Goal: Contribute content: Contribute content

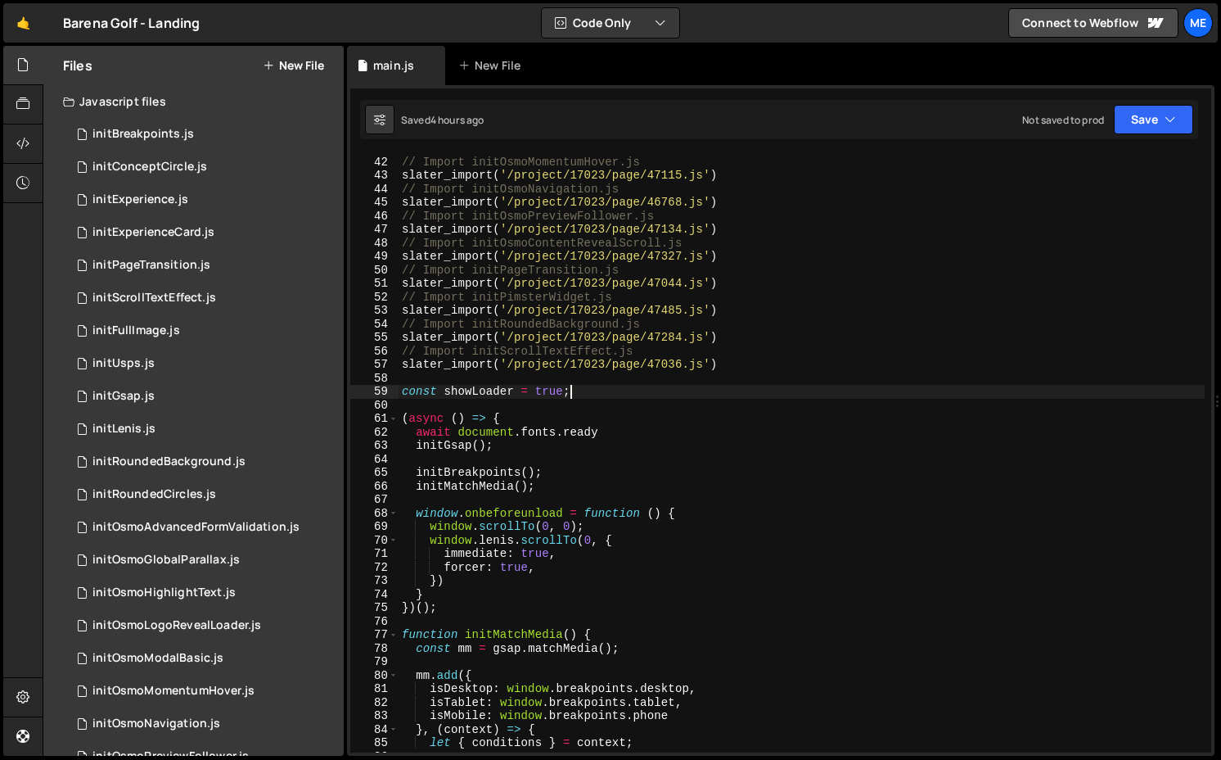
scroll to position [553, 0]
click at [299, 65] on button "New File" at bounding box center [293, 65] width 61 height 13
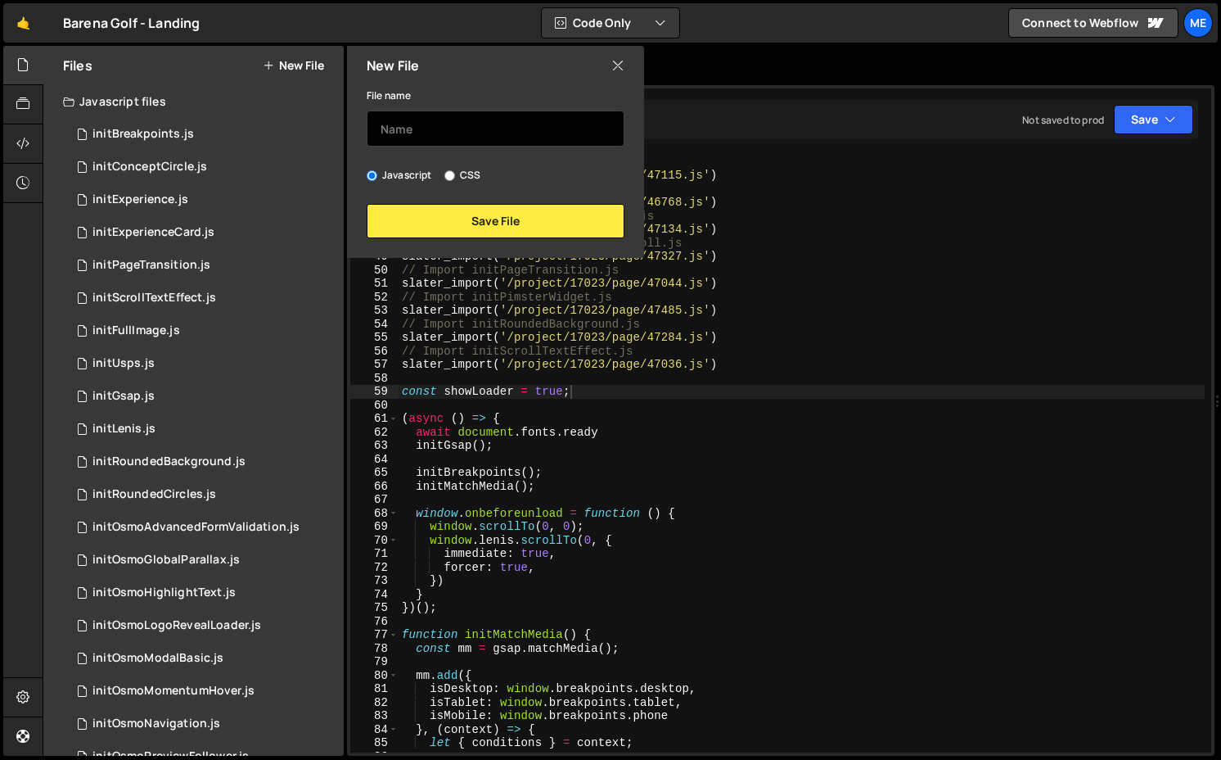
click at [440, 117] on input "text" at bounding box center [496, 129] width 258 height 36
type input "initOsmoBasicGsapSlider"
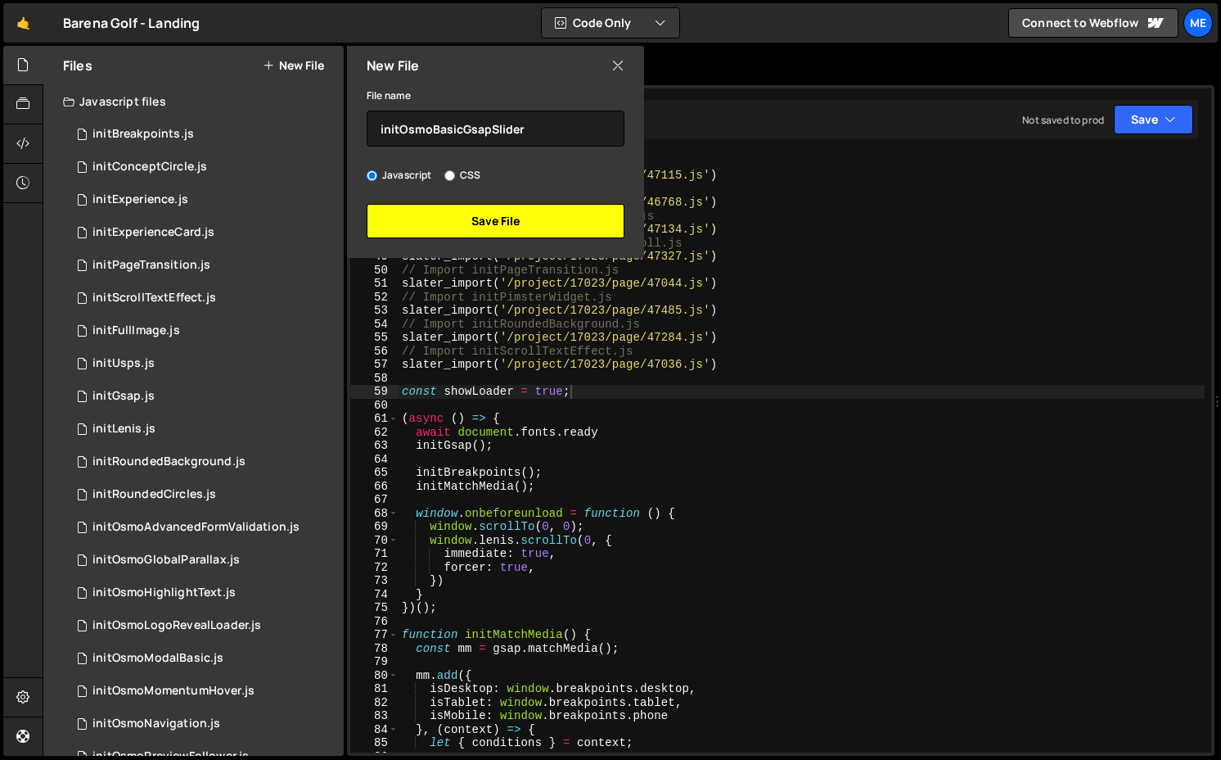
click at [536, 225] on button "Save File" at bounding box center [496, 221] width 258 height 34
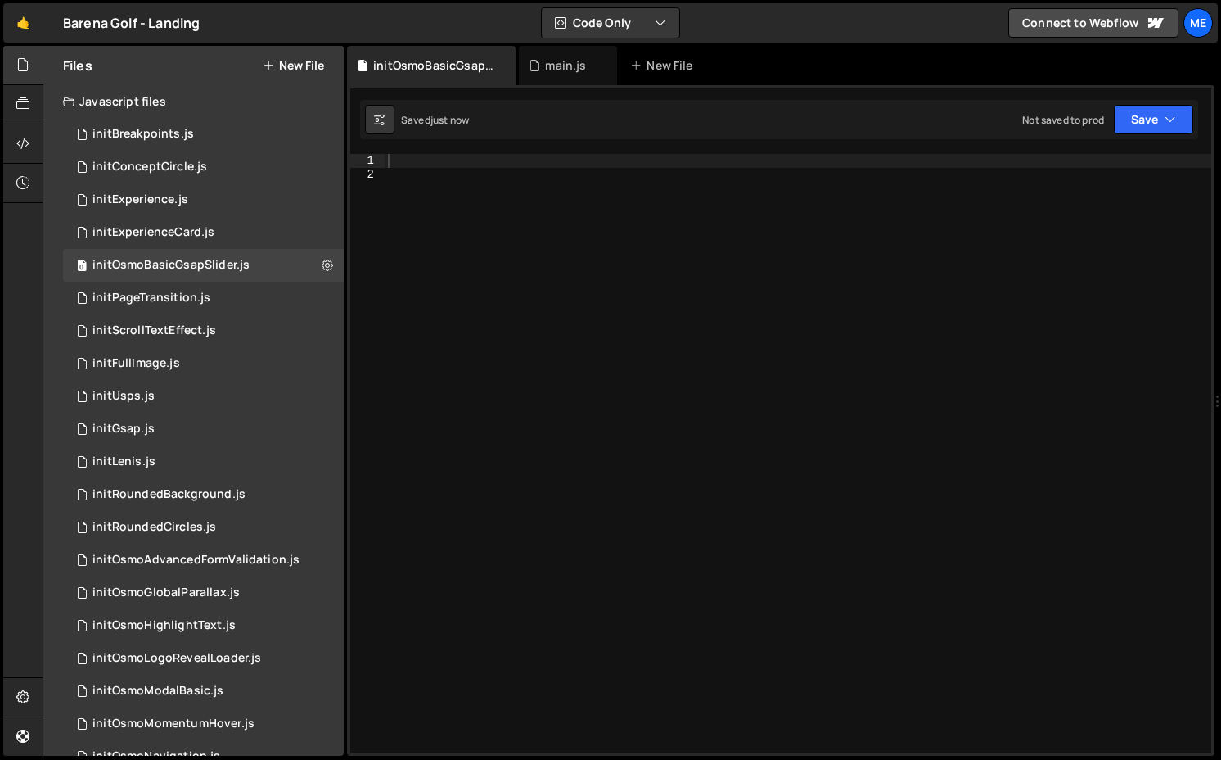
click at [538, 237] on div at bounding box center [798, 466] width 827 height 625
paste textarea "window.addEventListener('resize', debounceOnWidthChange(initBasicGSAPSlider, 20…"
type textarea "window.addEventListener('resize', debounceOnWidthChange(initBasicGSAPSlider, 20…"
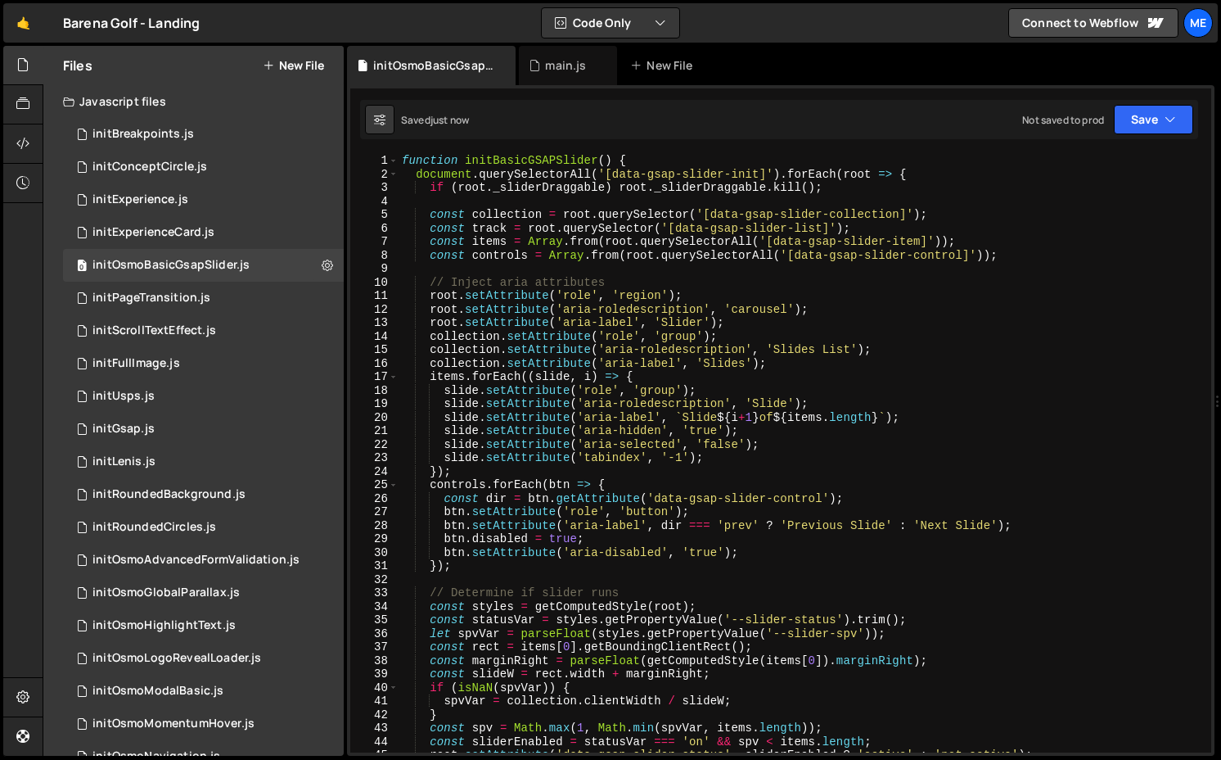
scroll to position [0, 0]
click at [618, 275] on div "function initBasicGSAPSlider ( ) { document . querySelectorAll ( '[data-gsap-sl…" at bounding box center [802, 466] width 806 height 625
type textarea "// Inject aria attributes"
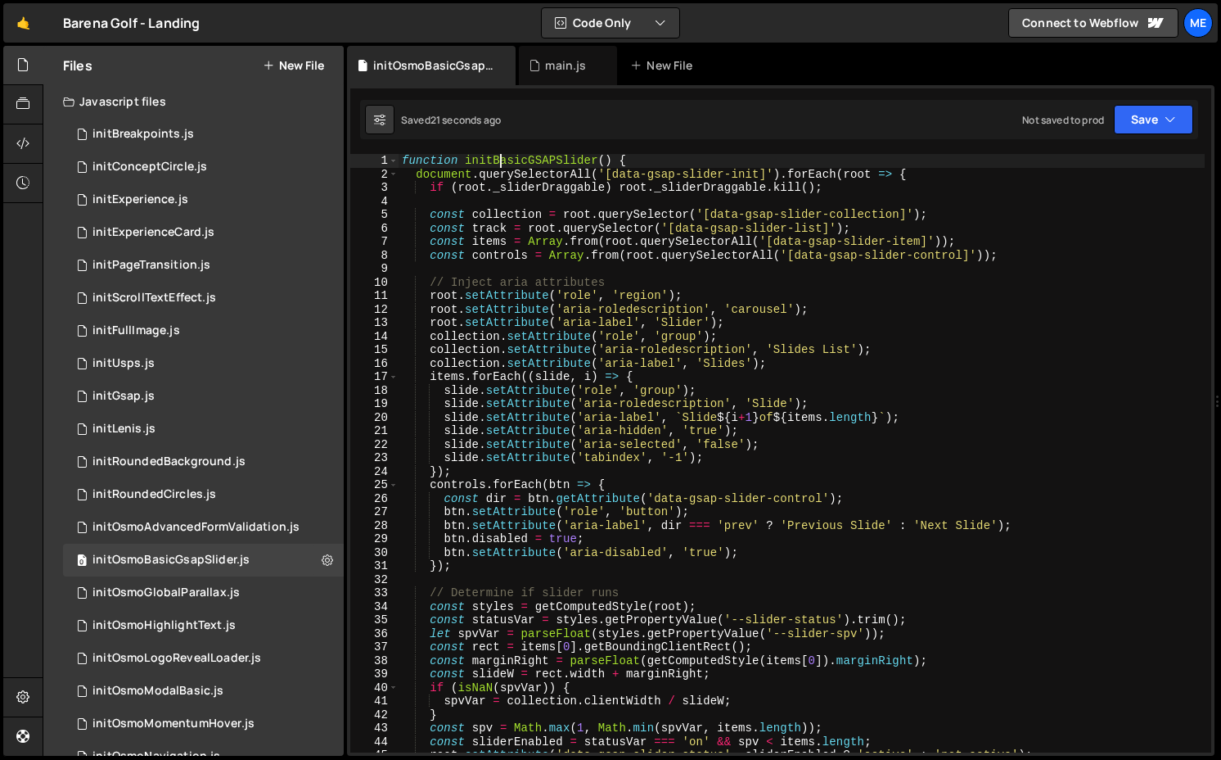
click at [498, 162] on div "function initBasicGSAPSlider ( ) { document . querySelectorAll ( '[data-gsap-sl…" at bounding box center [802, 466] width 806 height 625
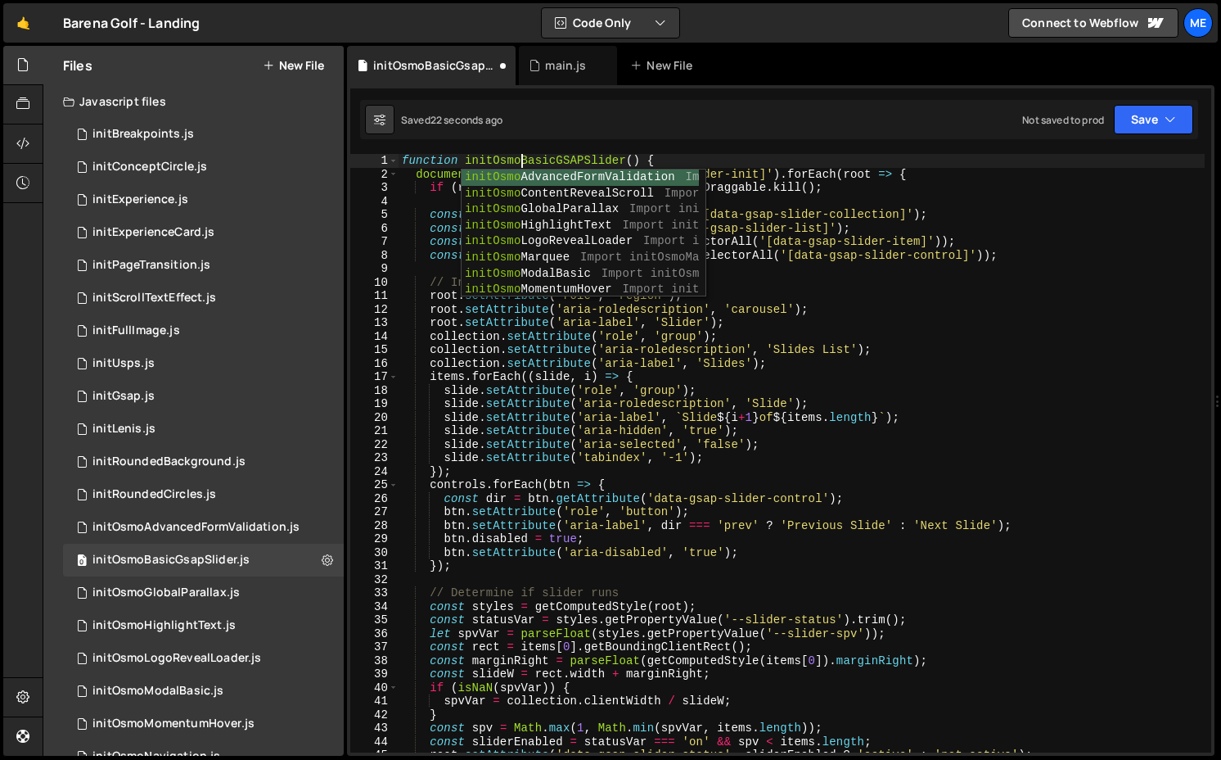
scroll to position [0, 7]
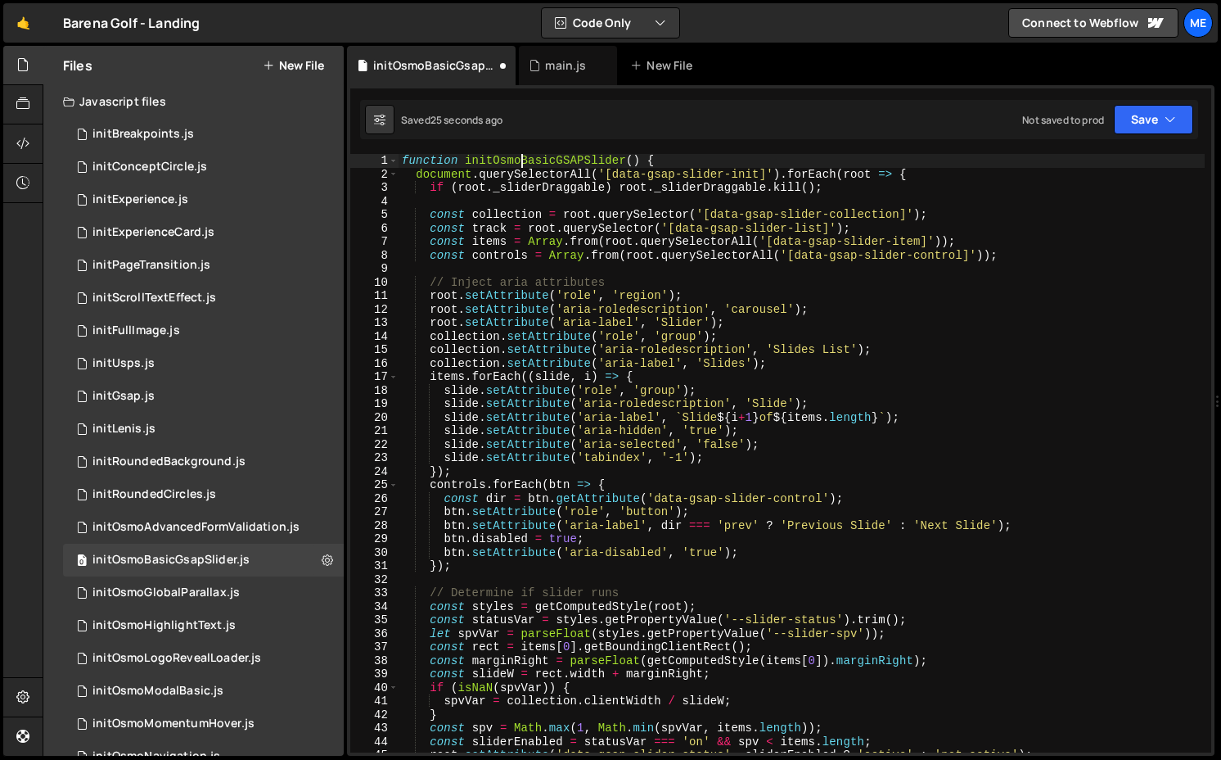
click at [565, 160] on div "function initOsmoBasicGSAPSlider ( ) { document . querySelectorAll ( '[data-gsa…" at bounding box center [802, 466] width 806 height 625
click at [541, 157] on div "function initOsmoBasicGSAPSlider ( ) { document . querySelectorAll ( '[data-gsa…" at bounding box center [802, 466] width 806 height 625
type textarea "function initOsmoBasicGSAPSlider() {"
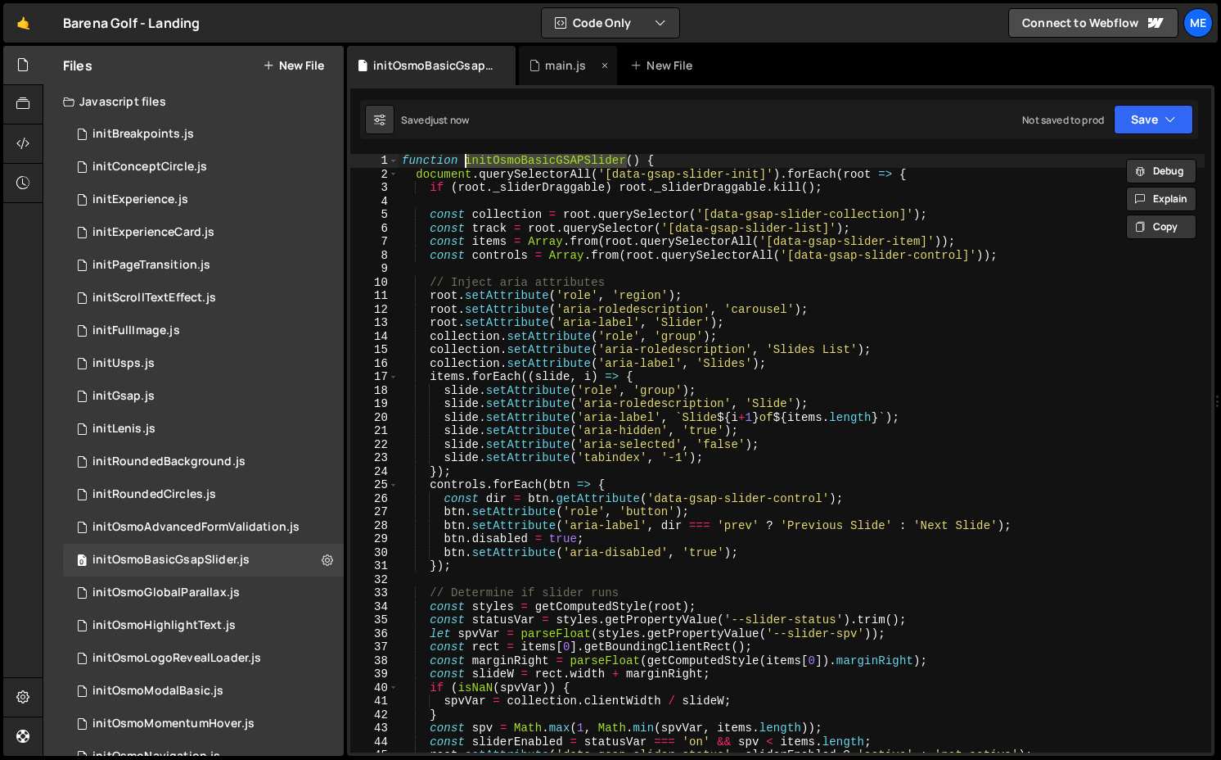
click at [560, 65] on div "main.js" at bounding box center [565, 65] width 41 height 16
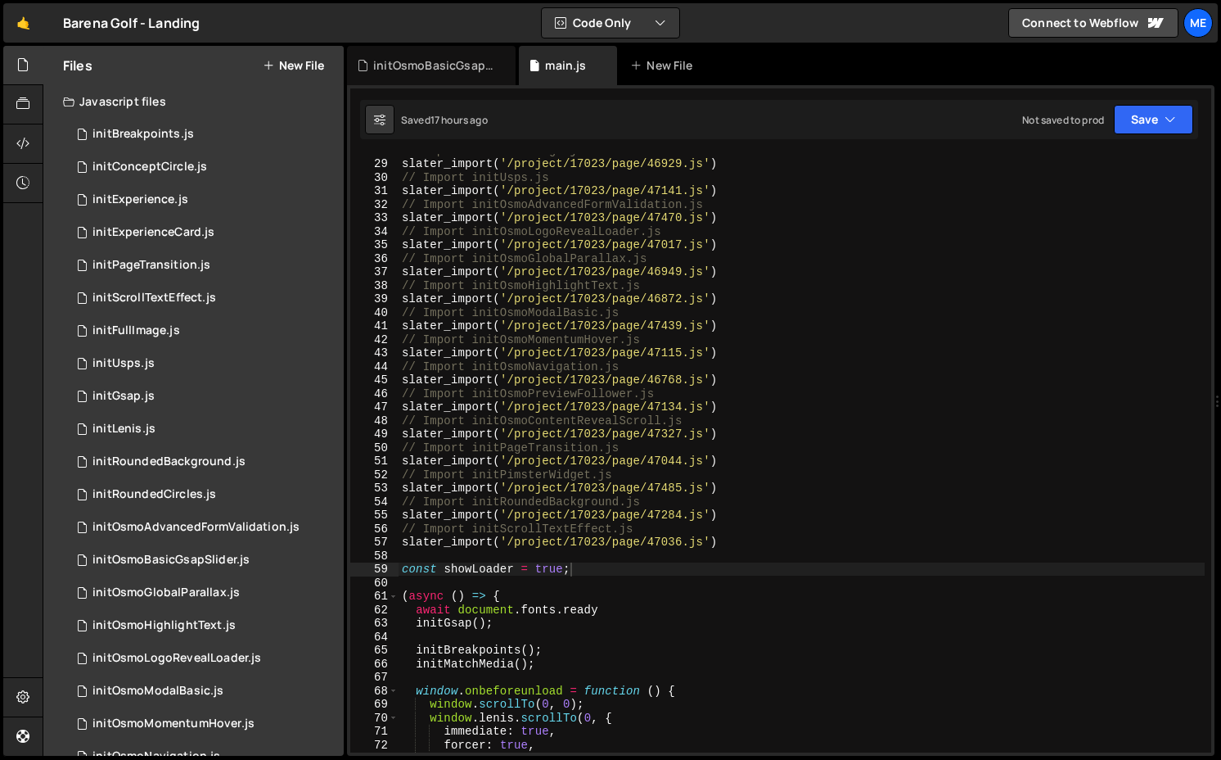
scroll to position [375, 0]
click at [742, 197] on div "// Import initFullImage.js slater_import ( '/project/17023/page/46929.js' ) // …" at bounding box center [802, 455] width 806 height 625
click at [735, 220] on div "// Import initFullImage.js slater_import ( '/project/17023/page/46929.js' ) // …" at bounding box center [802, 455] width 806 height 625
type textarea "slater_import('/project/17023/page/47470.js')"
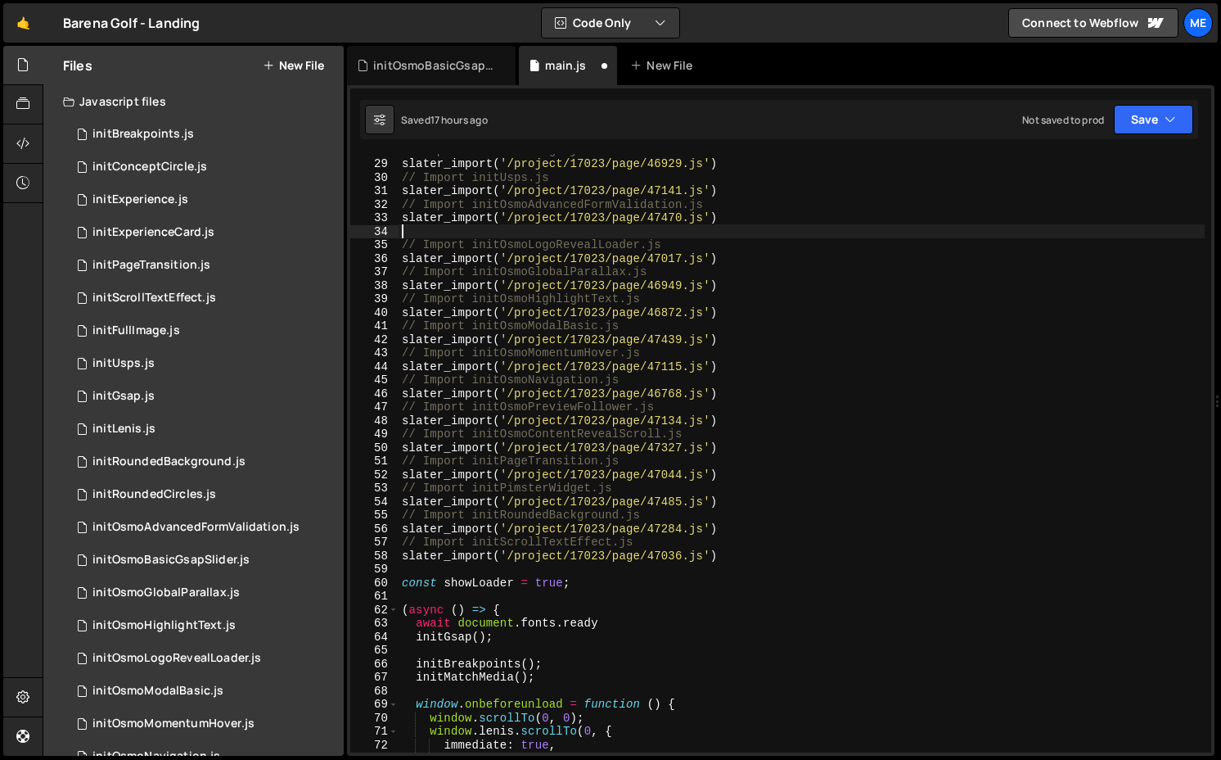
paste textarea "initOsmoBasicGSAPSlider"
click at [726, 230] on div "// Import initFullImage.js slater_import ( '/project/17023/page/46929.js' ) // …" at bounding box center [802, 455] width 806 height 625
click at [725, 219] on div "// Import initFullImage.js slater_import ( '/project/17023/page/46929.js' ) // …" at bounding box center [802, 455] width 806 height 625
type textarea "slater_import('/project/17023/page/47470.js')"
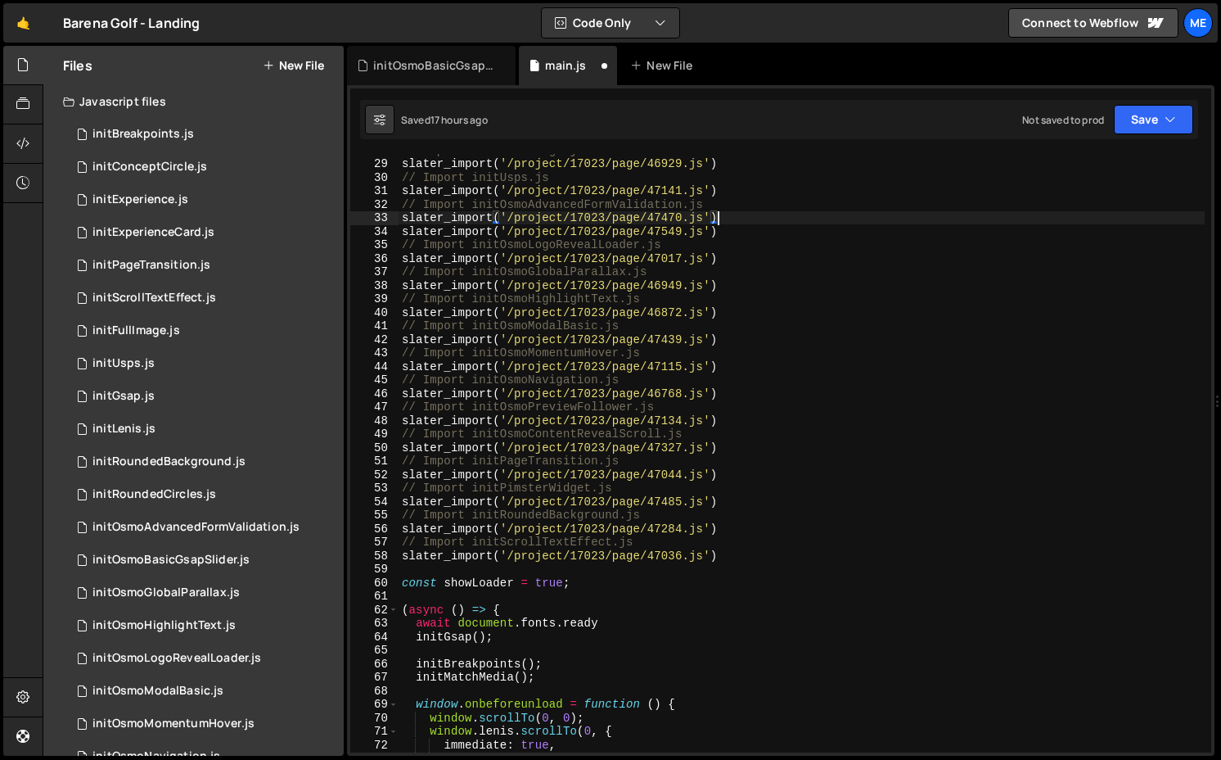
scroll to position [0, 0]
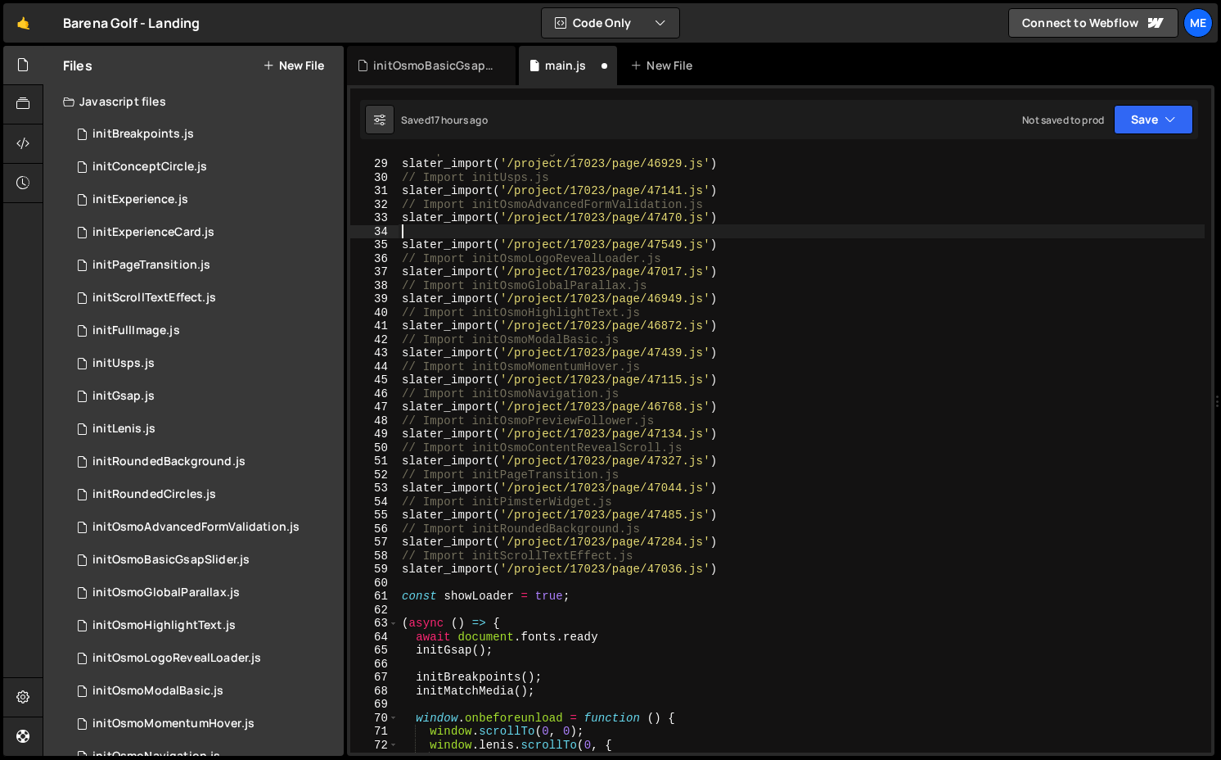
paste textarea "// Import initOsmoBasicGsapSlider.js"
click at [398, 228] on div "34" at bounding box center [374, 232] width 48 height 14
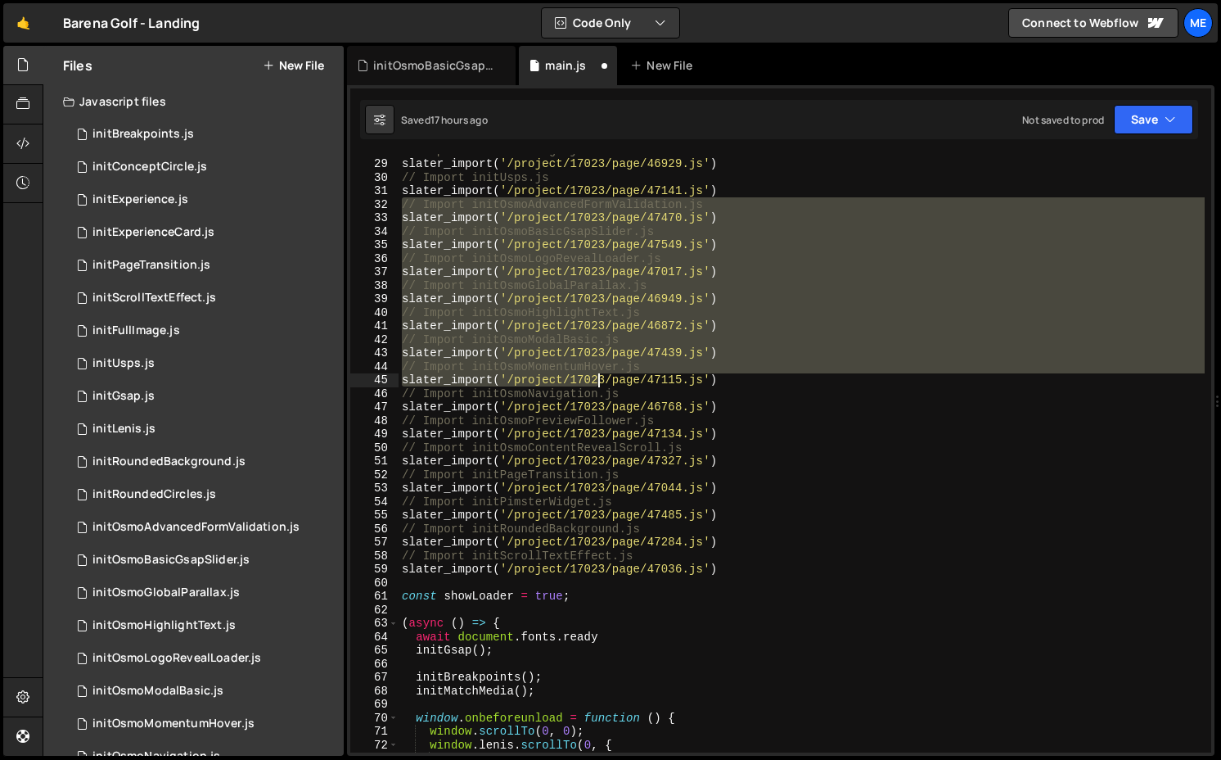
drag, startPoint x: 401, startPoint y: 203, endPoint x: 601, endPoint y: 380, distance: 266.8
click at [601, 380] on div "// Import initFullImage.js slater_import ( '/project/17023/page/46929.js' ) // …" at bounding box center [802, 455] width 806 height 625
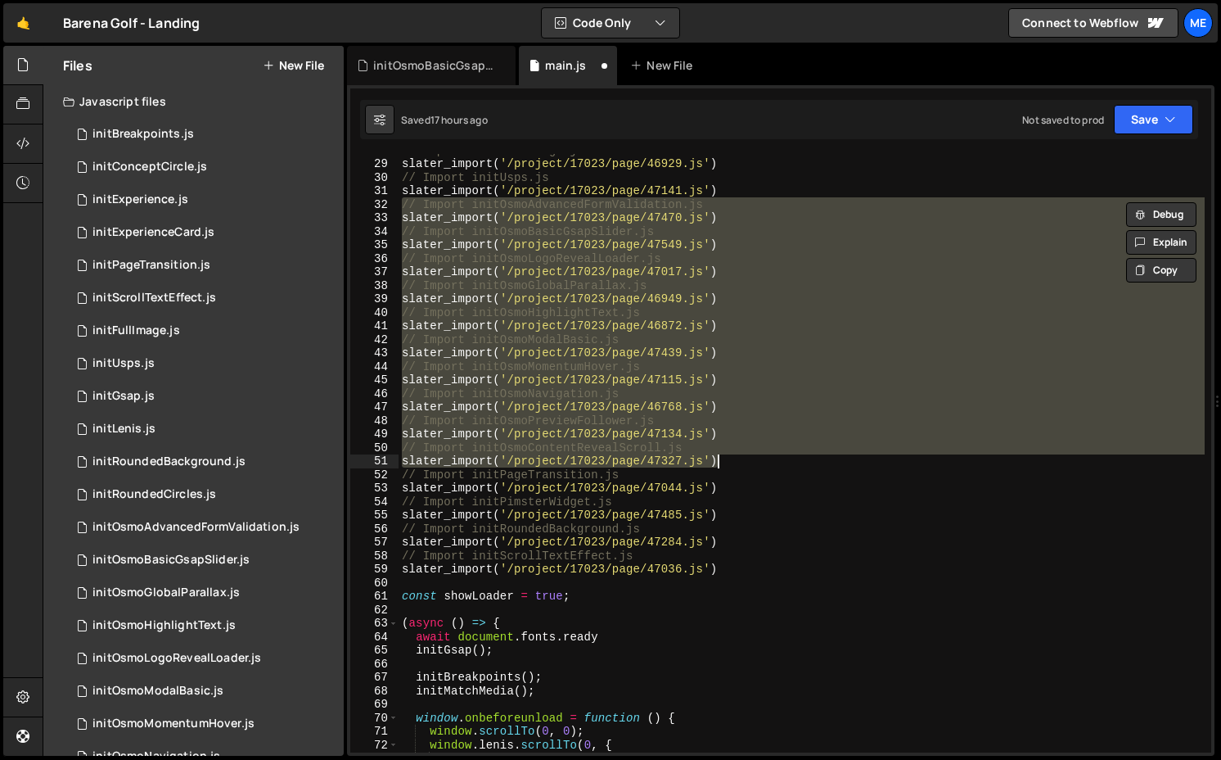
click at [736, 455] on div "// Import initFullImage.js slater_import ( '/project/17023/page/46929.js' ) // …" at bounding box center [802, 455] width 806 height 625
type textarea "// Import initOsmoContentRevealScroll.js slater_import('/project/17023/page/473…"
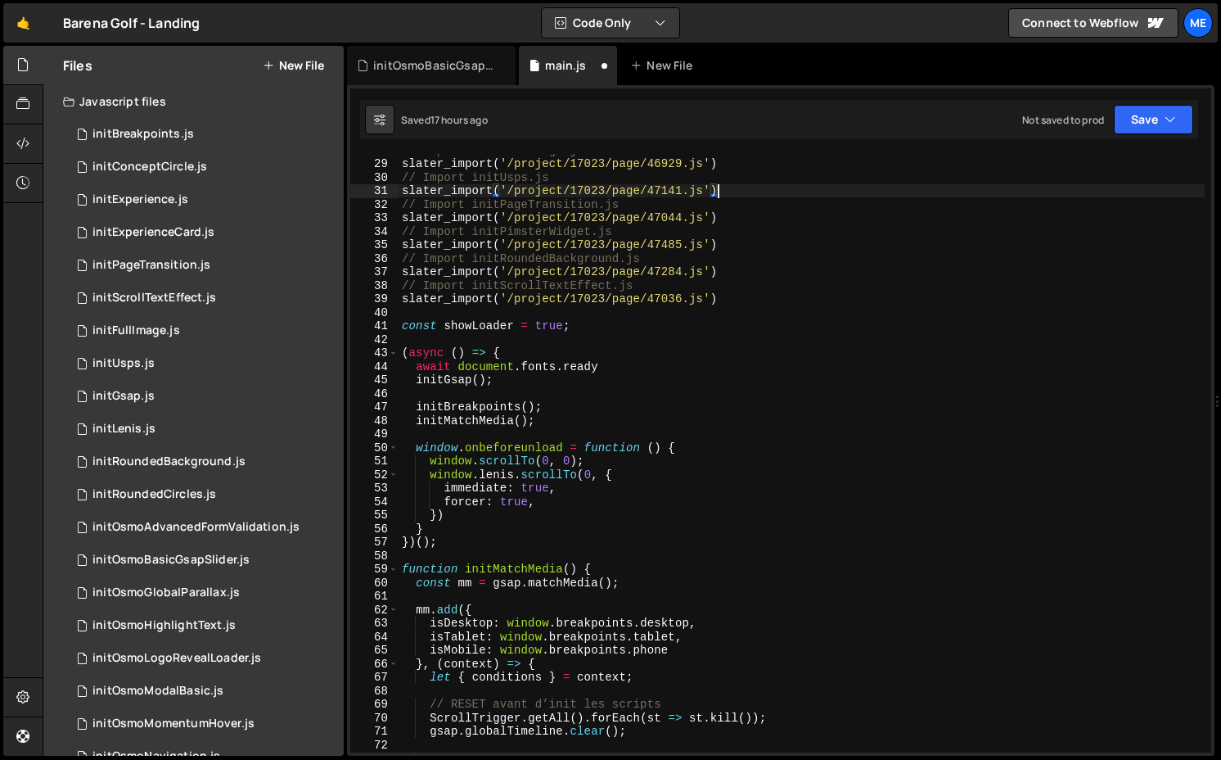
click at [733, 292] on div "// Import initFullImage.js slater_import ( '/project/17023/page/46929.js' ) // …" at bounding box center [802, 455] width 806 height 625
type textarea "slater_import('/project/17023/page/47036.js')"
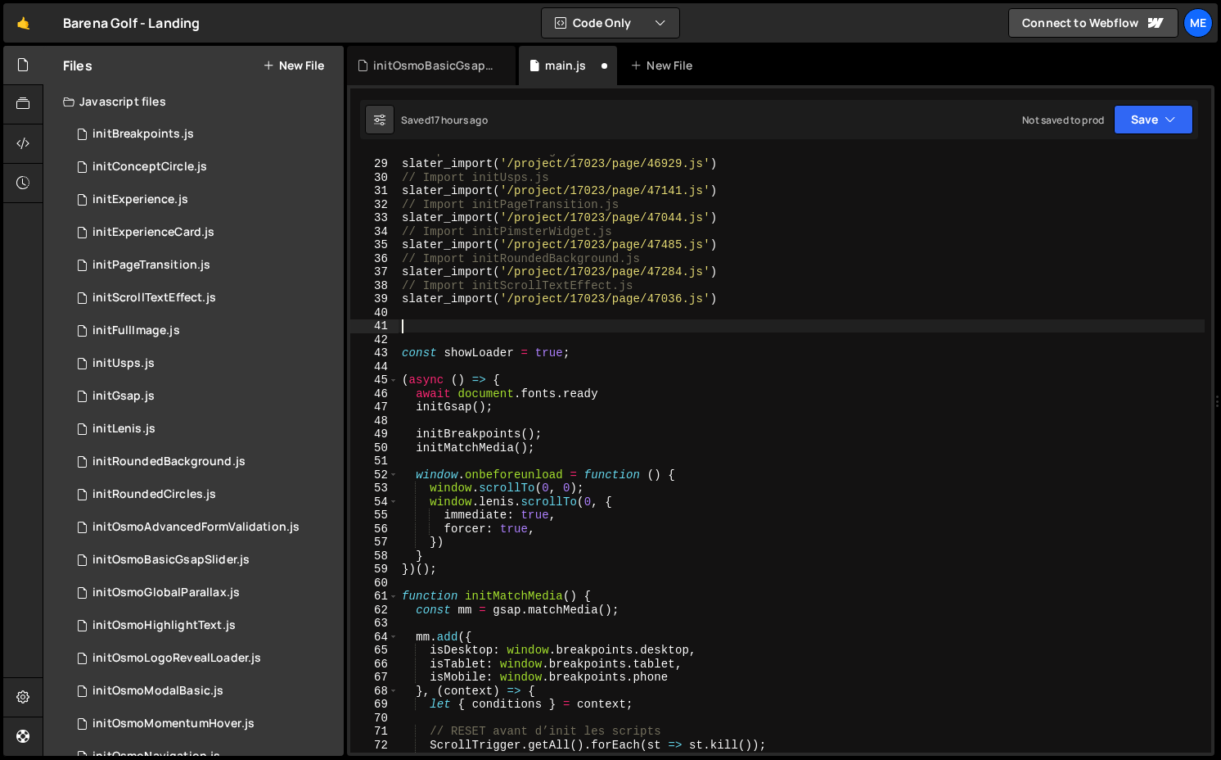
paste textarea "slater_import('/project/17023/page/47327.js')"
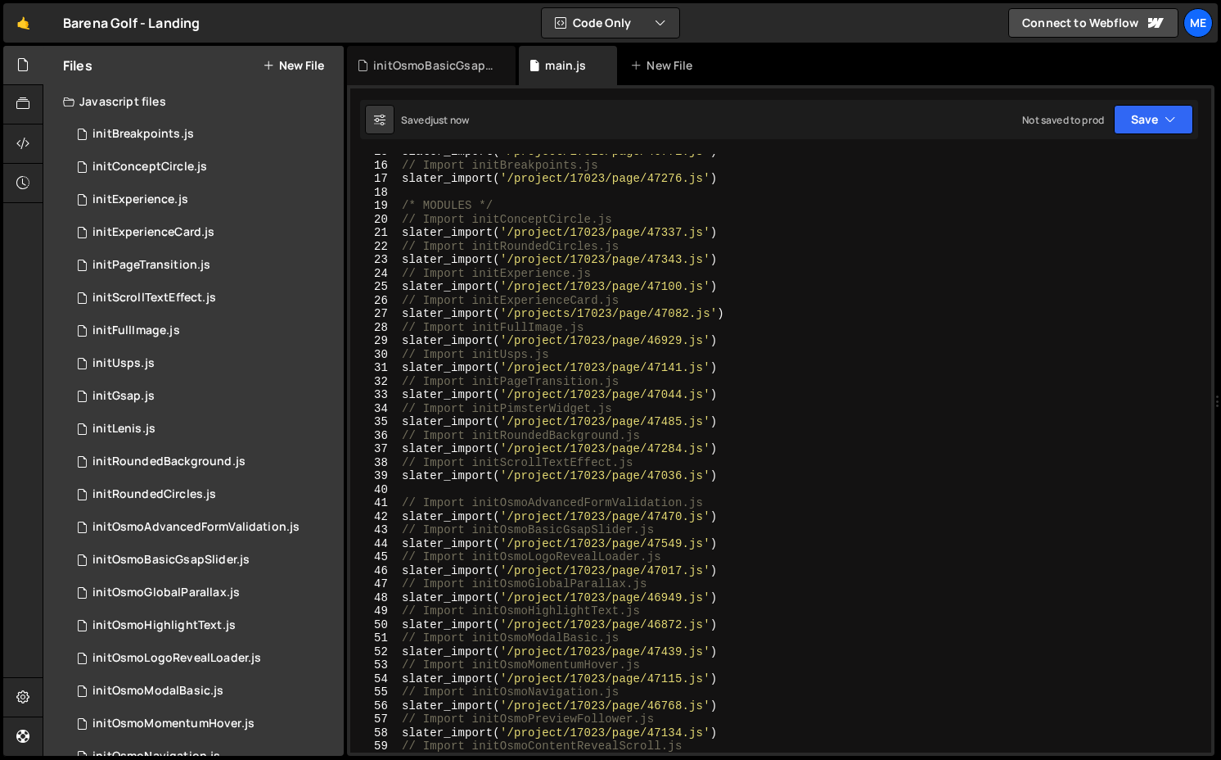
scroll to position [192, 0]
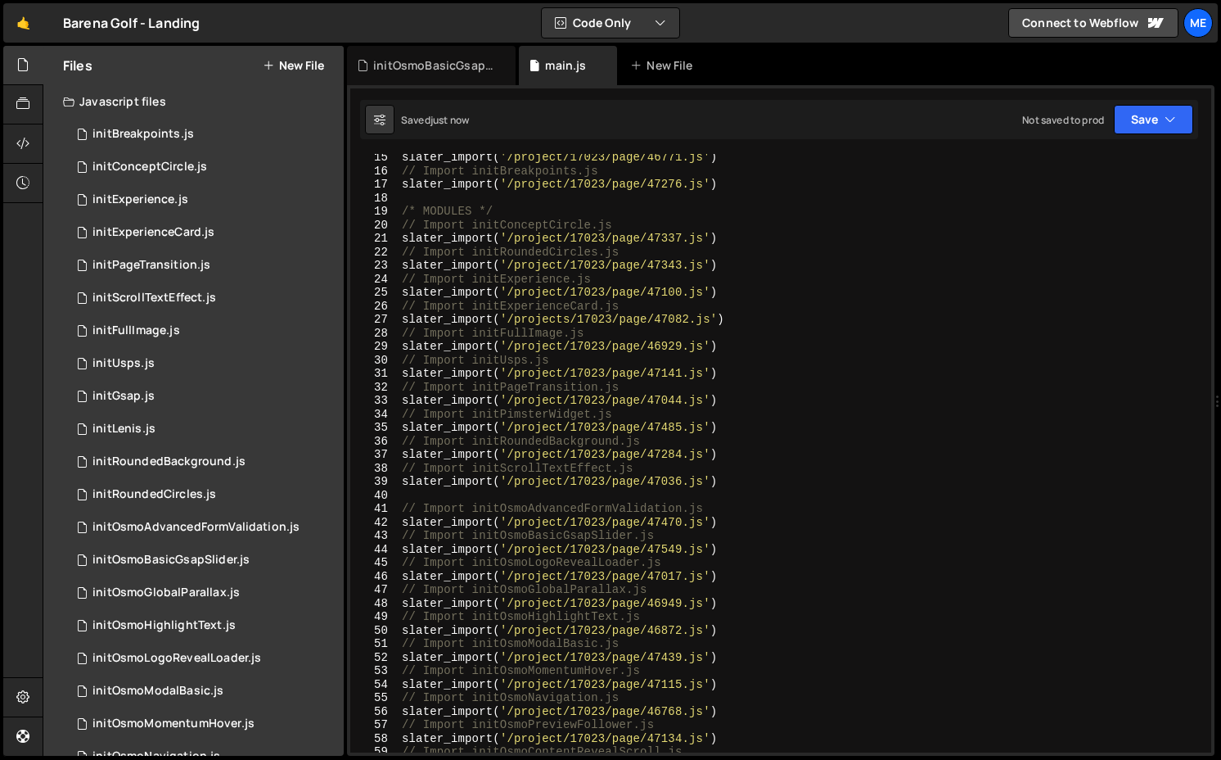
click at [508, 212] on div "slater_import ( '/project/17023/page/46771.js' ) // Import initBreakpoints.js s…" at bounding box center [802, 463] width 806 height 625
type textarea "/* MODULES */"
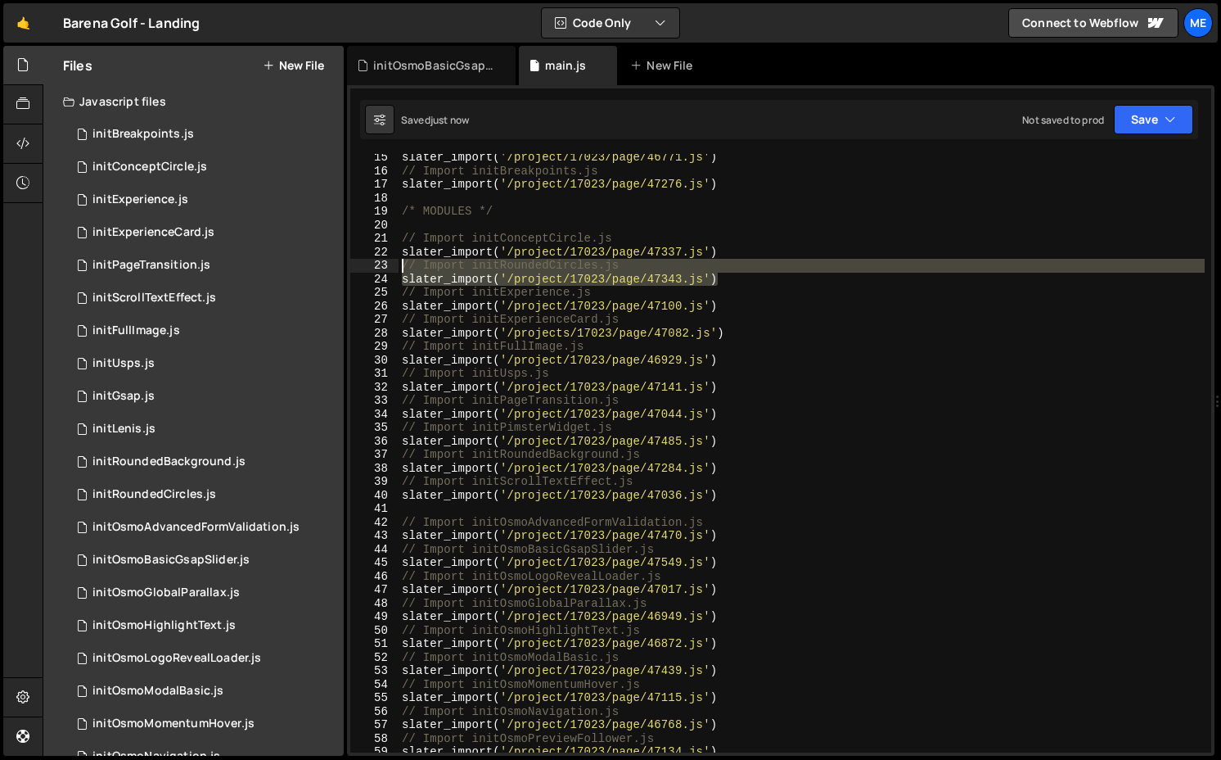
drag, startPoint x: 724, startPoint y: 280, endPoint x: 373, endPoint y: 263, distance: 351.6
click at [373, 263] on div "15 16 17 18 19 20 21 22 23 24 25 26 27 28 29 30 31 32 33 34 35 36 37 38 39 40 4…" at bounding box center [780, 453] width 861 height 598
type textarea "// Import initRoundedCircles.js slater_import('/project/17023/page/47343.js')"
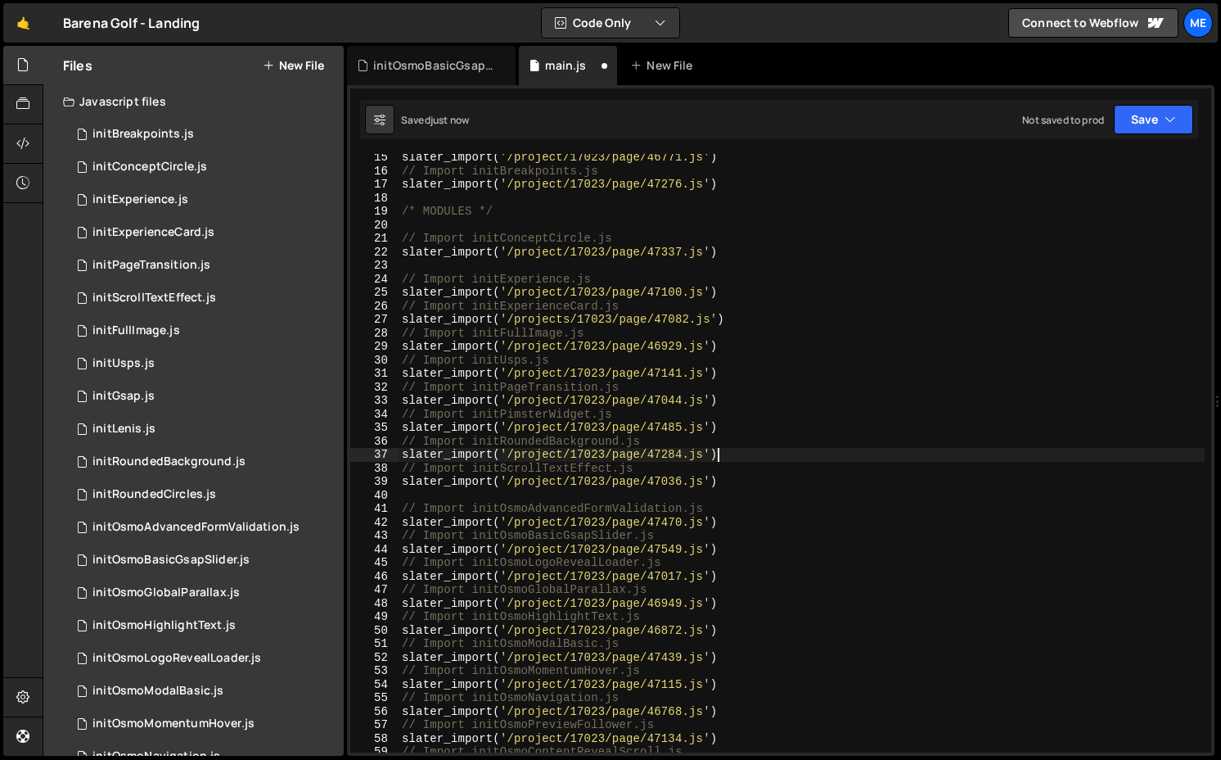
click at [734, 455] on div "slater_import ( '/project/17023/page/46771.js' ) // Import initBreakpoints.js s…" at bounding box center [802, 463] width 806 height 625
type textarea "slater_import('/project/17023/page/47284.js')"
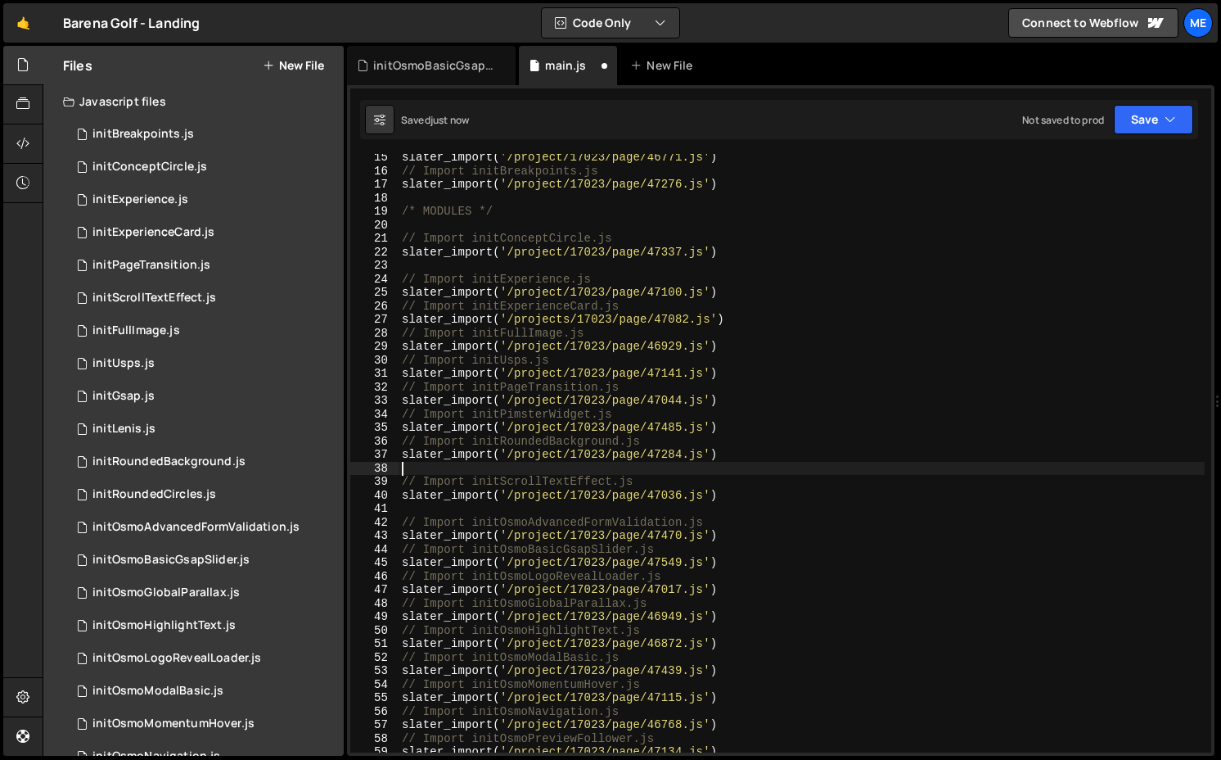
paste textarea "slater_import('/project/17023/page/47343.js')"
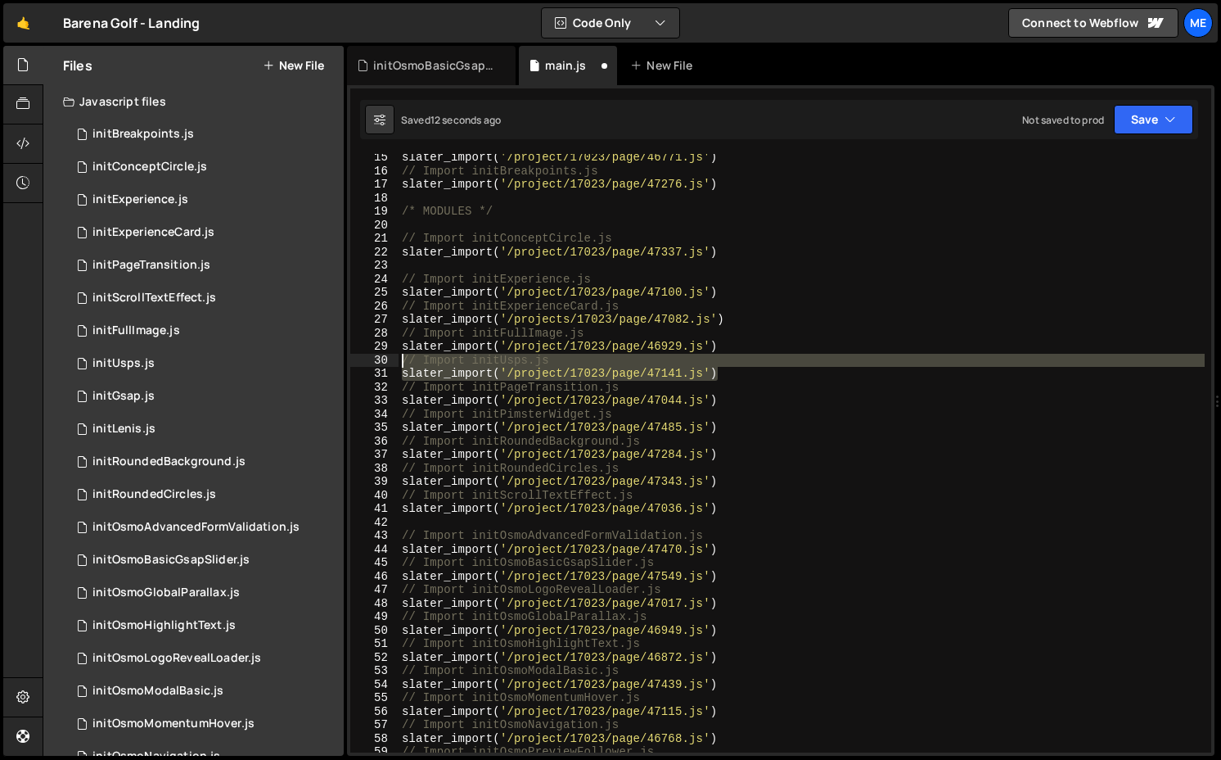
drag, startPoint x: 721, startPoint y: 372, endPoint x: 370, endPoint y: 363, distance: 351.3
click at [370, 363] on div "slater_import('/project/17023/page/47343.js') 15 16 17 18 19 20 21 22 23 24 25 …" at bounding box center [780, 453] width 861 height 598
type textarea "// Import initUsps.js slater_import('/project/17023/page/47141.js')"
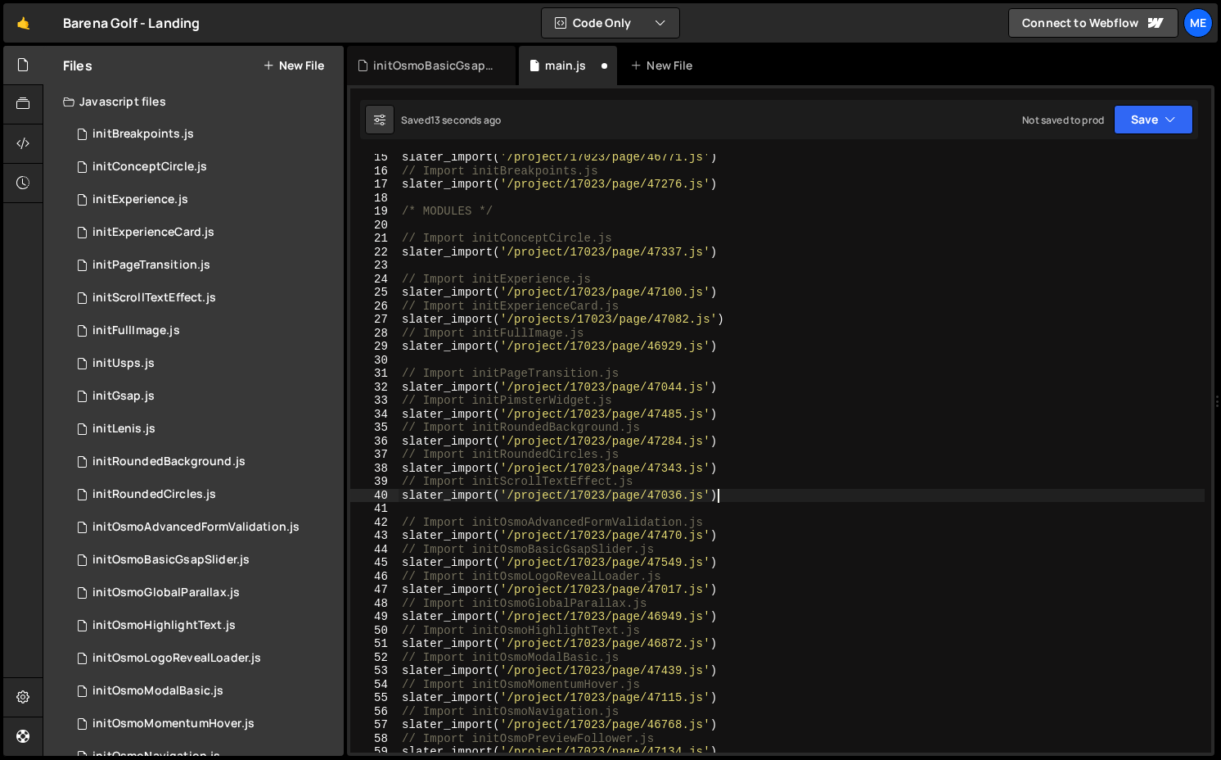
click at [754, 495] on div "slater_import ( '/project/17023/page/46771.js' ) // Import initBreakpoints.js s…" at bounding box center [802, 463] width 806 height 625
type textarea "slater_import('/project/17023/page/47036.js')"
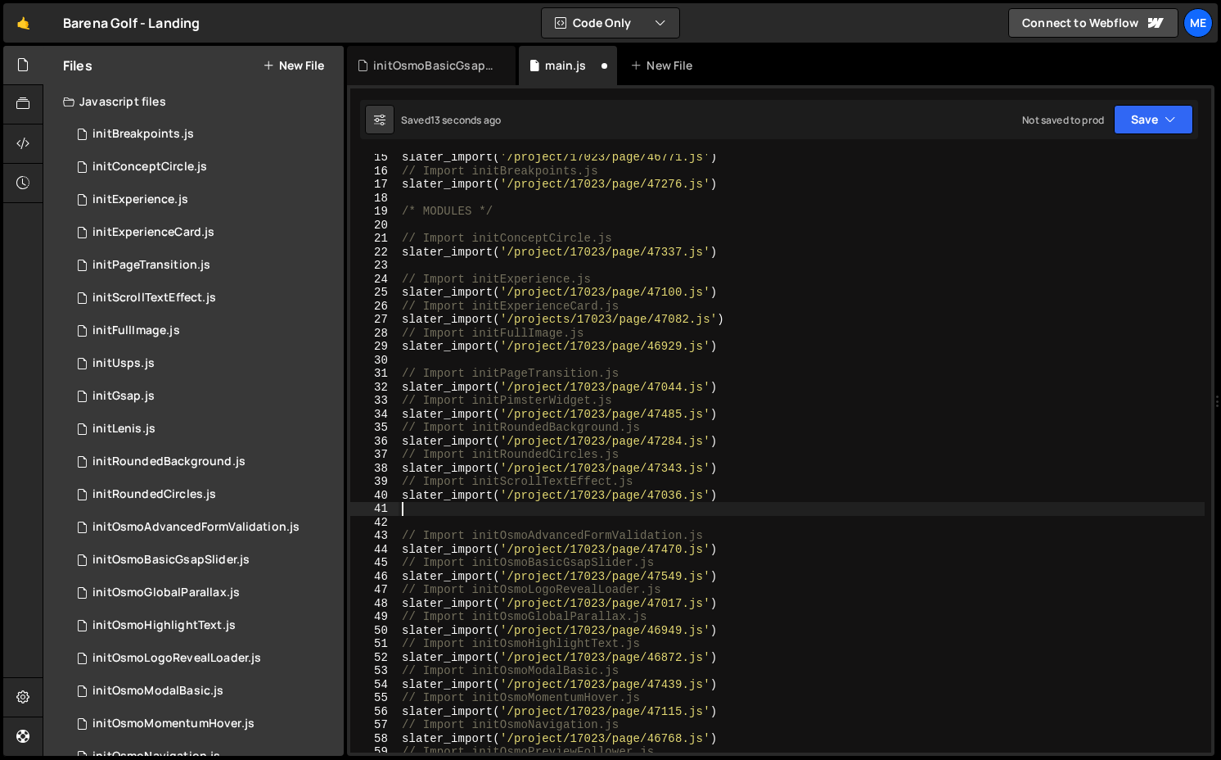
paste textarea "slater_import('/project/17023/page/47141.js')"
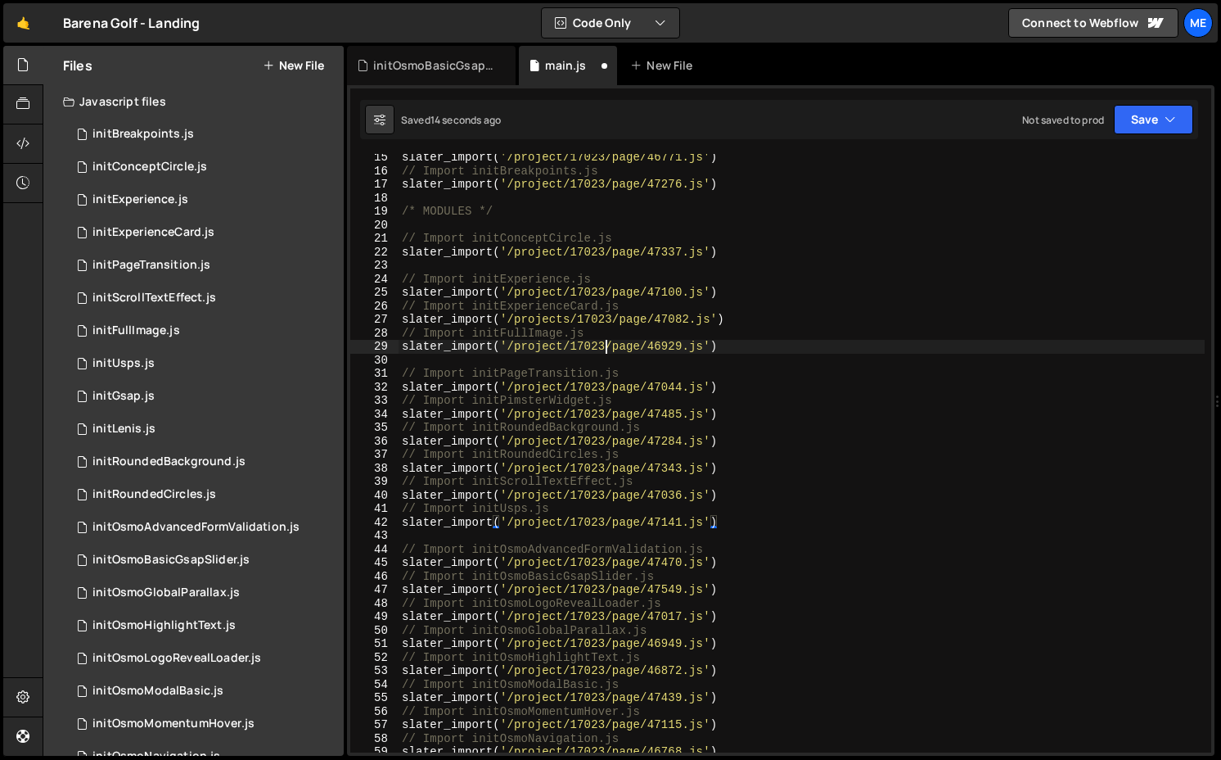
click at [609, 349] on div "slater_import ( '/project/17023/page/46771.js' ) // Import initBreakpoints.js s…" at bounding box center [802, 463] width 806 height 625
type textarea "slater_import('/project/17023/page/46929.js')"
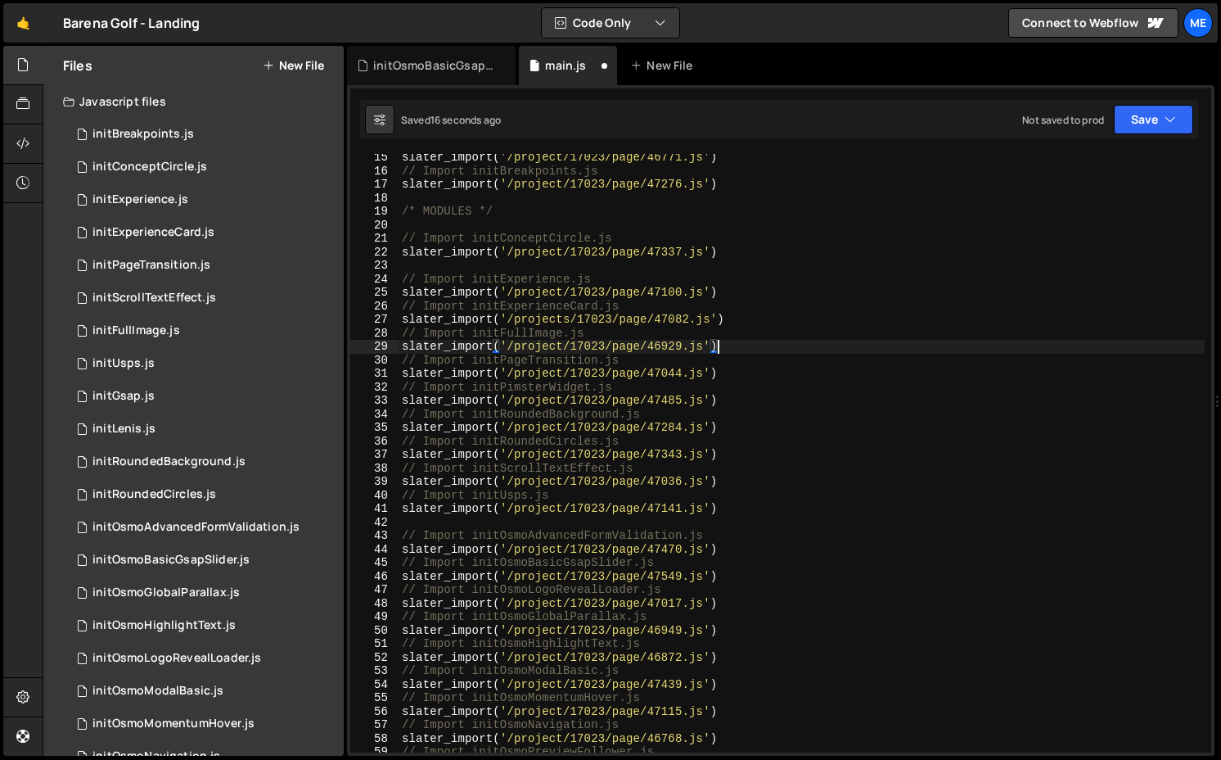
click at [544, 264] on div "slater_import ( '/project/17023/page/46771.js' ) // Import initBreakpoints.js s…" at bounding box center [802, 463] width 806 height 625
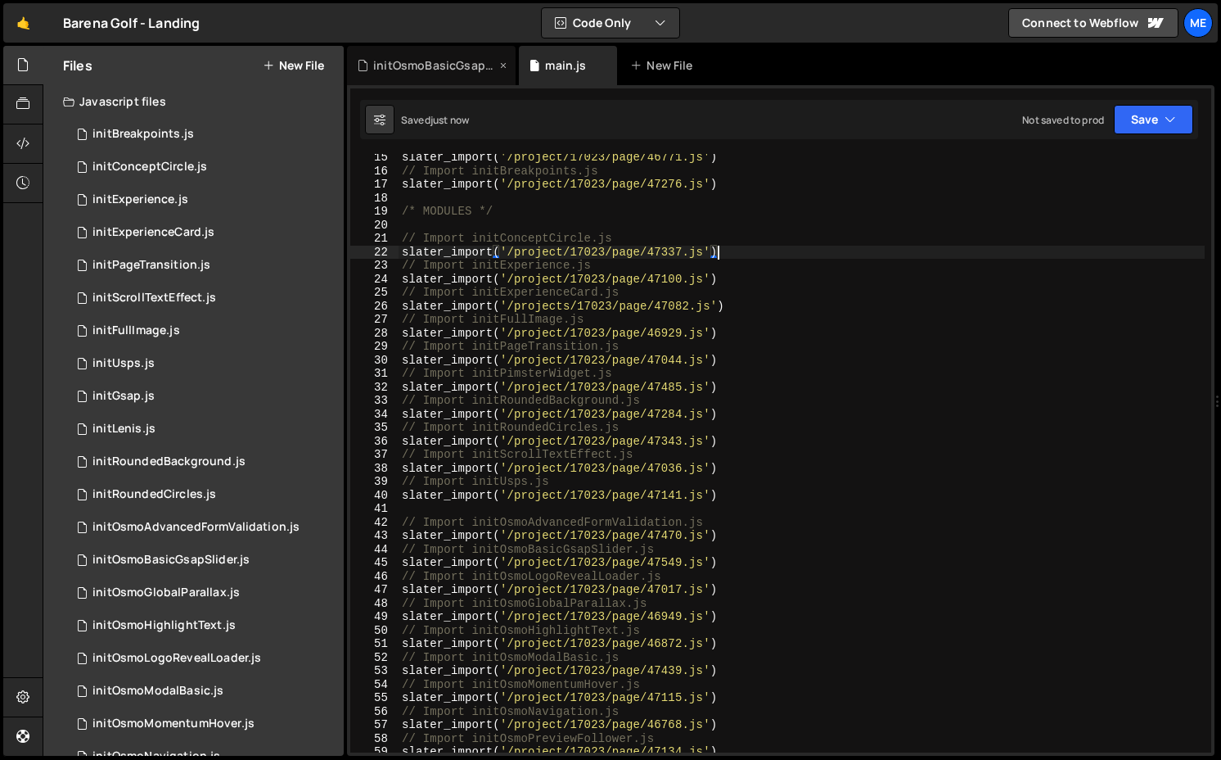
type textarea "slater_import('/project/17023/page/47337.js')"
click at [504, 66] on icon at bounding box center [503, 65] width 11 height 16
click at [504, 76] on div "New File" at bounding box center [498, 65] width 98 height 39
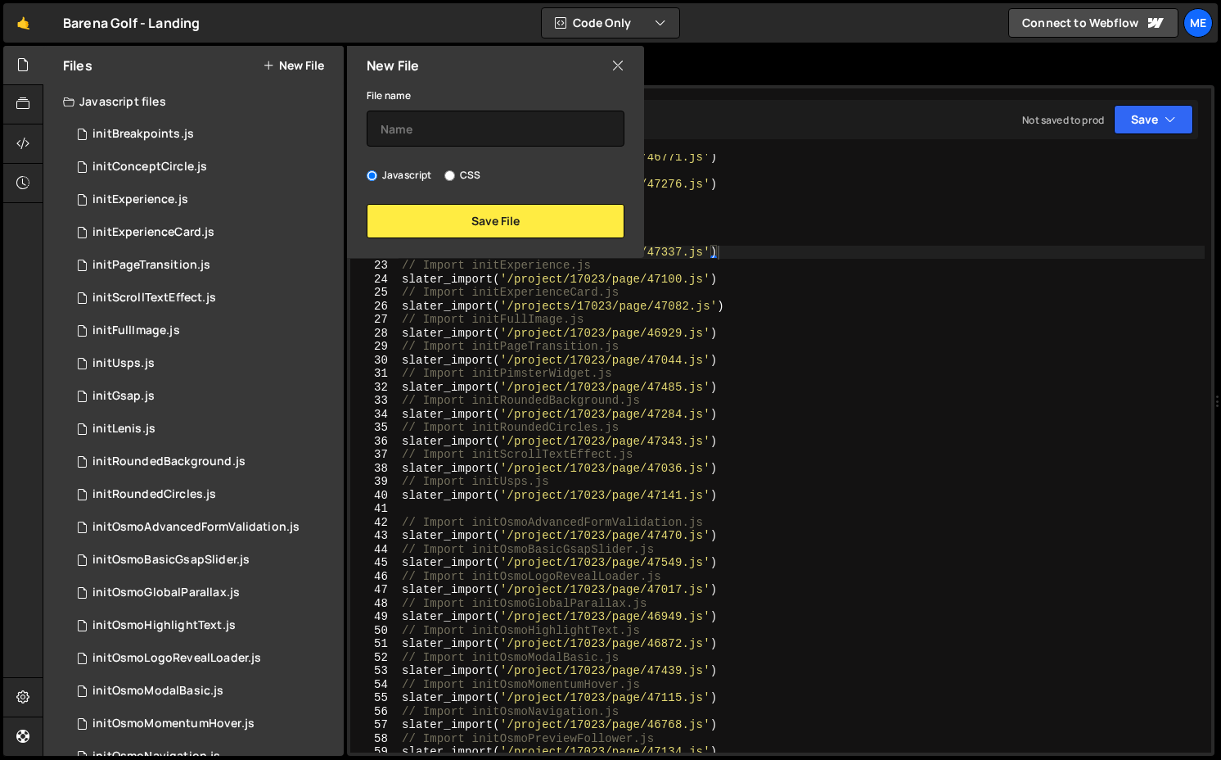
click at [622, 54] on div "New File" at bounding box center [495, 65] width 297 height 39
click at [614, 67] on icon at bounding box center [617, 65] width 13 height 18
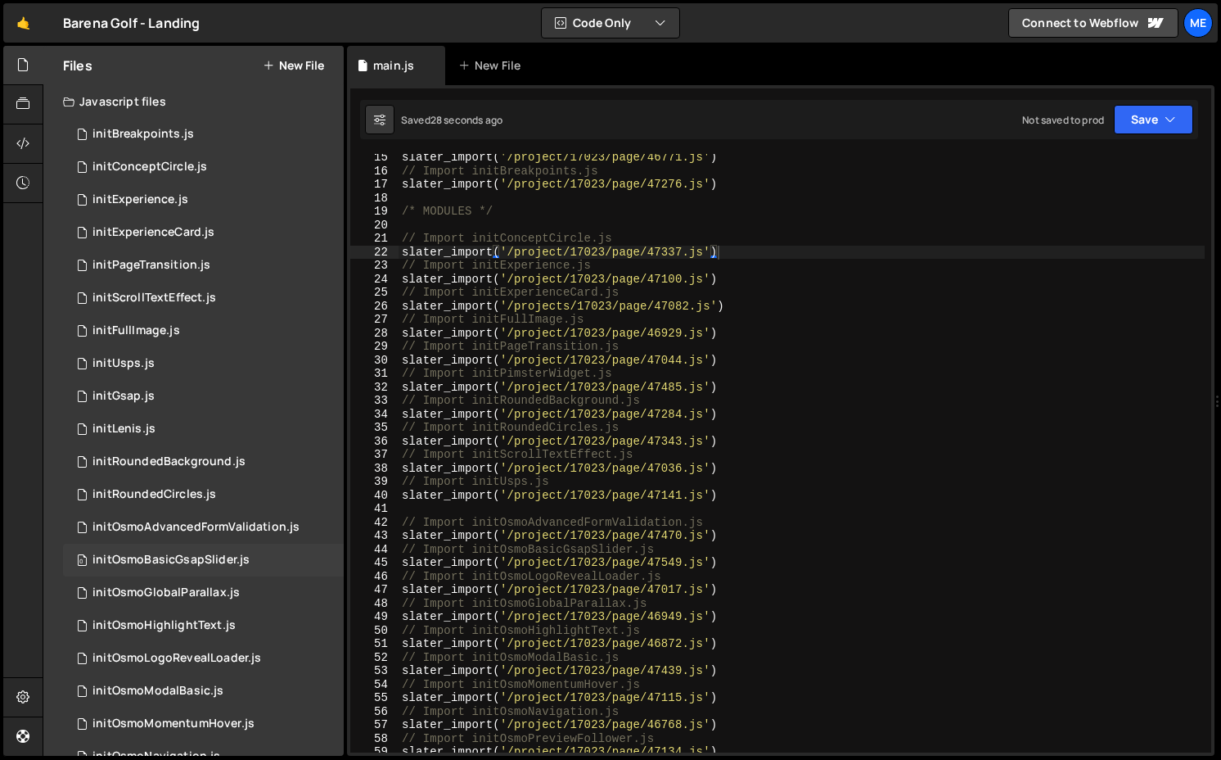
scroll to position [9, 0]
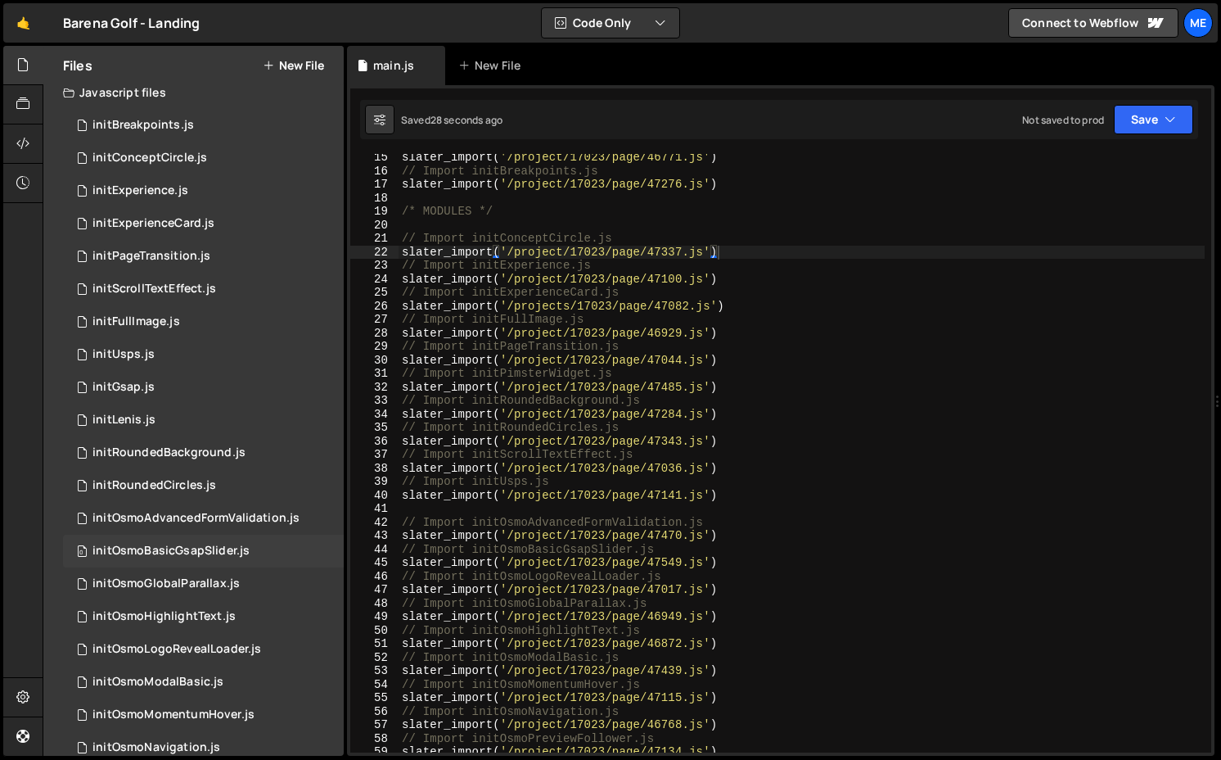
click at [115, 544] on div "initOsmoBasicGsapSlider.js" at bounding box center [171, 551] width 157 height 15
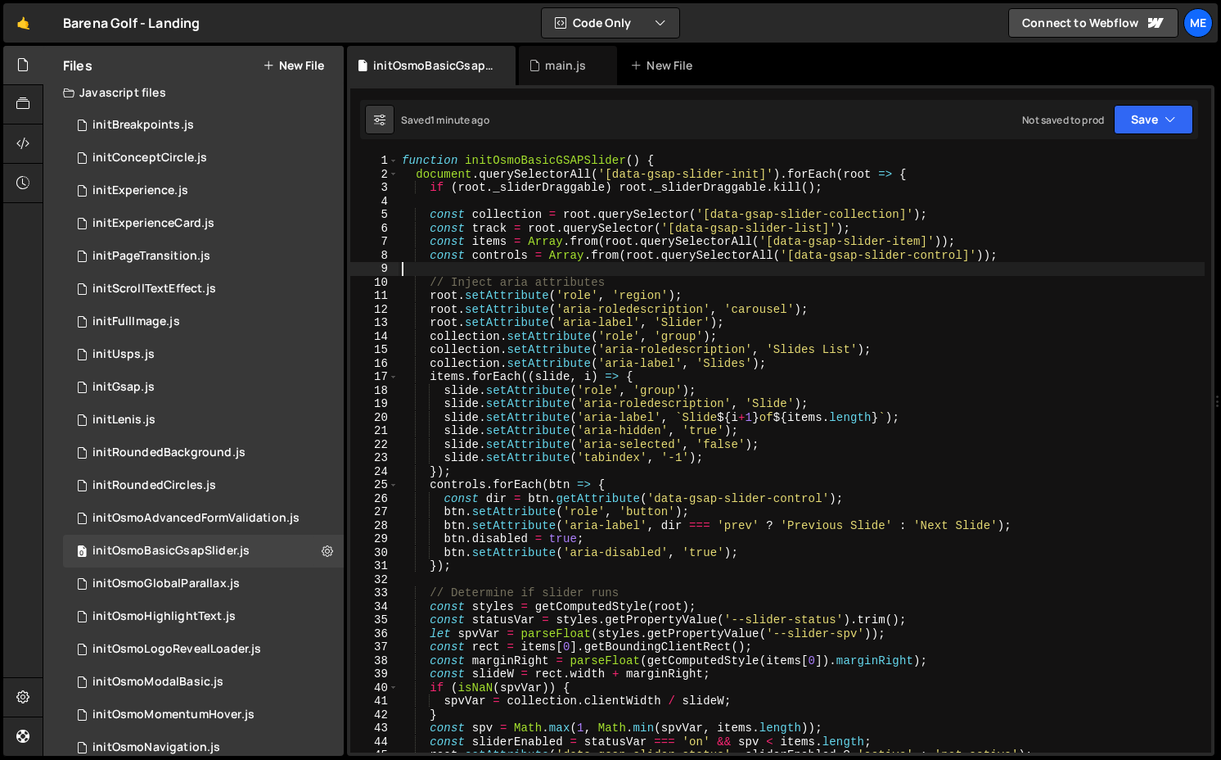
click at [705, 268] on div "function initOsmoBasicGSAPSlider ( ) { document . querySelectorAll ( '[data-gsa…" at bounding box center [802, 466] width 806 height 625
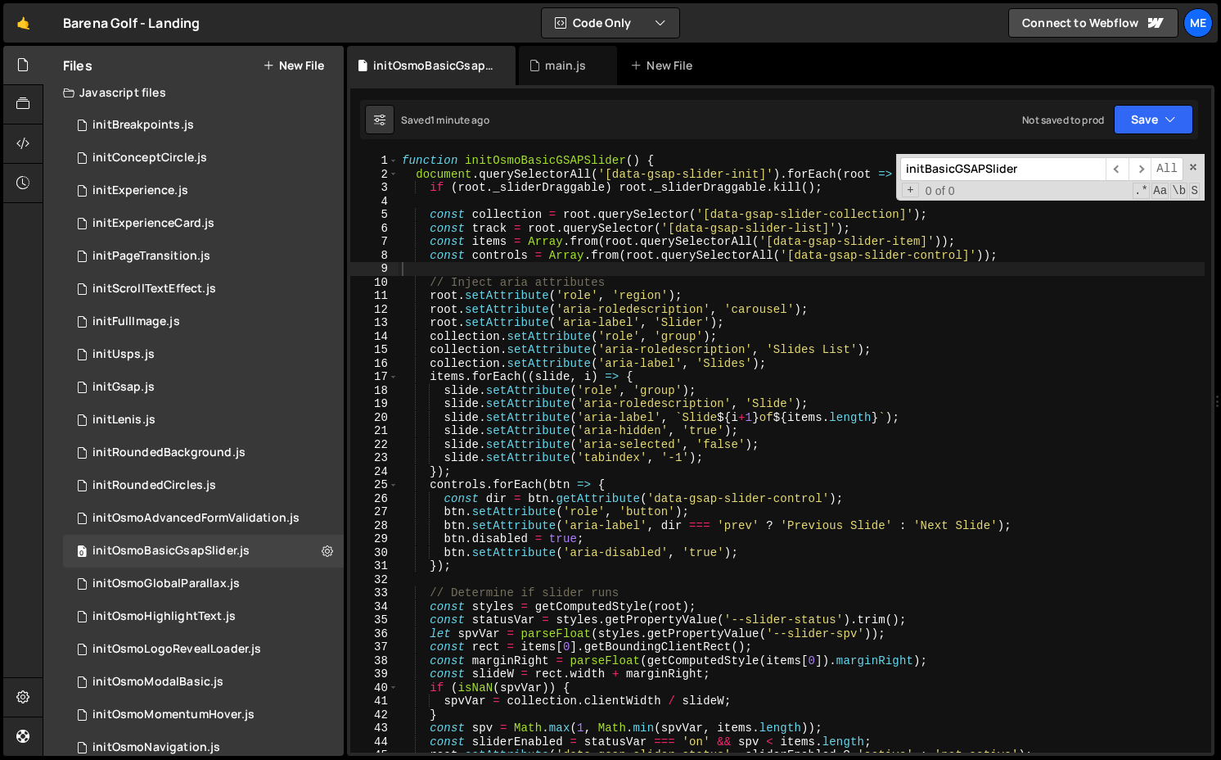
scroll to position [2672, 0]
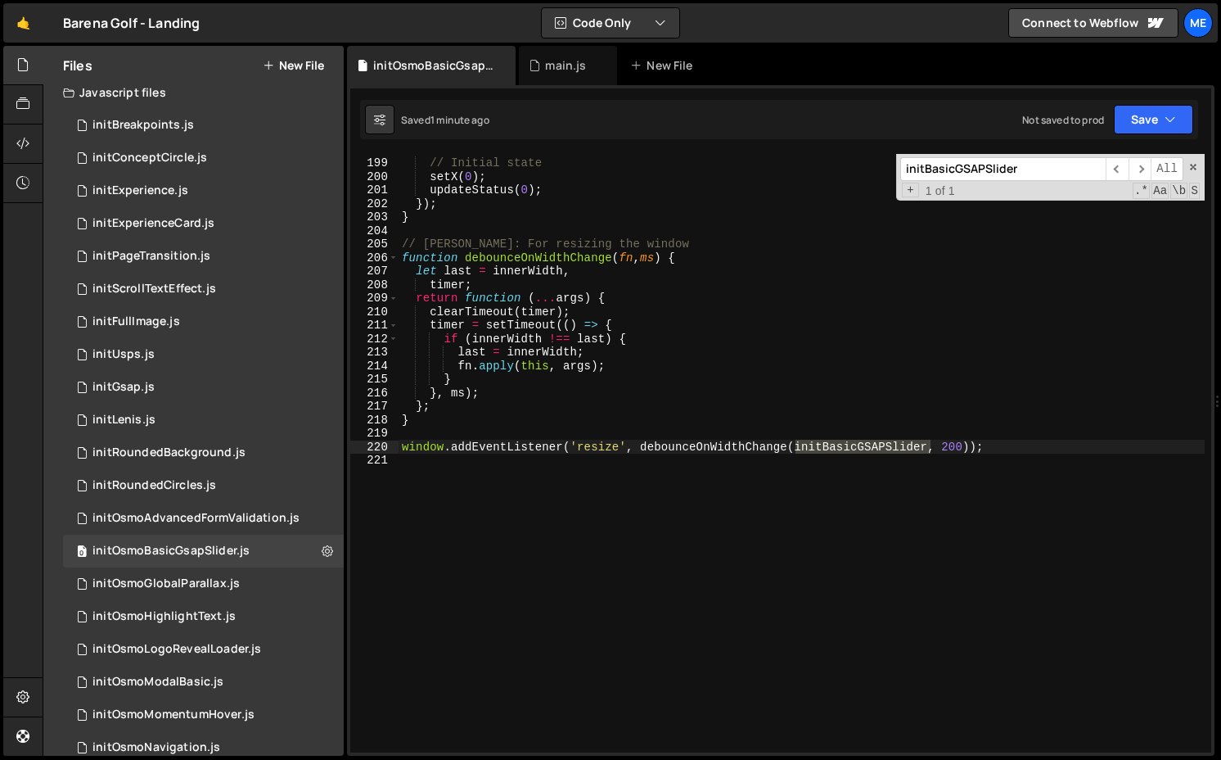
type input "initBasicGSAPSlider"
click at [822, 451] on div "// Initial state setX ( 0 ) ; updateStatus ( 0 ) ; }) ; } // Debouncer: For res…" at bounding box center [802, 453] width 806 height 598
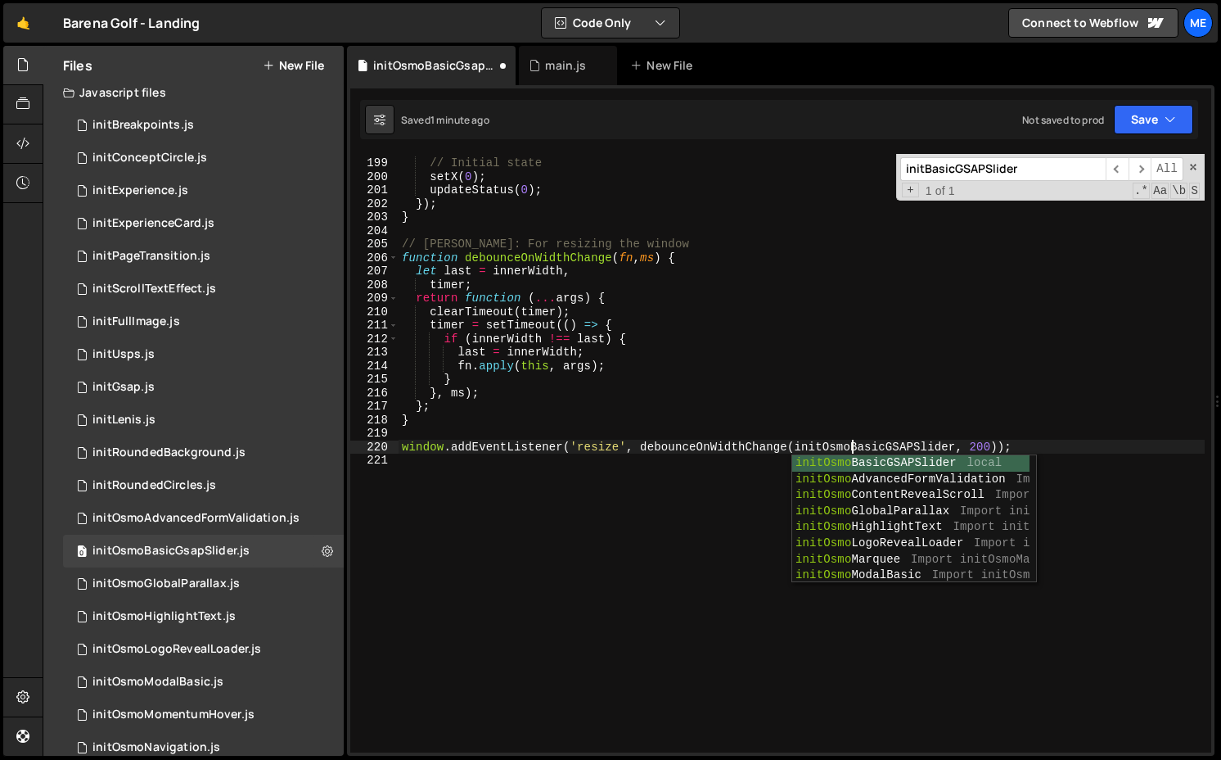
scroll to position [0, 31]
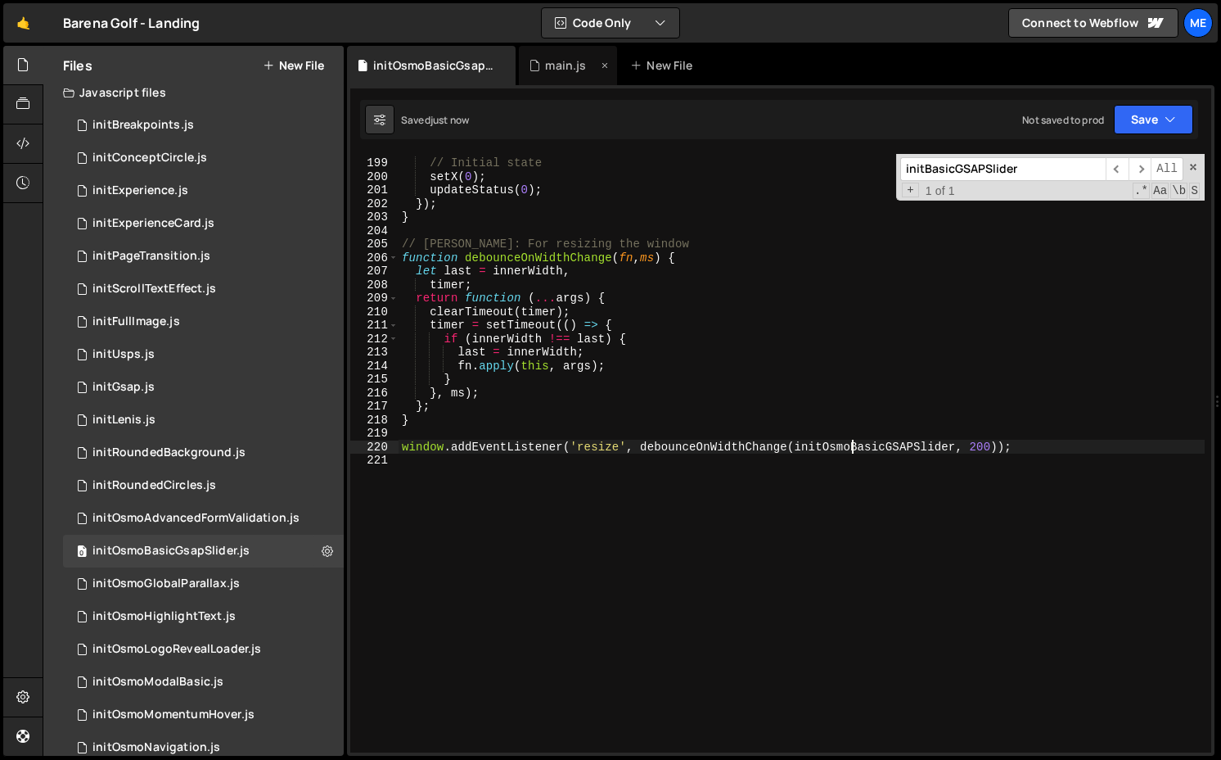
type textarea "window.addEventListener('resize', debounceOnWidthChange(initOsmoBasicGSAPSlider…"
click at [570, 65] on div "main.js" at bounding box center [565, 65] width 41 height 16
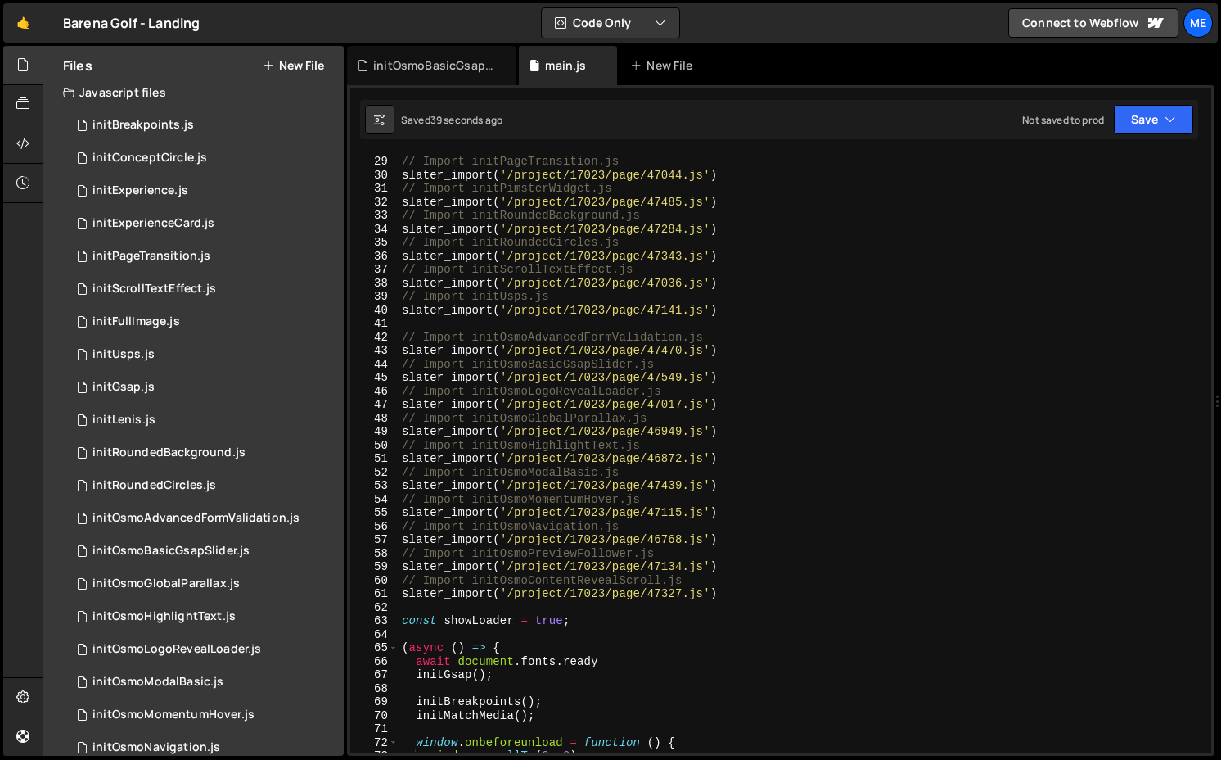
scroll to position [377, 0]
click at [582, 366] on div "slater_import ( '/project/17023/page/46929.js' ) // Import initPageTransition.j…" at bounding box center [802, 453] width 806 height 625
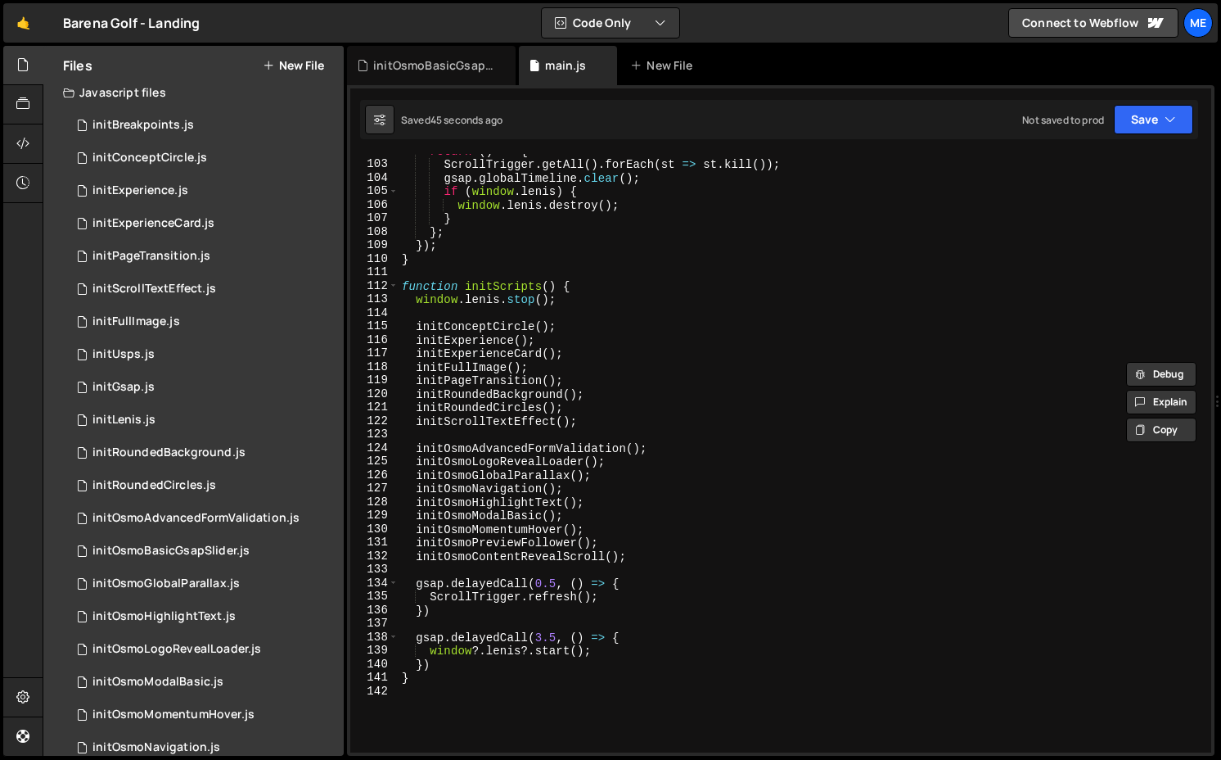
scroll to position [1393, 0]
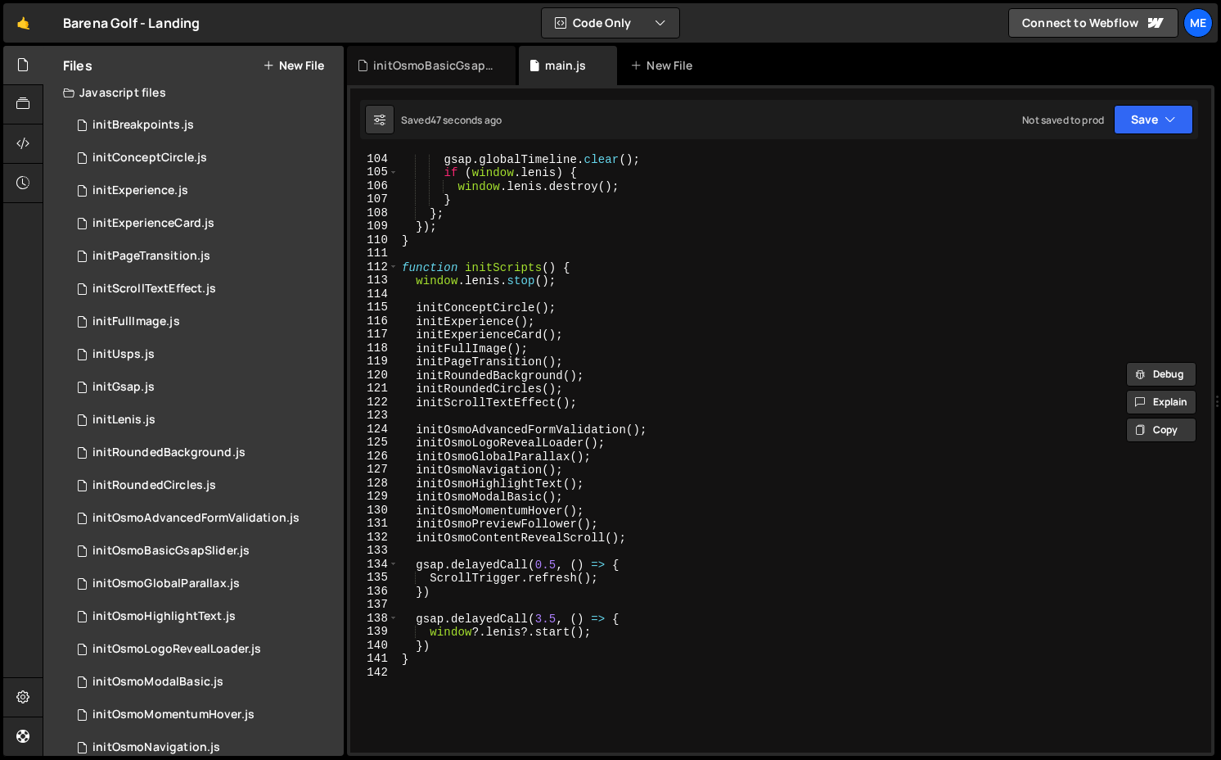
click at [666, 428] on div "gsap . globalTimeline . clear ( ) ; if ( window . [PERSON_NAME] ) { window . [P…" at bounding box center [802, 464] width 806 height 625
type textarea "initOsmoAdvancedFormValidation();"
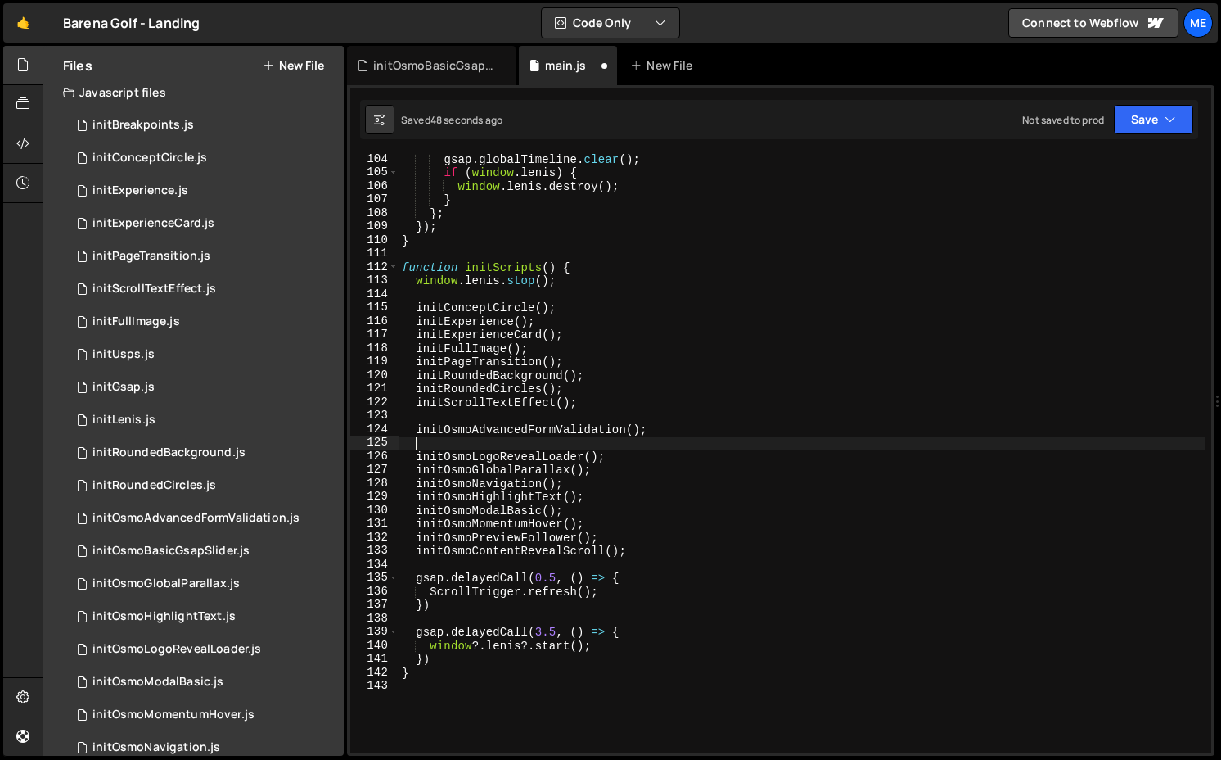
paste textarea "initOsmoBasicGsapSlider"
type textarea "initOsmoBasicGsapSlider();"
click at [449, 66] on div "initOsmoBasicGsapSlider.js" at bounding box center [434, 65] width 123 height 16
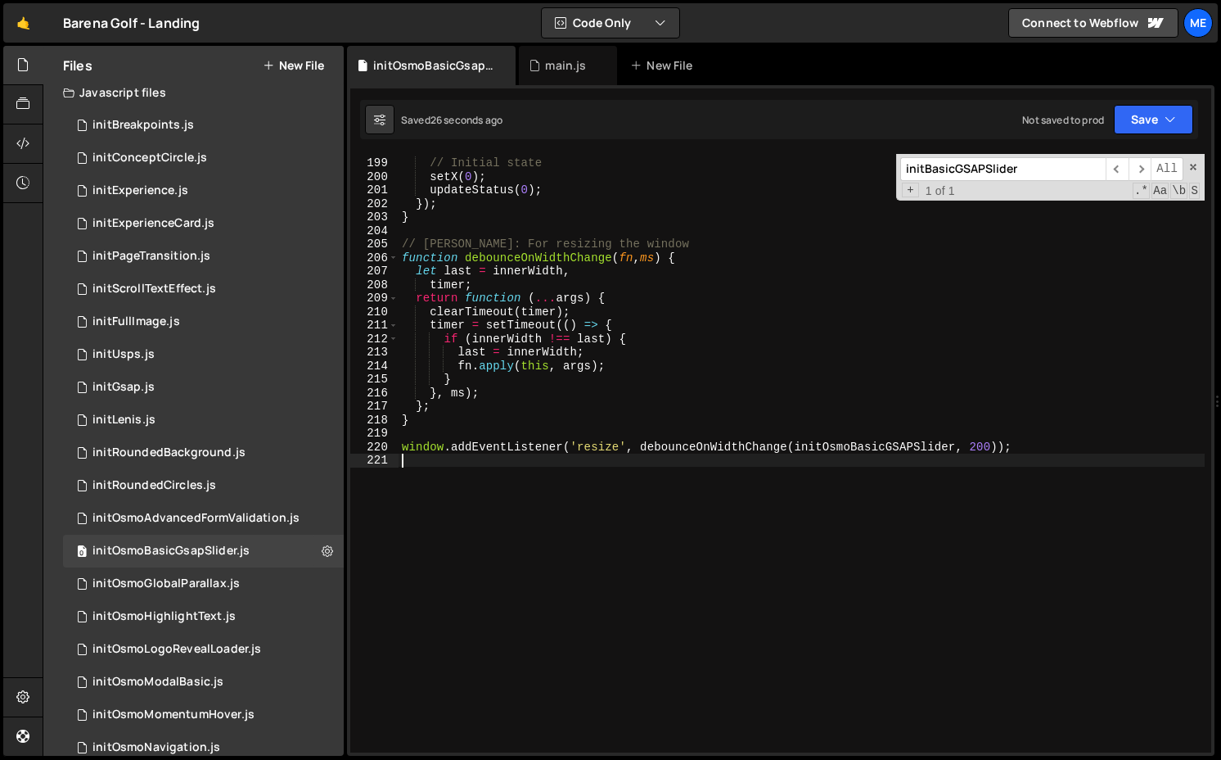
click at [851, 454] on div "// Initial state setX ( 0 ) ; updateStatus ( 0 ) ; }) ; } // Debouncer: For res…" at bounding box center [802, 454] width 806 height 625
click at [854, 447] on div "// Initial state setX ( 0 ) ; updateStatus ( 0 ) ; }) ; } // Debouncer: For res…" at bounding box center [802, 454] width 806 height 625
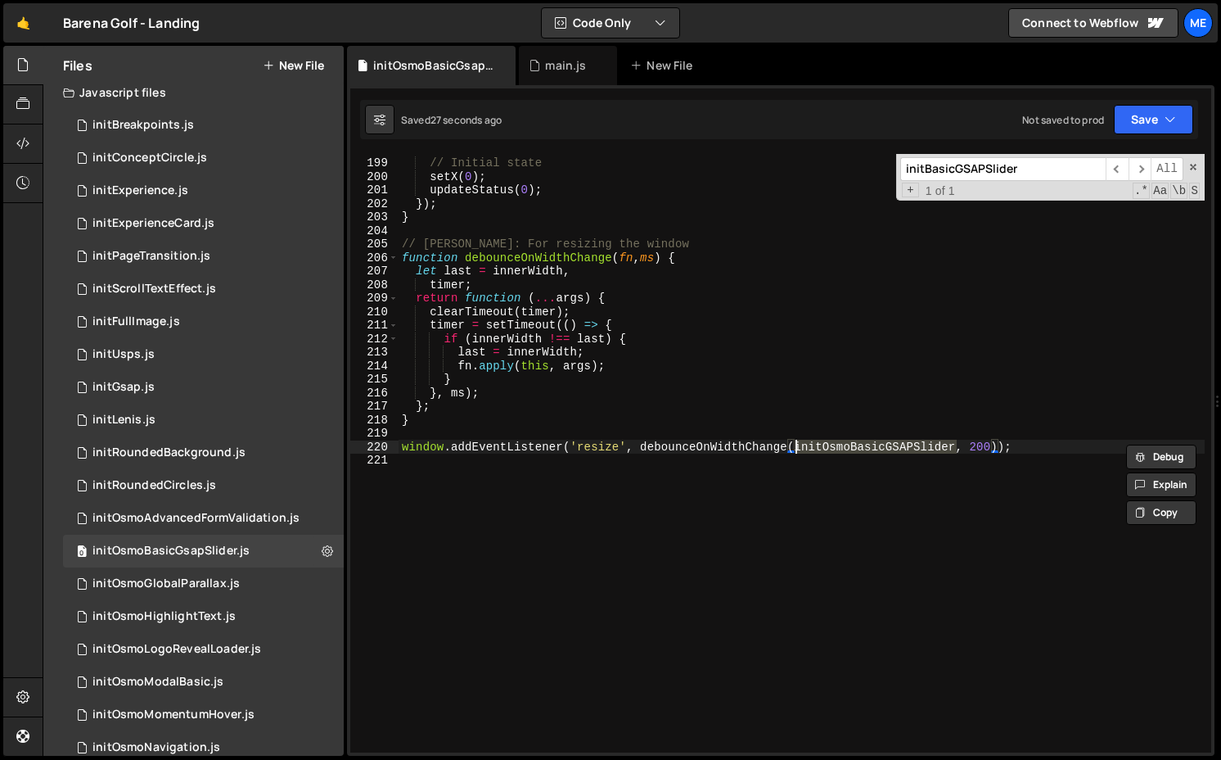
paste textarea "sap"
drag, startPoint x: 895, startPoint y: 448, endPoint x: 915, endPoint y: 449, distance: 20.5
click at [915, 449] on div "// Initial state setX ( 0 ) ; updateStatus ( 0 ) ; }) ; } // Debouncer: For res…" at bounding box center [802, 454] width 806 height 625
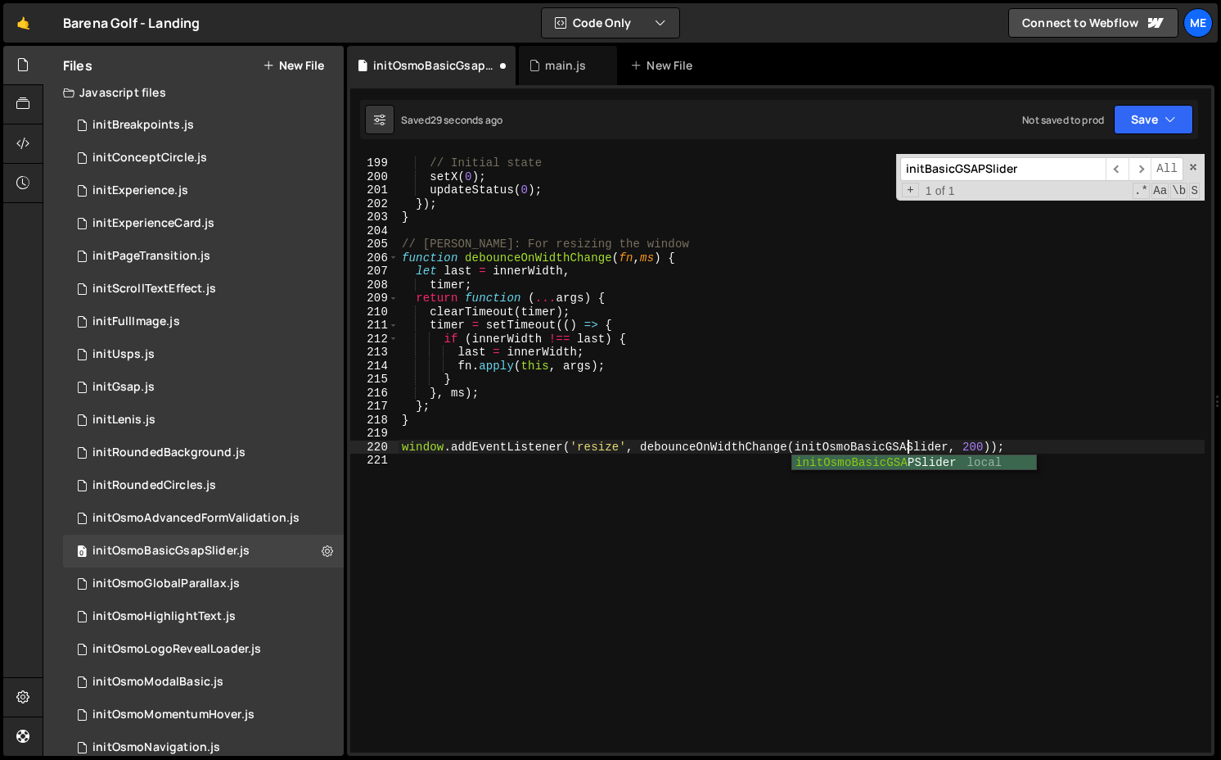
scroll to position [0, 35]
click at [915, 449] on div "// Initial state setX ( 0 ) ; updateStatus ( 0 ) ; }) ; } // Debouncer: For res…" at bounding box center [802, 454] width 806 height 625
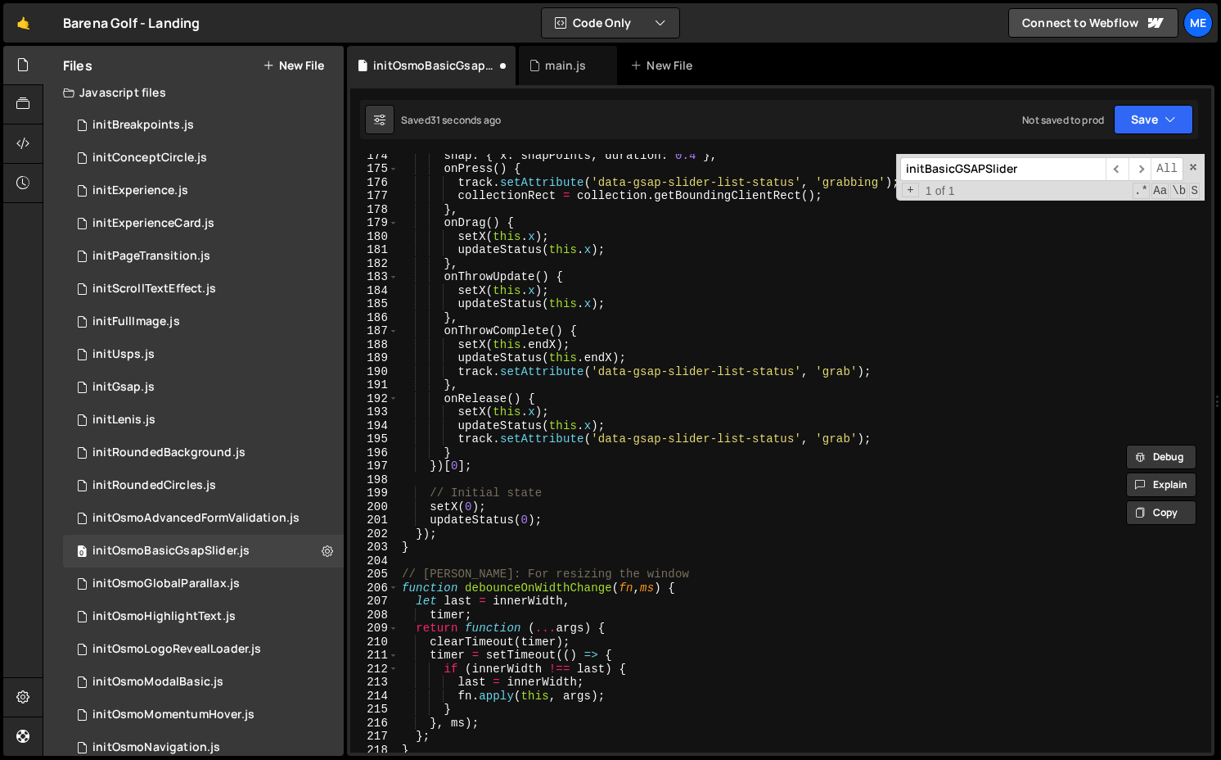
scroll to position [2416, 0]
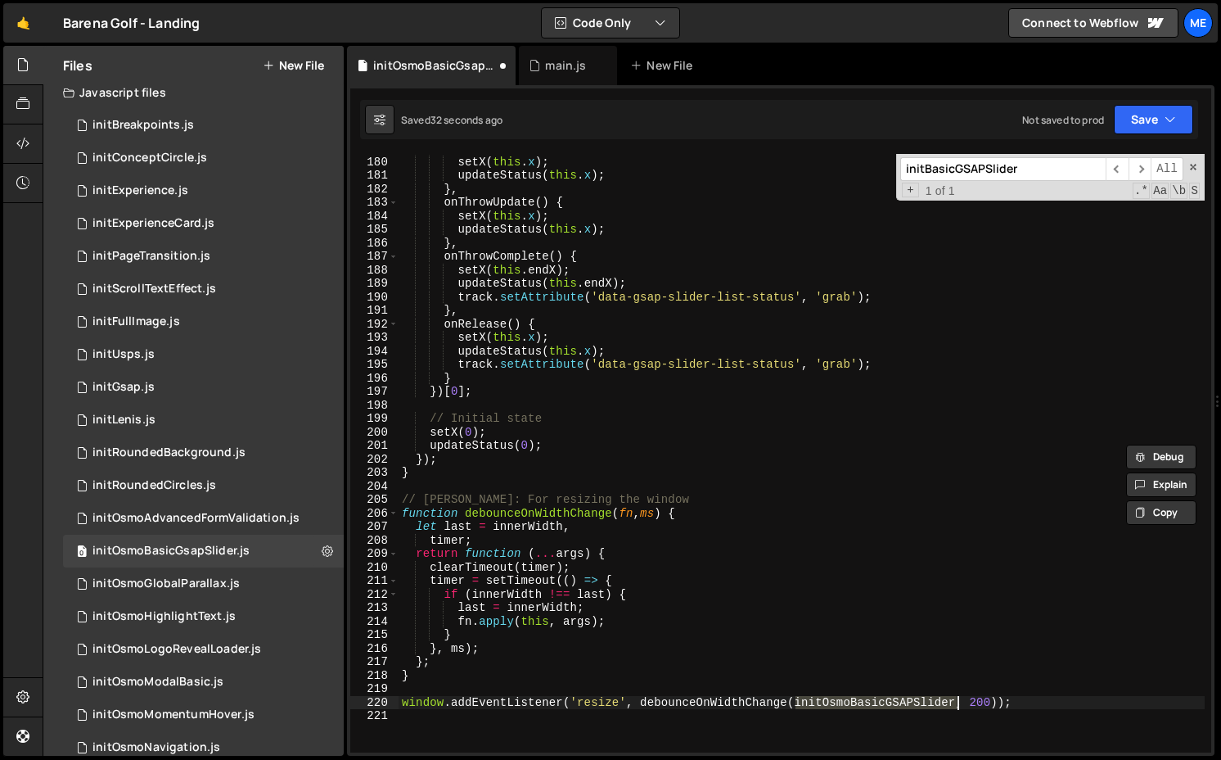
type textarea "window.addEventListener('resize', debounceOnWidthChange(initOsmoBasicGsapSlider…"
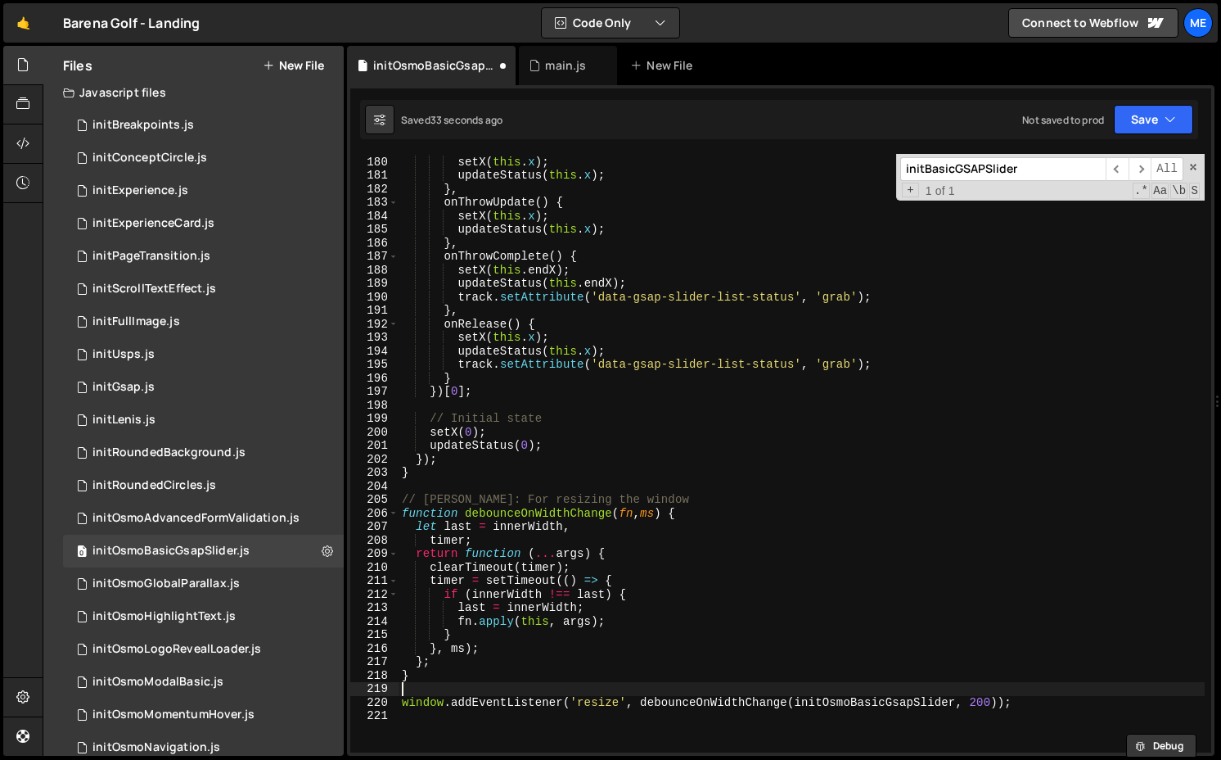
click at [881, 695] on div "onDrag ( ) { setX ( this . x ) ; updateStatus ( this . x ) ; } , onThrowUpdate …" at bounding box center [802, 454] width 806 height 625
click at [879, 708] on div "onDrag ( ) { setX ( this . x ) ; updateStatus ( this . x ) ; } , onThrowUpdate …" at bounding box center [802, 454] width 806 height 625
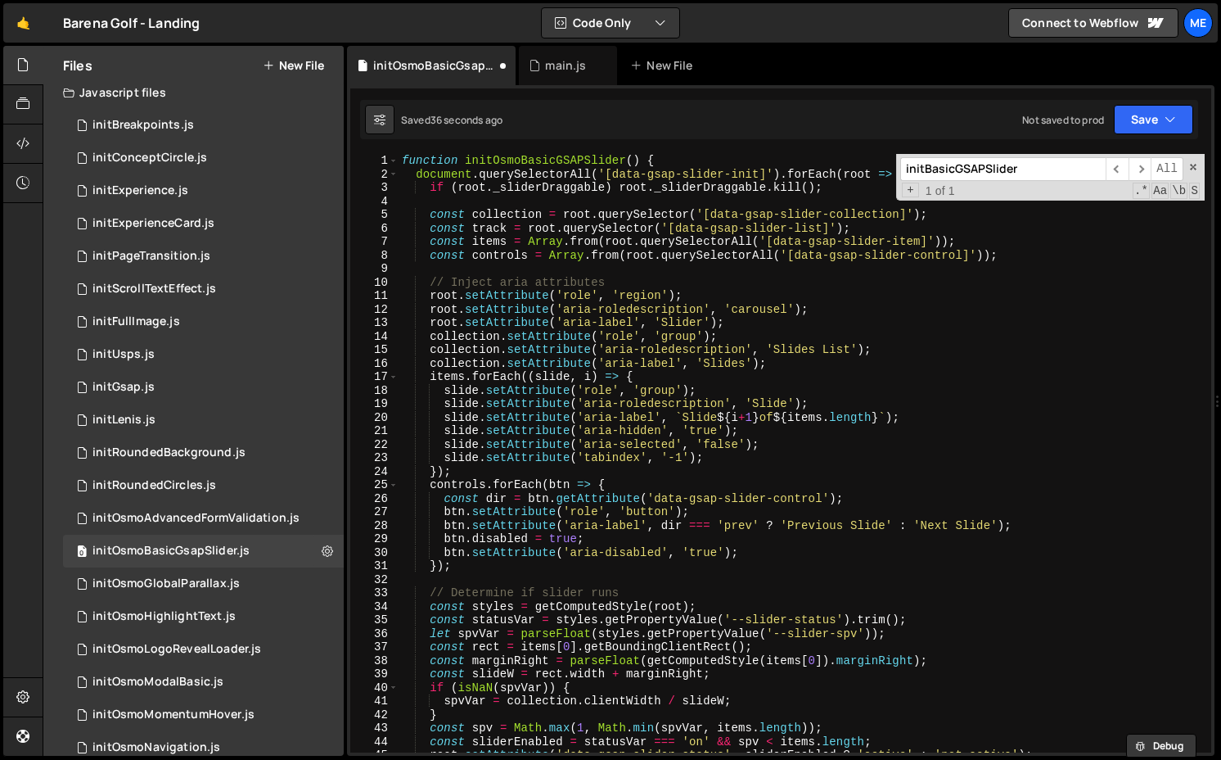
click at [575, 161] on div "function initOsmoBasicGSAPSlider ( ) { document . querySelectorAll ( '[data-gsa…" at bounding box center [802, 466] width 806 height 625
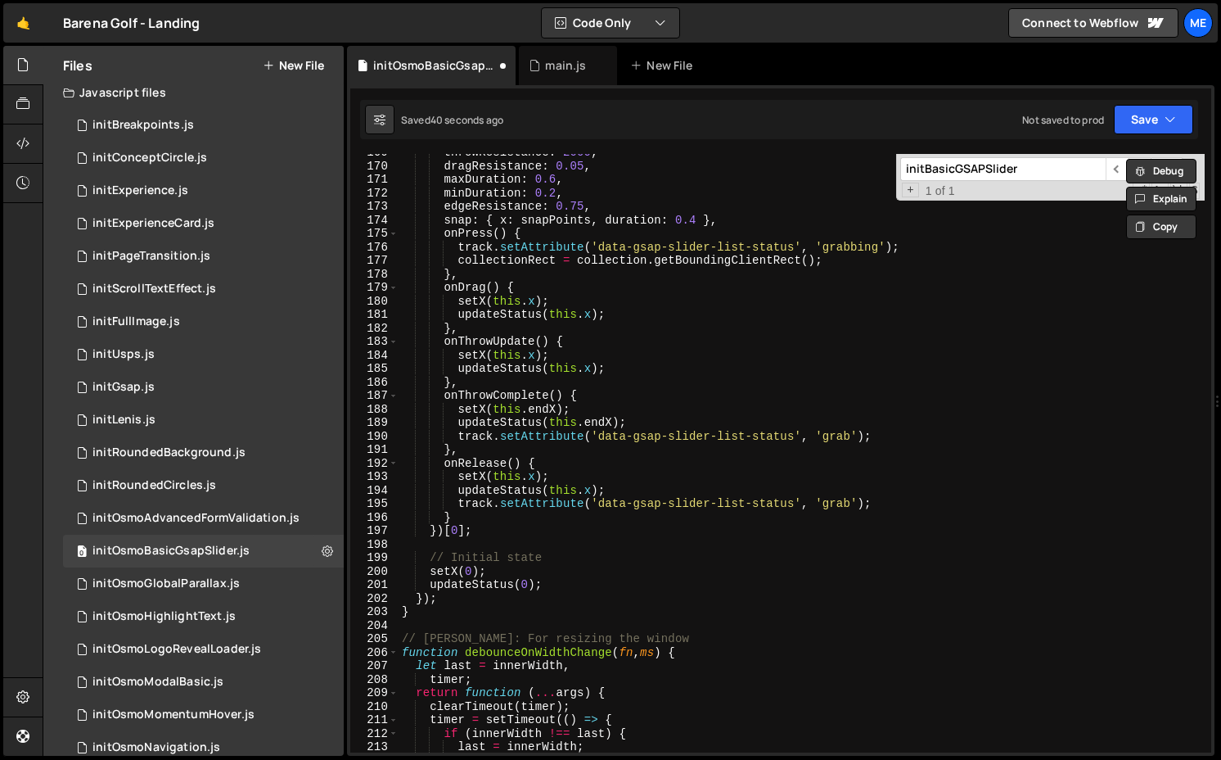
scroll to position [2610, 0]
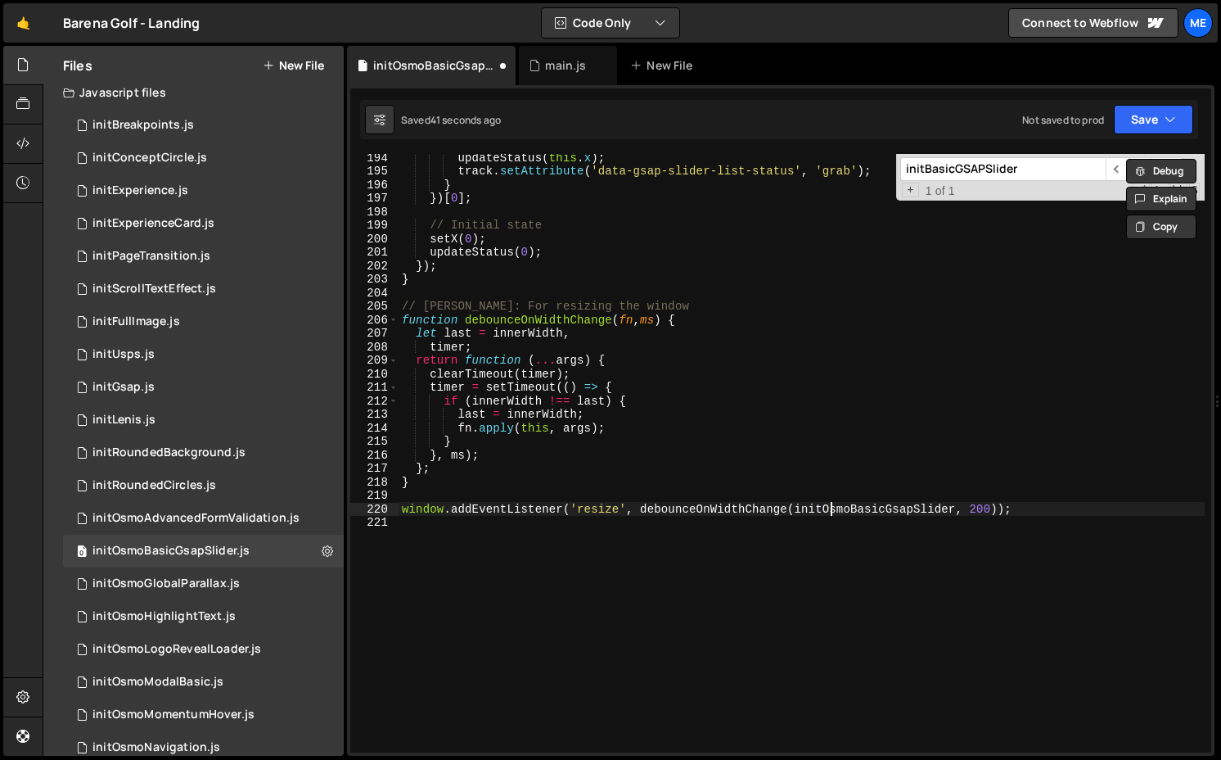
click at [831, 503] on div "updateStatus ( this . x ) ; track . setAttribute ( 'data-gsap-slider-list-statu…" at bounding box center [802, 463] width 806 height 625
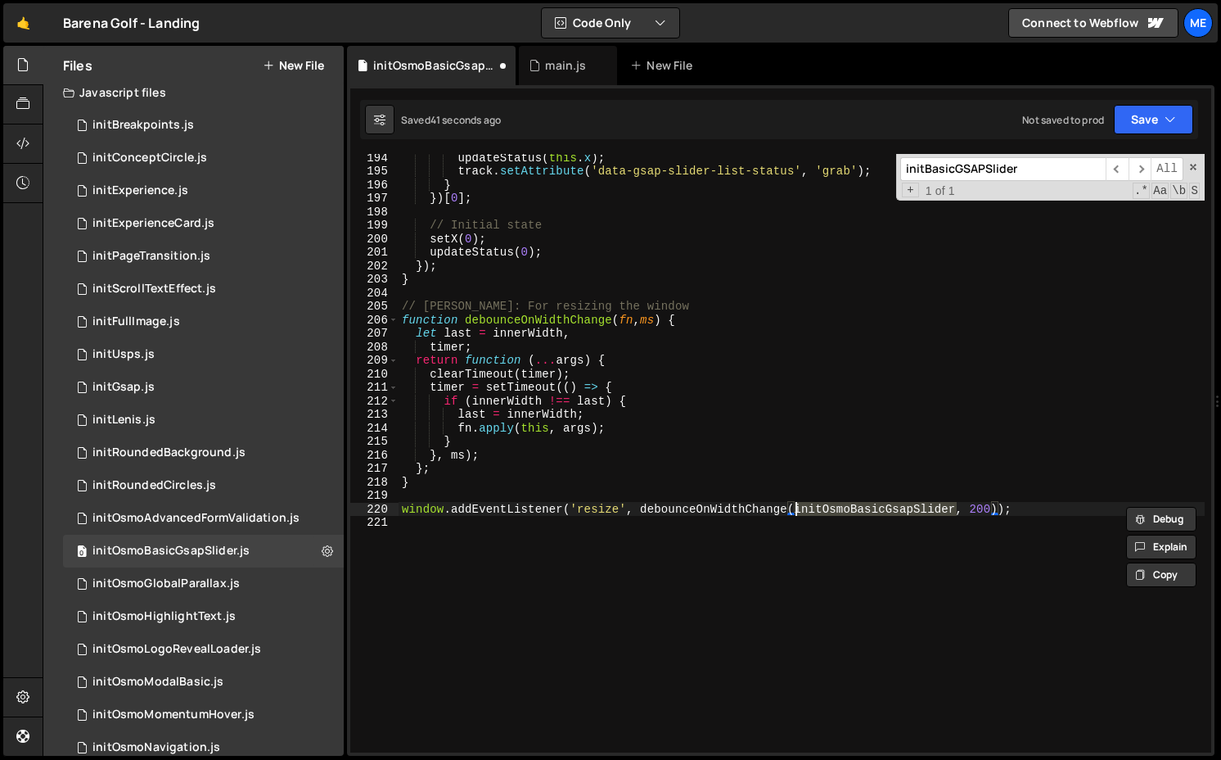
paste textarea "SAP"
type textarea "window.addEventListener('resize', debounceOnWidthChange(initOsmoBasicGSAPSlider…"
click at [573, 63] on div "main.js" at bounding box center [565, 65] width 41 height 16
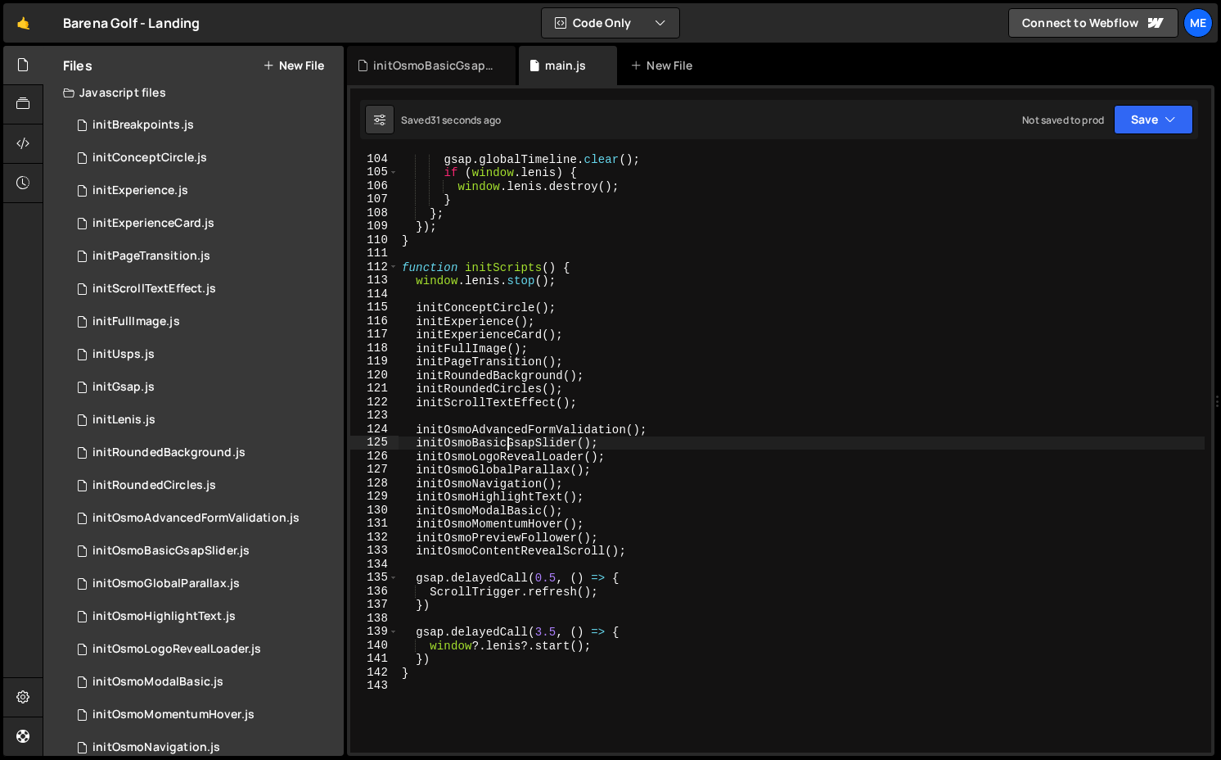
click at [508, 439] on div "gsap . globalTimeline . clear ( ) ; if ( window . [PERSON_NAME] ) { window . [P…" at bounding box center [802, 464] width 806 height 625
paste textarea "SAP"
type textarea "initOsmoBasicGSAPSlider();"
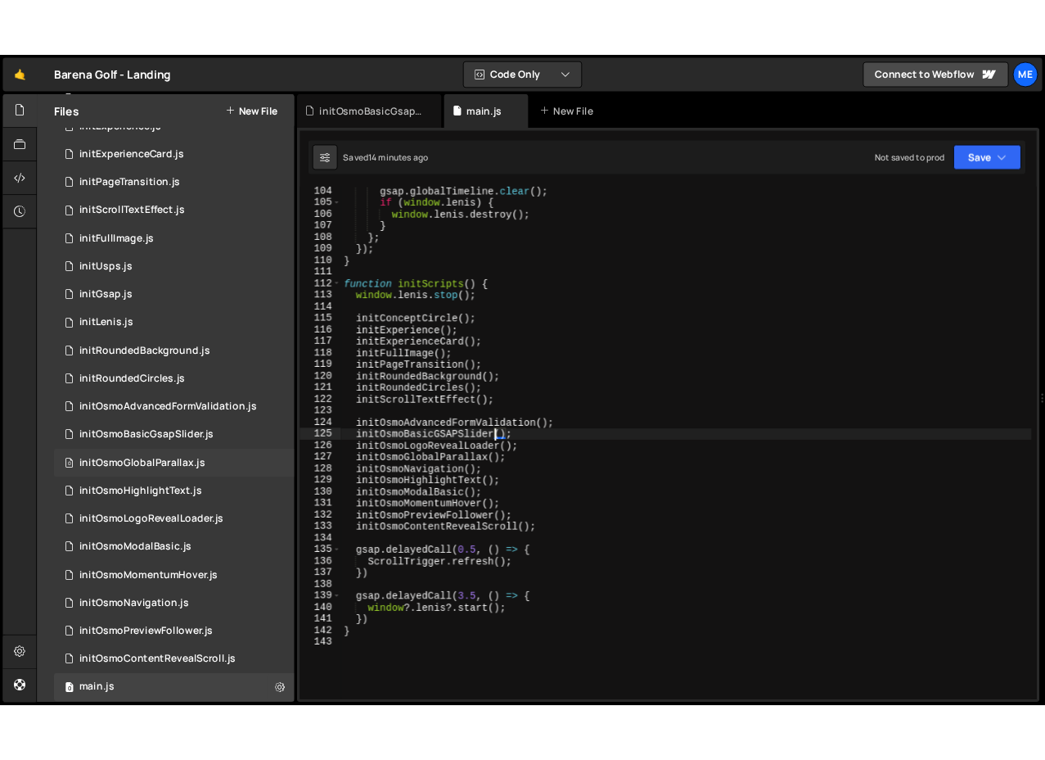
scroll to position [296, 0]
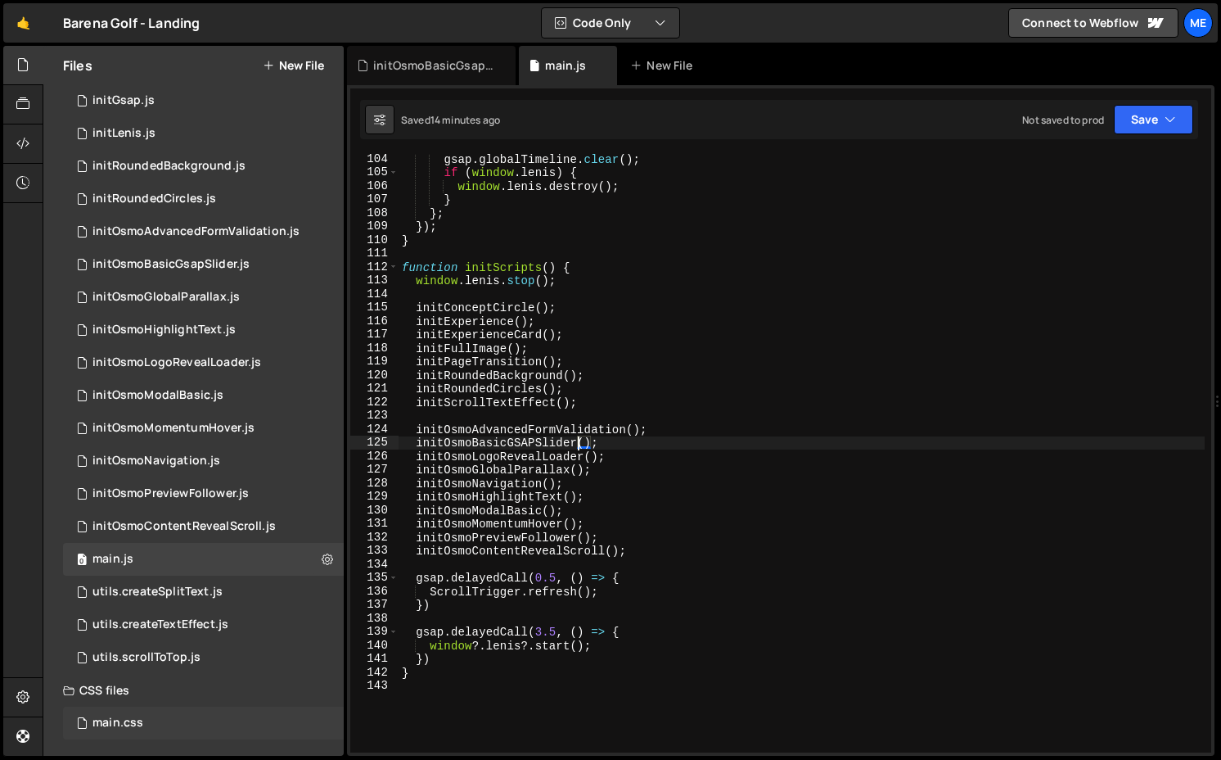
click at [121, 717] on div "main.css" at bounding box center [118, 722] width 51 height 15
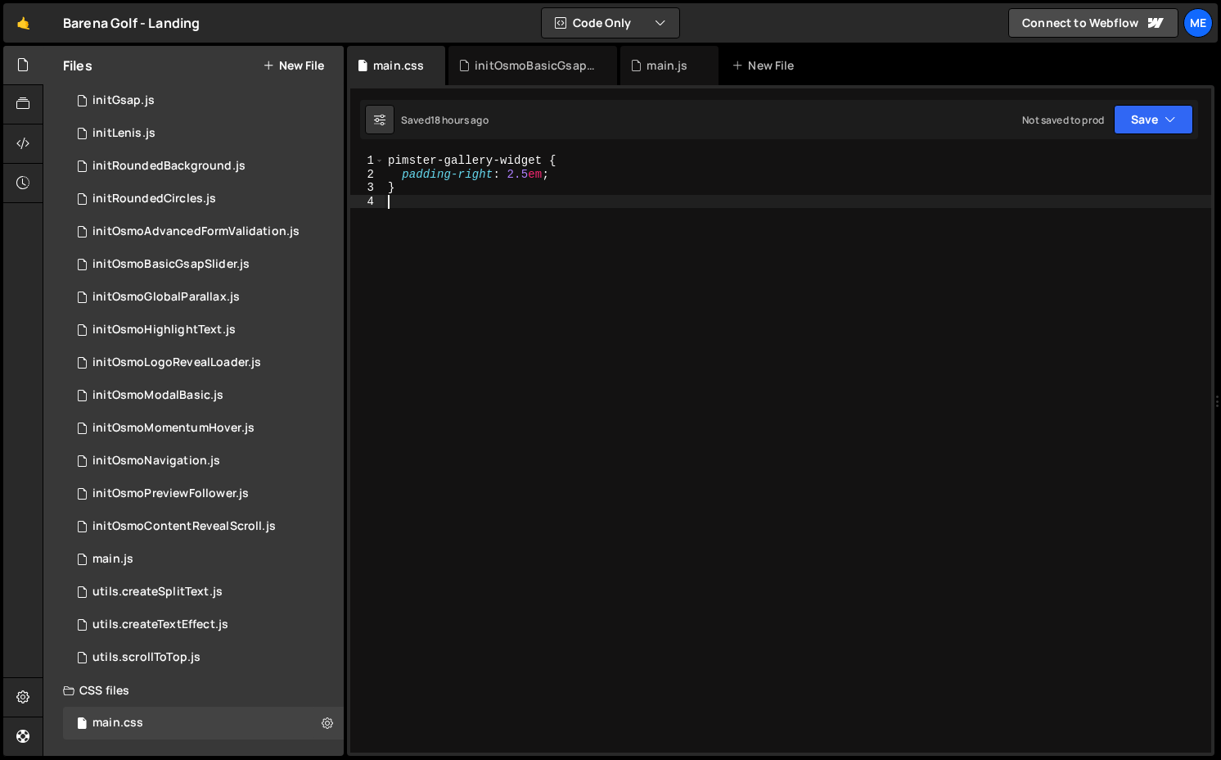
click at [532, 235] on div "pimster-gallery-widget { padding-right : 2.5 em ; }" at bounding box center [798, 466] width 827 height 625
paste textarea "}"
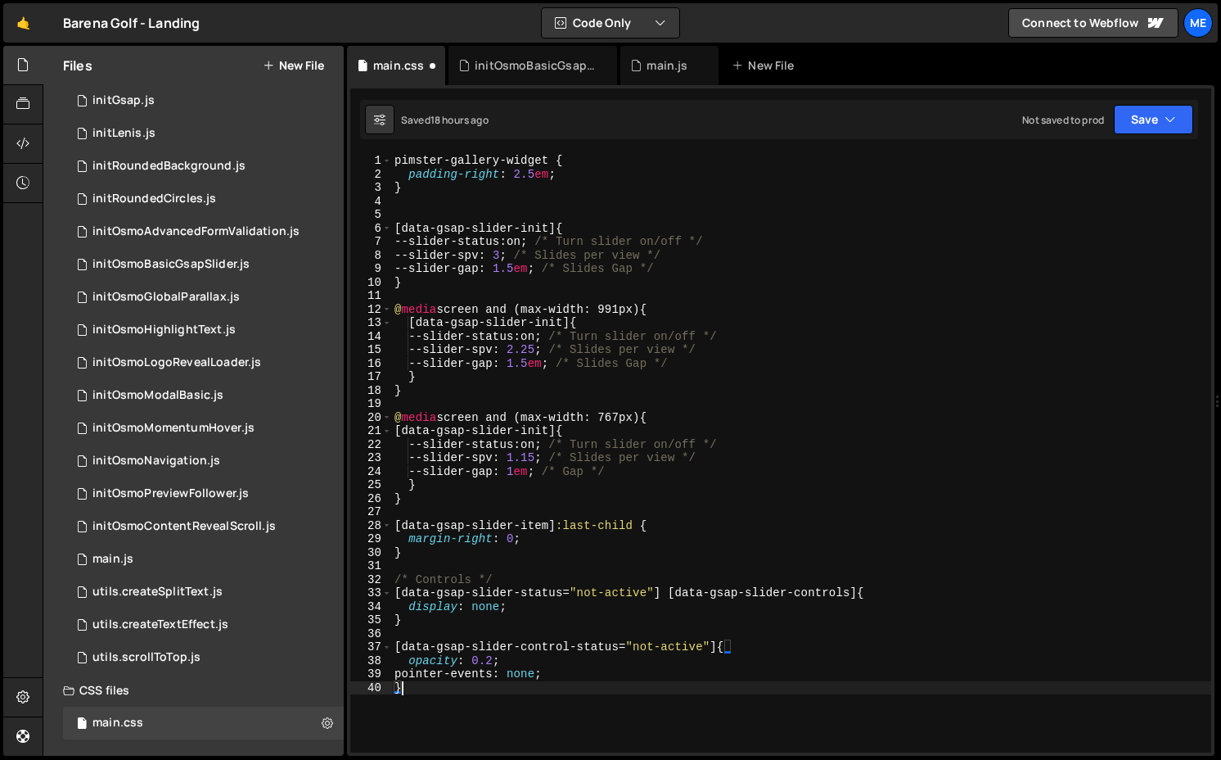
type textarea "/* Controls */"
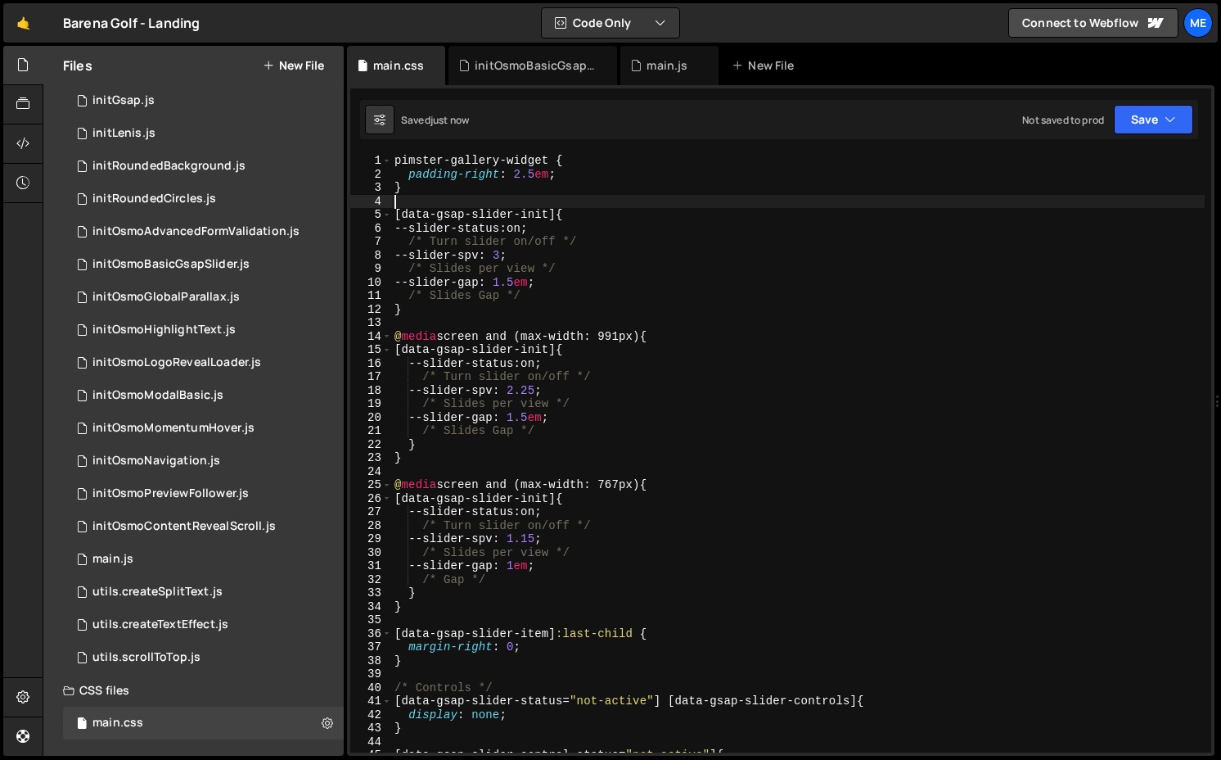
click at [650, 195] on div "pimster-gallery-widget { padding-right : 2.5 em ; } [ data-gsap-slider-init ] {…" at bounding box center [798, 466] width 814 height 625
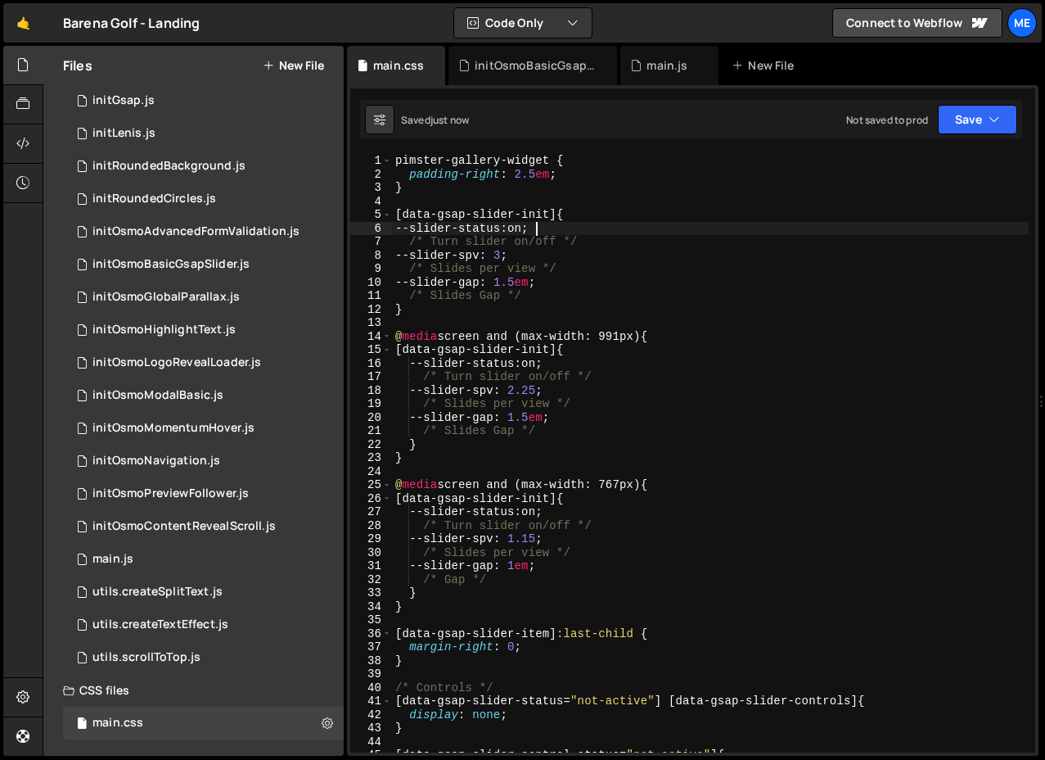
click at [536, 226] on div "pimster-gallery-widget { padding-right : 2.5 em ; } [ data-gsap-slider-init ] {…" at bounding box center [710, 466] width 637 height 625
click at [541, 230] on div "pimster-gallery-widget { padding-right : 2.5 em ; } [ data-gsap-slider-init ] {…" at bounding box center [710, 466] width 637 height 625
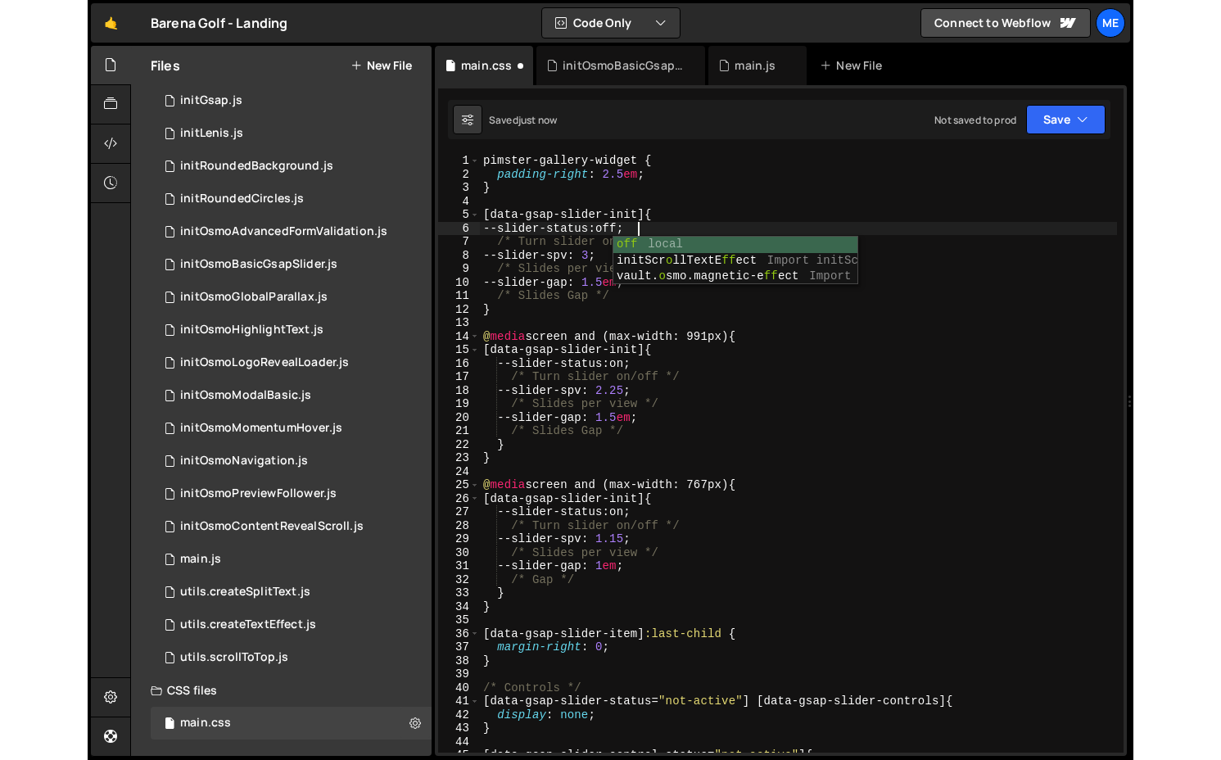
scroll to position [0, 10]
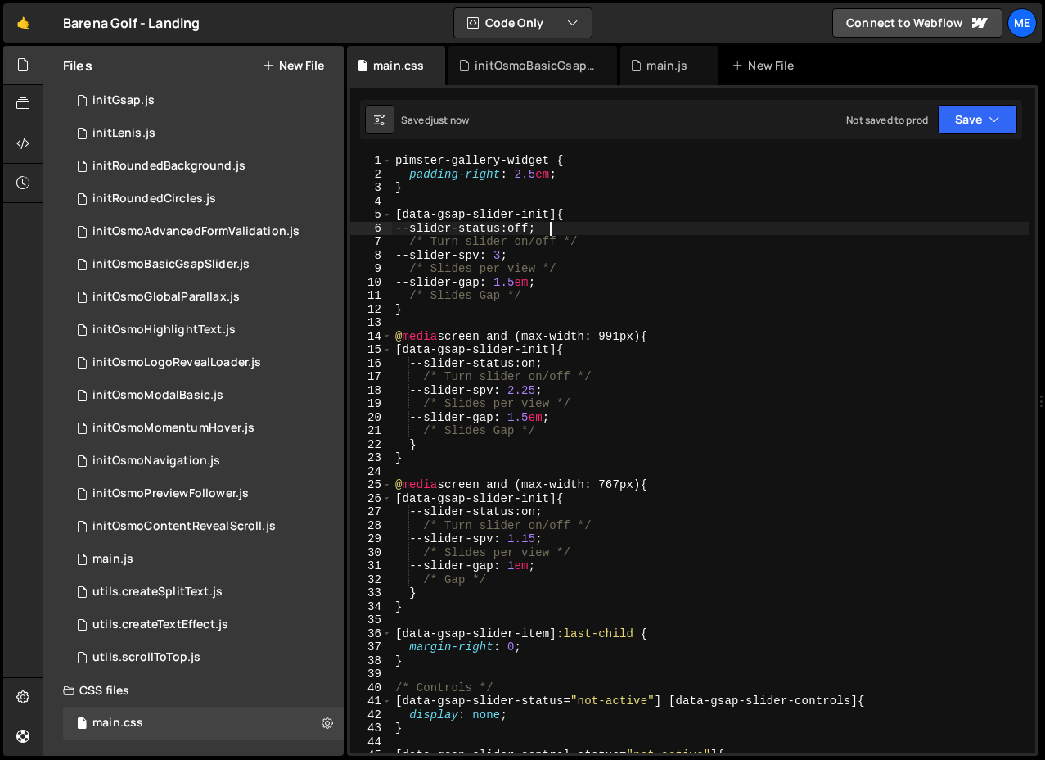
click at [528, 390] on div "pimster-gallery-widget { padding-right : 2.5 em ; } [ data-gsap-slider-init ] {…" at bounding box center [710, 466] width 637 height 625
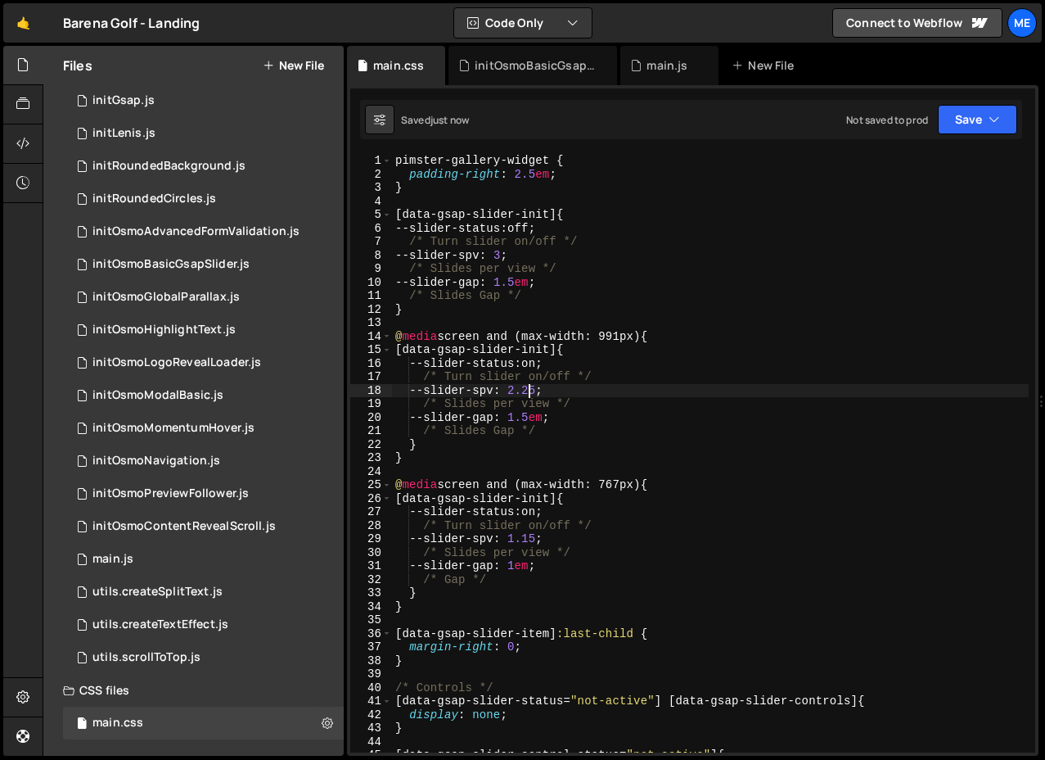
click at [521, 391] on div "pimster-gallery-widget { padding-right : 2.5 em ; } [ data-gsap-slider-init ] {…" at bounding box center [710, 466] width 637 height 625
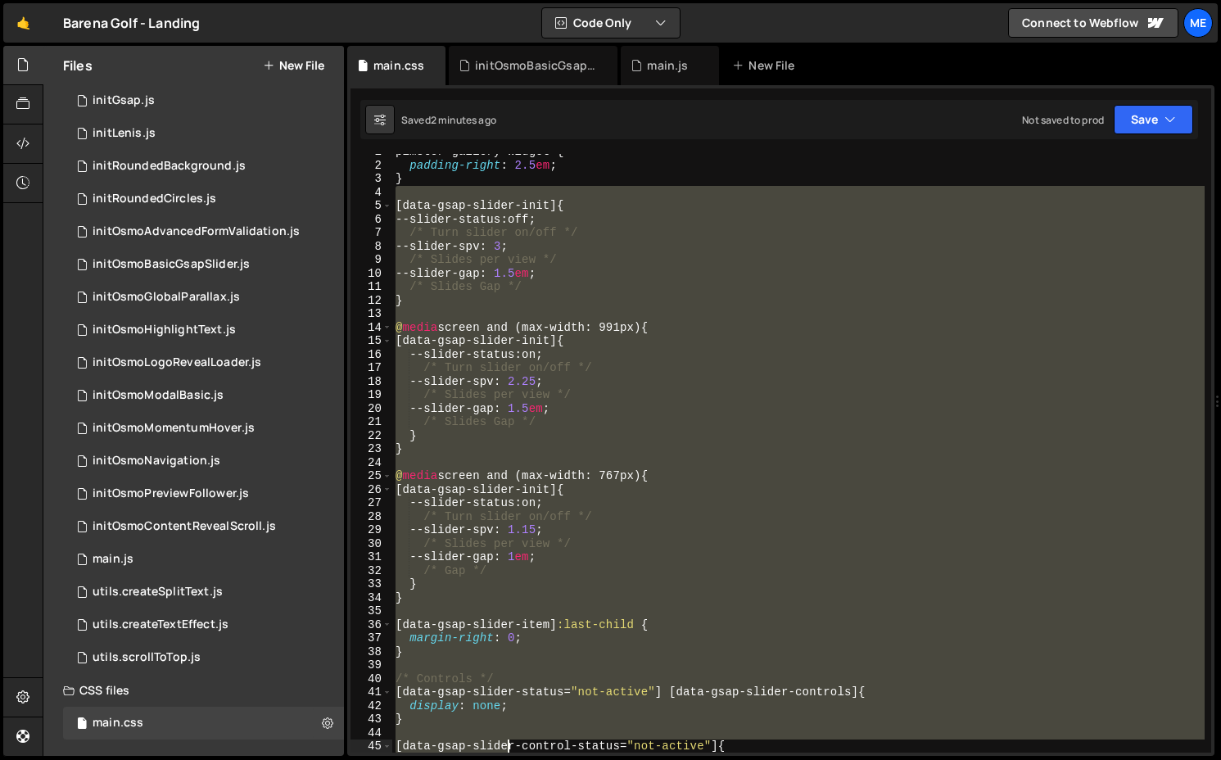
scroll to position [63, 0]
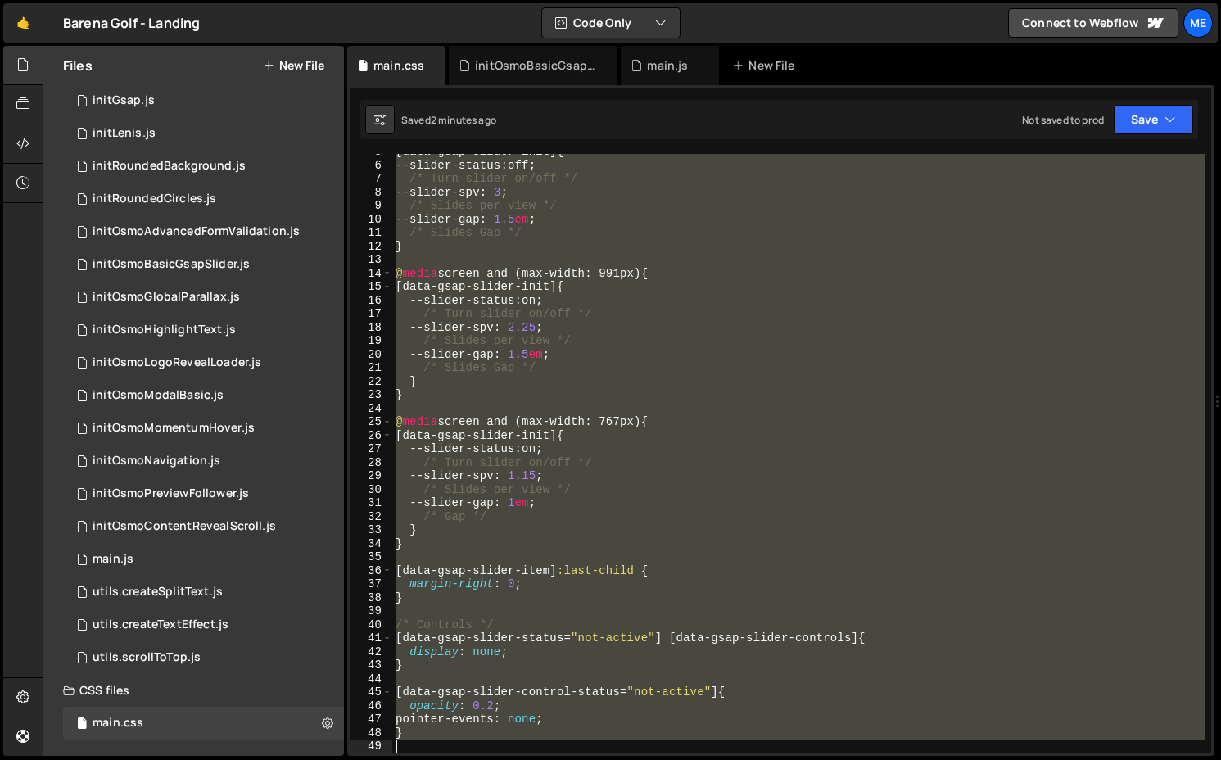
drag, startPoint x: 414, startPoint y: 201, endPoint x: 511, endPoint y: 767, distance: 574.6
click at [511, 759] on html "Projects [GEOGRAPHIC_DATA] Blog Me Projects Your Teams Invite team member Accou…" at bounding box center [610, 380] width 1221 height 760
type textarea "}"
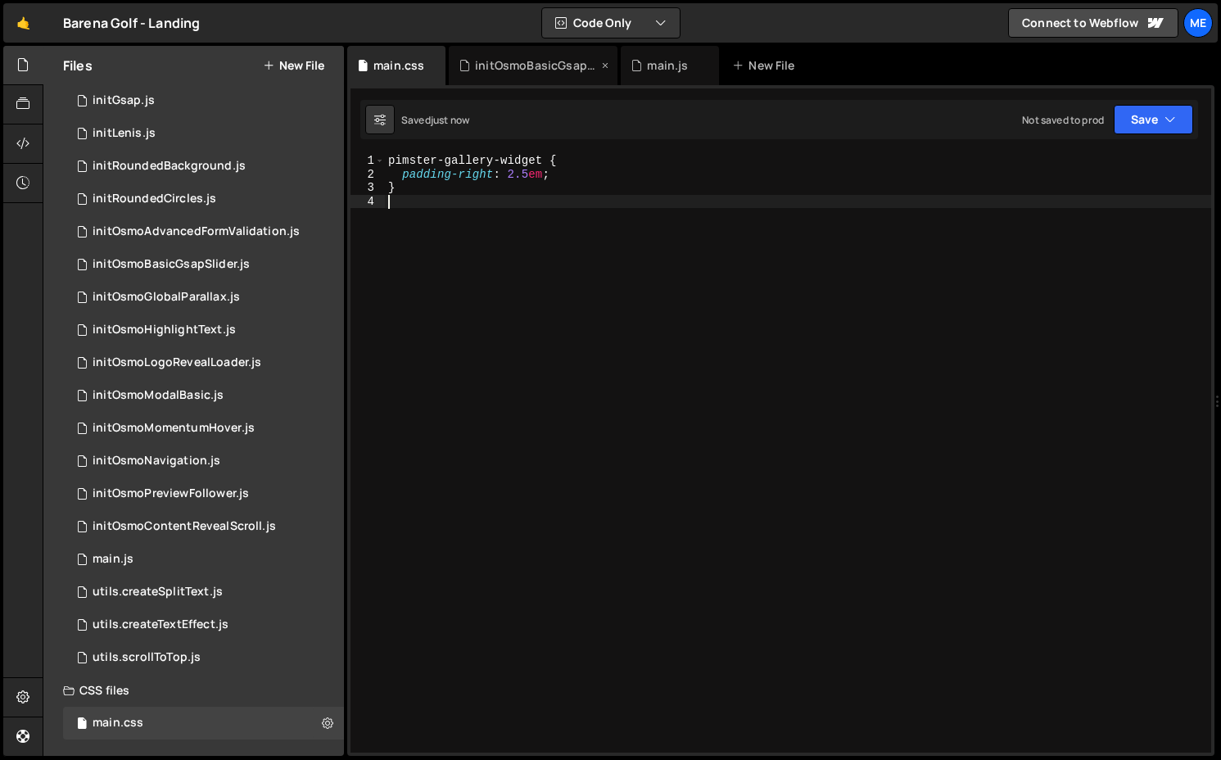
type textarea "}"
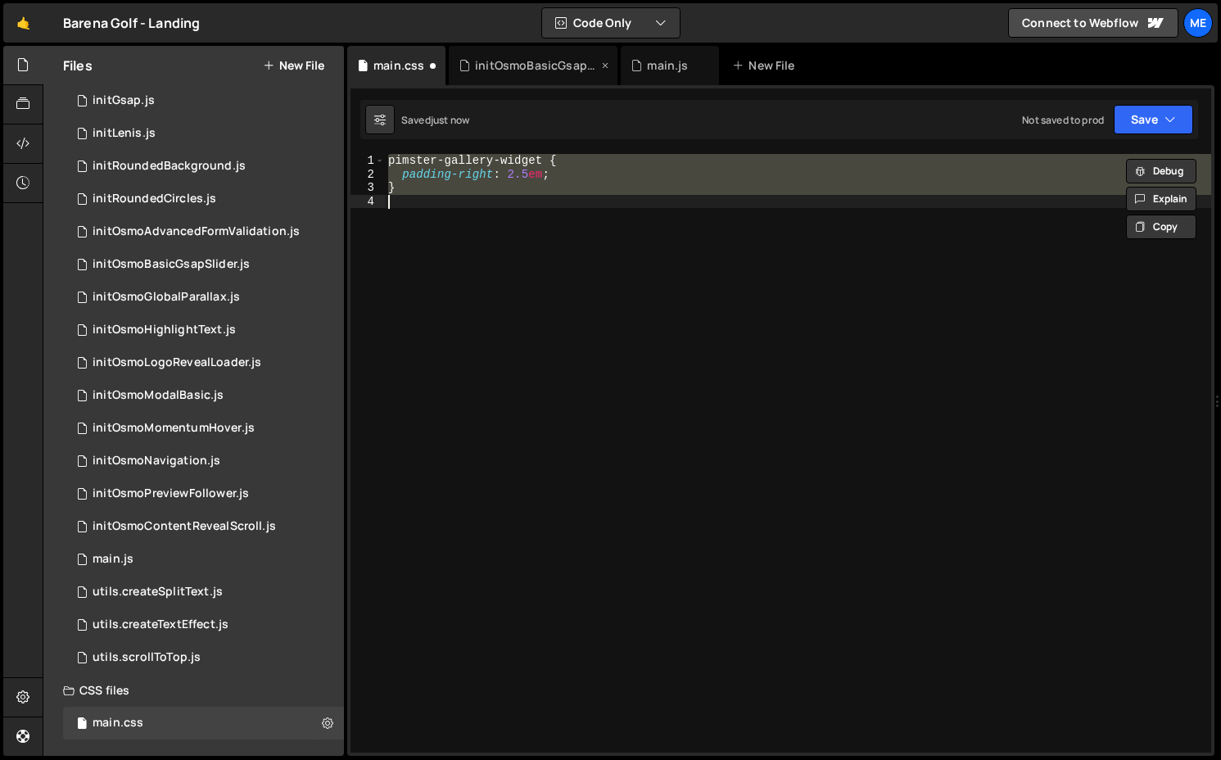
scroll to position [356, 0]
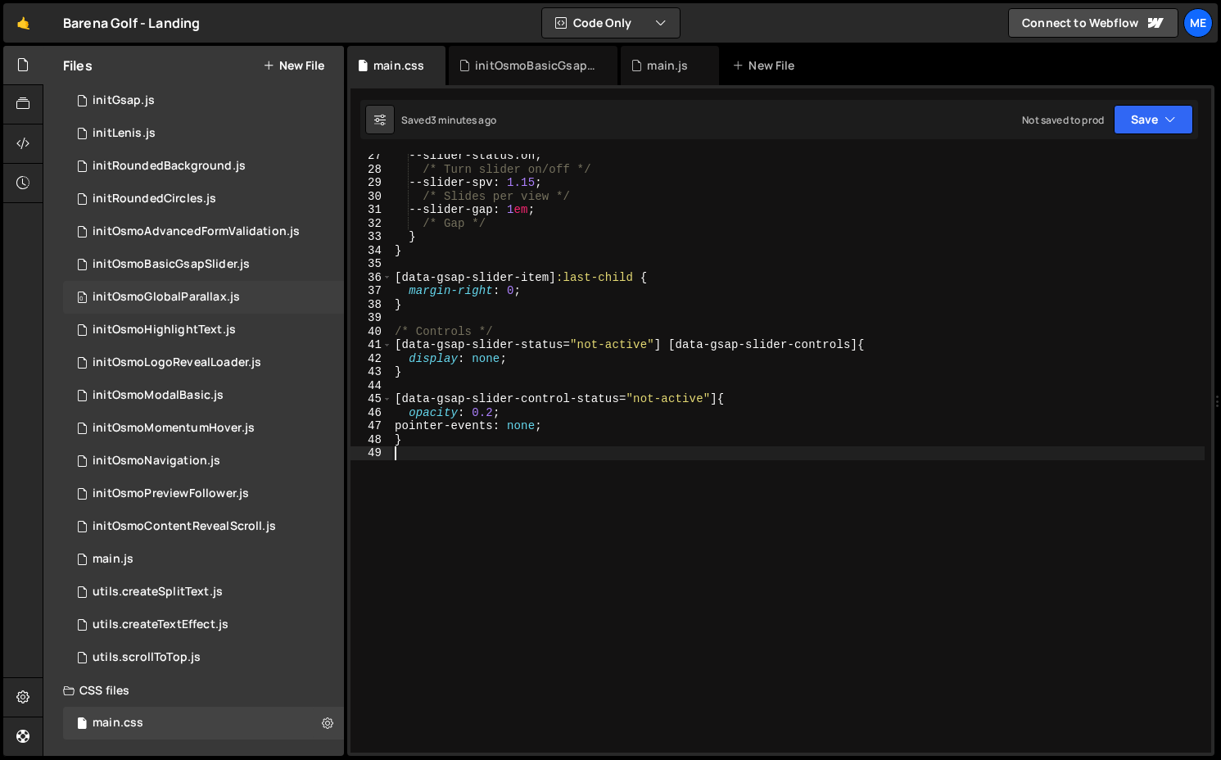
click at [214, 304] on div "initOsmoGlobalParallax.js" at bounding box center [166, 297] width 147 height 15
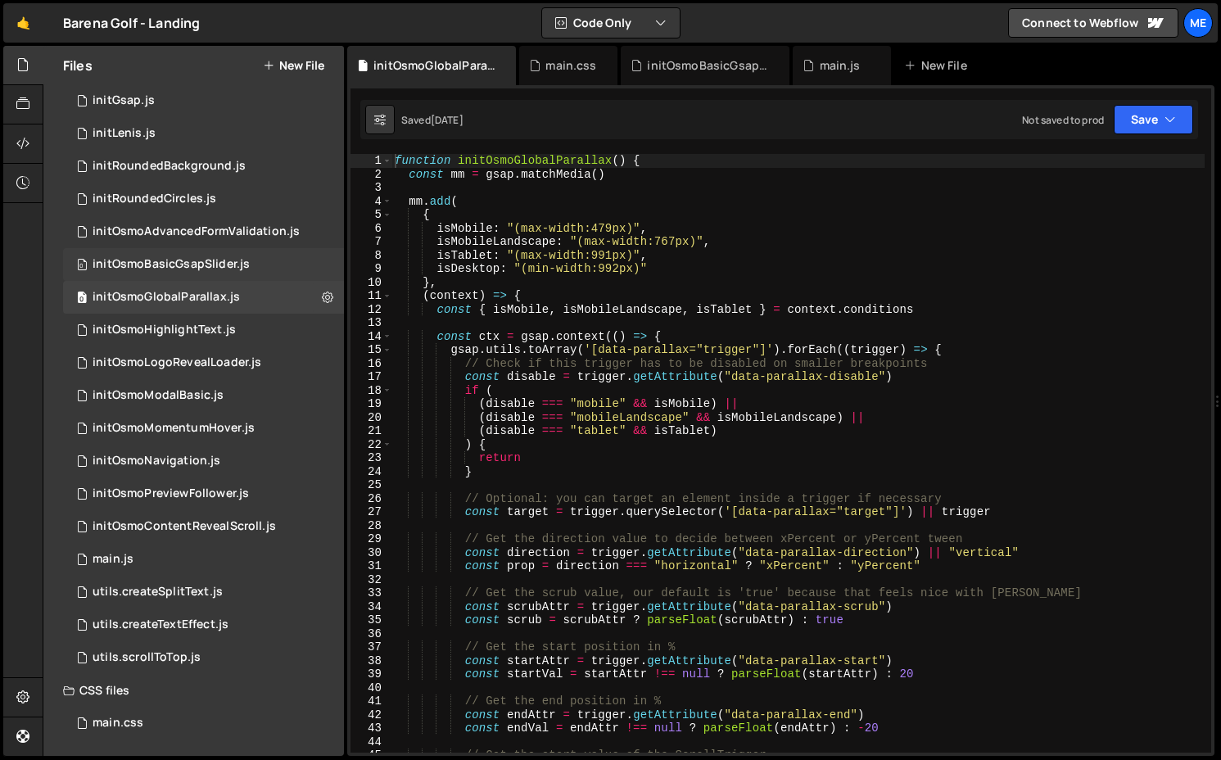
click at [219, 264] on div "initOsmoBasicGsapSlider.js" at bounding box center [171, 264] width 157 height 15
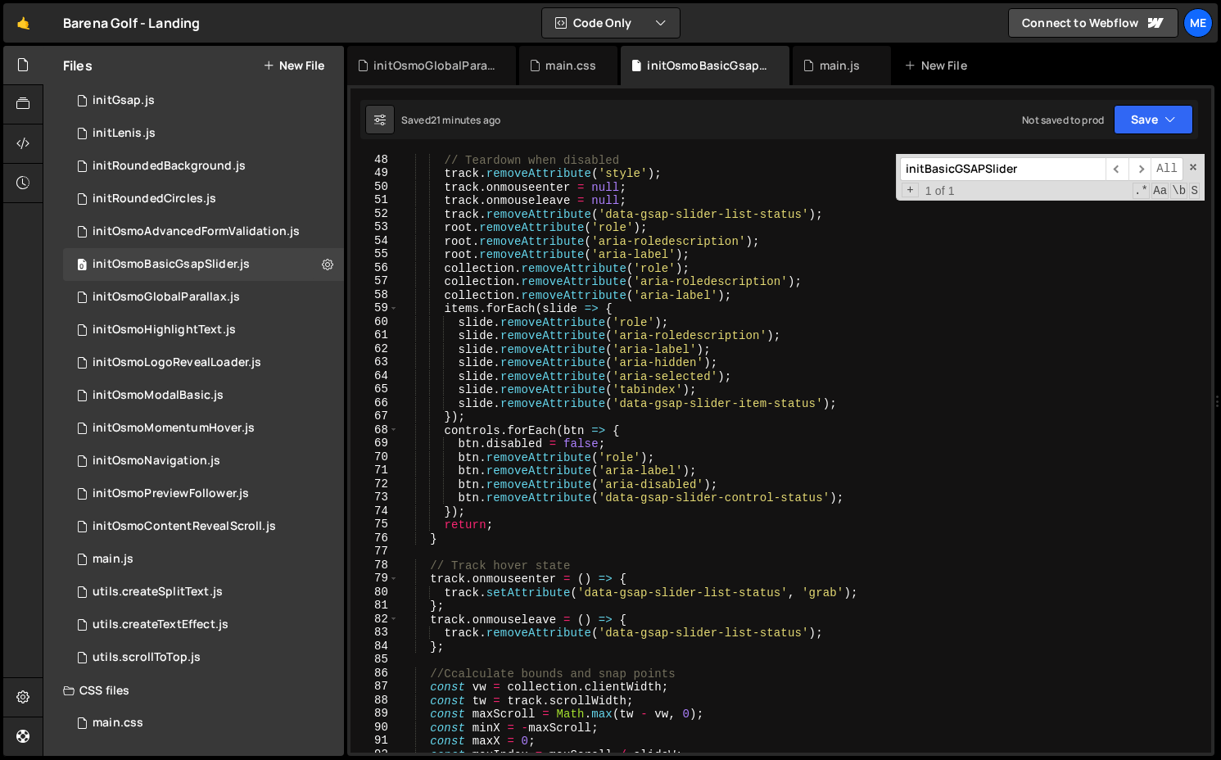
scroll to position [0, 0]
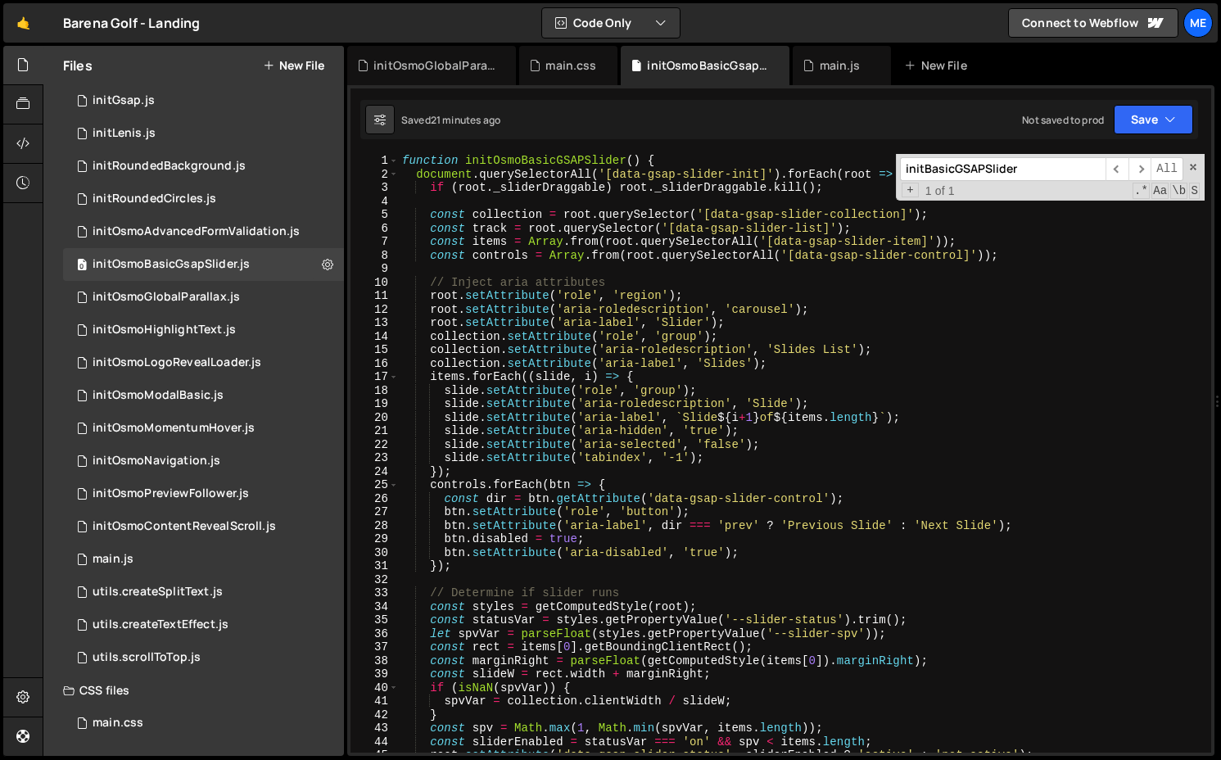
click at [751, 323] on div "function initOsmoBasicGSAPSlider ( ) { document . querySelectorAll ( '[data-gsa…" at bounding box center [801, 466] width 805 height 625
type textarea "collection.setAttribute('aria-label', 'Slides');"
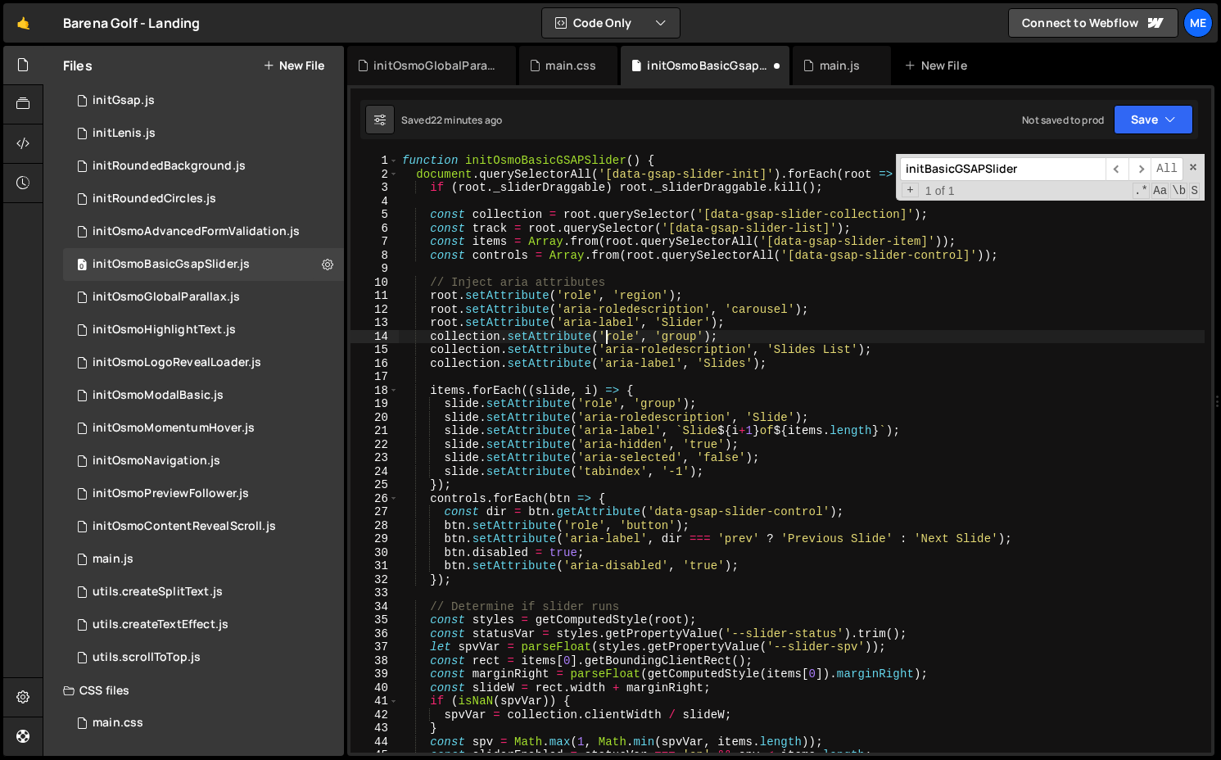
click at [603, 340] on div "function initOsmoBasicGSAPSlider ( ) { document . querySelectorAll ( '[data-gsa…" at bounding box center [801, 466] width 805 height 625
type textarea "collection.setAttribute('role', 'group');"
paste input "data-gsap-slider-item-status"
type input "data-gsap-slider-item-status"
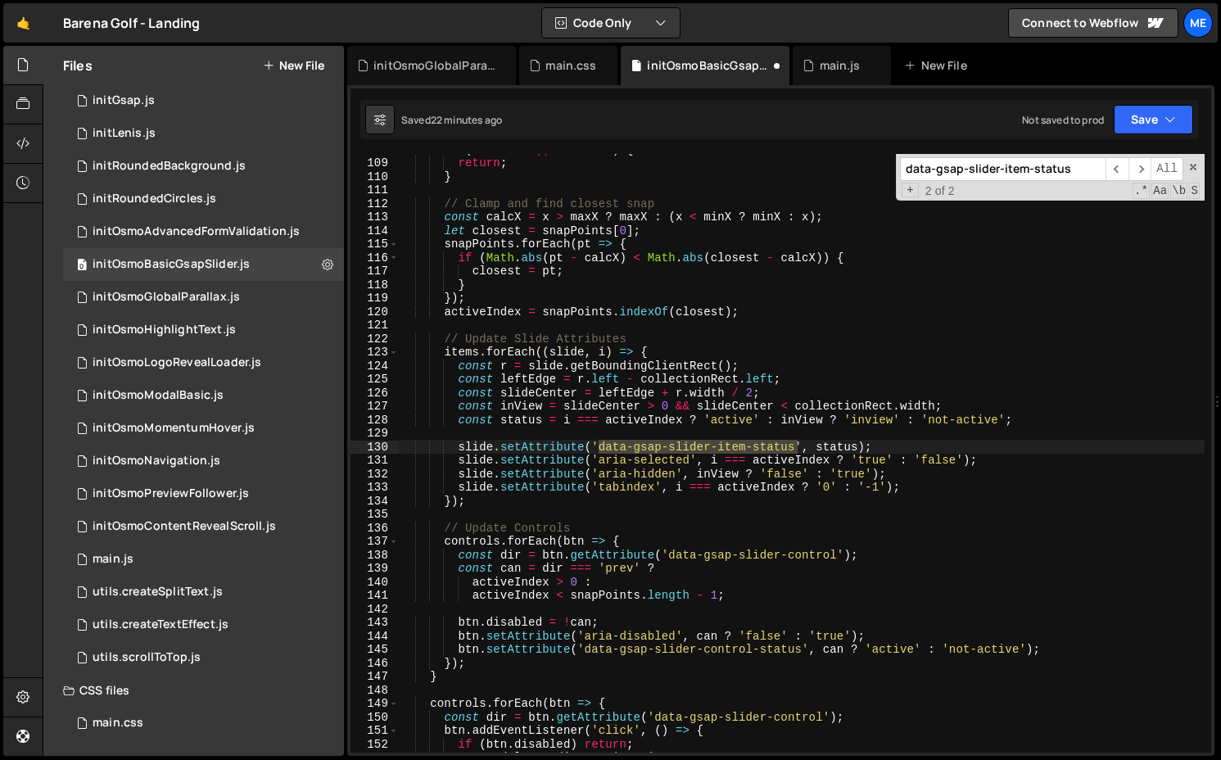
scroll to position [592, 0]
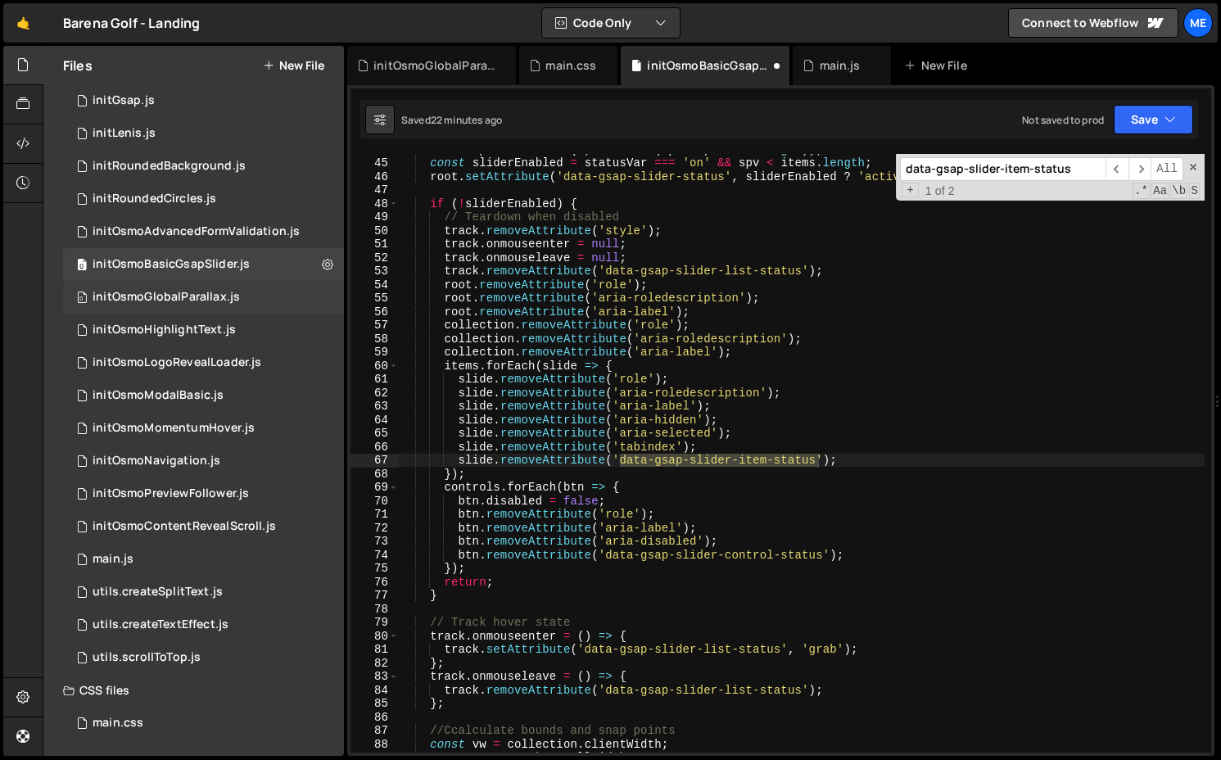
type textarea "slide.removeAttribute('data-gsap-slider-item-status');"
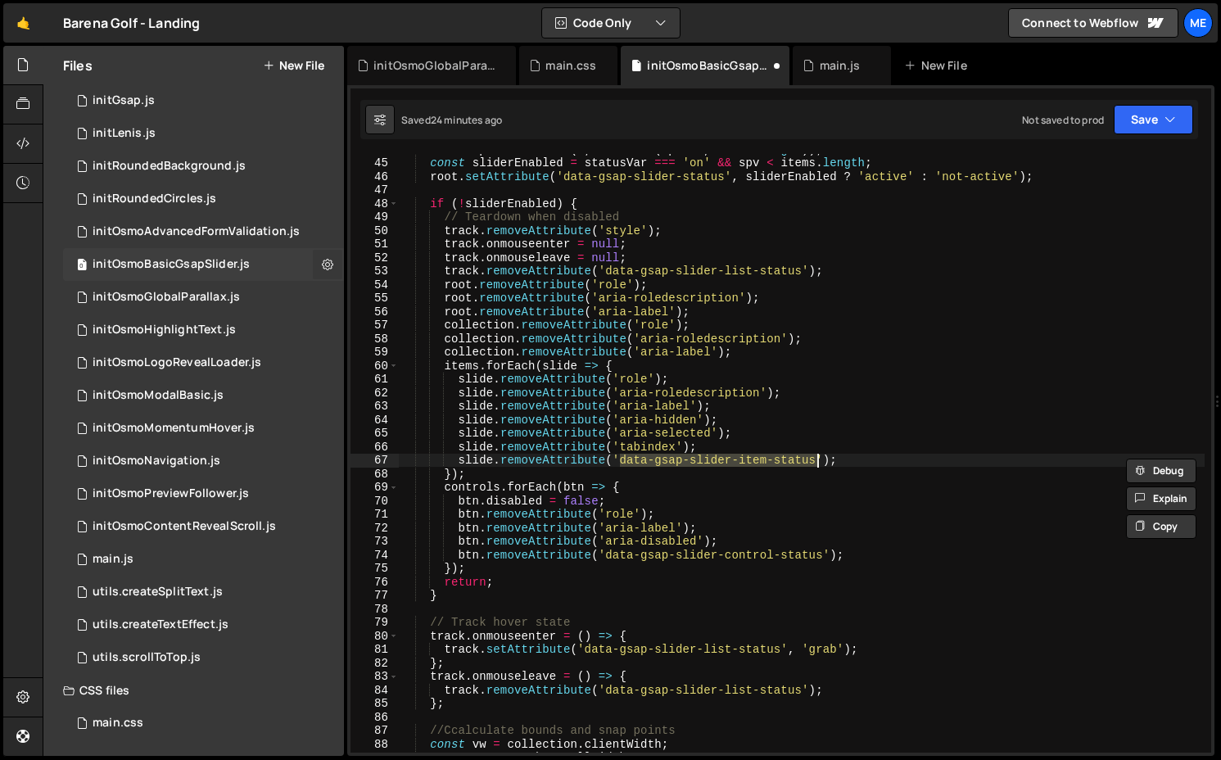
click at [323, 262] on icon at bounding box center [327, 264] width 11 height 16
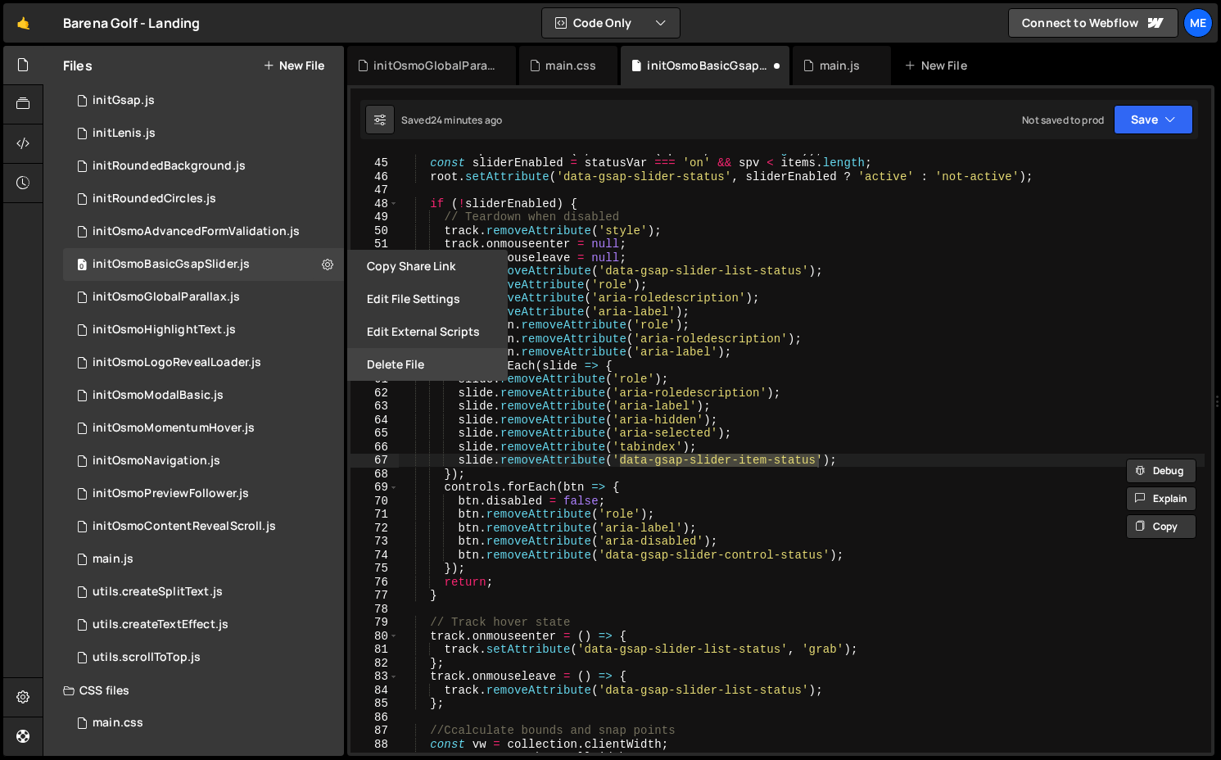
click at [390, 364] on button "Delete File" at bounding box center [427, 364] width 160 height 33
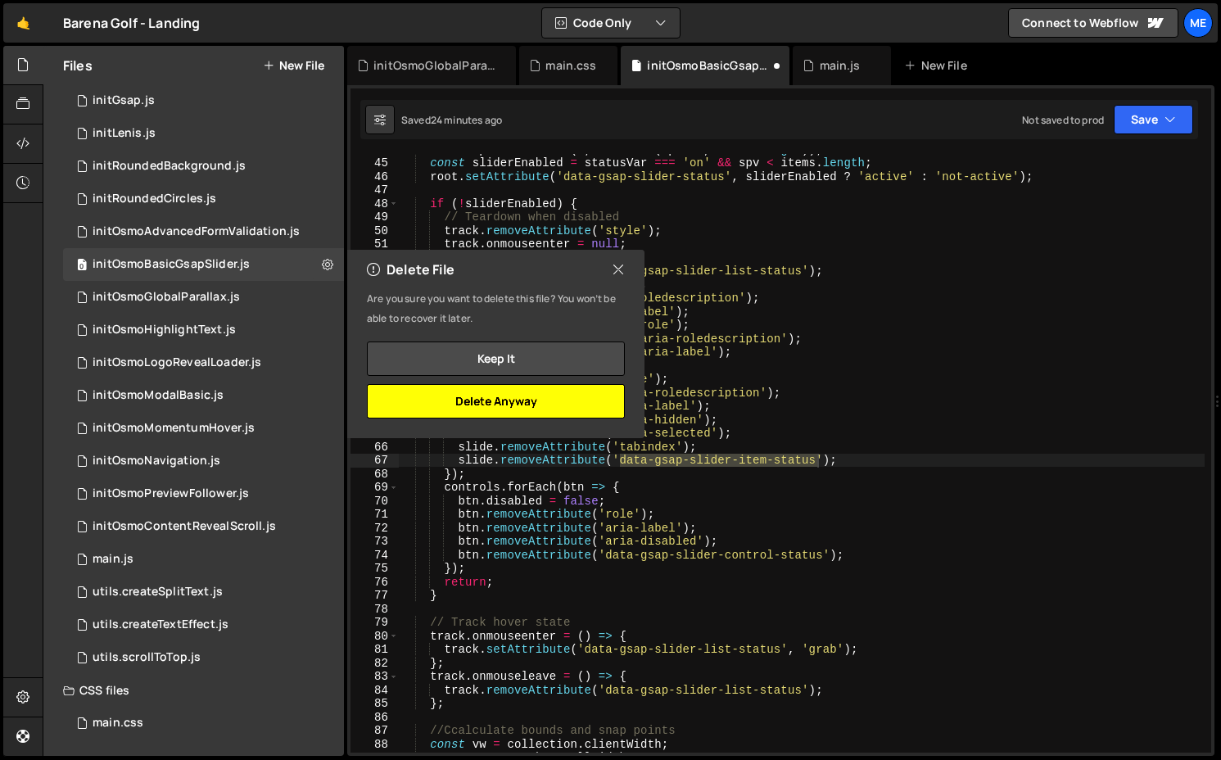
click at [550, 393] on button "Delete Anyway" at bounding box center [496, 401] width 258 height 34
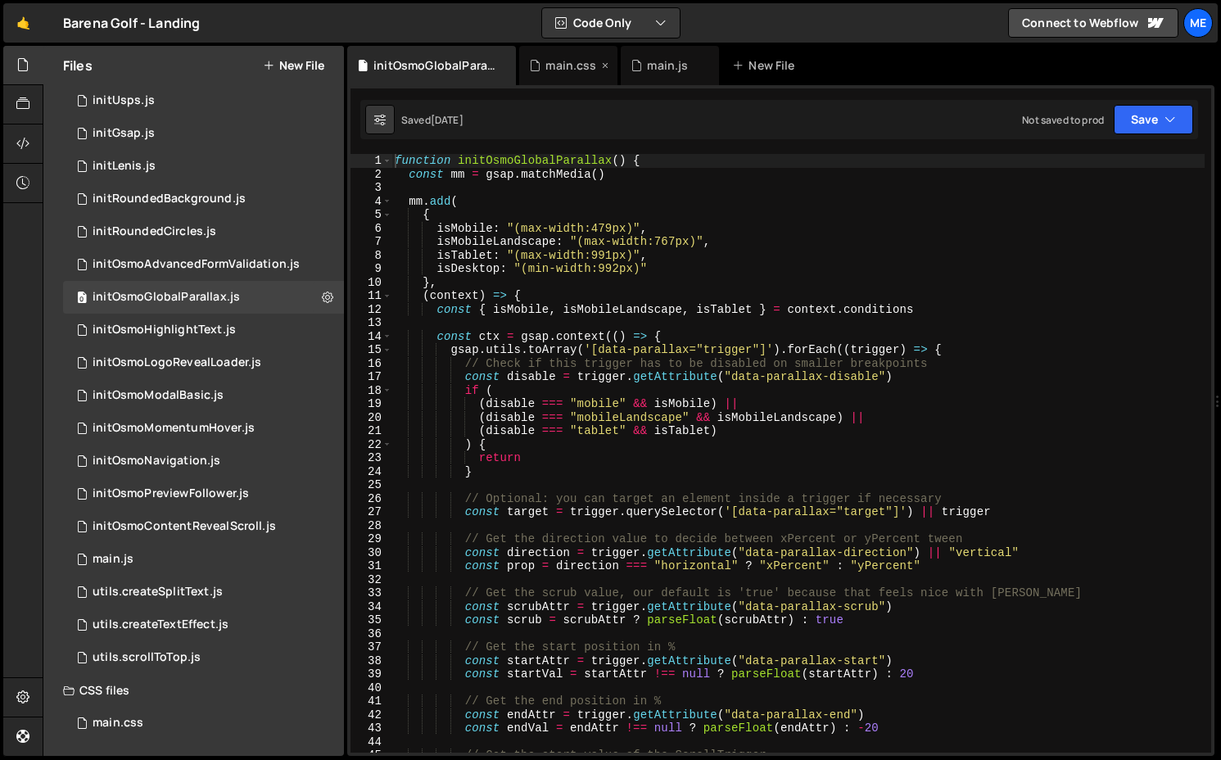
click at [550, 63] on div "main.css" at bounding box center [570, 65] width 51 height 16
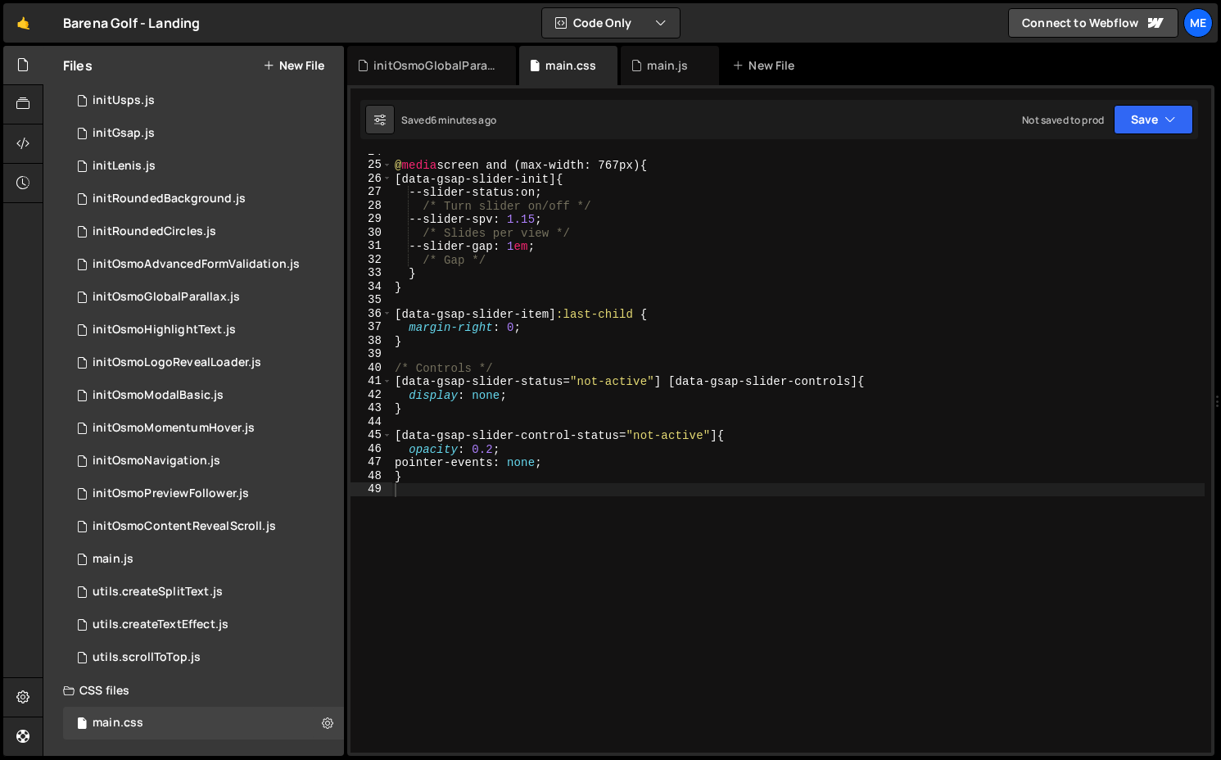
scroll to position [0, 0]
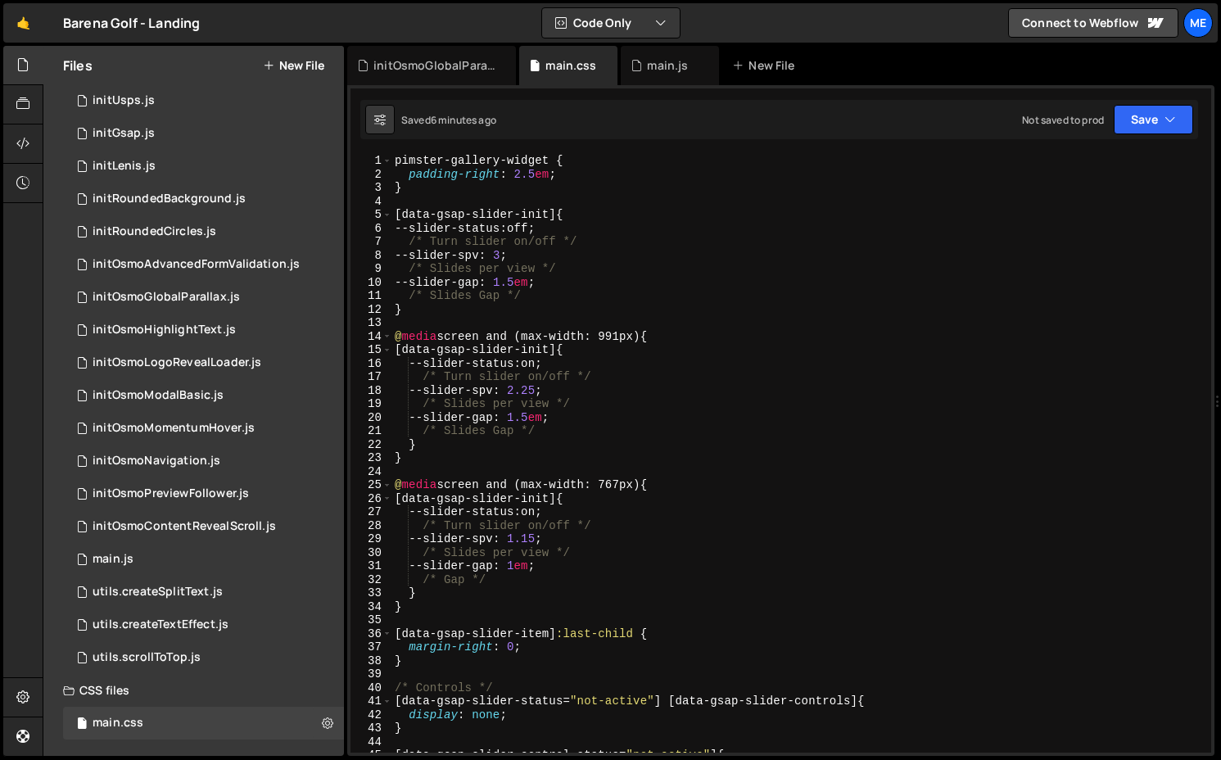
type textarea "[data-gsap-slider-init] {"
click at [439, 202] on div "pimster-gallery-widget { padding-right : 2.5 em ; } [ data-gsap-slider-init ] {…" at bounding box center [797, 466] width 813 height 625
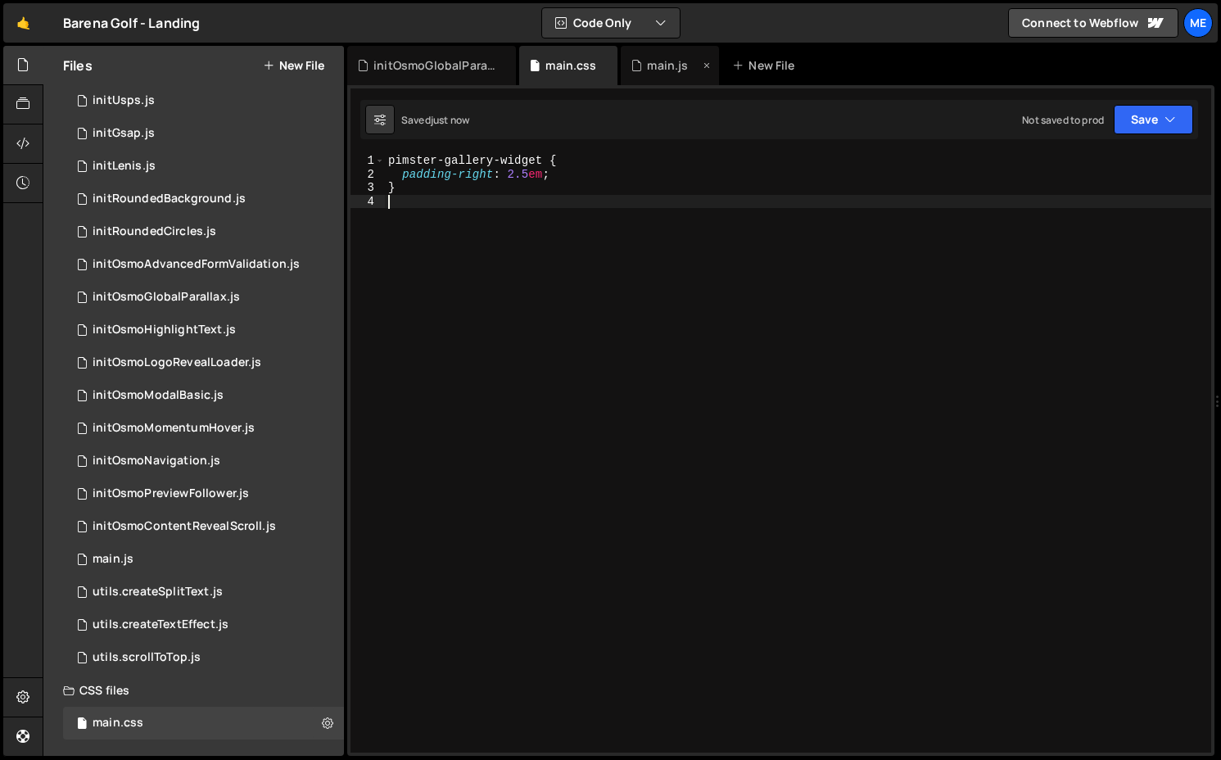
click at [651, 83] on div "main.js" at bounding box center [669, 65] width 98 height 39
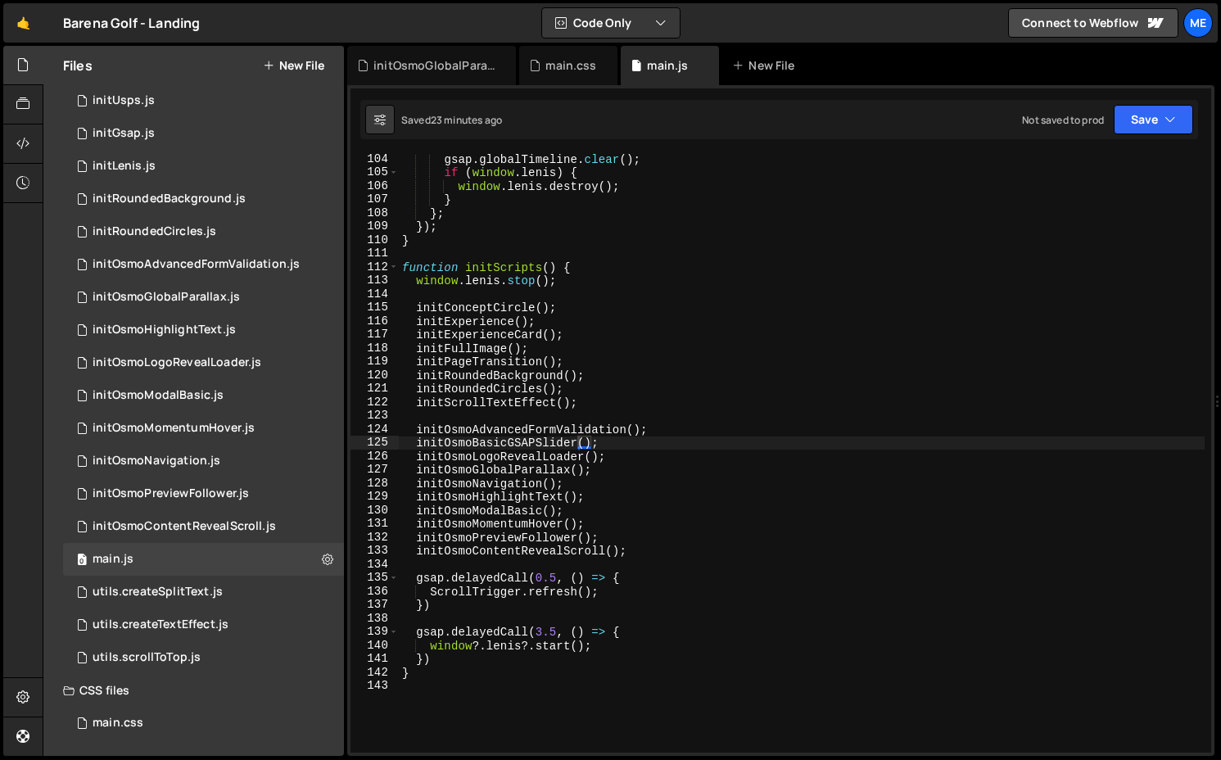
click at [608, 443] on div "gsap . globalTimeline . clear ( ) ; if ( window . [PERSON_NAME] ) { window . [P…" at bounding box center [802, 464] width 806 height 625
click at [612, 399] on div "gsap . globalTimeline . clear ( ) ; if ( window . [PERSON_NAME] ) { window . [P…" at bounding box center [801, 464] width 805 height 625
type textarea "initScrollTextEffect();"
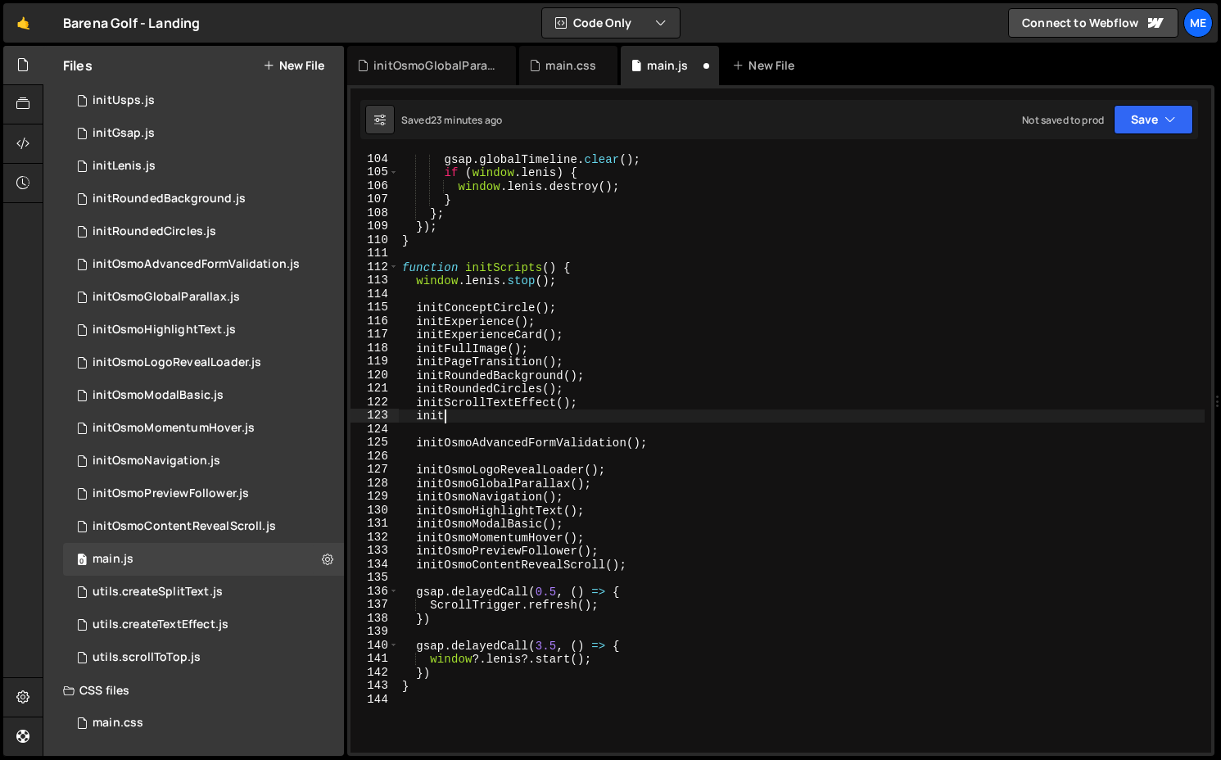
scroll to position [0, 2]
type textarea "initS"
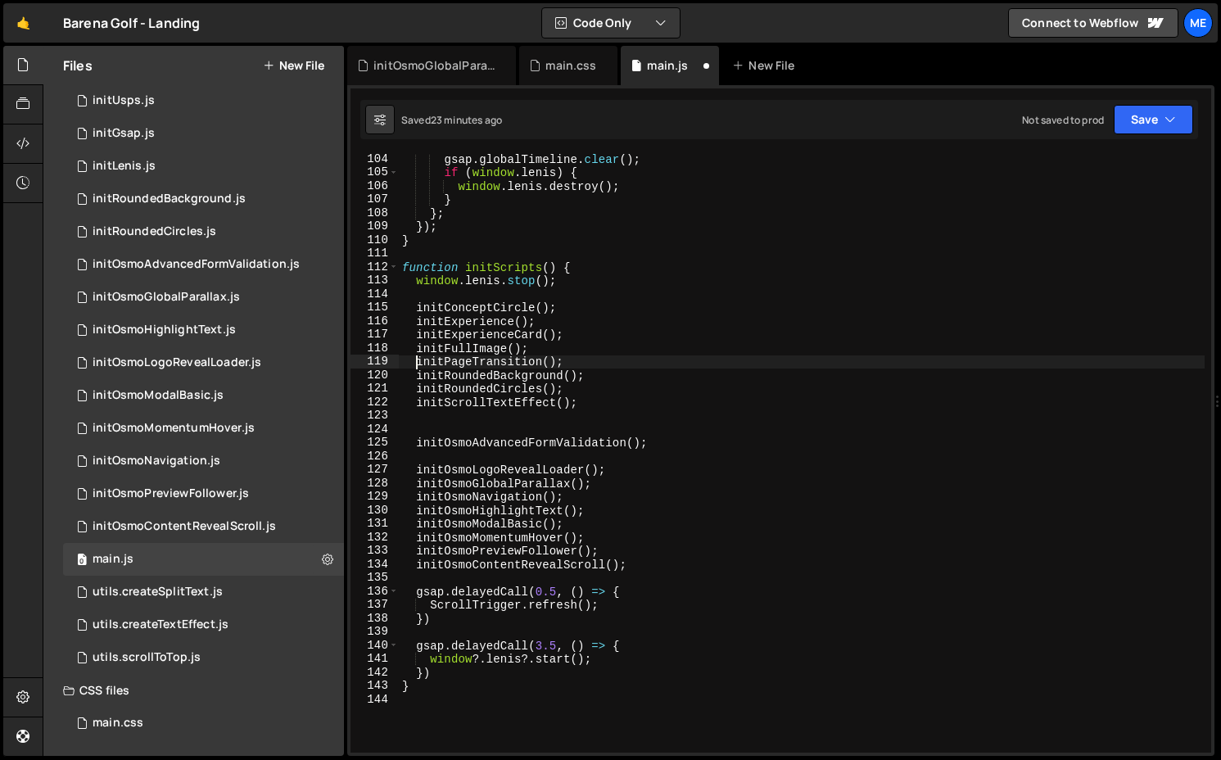
type textarea "initExperienceCard();"
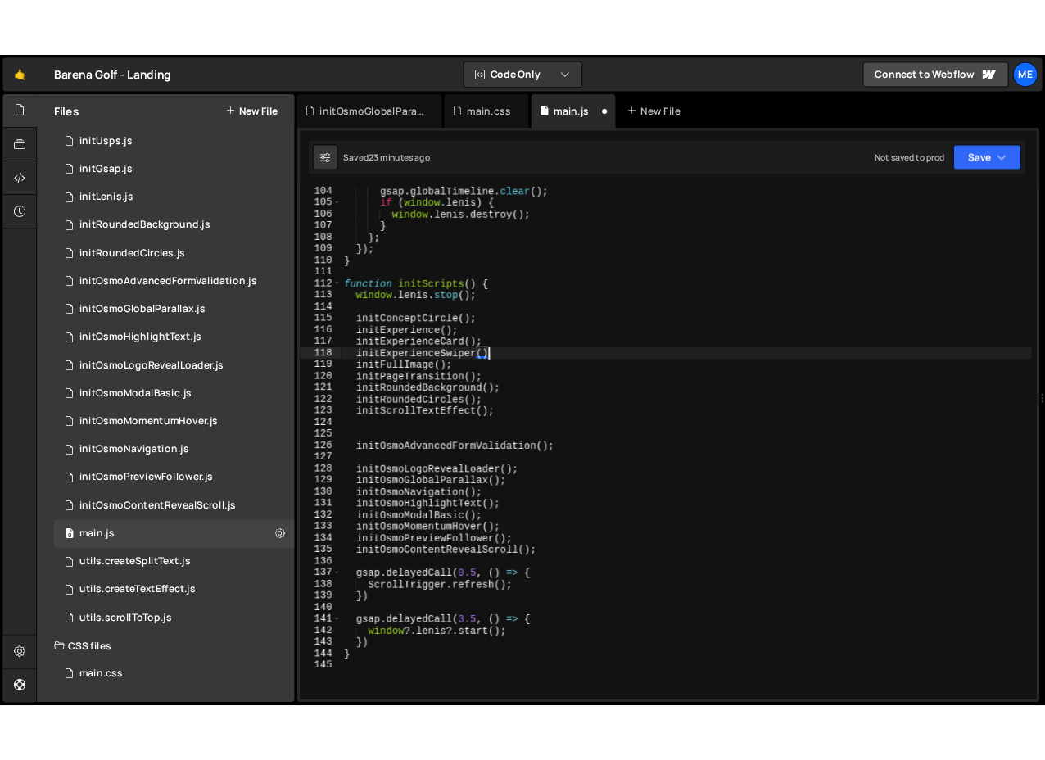
scroll to position [0, 11]
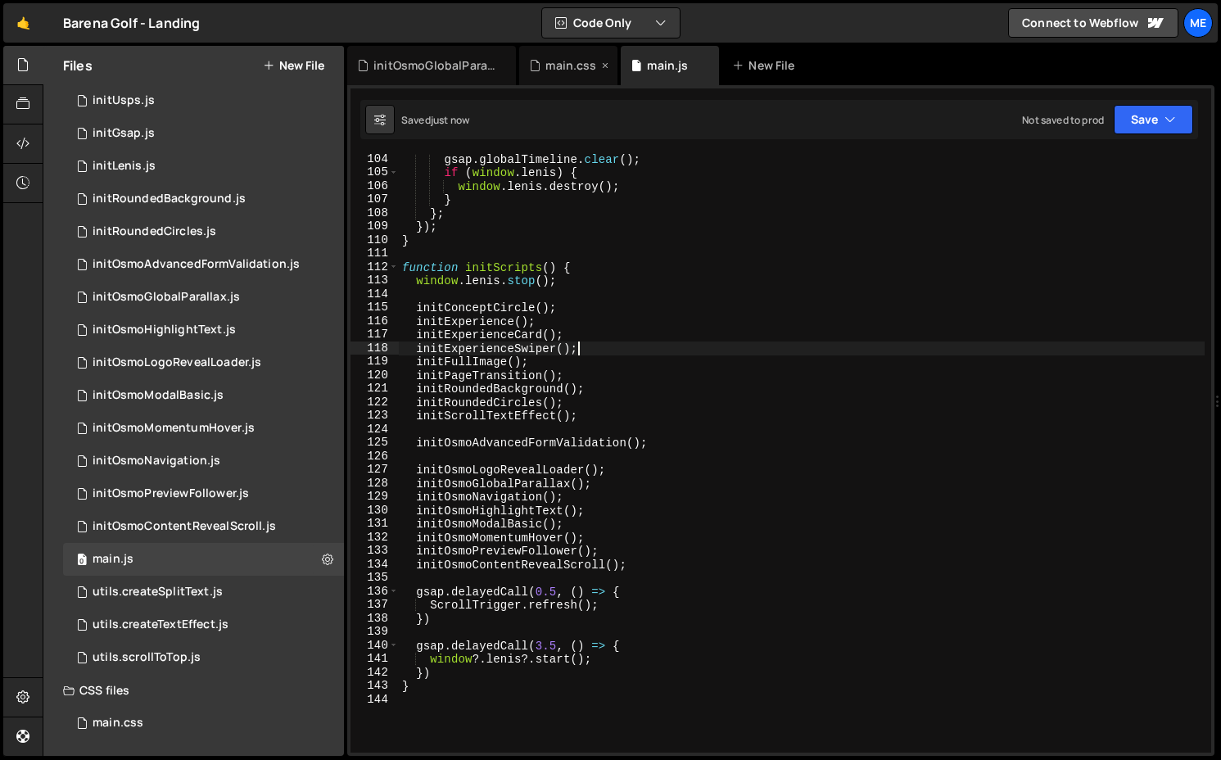
type textarea "initExperienceSwiper();"
click at [575, 65] on div "main.css" at bounding box center [570, 65] width 51 height 16
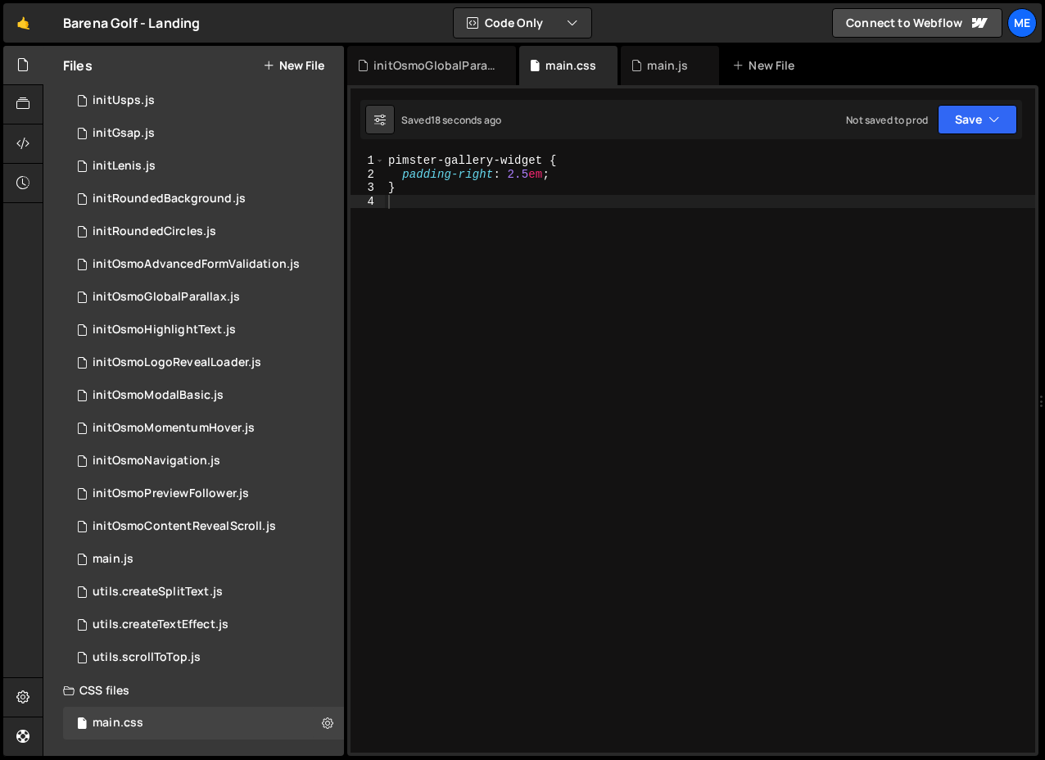
click at [289, 68] on button "New File" at bounding box center [293, 65] width 61 height 13
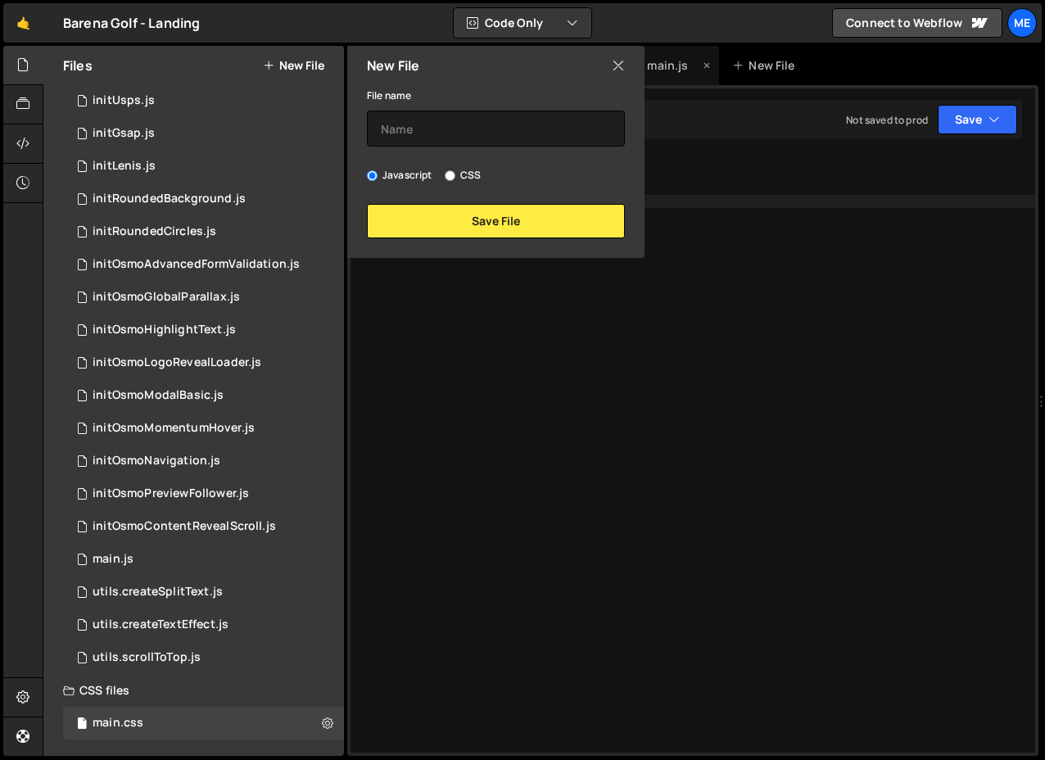
click at [684, 66] on div "main.js" at bounding box center [667, 65] width 41 height 16
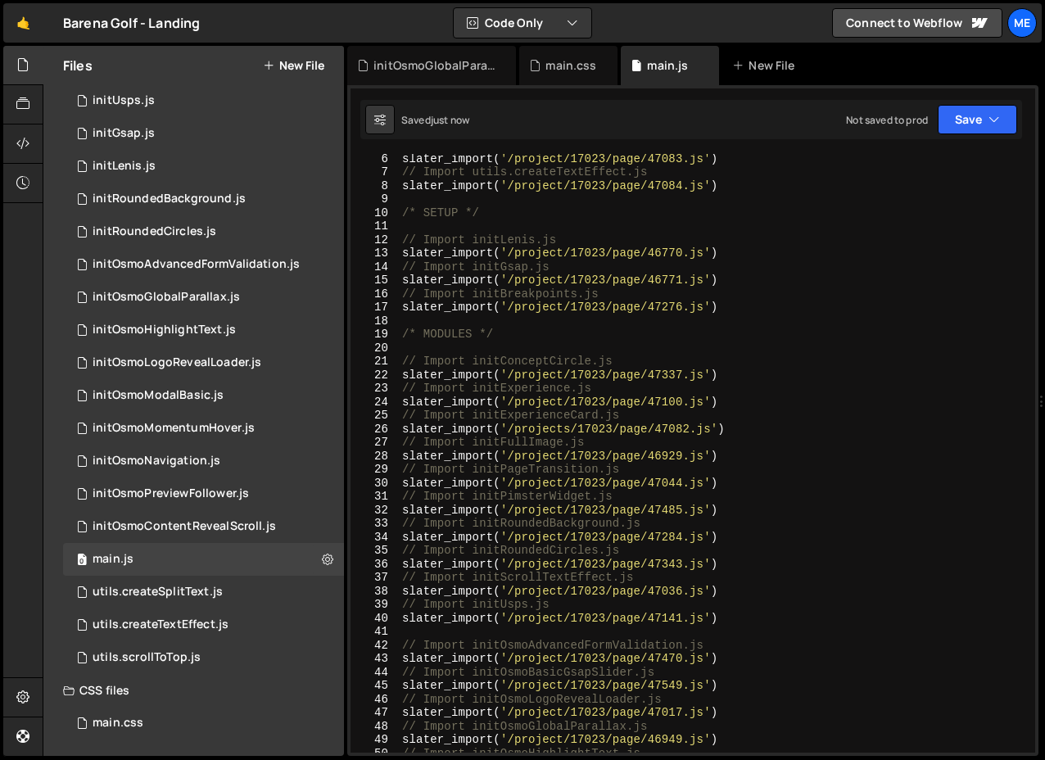
scroll to position [342, 0]
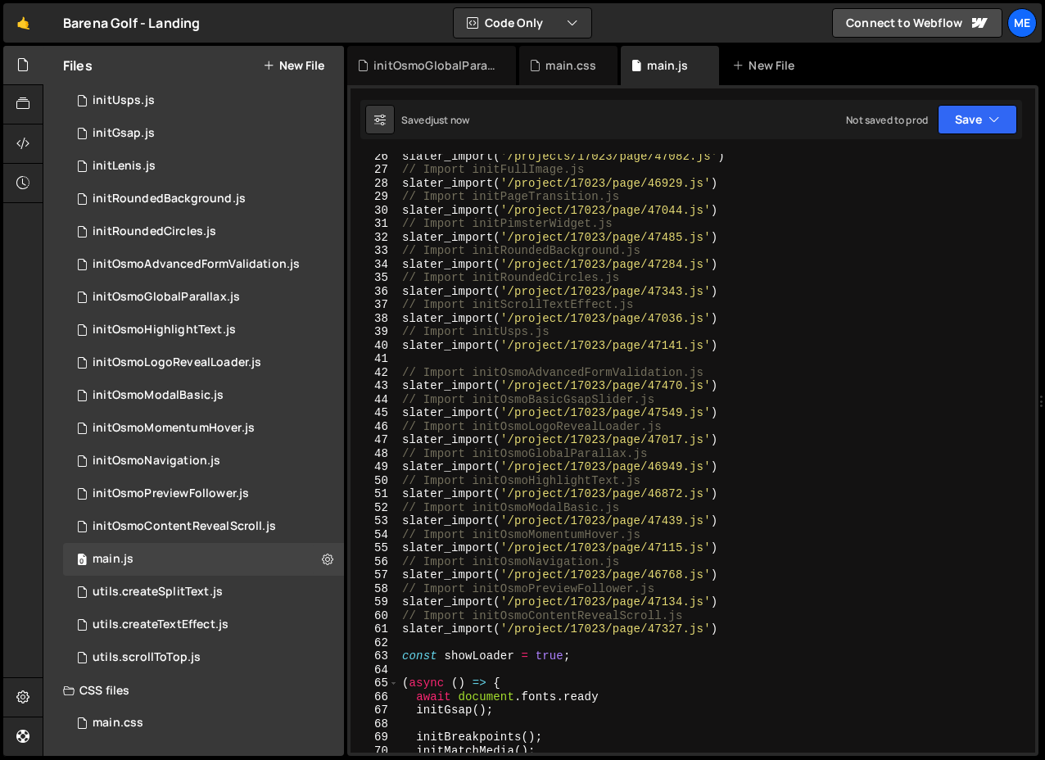
click at [743, 408] on div "slater_import ( '/projects/17023/page/47082.js' ) // Import initFullImage.js sl…" at bounding box center [713, 461] width 629 height 625
type textarea "// Import initOsmoBasicGsapSlider.js slater_import('/project/17023/page/47549.j…"
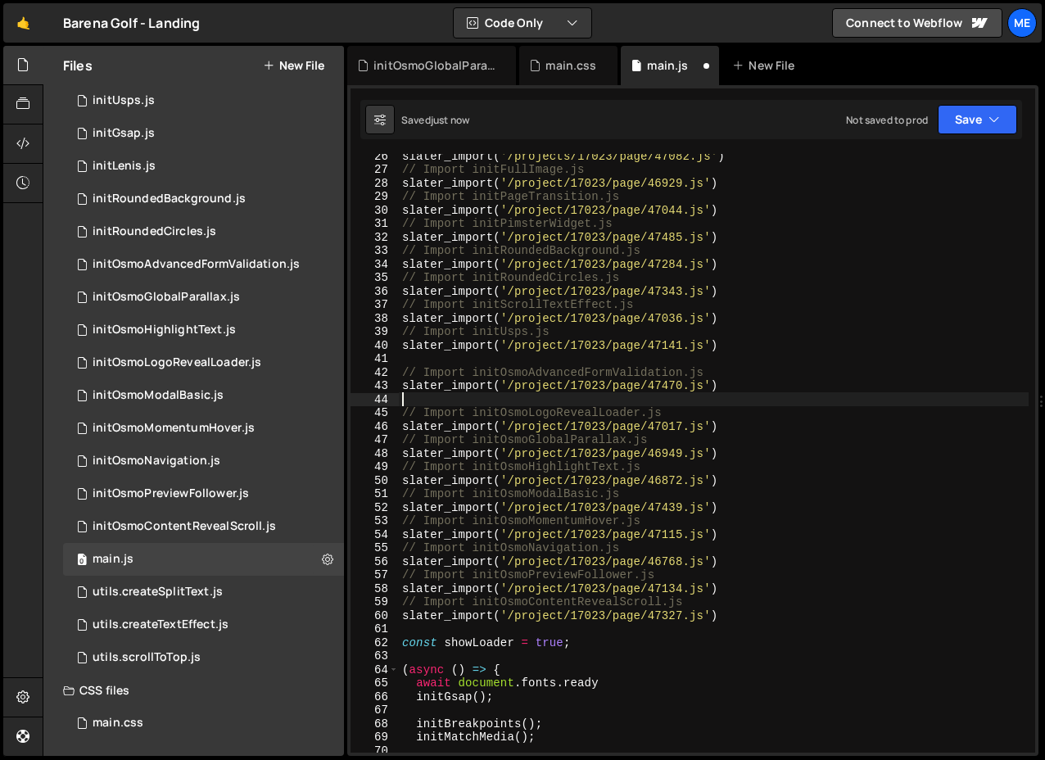
scroll to position [0, 0]
type textarea "slater_import('/project/17023/page/47470.js')"
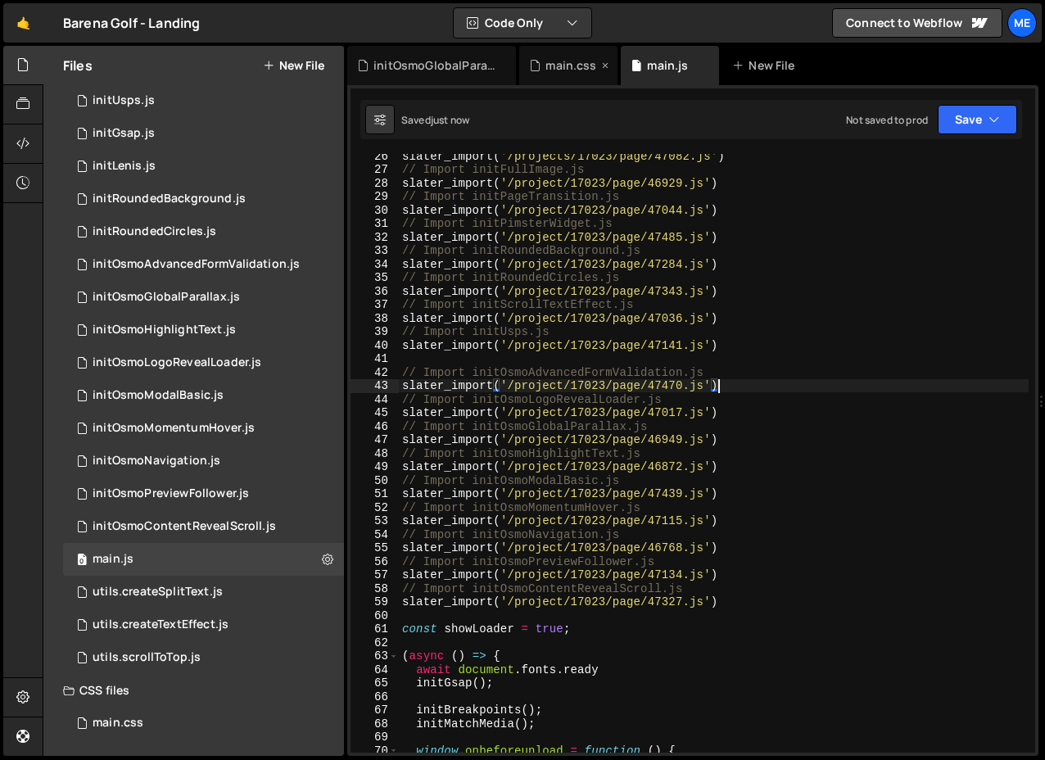
click at [557, 58] on div "main.css" at bounding box center [570, 65] width 51 height 16
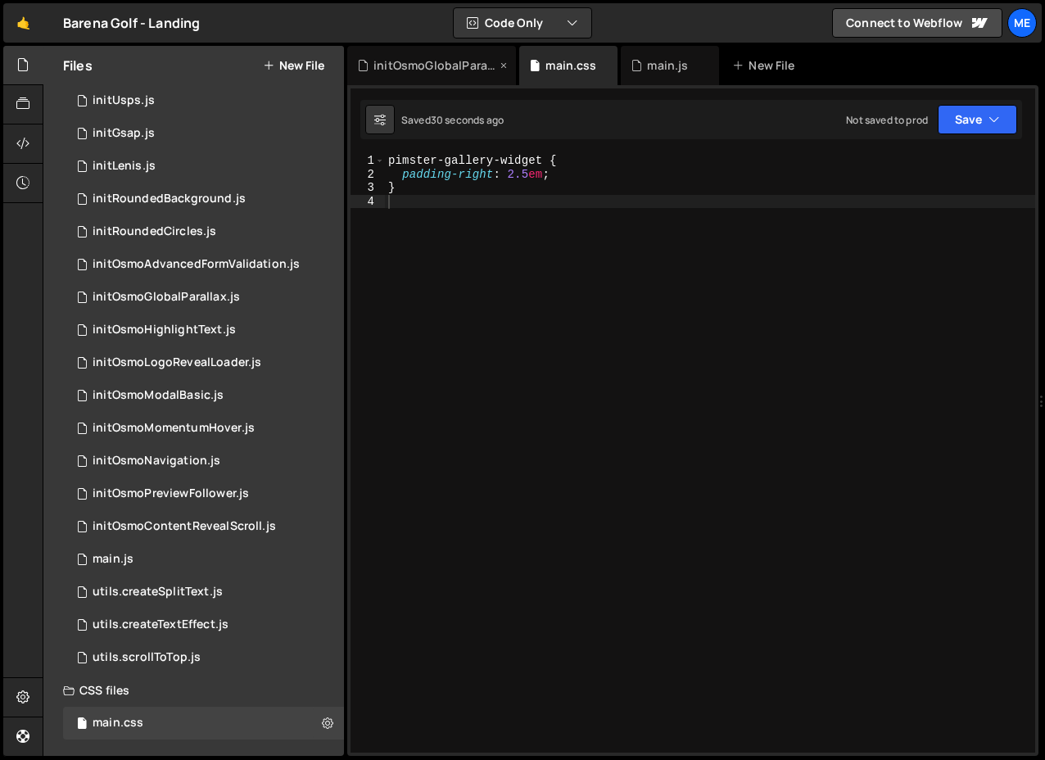
click at [443, 61] on div "initOsmoGlobalParallax.js" at bounding box center [434, 65] width 123 height 16
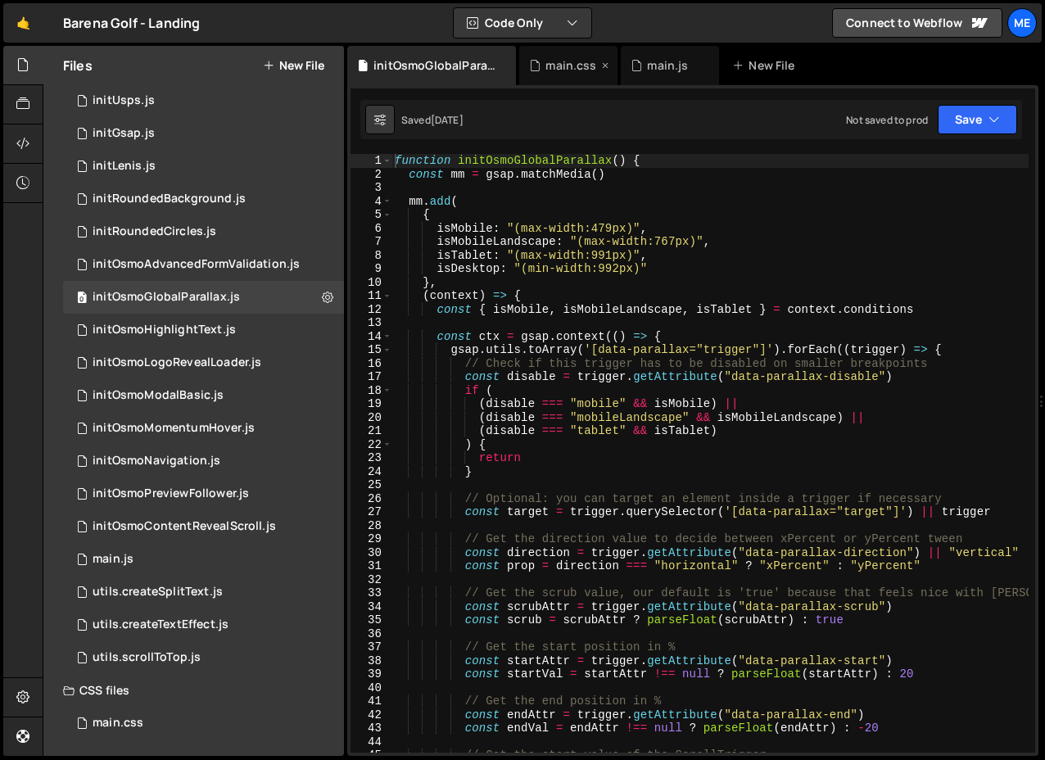
click at [575, 67] on div "main.css" at bounding box center [570, 65] width 51 height 16
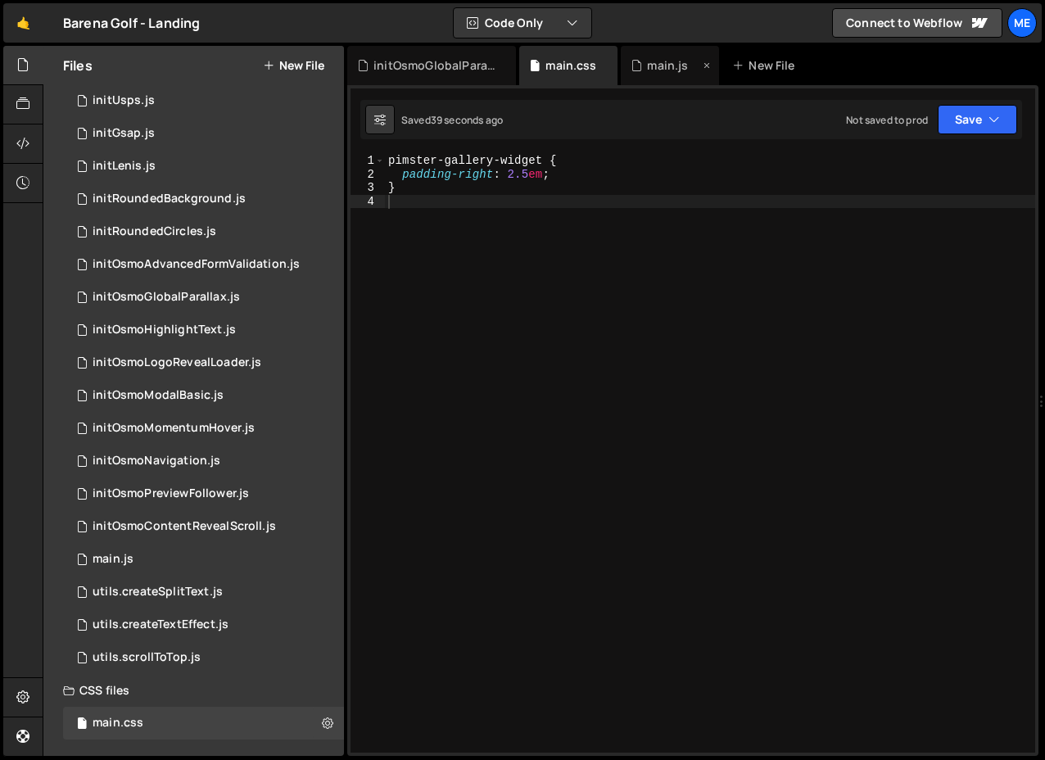
click at [671, 67] on div "main.js" at bounding box center [667, 65] width 41 height 16
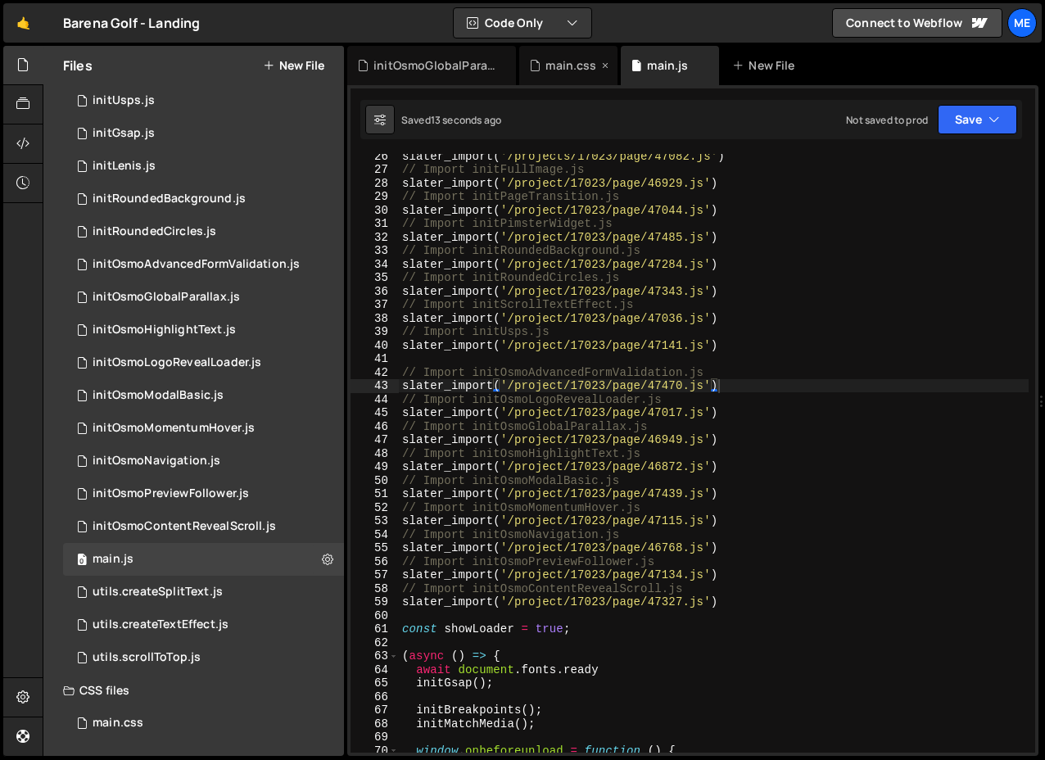
click at [535, 76] on div "main.css" at bounding box center [568, 65] width 98 height 39
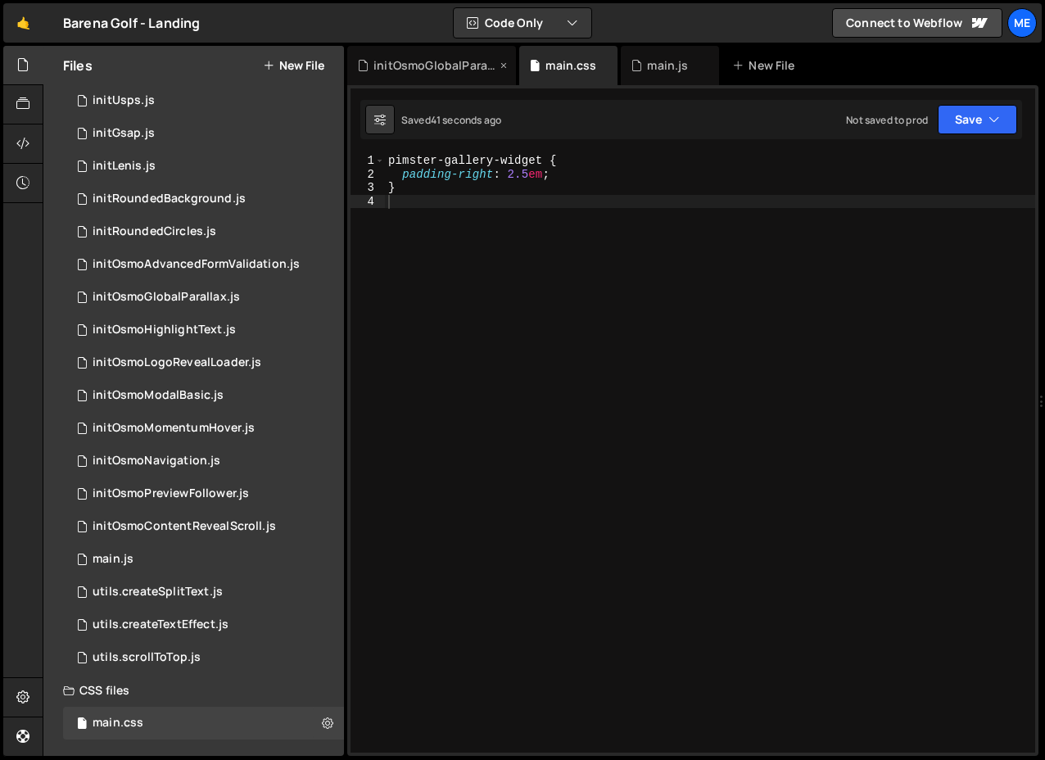
click at [427, 67] on div "initOsmoGlobalParallax.js" at bounding box center [434, 65] width 123 height 16
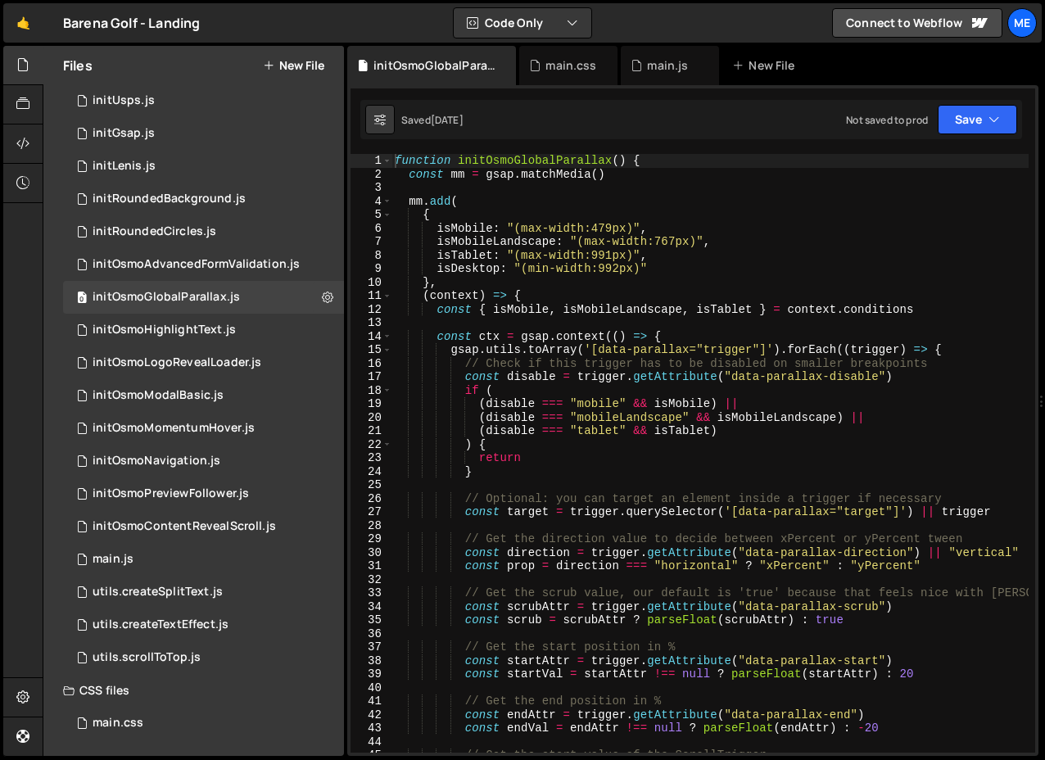
type textarea "isMobileLandscape: "(max-width:767px)","
click at [552, 243] on div "function initOsmoGlobalParallax ( ) { const mm = gsap . matchMedia ( ) mm . add…" at bounding box center [797, 466] width 813 height 625
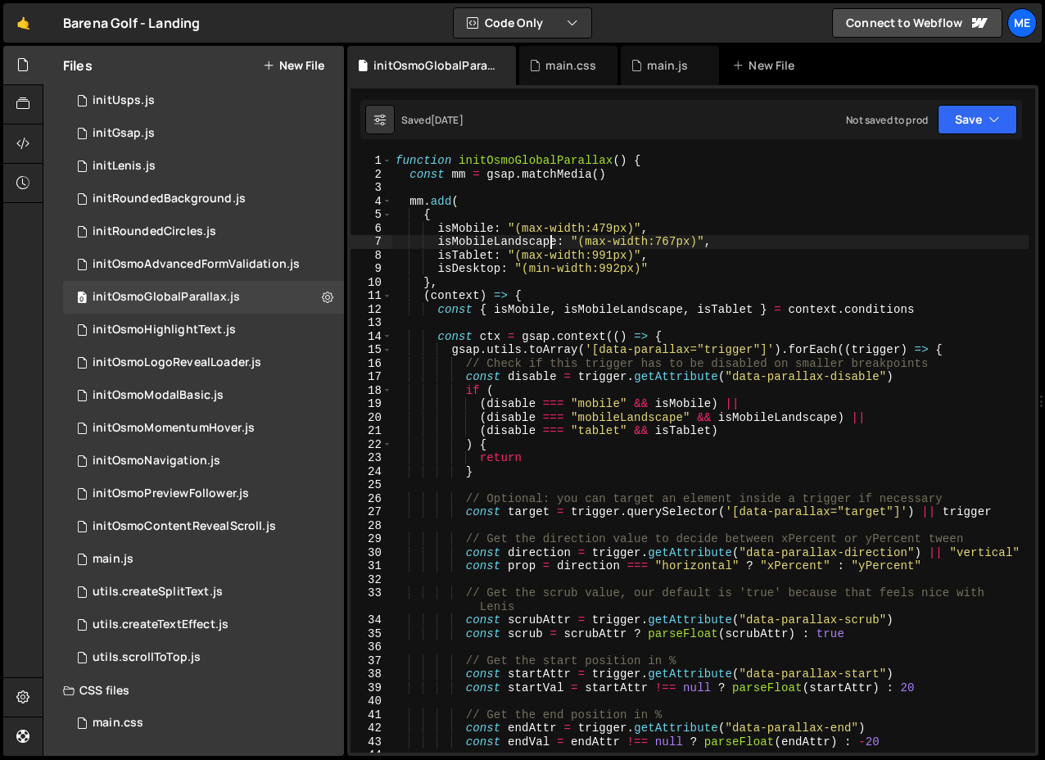
click at [306, 65] on button "New File" at bounding box center [293, 65] width 61 height 13
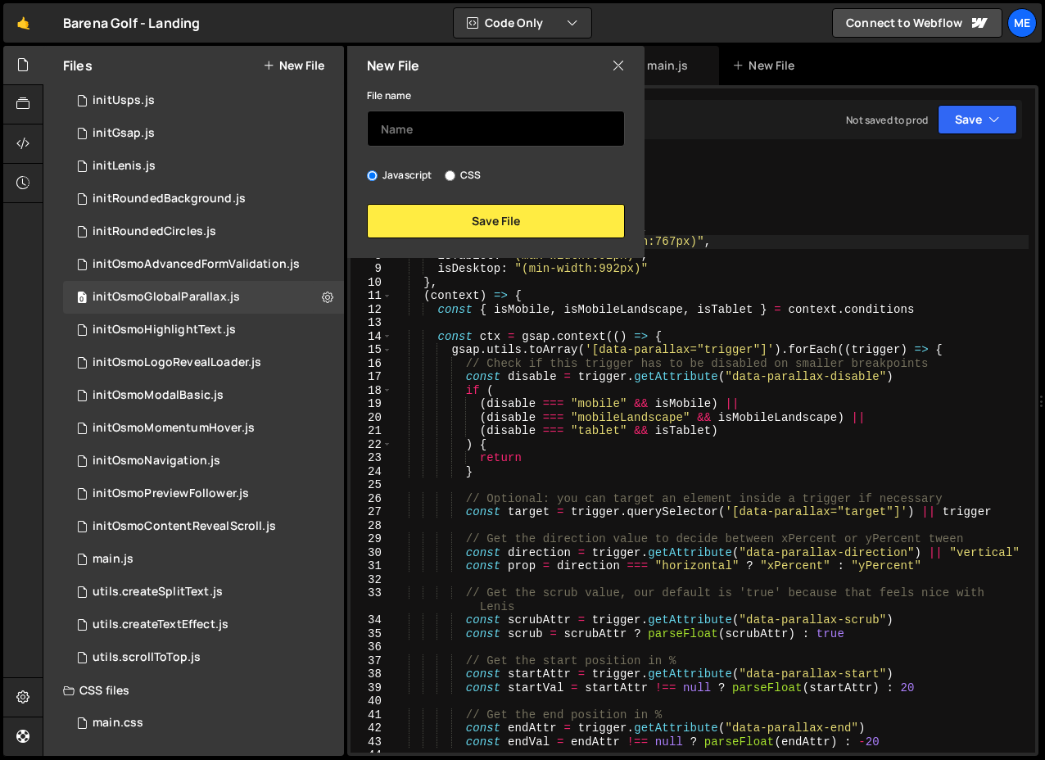
click at [385, 119] on input "text" at bounding box center [496, 129] width 258 height 36
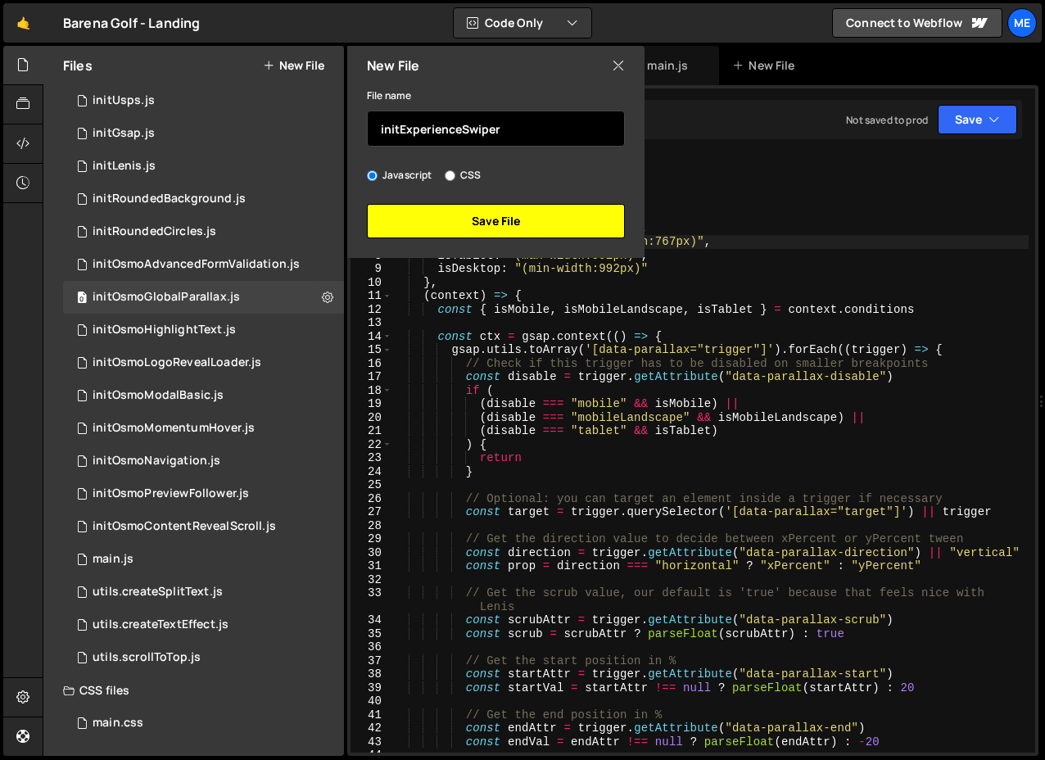
type input "initExperienceSwiper"
click at [417, 215] on button "Save File" at bounding box center [496, 221] width 258 height 34
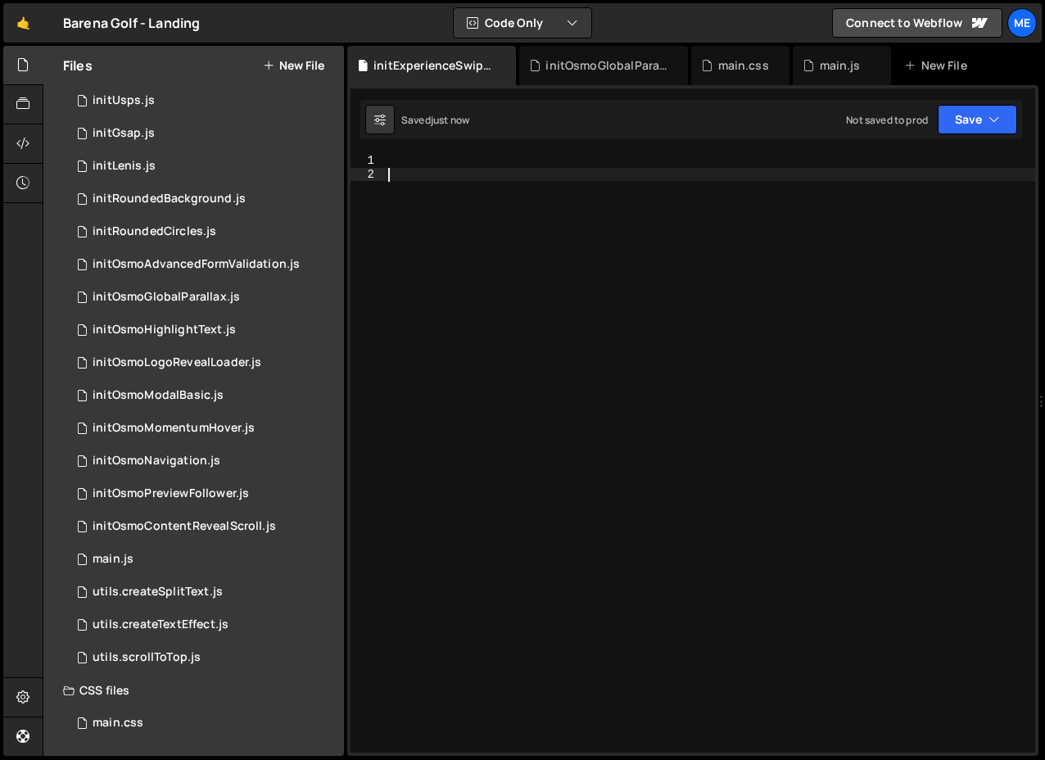
click at [444, 227] on div at bounding box center [710, 466] width 650 height 625
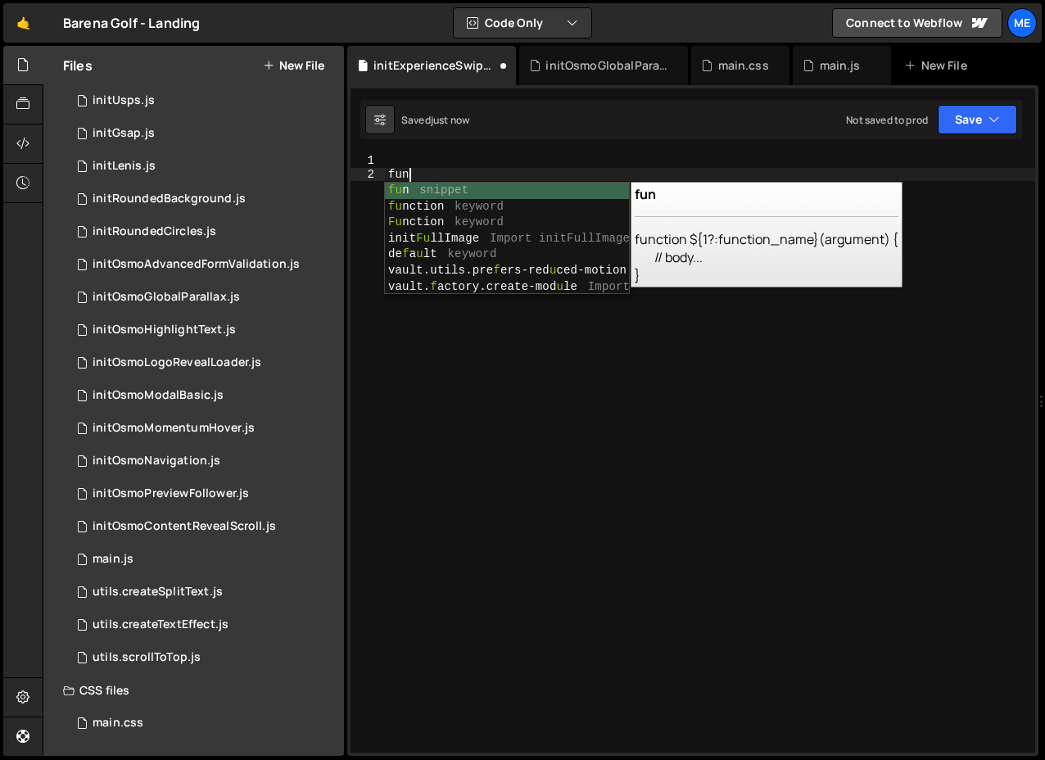
scroll to position [0, 0]
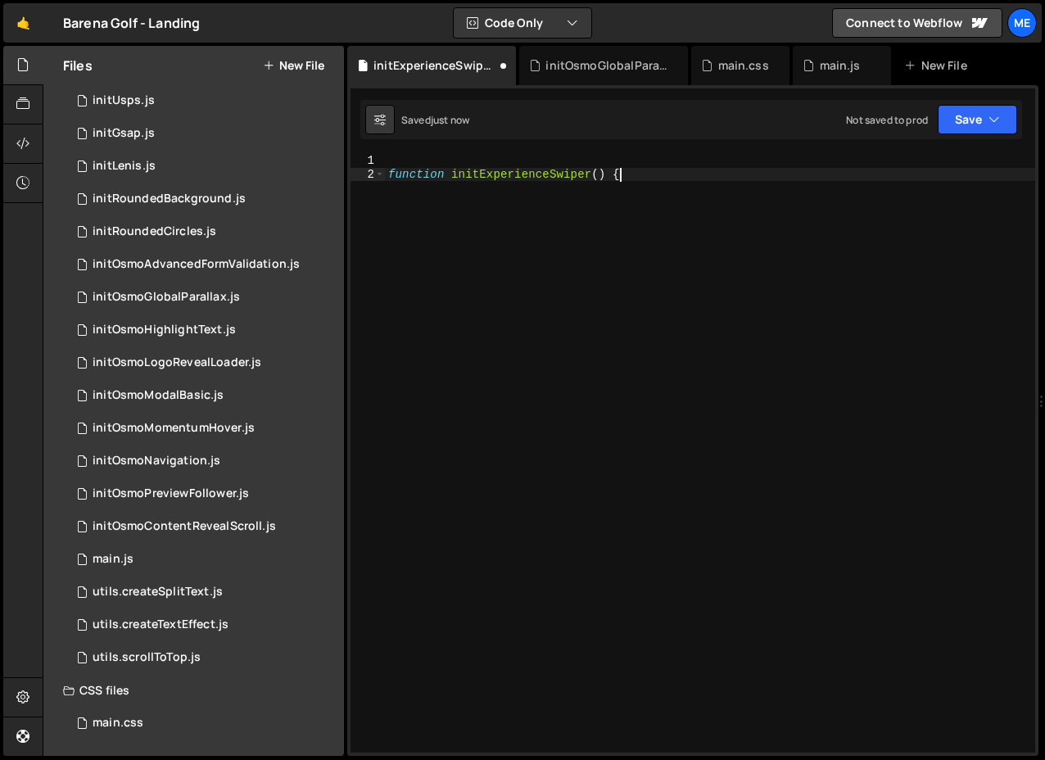
type textarea "function initExperienceSwiper() {}"
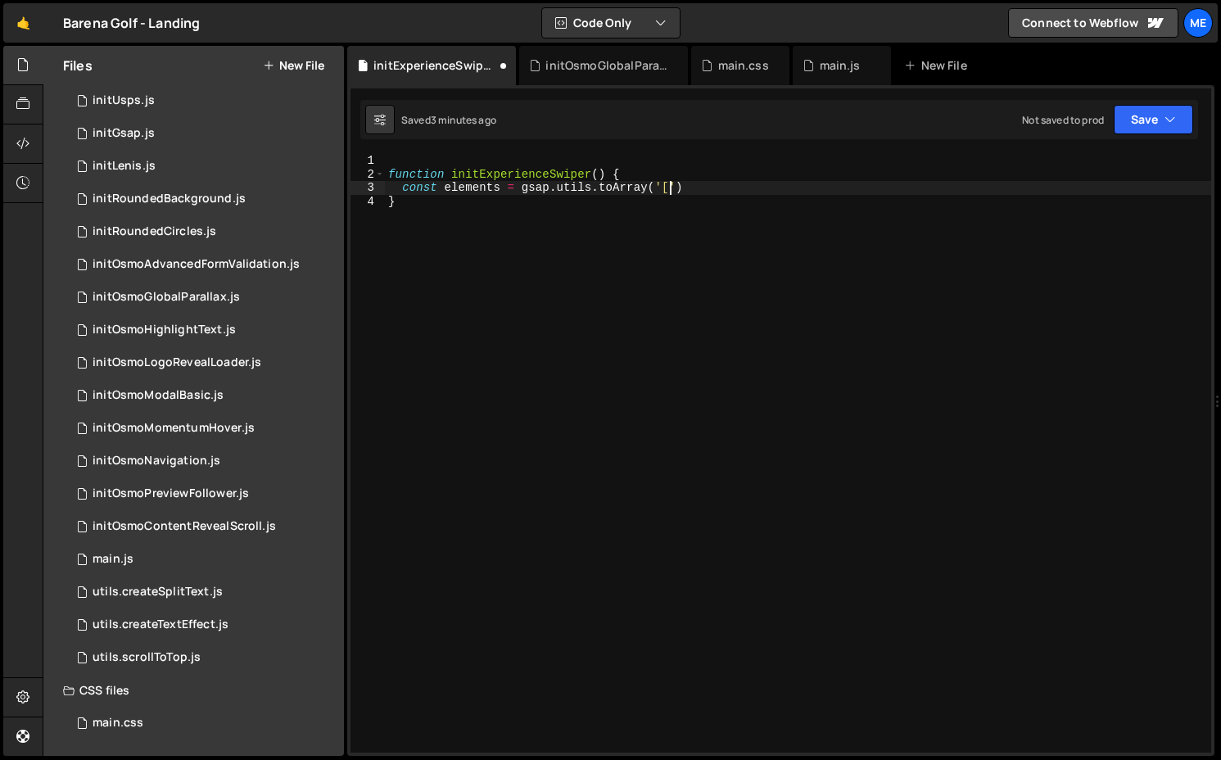
scroll to position [0, 19]
paste textarea "data-experience-swiper"
type textarea "const elements = gsap.utils.toArray('[data-experience-swiper]')"
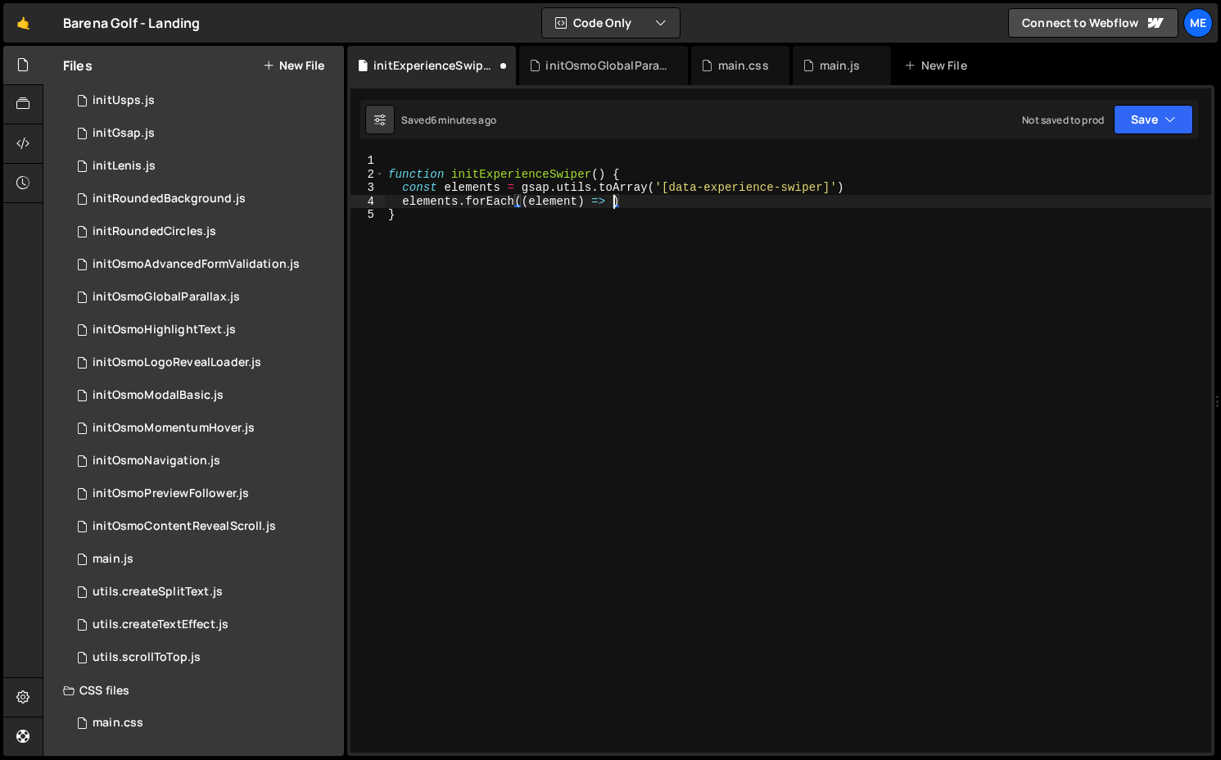
scroll to position [0, 16]
type textarea "elements.forEach((element) => {})"
click at [611, 219] on div "function initExperienceSwiper ( ) { const elements = gsap . utils . toArray ( '…" at bounding box center [798, 466] width 826 height 625
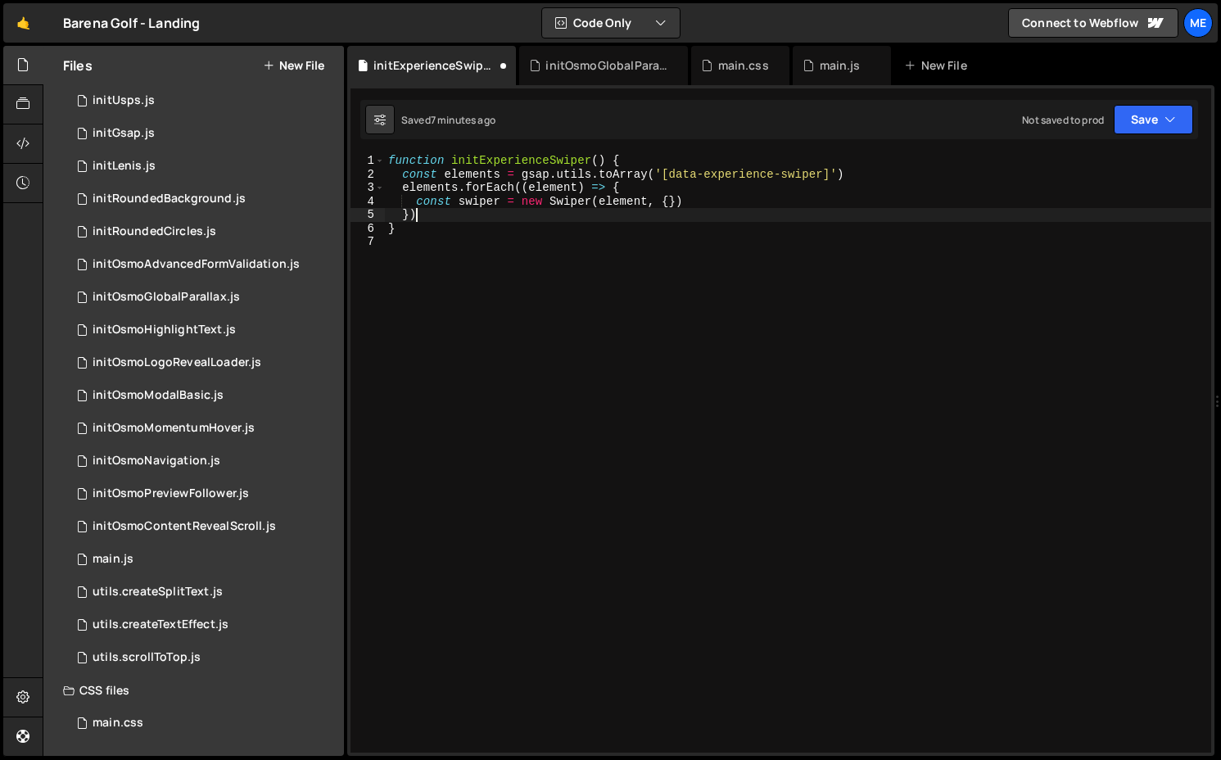
type textarea "})"
click at [653, 262] on div "function initExperienceSwiper ( ) { const elements = gsap . utils . toArray ( '…" at bounding box center [798, 466] width 826 height 625
type textarea "}"
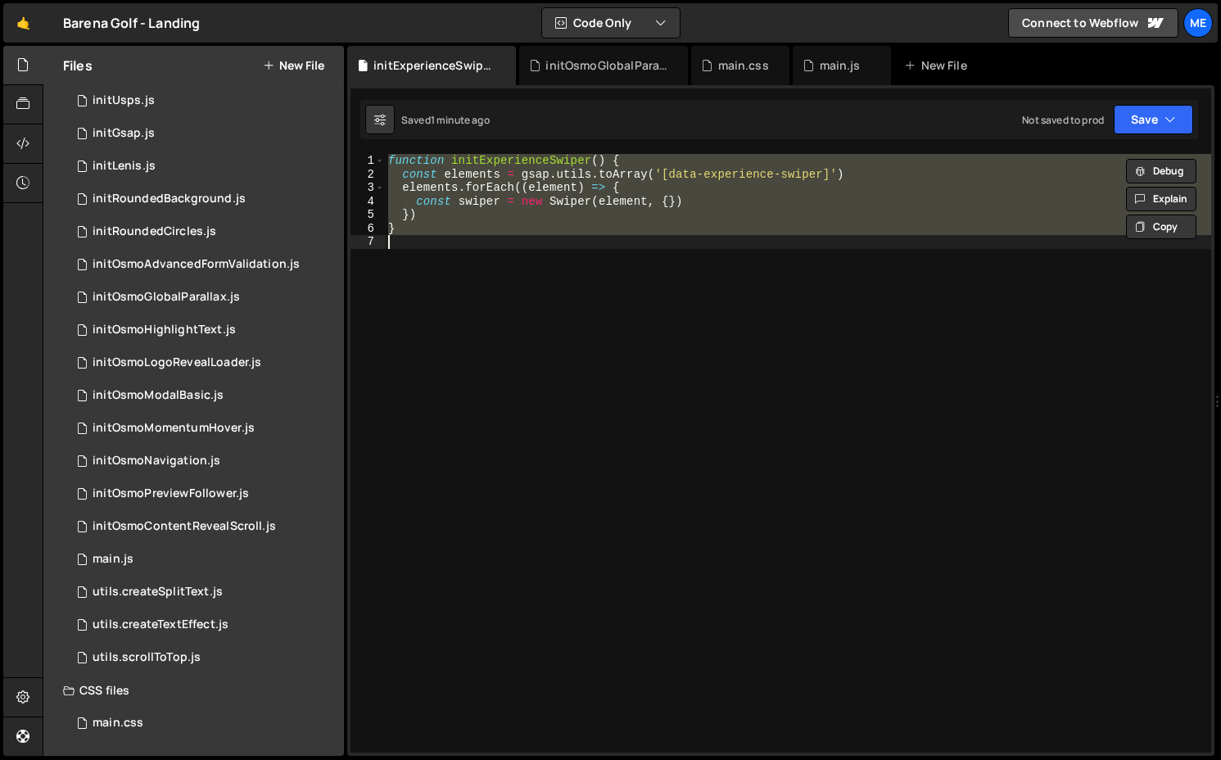
paste textarea
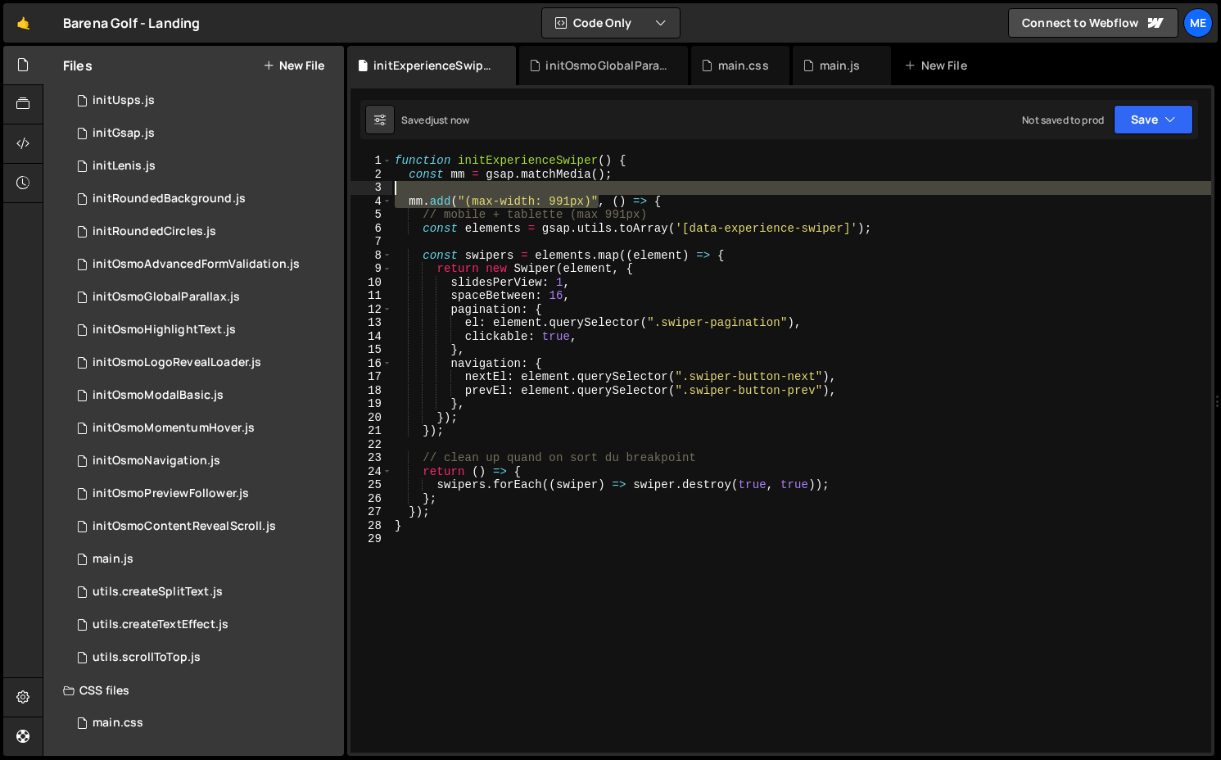
drag, startPoint x: 602, startPoint y: 197, endPoint x: 459, endPoint y: 192, distance: 142.5
click at [459, 192] on div "function initExperienceSwiper ( ) { const mm = gsap . matchMedia ( ) ; mm . add…" at bounding box center [800, 466] width 819 height 625
click at [458, 197] on div "function initExperienceSwiper ( ) { const mm = gsap . matchMedia ( ) ; mm . add…" at bounding box center [800, 453] width 819 height 598
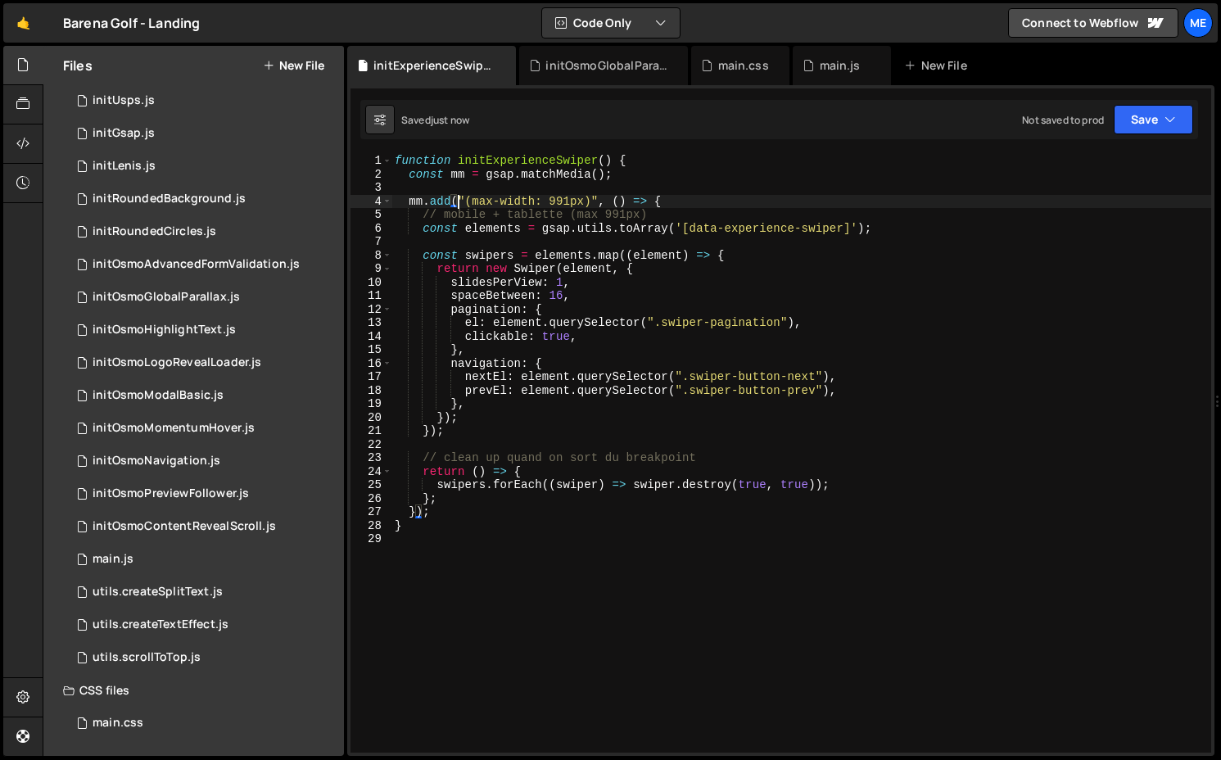
click at [599, 199] on div "function initExperienceSwiper ( ) { const mm = gsap . matchMedia ( ) ; mm . add…" at bounding box center [800, 466] width 819 height 625
click at [658, 216] on div "function initExperienceSwiper ( ) { const mm = gsap . matchMedia ( ) ; mm . add…" at bounding box center [800, 466] width 819 height 625
type textarea "// mobile + tablette (max 991px)"
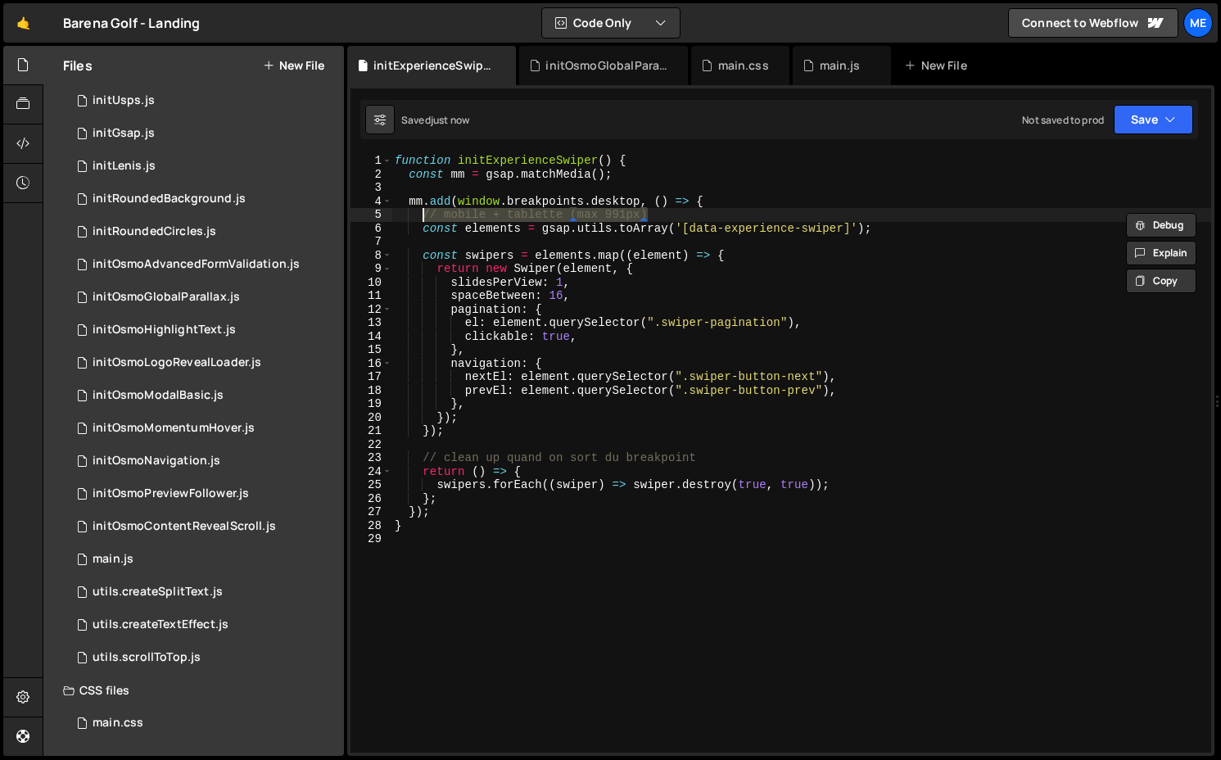
scroll to position [0, 1]
click at [627, 201] on div "function initExperienceSwiper ( ) { const mm = gsap . matchMedia ( ) ; mm . add…" at bounding box center [800, 466] width 819 height 625
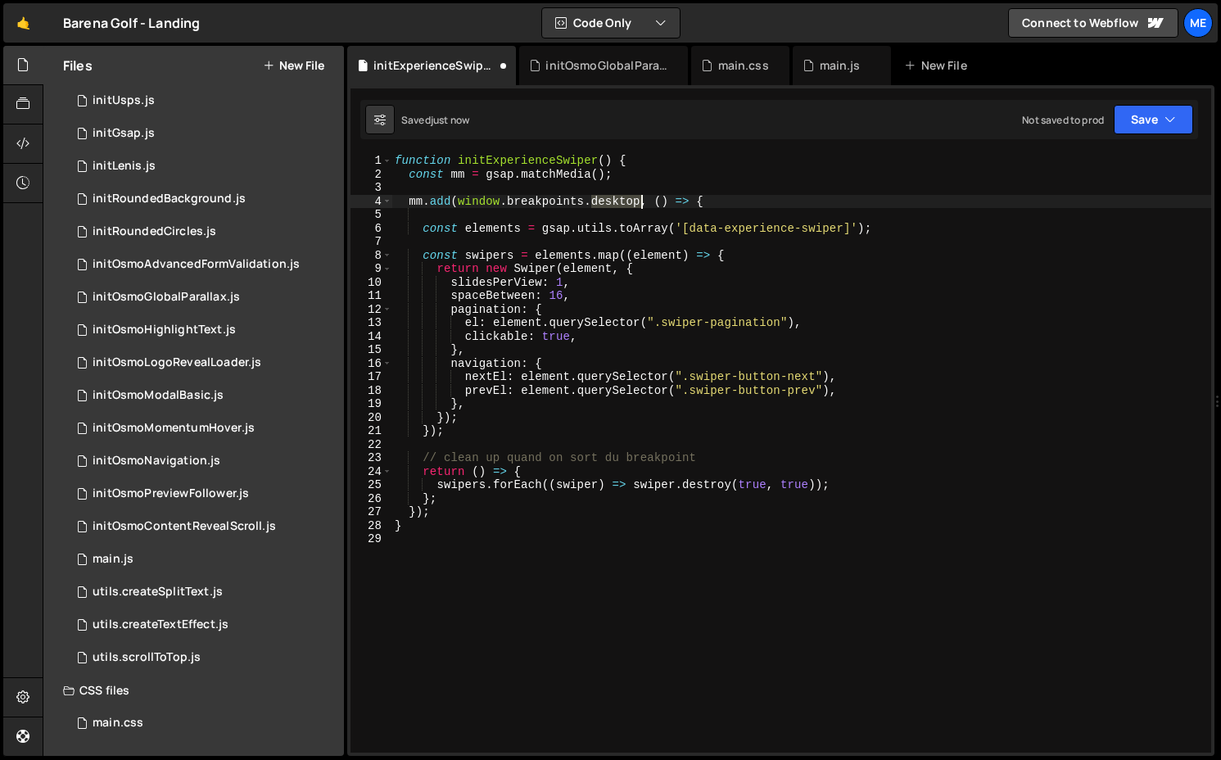
click at [627, 201] on div "function initExperienceSwiper ( ) { const mm = gsap . matchMedia ( ) ; mm . add…" at bounding box center [800, 466] width 819 height 625
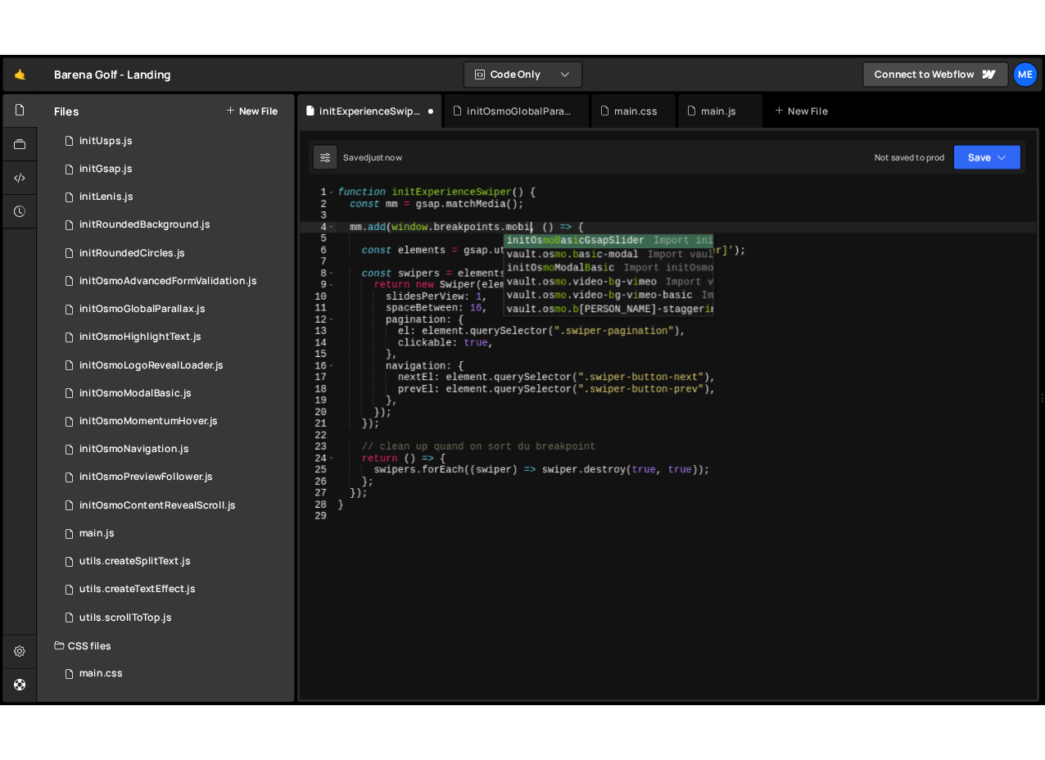
scroll to position [0, 16]
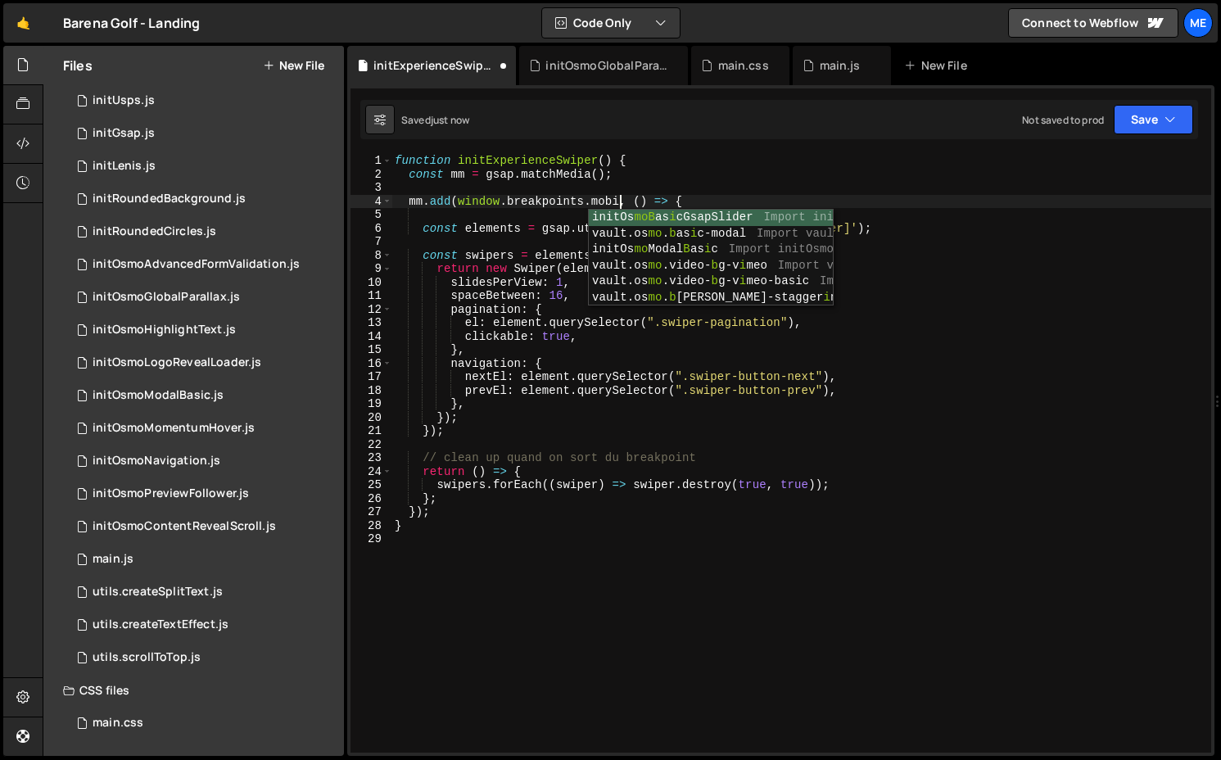
type textarea "mm.add([DOMAIN_NAME], () => {"
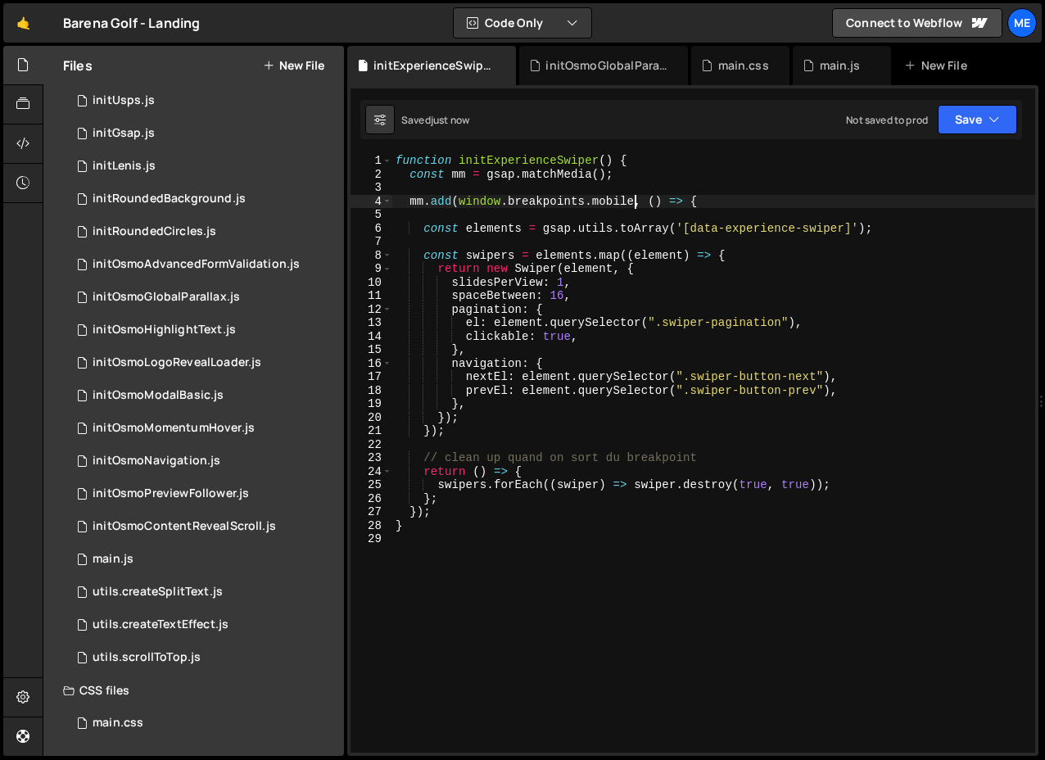
click at [448, 202] on div "function initExperienceSwiper ( ) { const mm = gsap . matchMedia ( ) ; mm . add…" at bounding box center [713, 466] width 643 height 625
click at [444, 216] on div "function initExperienceSwiper ( ) { const mm = gsap . matchMedia ( ) ; mm . add…" at bounding box center [713, 466] width 643 height 625
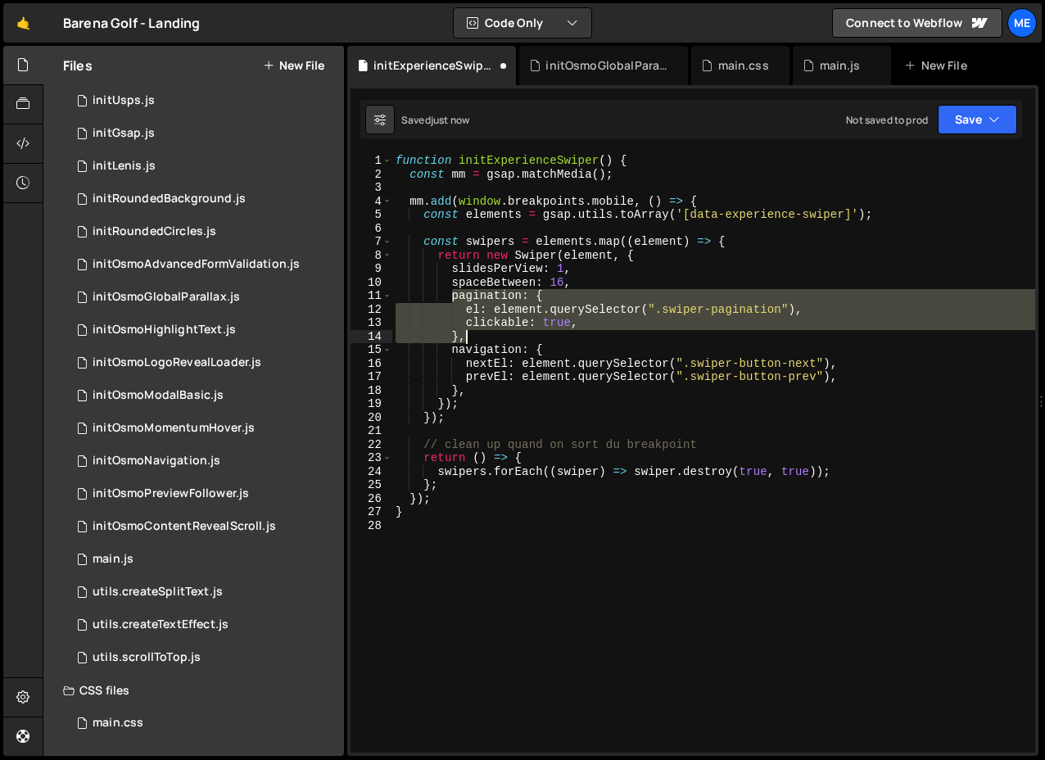
drag, startPoint x: 450, startPoint y: 295, endPoint x: 499, endPoint y: 338, distance: 65.5
click at [499, 338] on div "function initExperienceSwiper ( ) { const mm = gsap . matchMedia ( ) ; mm . add…" at bounding box center [713, 466] width 643 height 625
click at [483, 388] on div "function initExperienceSwiper ( ) { const mm = gsap . matchMedia ( ) ; mm . add…" at bounding box center [713, 466] width 643 height 625
type textarea "prevEl: element.querySelector(".swiper-button-prev"), },"
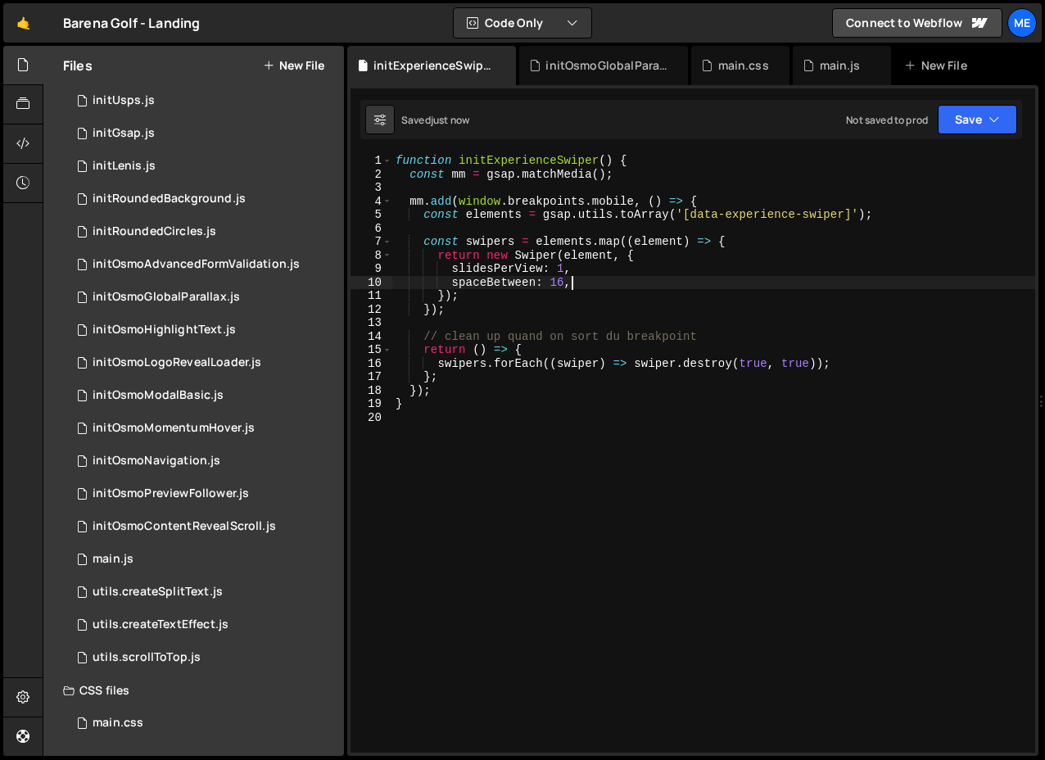
click at [562, 270] on div "function initExperienceSwiper ( ) { const mm = gsap . matchMedia ( ) ; mm . add…" at bounding box center [713, 466] width 643 height 625
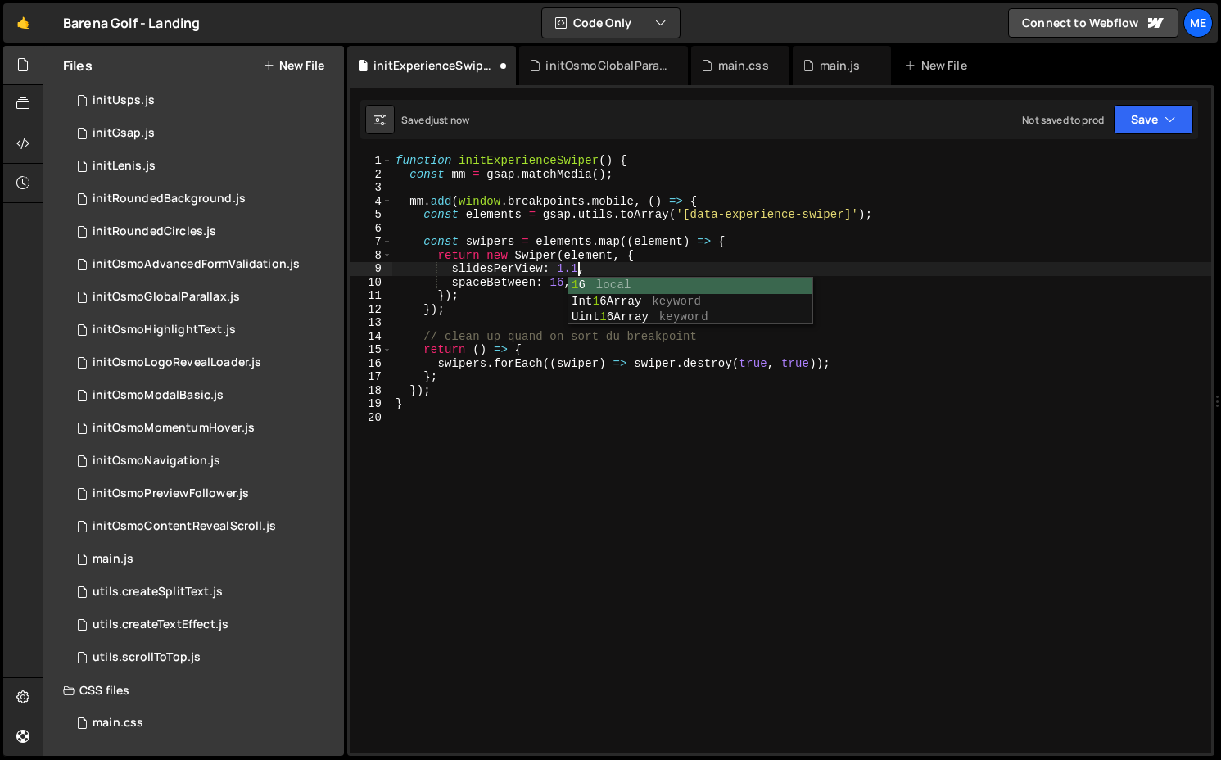
scroll to position [0, 12]
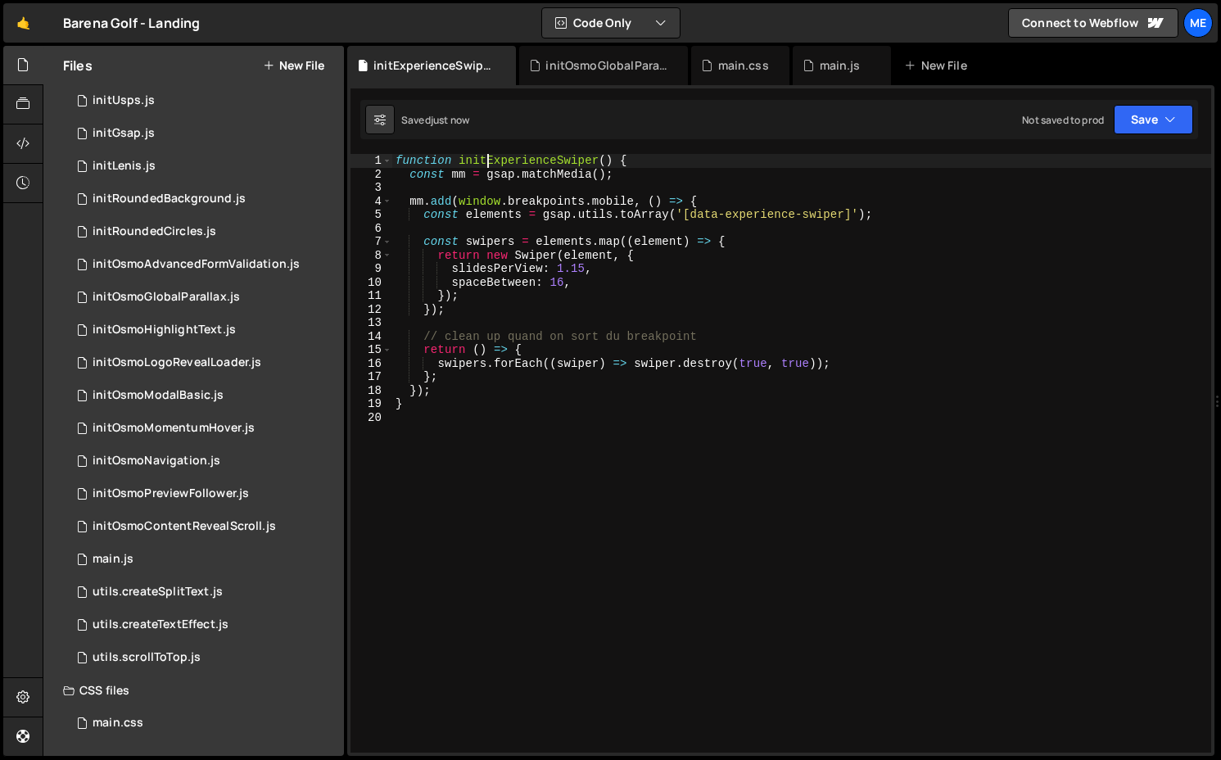
click at [489, 163] on div "function initExperienceSwiper ( ) { const mm = gsap . matchMedia ( ) ; mm . add…" at bounding box center [801, 466] width 819 height 625
type textarea "function initExperienceSwiper() {"
click at [870, 79] on div "main.js" at bounding box center [841, 65] width 98 height 39
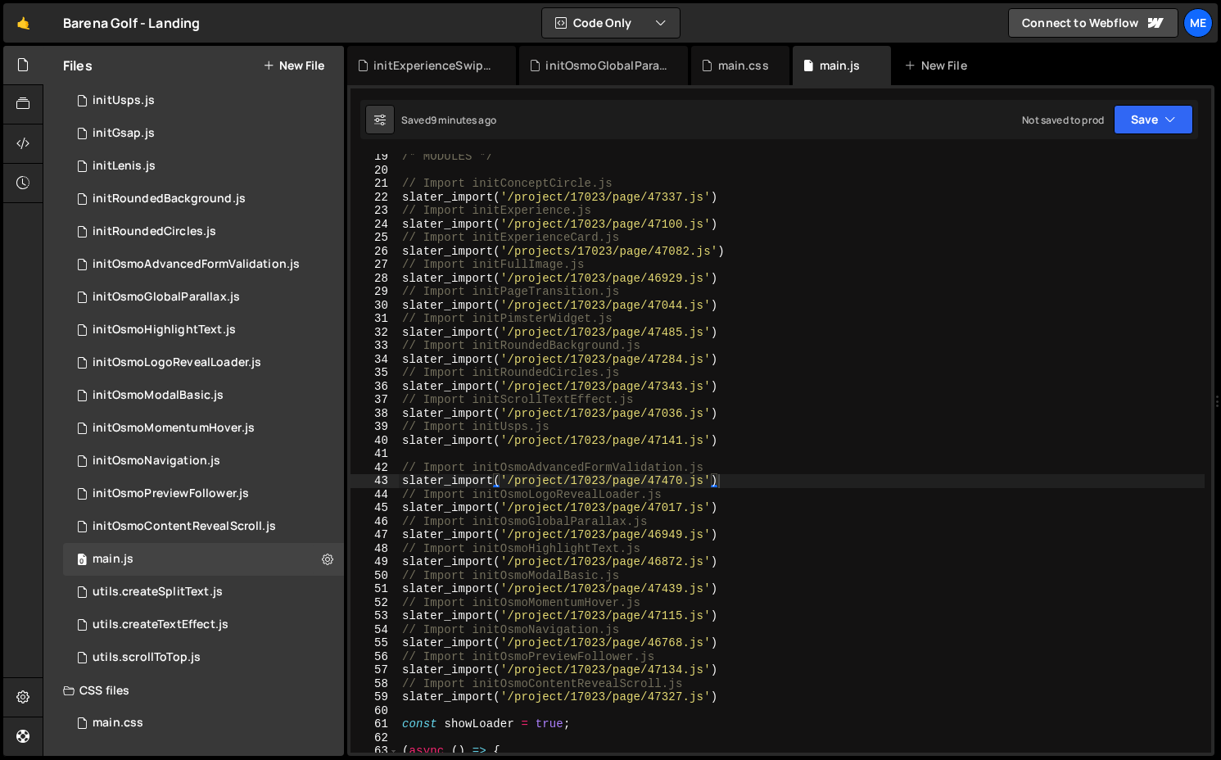
scroll to position [209, 0]
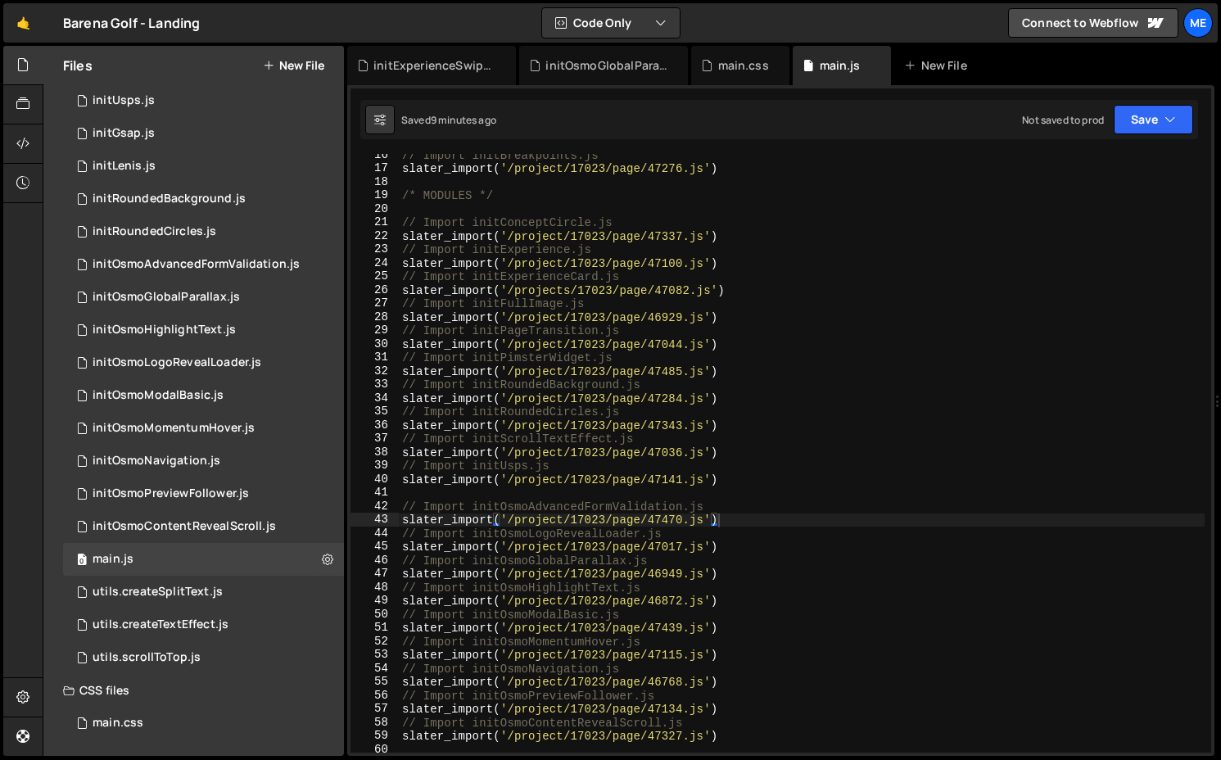
type textarea "slater_import('/projects/17023/page/47082.js')"
click at [733, 287] on div "// Import initBreakpoints.js slater_import ( '/project/17023/page/47276.js' ) /…" at bounding box center [801, 460] width 805 height 625
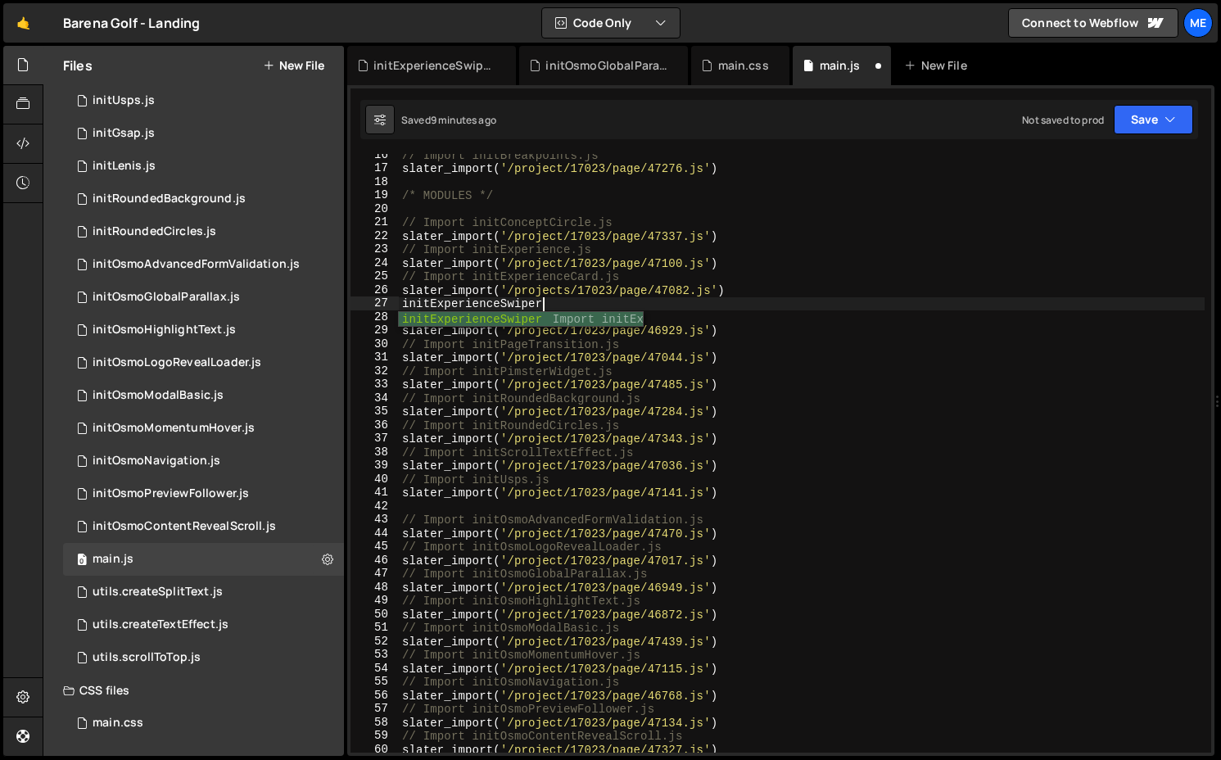
scroll to position [0, 9]
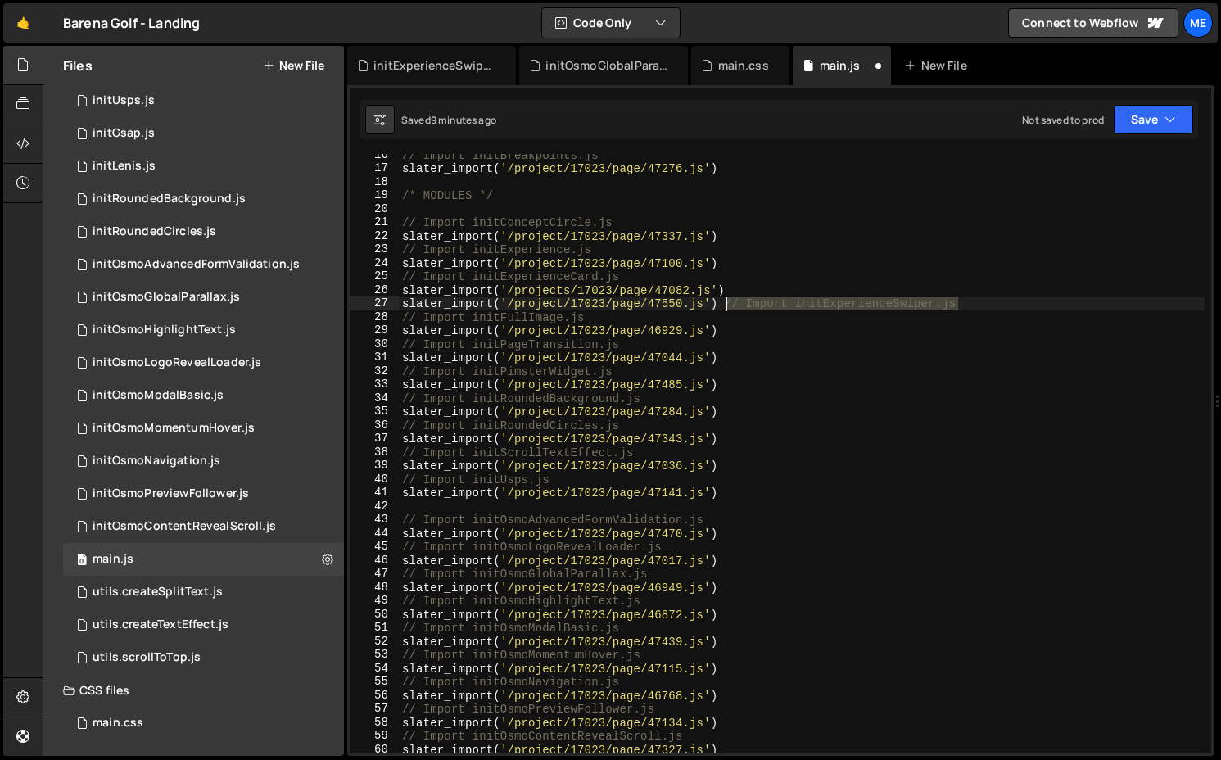
click at [724, 303] on div "// Import initBreakpoints.js slater_import ( '/project/17023/page/47276.js' ) /…" at bounding box center [801, 460] width 805 height 625
type textarea "slater_import('/projects/17023/page/47082.js')"
paste textarea "// Import initExperienceSwiper.js"
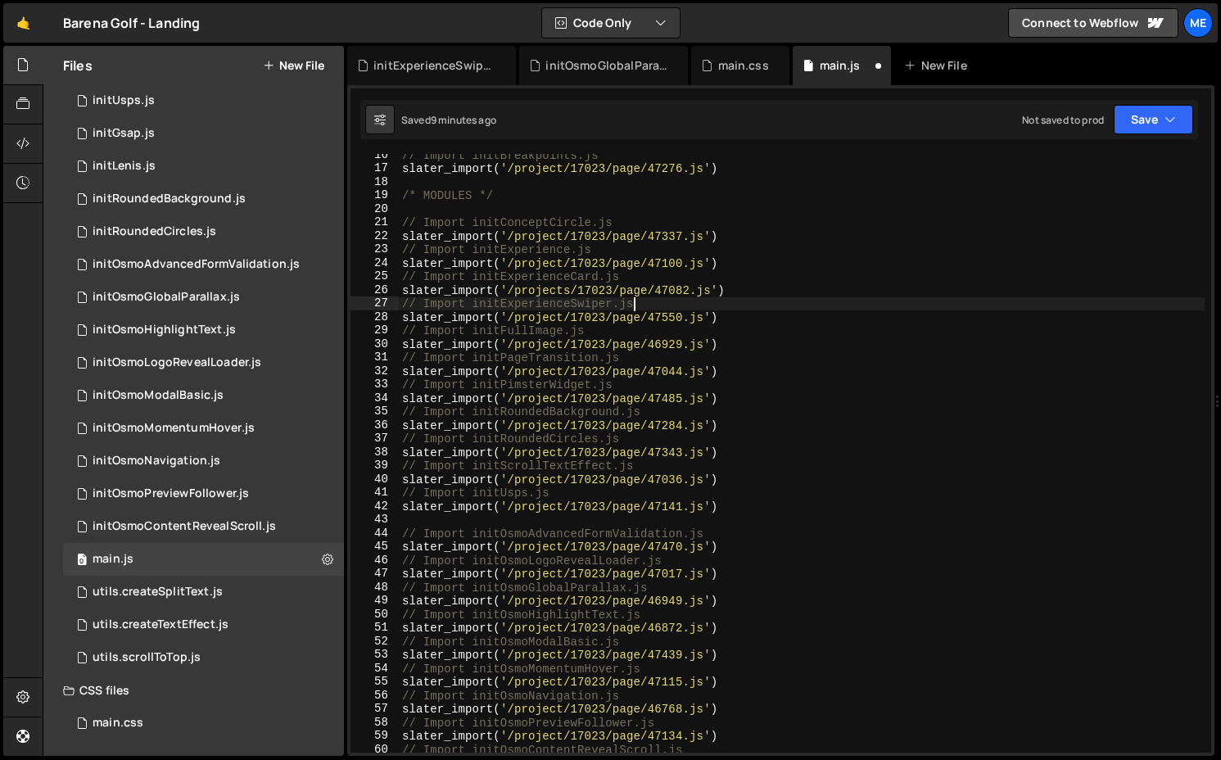
click at [565, 299] on div "// Import initBreakpoints.js slater_import ( '/project/17023/page/47276.js' ) /…" at bounding box center [801, 460] width 805 height 625
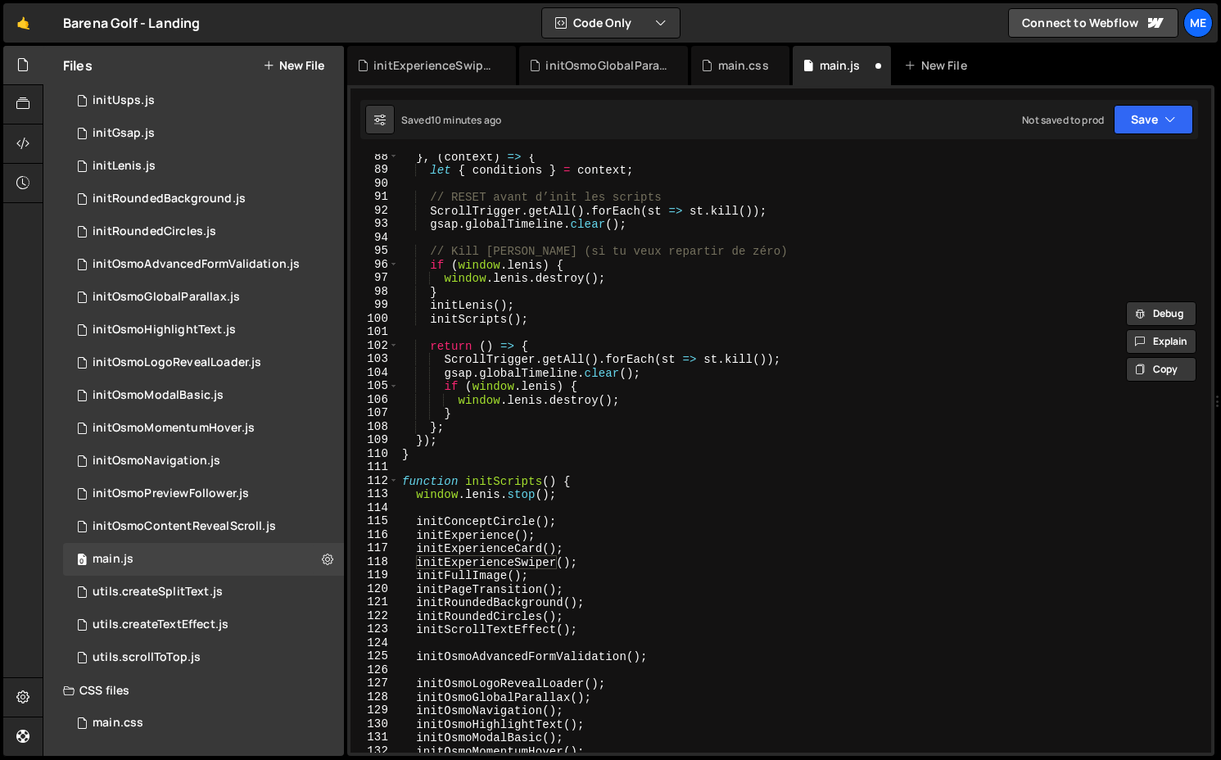
scroll to position [1180, 0]
click at [584, 565] on div "} , ( context ) => { let { conditions } = context ; // RESET avant d’init les s…" at bounding box center [801, 461] width 805 height 625
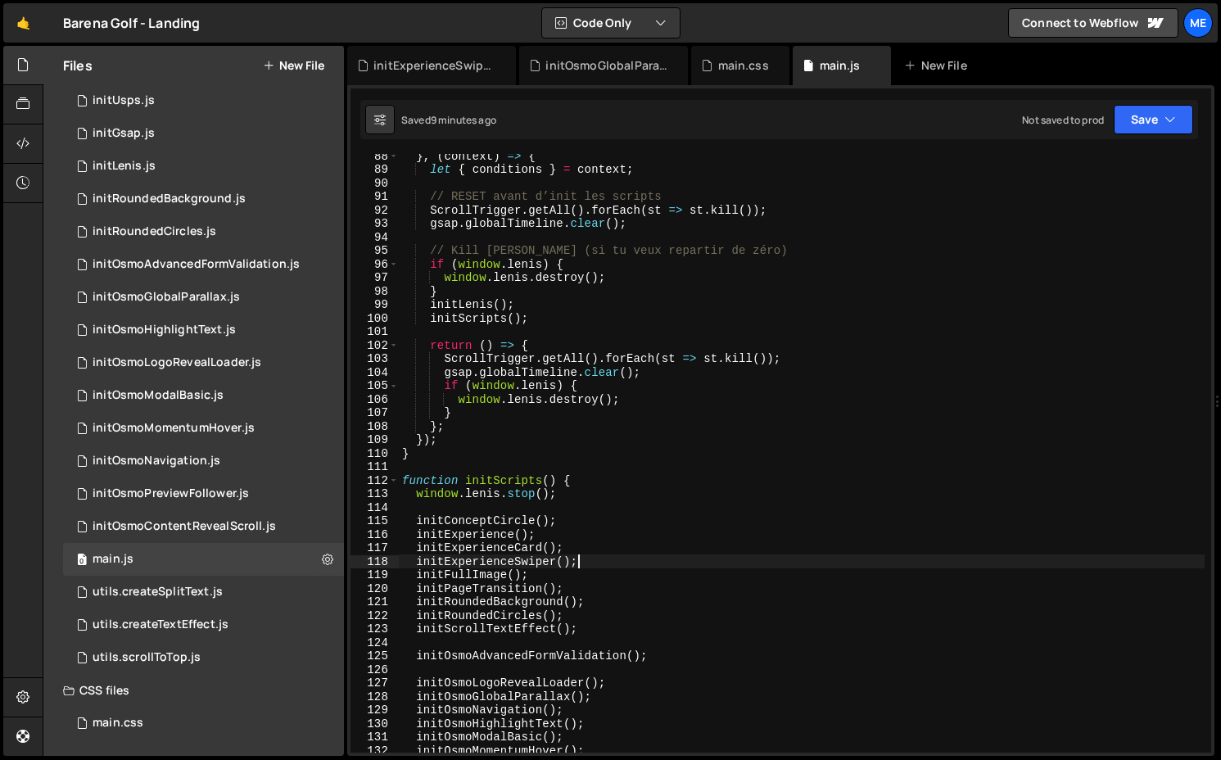
click at [635, 250] on div "} , ( context ) => { let { conditions } = context ; // RESET avant d’init les s…" at bounding box center [801, 461] width 805 height 625
type textarea "// Kill [PERSON_NAME] (si tu veux repartir de zéro)"
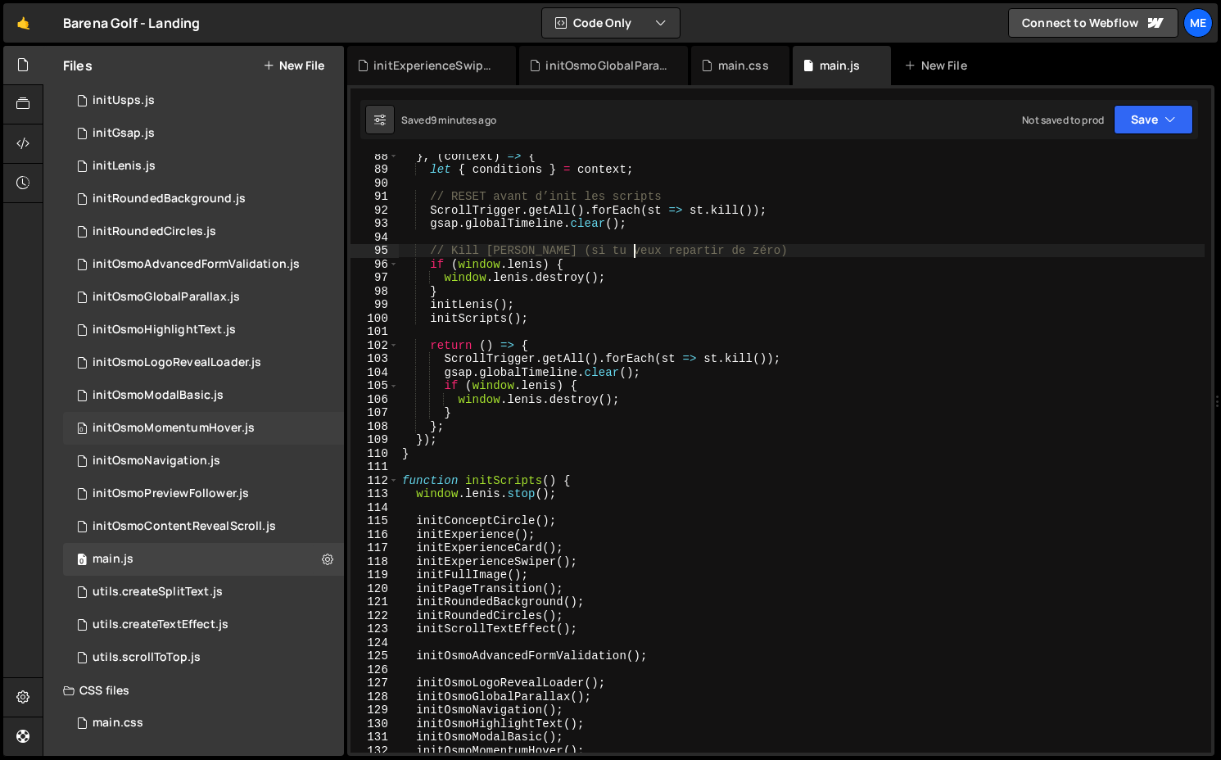
click at [171, 422] on div "initOsmoMomentumHover.js" at bounding box center [174, 428] width 162 height 15
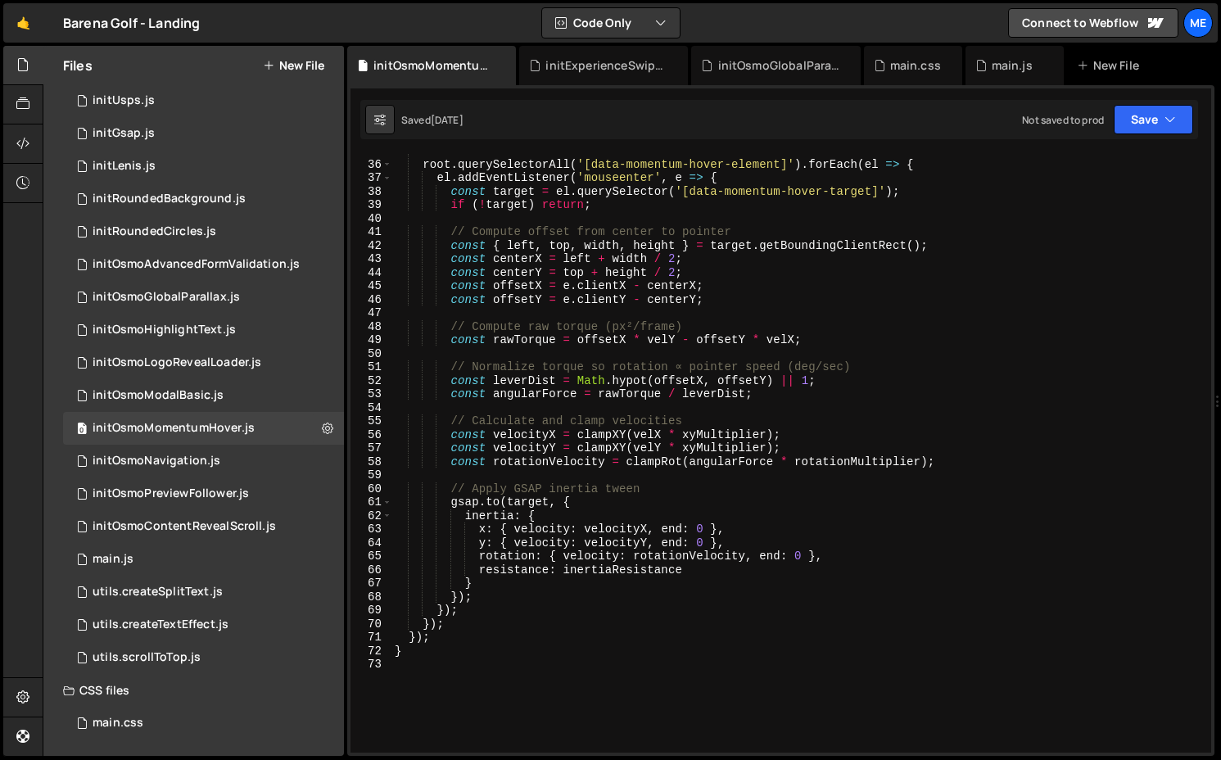
scroll to position [0, 0]
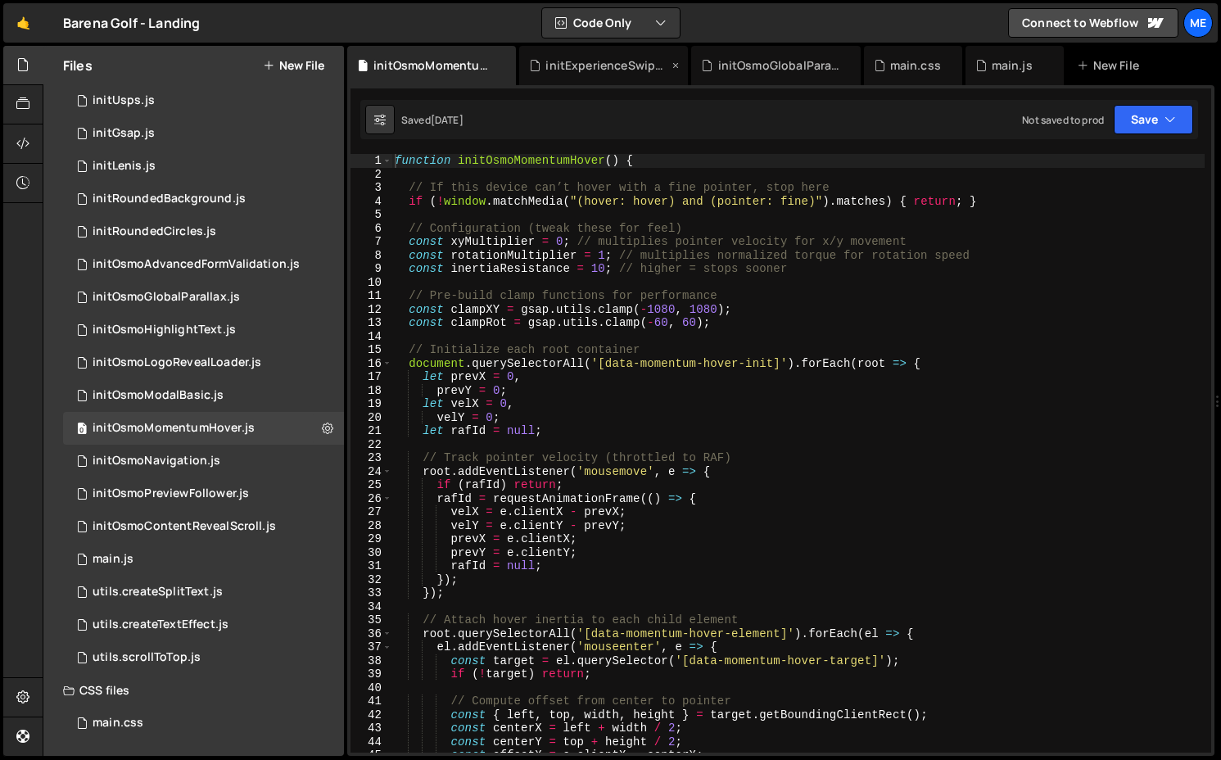
click at [625, 68] on div "initExperienceSwiper.js" at bounding box center [606, 65] width 123 height 16
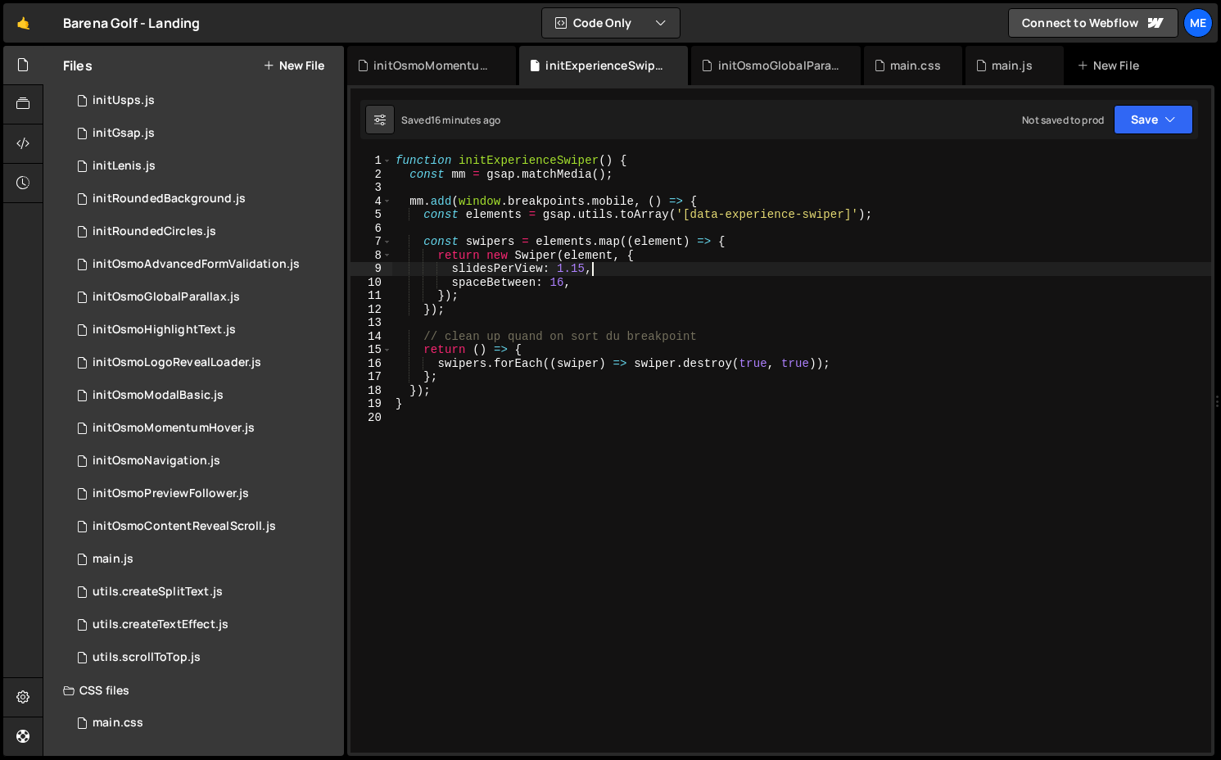
click at [674, 266] on div "function initExperienceSwiper ( ) { const mm = gsap . matchMedia ( ) ; mm . add…" at bounding box center [801, 466] width 819 height 625
type textarea "}"
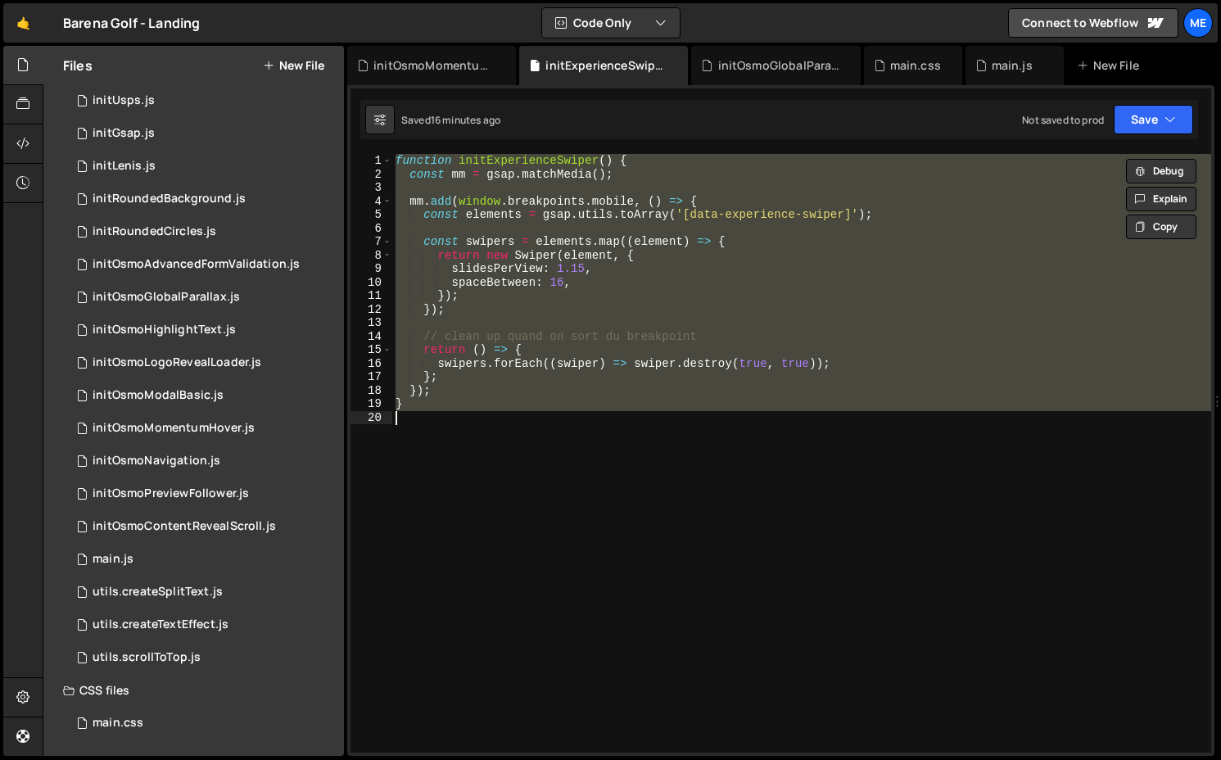
paste textarea
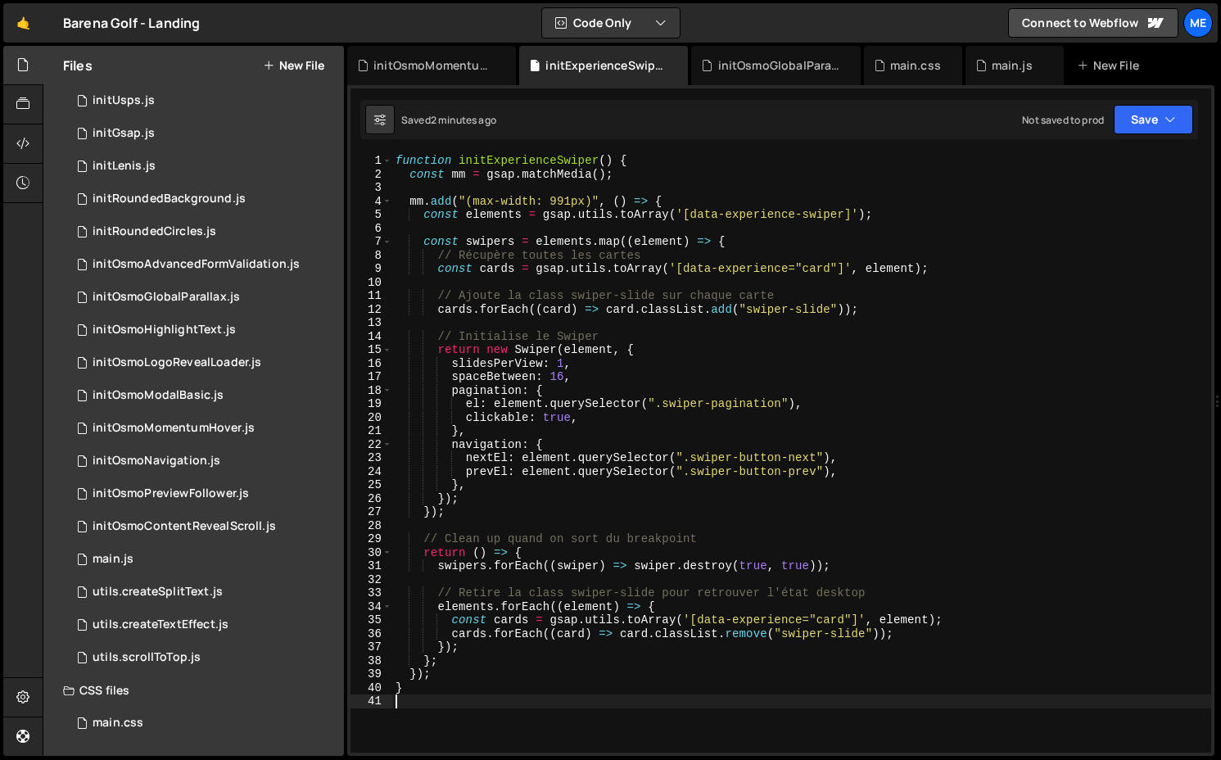
click at [564, 363] on div "function initExperienceSwiper ( ) { const mm = gsap . matchMedia ( ) ; mm . add…" at bounding box center [801, 466] width 819 height 625
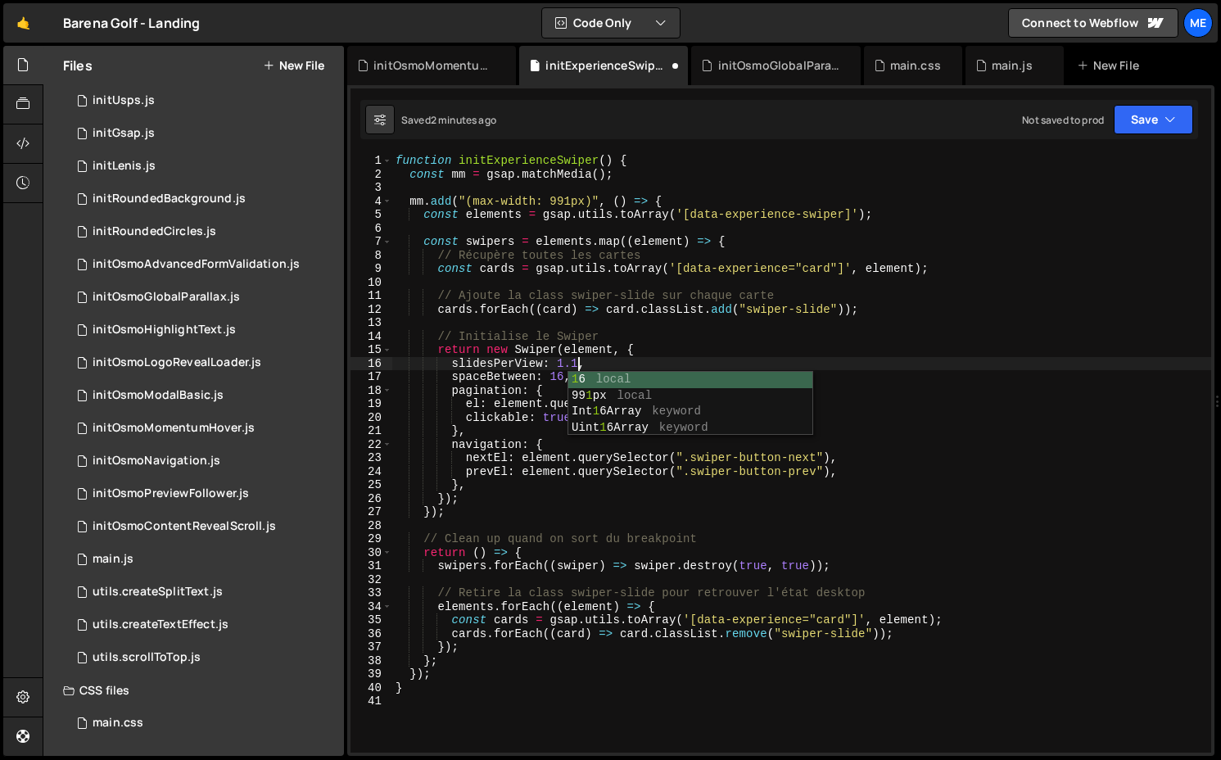
type textarea "slidesPerView: 1.15,"
click at [607, 367] on div "function initExperienceSwiper ( ) { const mm = gsap . matchMedia ( ) ; mm . add…" at bounding box center [801, 466] width 819 height 625
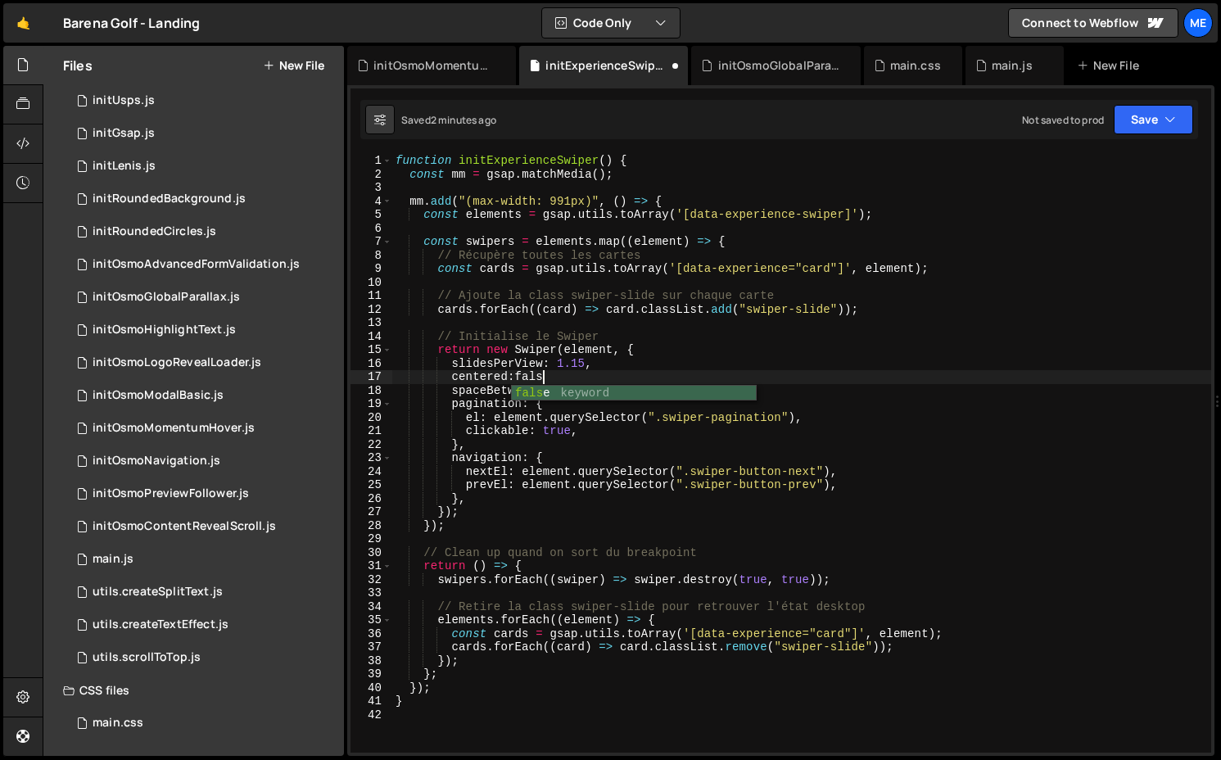
scroll to position [0, 10]
click at [559, 393] on div "function initExperienceSwiper ( ) { const mm = gsap . matchMedia ( ) ; mm . add…" at bounding box center [801, 466] width 819 height 625
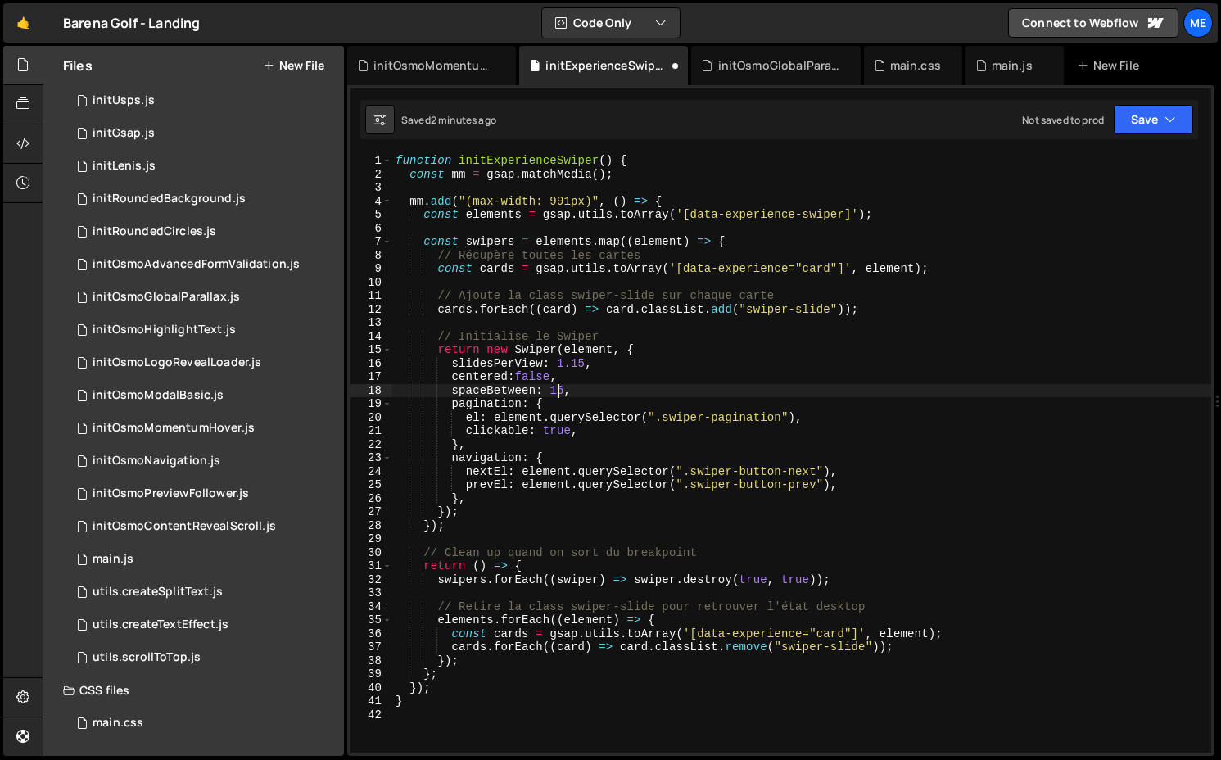
click at [559, 393] on div "function initExperienceSwiper ( ) { const mm = gsap . matchMedia ( ) ; mm . add…" at bounding box center [801, 466] width 819 height 625
click at [588, 395] on div "function initExperienceSwiper ( ) { const mm = gsap . matchMedia ( ) ; mm . add…" at bounding box center [801, 466] width 819 height 625
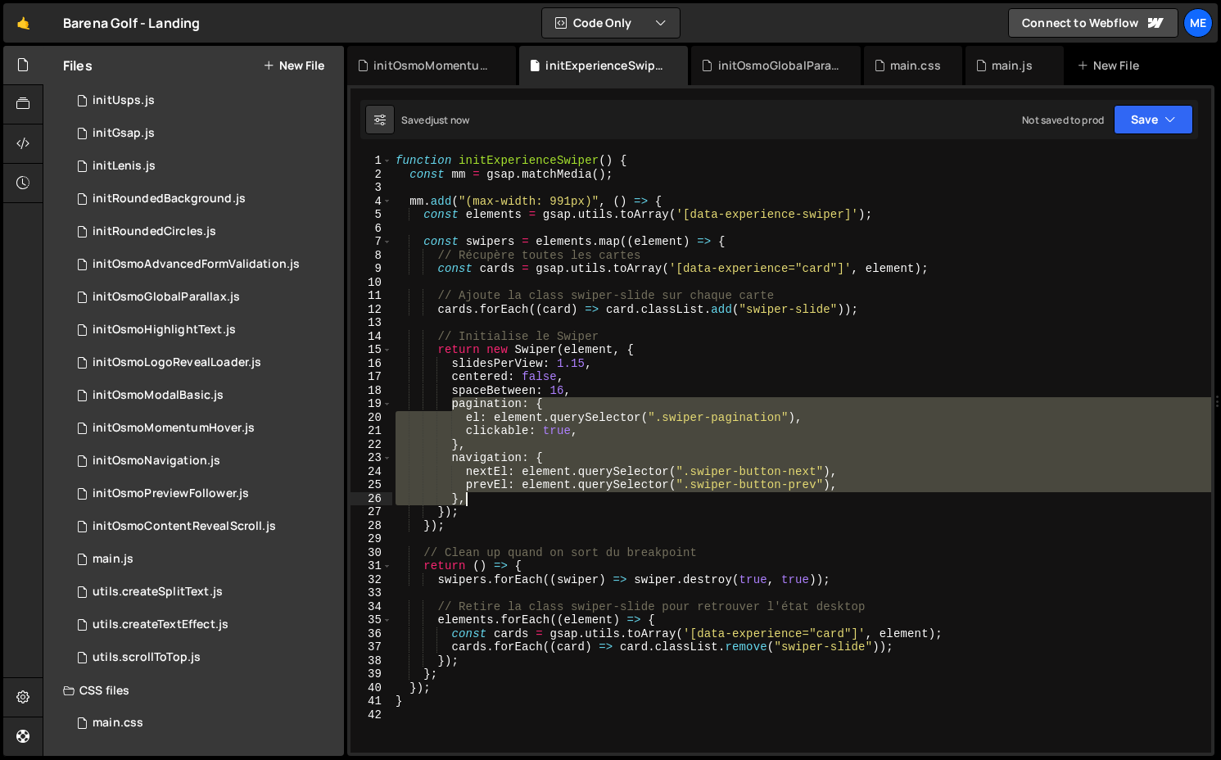
drag, startPoint x: 452, startPoint y: 404, endPoint x: 499, endPoint y: 494, distance: 101.4
click at [499, 494] on div "function initExperienceSwiper ( ) { const mm = gsap . matchMedia ( ) ; mm . add…" at bounding box center [801, 466] width 819 height 625
type textarea "prevEl: element.querySelector(".swiper-button-prev"), },"
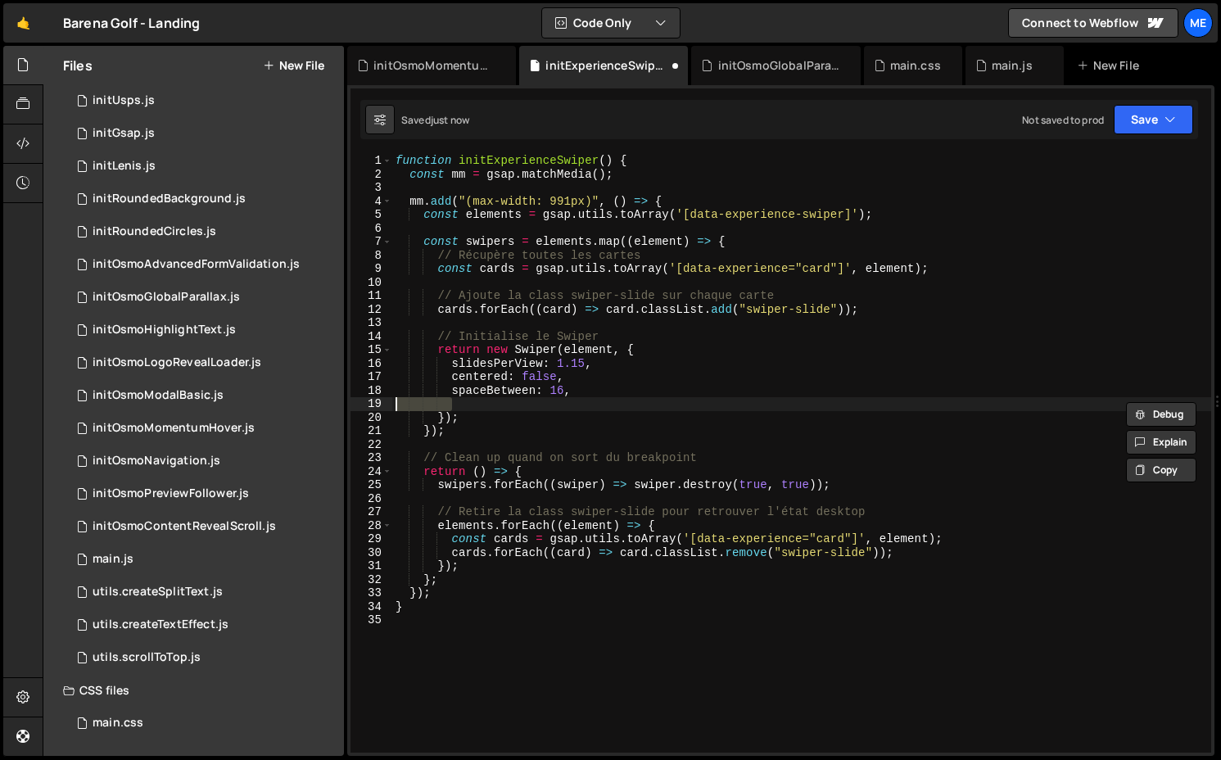
scroll to position [0, 0]
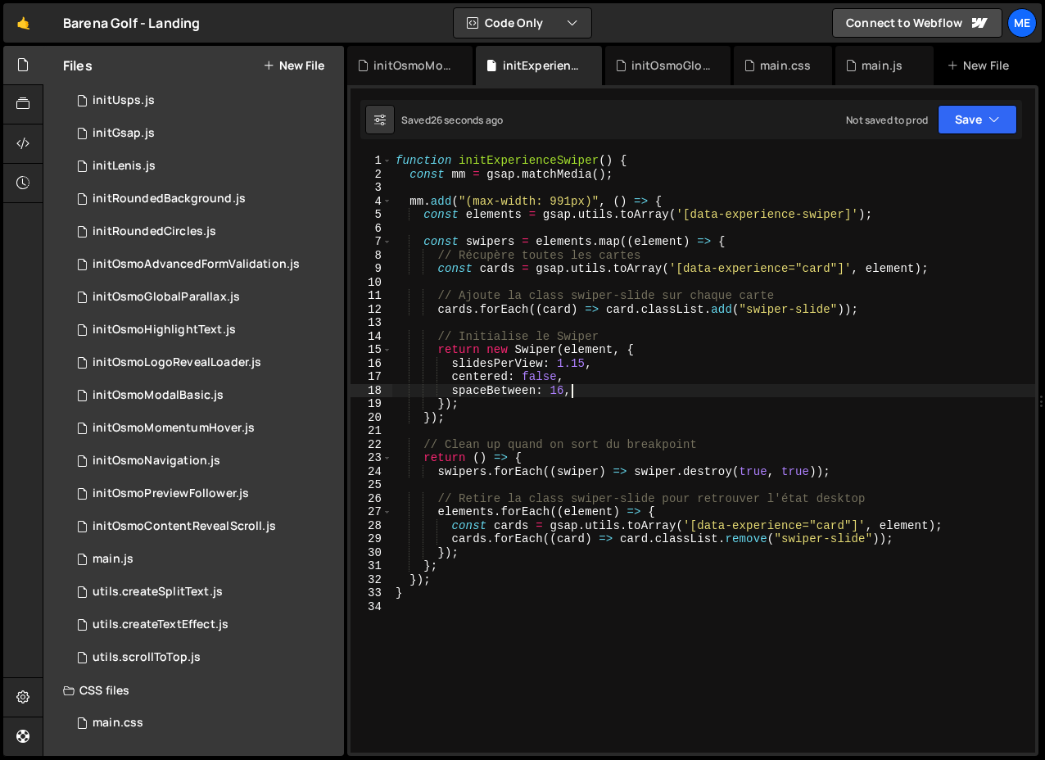
click at [599, 384] on div "function initExperienceSwiper ( ) { const mm = gsap . matchMedia ( ) ; mm . add…" at bounding box center [713, 466] width 643 height 625
type textarea "centered: false,"
type textarea "slidesPerView: 1.15,"
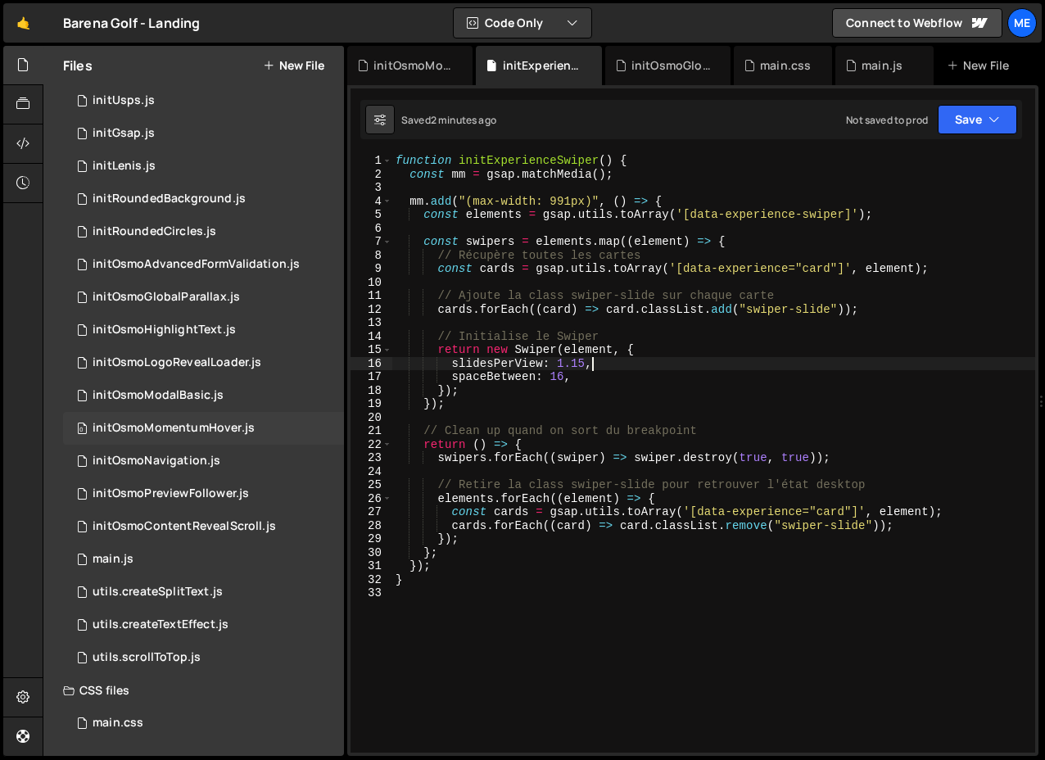
click at [186, 431] on div "initOsmoMomentumHover.js" at bounding box center [174, 428] width 162 height 15
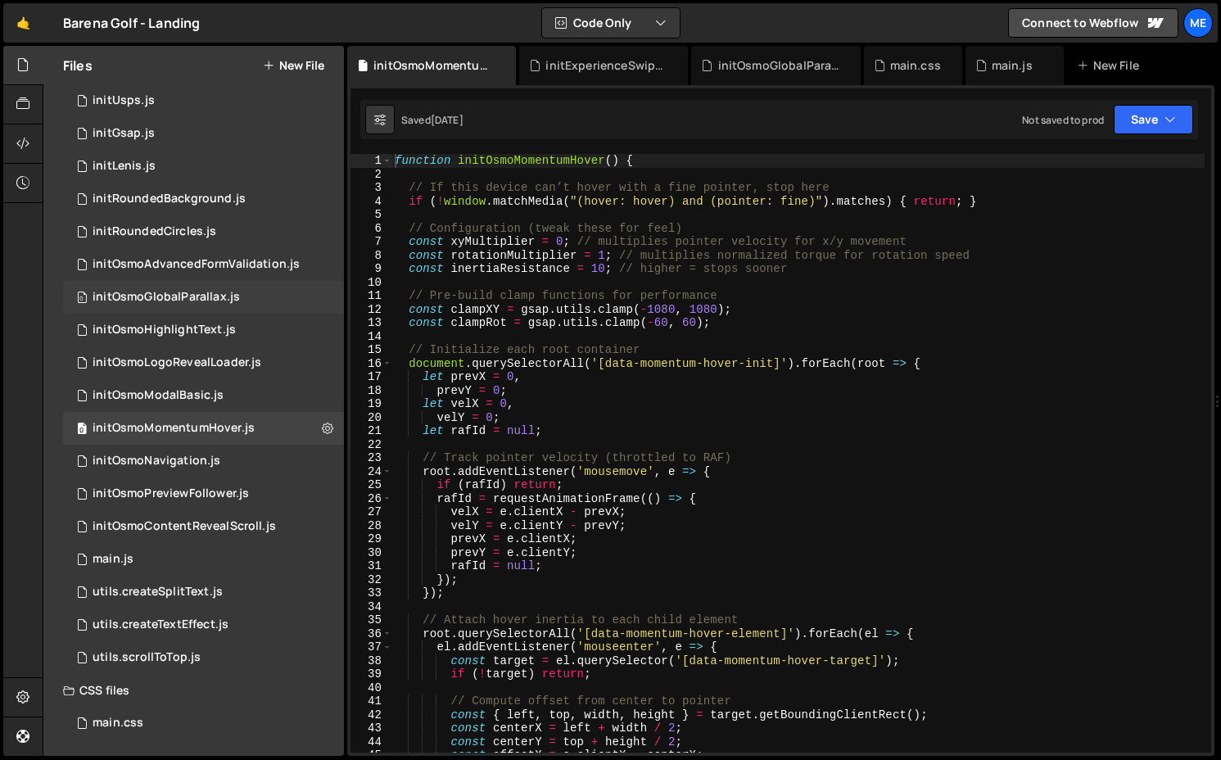
click at [211, 304] on div "initOsmoGlobalParallax.js" at bounding box center [166, 297] width 147 height 15
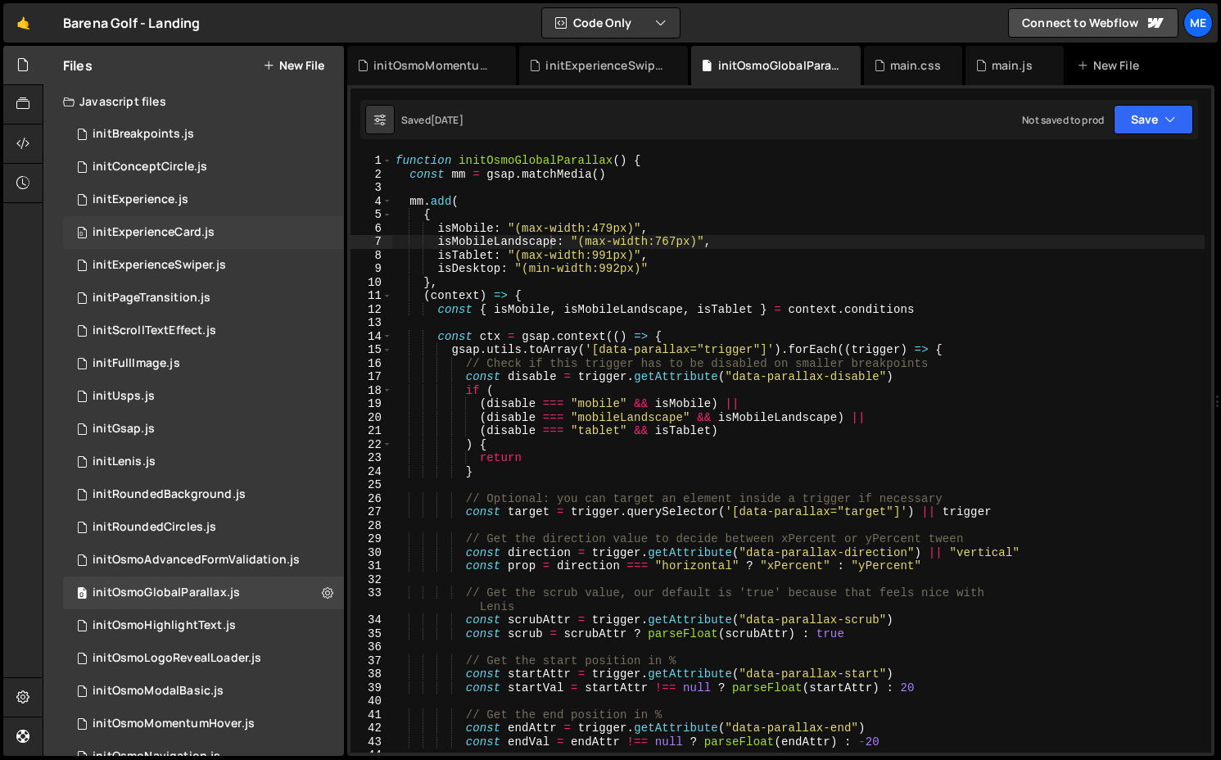
click at [159, 227] on div "initExperienceCard.js" at bounding box center [154, 232] width 122 height 15
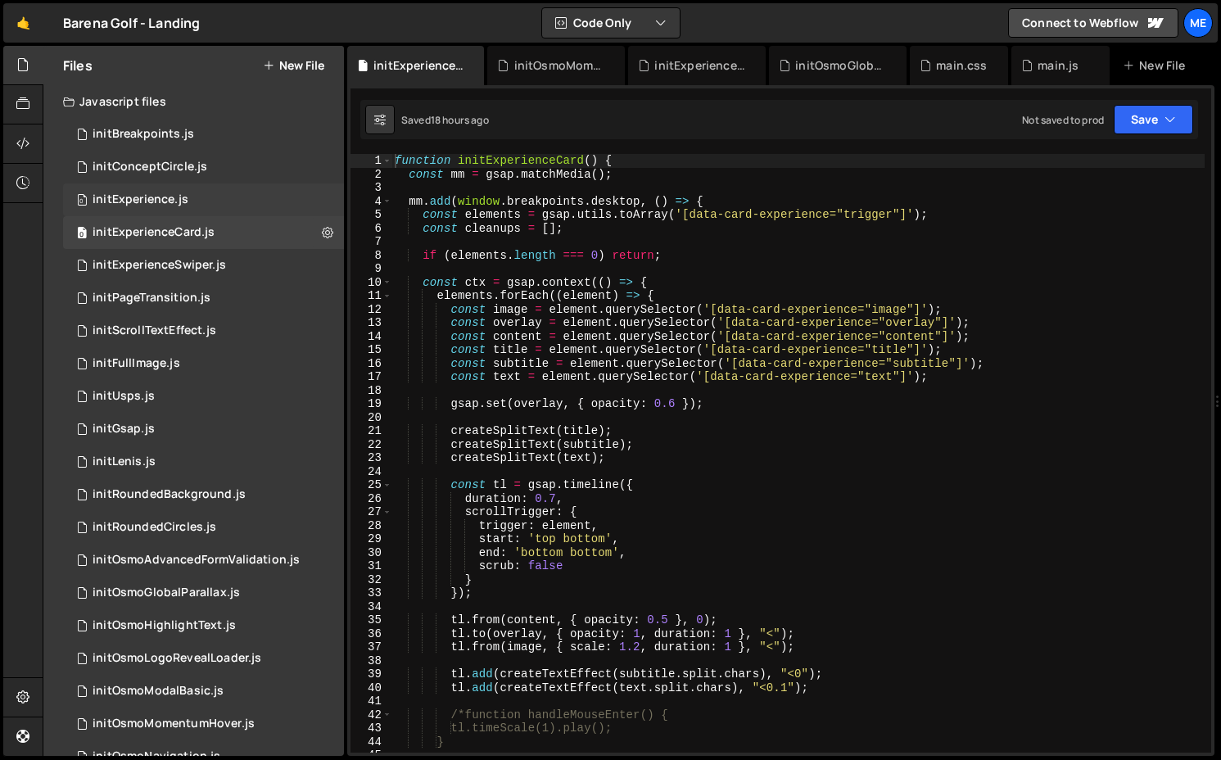
click at [163, 211] on div "0 initExperience.js 0" at bounding box center [203, 199] width 281 height 33
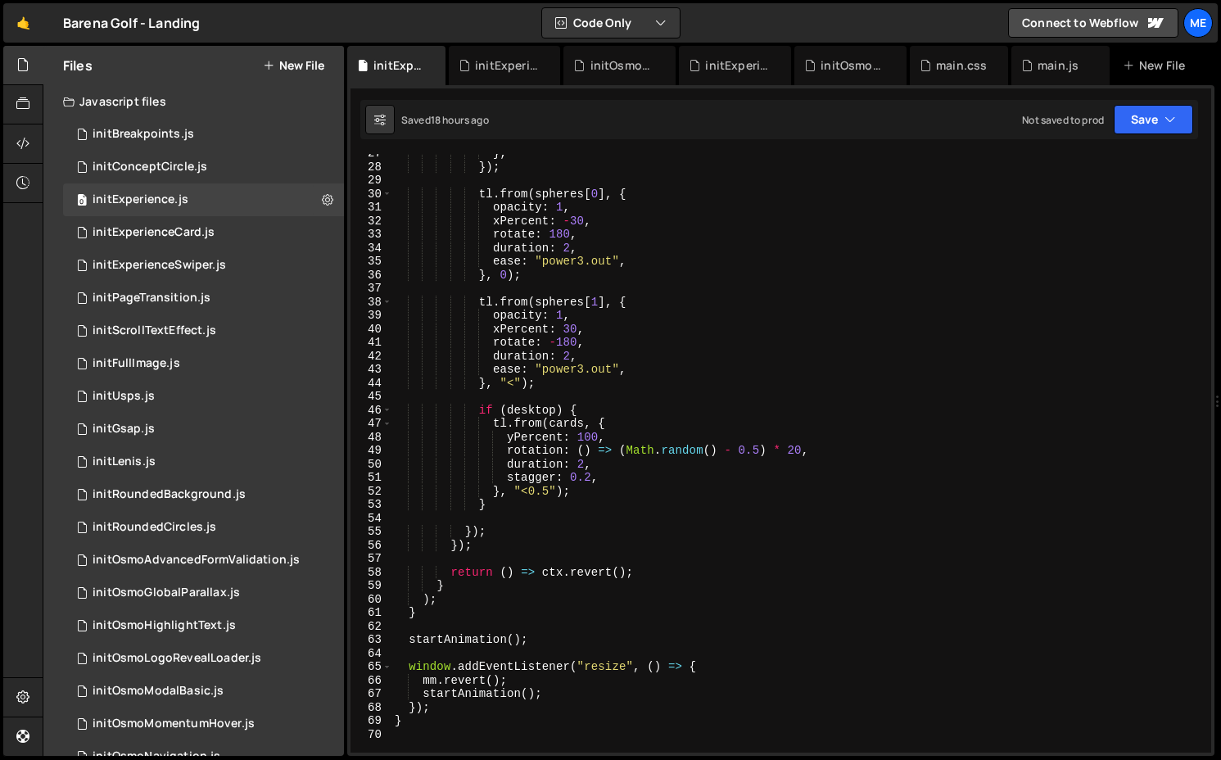
scroll to position [355, 0]
click at [165, 233] on div "initExperienceCard.js" at bounding box center [154, 232] width 122 height 15
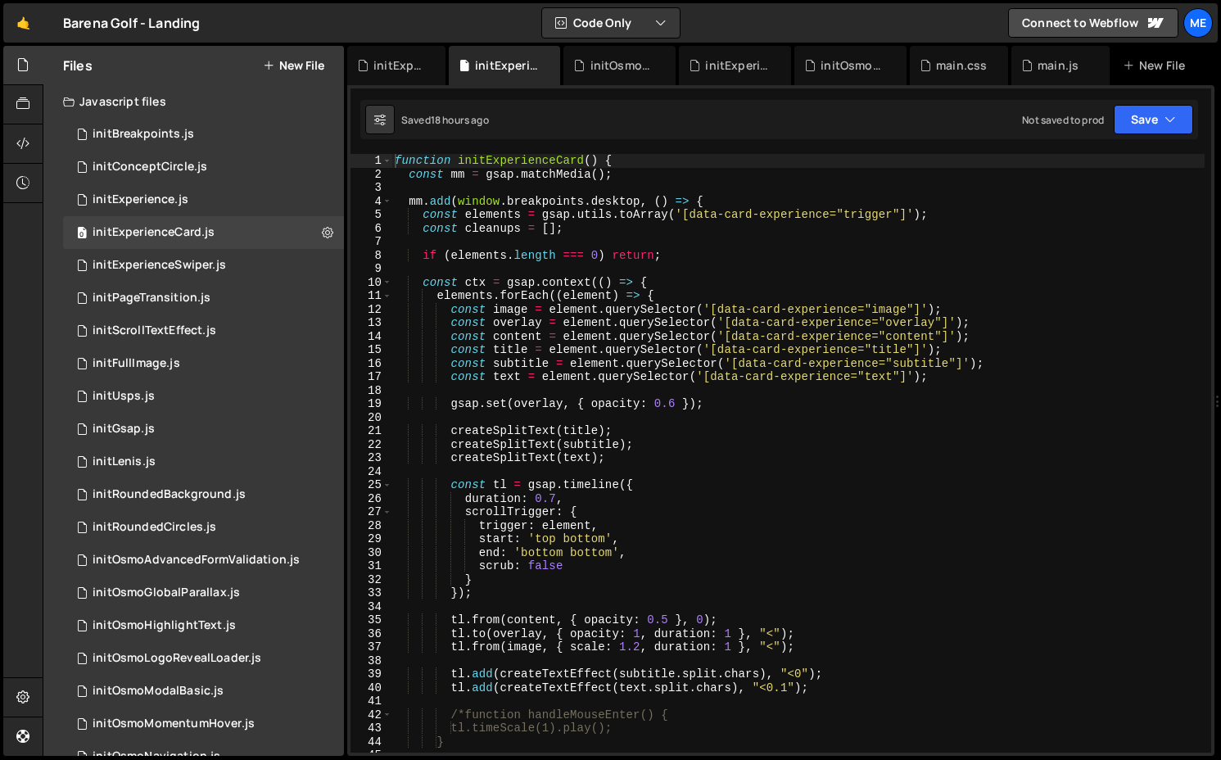
scroll to position [0, 0]
click at [221, 263] on div "initExperienceSwiper.js" at bounding box center [159, 265] width 133 height 15
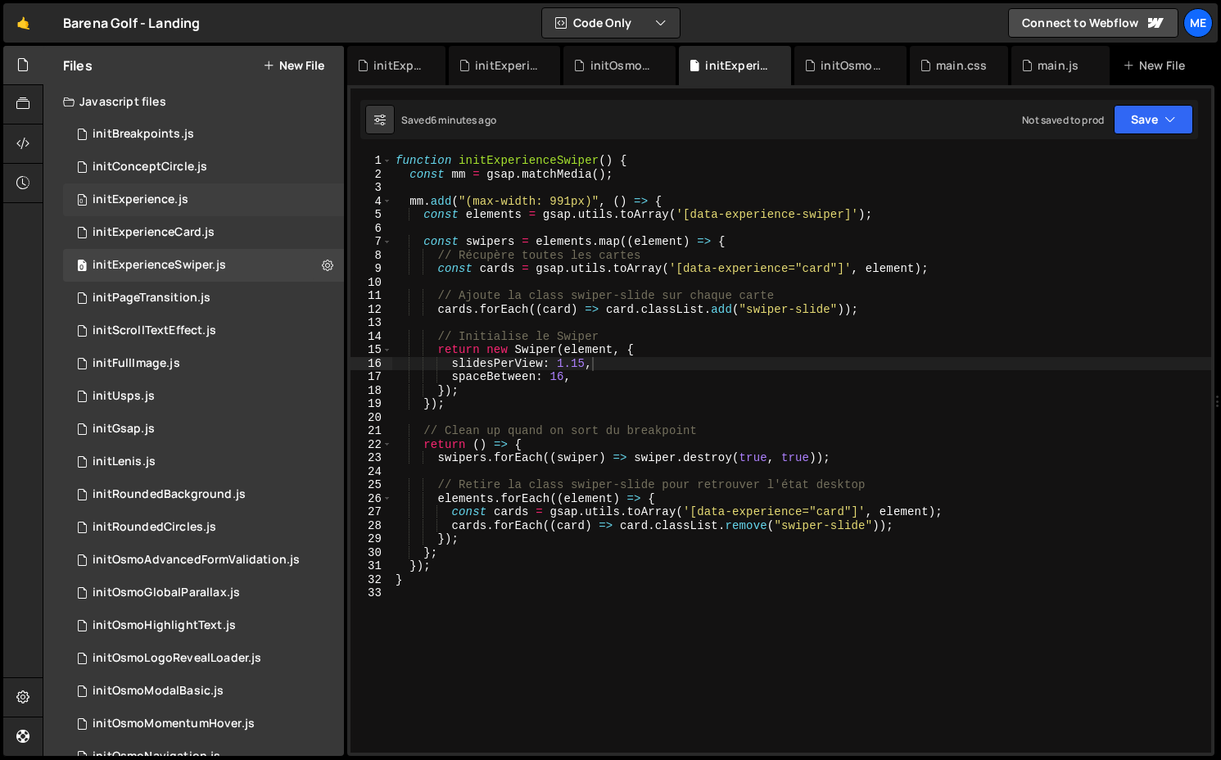
click at [209, 197] on div "0 initExperience.js 0" at bounding box center [203, 199] width 281 height 33
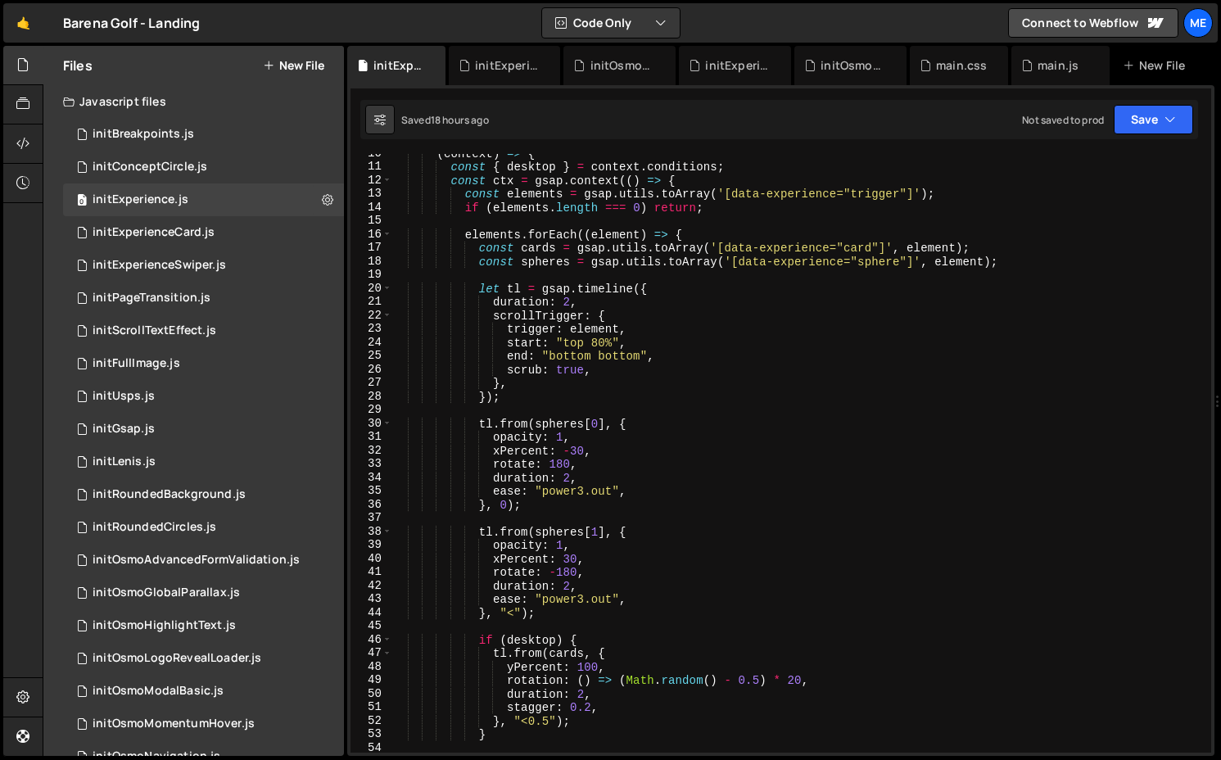
scroll to position [134, 0]
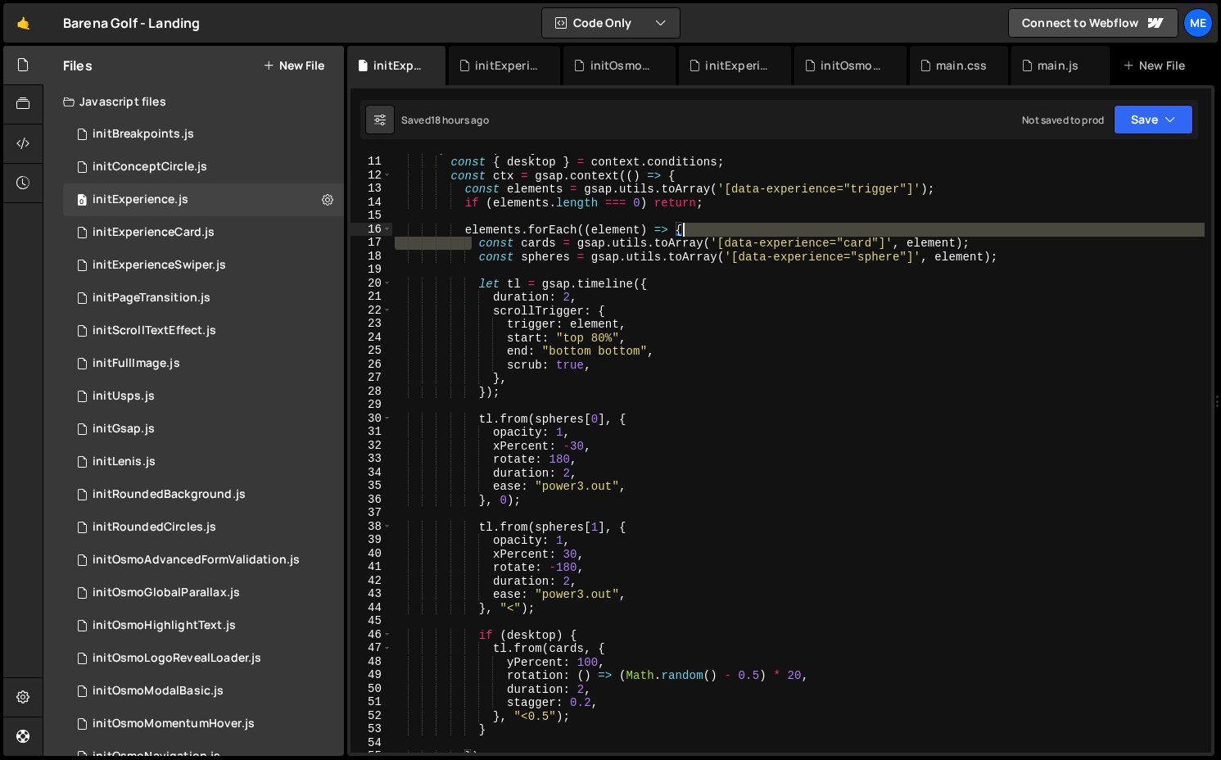
drag, startPoint x: 475, startPoint y: 246, endPoint x: 1209, endPoint y: 230, distance: 734.4
click at [1209, 230] on div "const cards = gsap.utils.toArray('[data-experience="card"]', element); 10 11 12…" at bounding box center [780, 453] width 860 height 598
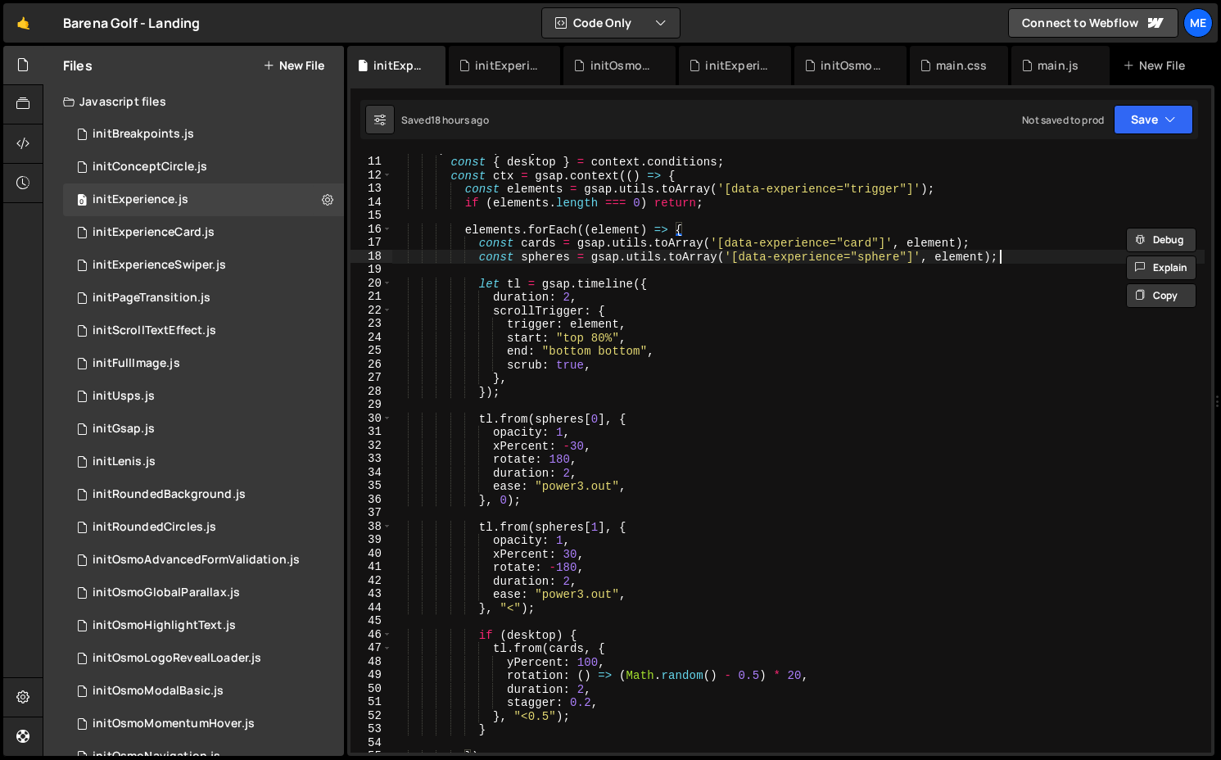
click at [1023, 262] on div "( context ) => { const { desktop } = context . conditions ; const ctx = gsap . …" at bounding box center [797, 454] width 813 height 625
type textarea "const spheres = gsap.utils.toArray('[data-experience="sphere"]', element);"
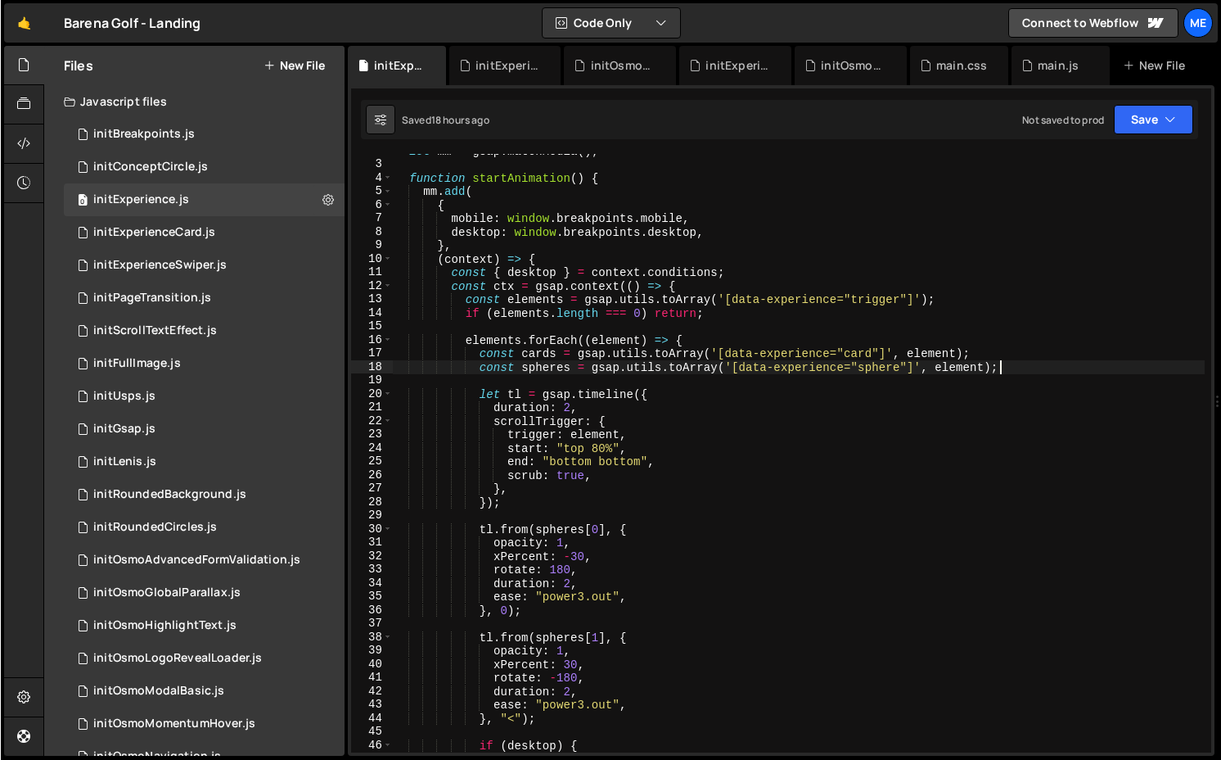
scroll to position [0, 0]
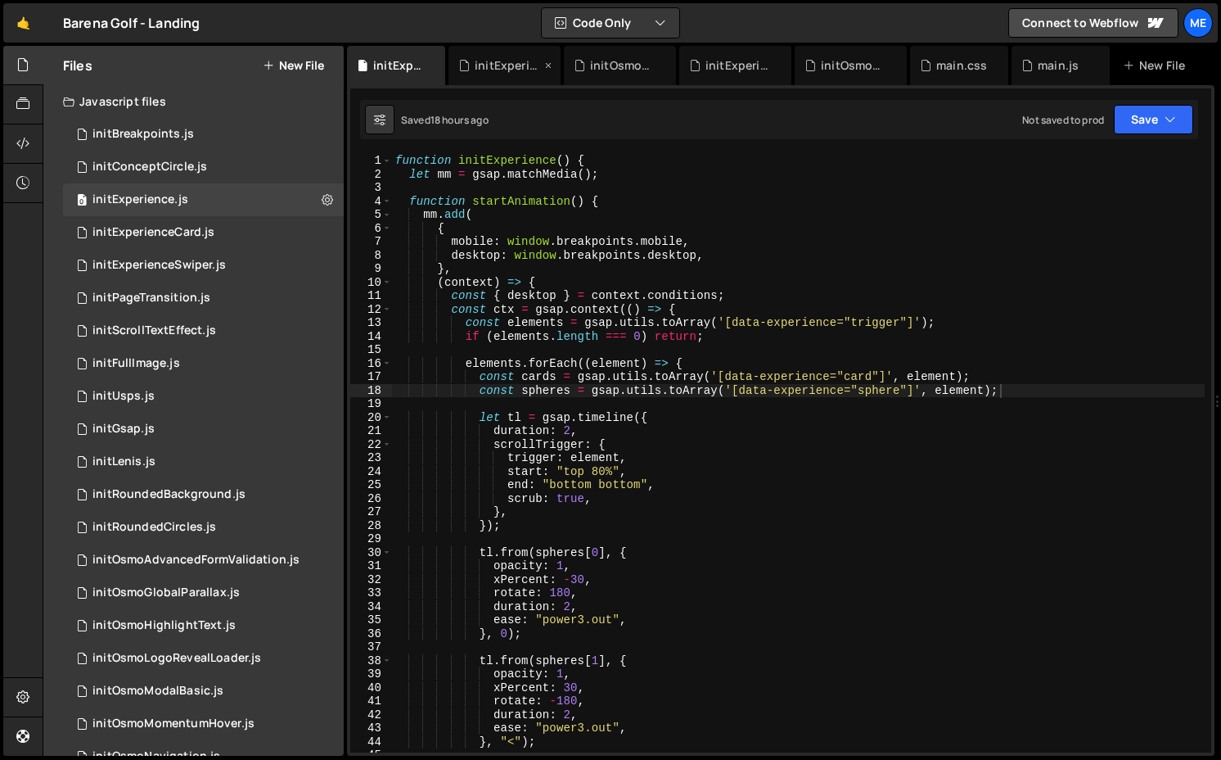
click at [497, 70] on div "initExperienceCard.js" at bounding box center [508, 65] width 66 height 16
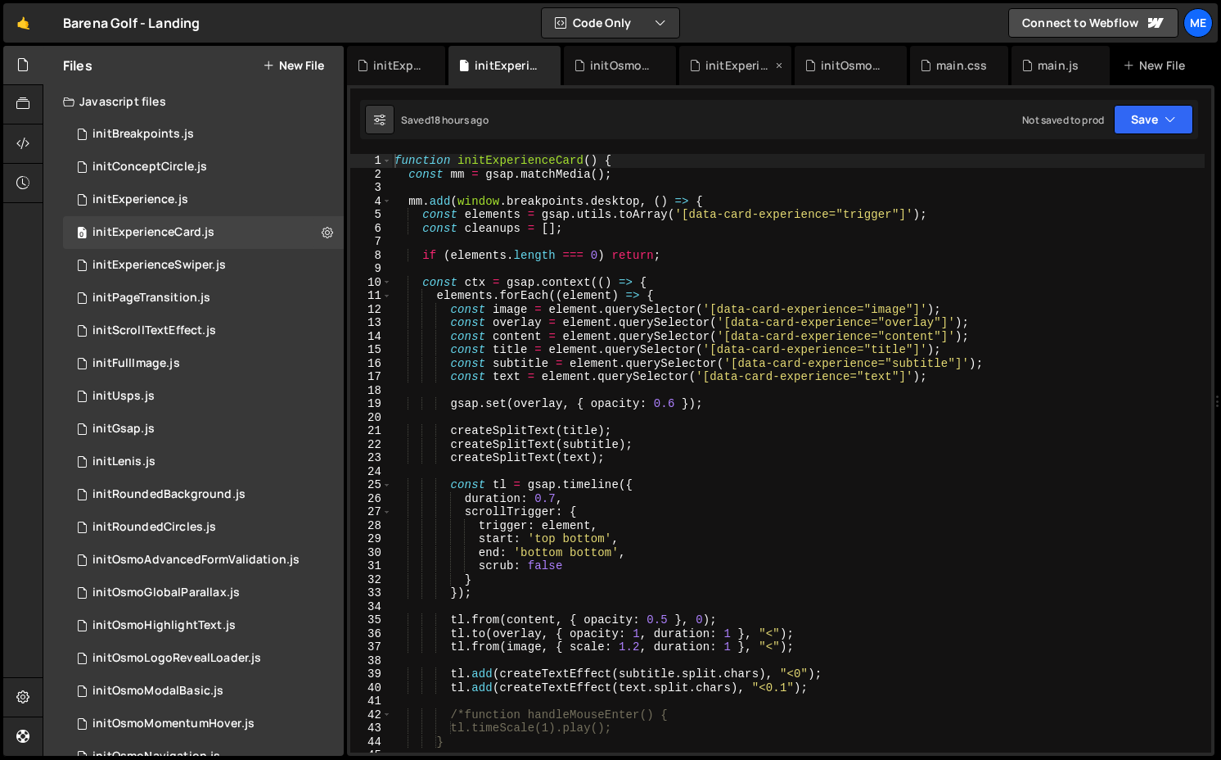
click at [738, 70] on div "initExperienceSwiper.js" at bounding box center [739, 65] width 66 height 16
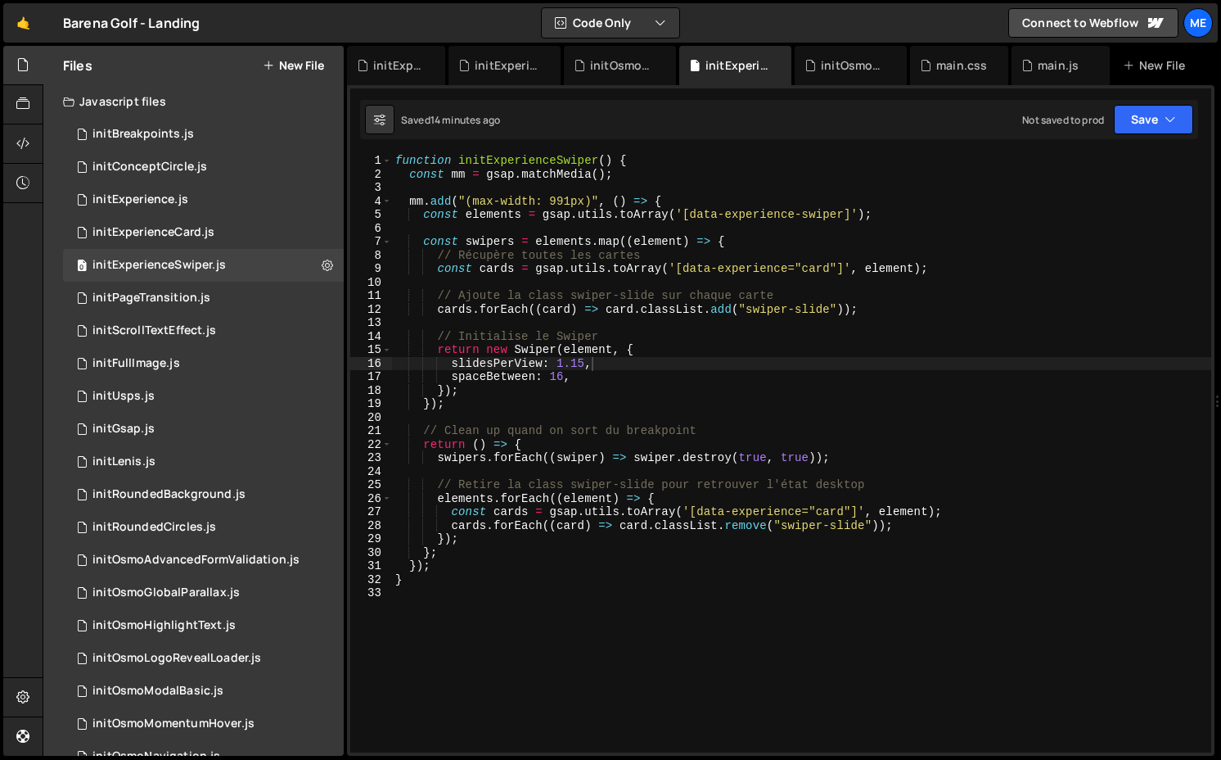
click at [626, 381] on div "function initExperienceSwiper ( ) { const mm = gsap . matchMedia ( ) ; mm . add…" at bounding box center [801, 466] width 819 height 625
type textarea "spaceBetween: 16,"
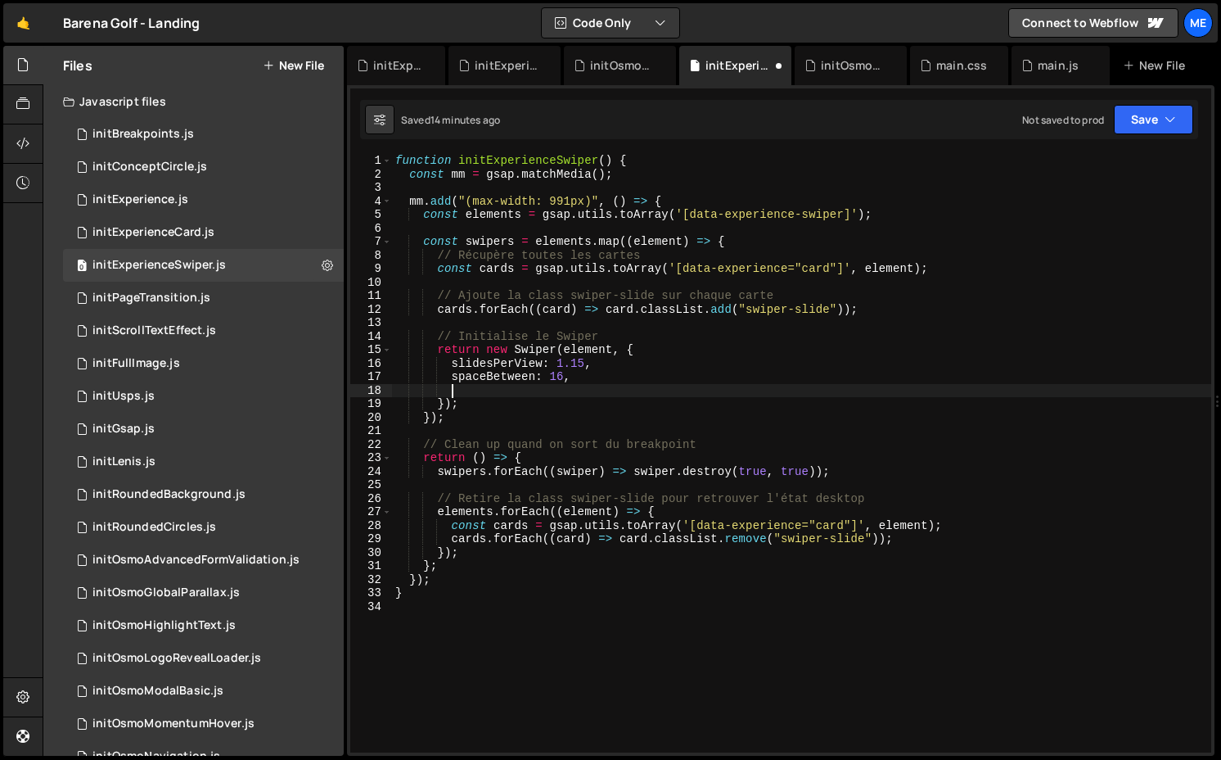
paste textarea "slidesOffsetBefore"
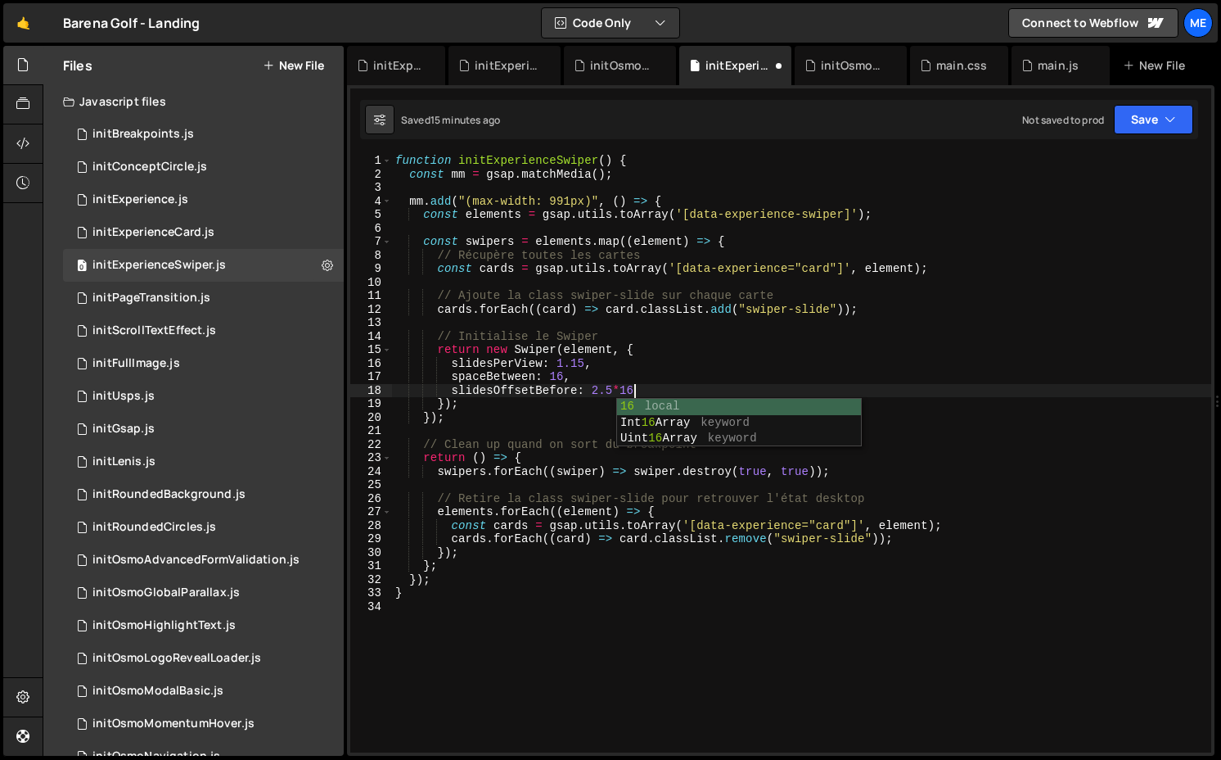
scroll to position [0, 16]
type textarea "slidesOffsetBefore: 2.5*16,"
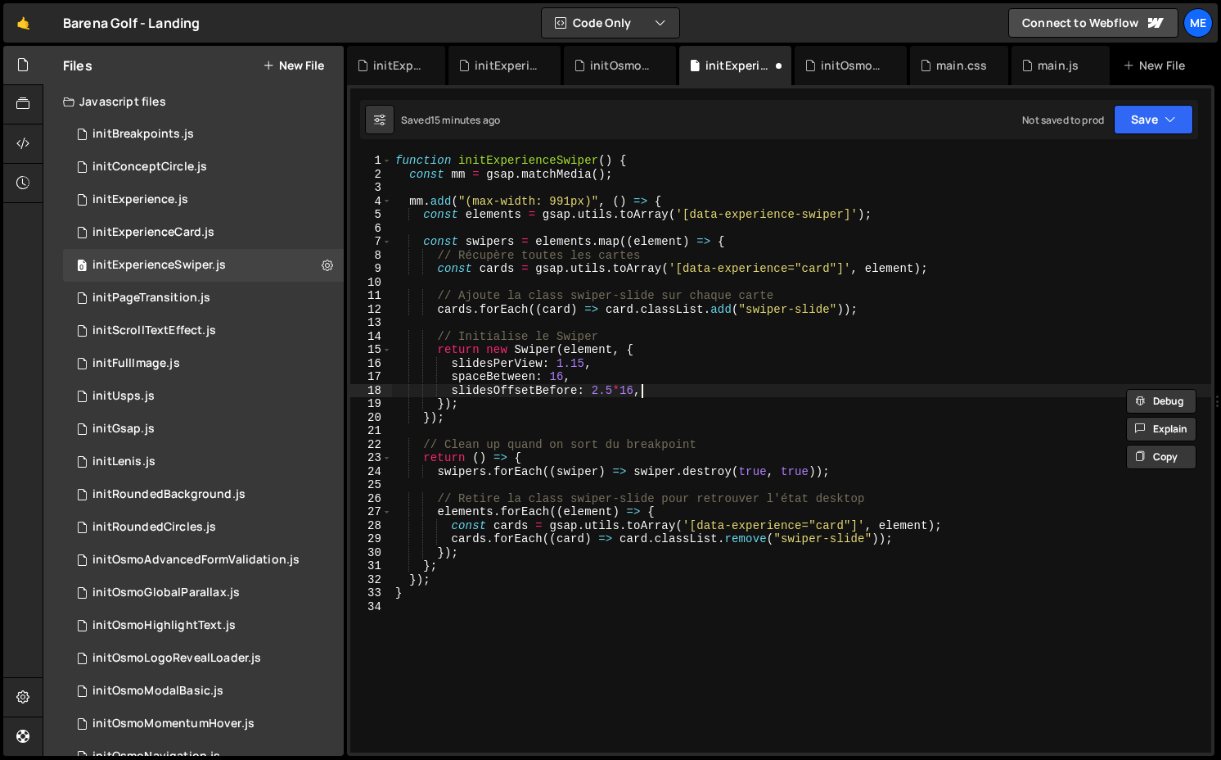
scroll to position [0, 3]
paste textarea "slidesOffsetBefore: 2.5*16,"
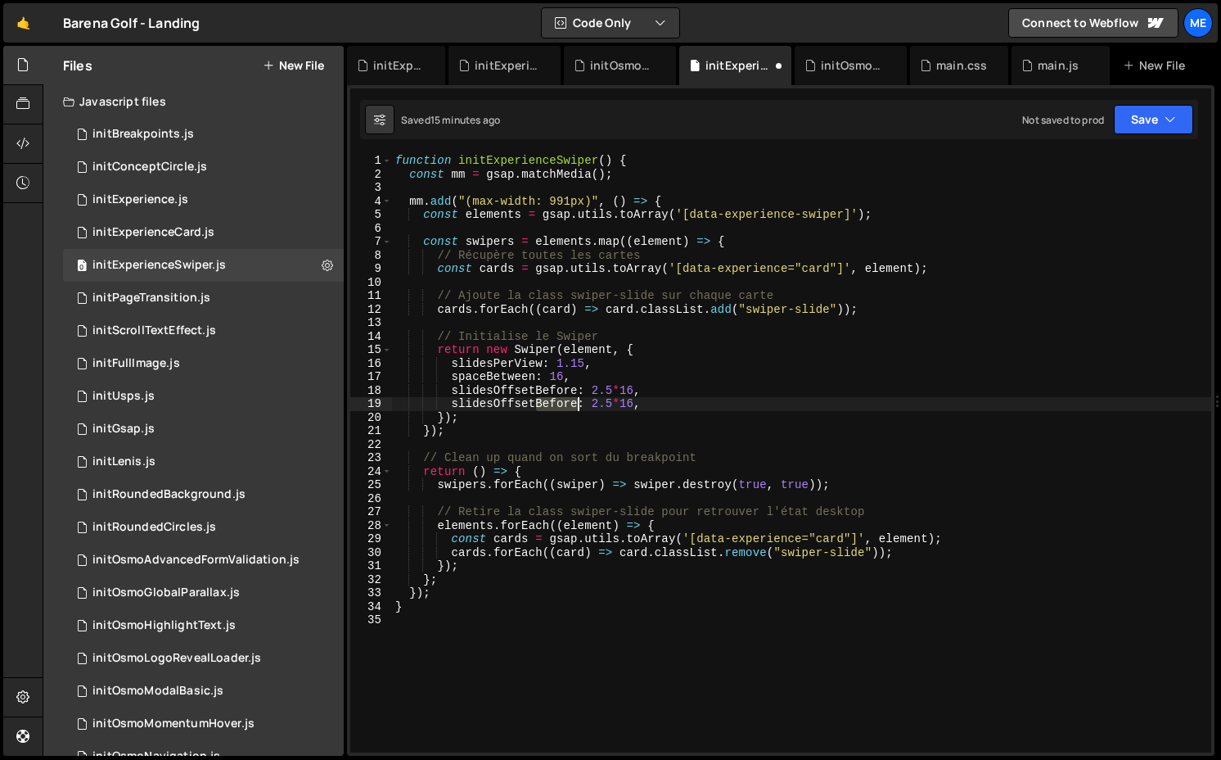
drag, startPoint x: 538, startPoint y: 407, endPoint x: 579, endPoint y: 407, distance: 40.9
click at [579, 407] on div "function initExperienceSwiper ( ) { const mm = gsap . matchMedia ( ) ; mm . add…" at bounding box center [801, 466] width 819 height 625
click at [653, 401] on div "function initExperienceSwiper ( ) { const mm = gsap . matchMedia ( ) ; mm . add…" at bounding box center [801, 466] width 819 height 625
click at [602, 393] on div "function initExperienceSwiper ( ) { const mm = gsap . matchMedia ( ) ; mm . add…" at bounding box center [801, 466] width 819 height 625
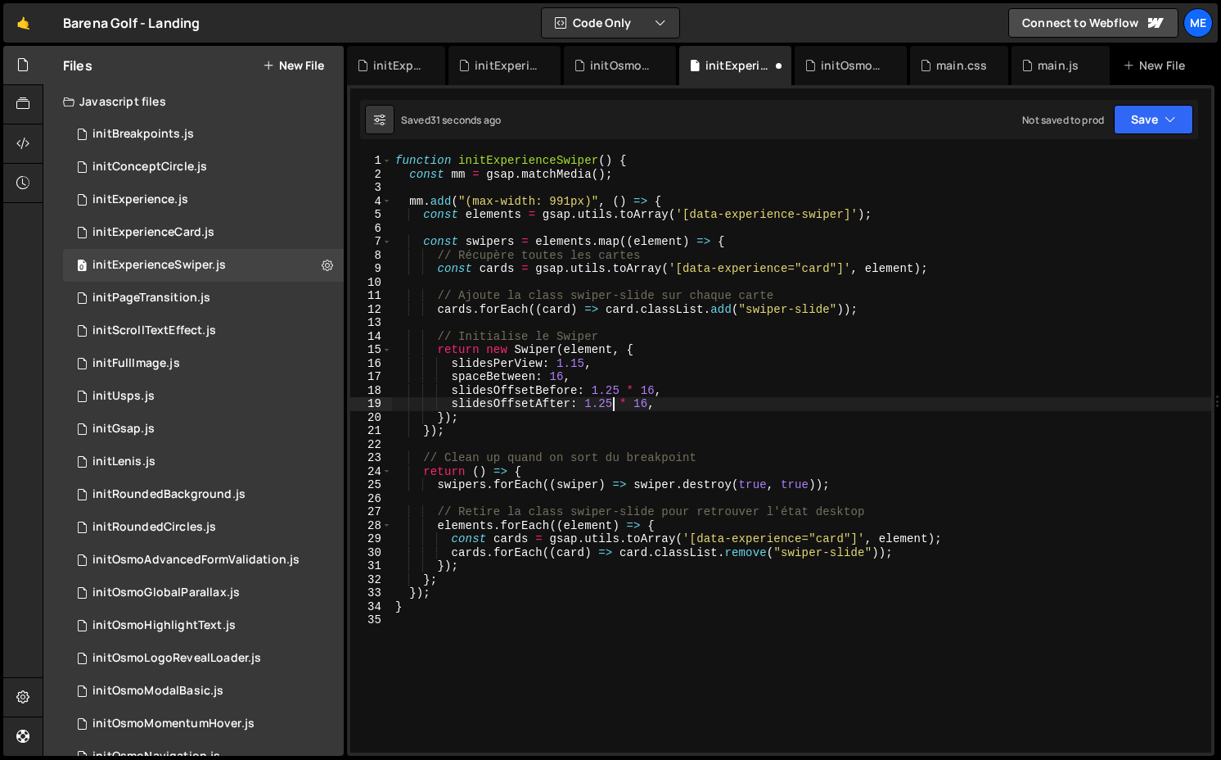
scroll to position [0, 15]
drag, startPoint x: 655, startPoint y: 390, endPoint x: 639, endPoint y: 390, distance: 15.6
click at [639, 390] on div "function initExperienceSwiper ( ) { const mm = gsap . matchMedia ( ) ; mm . add…" at bounding box center [801, 466] width 819 height 625
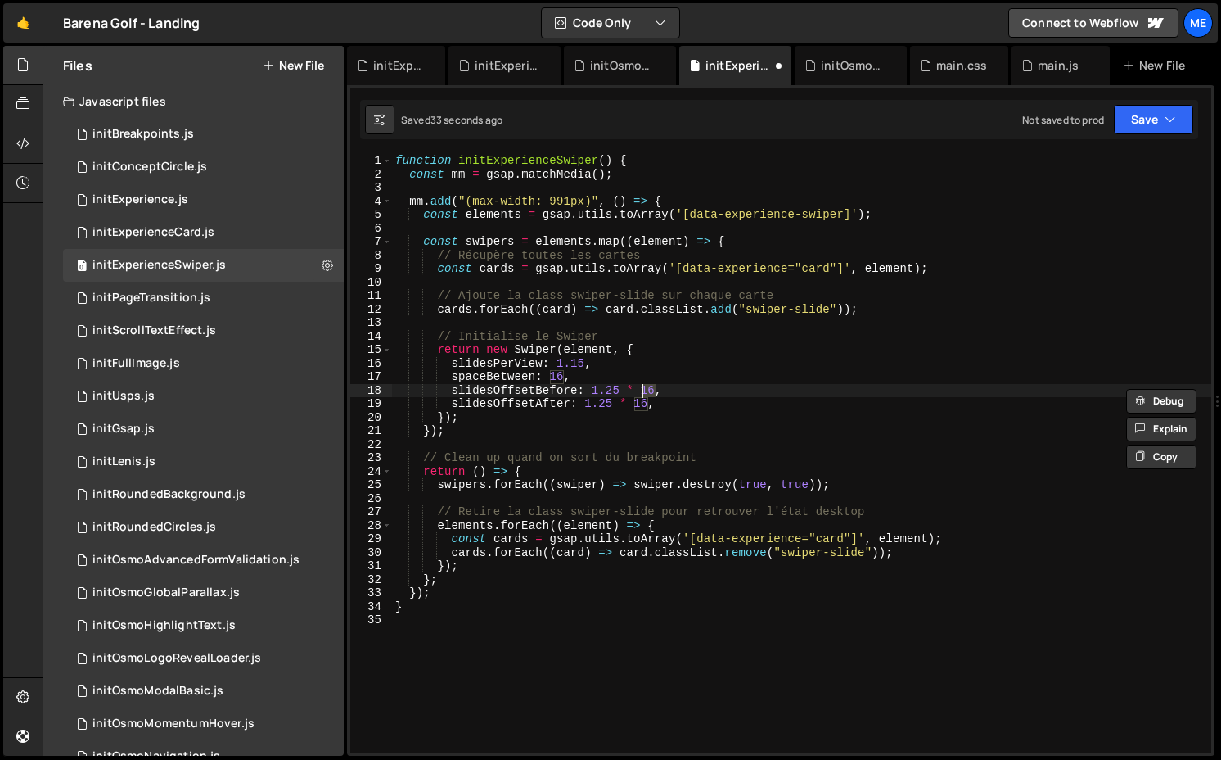
scroll to position [0, 17]
click at [588, 391] on div "function initExperienceSwiper ( ) { const mm = gsap . matchMedia ( ) ; mm . add…" at bounding box center [801, 466] width 819 height 625
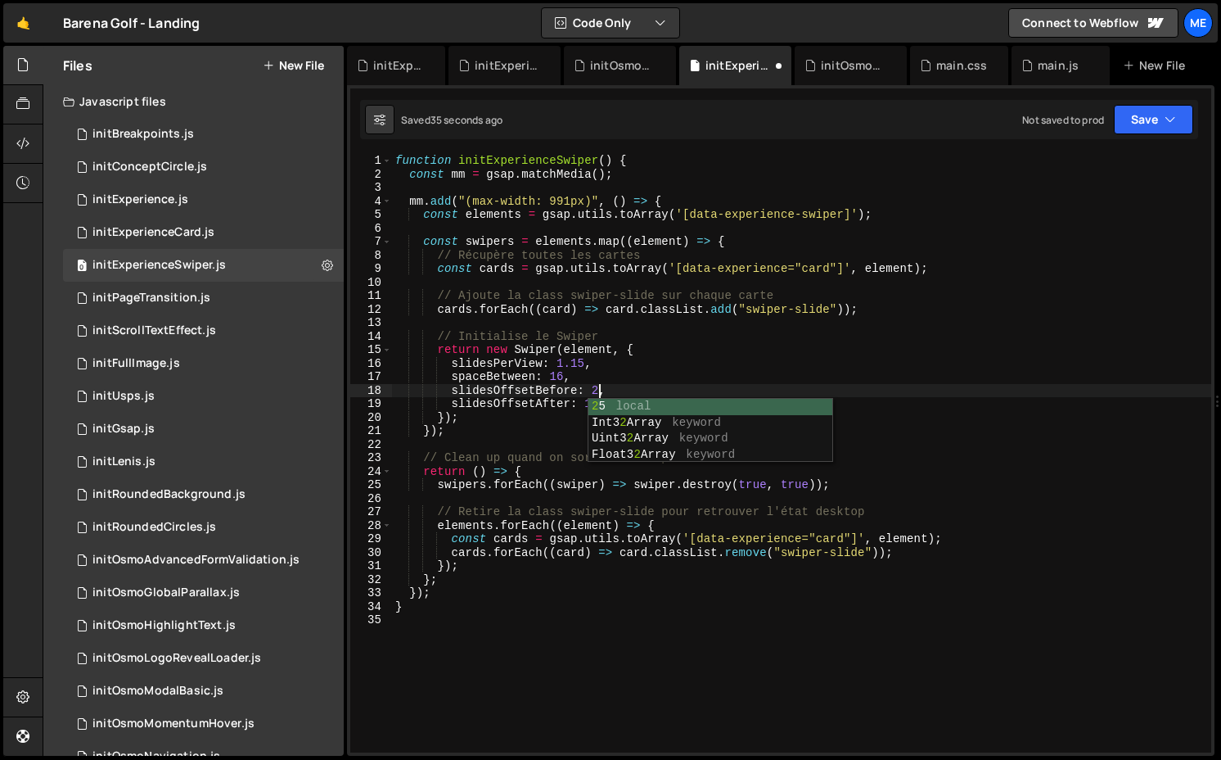
scroll to position [0, 14]
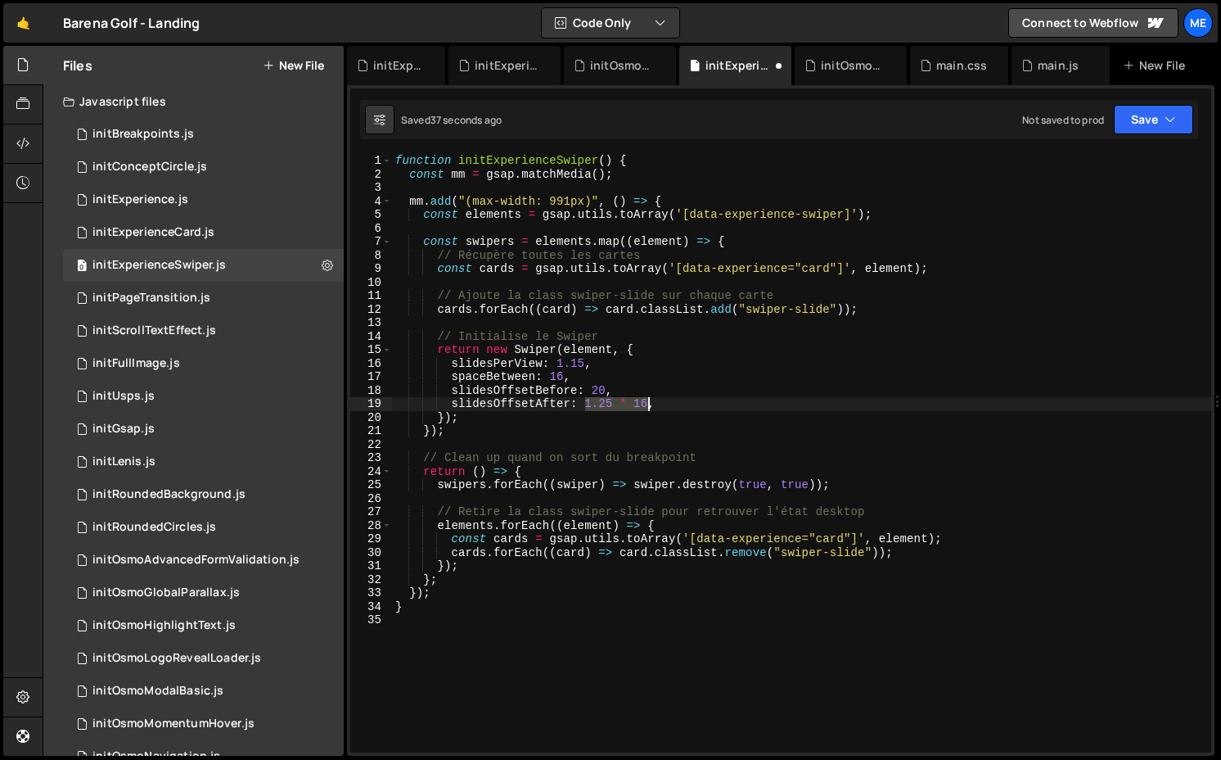
drag, startPoint x: 583, startPoint y: 402, endPoint x: 649, endPoint y: 404, distance: 66.4
click at [649, 404] on div "function initExperienceSwiper ( ) { const mm = gsap . matchMedia ( ) ; mm . add…" at bounding box center [801, 466] width 819 height 625
click at [662, 397] on div "function initExperienceSwiper ( ) { const mm = gsap . matchMedia ( ) ; mm . add…" at bounding box center [801, 466] width 819 height 625
type textarea "slidesOffsetAfter: 20,"
click at [1146, 120] on button "Save" at bounding box center [1153, 119] width 79 height 29
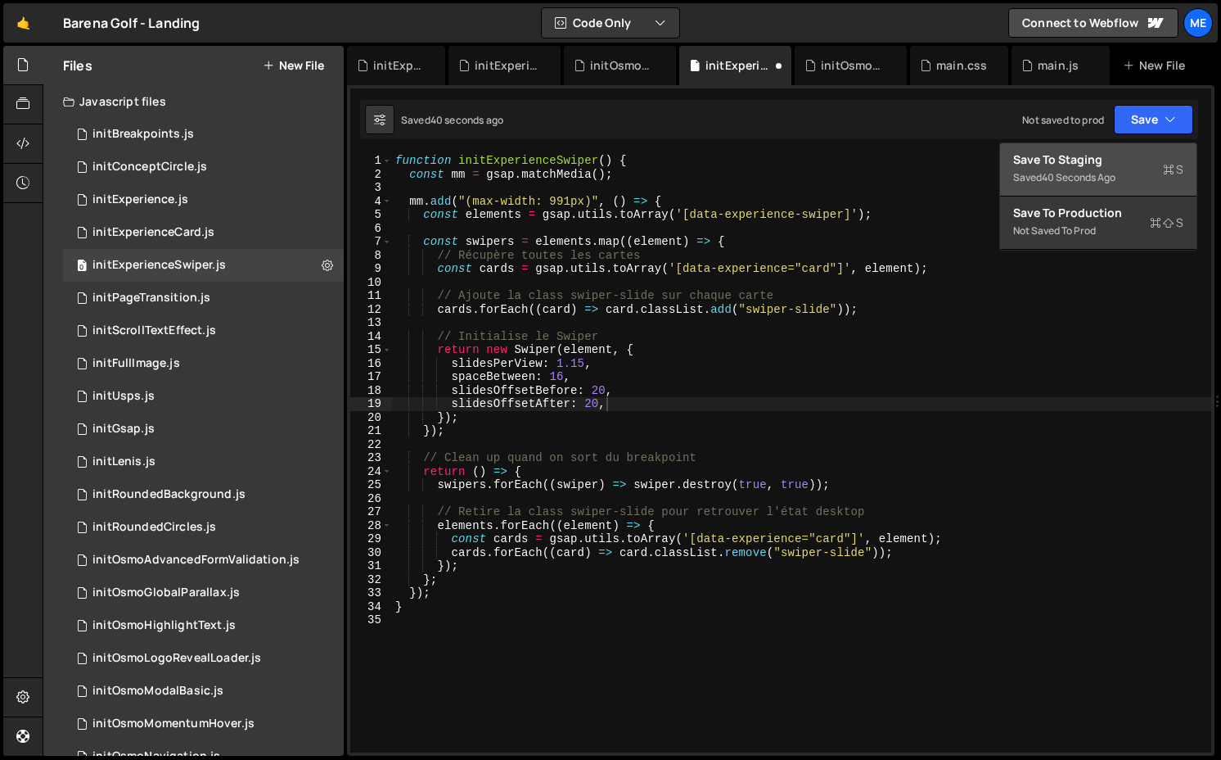
click at [1108, 168] on div "Saved 40 seconds ago" at bounding box center [1098, 178] width 170 height 20
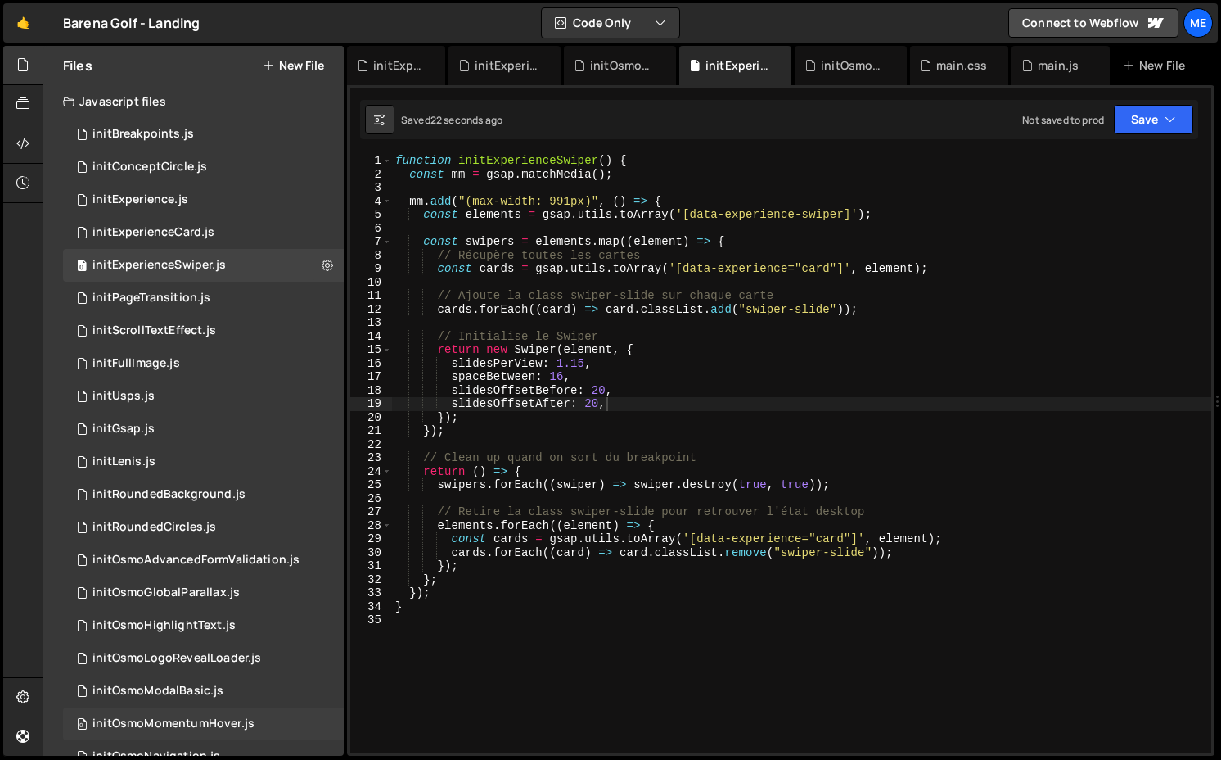
click at [160, 717] on div "initOsmoMomentumHover.js" at bounding box center [174, 723] width 162 height 15
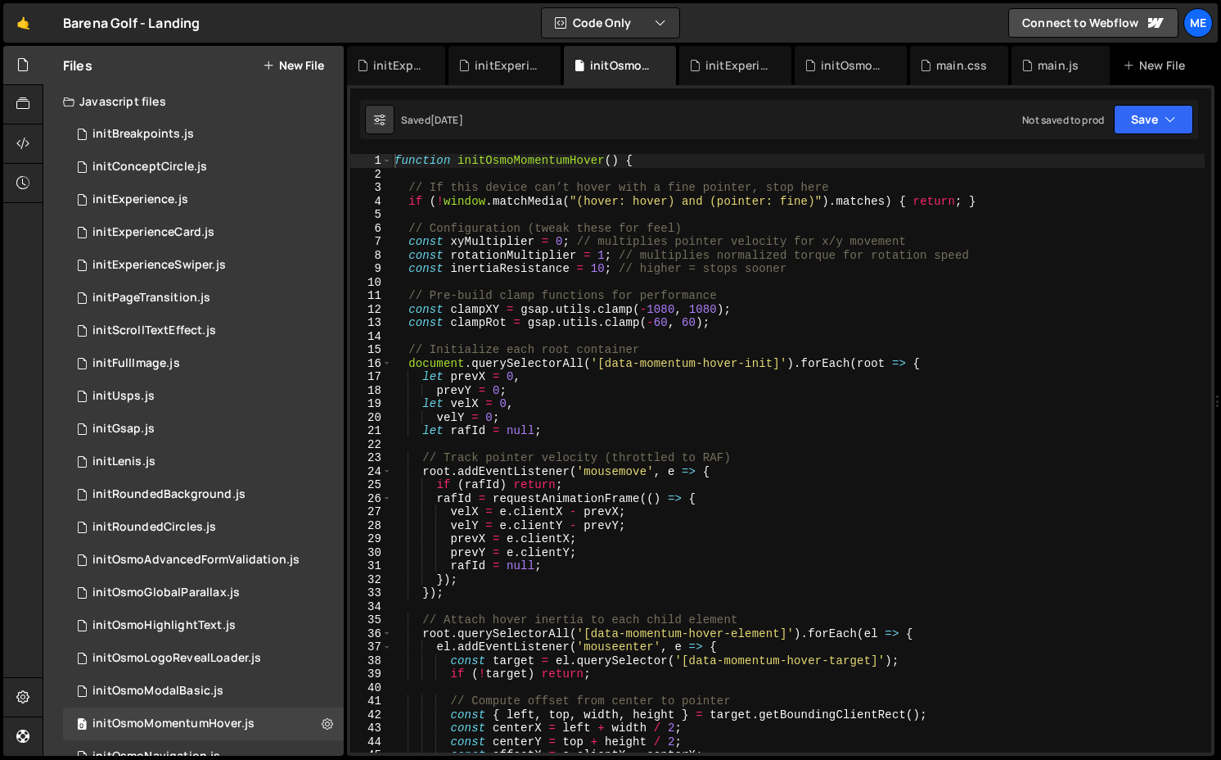
click at [733, 268] on div "function initOsmoMomentumHover ( ) { // If this device can’t hover with a fine …" at bounding box center [798, 466] width 814 height 625
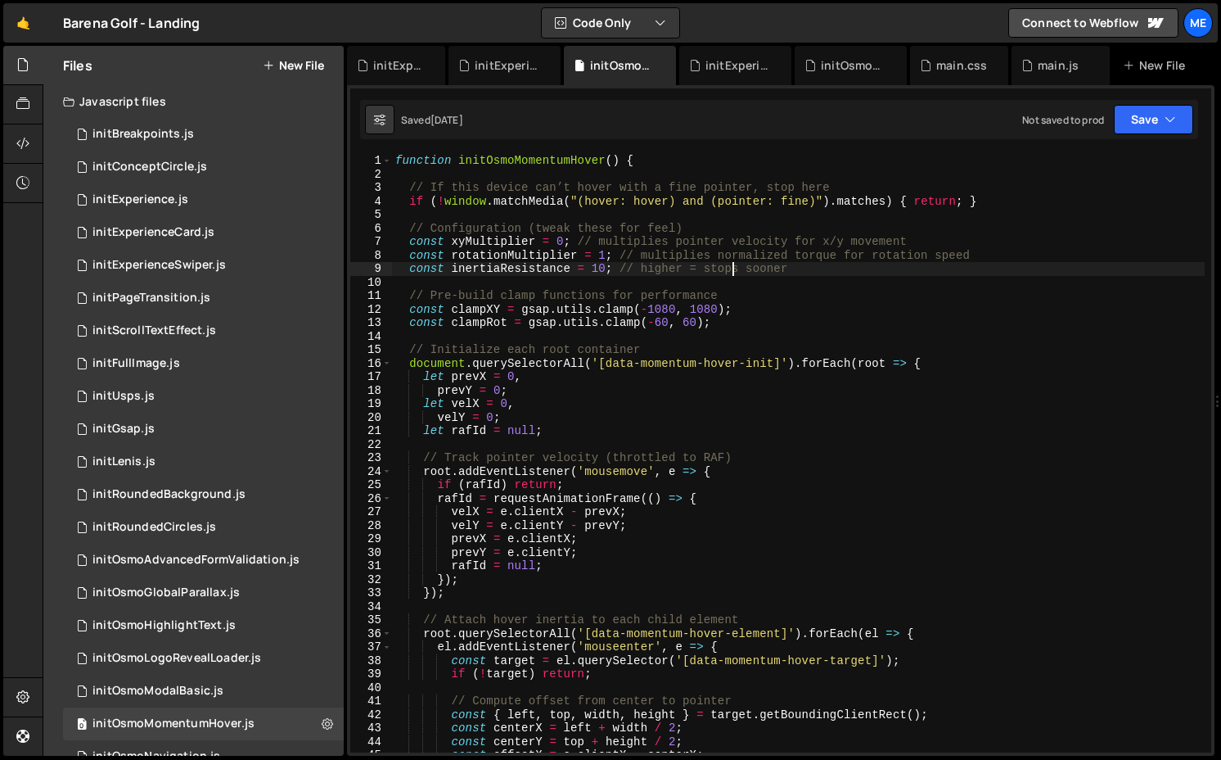
type textarea "}"
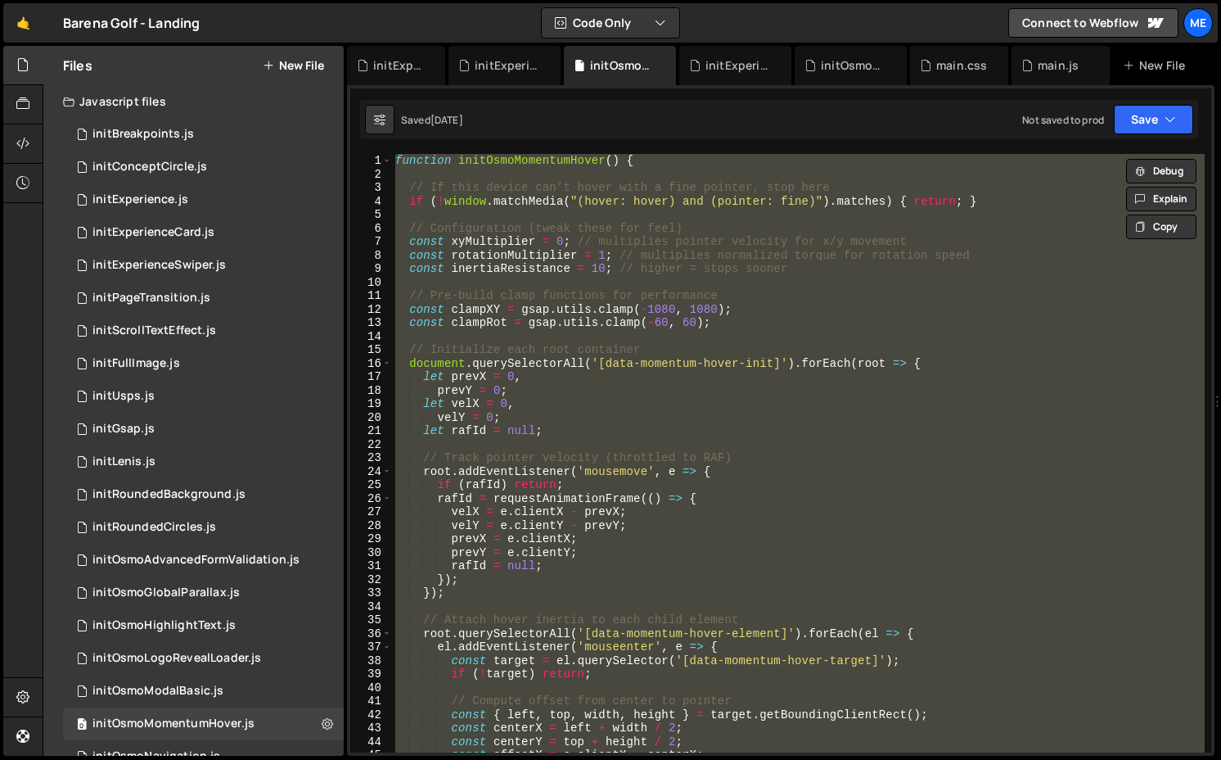
paste textarea
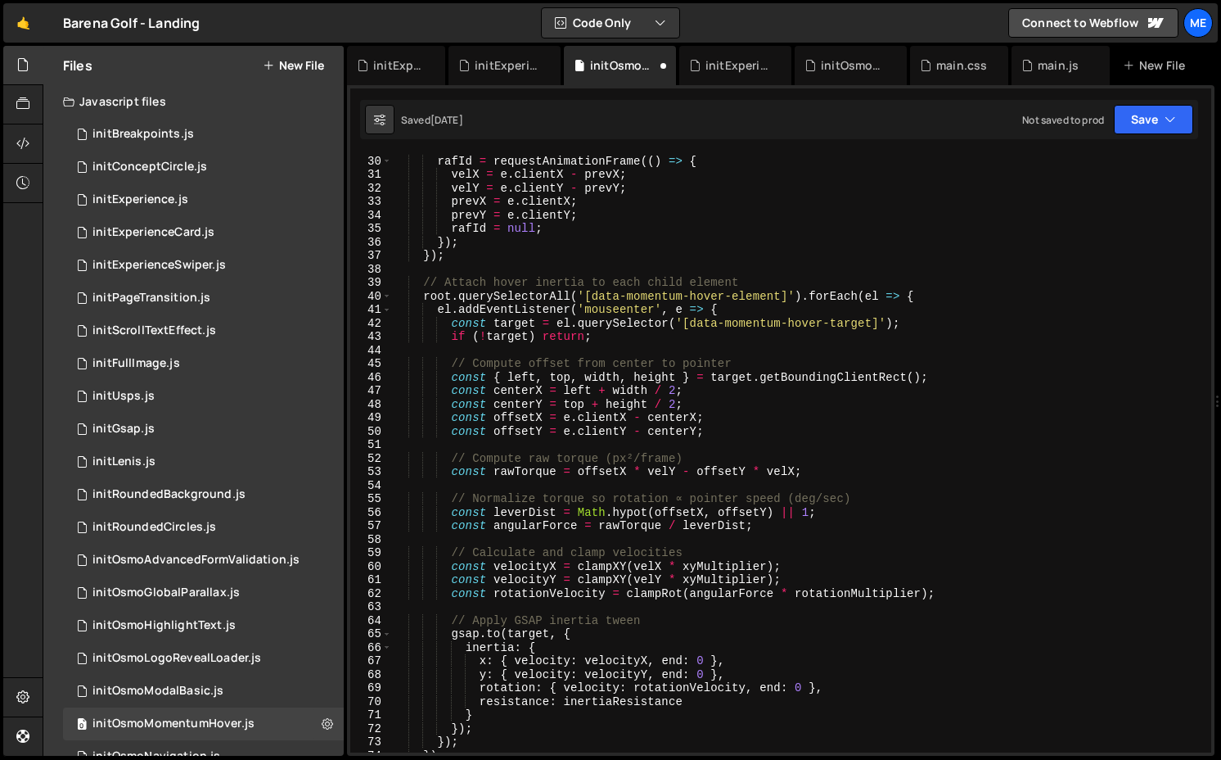
scroll to position [0, 0]
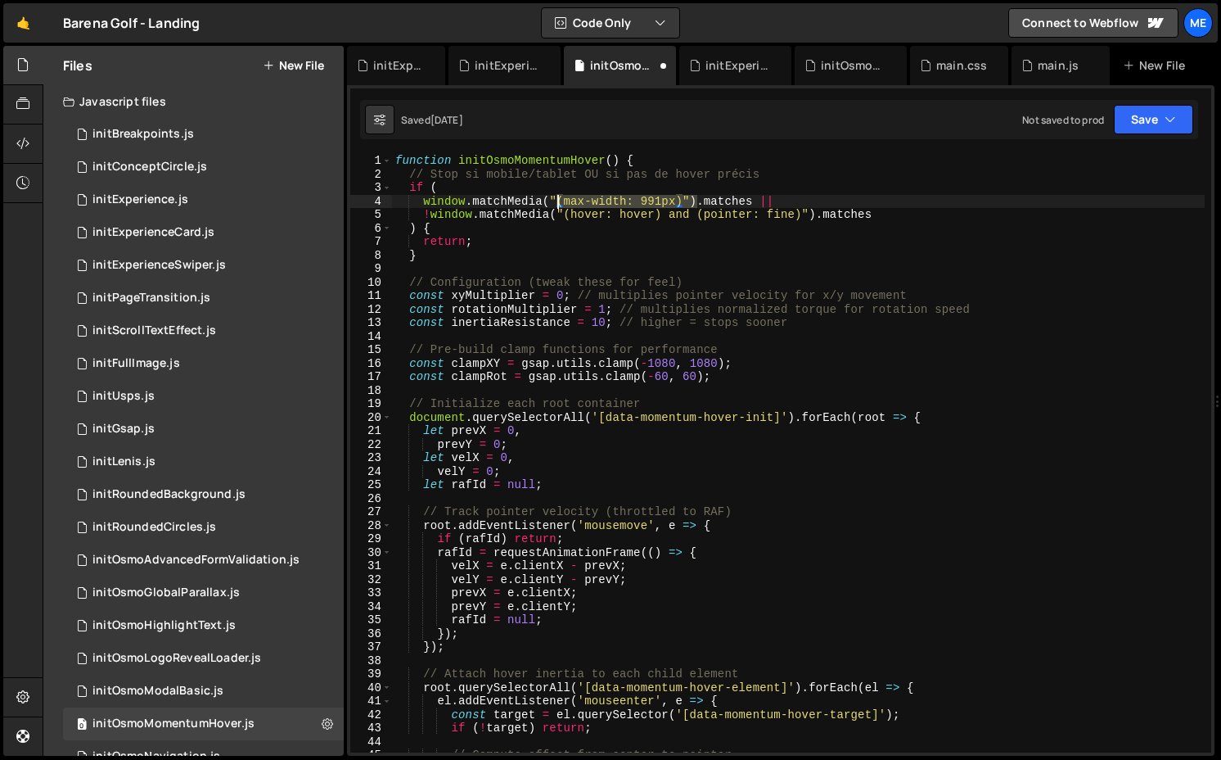
drag, startPoint x: 695, startPoint y: 201, endPoint x: 550, endPoint y: 197, distance: 144.9
click at [550, 197] on div "function initOsmoMomentumHover ( ) { // Stop si mobile/tablet OU si pas de hove…" at bounding box center [798, 466] width 813 height 625
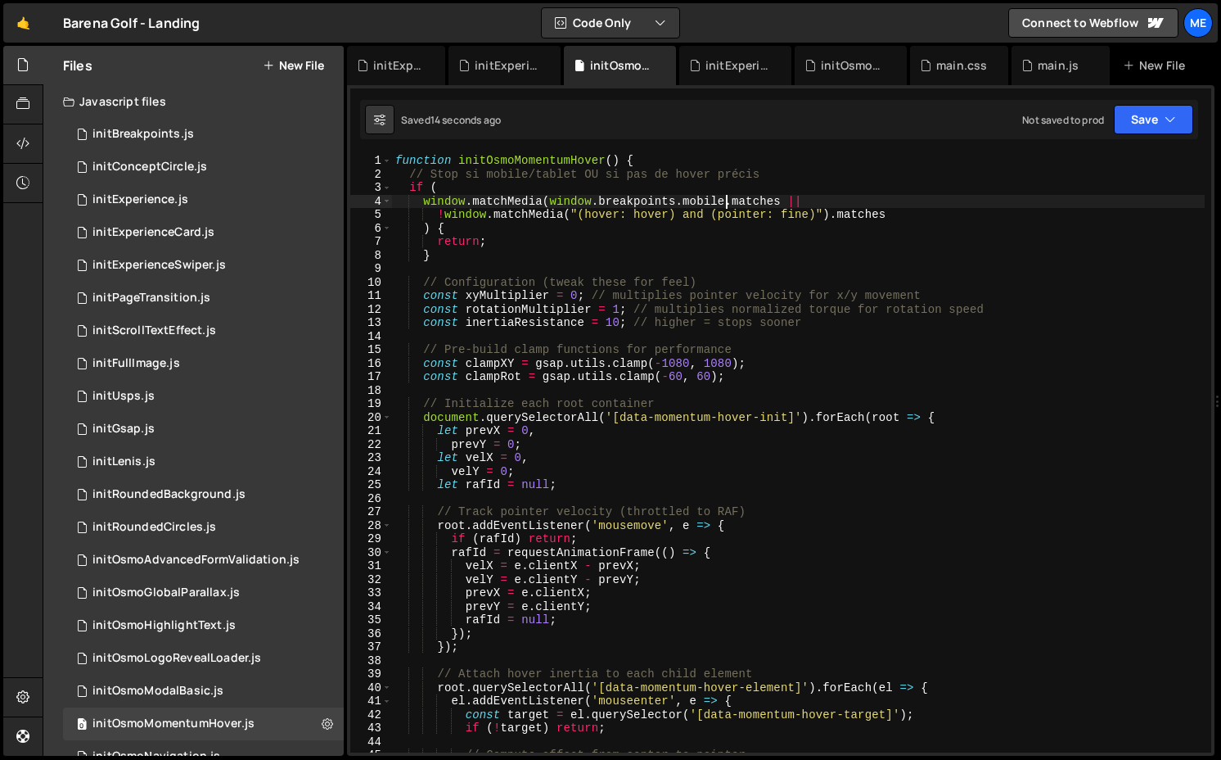
scroll to position [0, 23]
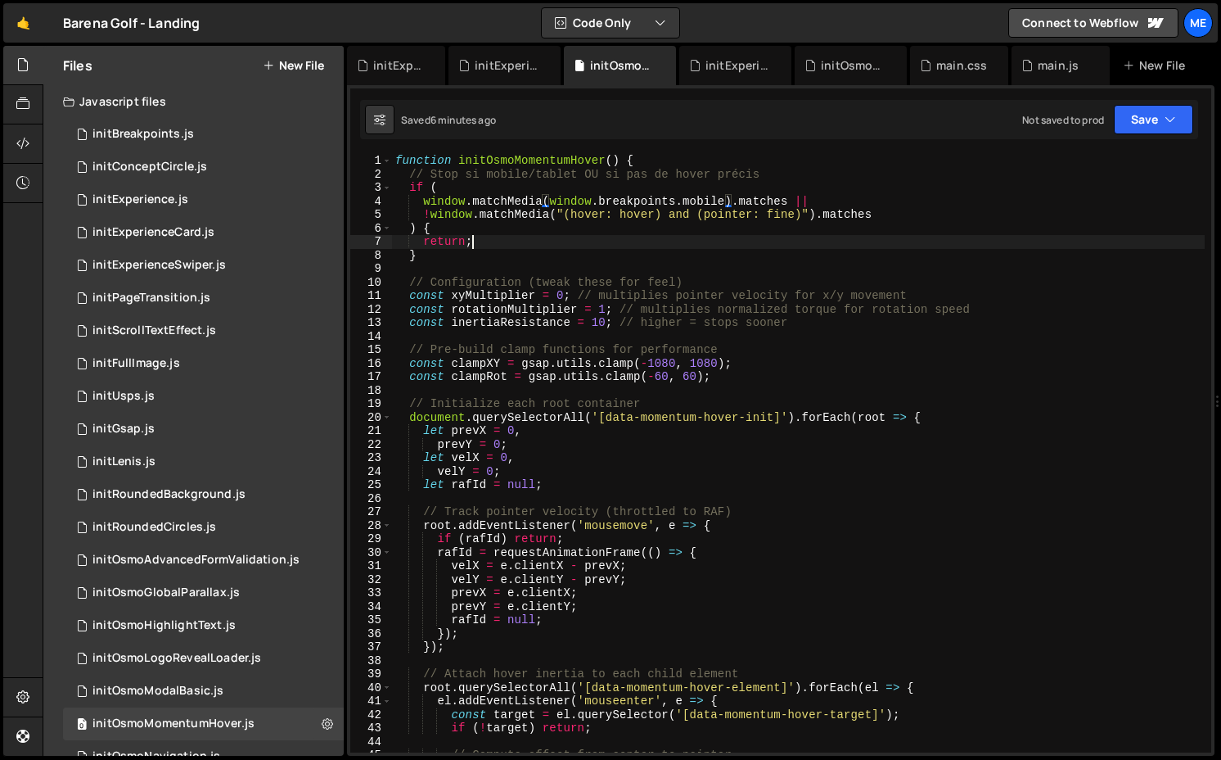
click at [665, 243] on div "function initOsmoMomentumHover ( ) { // Stop si mobile/tablet OU si pas de hove…" at bounding box center [798, 466] width 813 height 625
click at [683, 162] on div "function initOsmoMomentumHover ( ) { // Stop si mobile/tablet OU si pas de hove…" at bounding box center [798, 466] width 813 height 625
type textarea "function initOsmoMomentumHover() {"
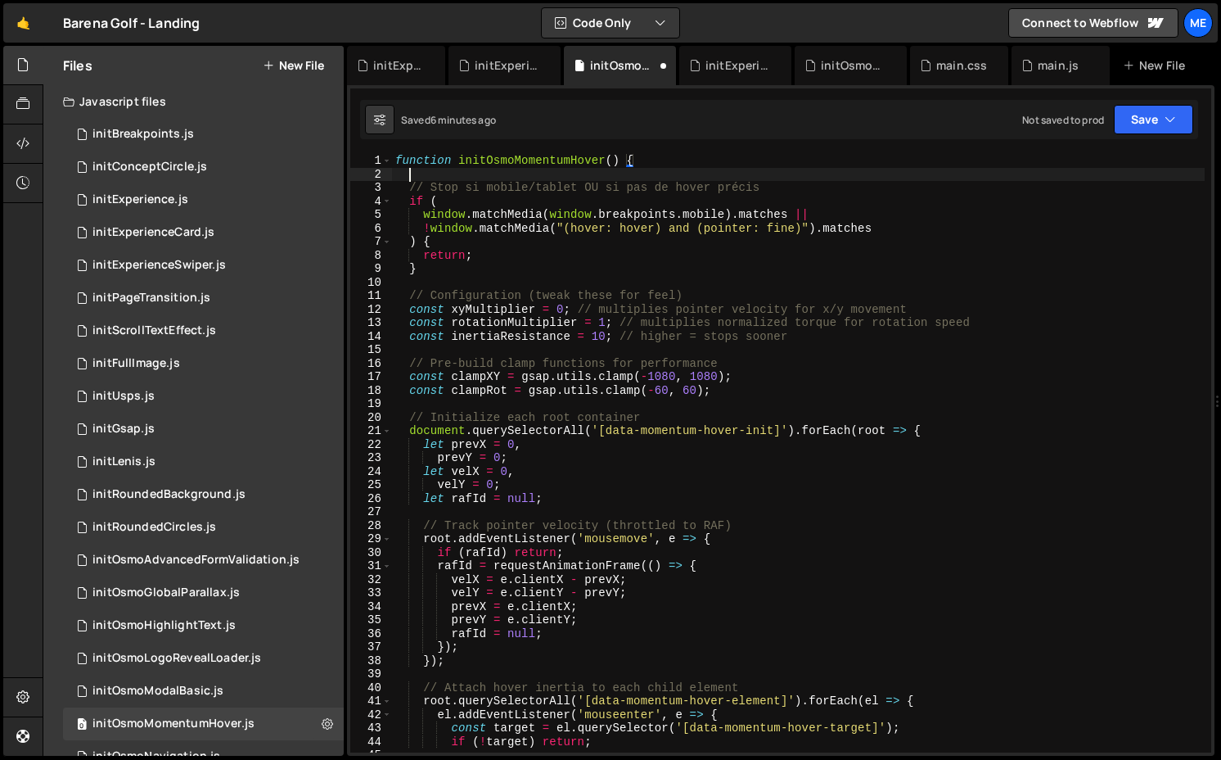
scroll to position [0, 0]
type textarea "console"
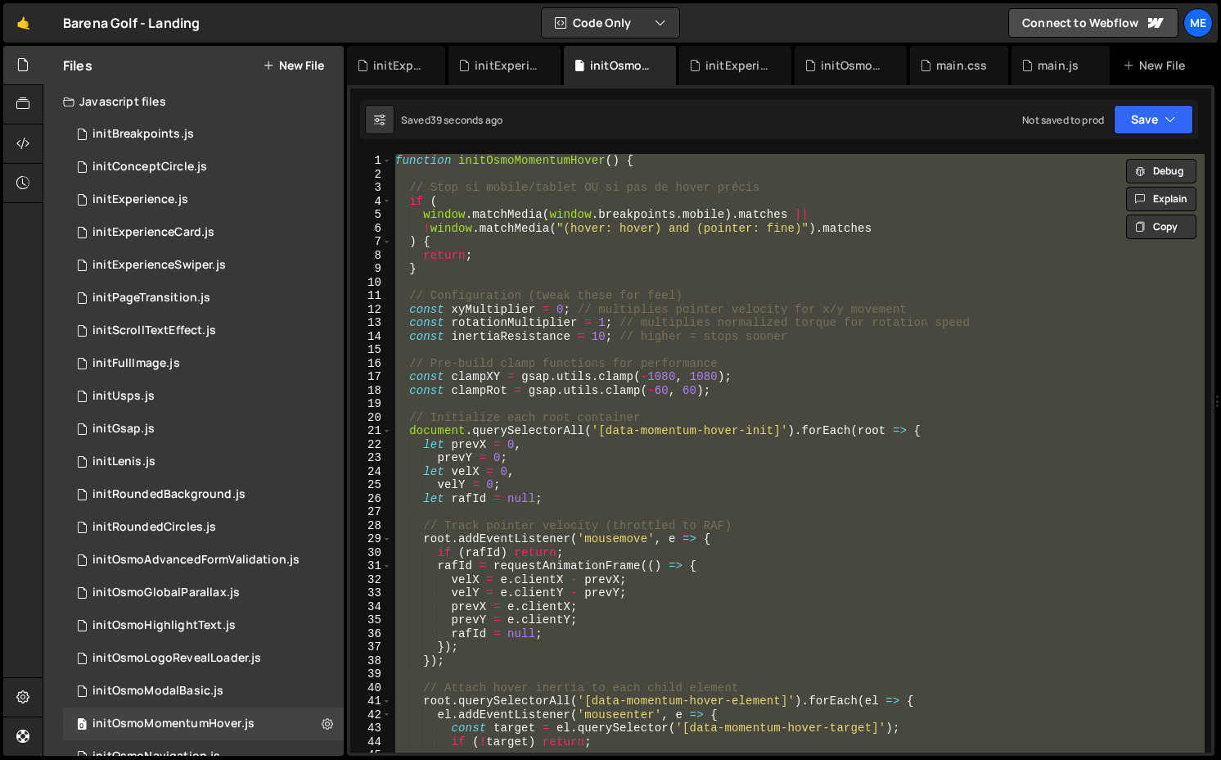
click at [617, 332] on div "function initOsmoMomentumHover ( ) { // Stop si mobile/tablet OU si pas de hove…" at bounding box center [798, 453] width 813 height 598
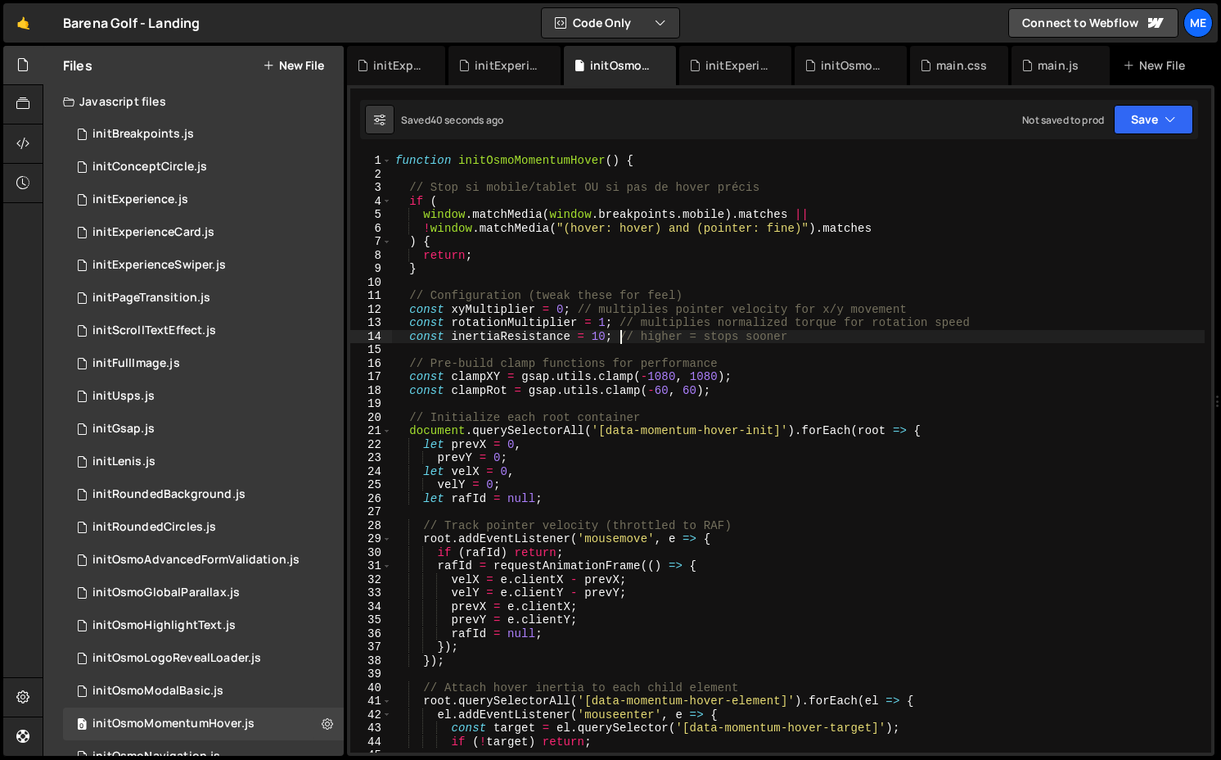
type textarea "}"
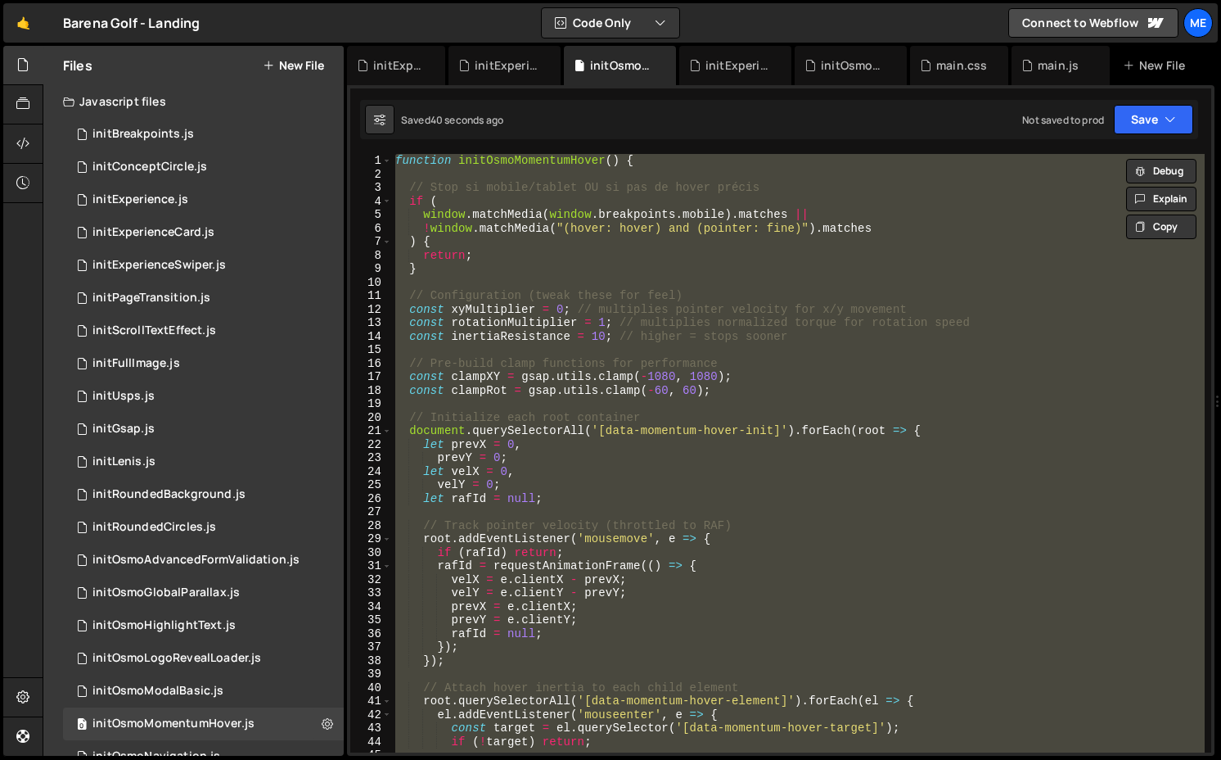
paste textarea
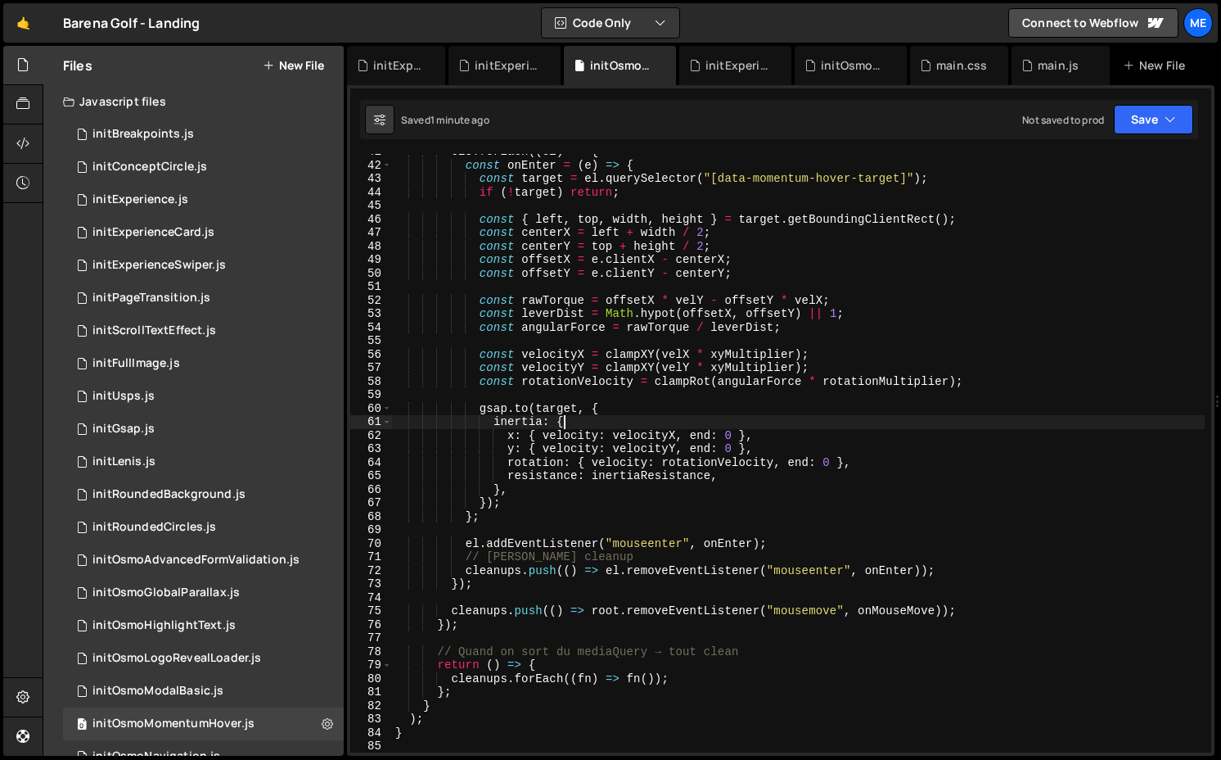
click at [675, 419] on div "els . forEach (( el ) => { const onEnter = ( e ) => { const target = el . query…" at bounding box center [798, 457] width 813 height 625
type textarea "inertia: {"
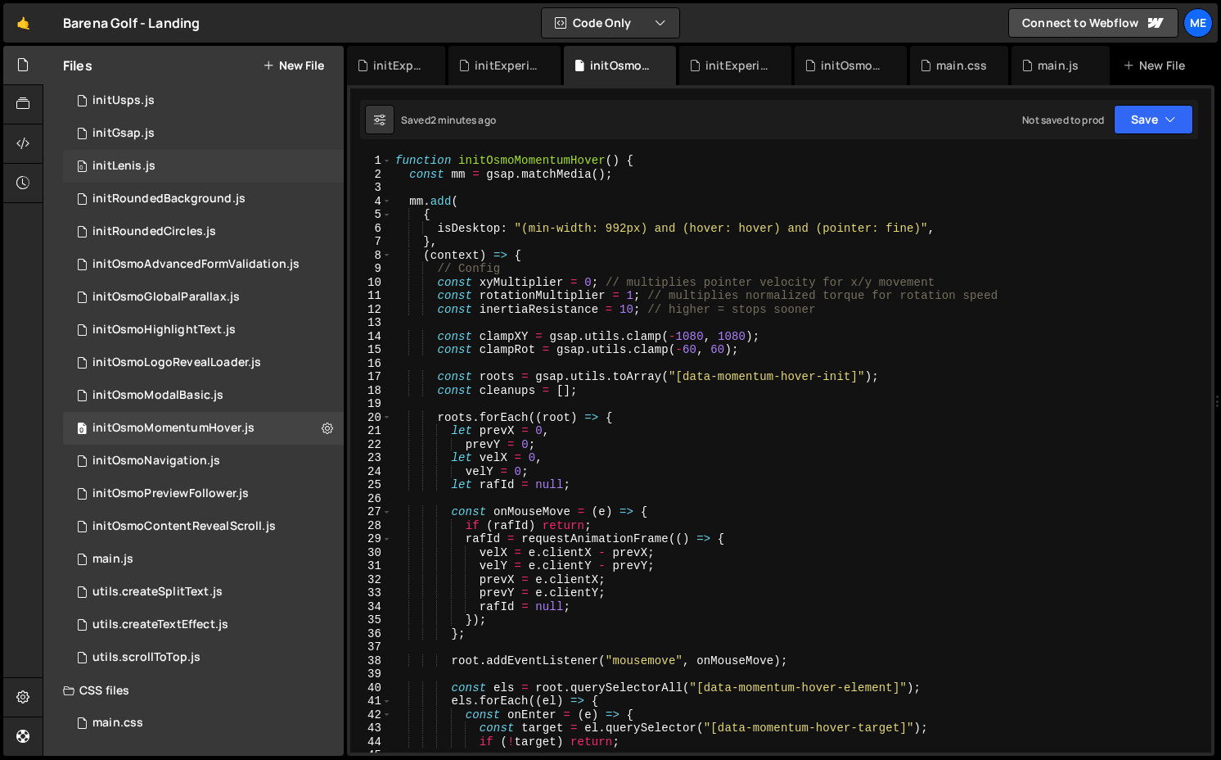
scroll to position [287, 0]
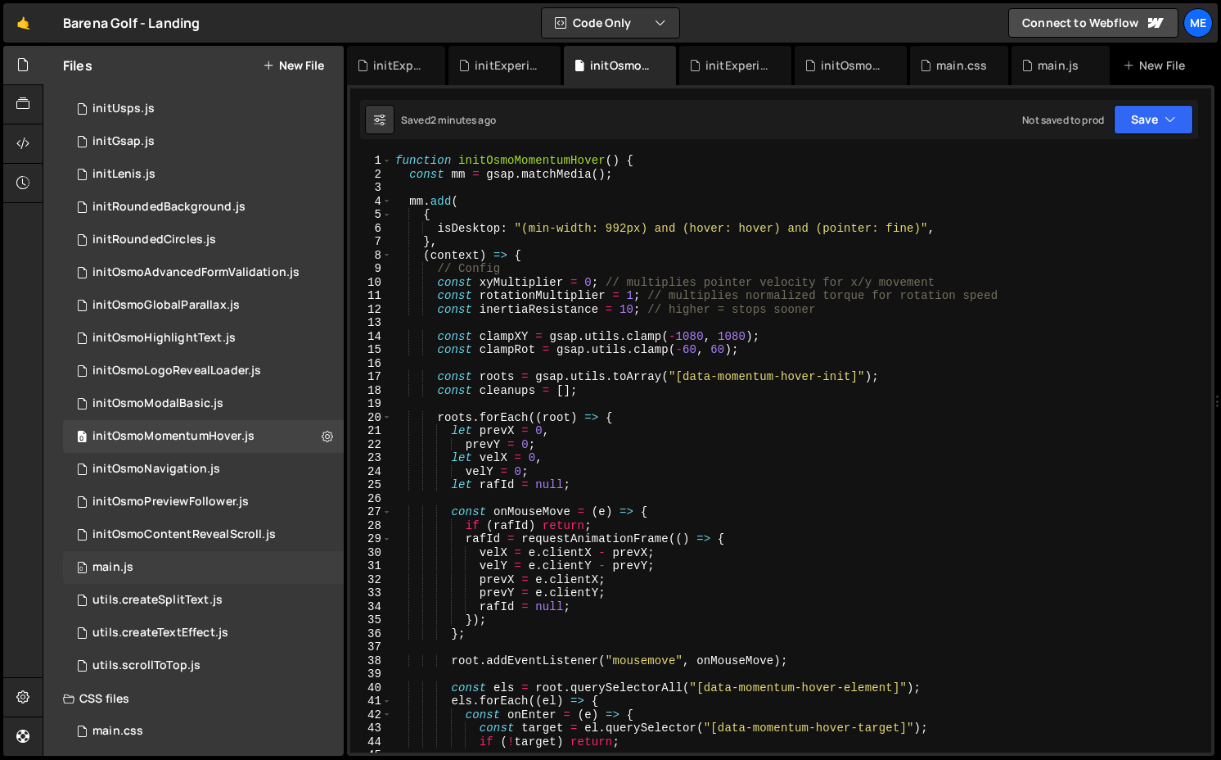
click at [158, 558] on div "0 main.js 0" at bounding box center [203, 567] width 281 height 33
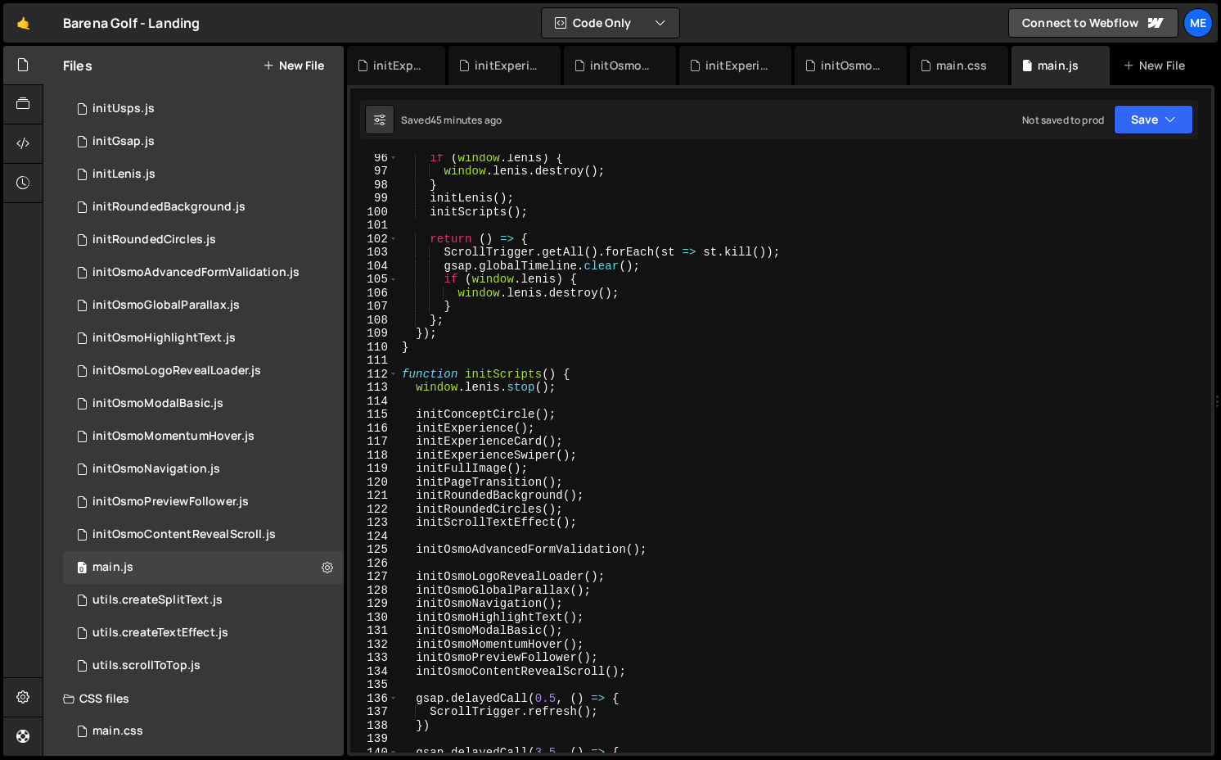
scroll to position [1298, 0]
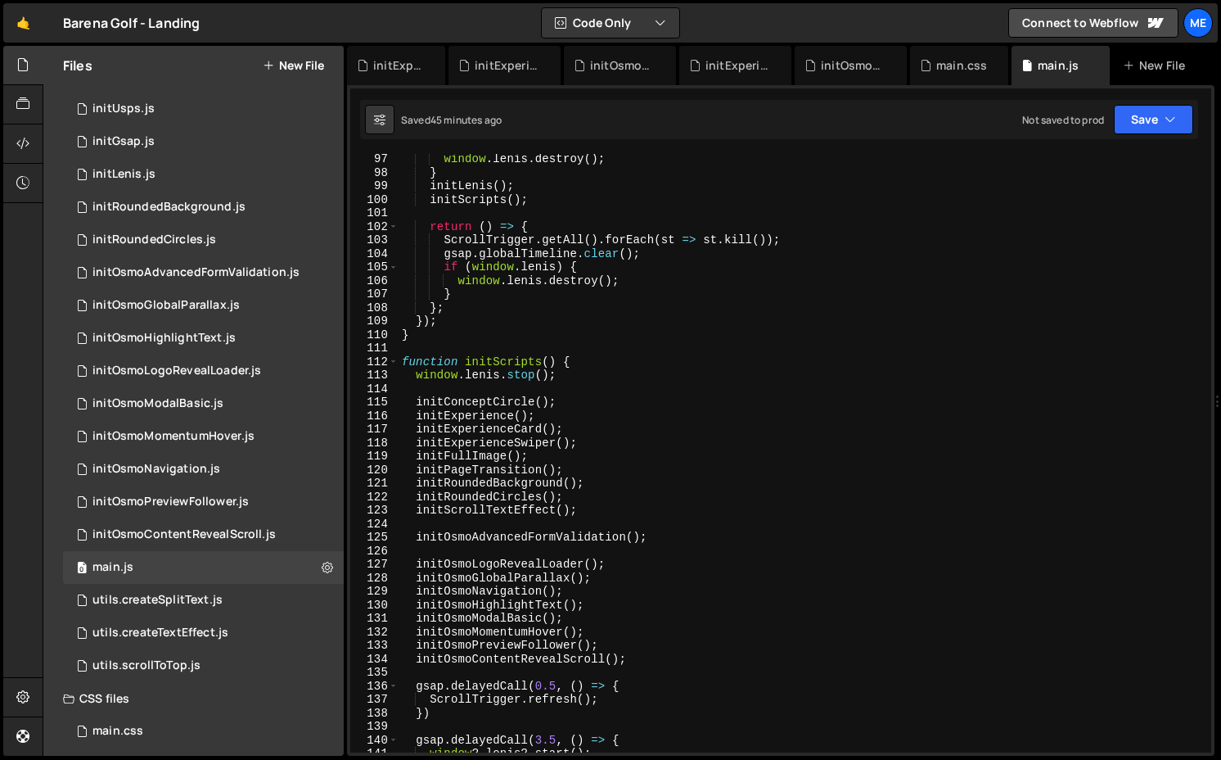
type textarea "initOsmoMomentumHover();"
drag, startPoint x: 598, startPoint y: 628, endPoint x: 309, endPoint y: 631, distance: 289.8
click at [309, 631] on div "Files New File Javascript files 0 initBreakpoints.js 0 0 initConceptCircle.js 0…" at bounding box center [632, 401] width 1179 height 711
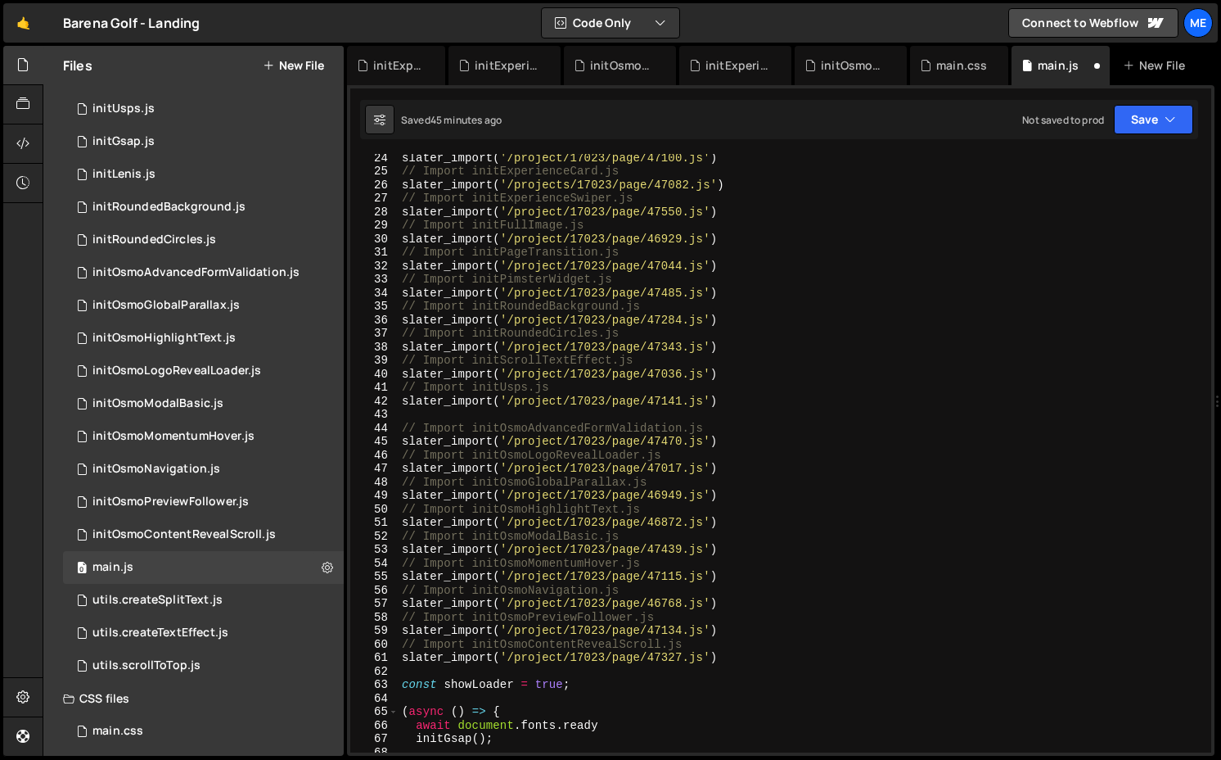
scroll to position [328, 0]
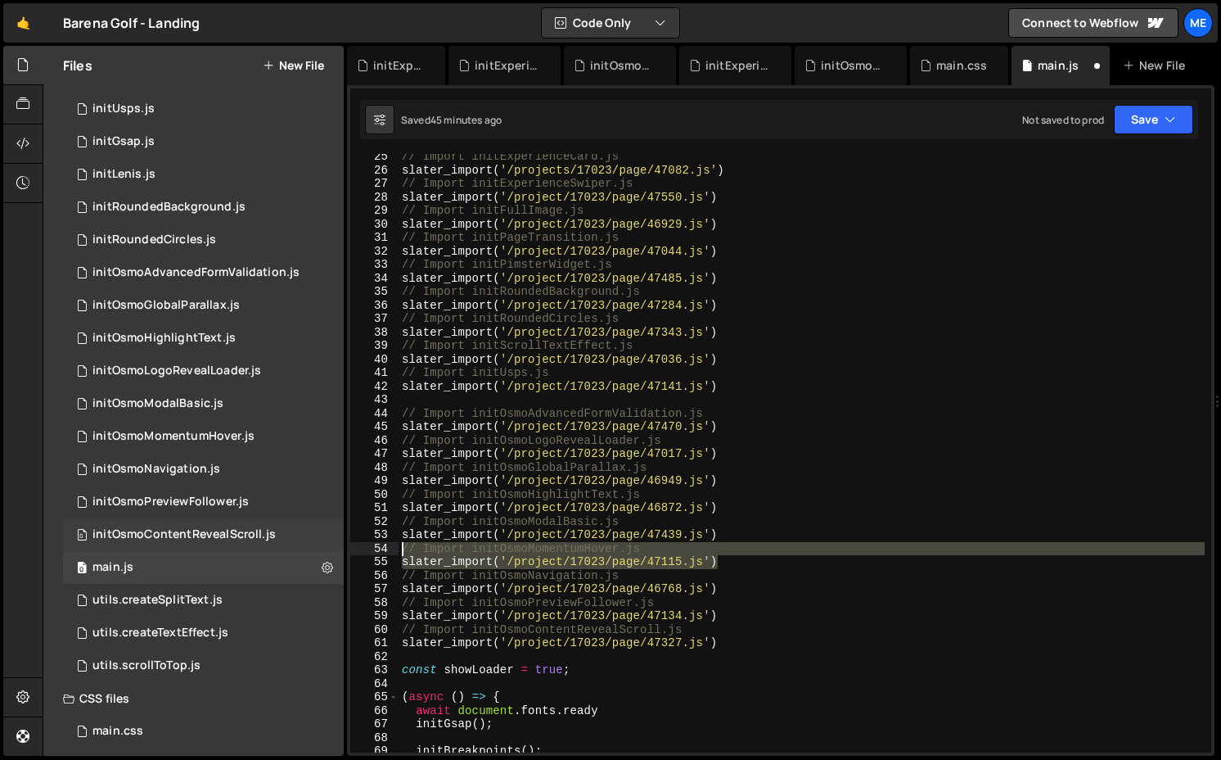
drag, startPoint x: 748, startPoint y: 562, endPoint x: 248, endPoint y: 546, distance: 500.4
click at [248, 546] on div "Files New File Javascript files 0 initBreakpoints.js 0 0 initConceptCircle.js 0…" at bounding box center [632, 401] width 1179 height 711
type textarea "// Import initOsmoMomentumHover.js slater_import('/project/17023/page/47115.js')"
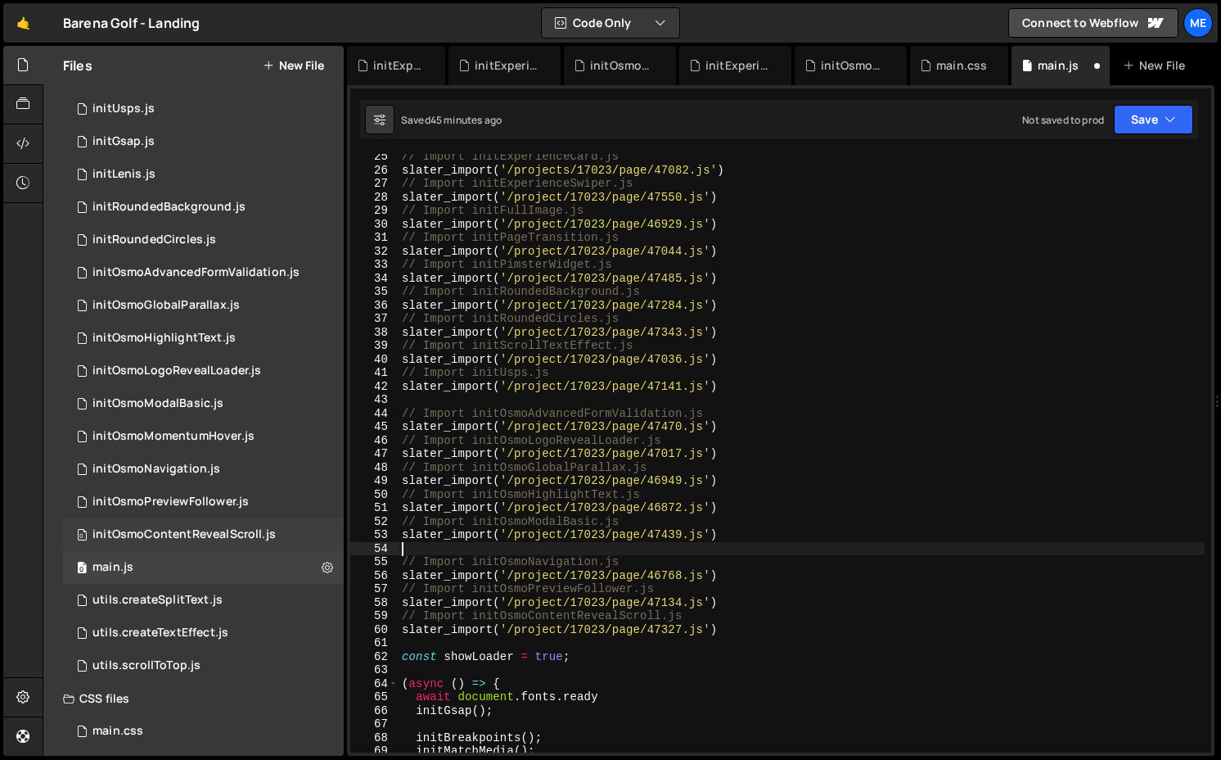
scroll to position [0, 0]
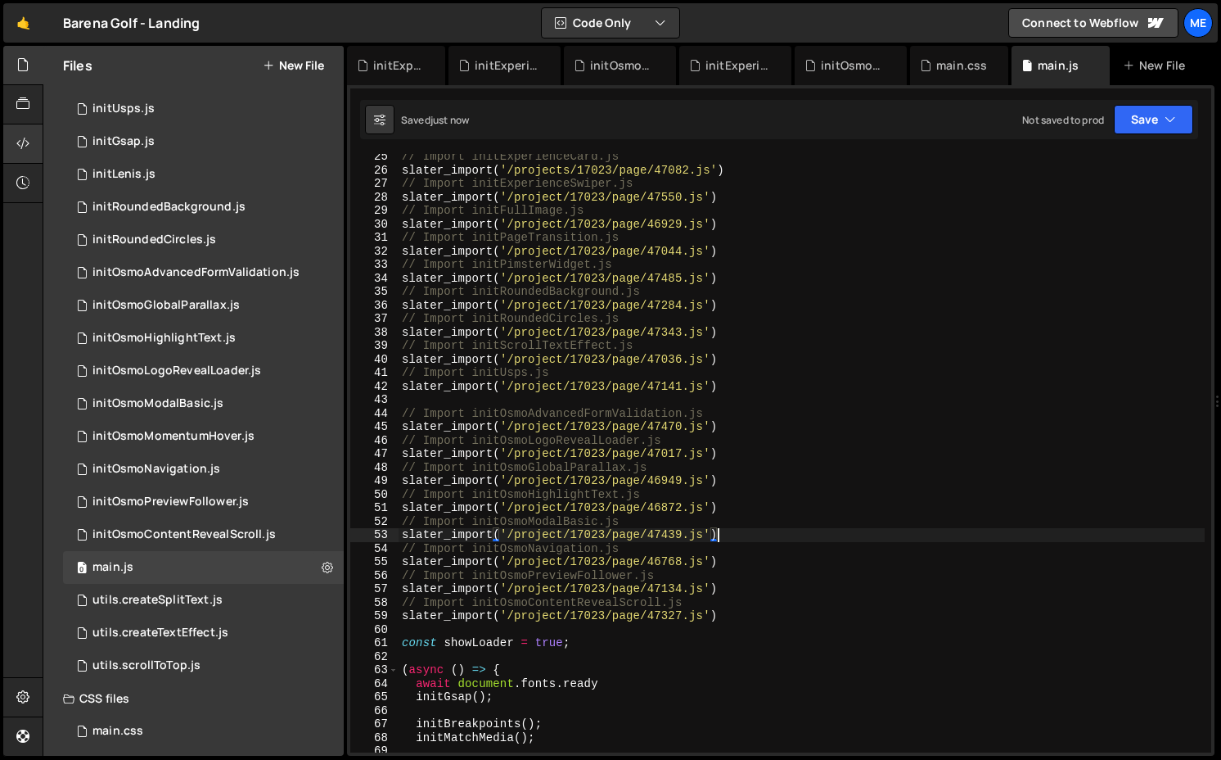
type textarea "slater_import('/project/17023/page/47439.js')"
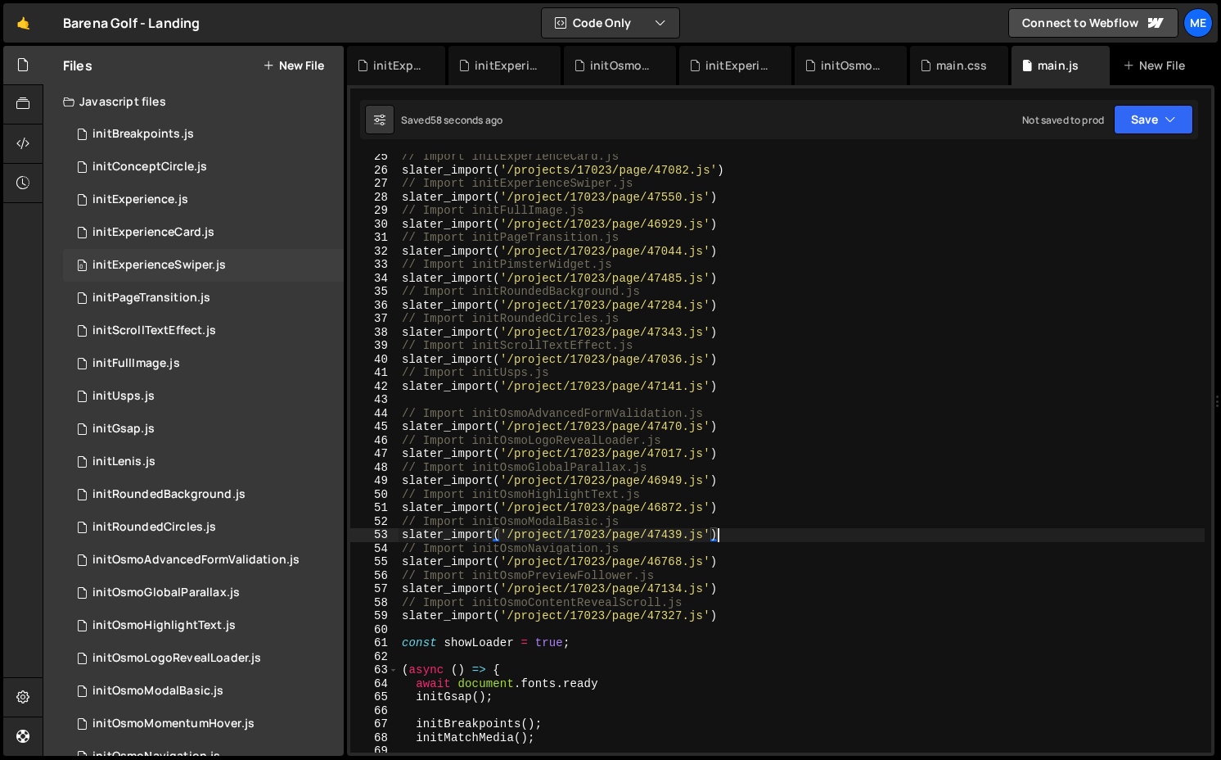
click at [170, 265] on div "initExperienceSwiper.js" at bounding box center [159, 265] width 133 height 15
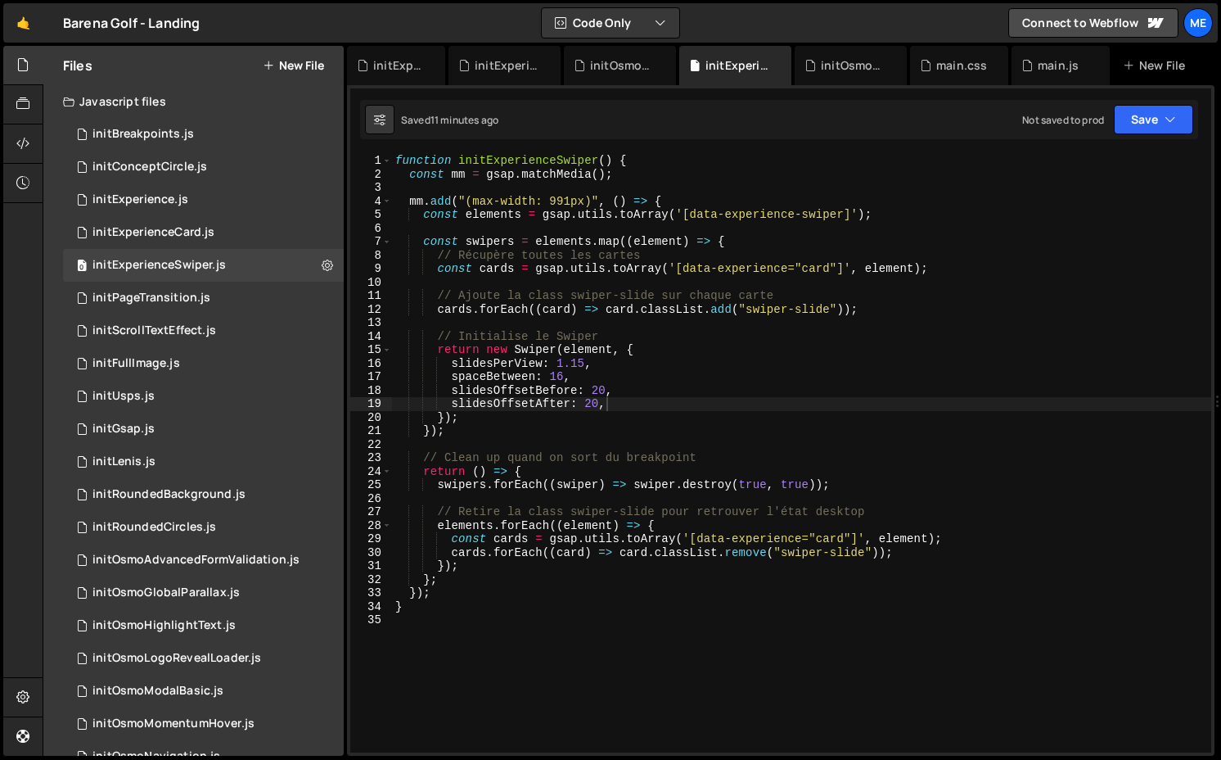
click at [796, 214] on div "function initExperienceSwiper ( ) { const mm = gsap . matchMedia ( ) ; mm . add…" at bounding box center [801, 466] width 819 height 625
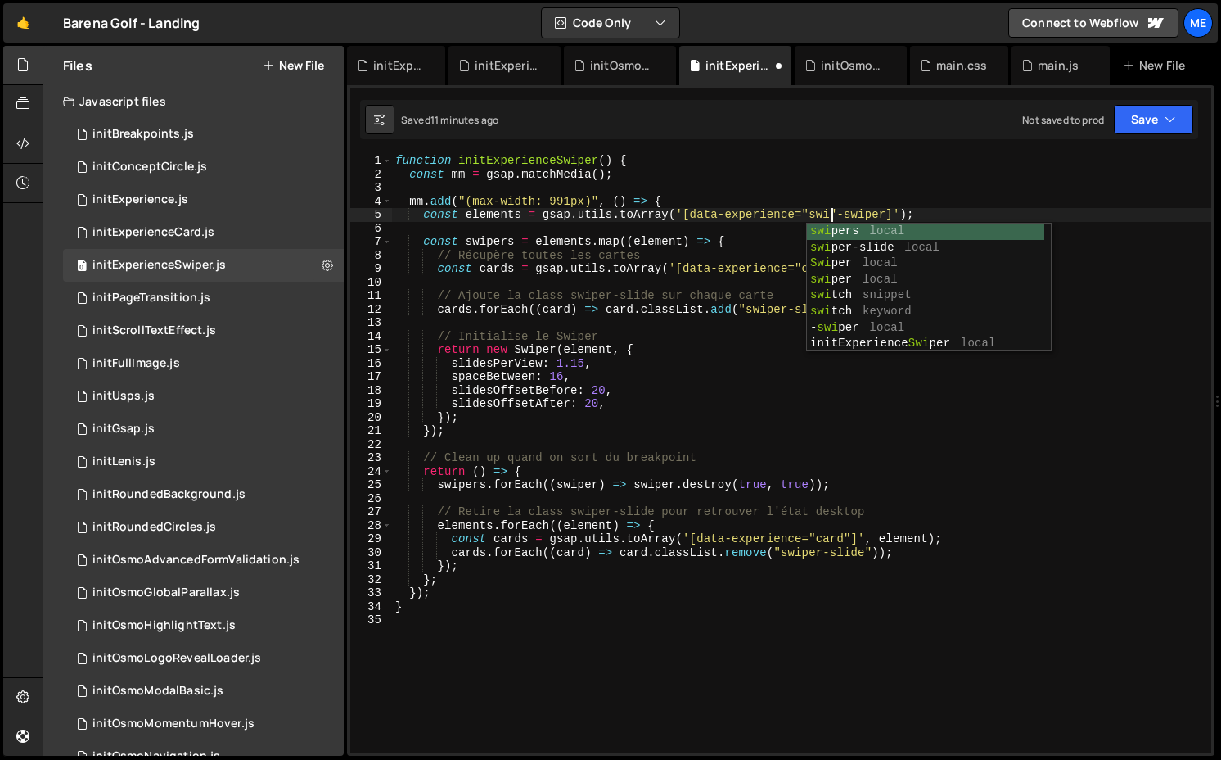
scroll to position [0, 31]
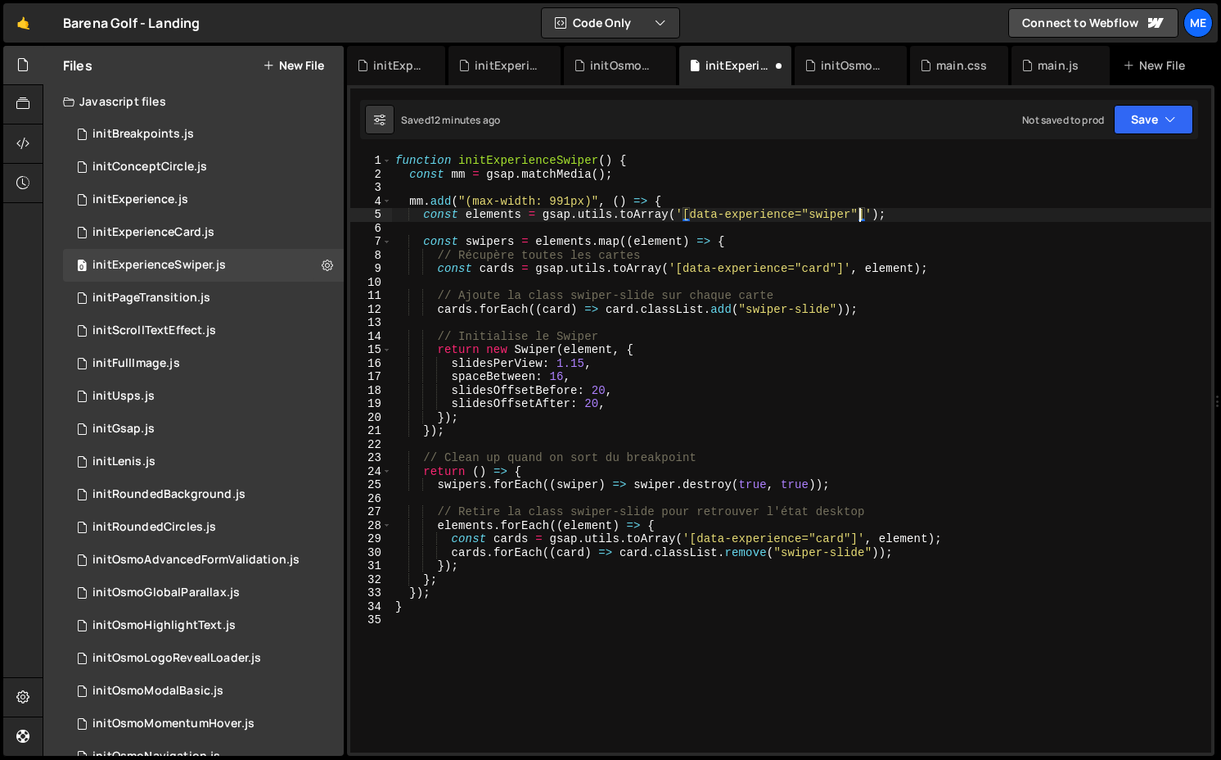
click at [703, 257] on div "function initExperienceSwiper ( ) { const mm = gsap . matchMedia ( ) ; mm . add…" at bounding box center [801, 466] width 819 height 625
type textarea "// Récupère toutes les cartes"
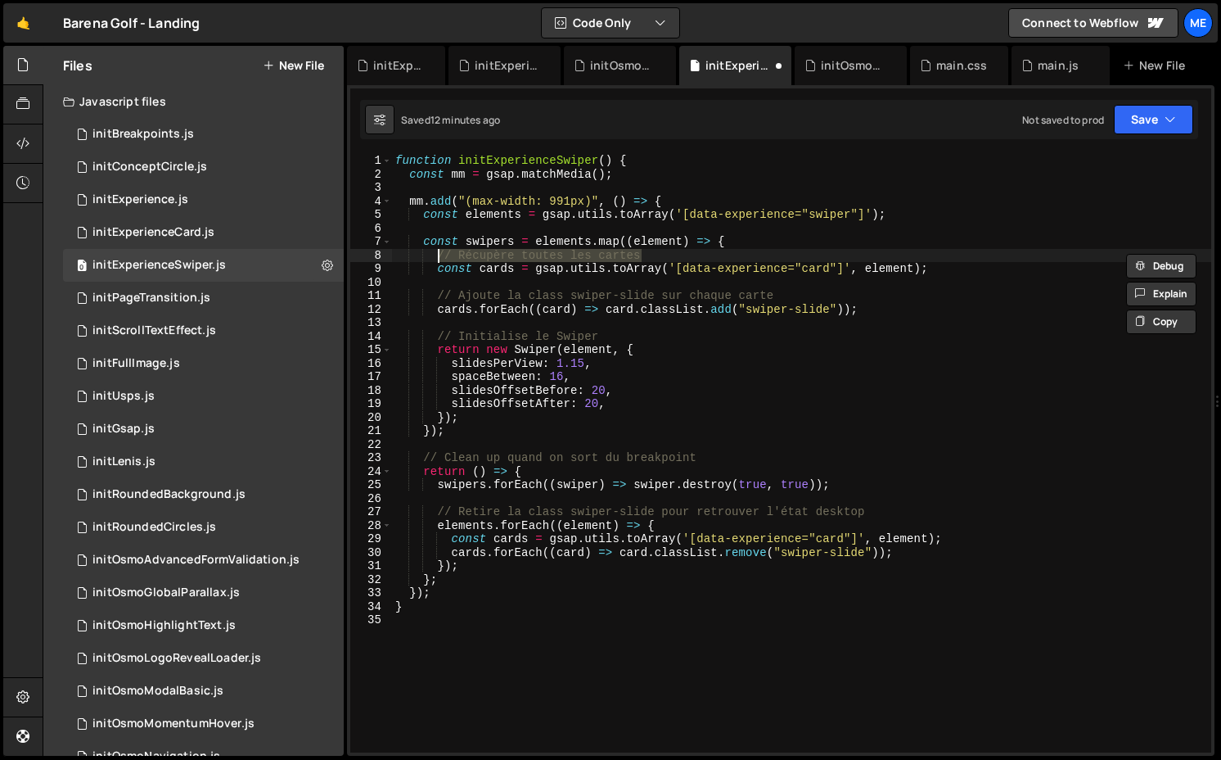
scroll to position [0, 2]
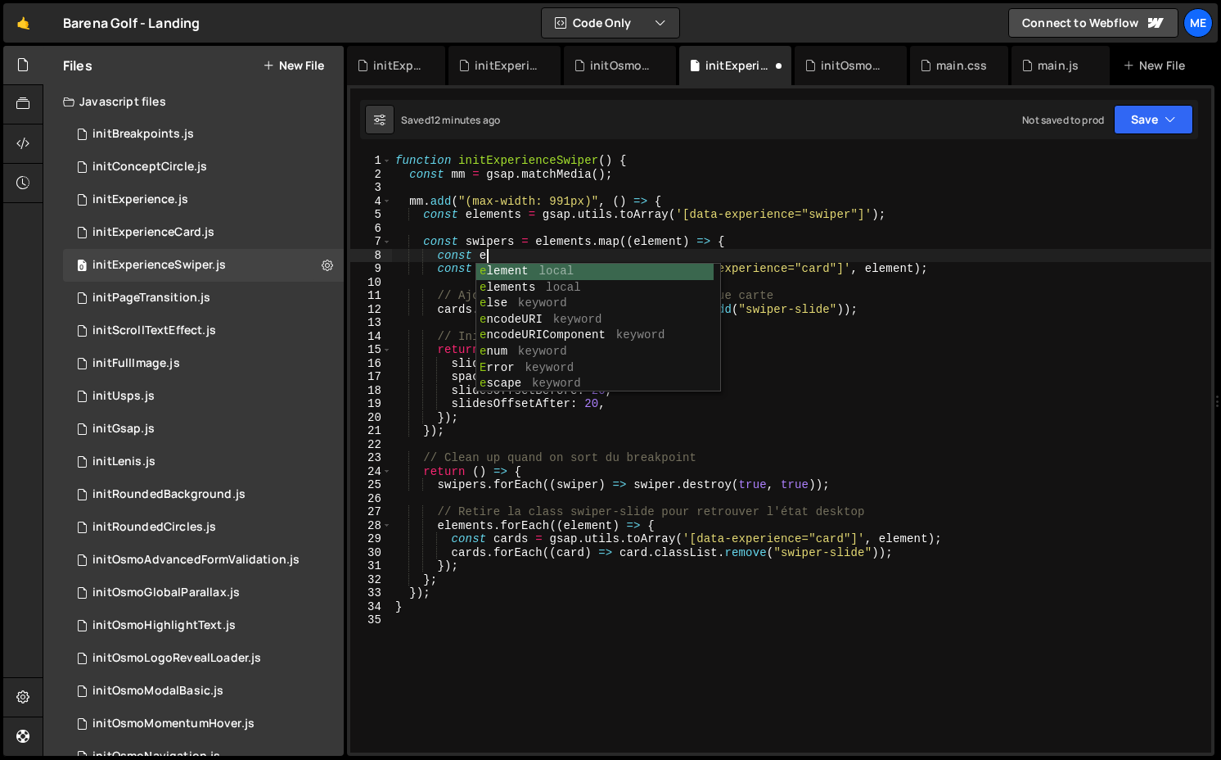
type textarea "const"
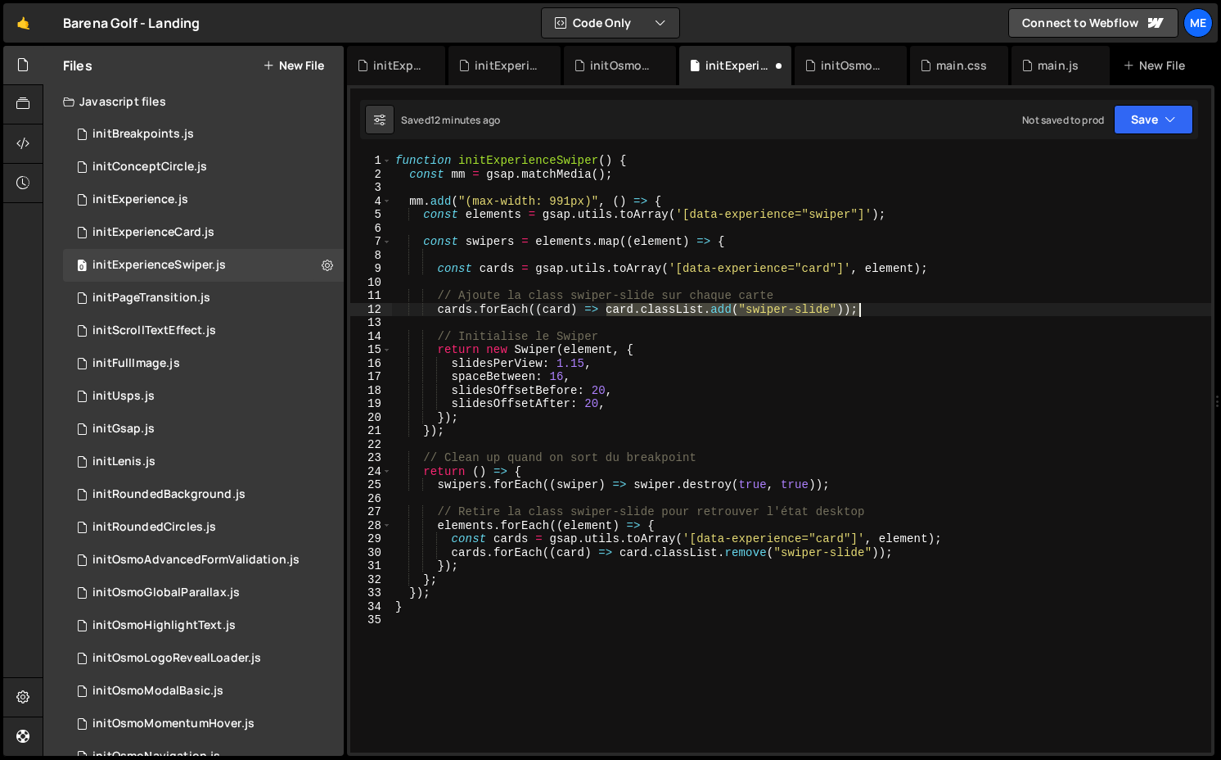
drag, startPoint x: 654, startPoint y: 309, endPoint x: 1013, endPoint y: 309, distance: 358.5
click at [1013, 309] on div "function initExperienceSwiper ( ) { const mm = gsap . matchMedia ( ) ; mm . add…" at bounding box center [801, 466] width 819 height 625
type textarea "cards.forEach((card) => card.classList.add("swiper-slide"));"
click at [494, 254] on div "function initExperienceSwiper ( ) { const mm = gsap . matchMedia ( ) ; mm . add…" at bounding box center [801, 466] width 819 height 625
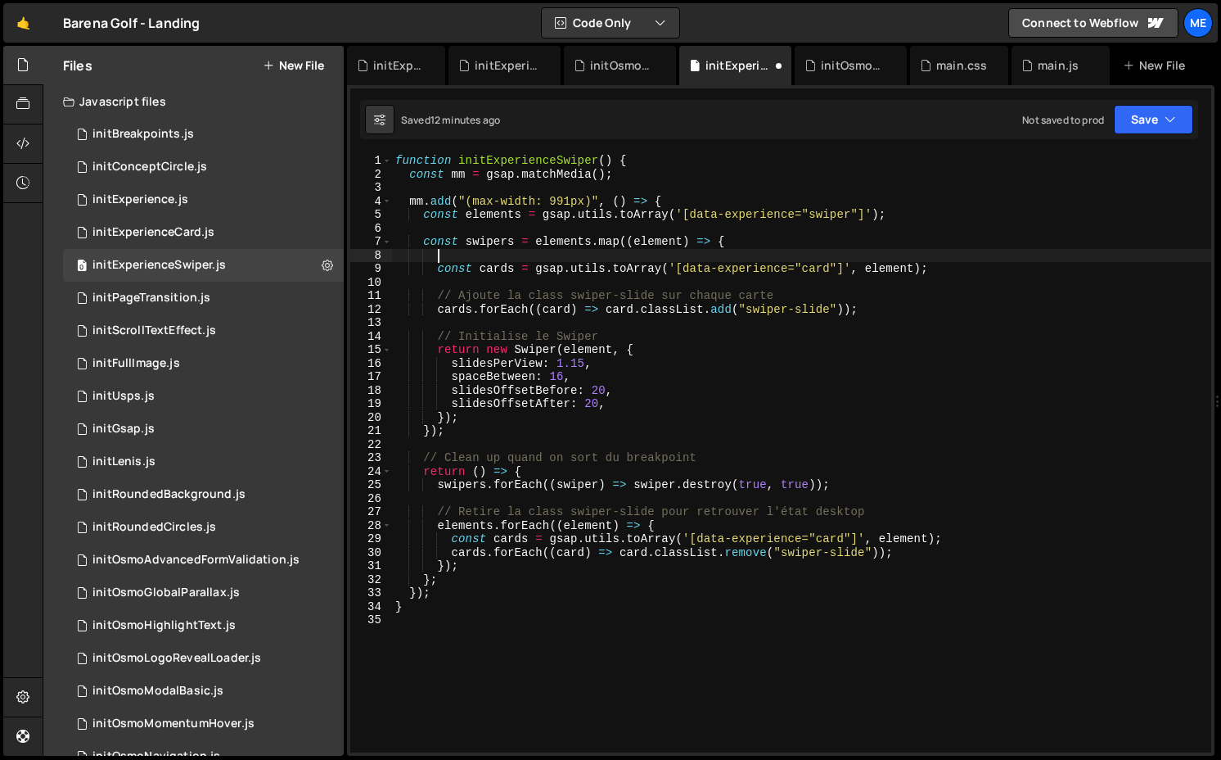
paste textarea "card.classList.add("swiper-slide"));"
click at [658, 242] on div "function initExperienceSwiper ( ) { const mm = gsap . matchMedia ( ) ; mm . add…" at bounding box center [801, 466] width 819 height 625
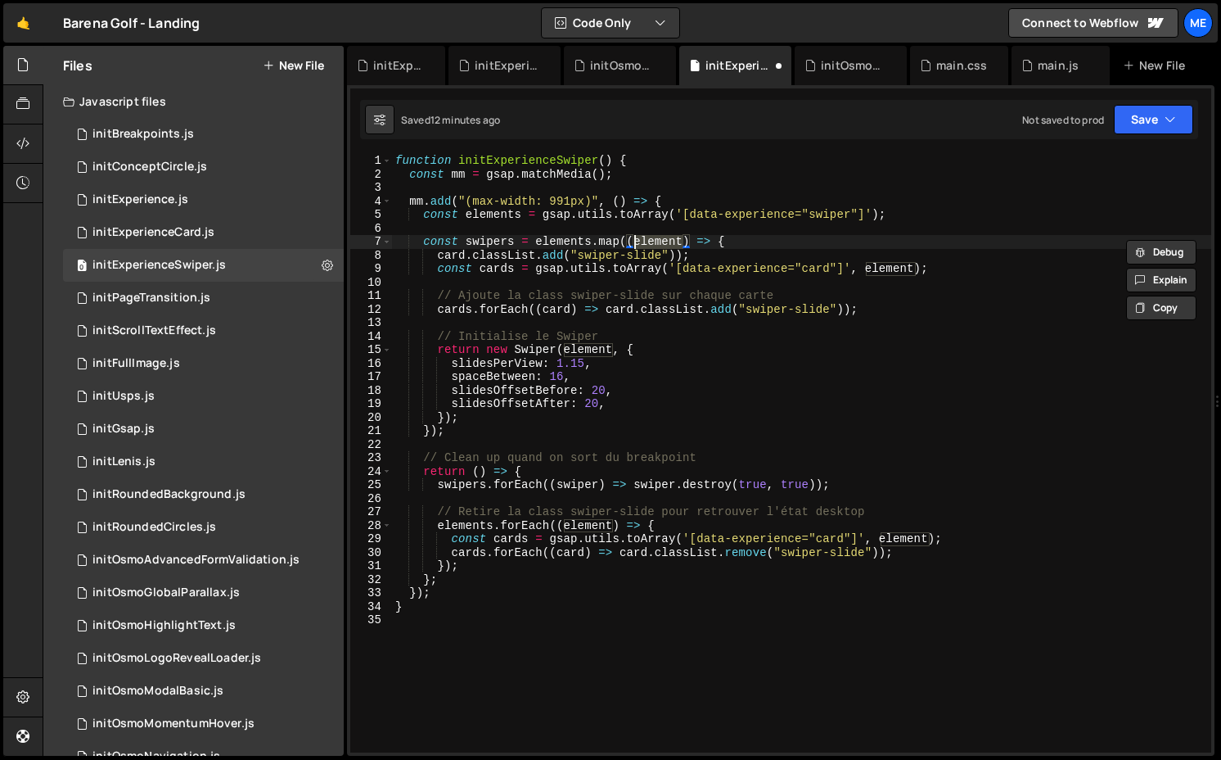
click at [445, 259] on div "function initExperienceSwiper ( ) { const mm = gsap . matchMedia ( ) ; mm . add…" at bounding box center [801, 466] width 819 height 625
paste textarea "element"
drag, startPoint x: 643, startPoint y: 256, endPoint x: 687, endPoint y: 255, distance: 44.2
click at [687, 255] on div "function initExperienceSwiper ( ) { const mm = gsap . matchMedia ( ) ; mm . add…" at bounding box center [801, 466] width 819 height 625
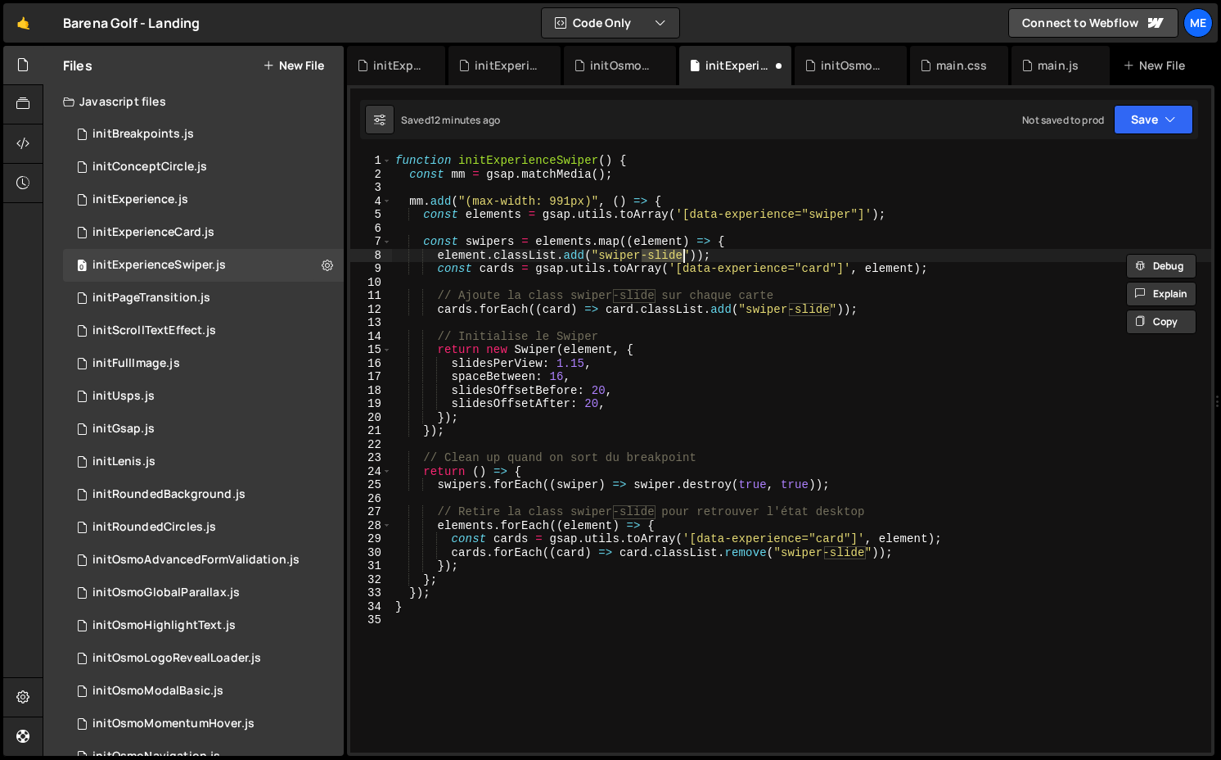
type textarea "element.classList.add("swiper"));"
click at [712, 255] on div "function initExperienceSwiper ( ) { const mm = gsap . matchMedia ( ) ; mm . add…" at bounding box center [801, 466] width 819 height 625
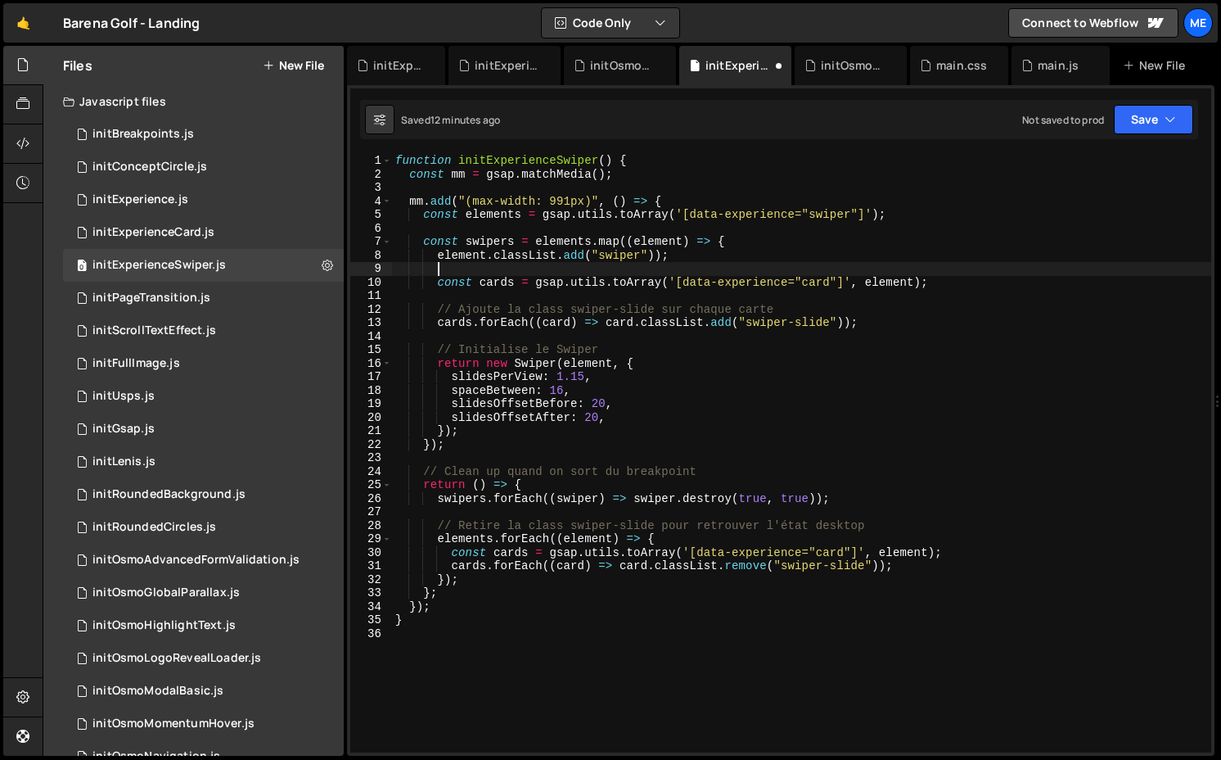
type textarea "const cards = gsap.utils.toArray('[data-experience="card"]', element);"
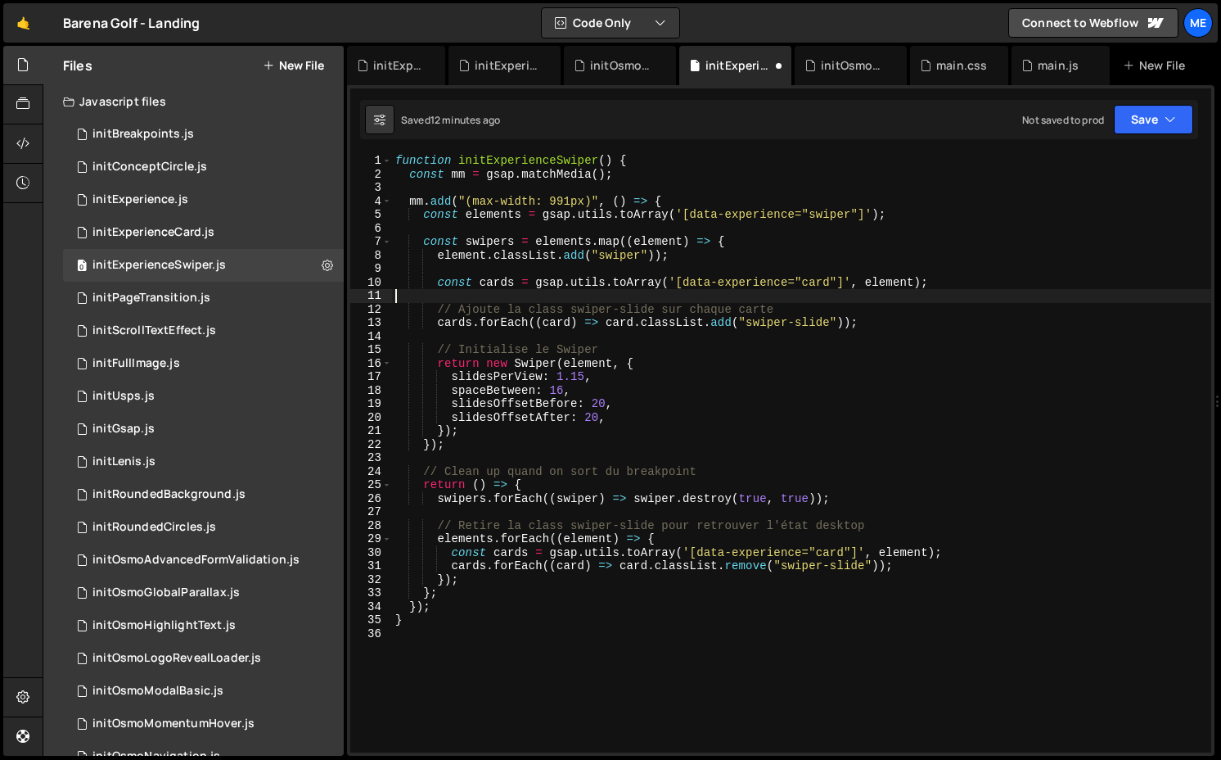
scroll to position [0, 0]
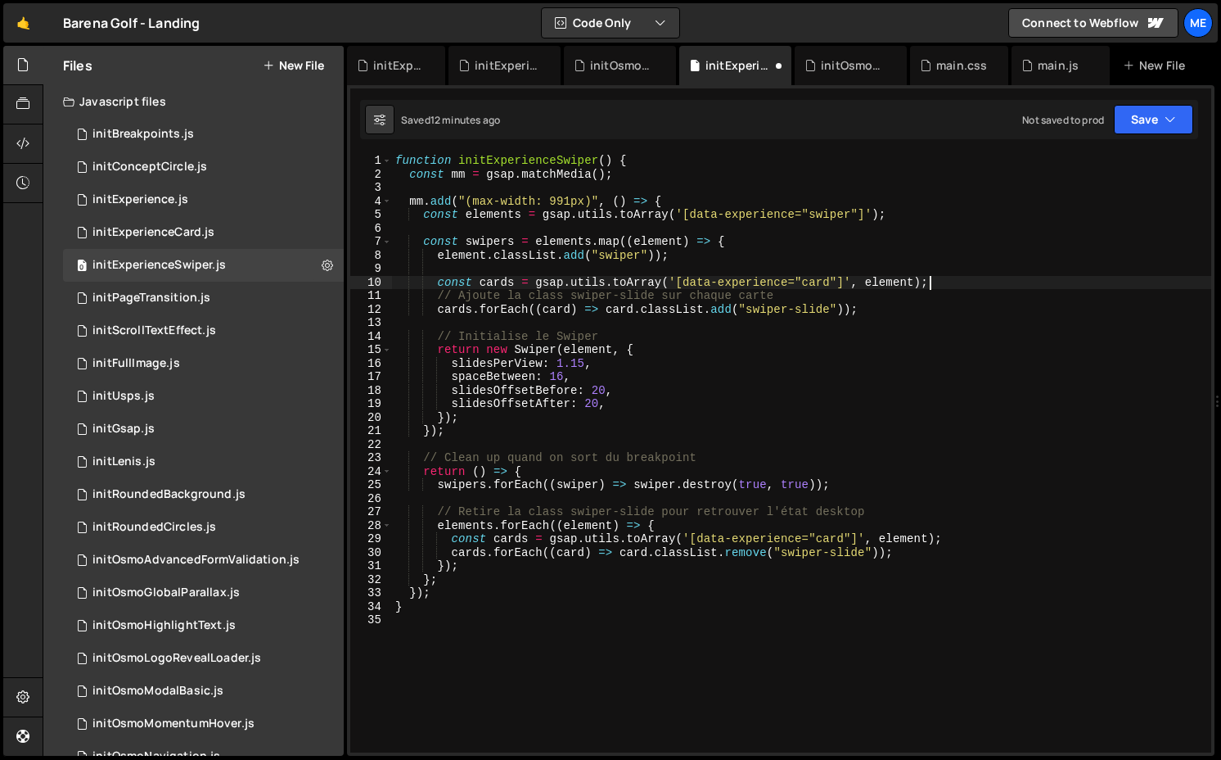
type textarea "// Ajoute la class swiper-slide sur chaque carte"
type textarea "const cards = gsap.utils.toArray('[data-experience="card"]', element);"
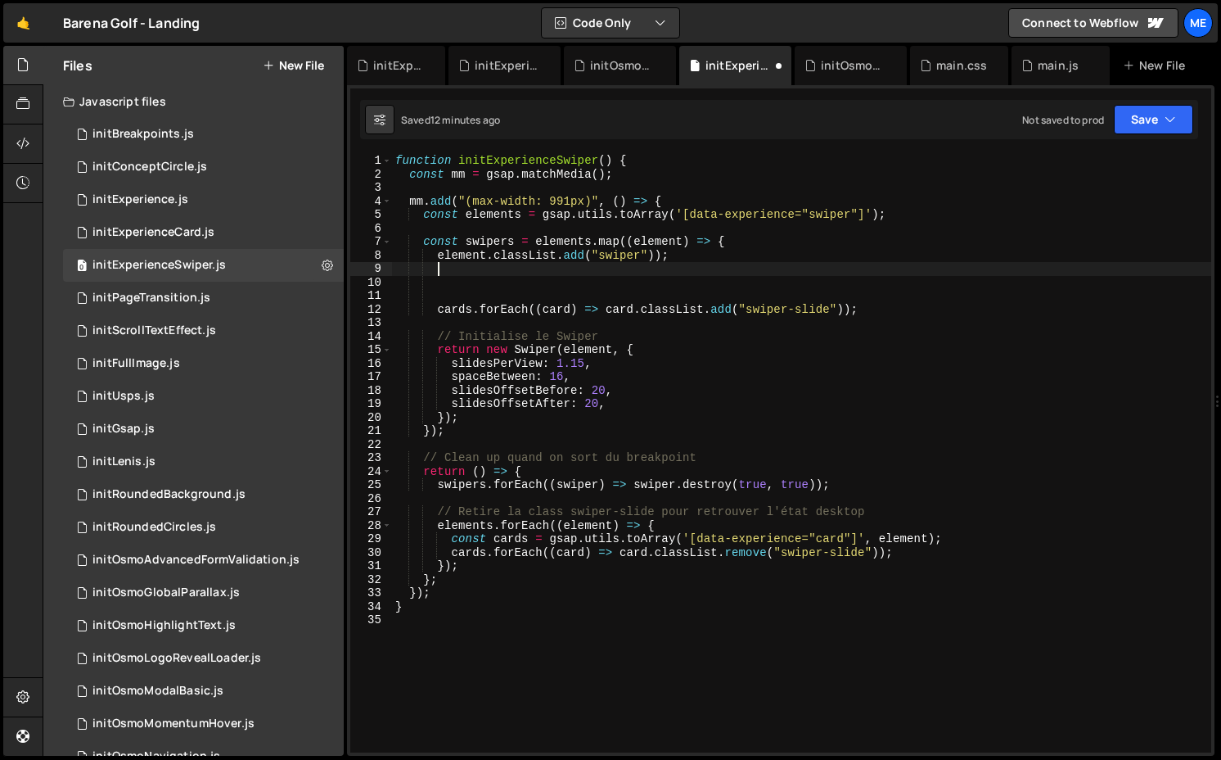
type textarea "const swipers = [DOMAIN_NAME]((element) => {"
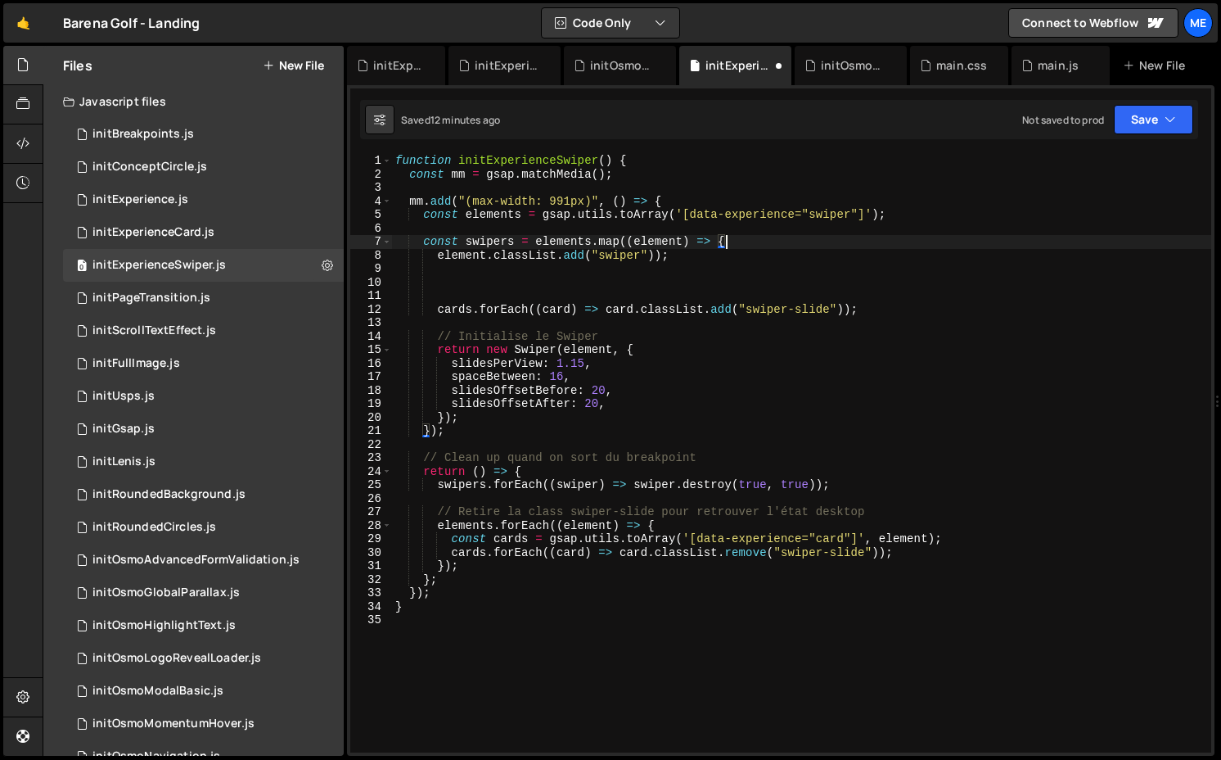
scroll to position [0, 2]
paste textarea "const cards = gsap.utils.toArray('[data-experience="card"]', element);"
type textarea "const cards = gsap.utils.toArray('[data-experience="card"]', element);"
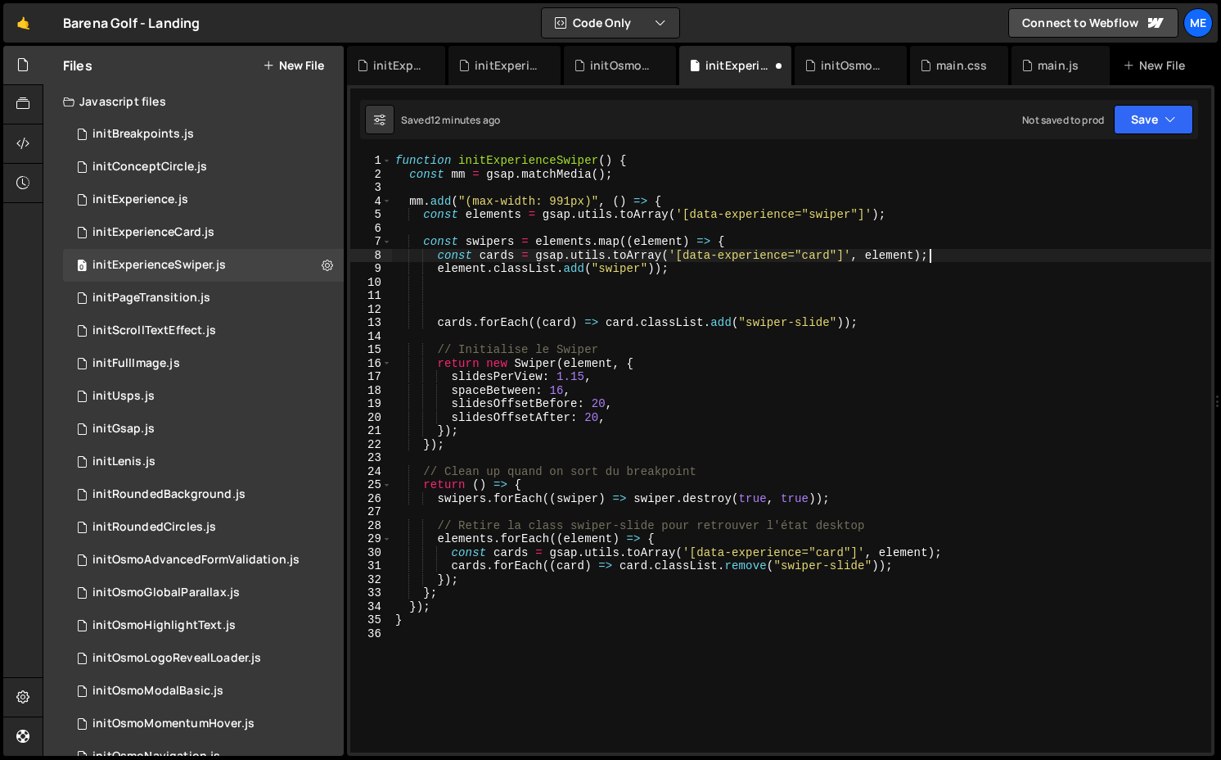
type textarea "element.classList.add("swiper"));"
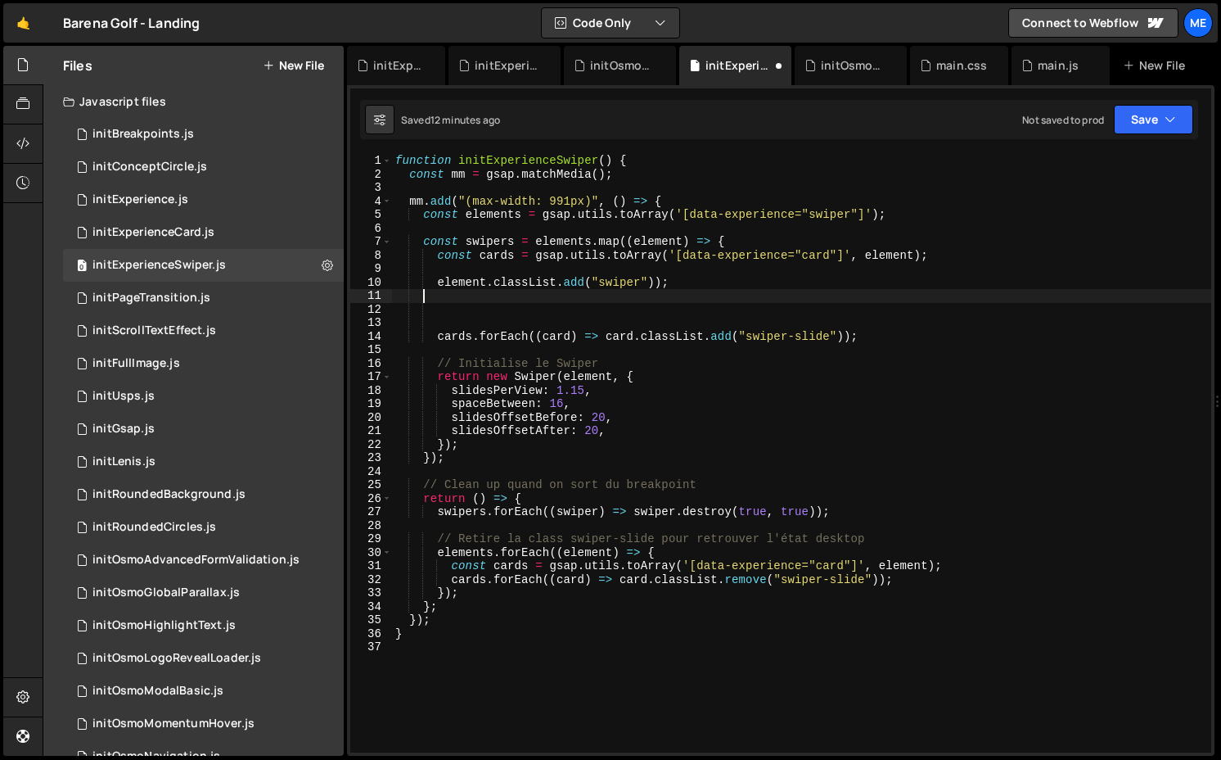
scroll to position [0, 0]
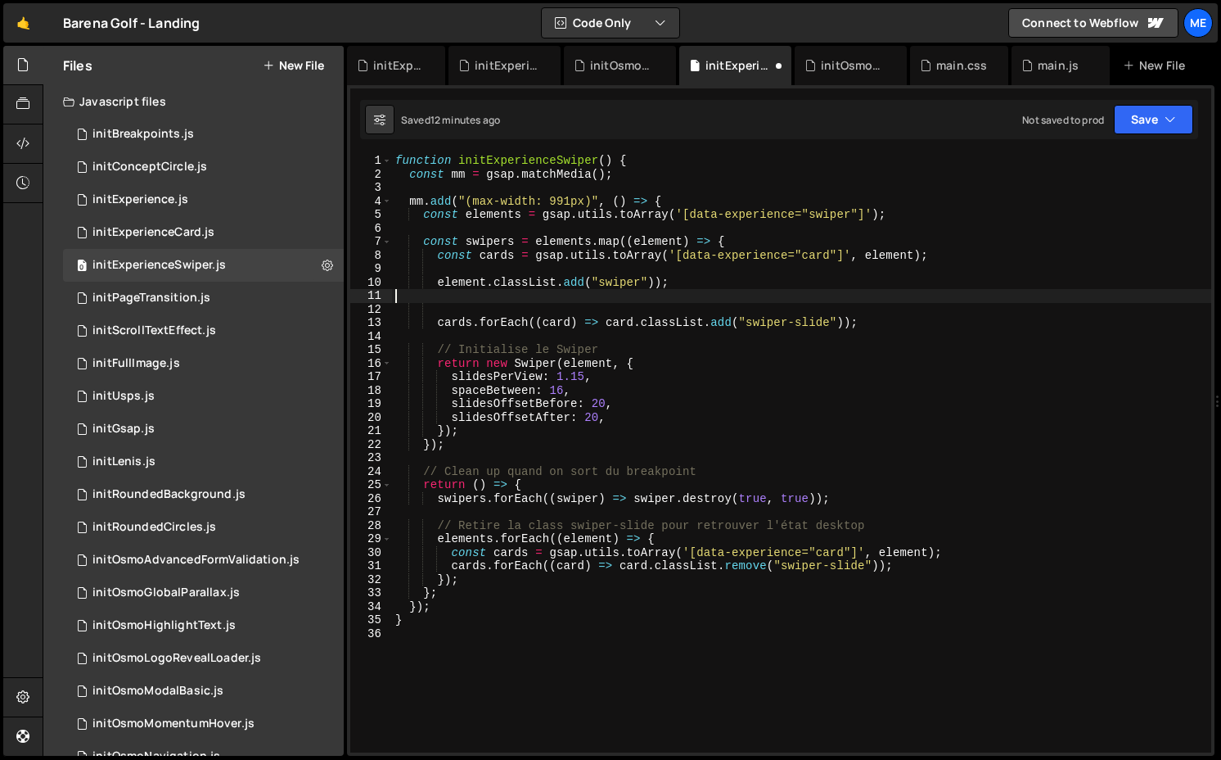
type textarea "element.classList.add("swiper"));"
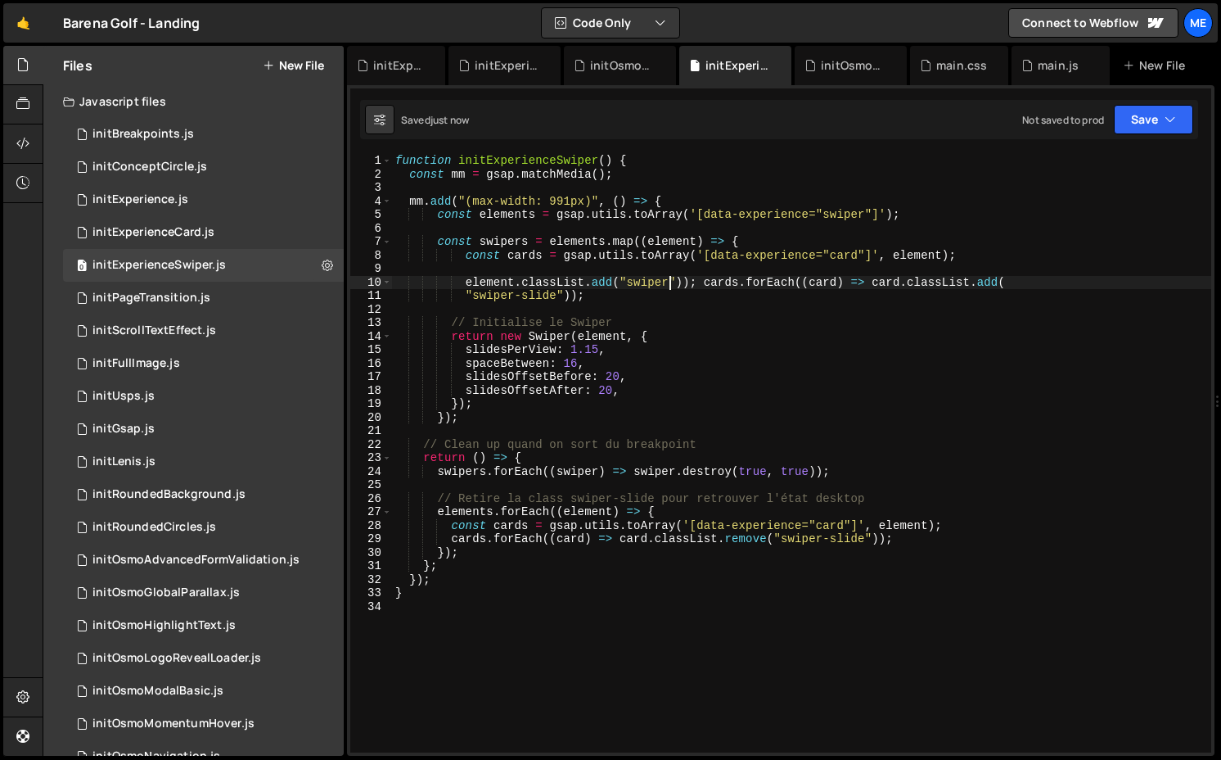
click at [703, 287] on div "function initExperienceSwiper ( ) { const mm = gsap . matchMedia ( ) ; mm . add…" at bounding box center [801, 466] width 819 height 625
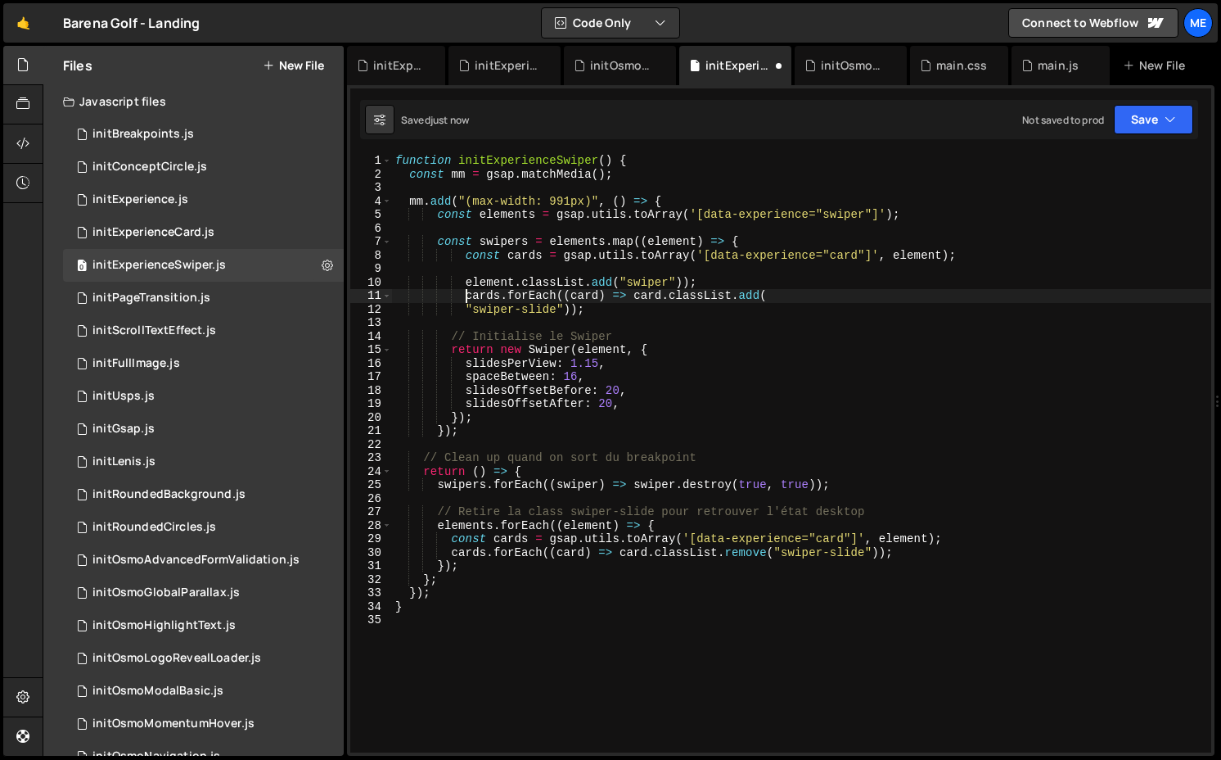
click at [466, 307] on div "function initExperienceSwiper ( ) { const mm = gsap . matchMedia ( ) ; mm . add…" at bounding box center [801, 466] width 819 height 625
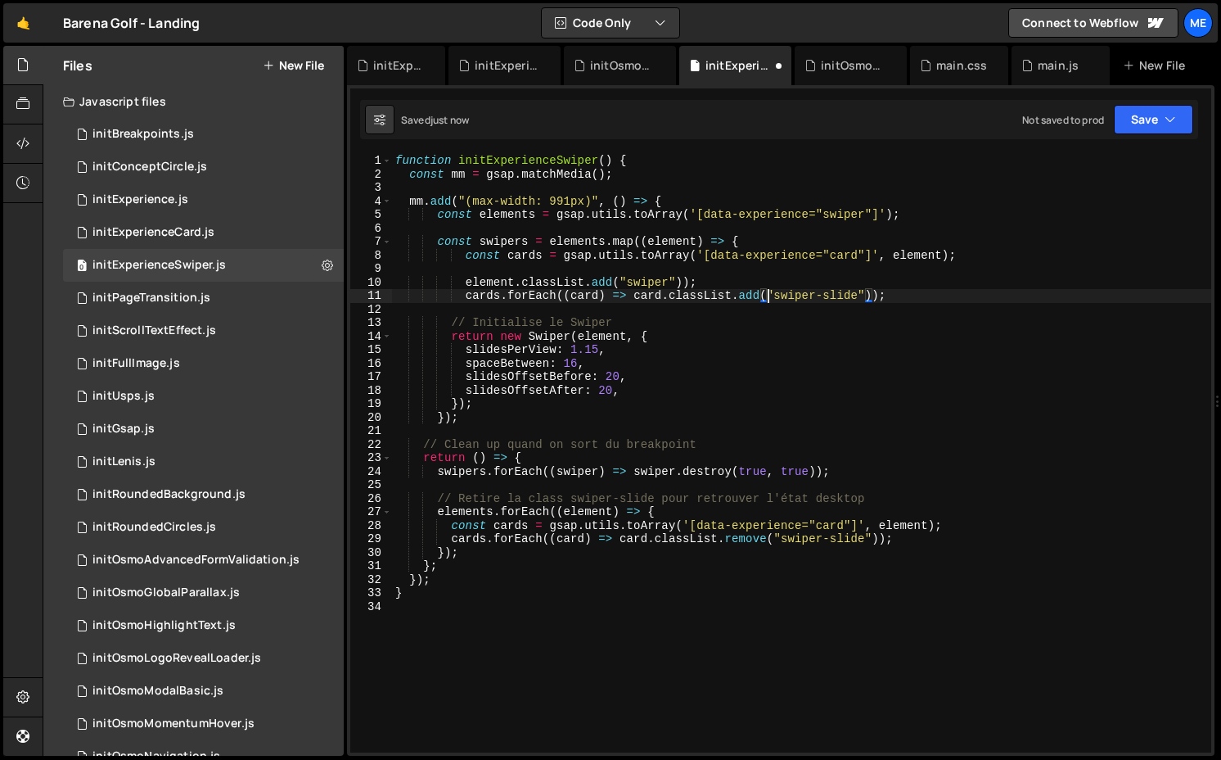
click at [634, 297] on div "function initExperienceSwiper ( ) { const mm = gsap . matchMedia ( ) ; mm . add…" at bounding box center [801, 466] width 819 height 625
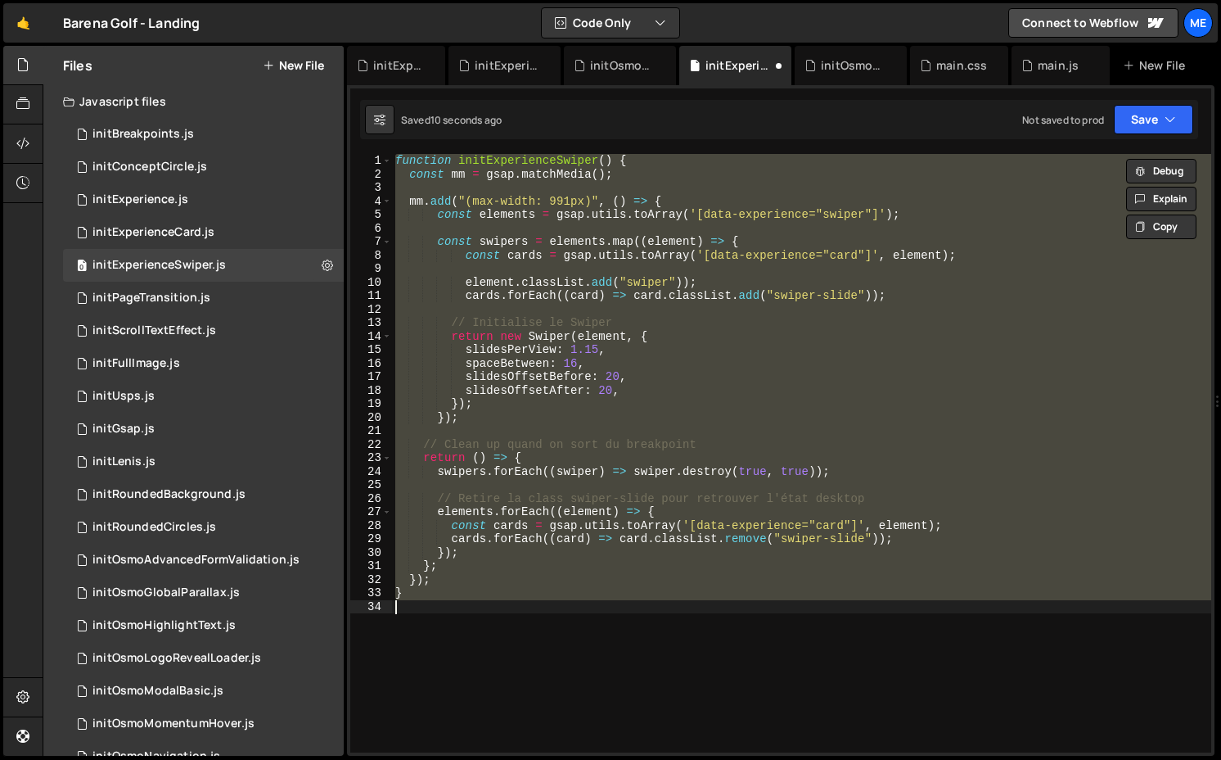
type textarea "}"
click at [826, 263] on div "function initExperienceSwiper ( ) { const mm = gsap . matchMedia ( ) ; mm . add…" at bounding box center [801, 453] width 819 height 598
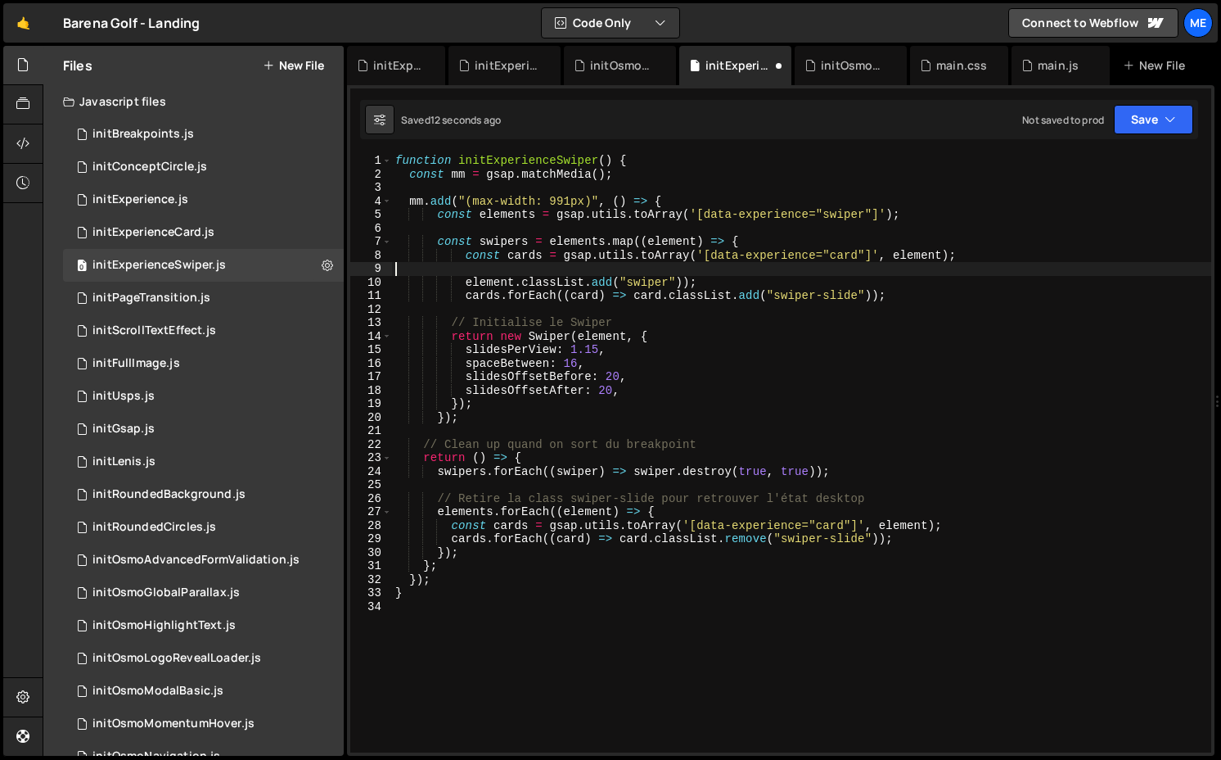
click at [694, 282] on div "function initExperienceSwiper ( ) { const mm = gsap . matchMedia ( ) ; mm . add…" at bounding box center [801, 466] width 819 height 625
type textarea "element.classList.add("swiper");"
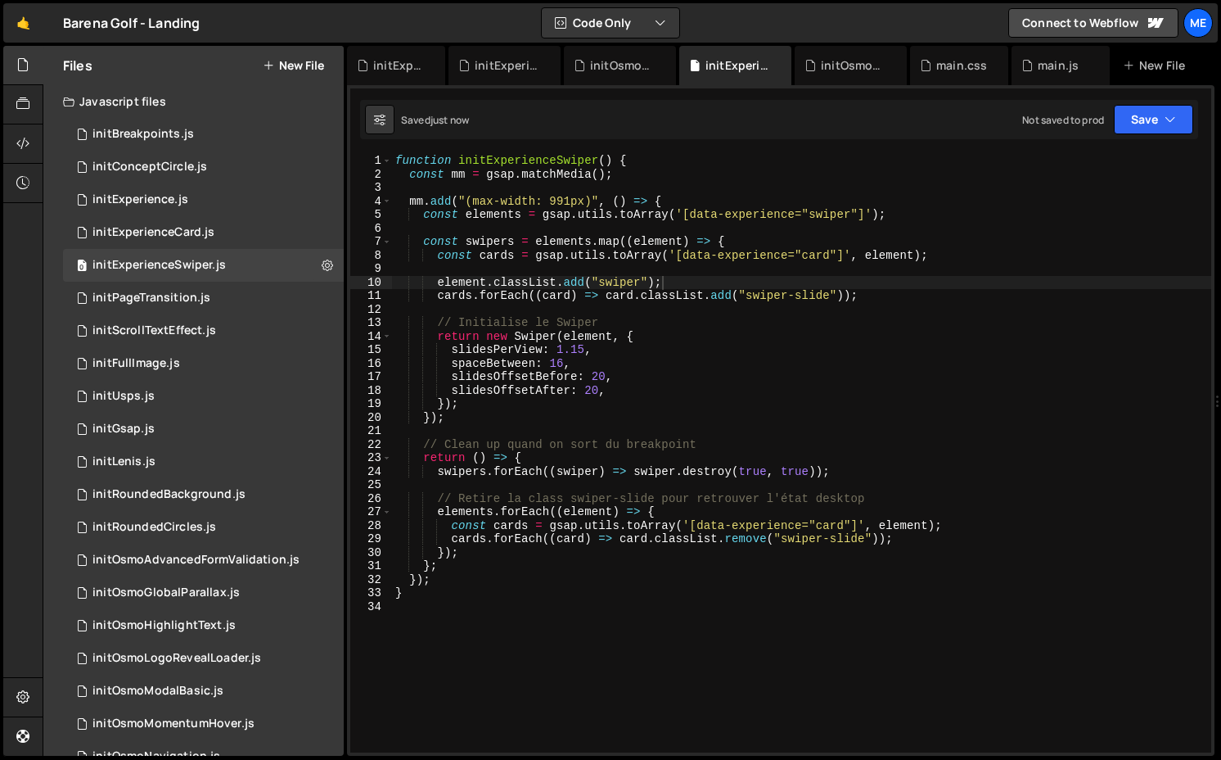
click at [847, 312] on div "function initExperienceSwiper ( ) { const mm = gsap . matchMedia ( ) ; mm . add…" at bounding box center [801, 466] width 819 height 625
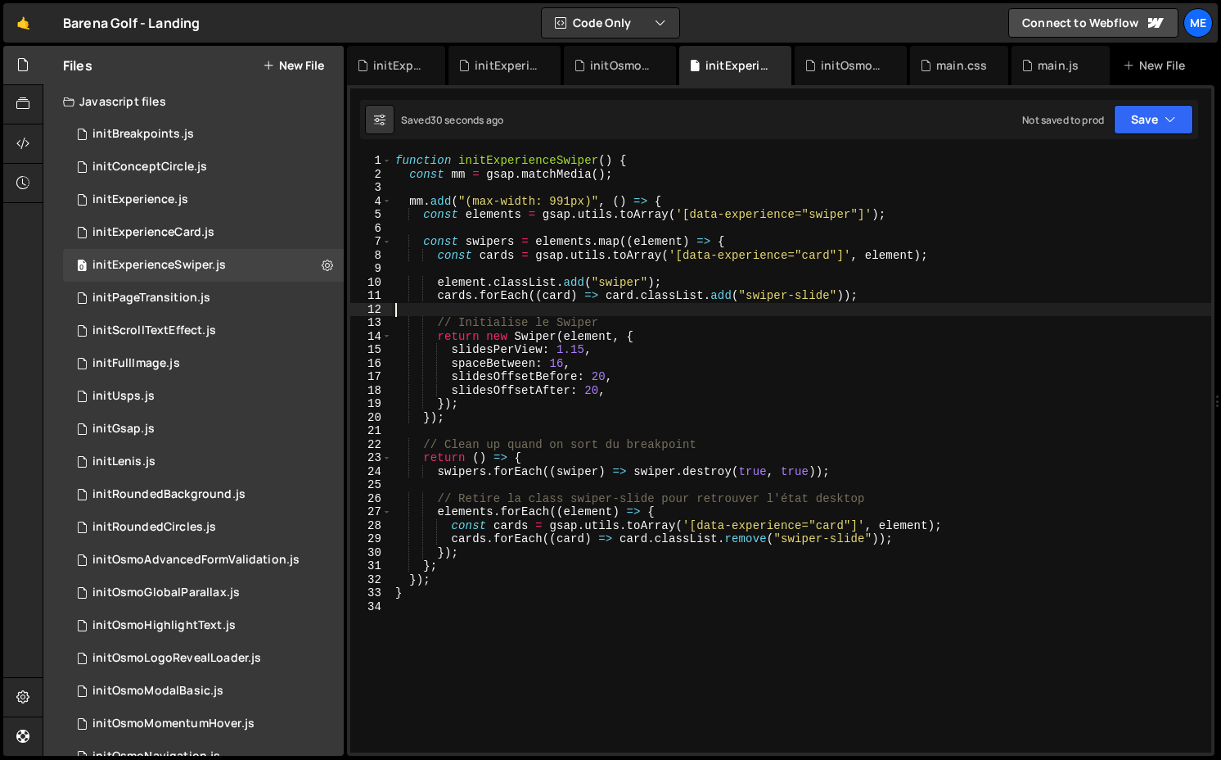
click at [589, 264] on div "function initExperienceSwiper ( ) { const mm = gsap . matchMedia ( ) ; mm . add…" at bounding box center [801, 466] width 819 height 625
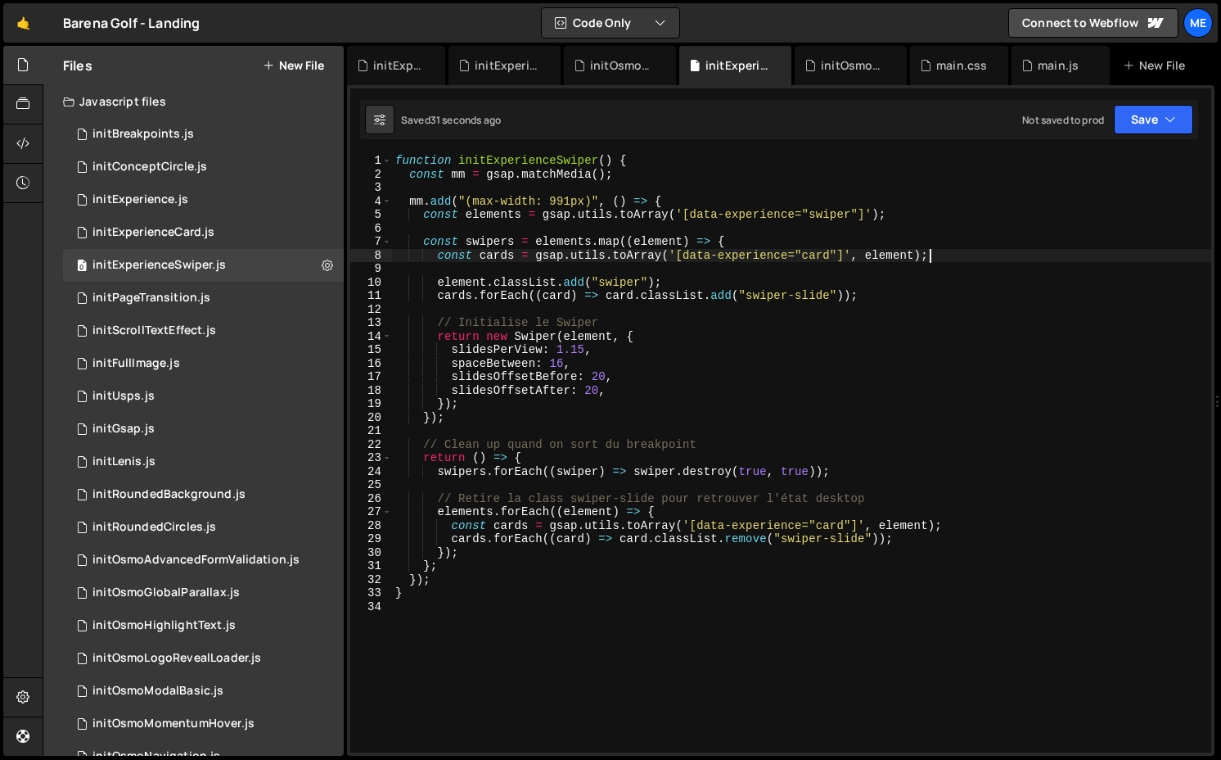
type textarea "const swipers = [DOMAIN_NAME]((element) => {"
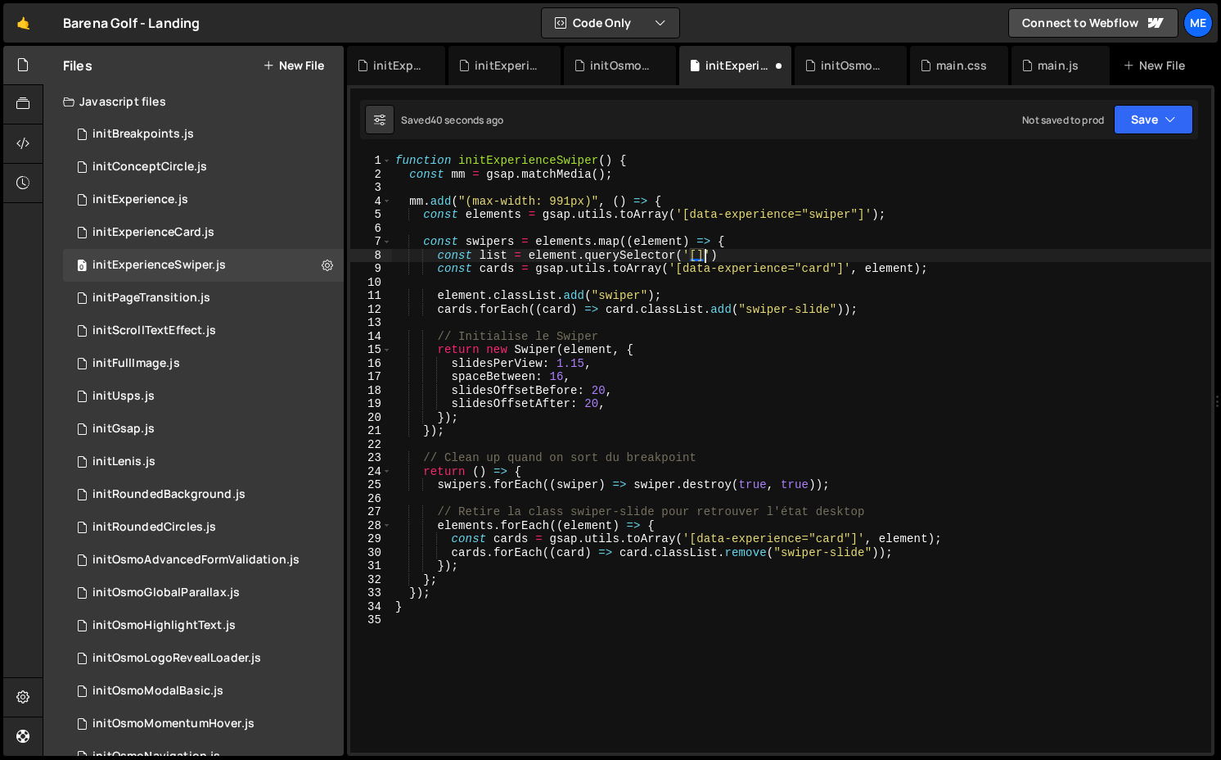
scroll to position [0, 20]
paste textarea "data-experience"
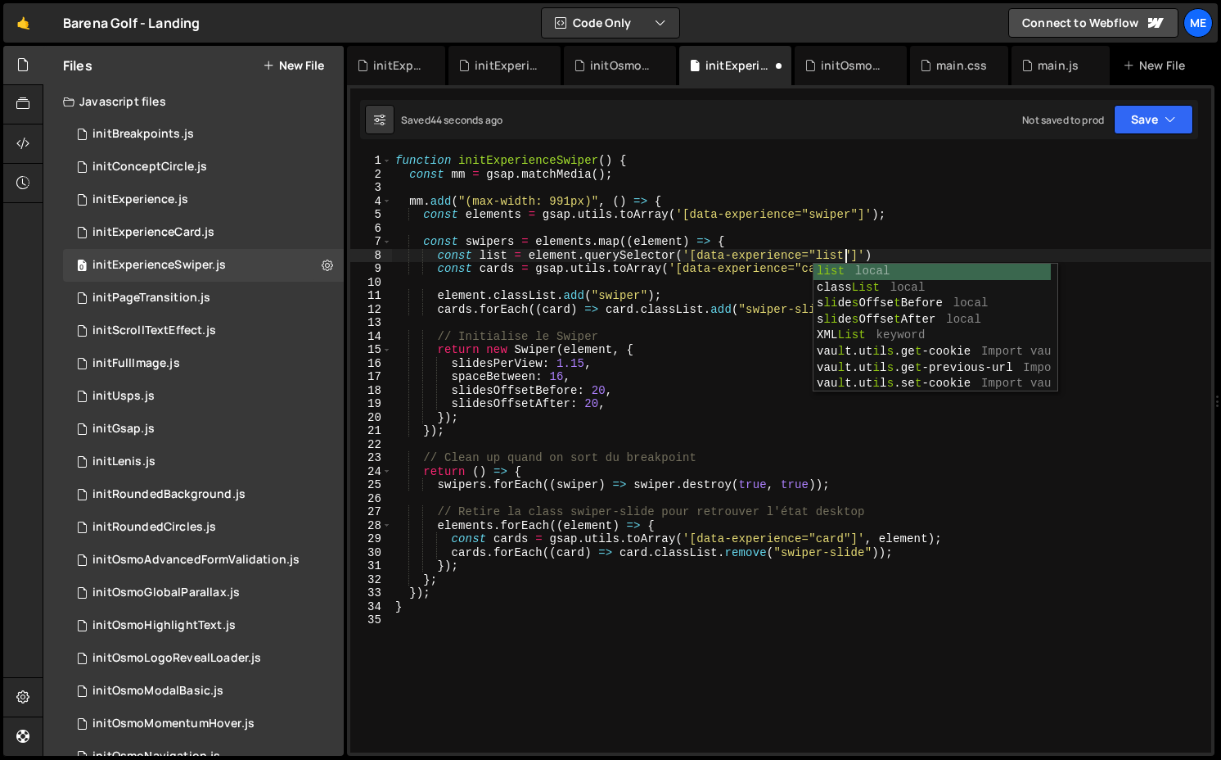
scroll to position [0, 31]
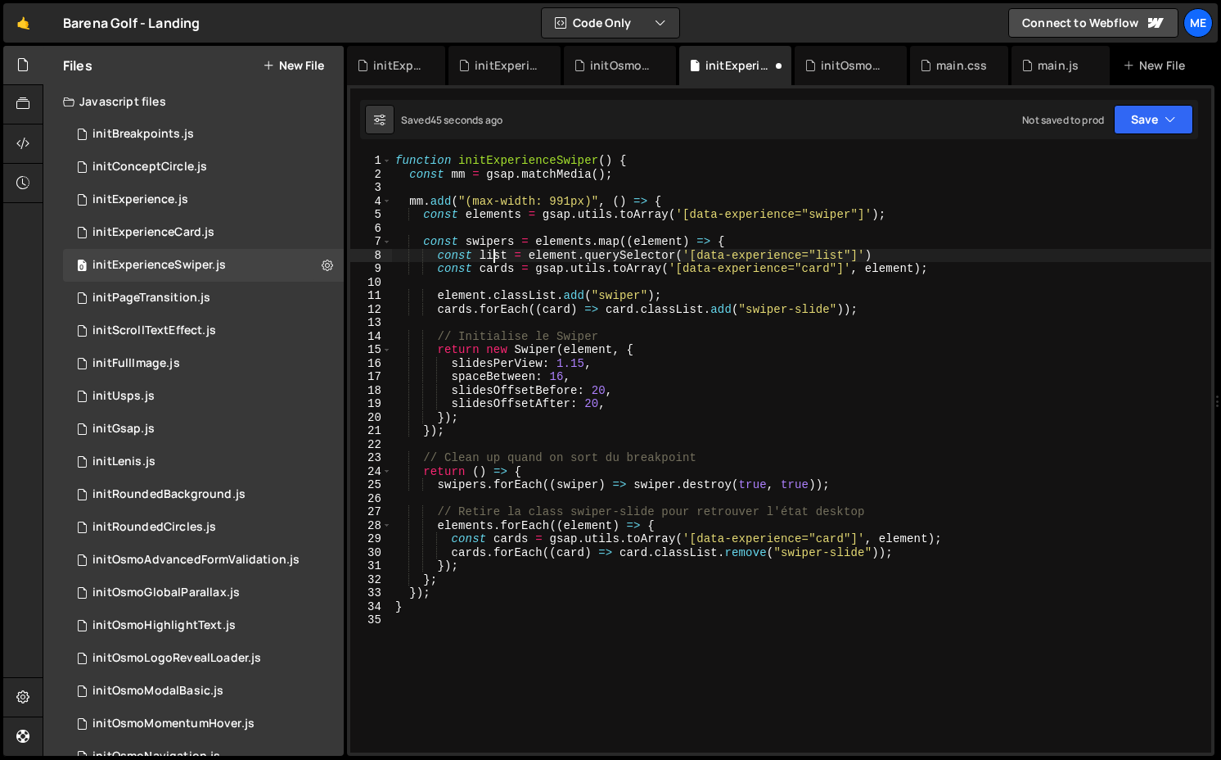
click at [490, 252] on div "function initExperienceSwiper ( ) { const mm = gsap . matchMedia ( ) ; mm . add…" at bounding box center [801, 466] width 819 height 625
click at [536, 268] on div "function initExperienceSwiper ( ) { const mm = gsap . matchMedia ( ) ; mm . add…" at bounding box center [801, 466] width 819 height 625
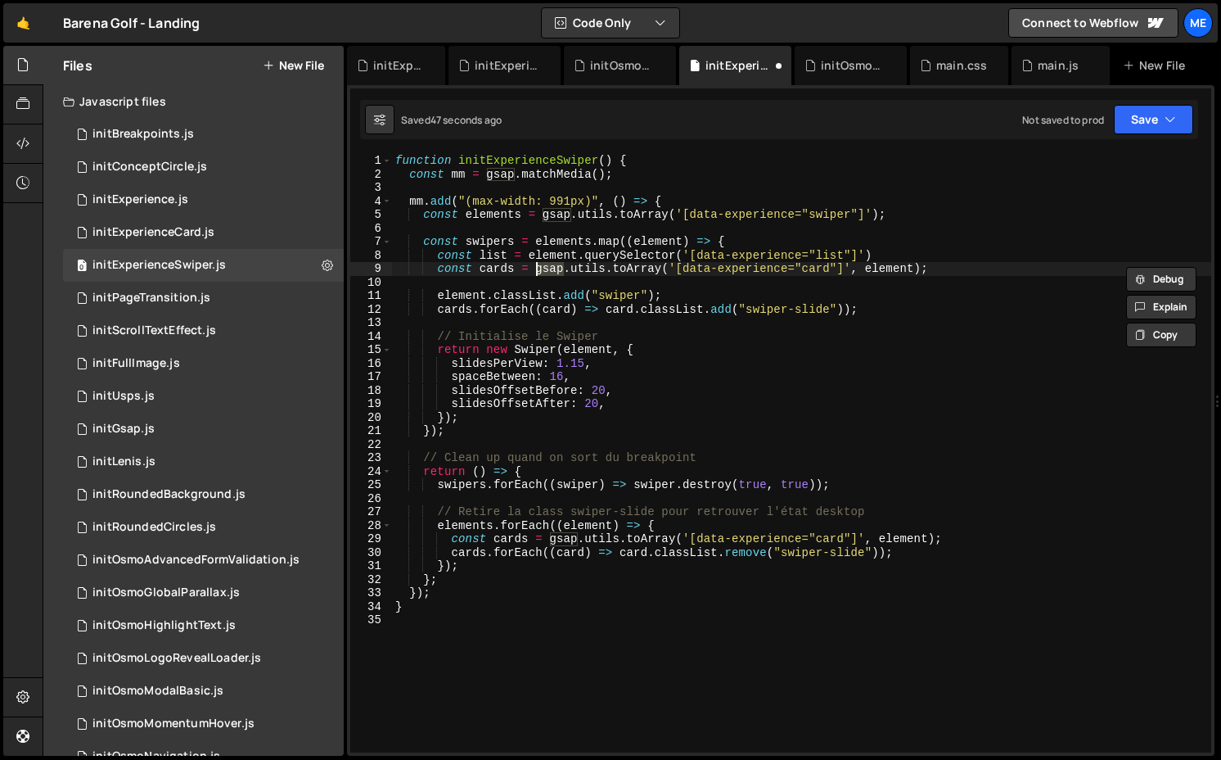
click at [897, 268] on div "function initExperienceSwiper ( ) { const mm = gsap . matchMedia ( ) ; mm . add…" at bounding box center [801, 466] width 819 height 625
paste textarea "lis"
click at [894, 261] on div "function initExperienceSwiper ( ) { const mm = gsap . matchMedia ( ) ; mm . add…" at bounding box center [801, 466] width 819 height 625
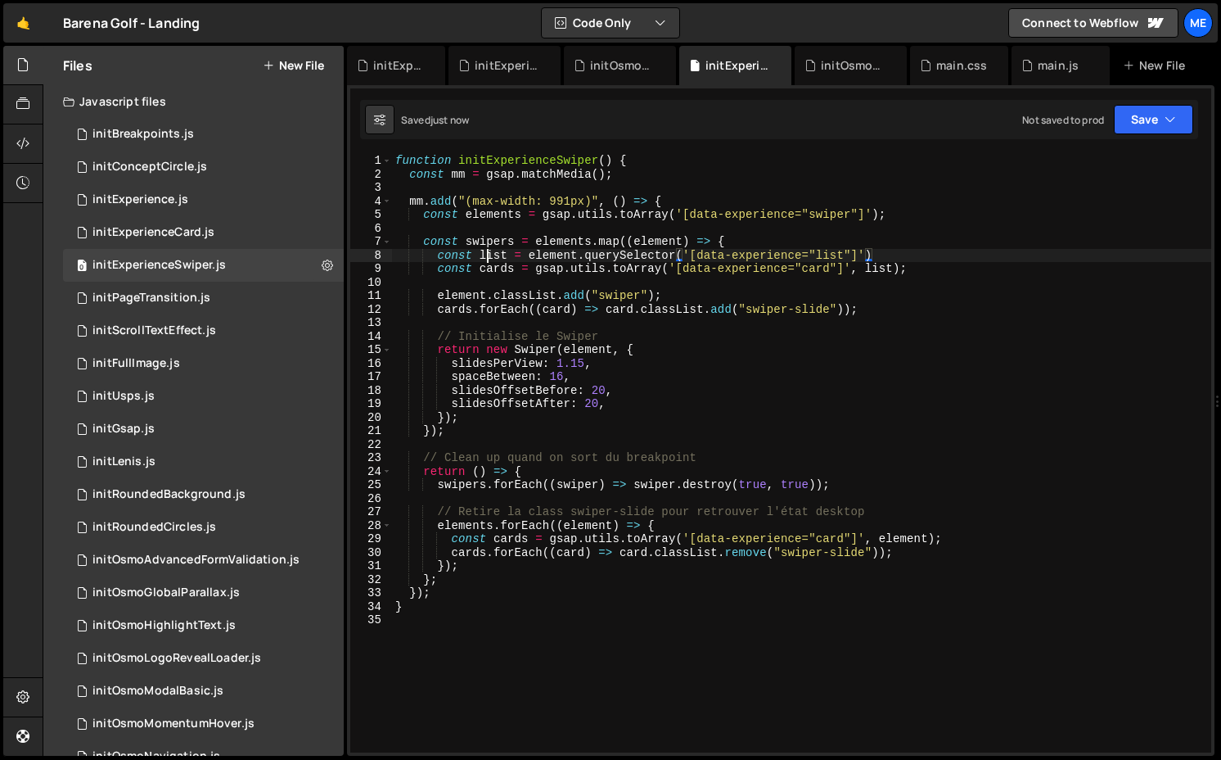
click at [487, 255] on div "function initExperienceSwiper ( ) { const mm = gsap . matchMedia ( ) ; mm . add…" at bounding box center [801, 466] width 819 height 625
click at [673, 304] on div "function initExperienceSwiper ( ) { const mm = gsap . matchMedia ( ) ; mm . add…" at bounding box center [801, 466] width 819 height 625
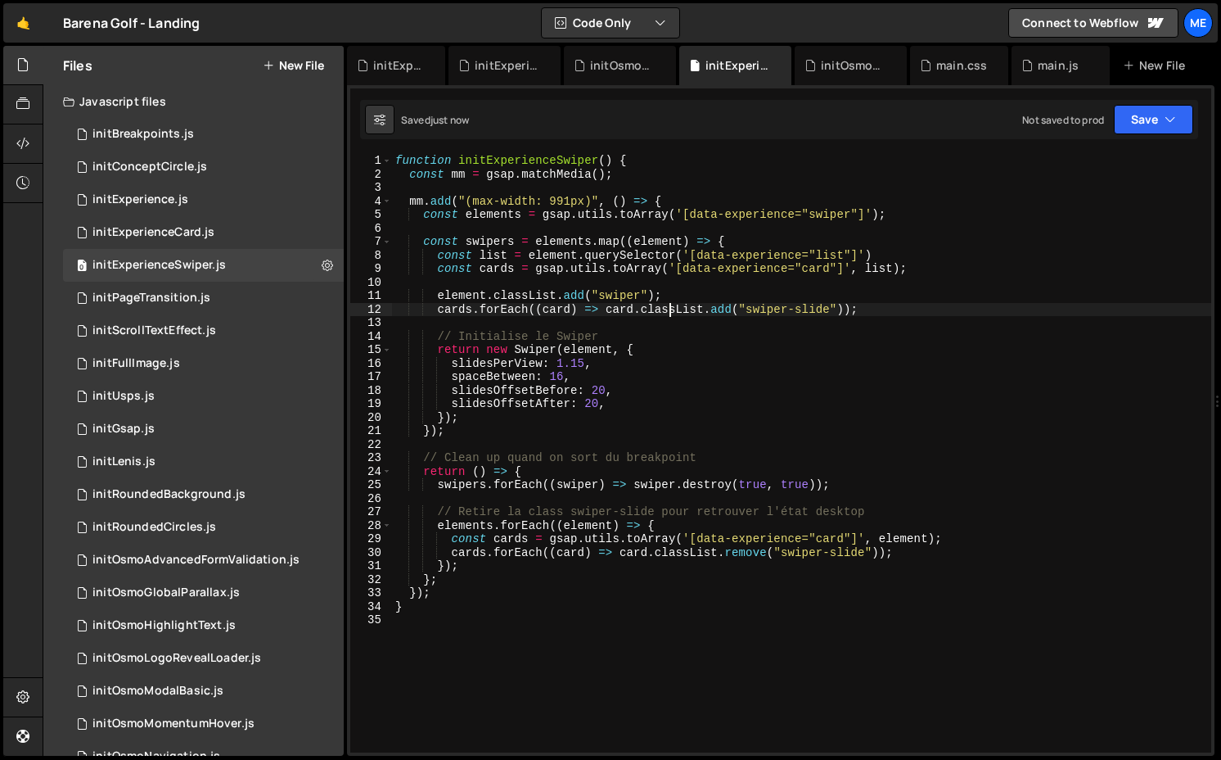
type textarea "element.classList.add("swiper");"
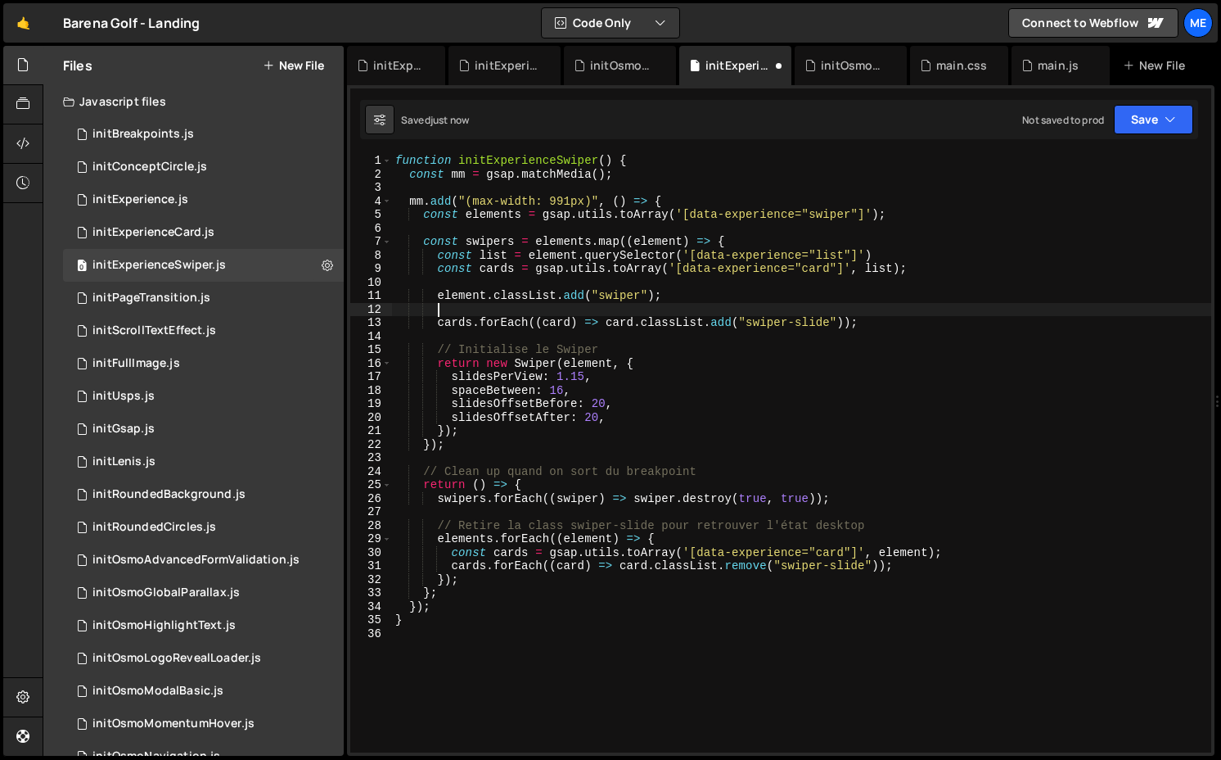
paste textarea "list"
type textarea "list.classList.add("swiper-wrapper");"
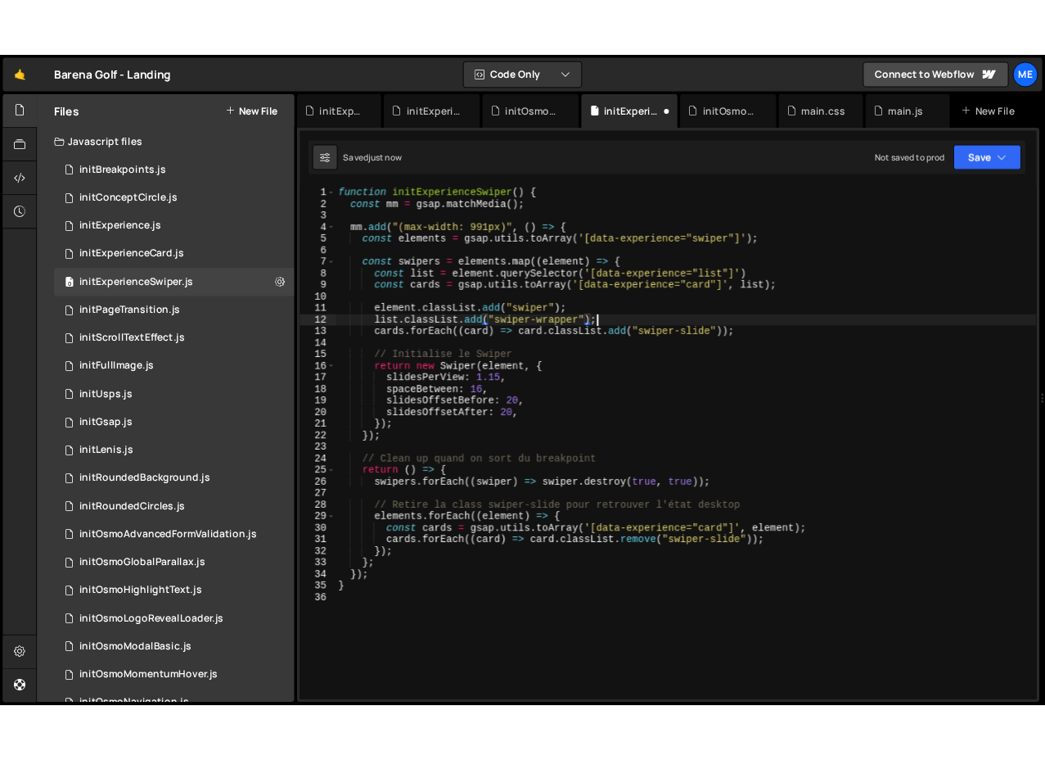
scroll to position [0, 20]
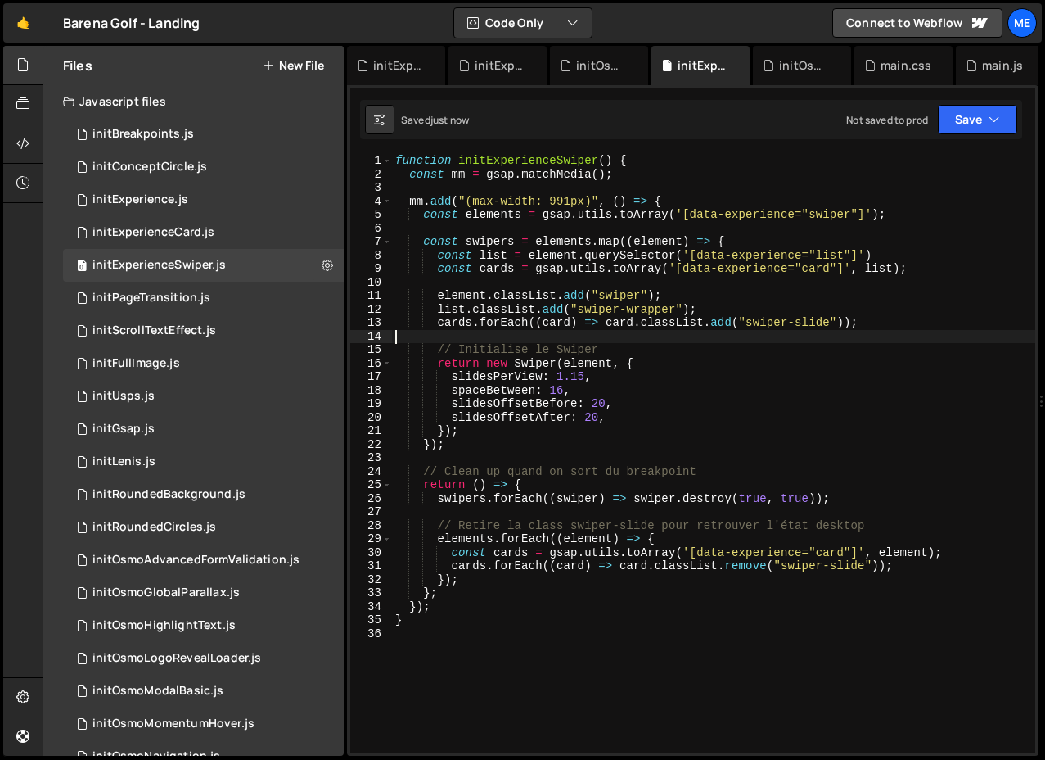
click at [604, 341] on div "function initExperienceSwiper ( ) { const mm = gsap . matchMedia ( ) ; mm . add…" at bounding box center [713, 466] width 643 height 625
type textarea "// Initialise le Swiper"
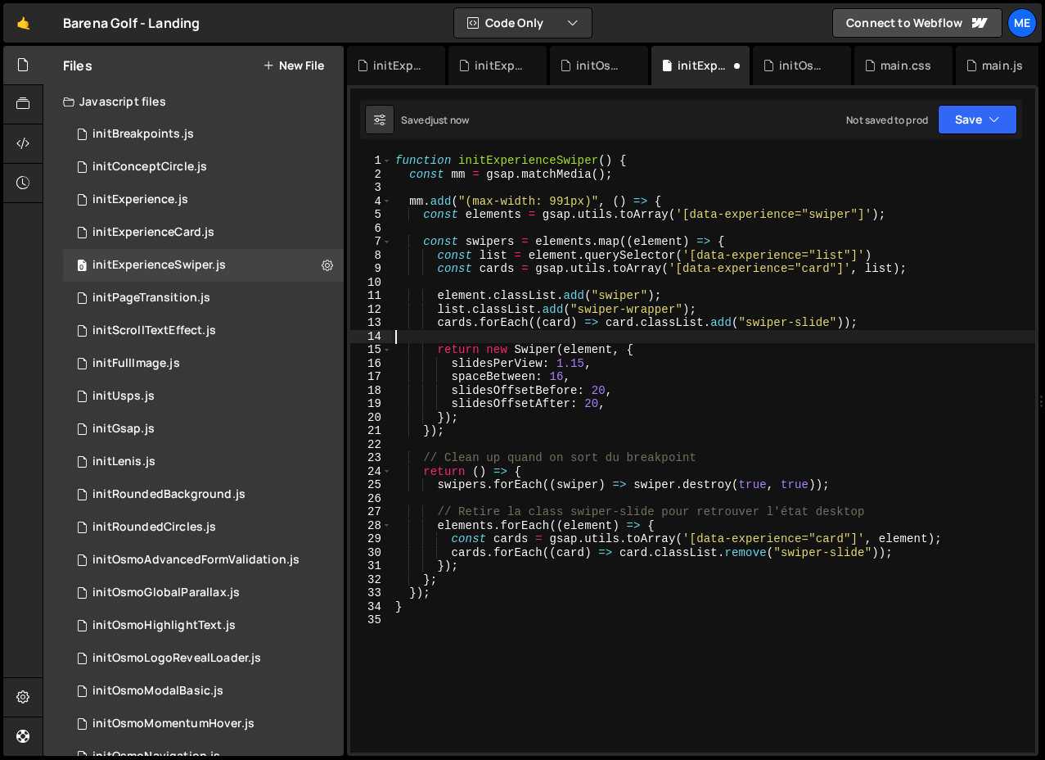
type textarea "cards.forEach((card) => card.classList.add("swiper-slide"));"
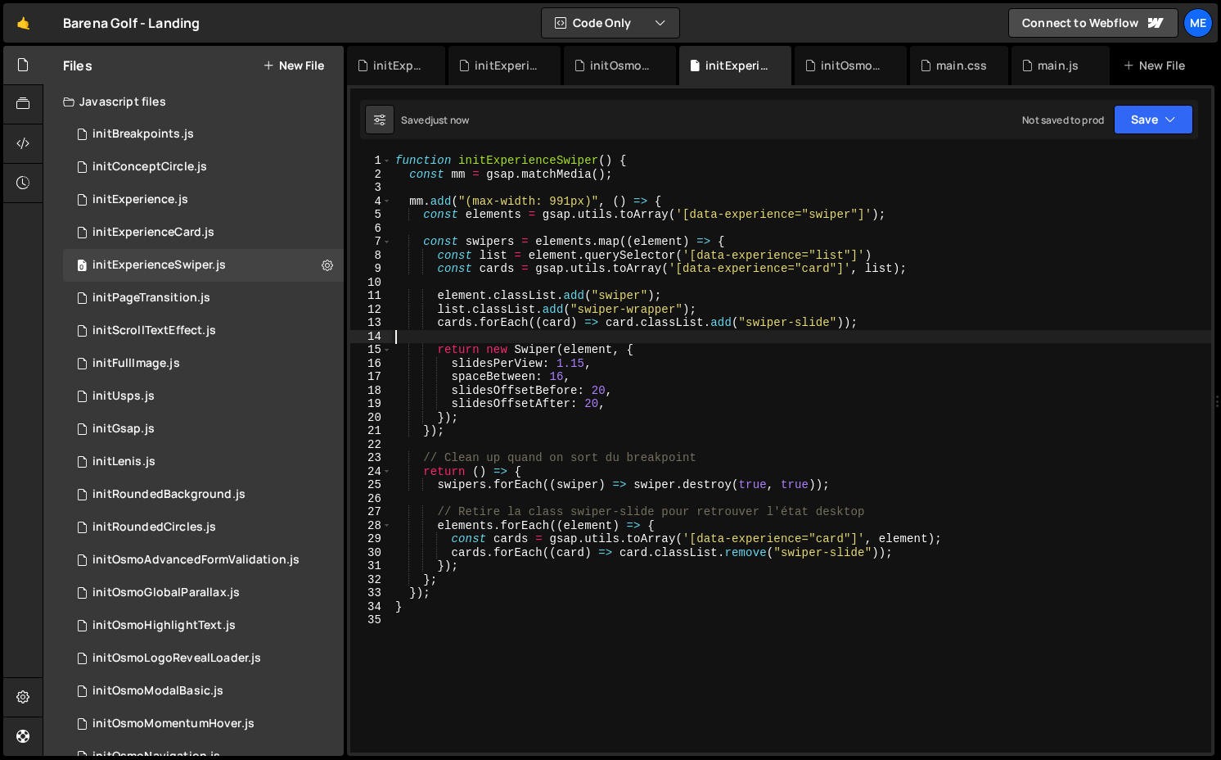
click at [706, 457] on div "function initExperienceSwiper ( ) { const mm = gsap . matchMedia ( ) ; mm . add…" at bounding box center [801, 466] width 819 height 625
type textarea "// Clean up quand on sort du breakpoint"
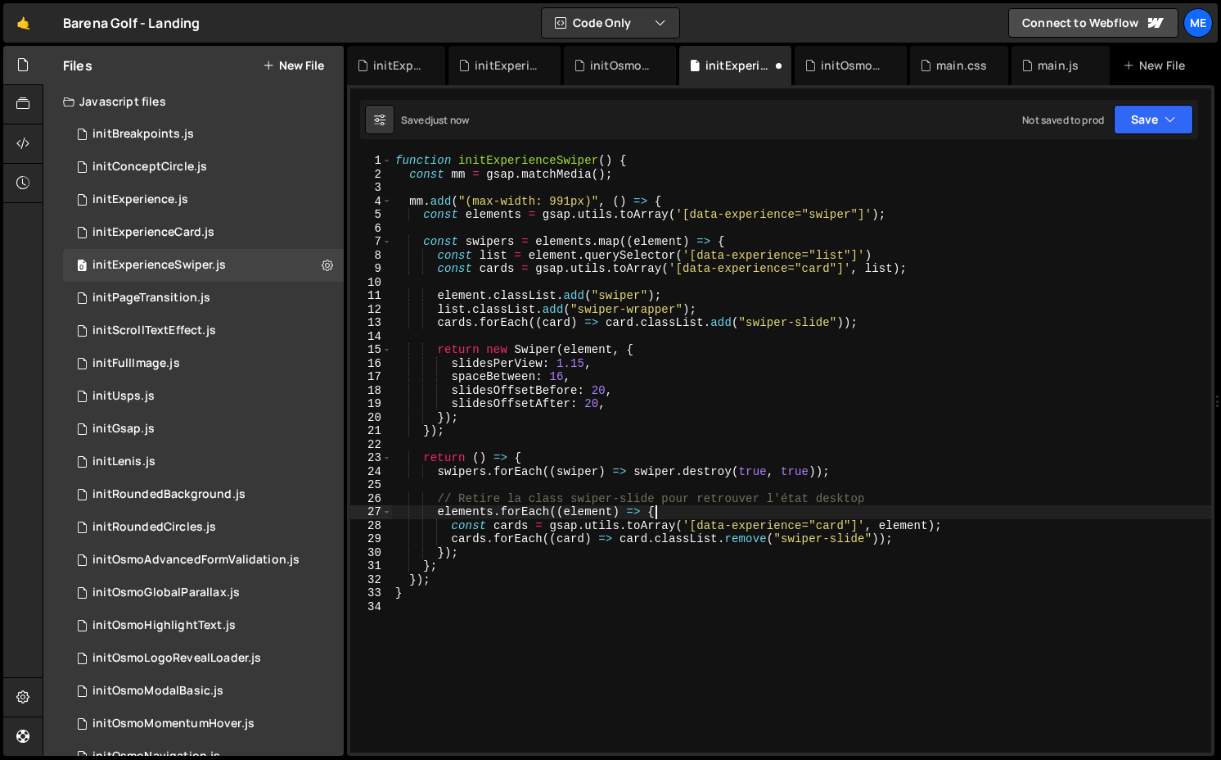
click at [696, 508] on div "function initExperienceSwiper ( ) { const mm = gsap . matchMedia ( ) ; mm . add…" at bounding box center [801, 466] width 819 height 625
type textarea "elements.forEach((element) => {"
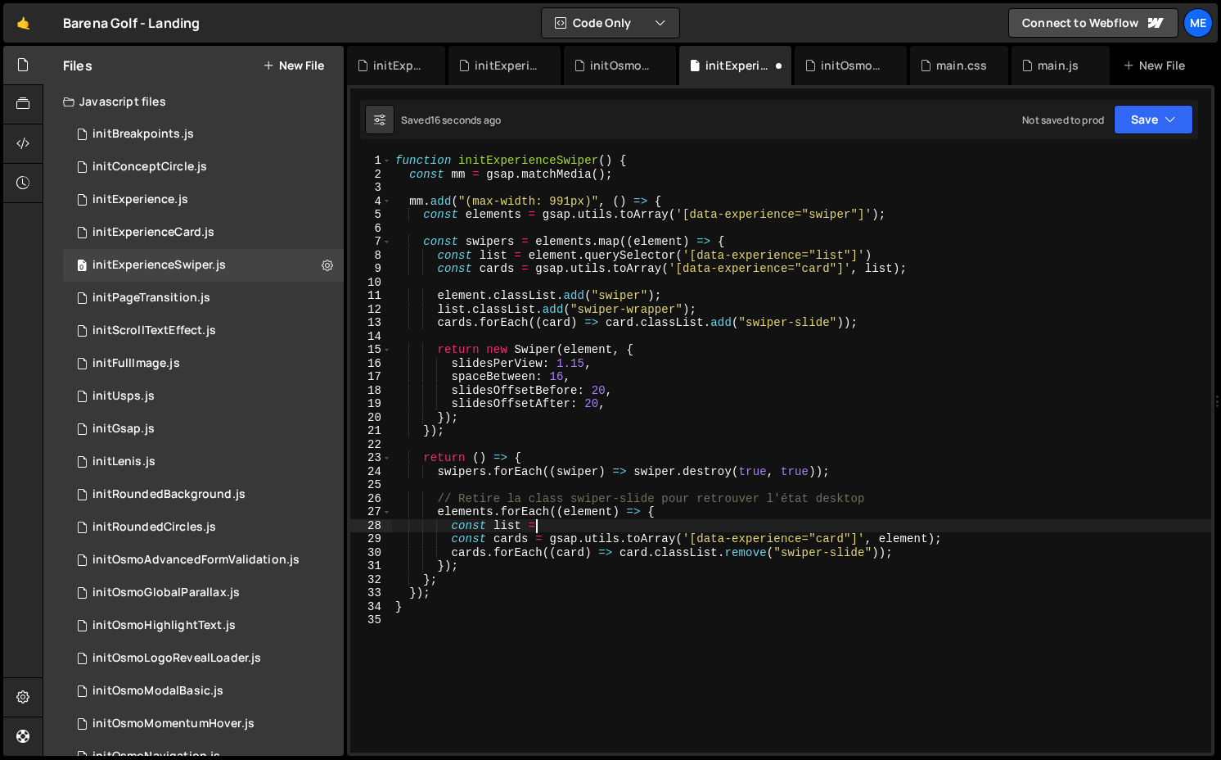
scroll to position [0, 9]
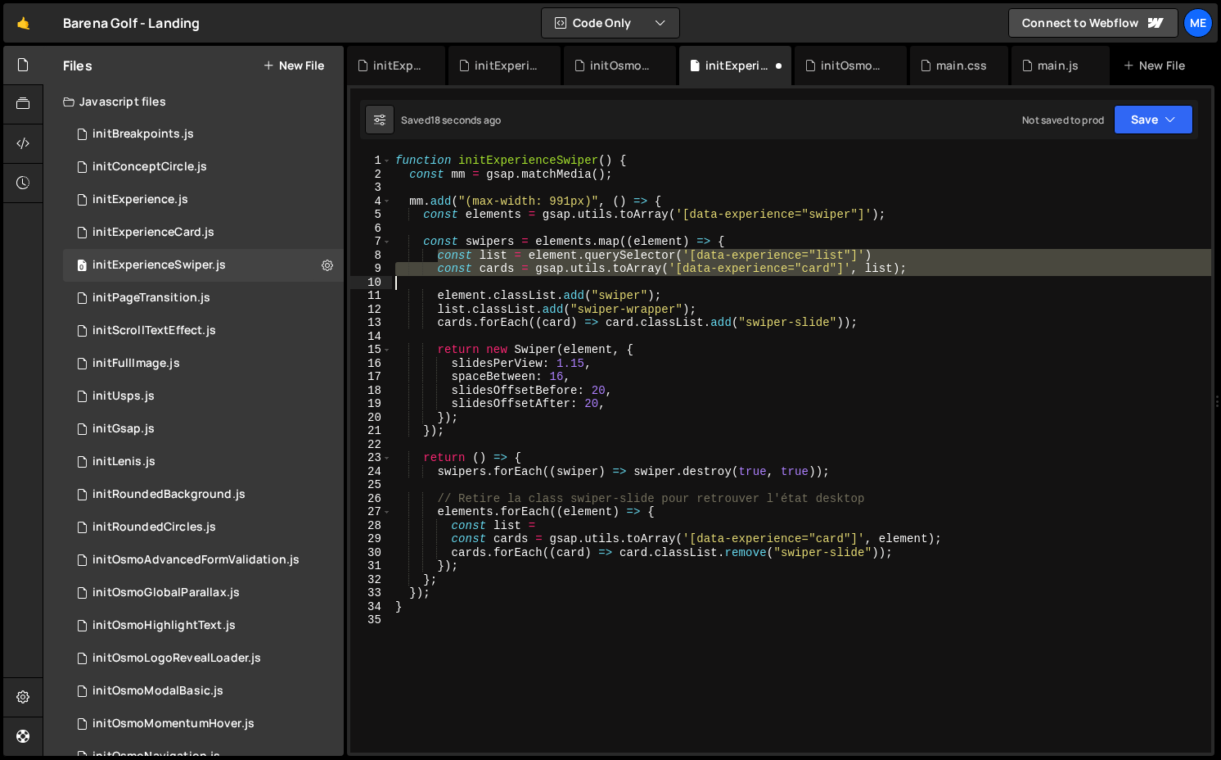
drag, startPoint x: 435, startPoint y: 255, endPoint x: 927, endPoint y: 278, distance: 493.3
click at [927, 278] on div "function initExperienceSwiper ( ) { const mm = gsap . matchMedia ( ) ; mm . add…" at bounding box center [801, 466] width 819 height 625
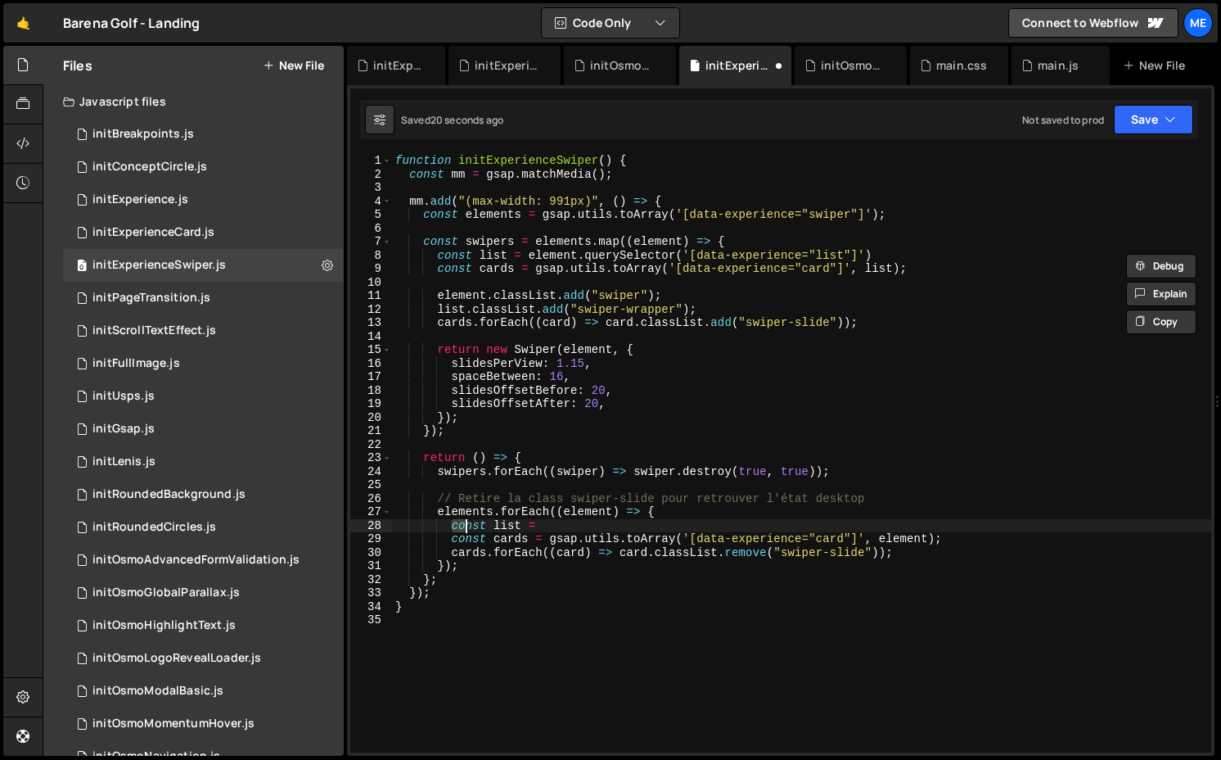
drag, startPoint x: 449, startPoint y: 523, endPoint x: 614, endPoint y: 523, distance: 164.5
click at [614, 523] on div "function initExperienceSwiper ( ) { const mm = gsap . matchMedia ( ) ; mm . add…" at bounding box center [801, 466] width 819 height 625
type textarea "const list ="
paste textarea
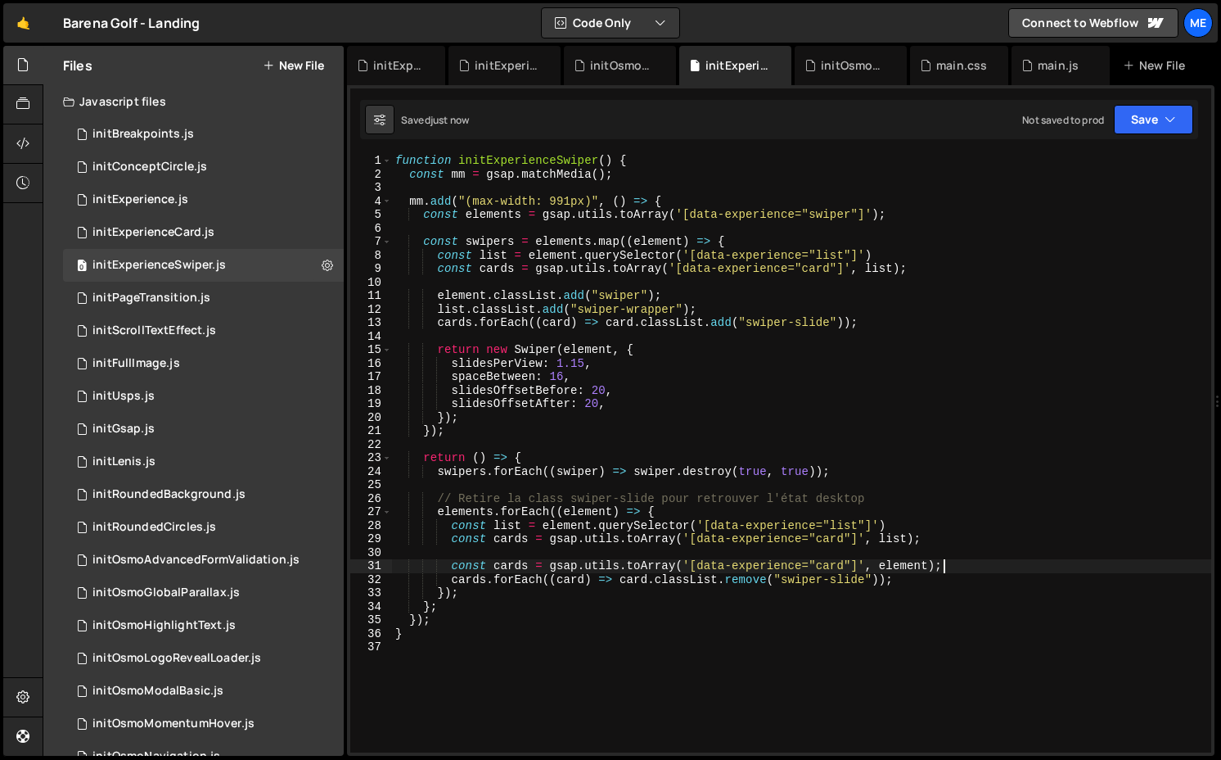
click at [967, 561] on div "function initExperienceSwiper ( ) { const mm = gsap . matchMedia ( ) ; mm . add…" at bounding box center [801, 466] width 819 height 625
type textarea "const cards = gsap.utils.toArray('[data-experience="card"]', element);"
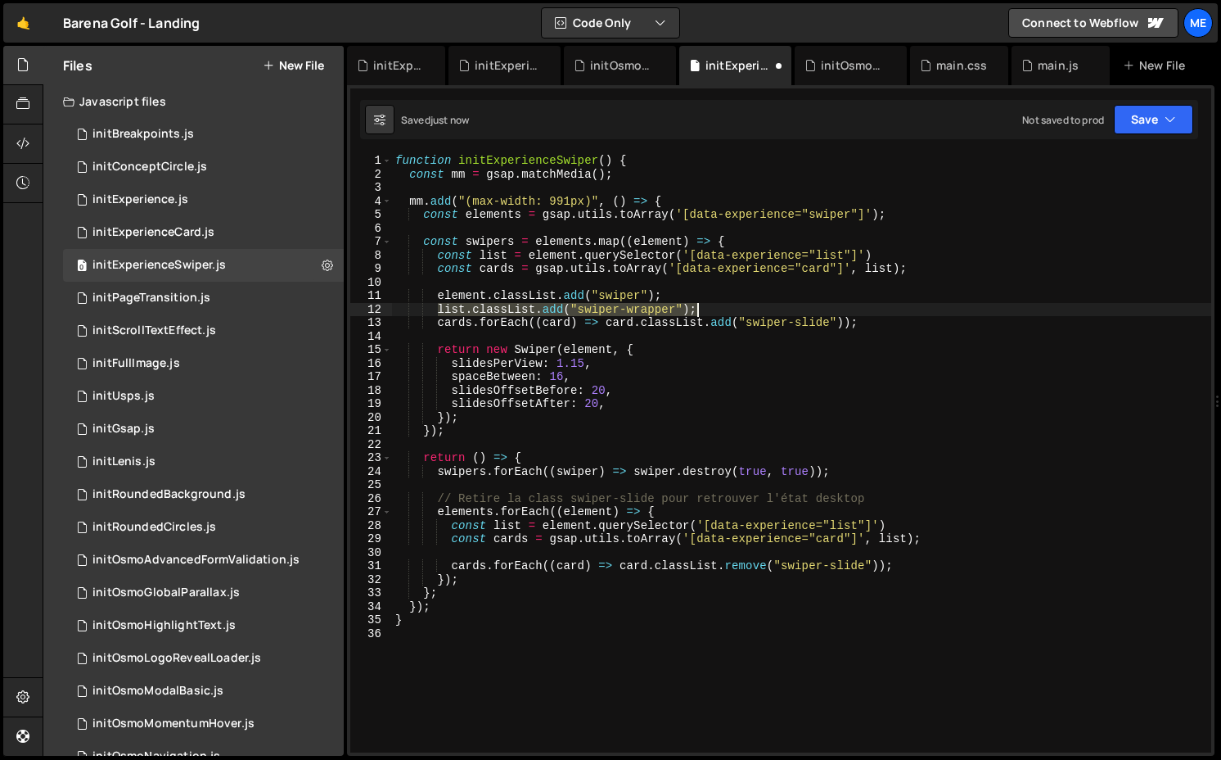
drag, startPoint x: 436, startPoint y: 307, endPoint x: 975, endPoint y: 312, distance: 538.7
click at [975, 312] on div "function initExperienceSwiper ( ) { const mm = gsap . matchMedia ( ) ; mm . add…" at bounding box center [801, 466] width 819 height 625
click at [748, 312] on div "function initExperienceSwiper ( ) { const mm = gsap . matchMedia ( ) ; mm . add…" at bounding box center [801, 453] width 819 height 598
type textarea "element.classList.add("swiper"); list.classList.add("swiper-wrapper");"
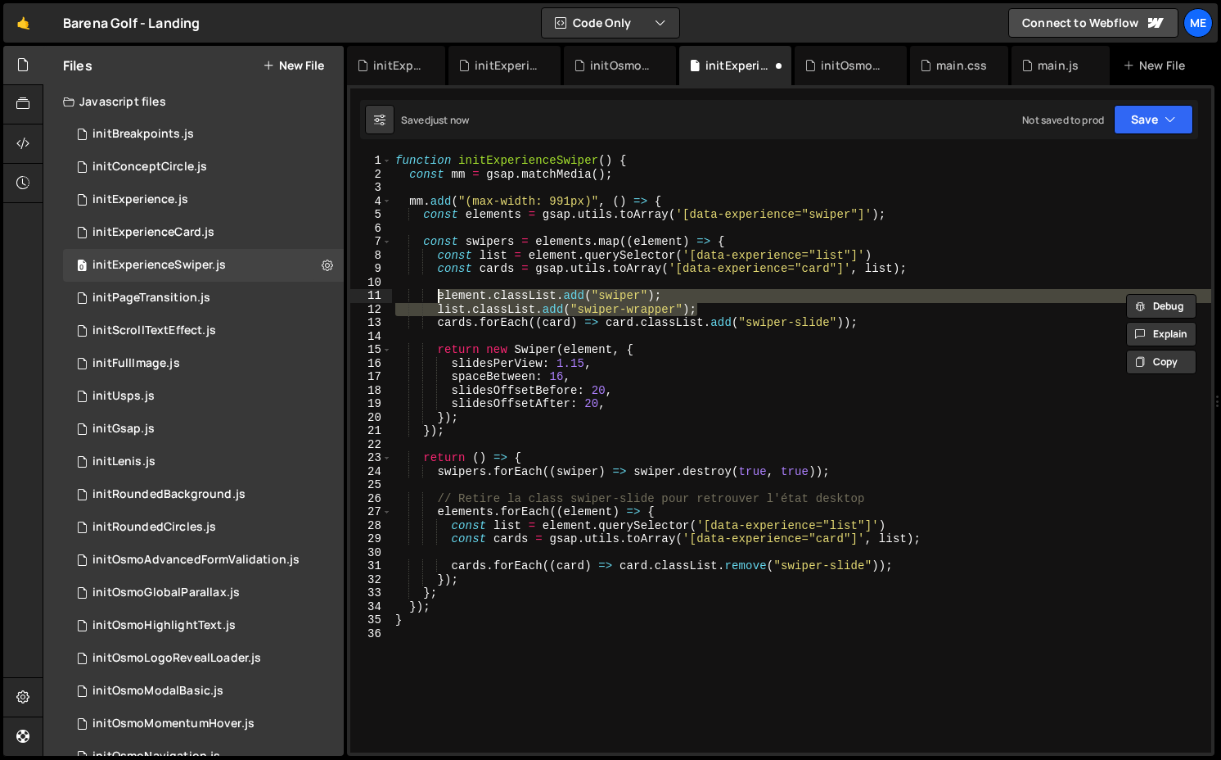
click at [583, 548] on div "function initExperienceSwiper ( ) { const mm = gsap . matchMedia ( ) ; mm . add…" at bounding box center [801, 466] width 819 height 625
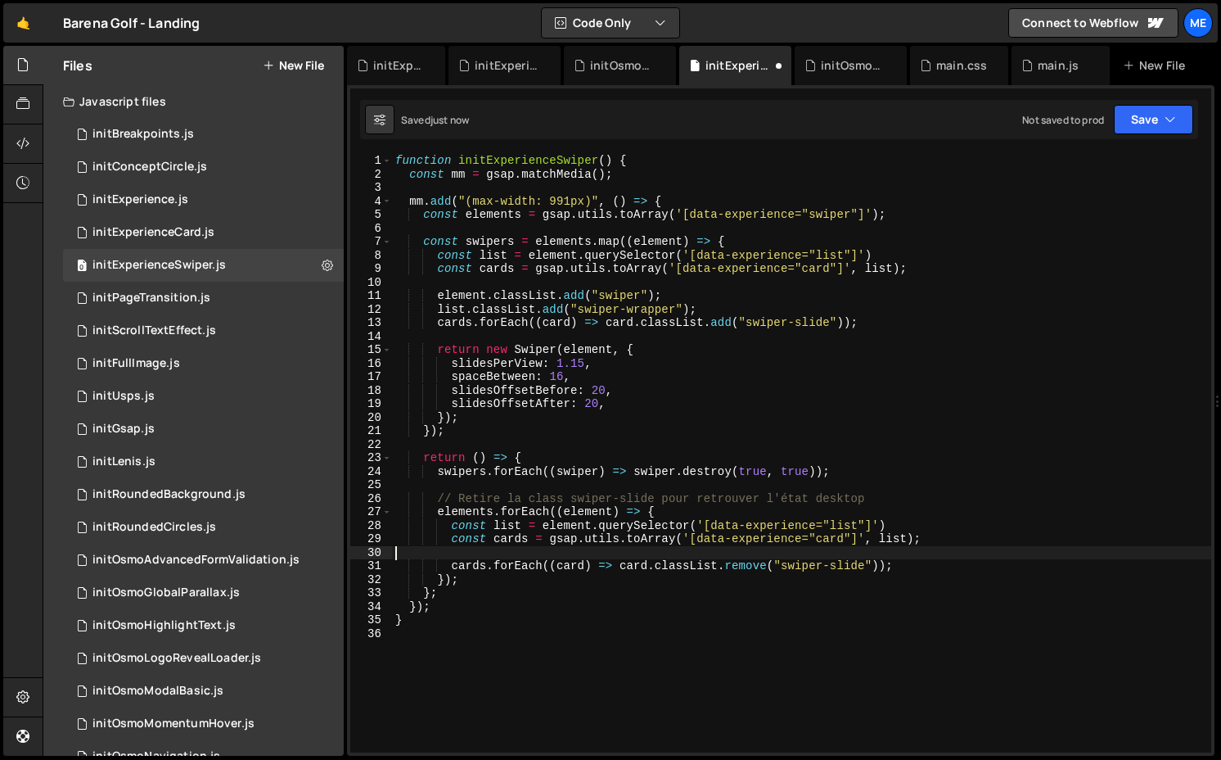
paste textarea "list.classList.add("swiper-wrapper");"
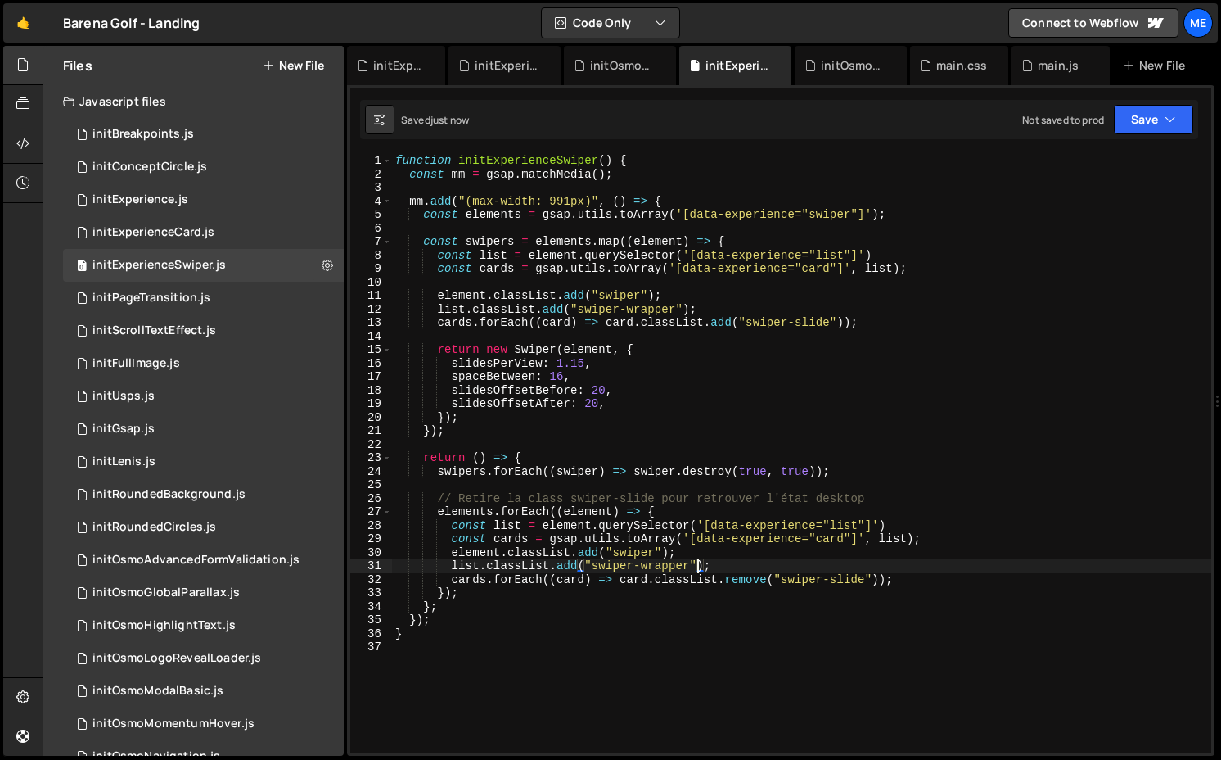
click at [576, 553] on div "function initExperienceSwiper ( ) { const mm = gsap . matchMedia ( ) ; mm . add…" at bounding box center [801, 466] width 819 height 625
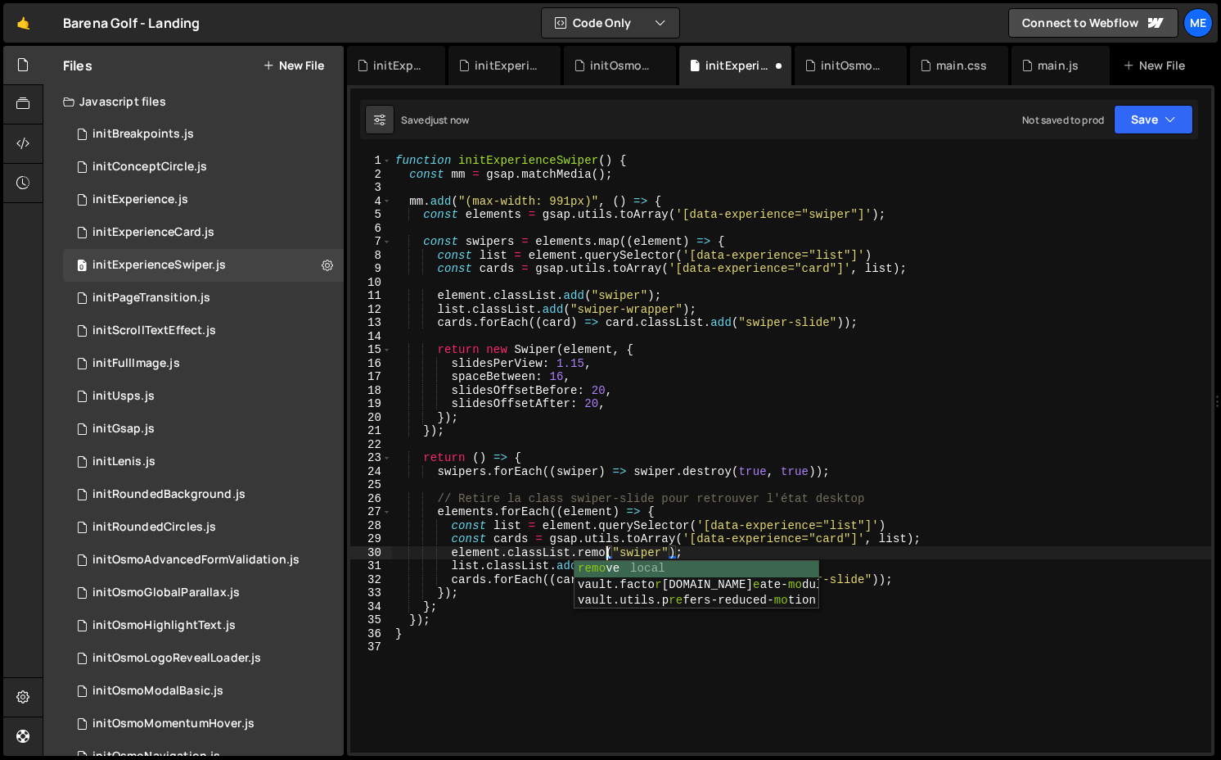
scroll to position [0, 16]
click at [577, 556] on div "function initExperienceSwiper ( ) { const mm = gsap . matchMedia ( ) ; mm . add…" at bounding box center [801, 466] width 819 height 625
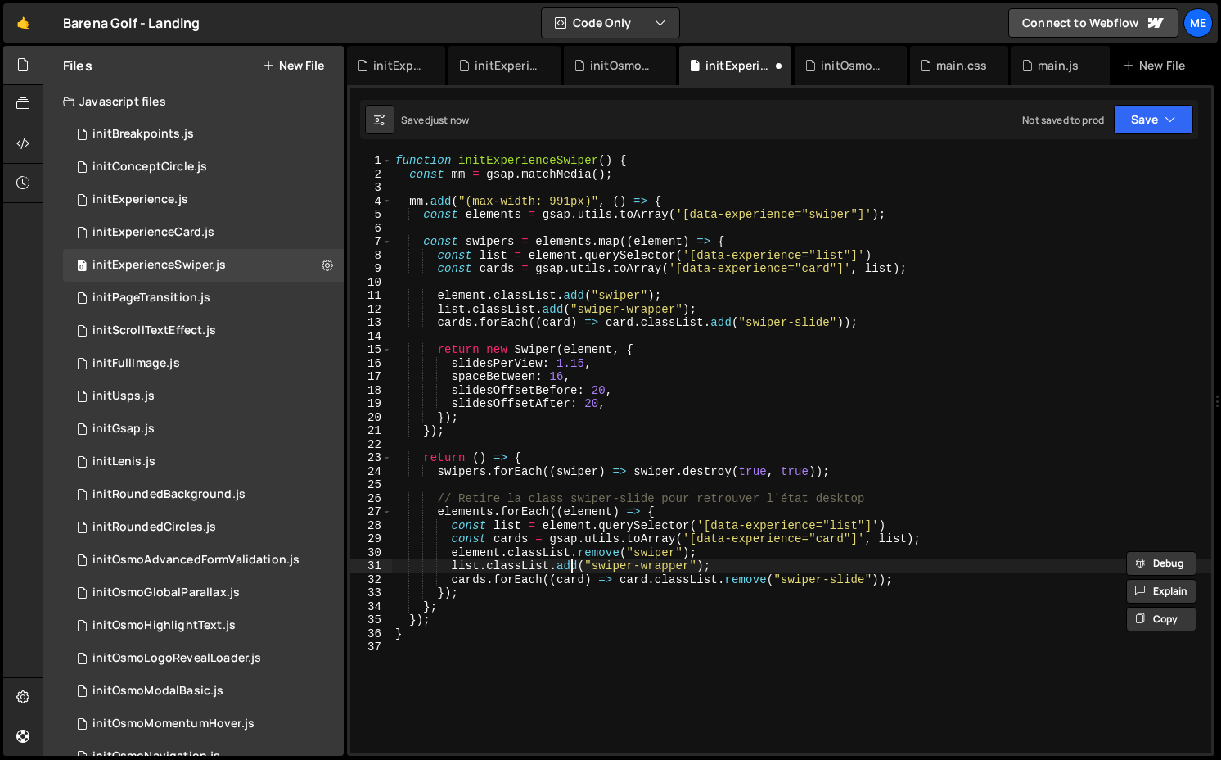
click at [568, 559] on div "function initExperienceSwiper ( ) { const mm = gsap . matchMedia ( ) ; mm . add…" at bounding box center [801, 466] width 819 height 625
paste textarea "remove"
click at [892, 501] on div "function initExperienceSwiper ( ) { const mm = gsap . matchMedia ( ) ; mm . add…" at bounding box center [801, 466] width 819 height 625
type textarea "// Retire la class swiper-slide pour retrouver l'état desktop"
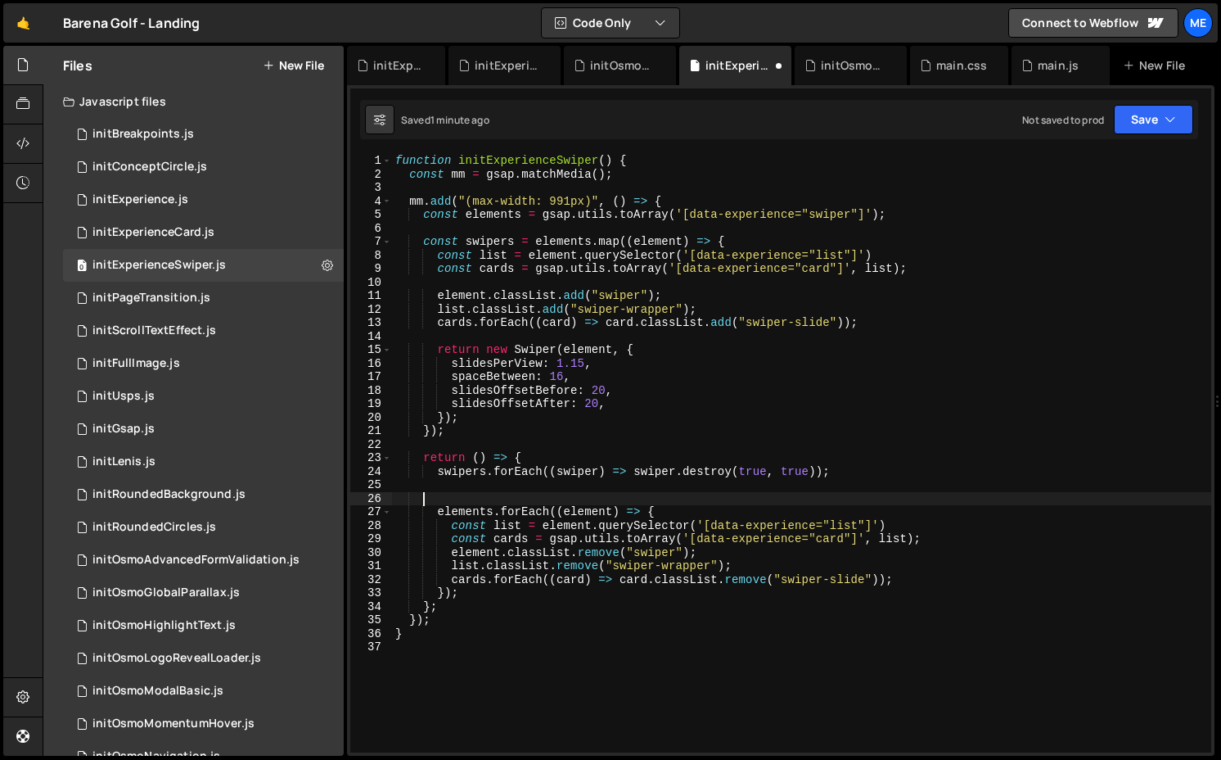
scroll to position [0, 0]
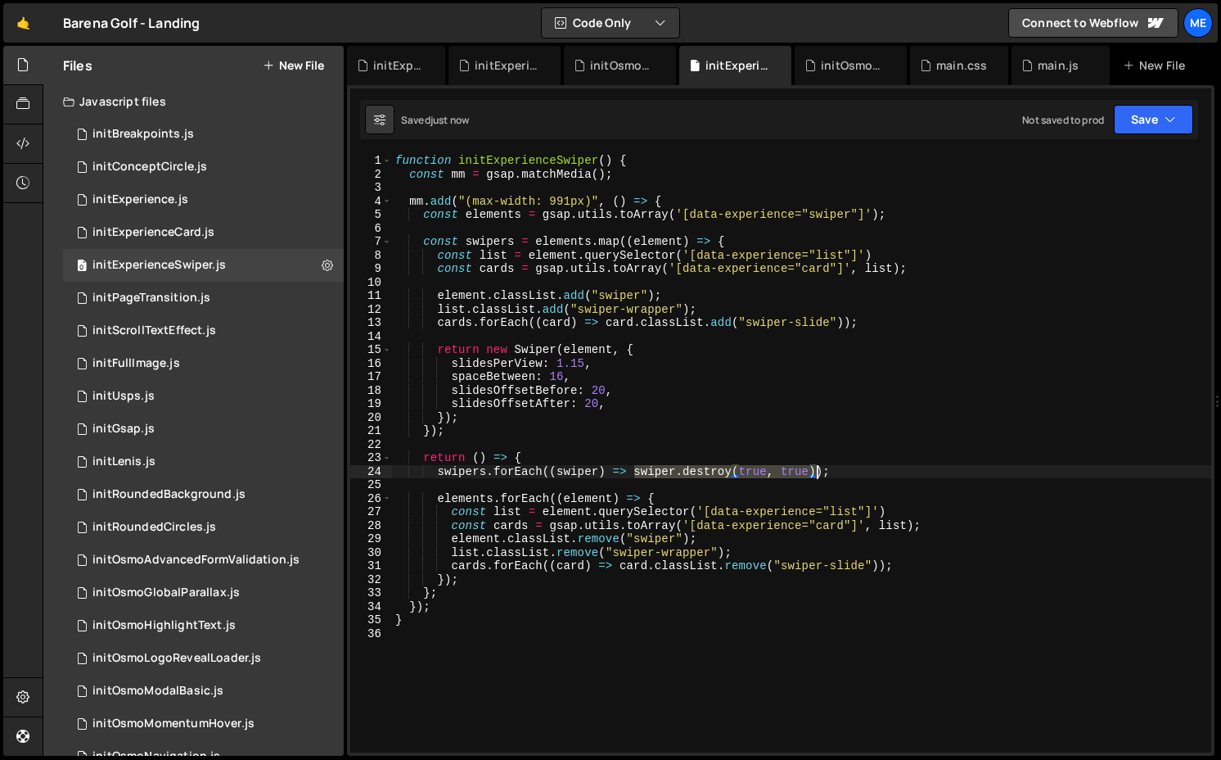
drag, startPoint x: 636, startPoint y: 469, endPoint x: 817, endPoint y: 467, distance: 180.9
click at [817, 467] on div "function initExperienceSwiper ( ) { const mm = gsap . matchMedia ( ) ; mm . add…" at bounding box center [801, 466] width 819 height 625
type textarea "swipers.forEach((swiper) => {});"
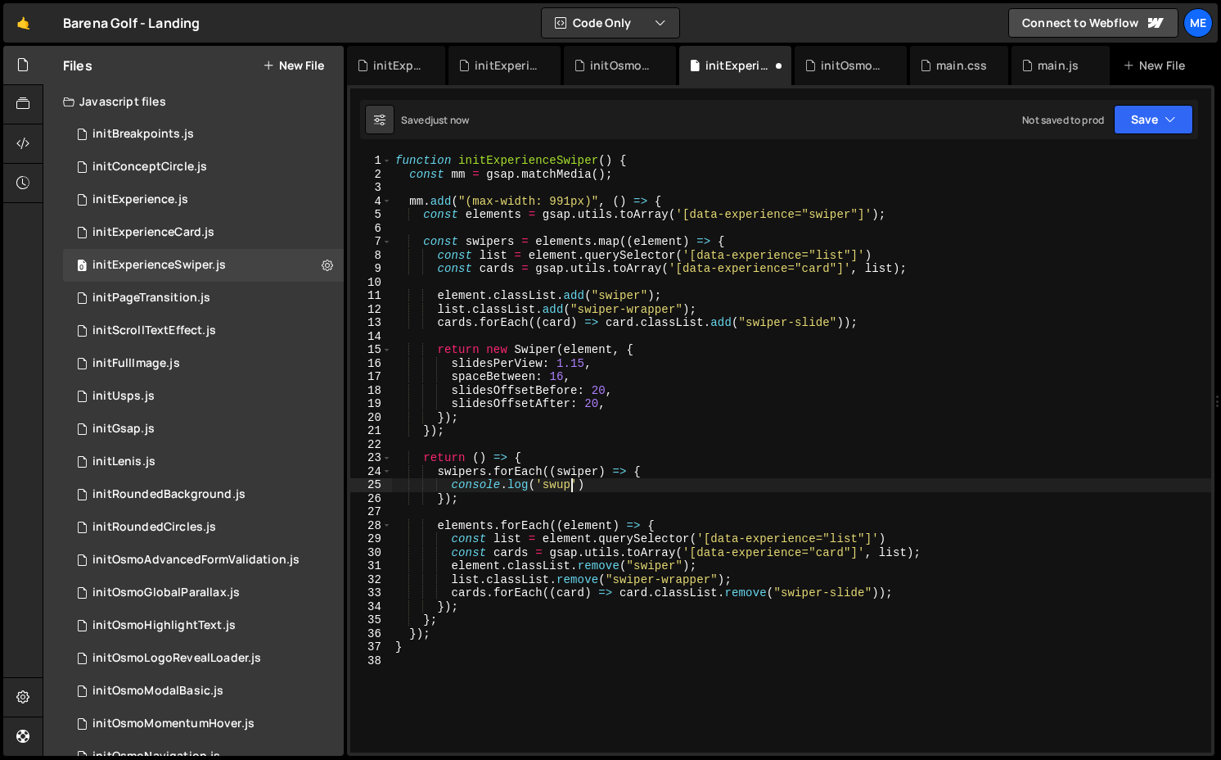
scroll to position [0, 11]
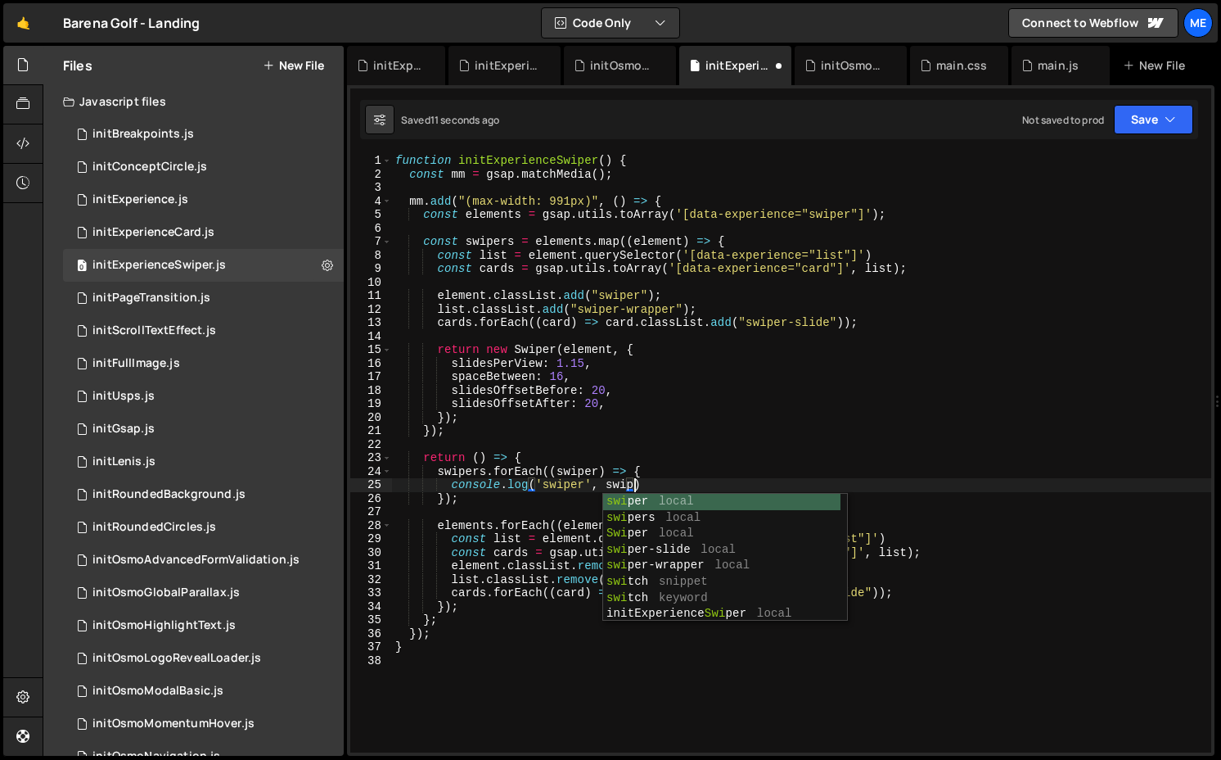
type textarea "console.log('swiper', swiper)"
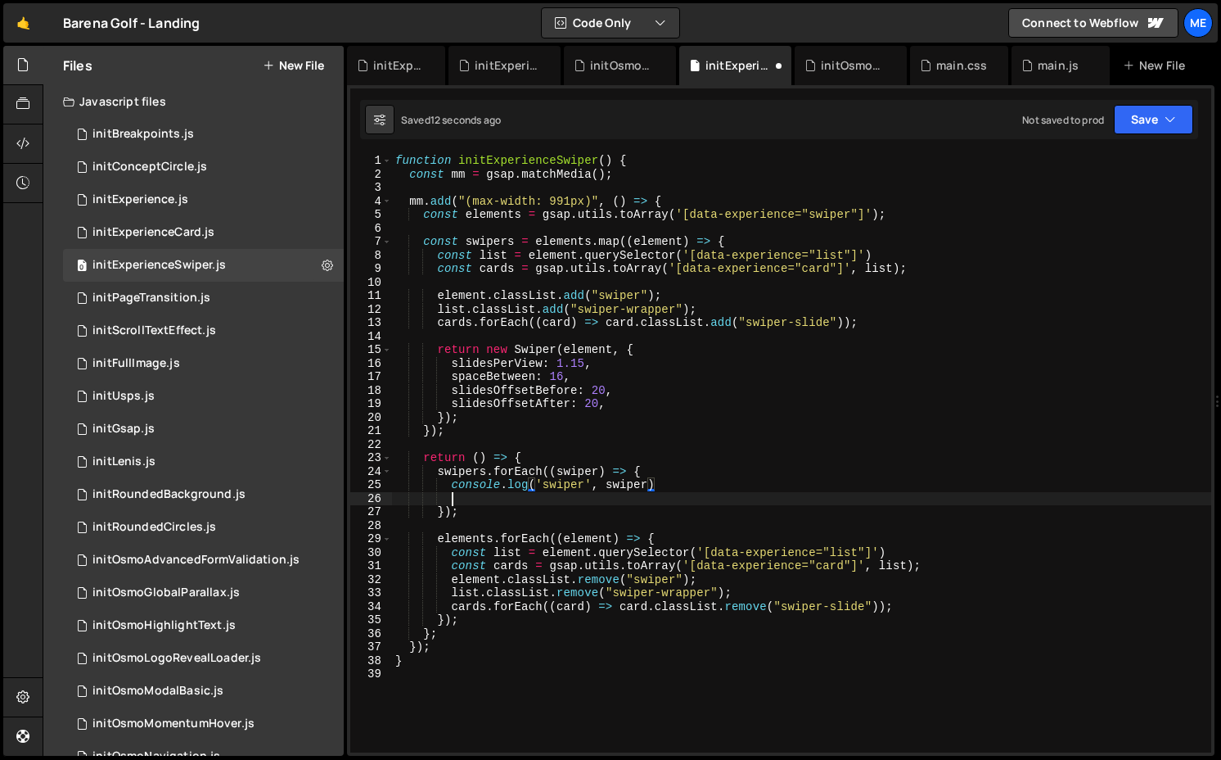
paste textarea "swiper.destroy(true, true)"
click at [693, 491] on div "function initExperienceSwiper ( ) { const mm = gsap . matchMedia ( ) ; mm . add…" at bounding box center [801, 466] width 819 height 625
type textarea "console.log('swiper', swiper);"
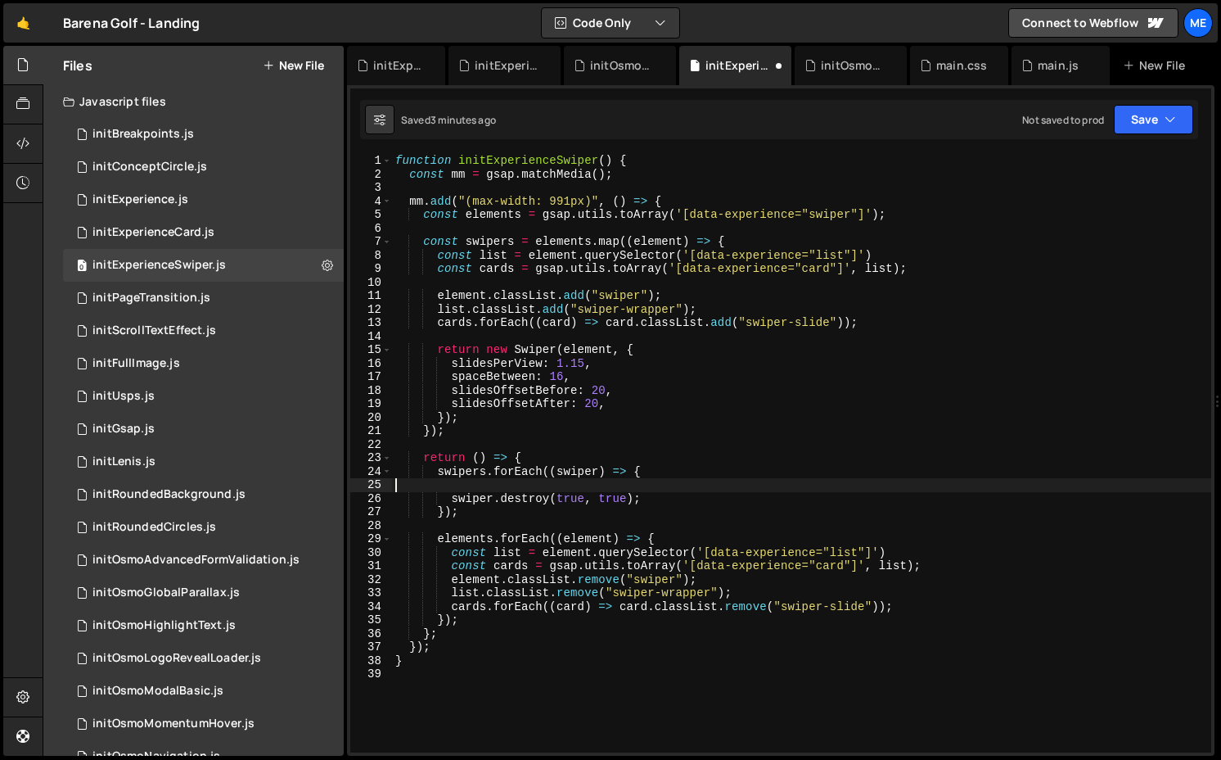
type textarea "swipers.forEach((swiper) => {"
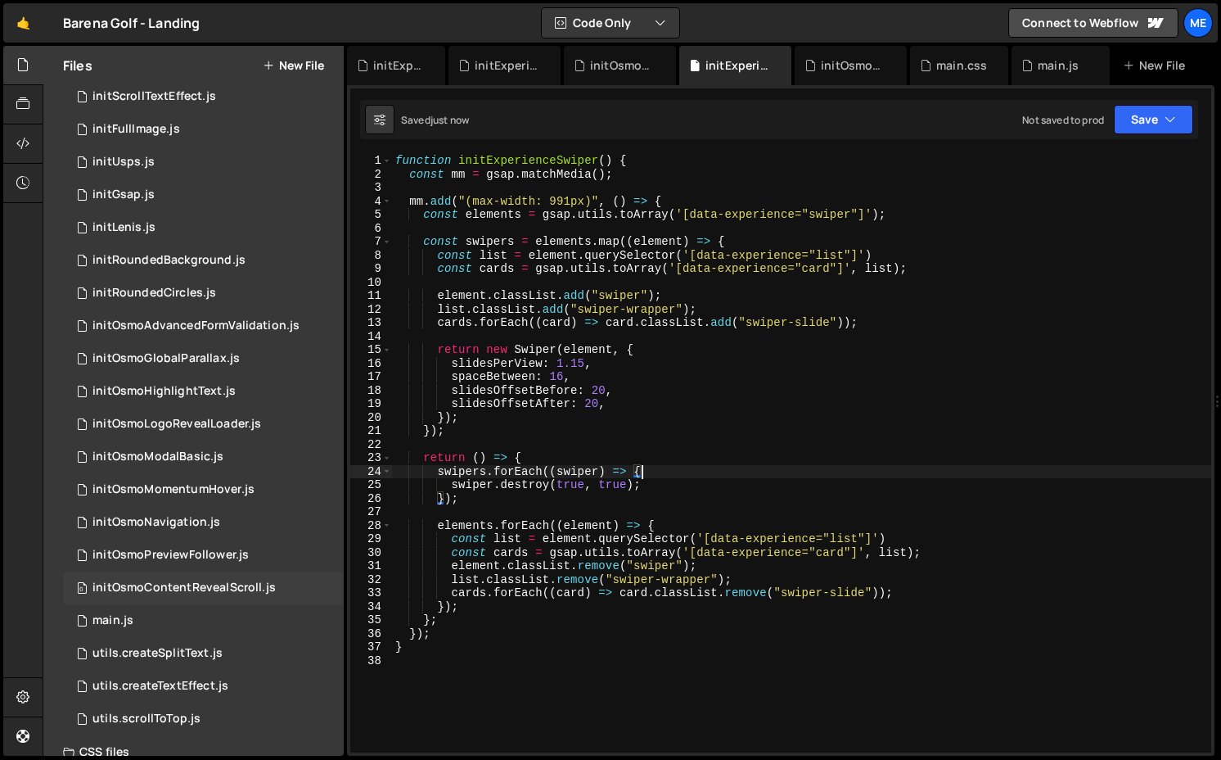
scroll to position [258, 0]
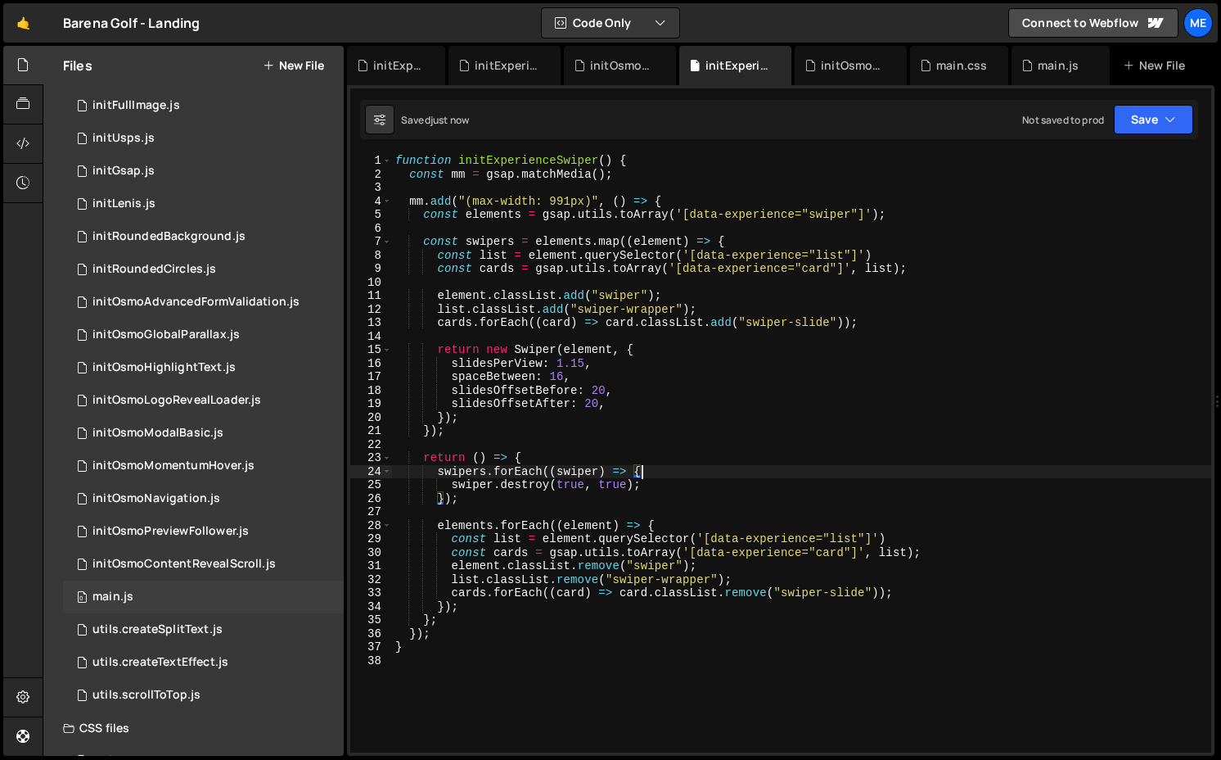
click at [195, 607] on div "0 main.js 0" at bounding box center [203, 596] width 281 height 33
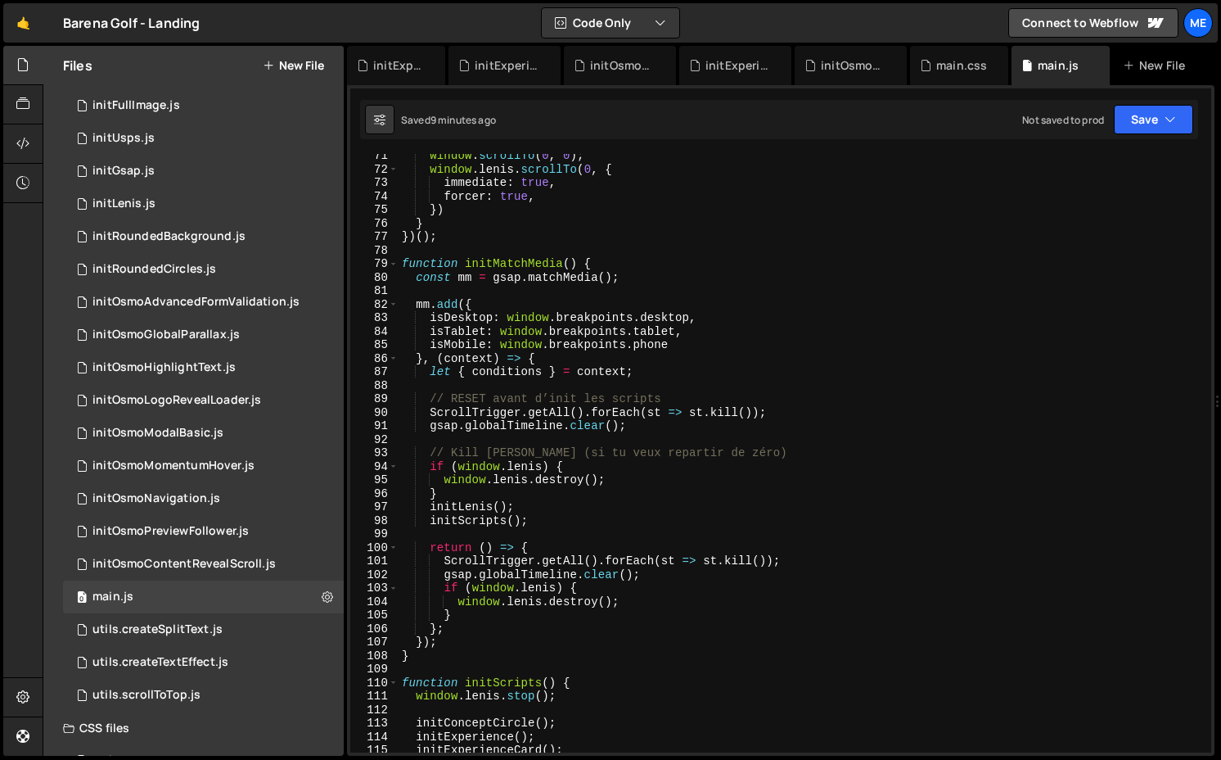
scroll to position [950, 0]
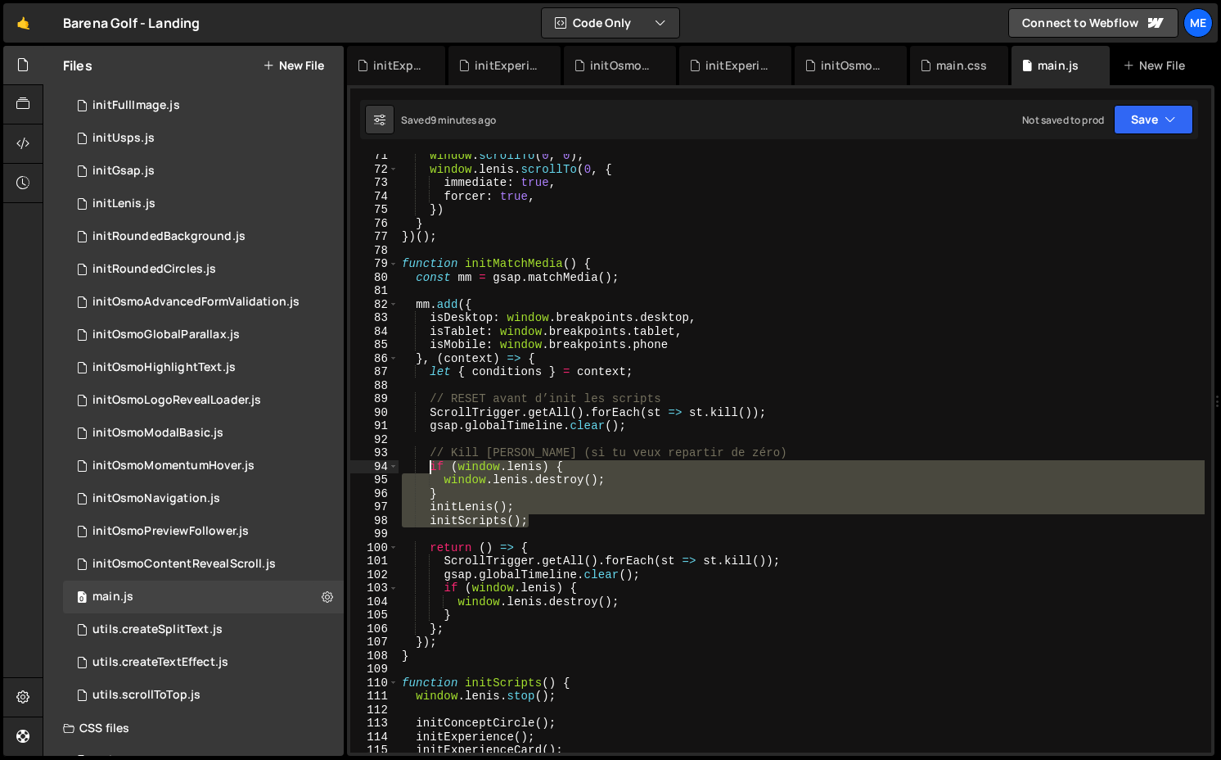
drag, startPoint x: 547, startPoint y: 524, endPoint x: 430, endPoint y: 467, distance: 130.0
click at [430, 467] on div "window . scrollTo ( 0 , 0 ) ; window . [PERSON_NAME] . scrollTo ( 0 , { immedia…" at bounding box center [802, 461] width 806 height 625
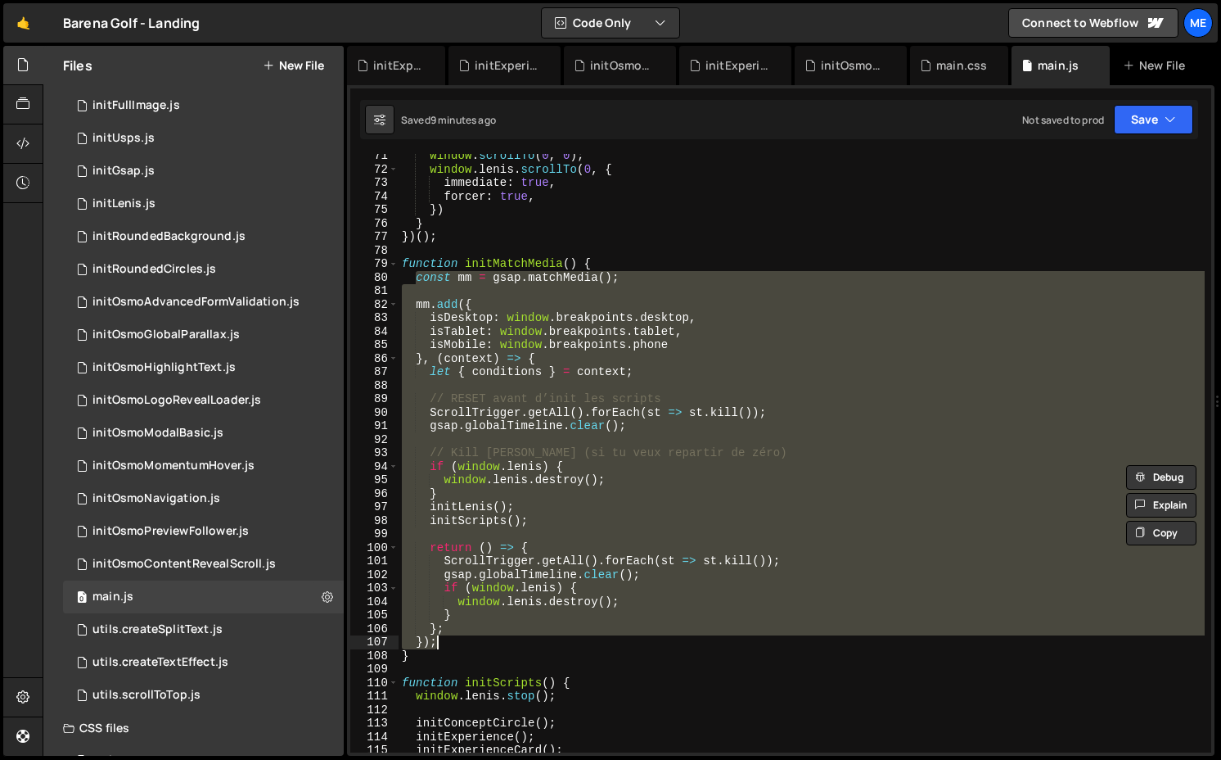
drag, startPoint x: 414, startPoint y: 276, endPoint x: 482, endPoint y: 637, distance: 367.3
click at [482, 637] on div "window . scrollTo ( 0 , 0 ) ; window . [PERSON_NAME] . scrollTo ( 0 , { immedia…" at bounding box center [802, 461] width 806 height 625
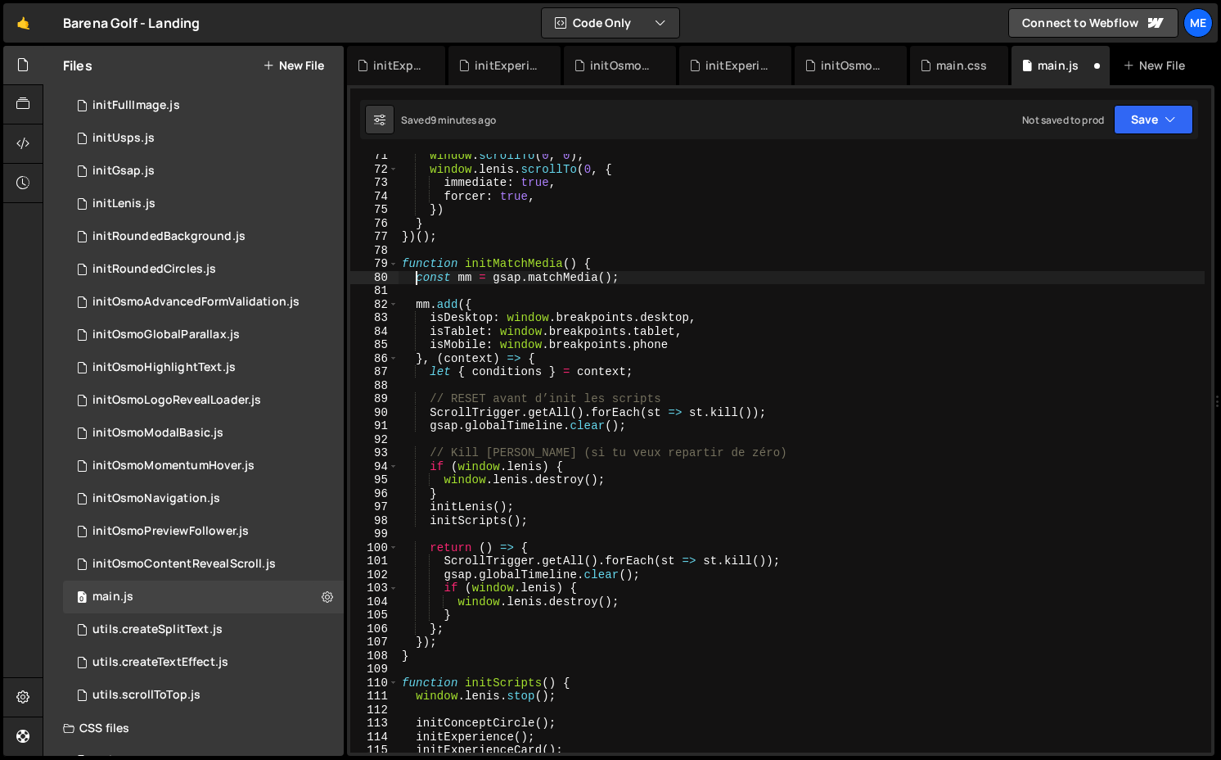
click at [482, 637] on div "window . scrollTo ( 0 , 0 ) ; window . [PERSON_NAME] . scrollTo ( 0 , { immedia…" at bounding box center [802, 461] width 806 height 625
type textarea "});"
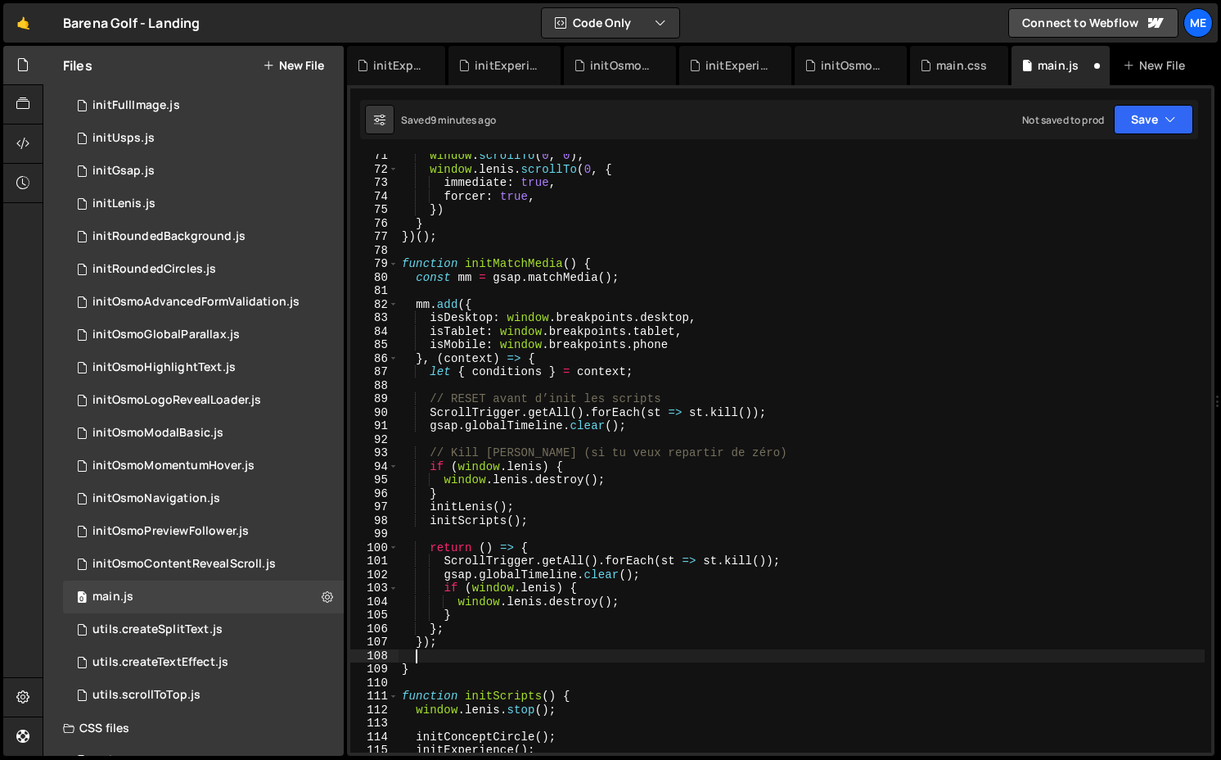
paste textarea "initScripts();"
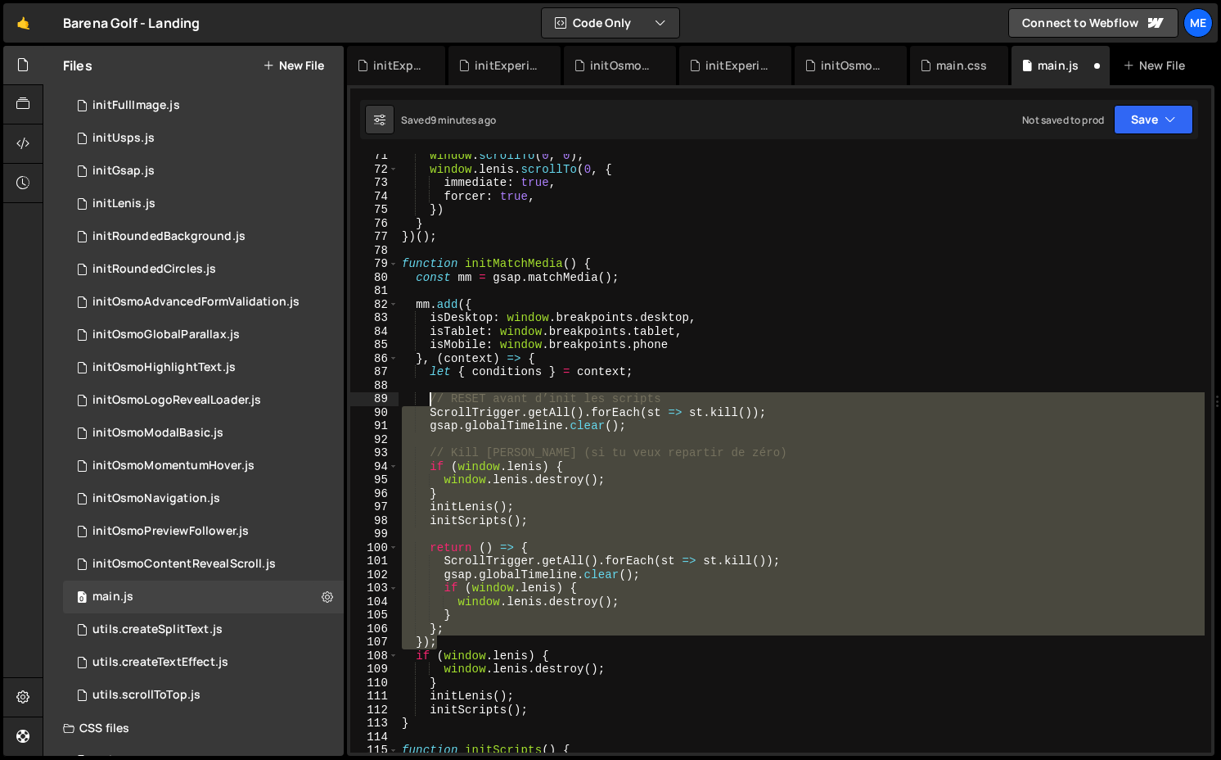
drag, startPoint x: 449, startPoint y: 639, endPoint x: 430, endPoint y: 396, distance: 243.0
click at [430, 396] on div "window . scrollTo ( 0 , 0 ) ; window . [PERSON_NAME] . scrollTo ( 0 , { immedia…" at bounding box center [802, 461] width 806 height 625
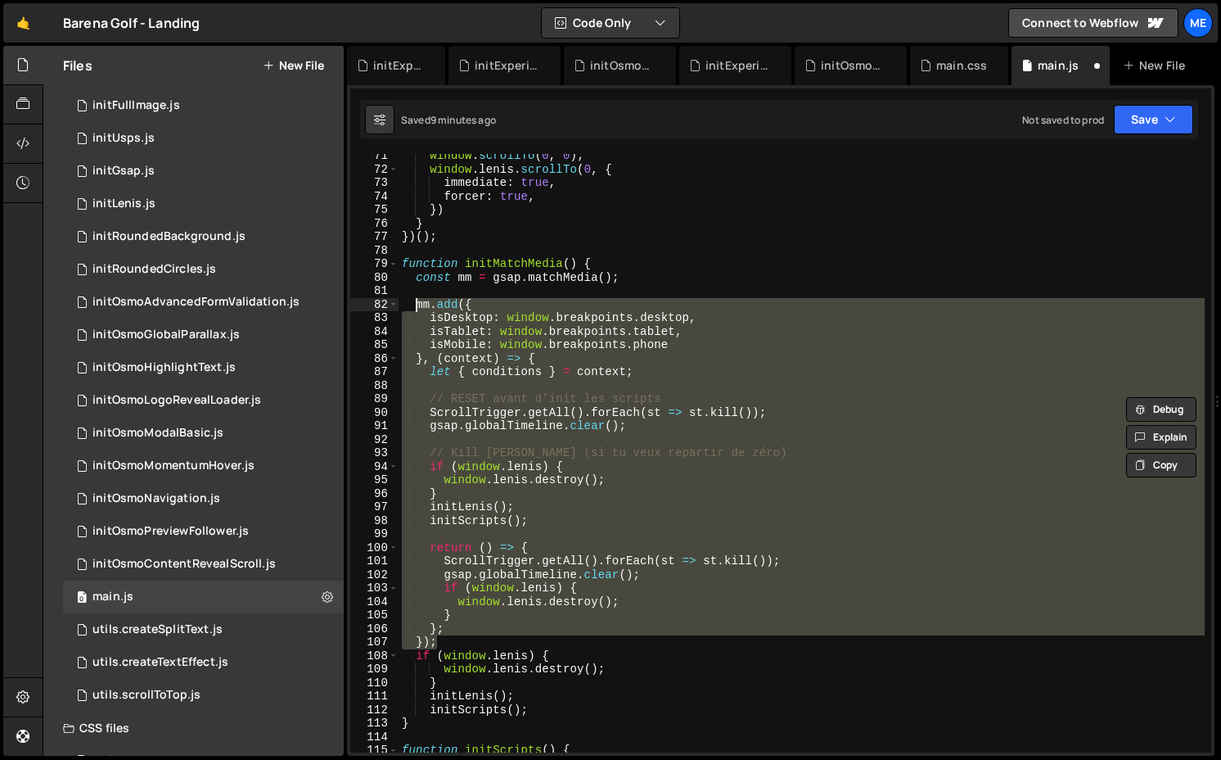
click at [416, 302] on div "window . scrollTo ( 0 , 0 ) ; window . [PERSON_NAME] . scrollTo ( 0 , { immedia…" at bounding box center [802, 461] width 806 height 625
click at [416, 284] on div "window . scrollTo ( 0 , 0 ) ; window . [PERSON_NAME] . scrollTo ( 0 , { immedia…" at bounding box center [802, 461] width 806 height 625
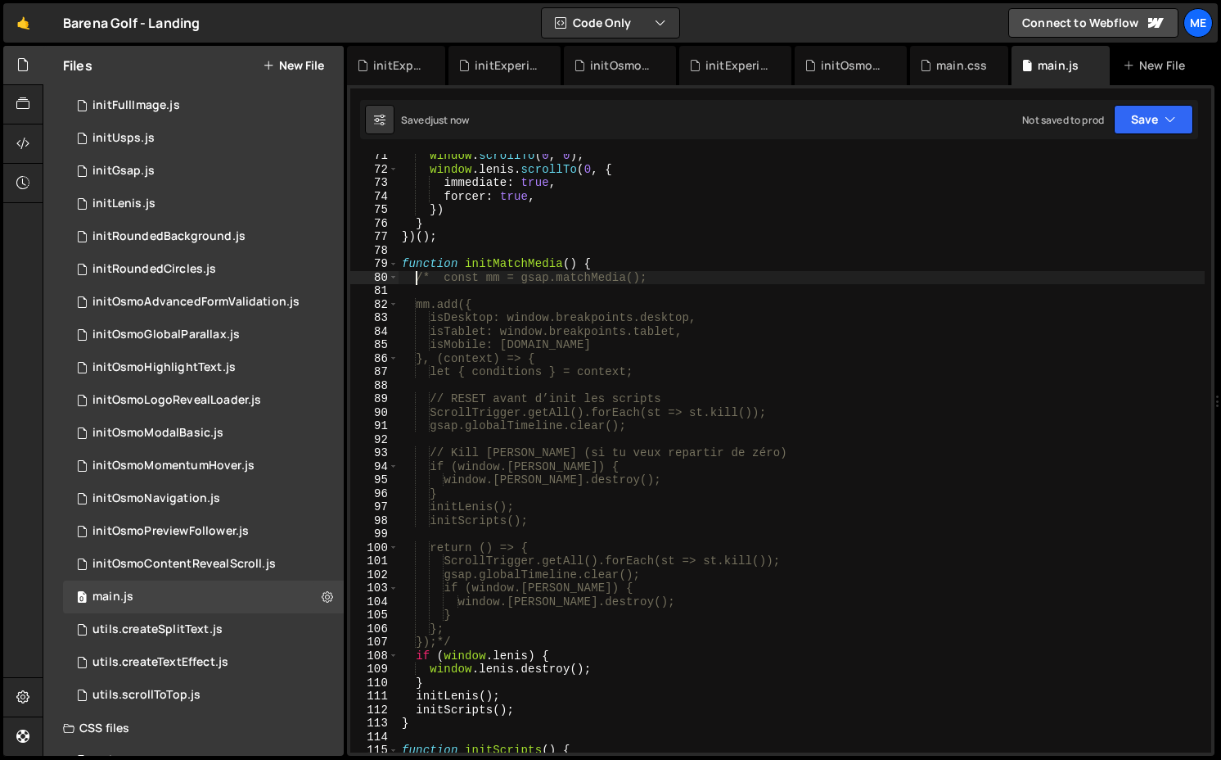
click at [466, 645] on div "window . scrollTo ( 0 , 0 ) ; window . [PERSON_NAME] . scrollTo ( 0 , { immedia…" at bounding box center [802, 461] width 806 height 625
type textarea "});*/"
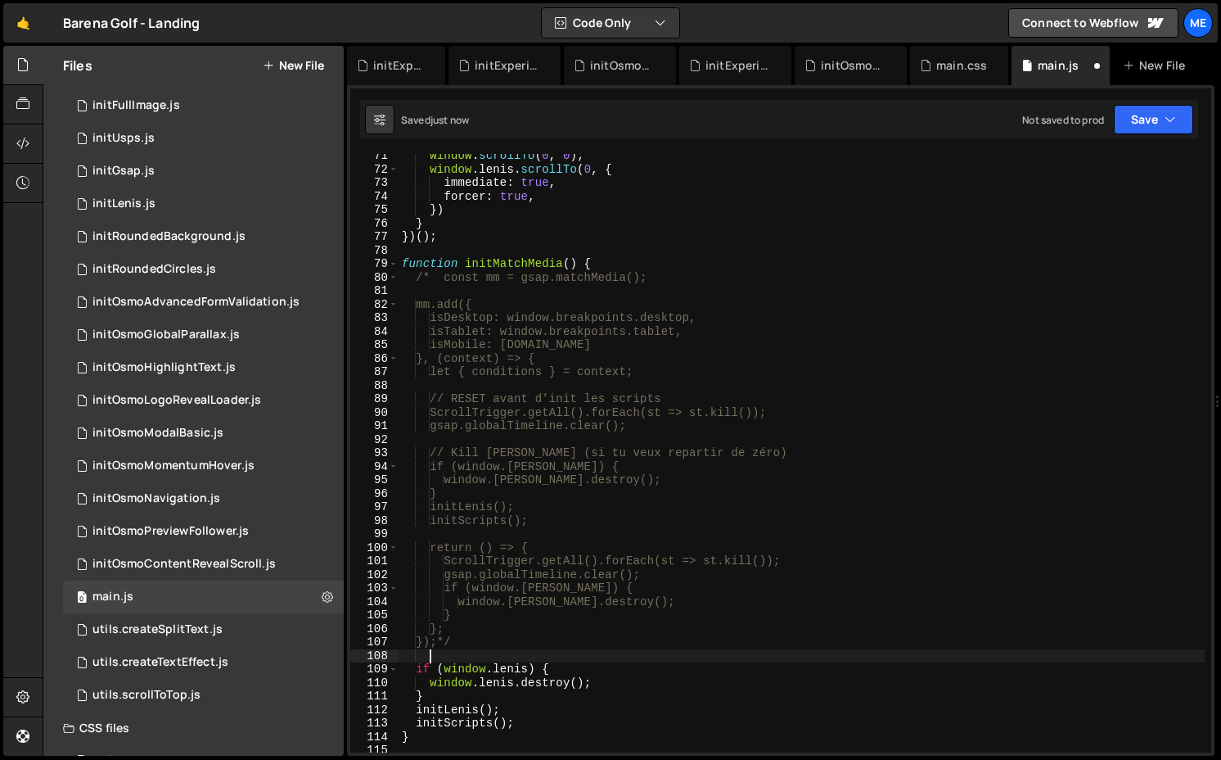
scroll to position [0, 1]
click at [447, 280] on div "window . scrollTo ( 0 , 0 ) ; window . [PERSON_NAME] . scrollTo ( 0 , { immedia…" at bounding box center [802, 461] width 806 height 625
type textarea "const mm = gsap.matchMedia();"
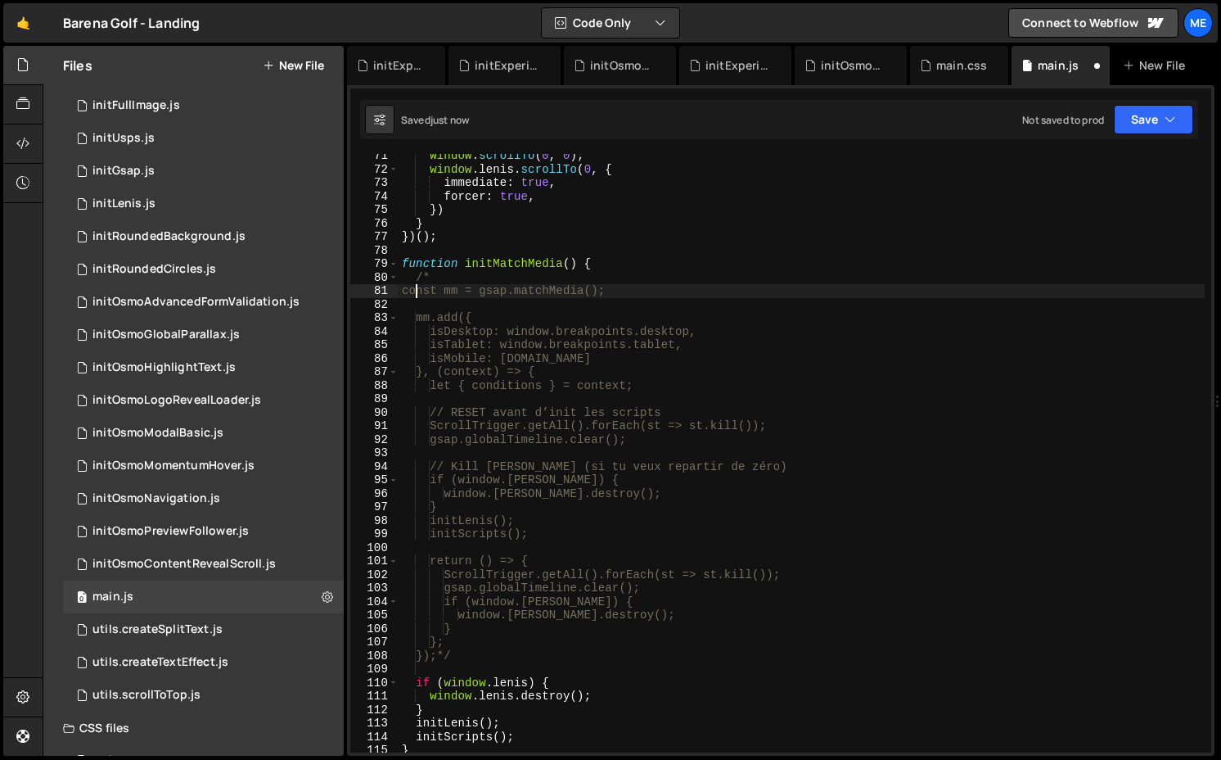
scroll to position [0, 0]
type textarea "const mm = gsap.matchMedia();"
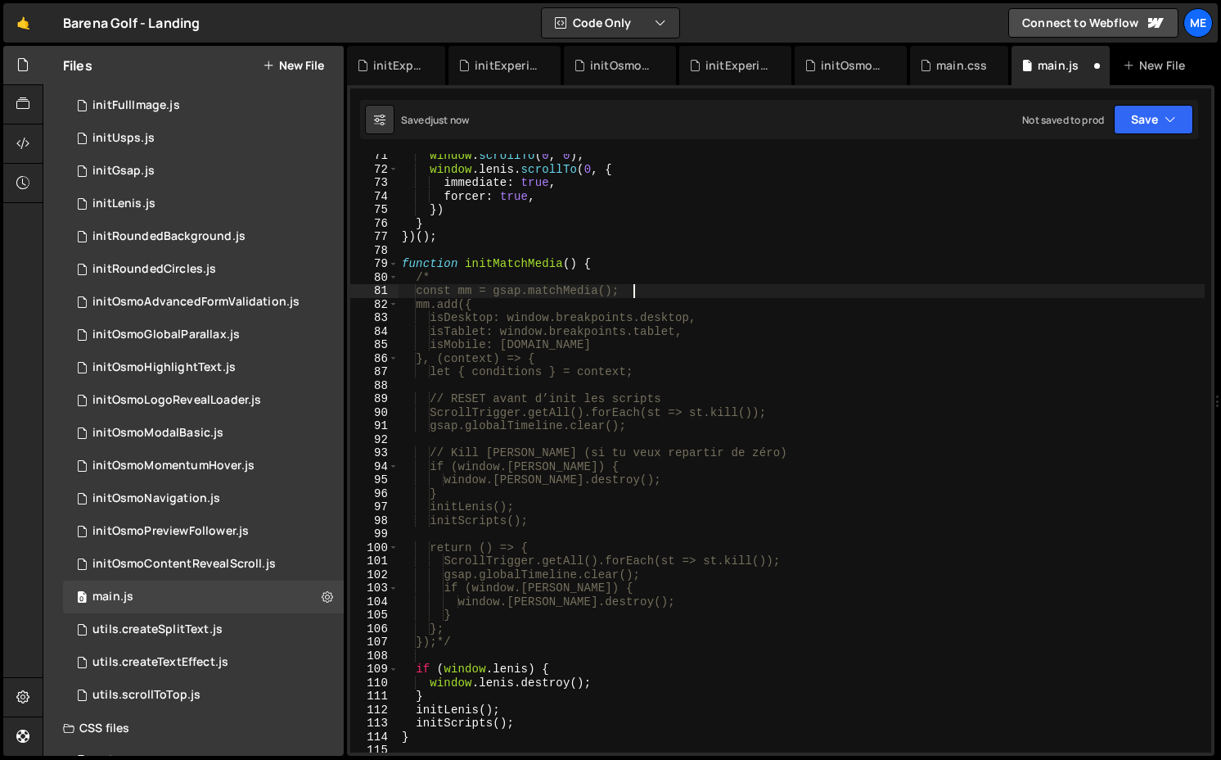
click at [454, 644] on div "window . scrollTo ( 0 , 0 ) ; window . [PERSON_NAME] . scrollTo ( 0 , { immedia…" at bounding box center [802, 461] width 806 height 625
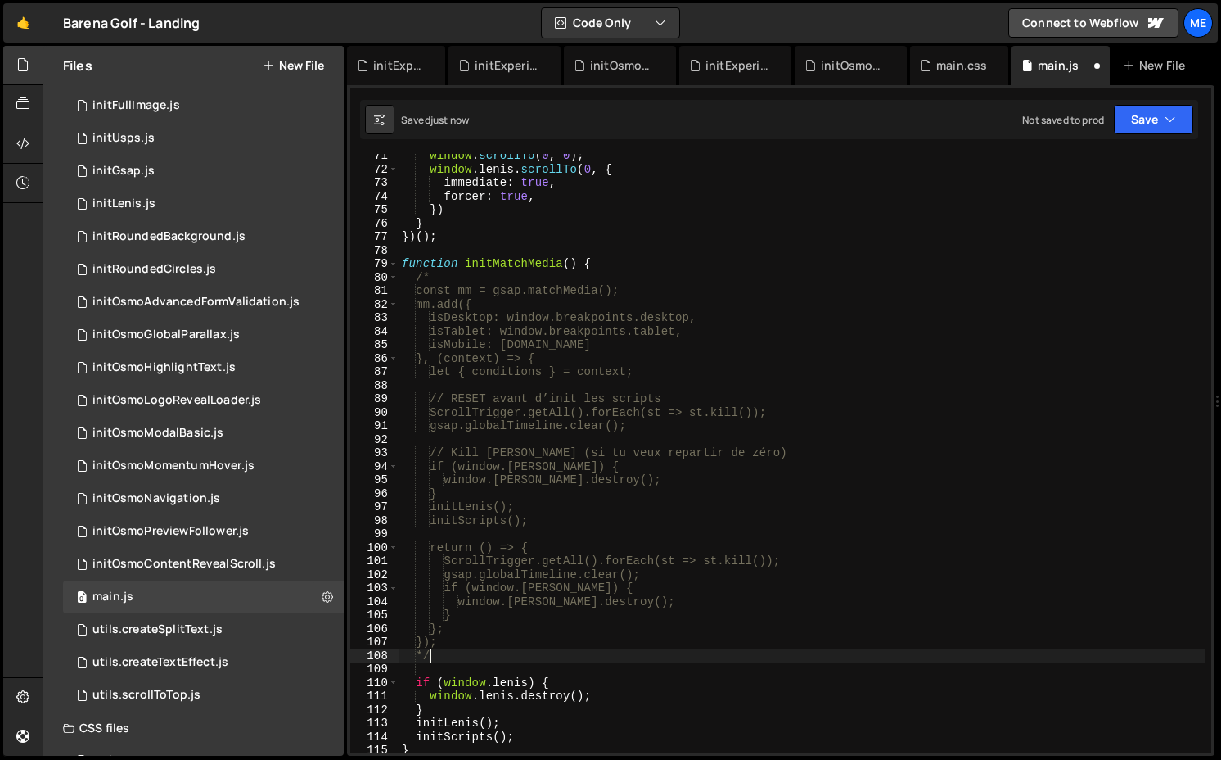
scroll to position [0, 1]
type textarea "*/"
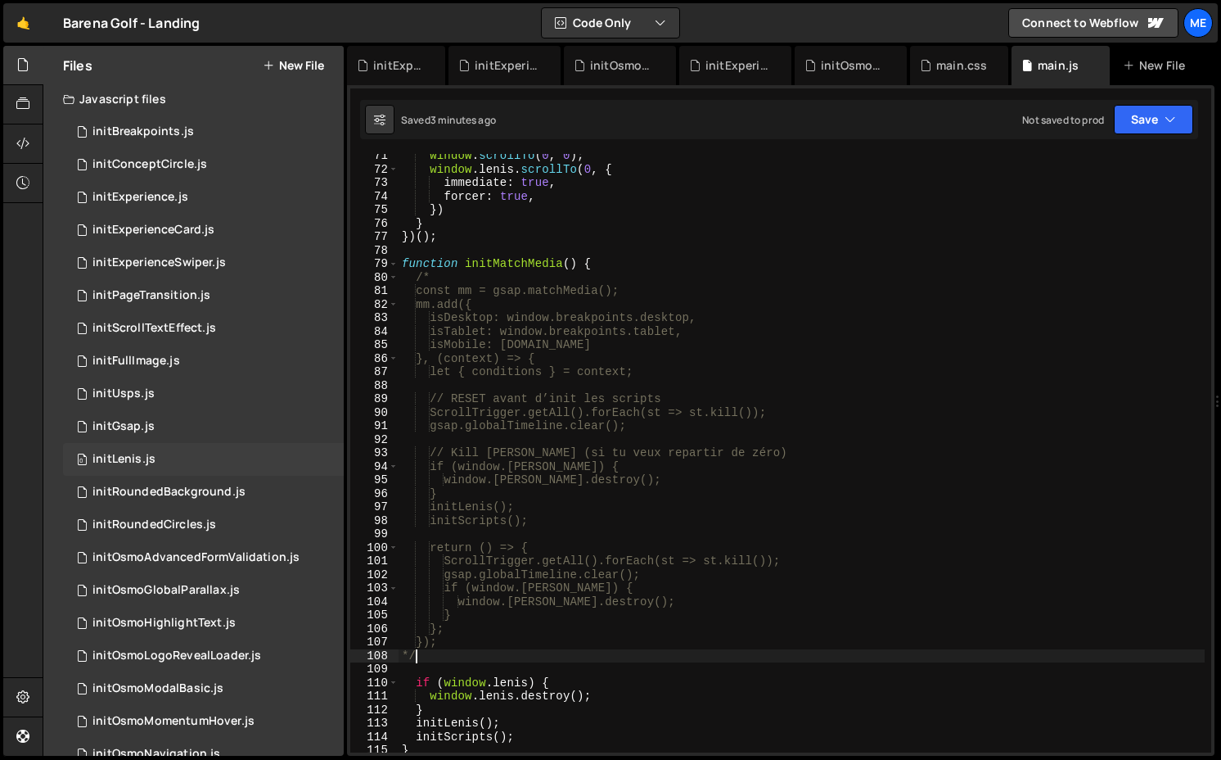
scroll to position [0, 0]
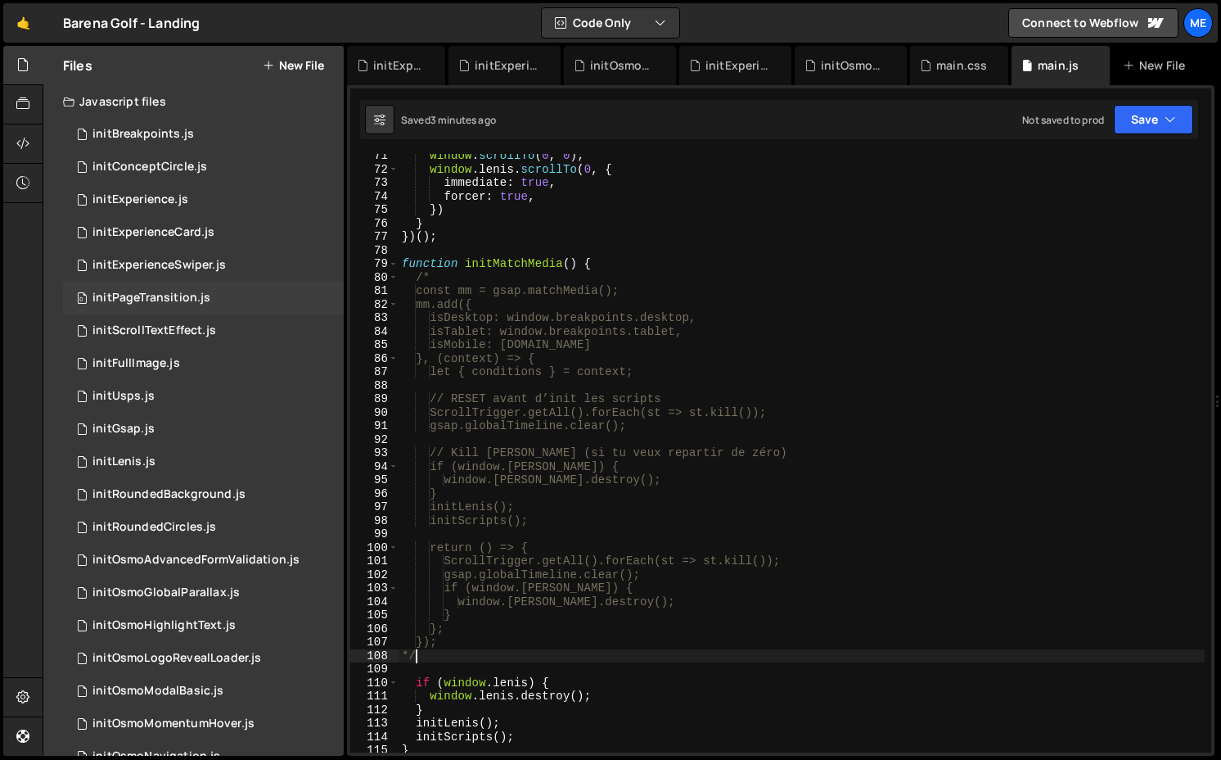
click at [183, 301] on div "initPageTransition.js" at bounding box center [152, 298] width 118 height 15
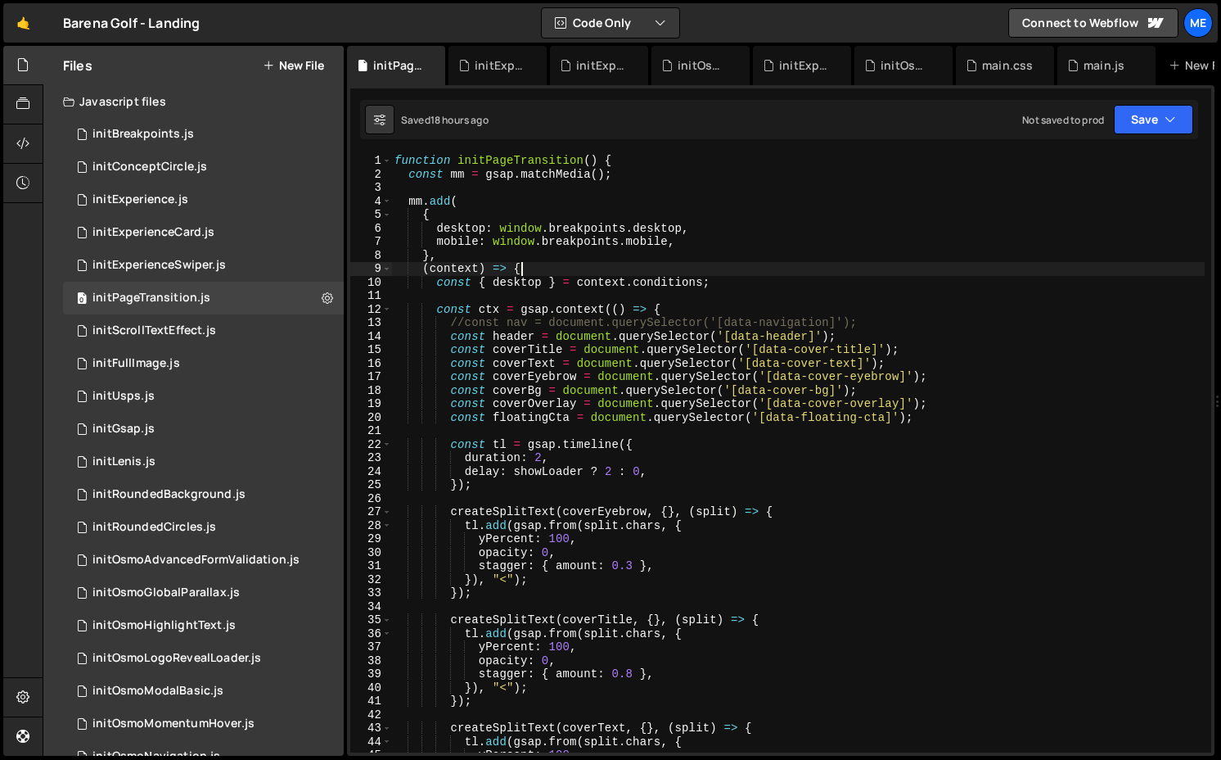
click at [717, 274] on div "function initPageTransition ( ) { const mm = gsap . matchMedia ( ) ; mm . add (…" at bounding box center [798, 466] width 814 height 625
type textarea "}"
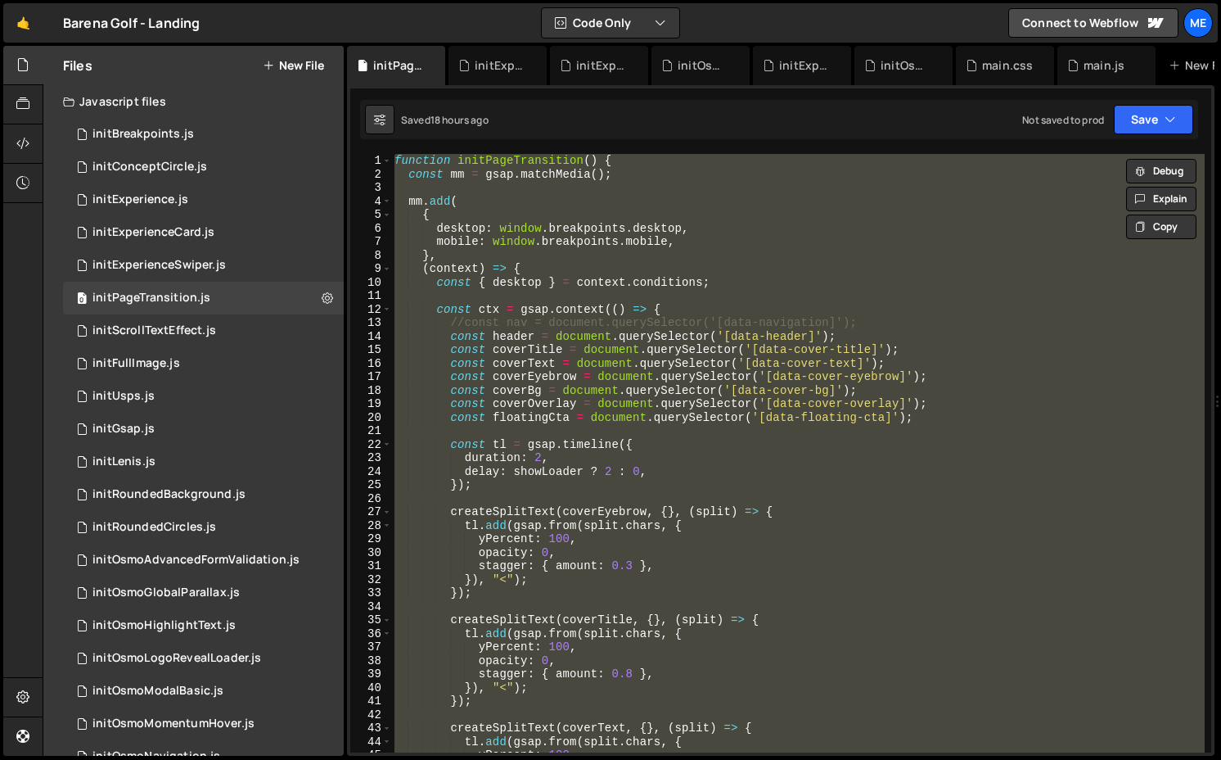
paste textarea
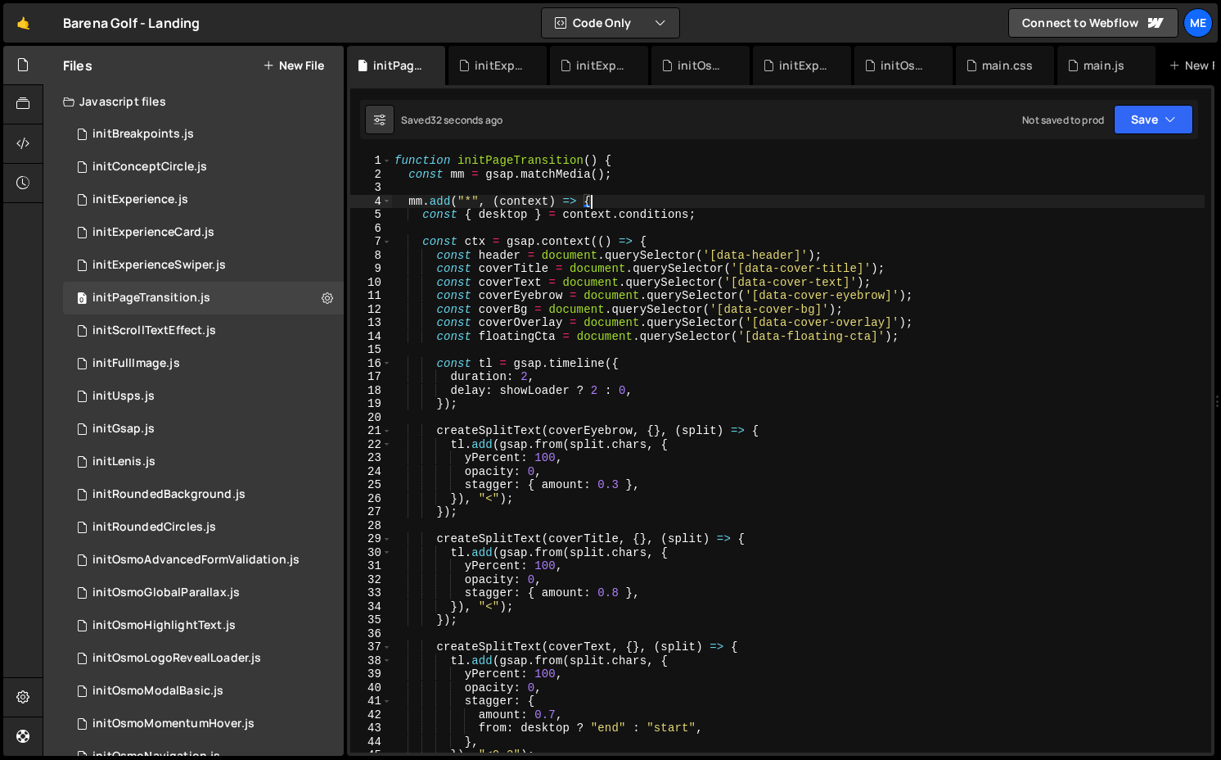
click at [604, 198] on div "function initPageTransition ( ) { const mm = gsap . matchMedia ( ) ; mm . add (…" at bounding box center [798, 466] width 814 height 625
type textarea "mm.add("*", (context) => {"
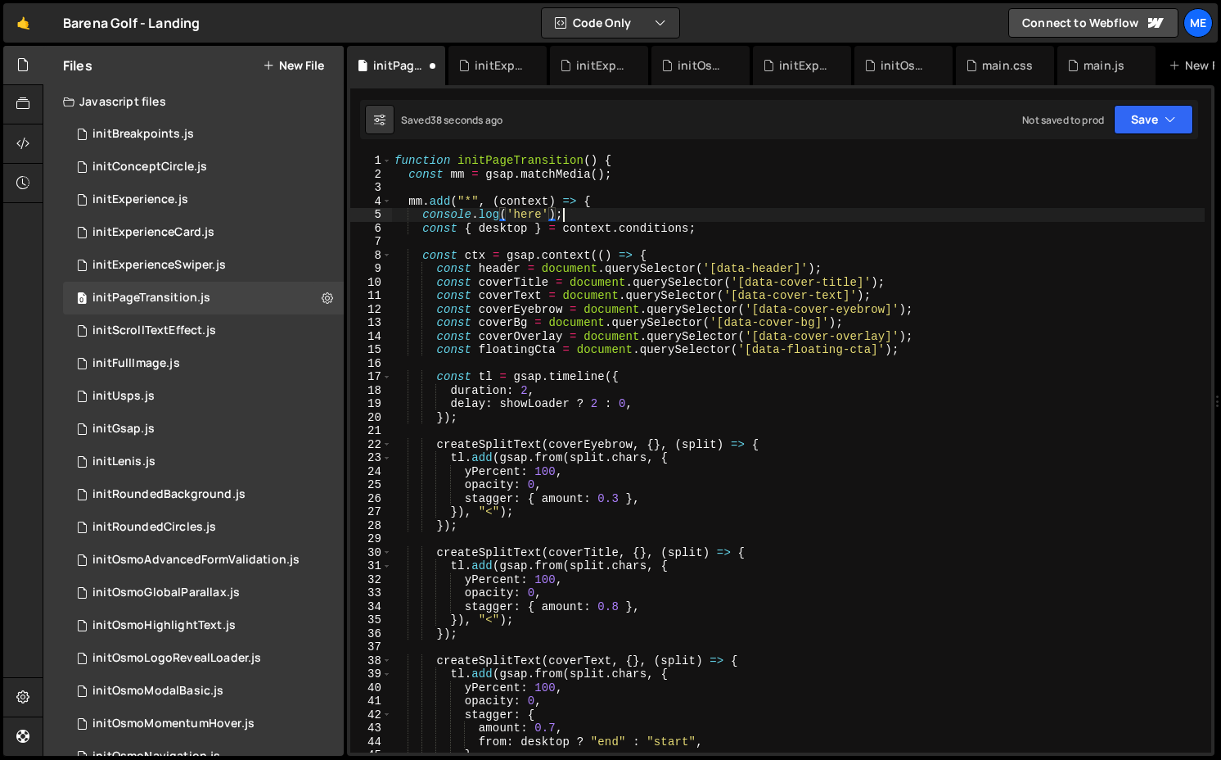
scroll to position [0, 11]
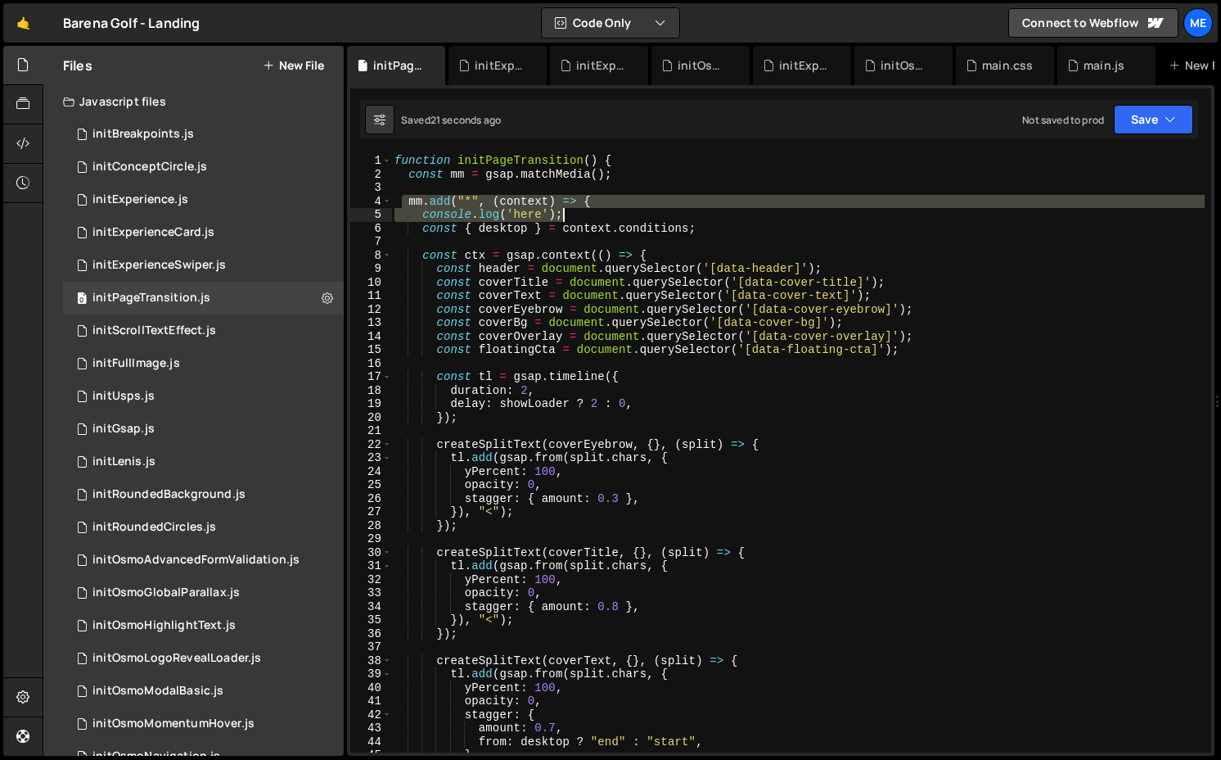
drag, startPoint x: 405, startPoint y: 202, endPoint x: 689, endPoint y: 210, distance: 284.2
click at [689, 210] on div "function initPageTransition ( ) { const mm = gsap . matchMedia ( ) ; mm . add (…" at bounding box center [798, 466] width 814 height 625
click at [566, 209] on div "function initPageTransition ( ) { const mm = gsap . matchMedia ( ) ; mm . add (…" at bounding box center [798, 453] width 814 height 598
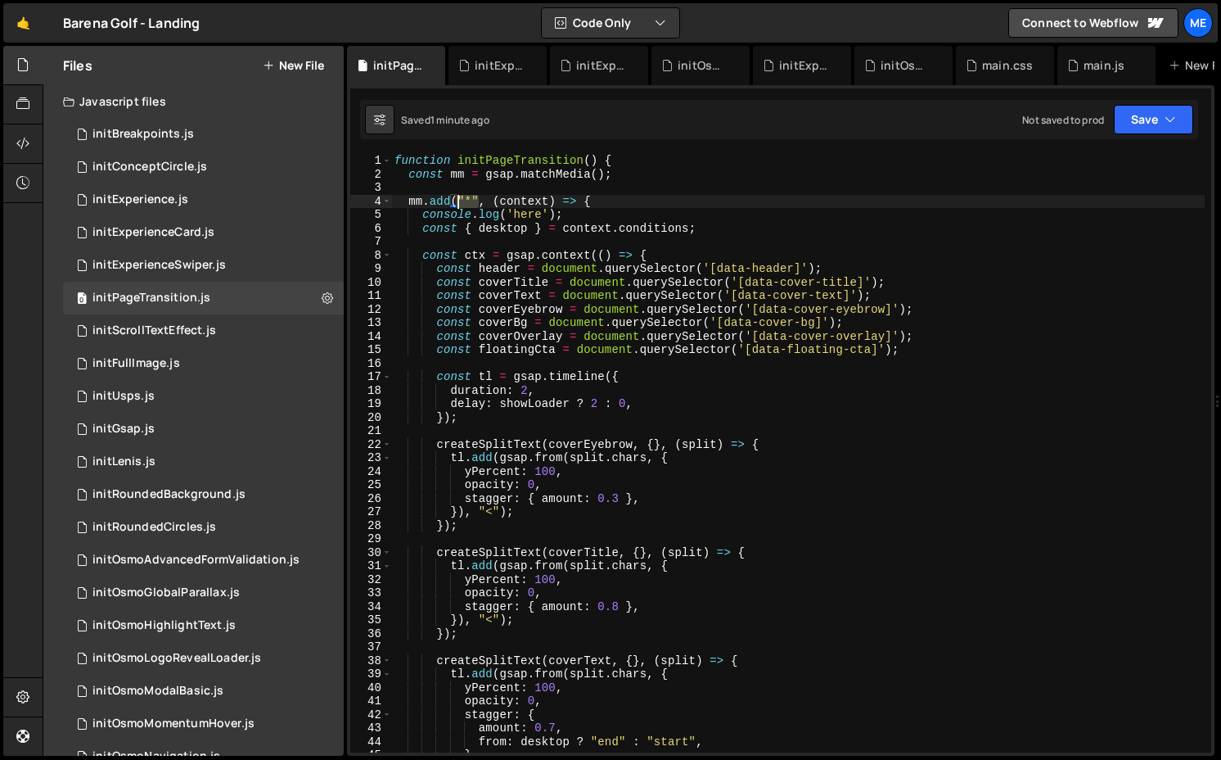
drag, startPoint x: 481, startPoint y: 201, endPoint x: 456, endPoint y: 201, distance: 24.6
click at [456, 201] on div "function initPageTransition ( ) { const mm = gsap . matchMedia ( ) ; mm . add (…" at bounding box center [798, 466] width 814 height 625
paste textarea "obile: [DOMAIN_NAME],"
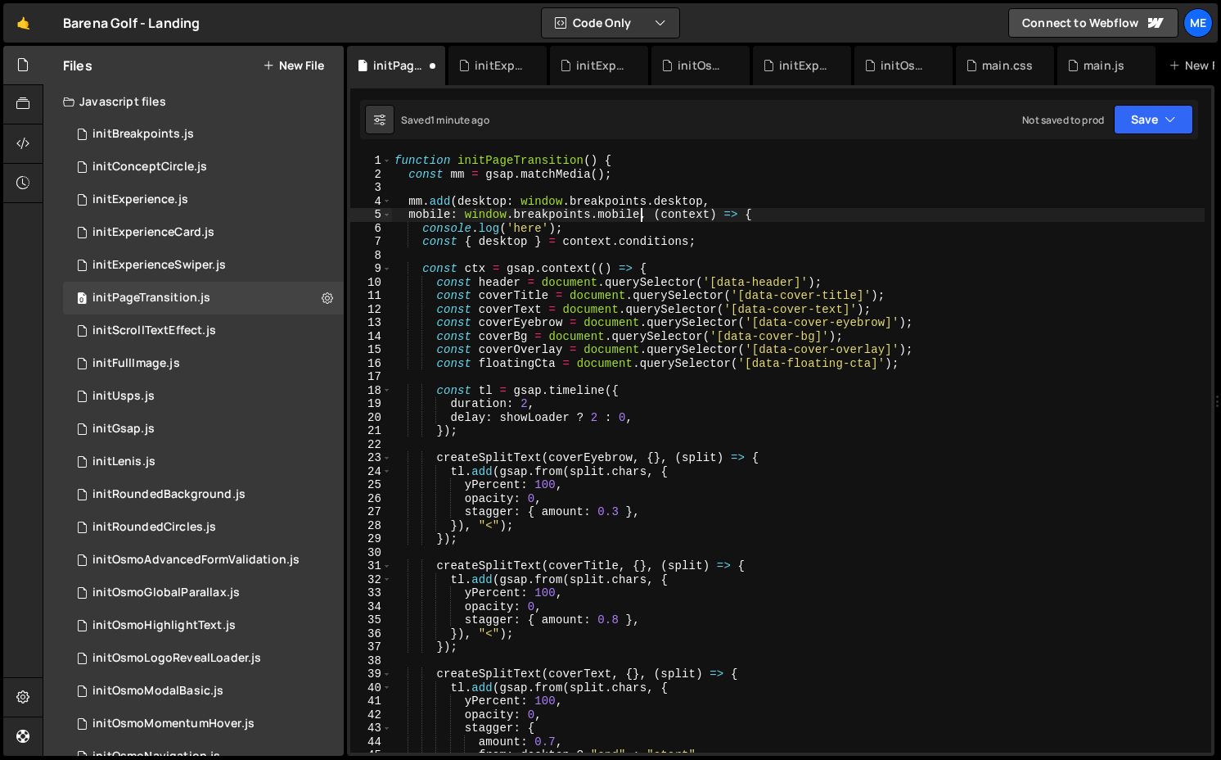
click at [459, 201] on div "function initPageTransition ( ) { const mm = gsap . matchMedia ( ) ; mm . add (…" at bounding box center [798, 466] width 814 height 625
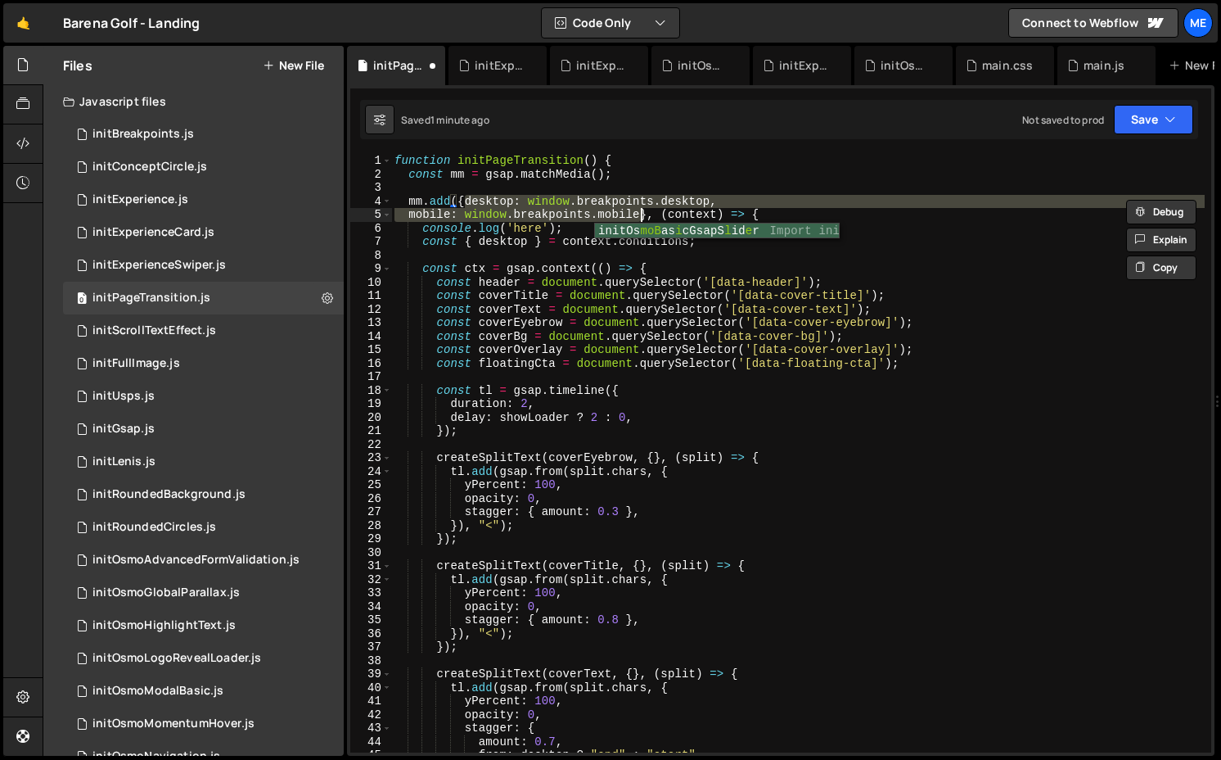
scroll to position [0, 5]
click at [455, 201] on div "function initPageTransition ( ) { const mm = gsap . matchMedia ( ) ; mm . add (…" at bounding box center [798, 466] width 814 height 625
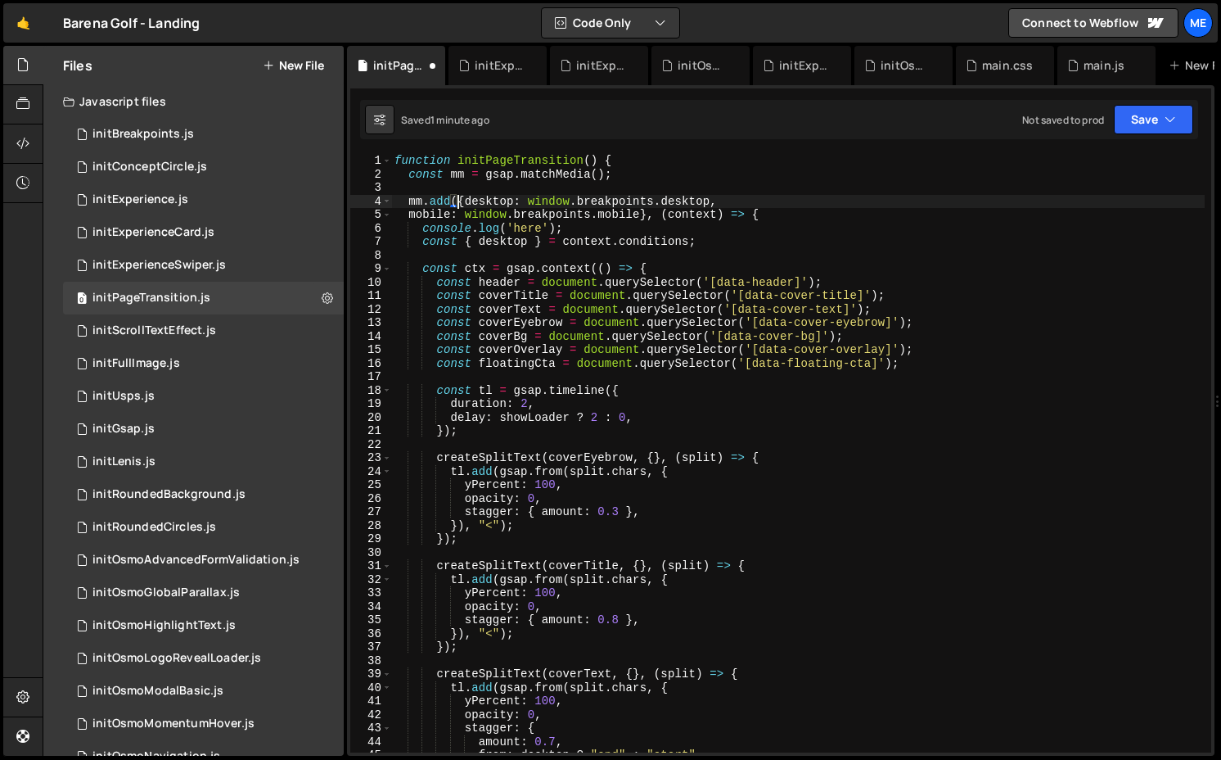
click at [463, 201] on div "function initPageTransition ( ) { const mm = gsap . matchMedia ( ) ; mm . add (…" at bounding box center [798, 466] width 814 height 625
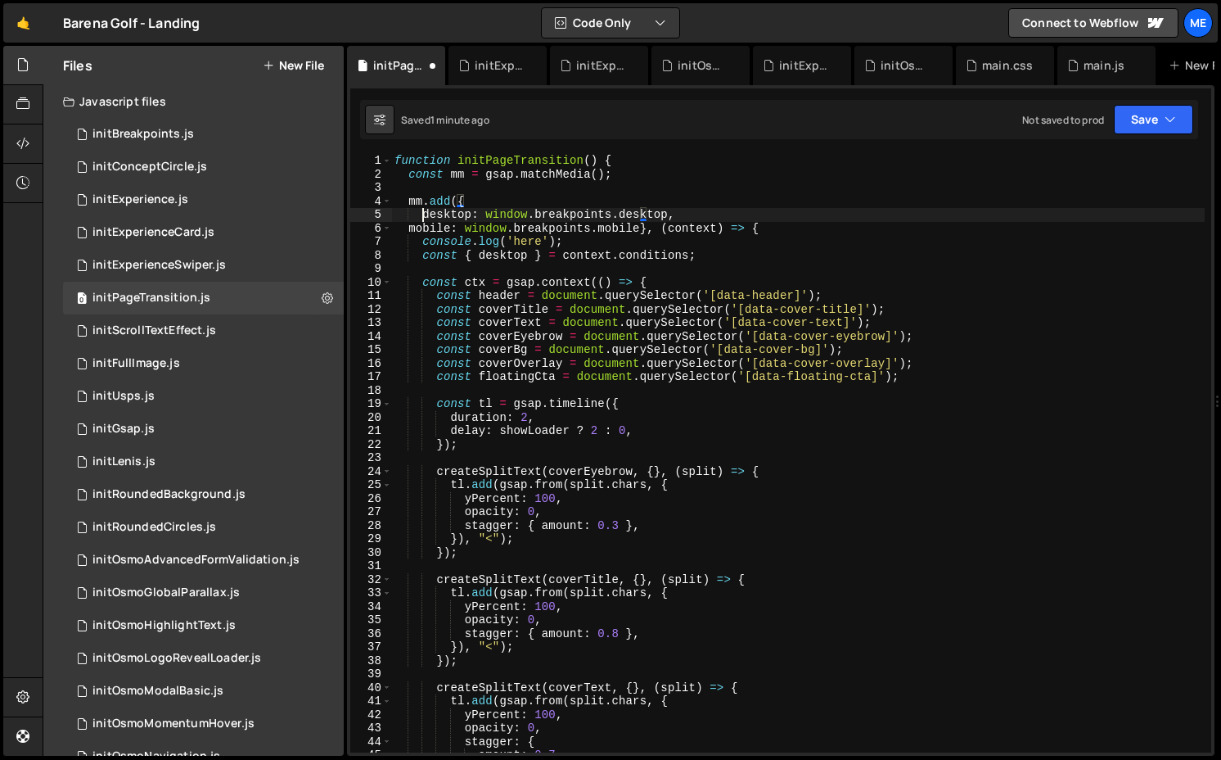
scroll to position [0, 2]
click at [641, 228] on div "function initPageTransition ( ) { const mm = gsap . matchMedia ( ) ; mm . add (…" at bounding box center [798, 466] width 814 height 625
type textarea "mobile: [DOMAIN_NAME]}, (context) => {"
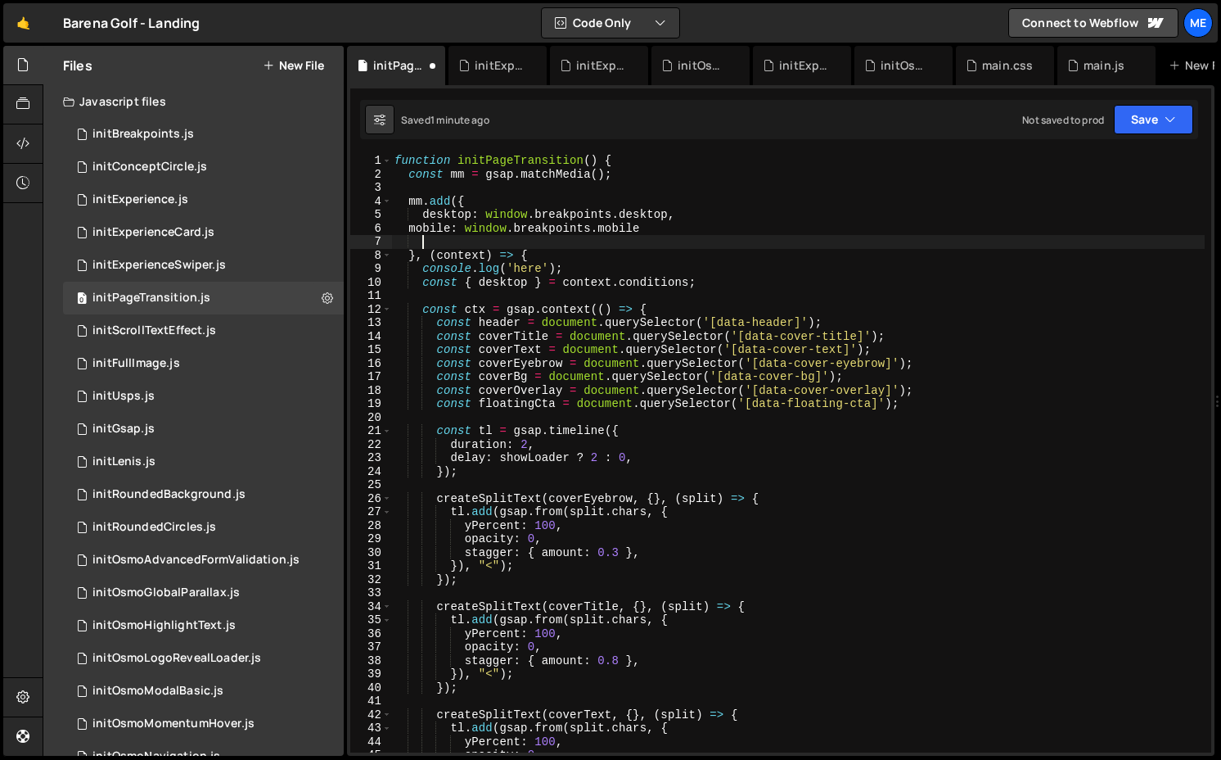
click at [408, 233] on div "function initPageTransition ( ) { const mm = gsap . matchMedia ( ) ; mm . add (…" at bounding box center [798, 466] width 814 height 625
type textarea "mobile: [DOMAIN_NAME]"
click at [413, 240] on div "function initPageTransition ( ) { const mm = gsap . matchMedia ( ) ; mm . add (…" at bounding box center [798, 466] width 814 height 625
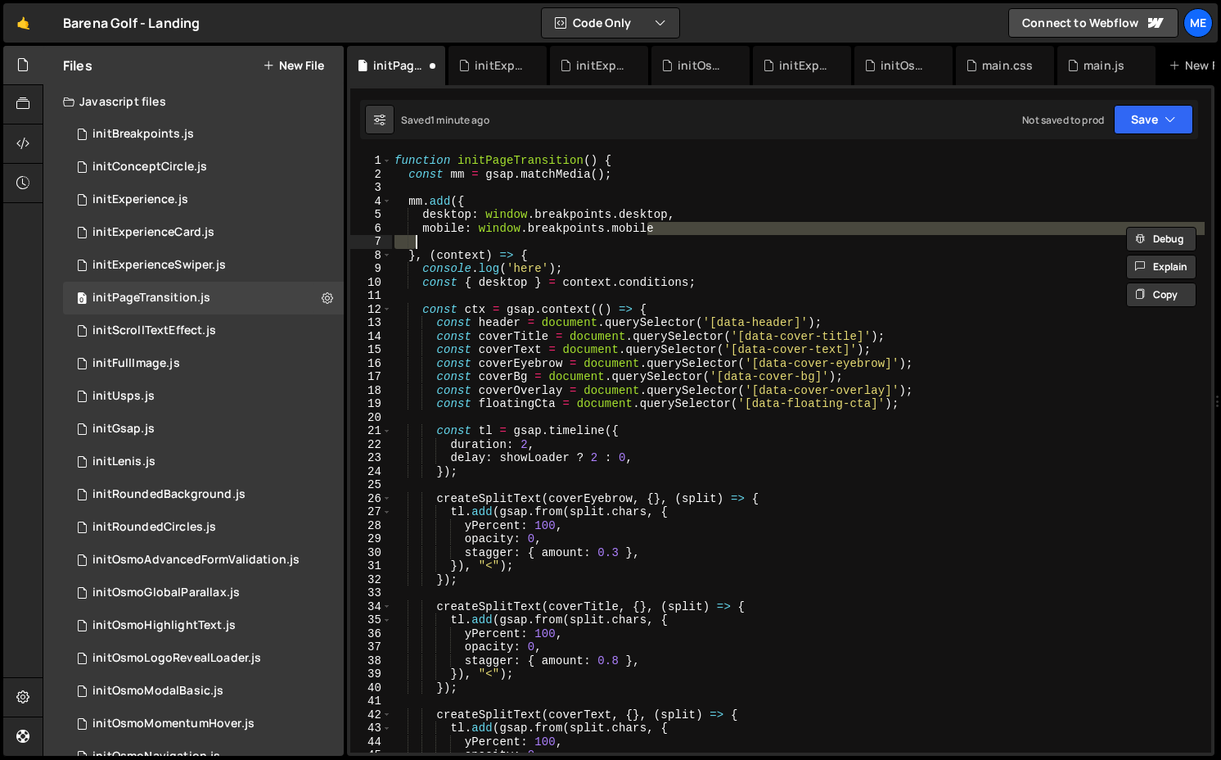
type textarea "mobile: [DOMAIN_NAME]"
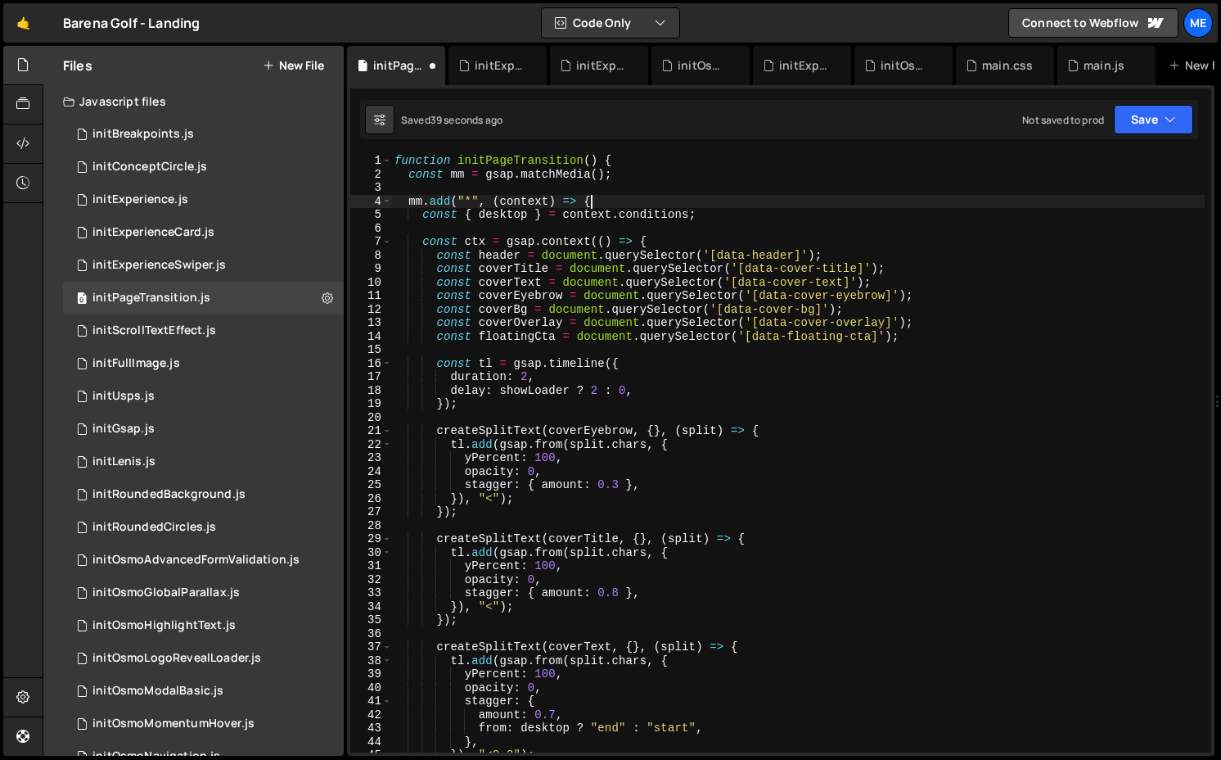
type textarea "}"
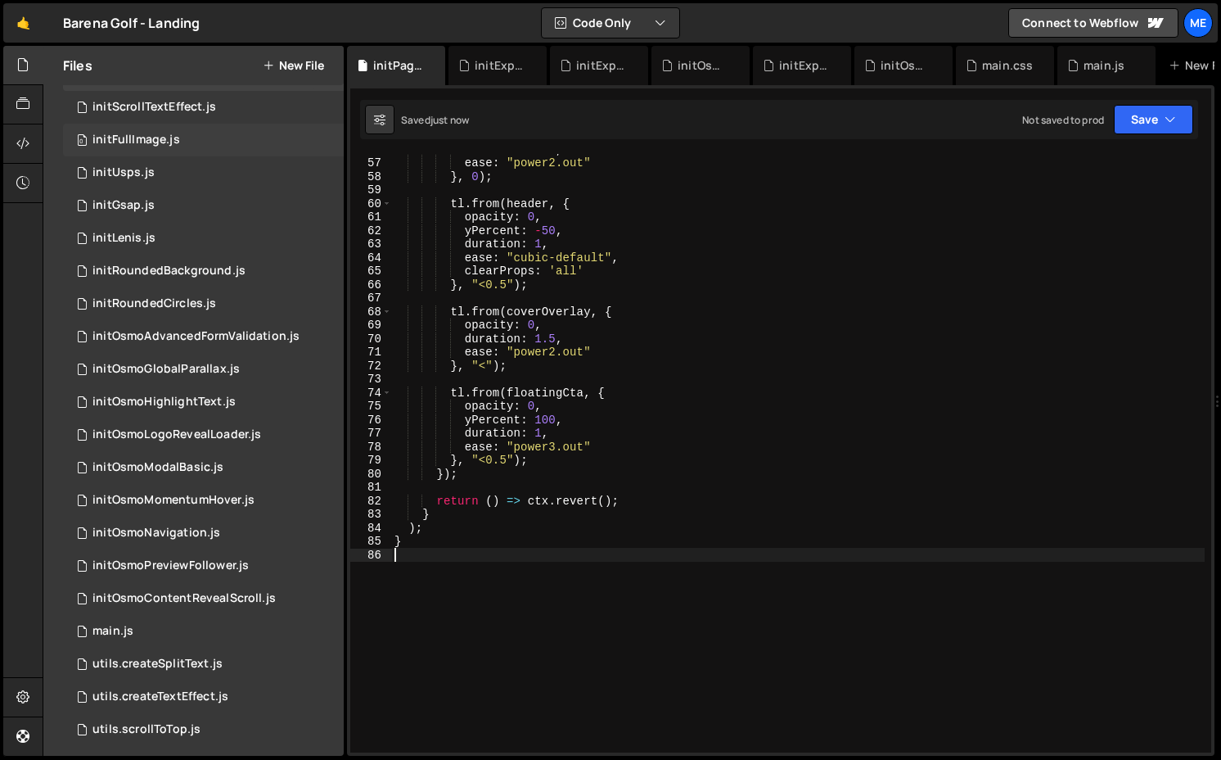
scroll to position [230, 0]
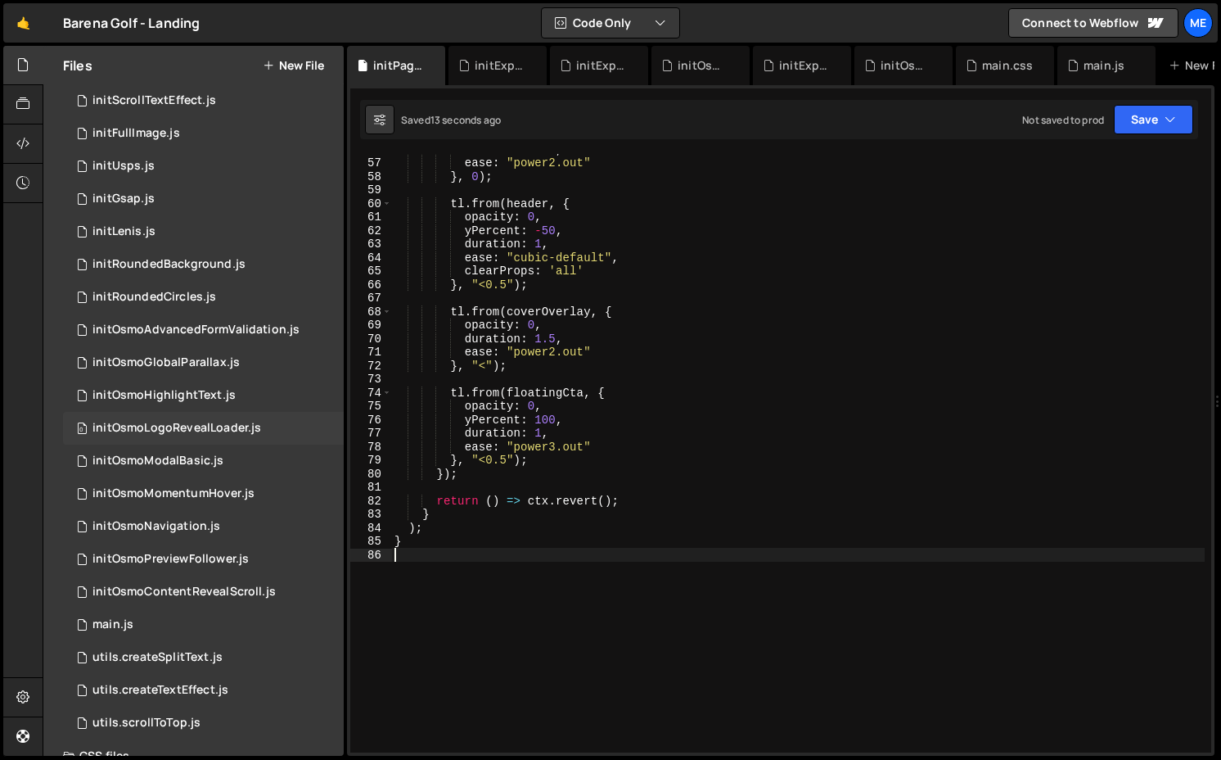
click at [197, 440] on div "0 initOsmoLogoRevealLoader.js 0" at bounding box center [203, 428] width 281 height 33
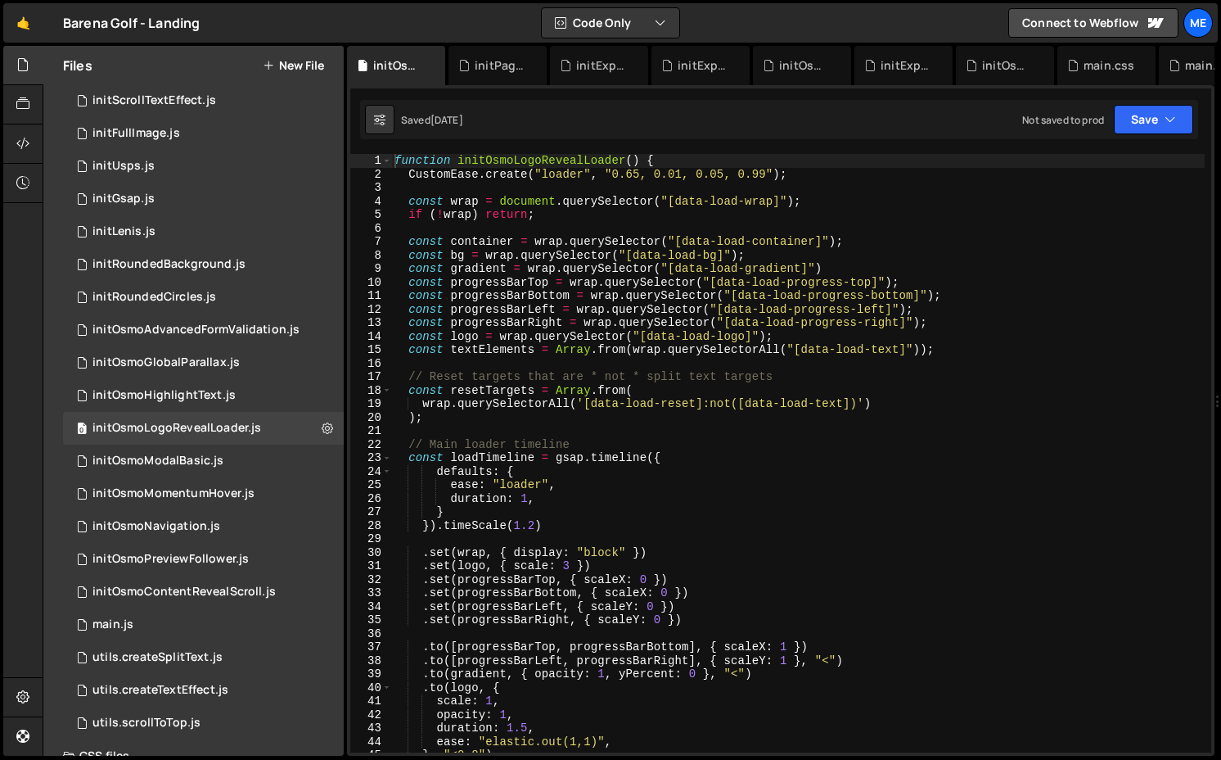
click at [732, 320] on div "function initOsmoLogoRevealLoader ( ) { CustomEase . create ( "loader" , "0.65,…" at bounding box center [798, 466] width 814 height 625
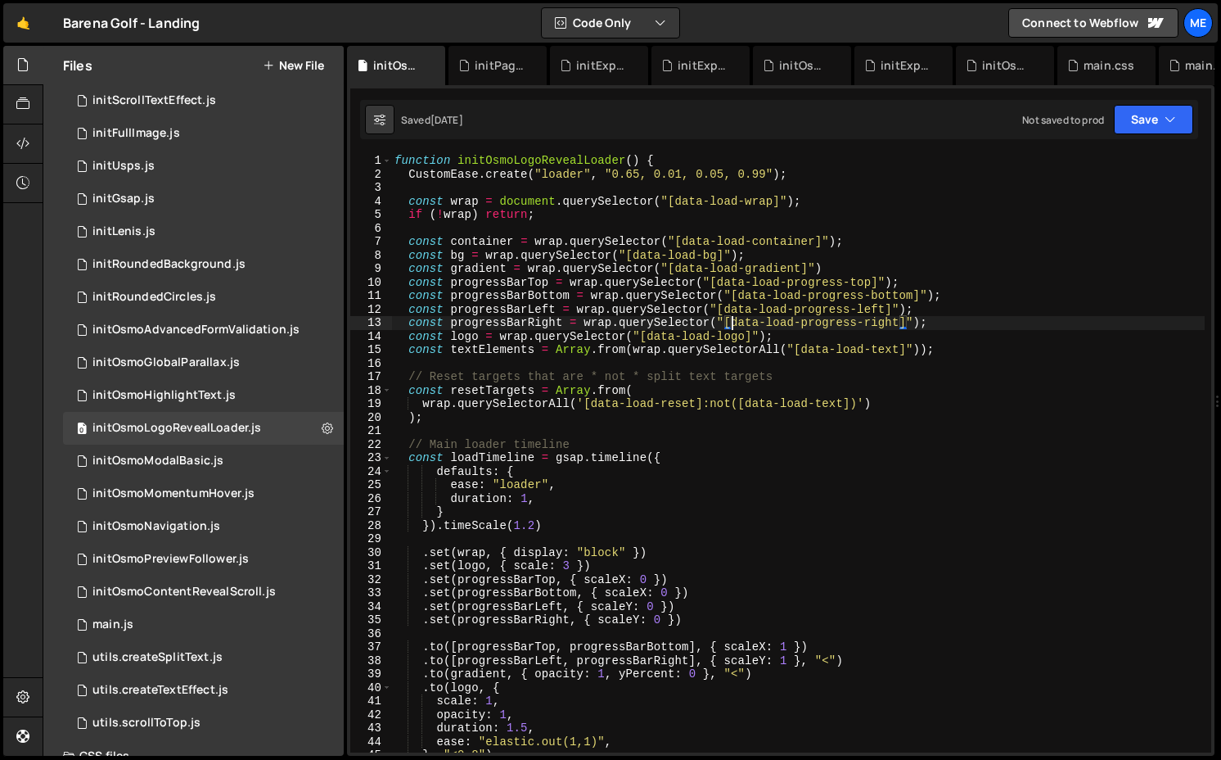
type textarea "}"
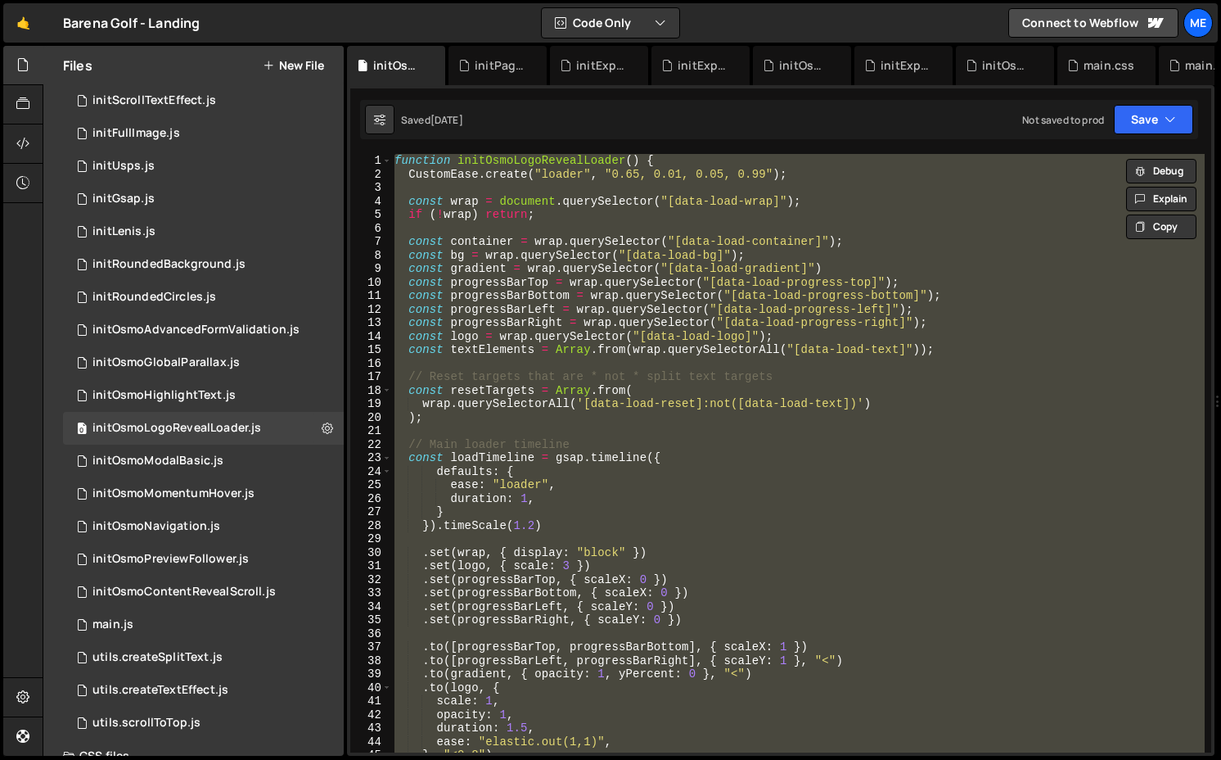
paste textarea
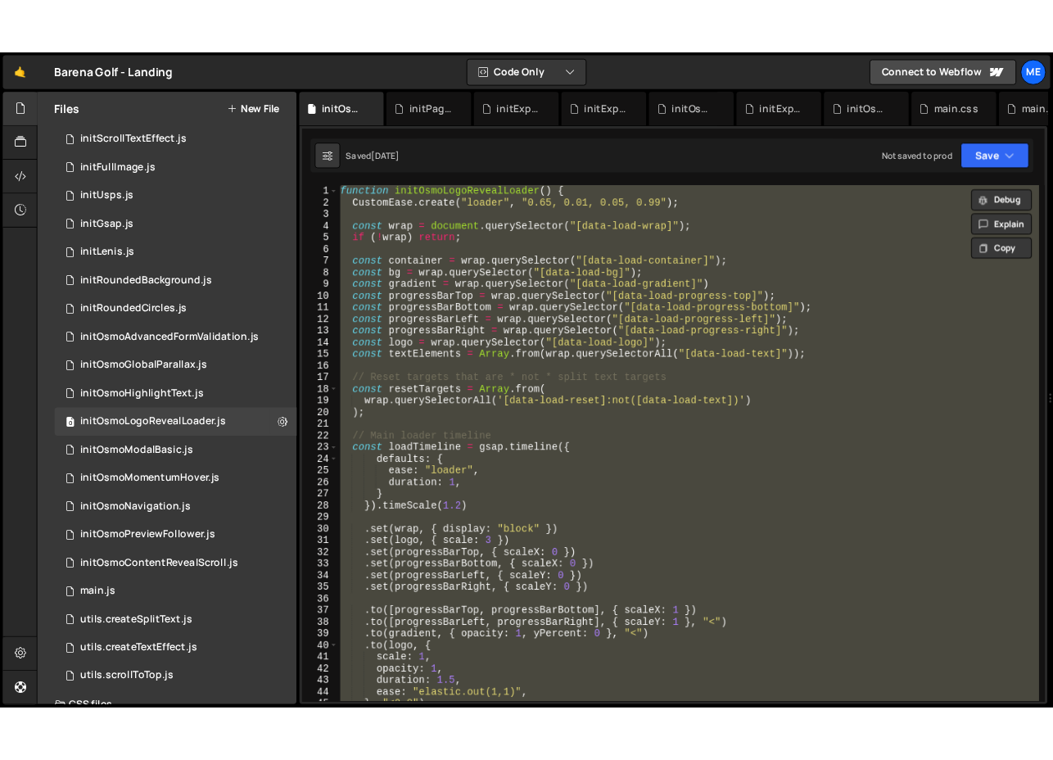
scroll to position [441, 0]
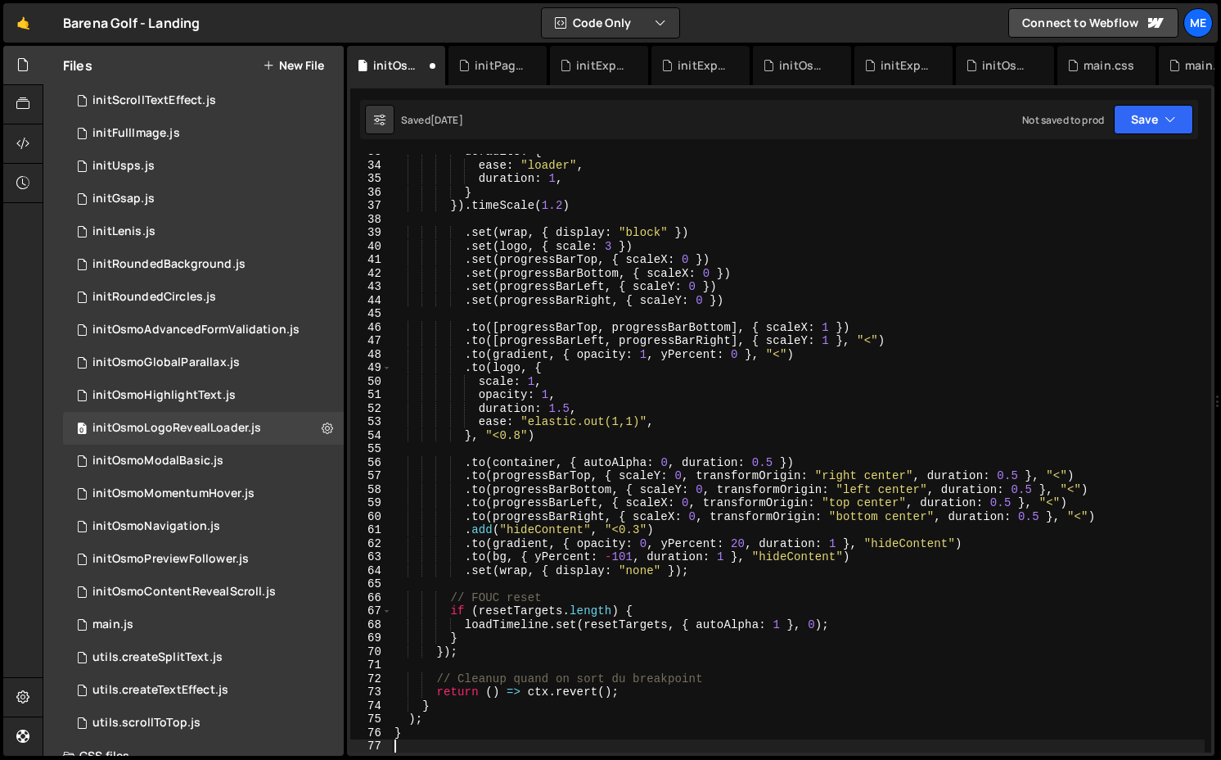
type textarea "return () => ctx.revert();"
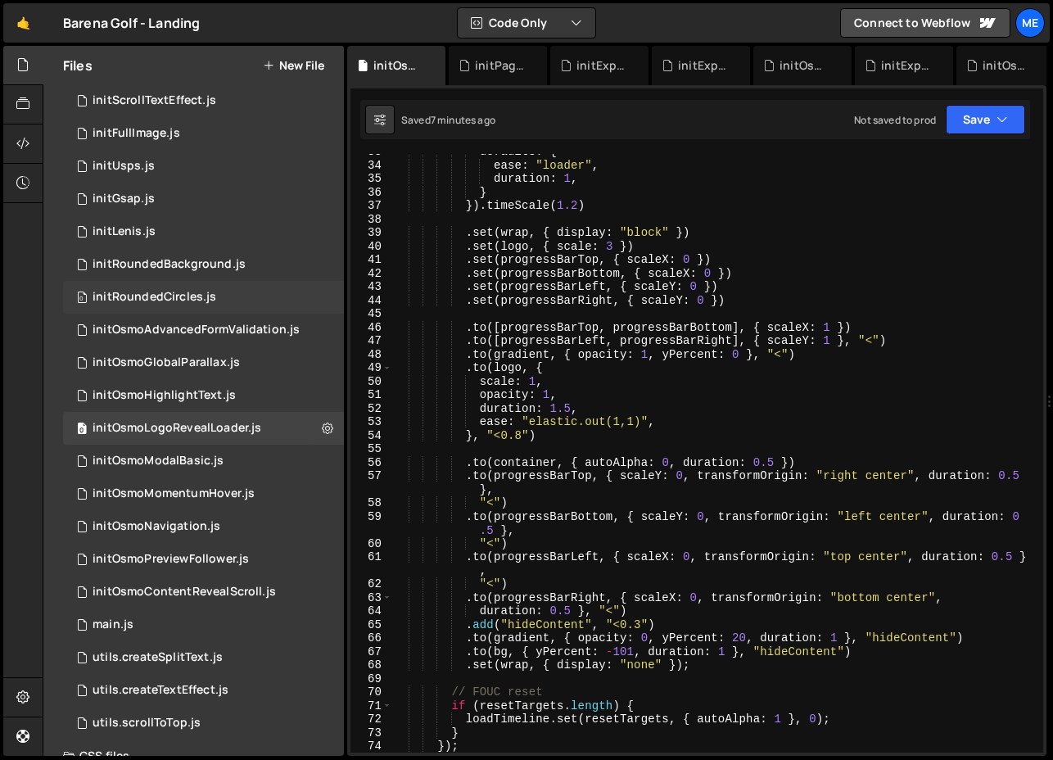
click at [165, 291] on div "initRoundedCircles.js" at bounding box center [155, 297] width 124 height 15
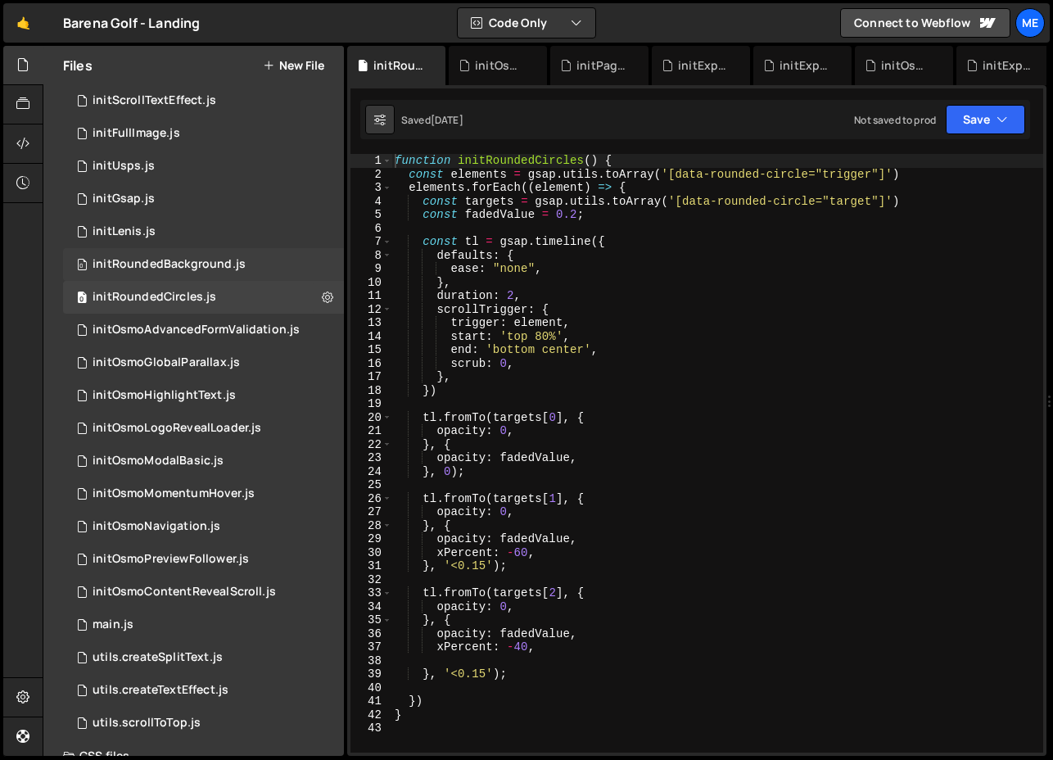
click at [179, 263] on div "initRoundedBackground.js" at bounding box center [169, 264] width 153 height 15
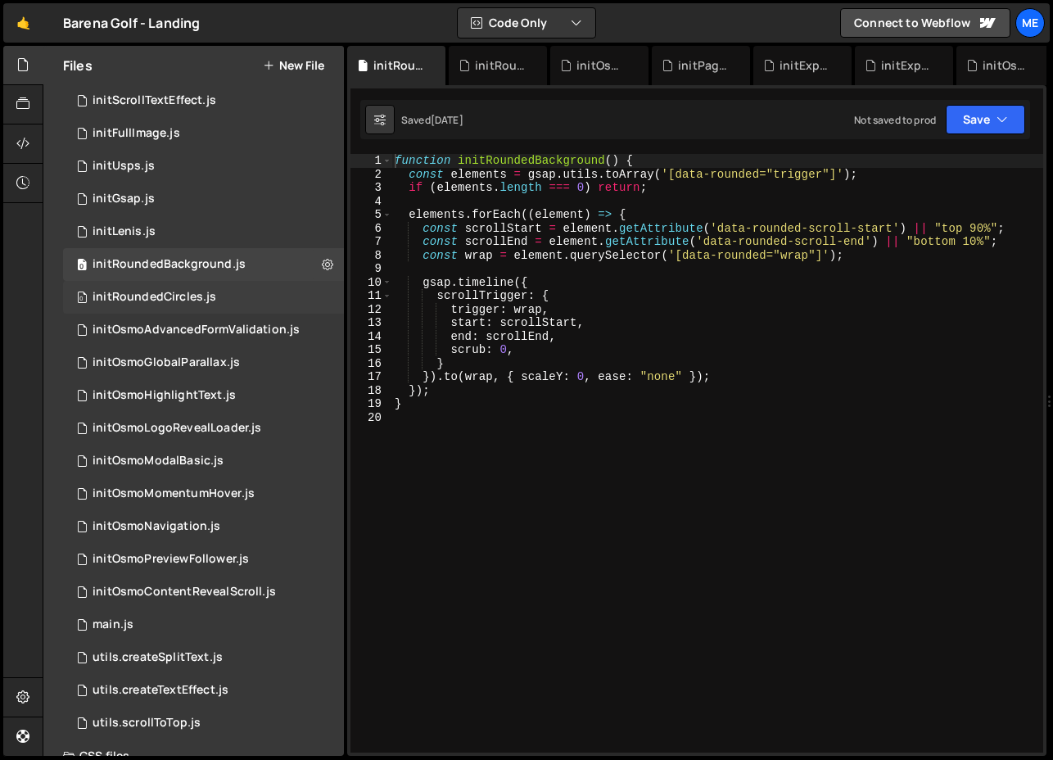
click at [208, 300] on div "initRoundedCircles.js" at bounding box center [155, 297] width 124 height 15
click at [232, 268] on div "initRoundedBackground.js" at bounding box center [169, 264] width 153 height 15
click at [570, 448] on div "function initRoundedBackground ( ) { const elements = gsap . utils . toArray ( …" at bounding box center [717, 466] width 652 height 625
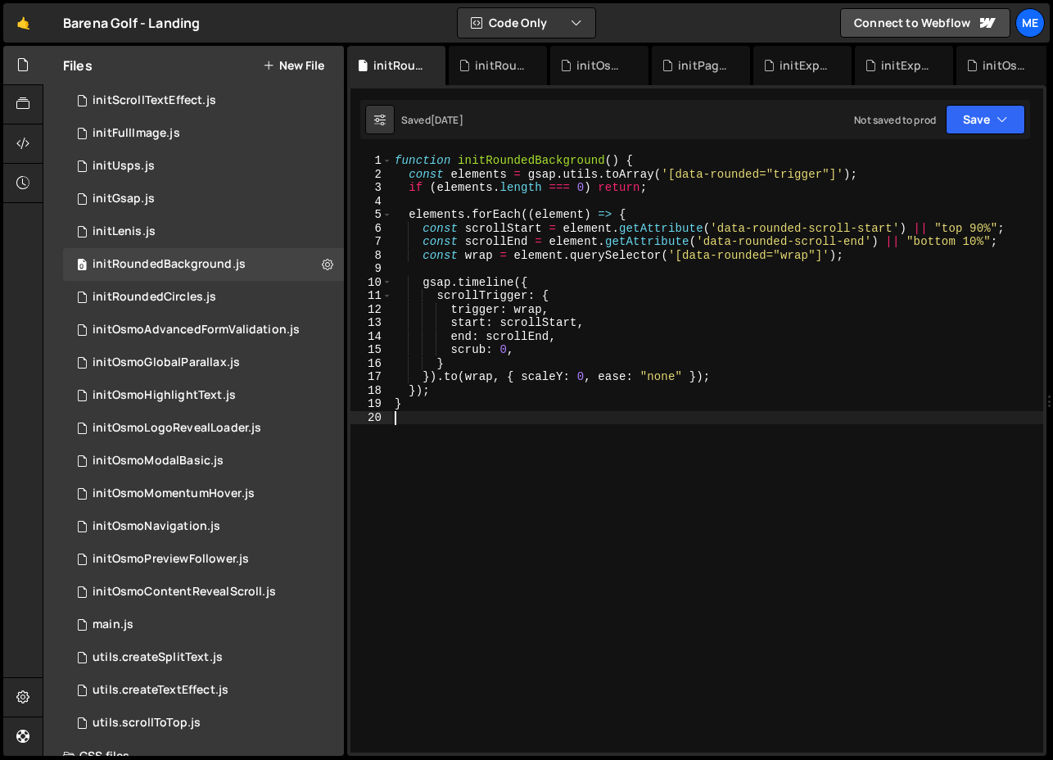
type textarea "}"
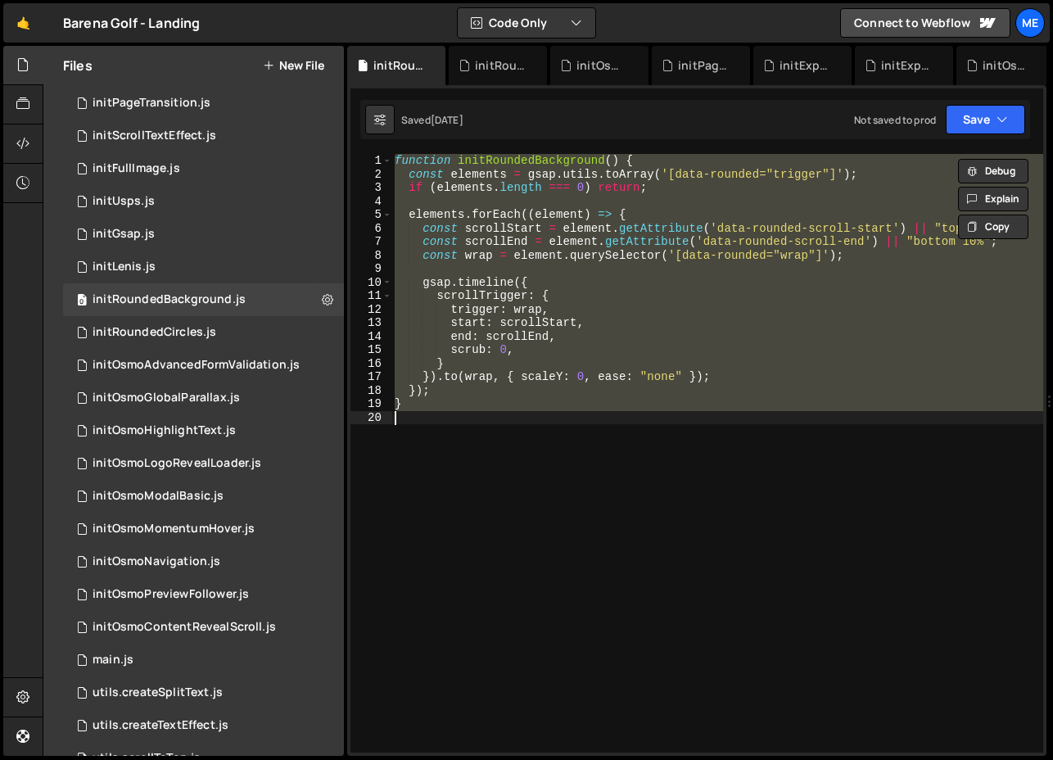
scroll to position [296, 0]
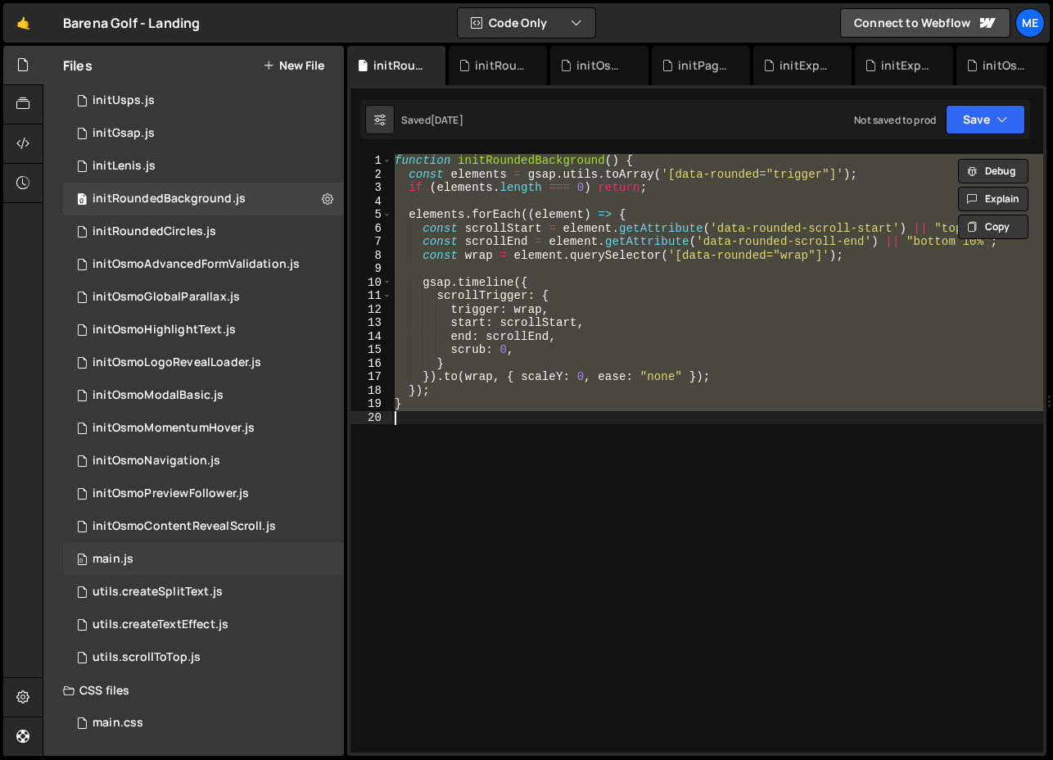
click at [128, 554] on div "main.js" at bounding box center [113, 559] width 41 height 15
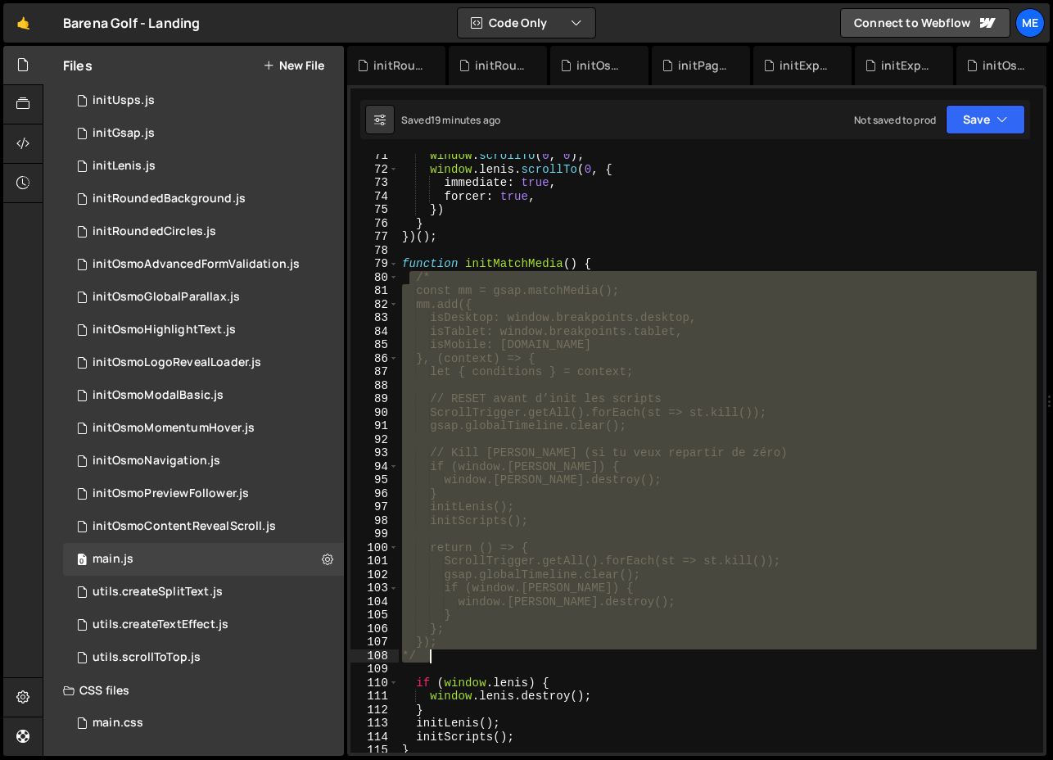
drag, startPoint x: 411, startPoint y: 280, endPoint x: 540, endPoint y: 656, distance: 397.4
click at [540, 656] on div "window . scrollTo ( 0 , 0 ) ; window . [PERSON_NAME] . scrollTo ( 0 , { immedia…" at bounding box center [718, 461] width 638 height 625
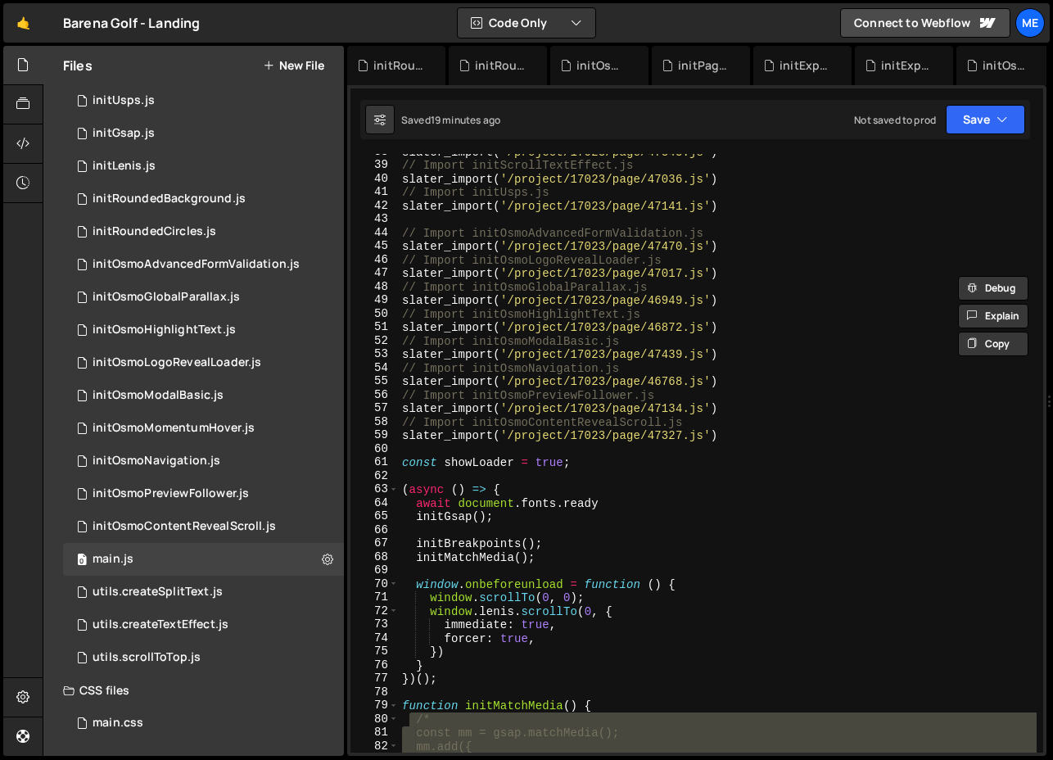
scroll to position [649, 0]
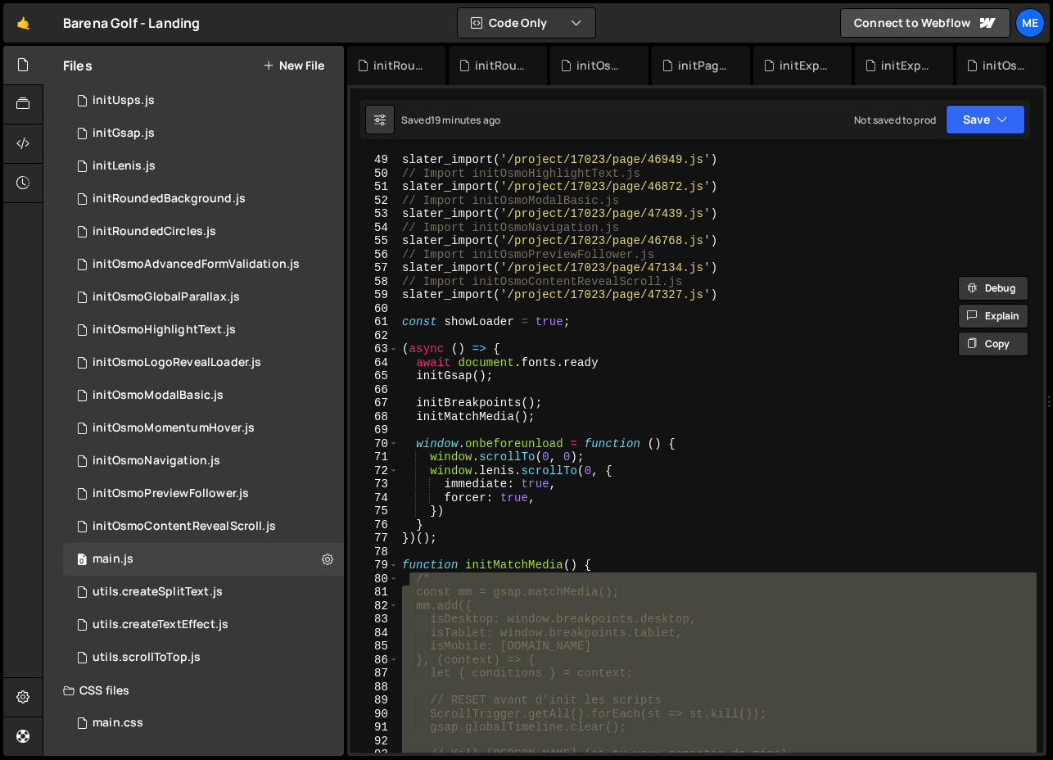
click at [473, 521] on div "slater_import ( '/project/17023/page/46949.js' ) // Import initOsmoHighlightTex…" at bounding box center [718, 465] width 638 height 625
type textarea "}"
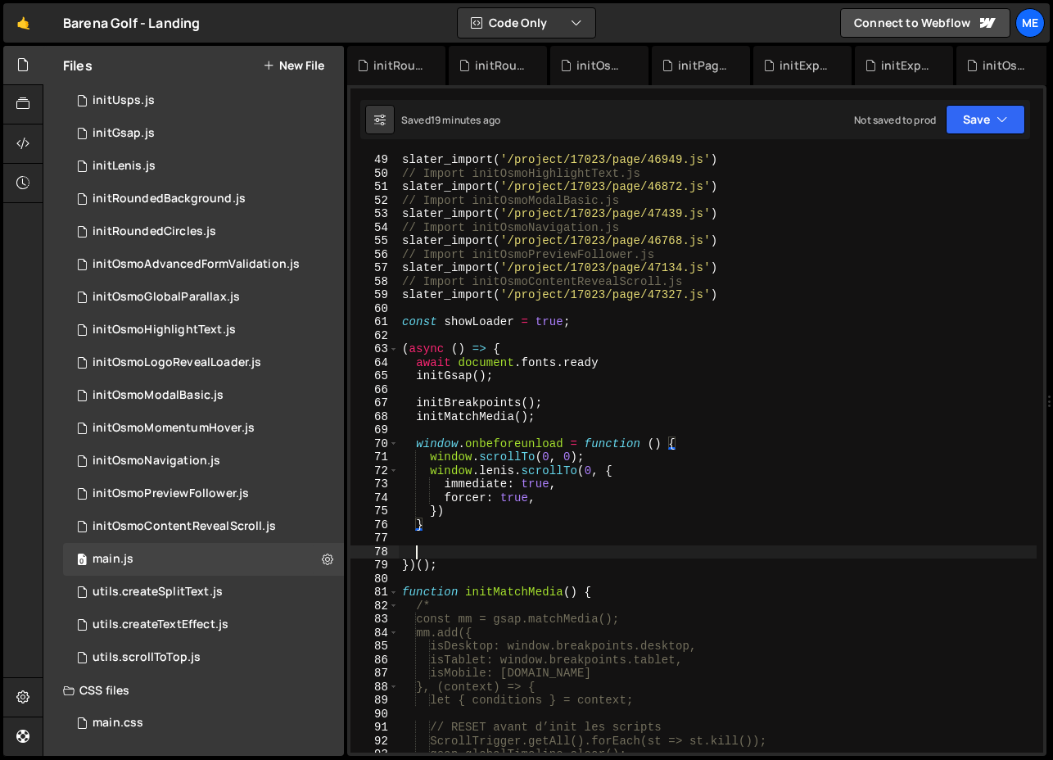
paste textarea
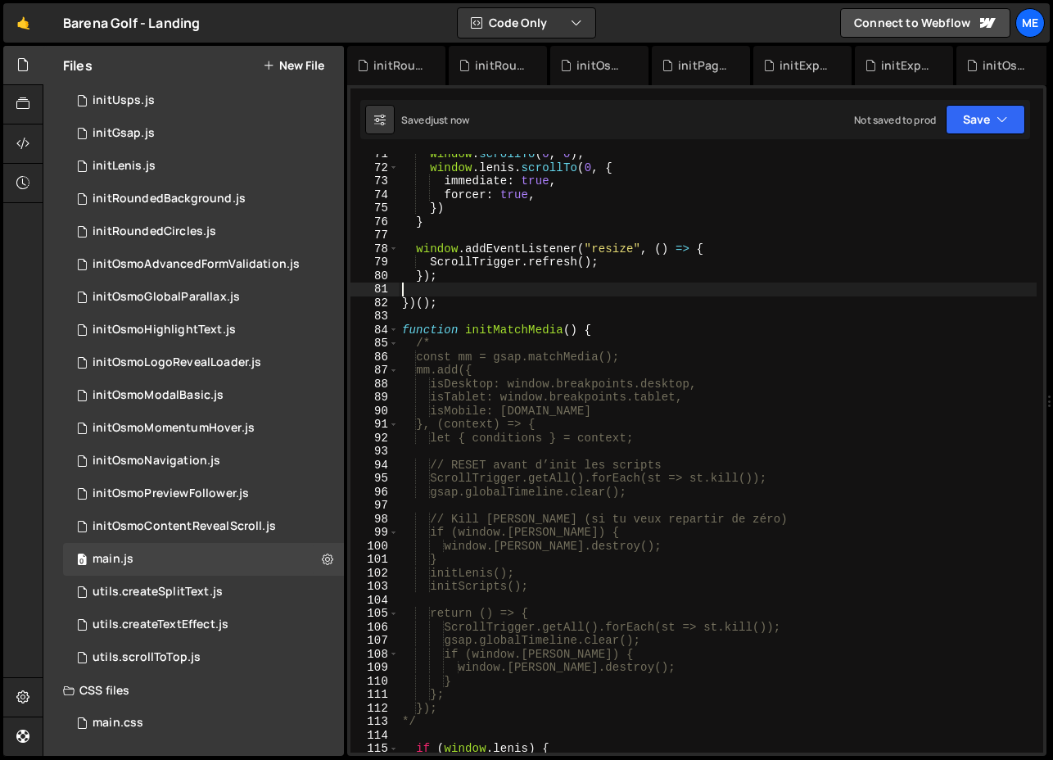
scroll to position [952, 0]
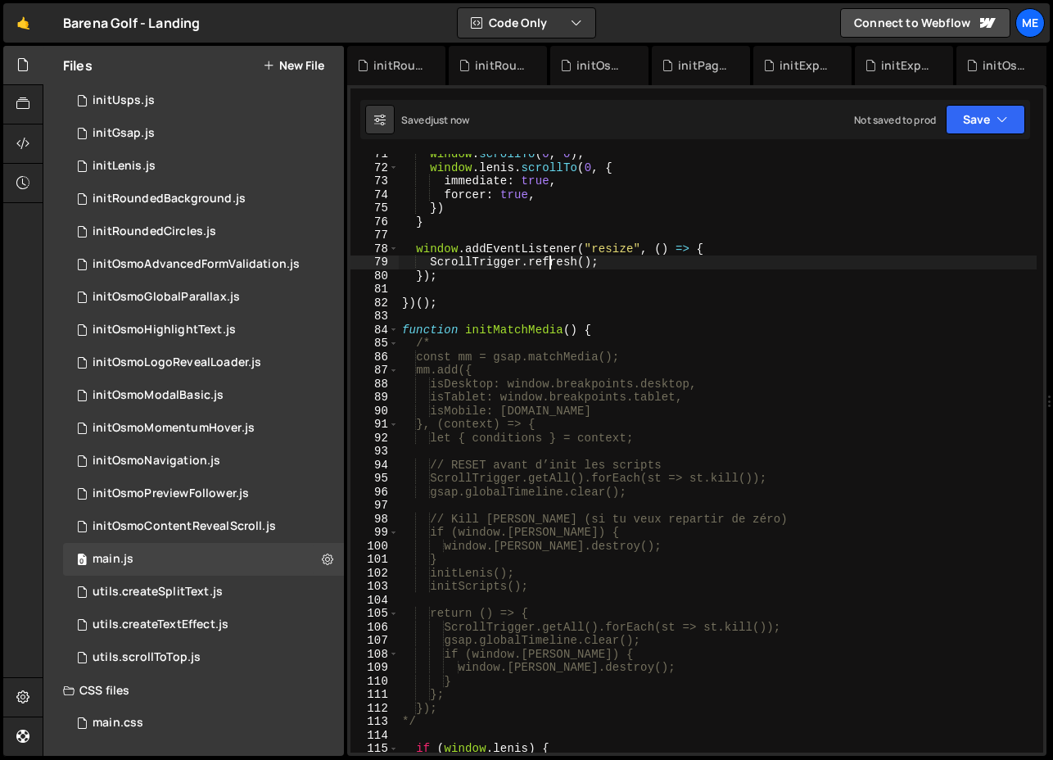
click at [547, 259] on div "window . scrollTo ( 0 , 0 ) ; window . [PERSON_NAME] . scrollTo ( 0 , { immedia…" at bounding box center [718, 459] width 638 height 625
click at [587, 264] on div "window . scrollTo ( 0 , 0 ) ; window . [PERSON_NAME] . scrollTo ( 0 , { immedia…" at bounding box center [718, 459] width 638 height 625
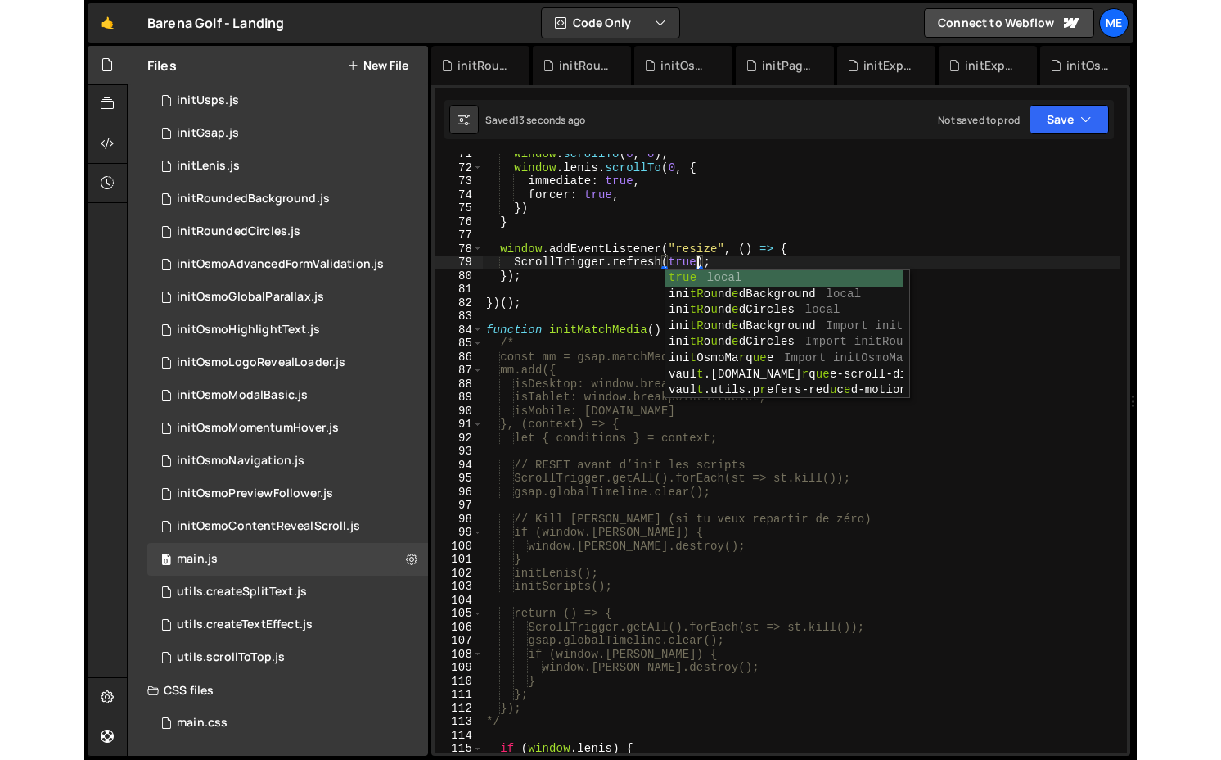
scroll to position [0, 14]
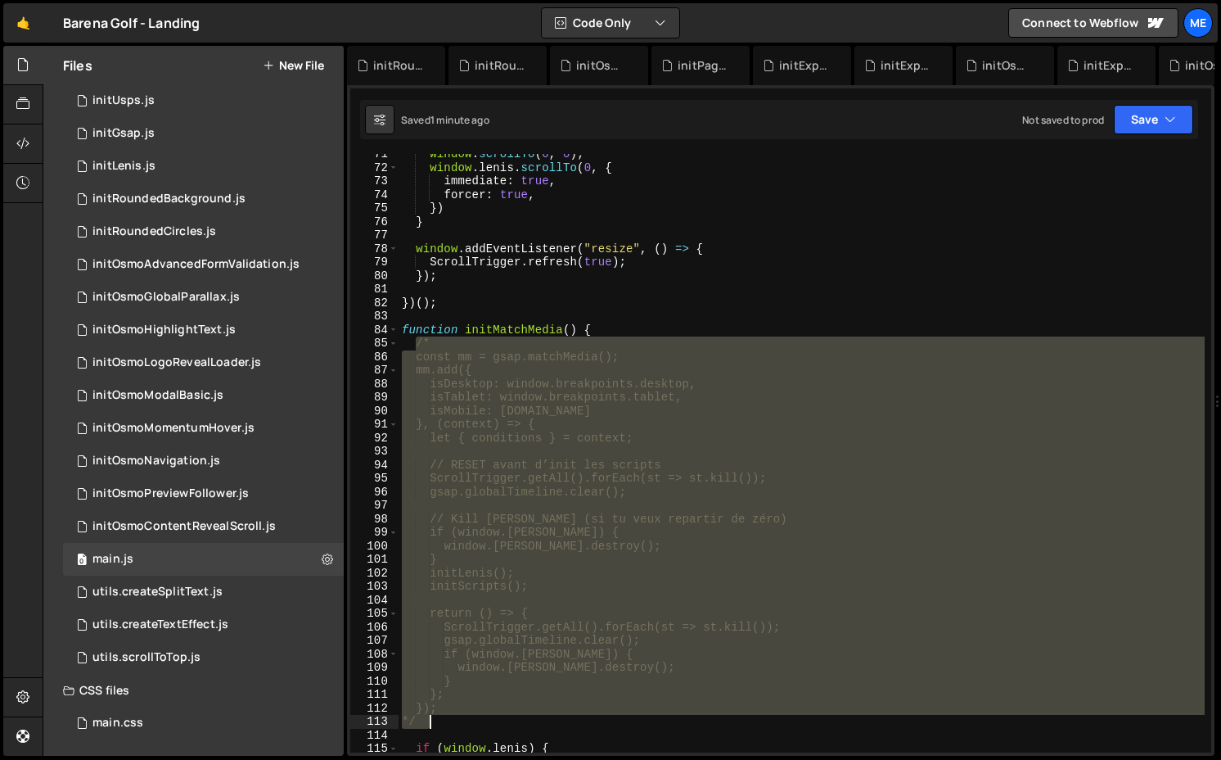
drag, startPoint x: 414, startPoint y: 348, endPoint x: 495, endPoint y: 720, distance: 381.2
click at [495, 720] on div "window . scrollTo ( 0 , 0 ) ; window . [PERSON_NAME] . scrollTo ( 0 , { immedia…" at bounding box center [802, 459] width 806 height 625
type textarea "}); */"
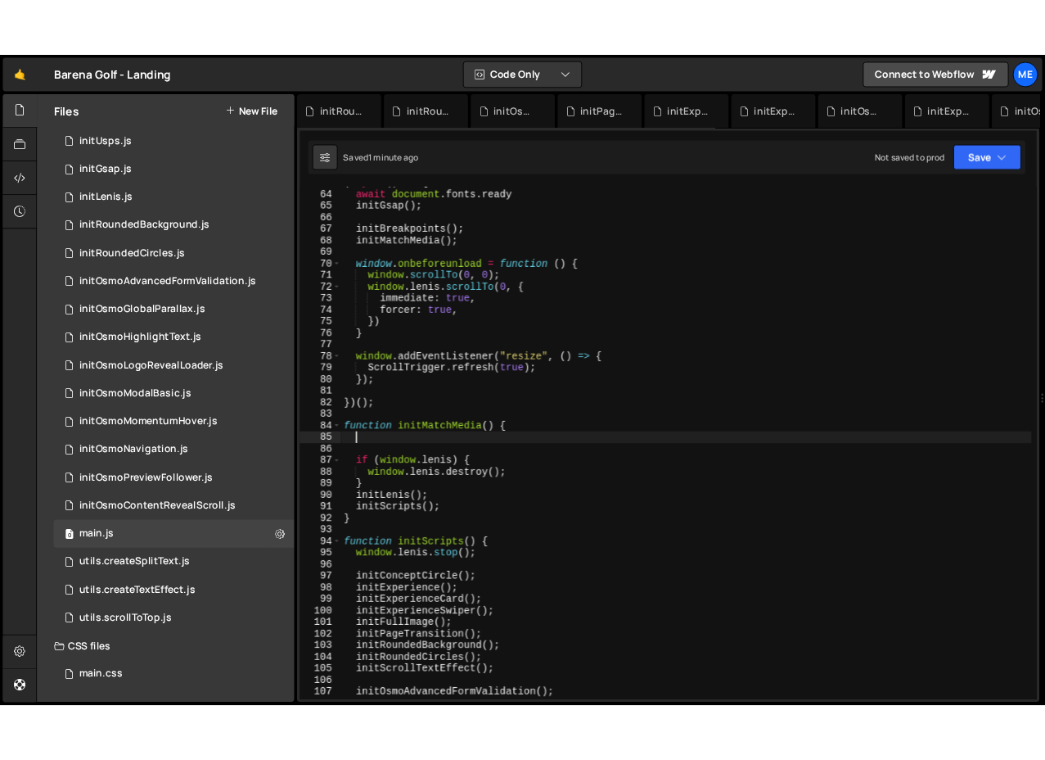
scroll to position [849, 0]
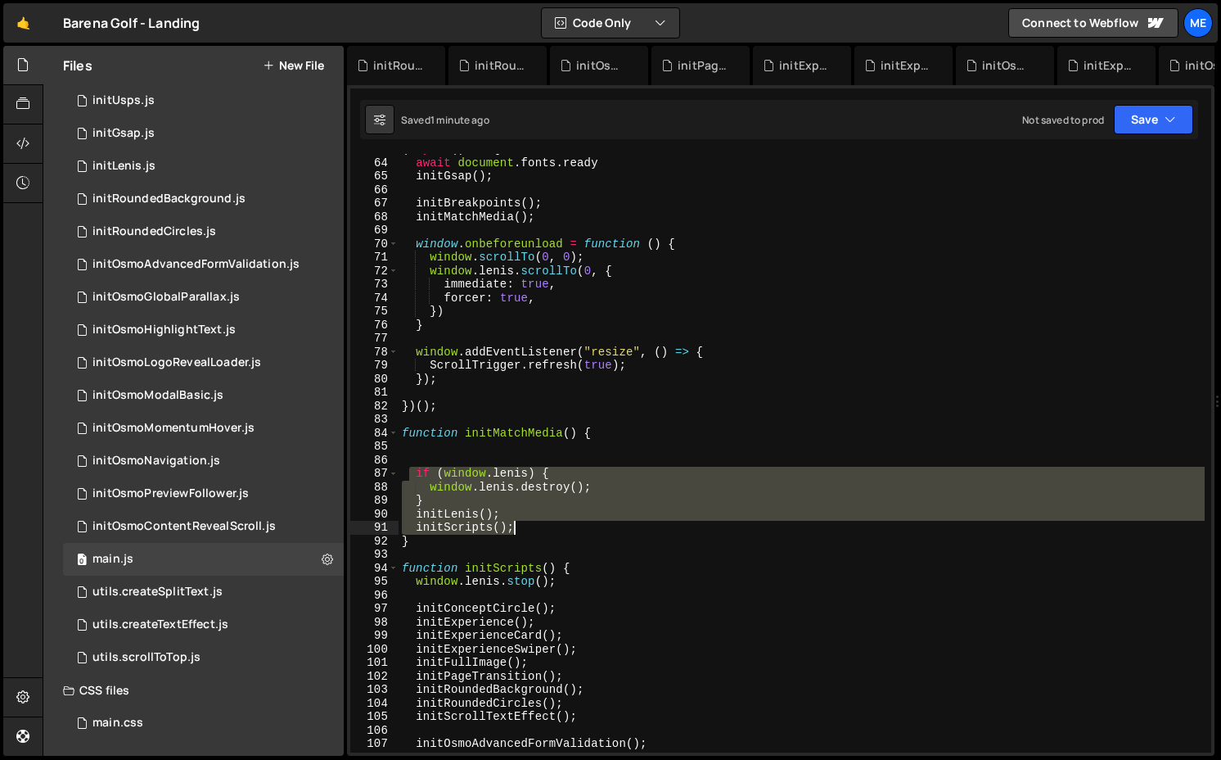
drag, startPoint x: 411, startPoint y: 471, endPoint x: 568, endPoint y: 531, distance: 168.4
click at [568, 531] on div "( async ( ) => { await document . fonts . ready initGsap ( ) ; initBreakpoints …" at bounding box center [802, 454] width 806 height 625
type textarea "initLenis(); initScripts();"
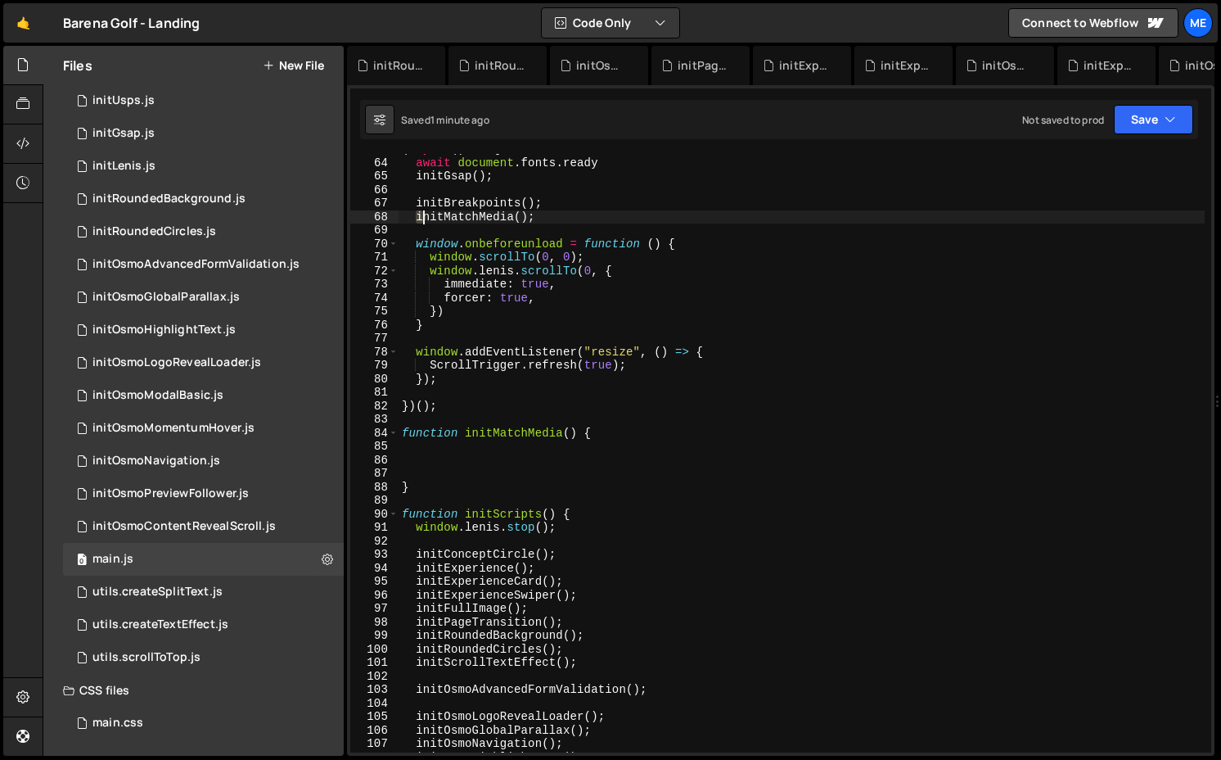
drag, startPoint x: 418, startPoint y: 217, endPoint x: 620, endPoint y: 223, distance: 201.5
click at [620, 223] on div "( async ( ) => { await document . fonts . ready initGsap ( ) ; initBreakpoints …" at bounding box center [802, 454] width 806 height 625
paste textarea "Scripts"
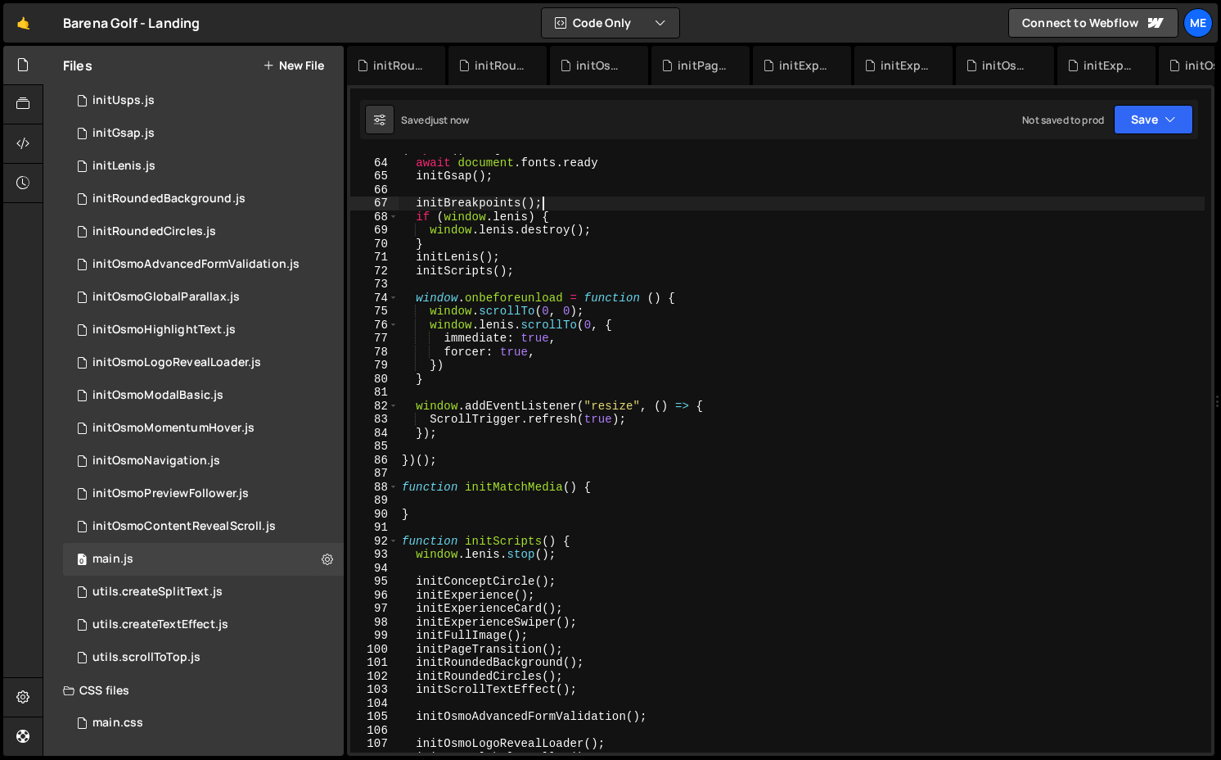
click at [581, 205] on div "( async ( ) => { await document . fonts . ready initGsap ( ) ; initBreakpoints …" at bounding box center [802, 454] width 806 height 625
click at [148, 156] on div "0 initLenis.js 0" at bounding box center [203, 166] width 281 height 33
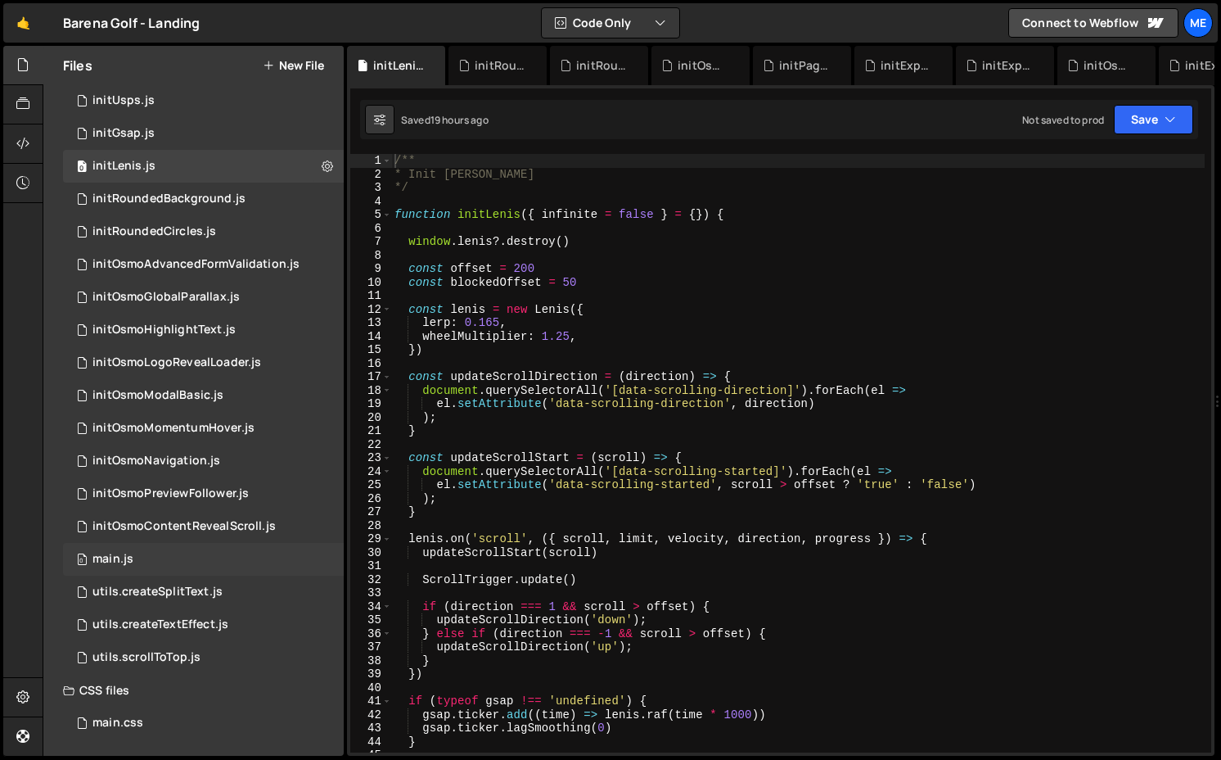
click at [142, 558] on div "0 main.js 0" at bounding box center [203, 559] width 281 height 33
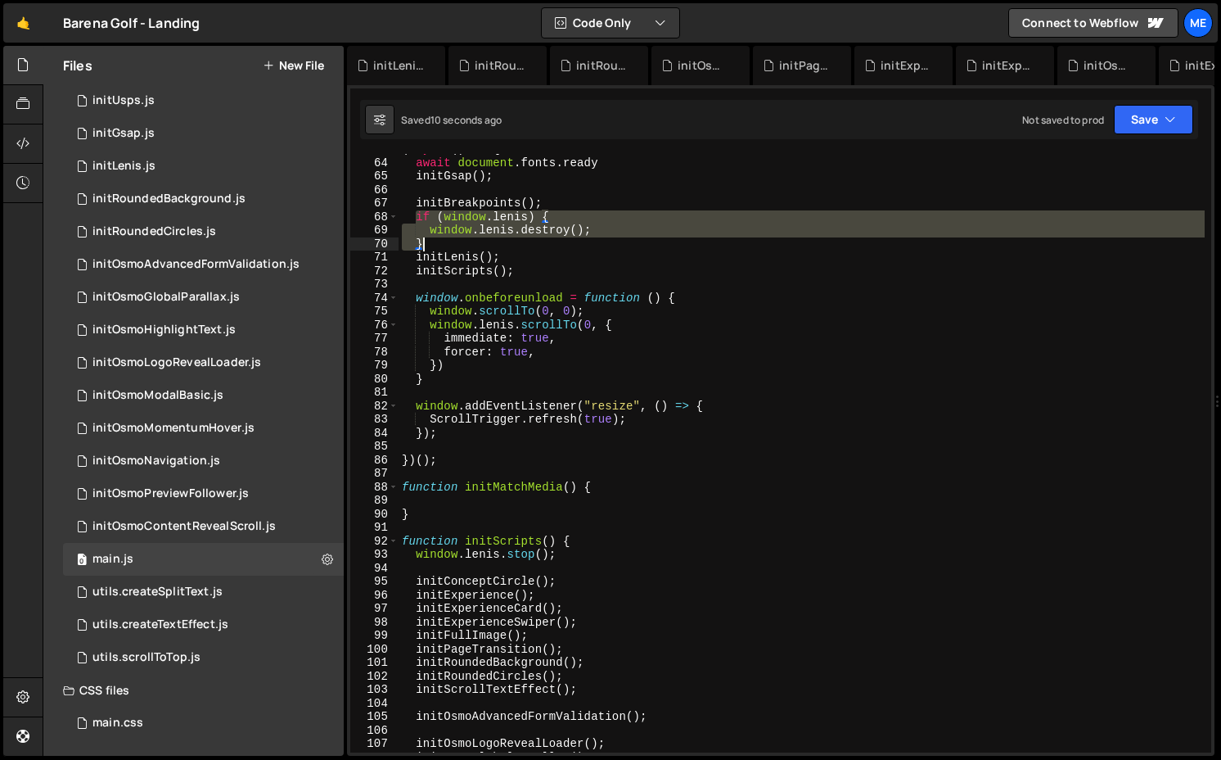
drag, startPoint x: 413, startPoint y: 213, endPoint x: 510, endPoint y: 248, distance: 103.6
click at [510, 248] on div "( async ( ) => { await document . fonts . ready initGsap ( ) ; initBreakpoints …" at bounding box center [802, 454] width 806 height 625
type textarea "window.[PERSON_NAME].destroy(); }"
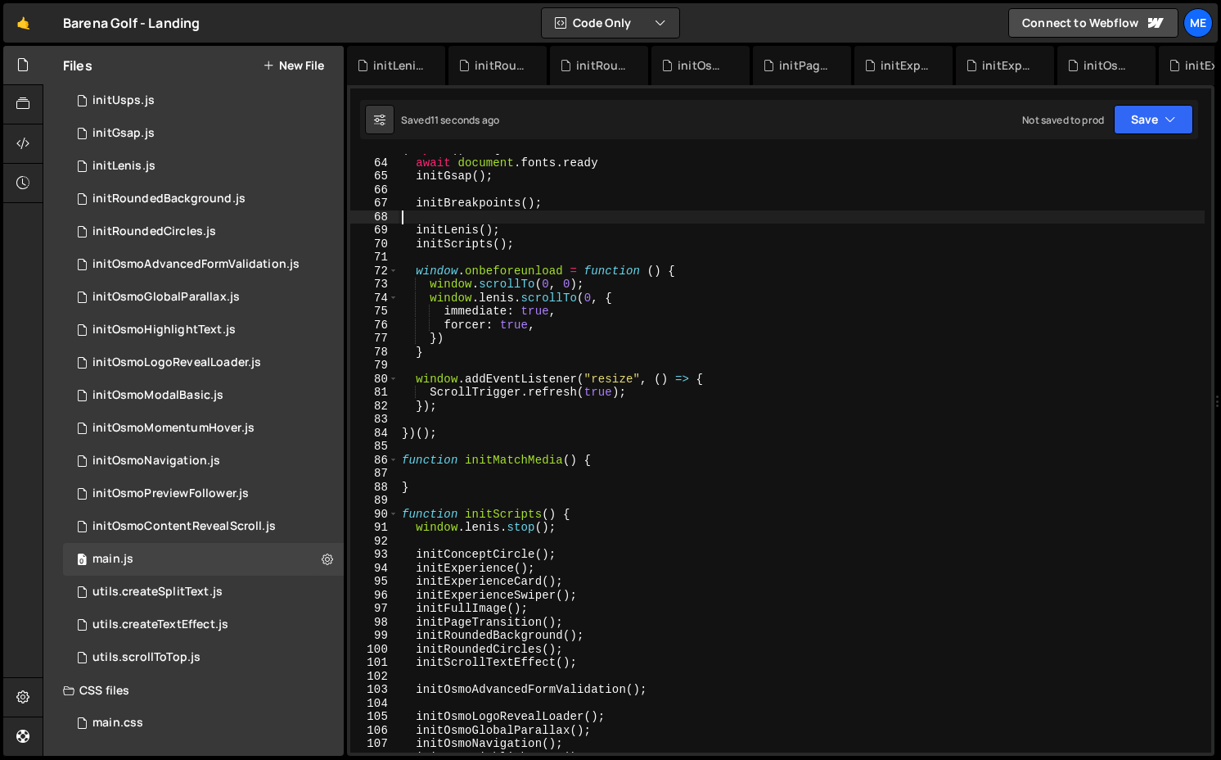
type textarea "initBreakpoints();"
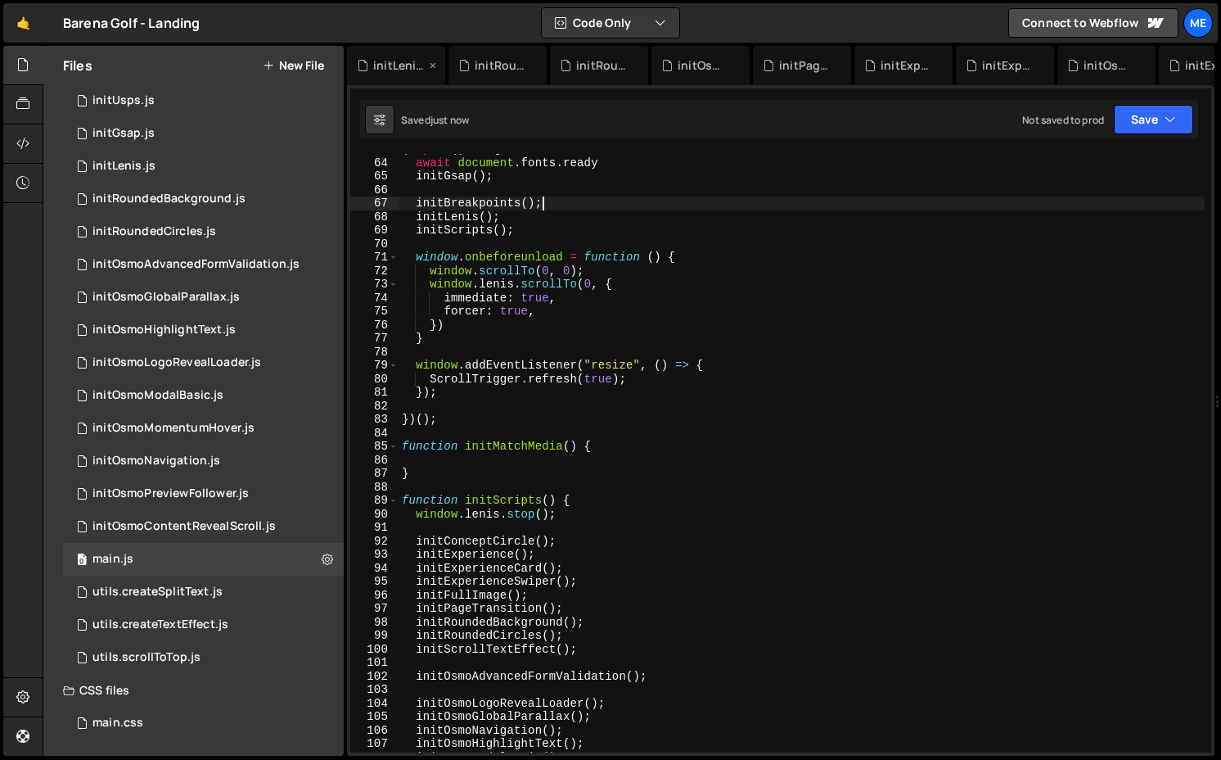
click at [436, 61] on icon at bounding box center [432, 65] width 11 height 16
click at [399, 68] on div "initRoundedBackground.js" at bounding box center [399, 65] width 52 height 16
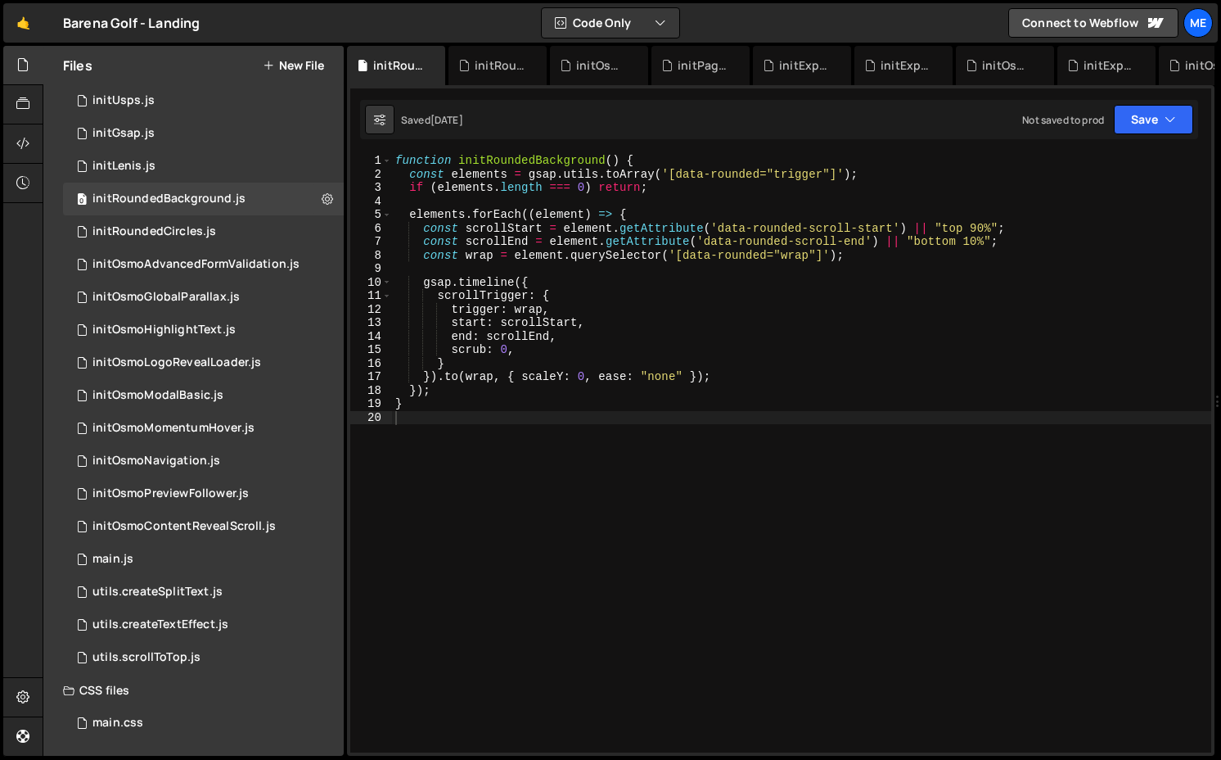
click at [706, 300] on div "function initRoundedBackground ( ) { const elements = gsap . utils . toArray ( …" at bounding box center [801, 466] width 819 height 625
type textarea "}"
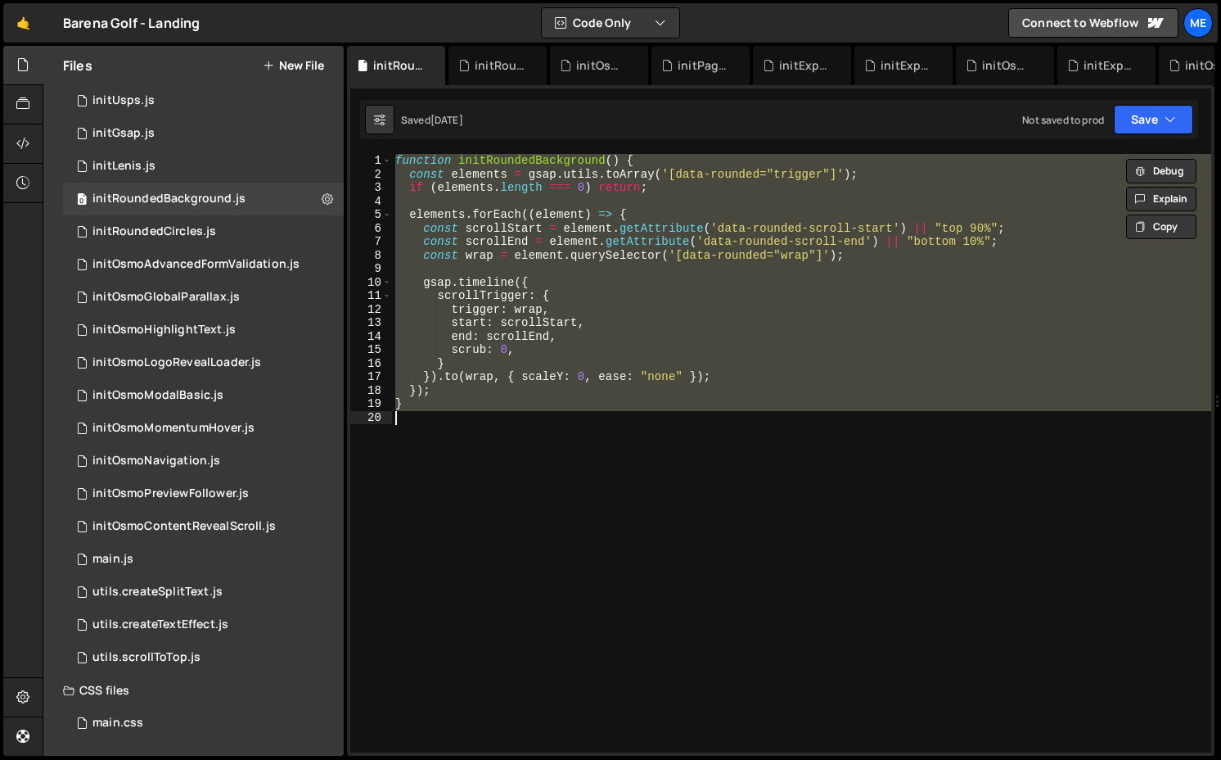
paste textarea
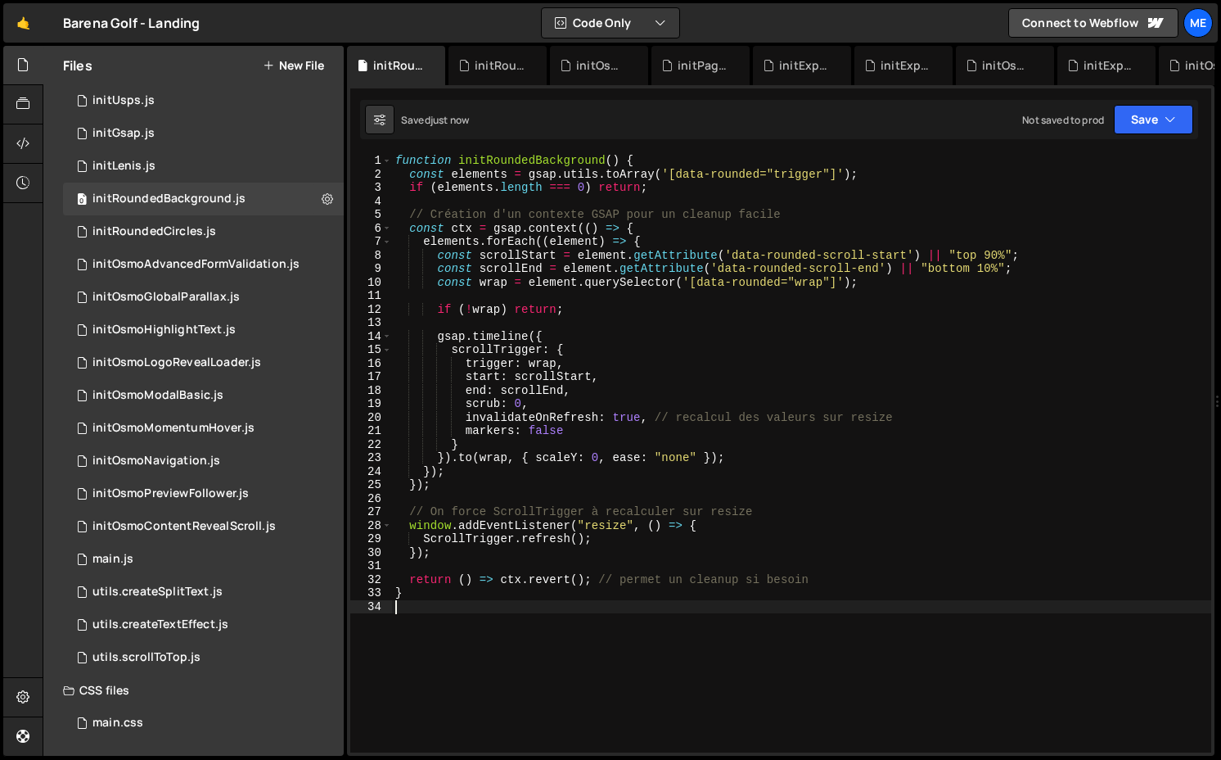
click at [844, 219] on div "function initRoundedBackground ( ) { const elements = gsap . utils . toArray ( …" at bounding box center [801, 466] width 819 height 625
type textarea "// Création d'un contexte GSAP pour un cleanup facile"
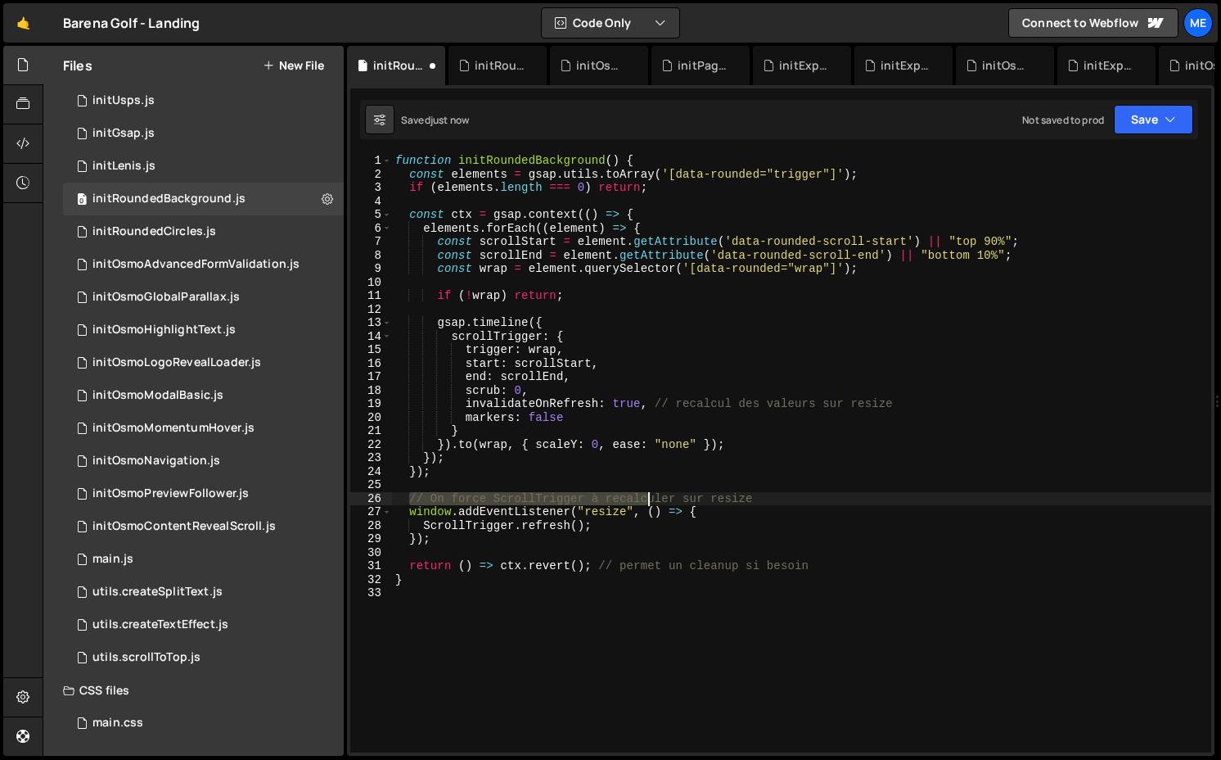
drag, startPoint x: 405, startPoint y: 495, endPoint x: 893, endPoint y: 495, distance: 487.9
click at [893, 495] on div "function initRoundedBackground ( ) { const elements = gsap . utils . toArray ( …" at bounding box center [801, 466] width 819 height 625
type textarea "// On force ScrollTrigger à recalculer sur resize"
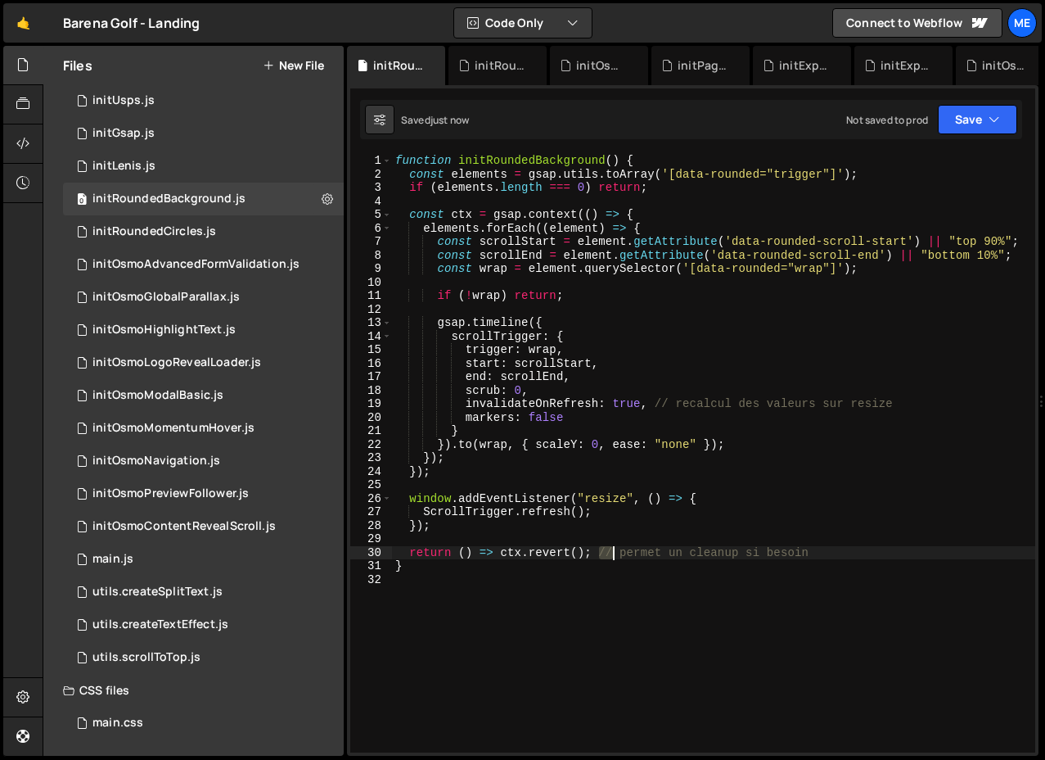
drag, startPoint x: 597, startPoint y: 553, endPoint x: 905, endPoint y: 553, distance: 307.8
click at [905, 553] on div "function initRoundedBackground ( ) { const elements = gsap . utils . toArray ( …" at bounding box center [713, 466] width 643 height 625
type textarea "return () => ctx.revert();"
